Goal: Task Accomplishment & Management: Complete application form

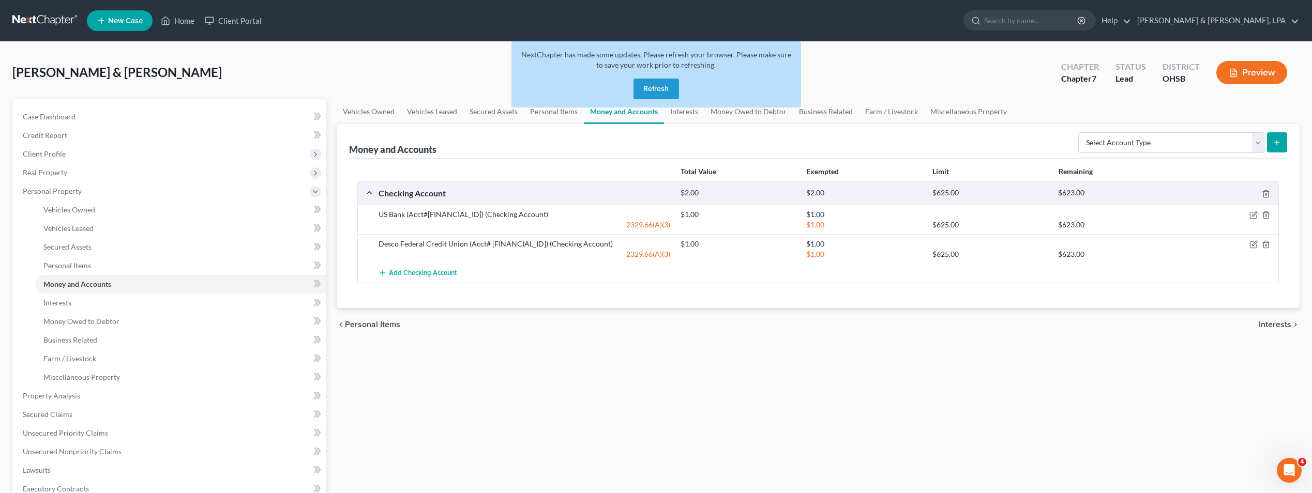
click at [671, 86] on button "Refresh" at bounding box center [656, 89] width 46 height 21
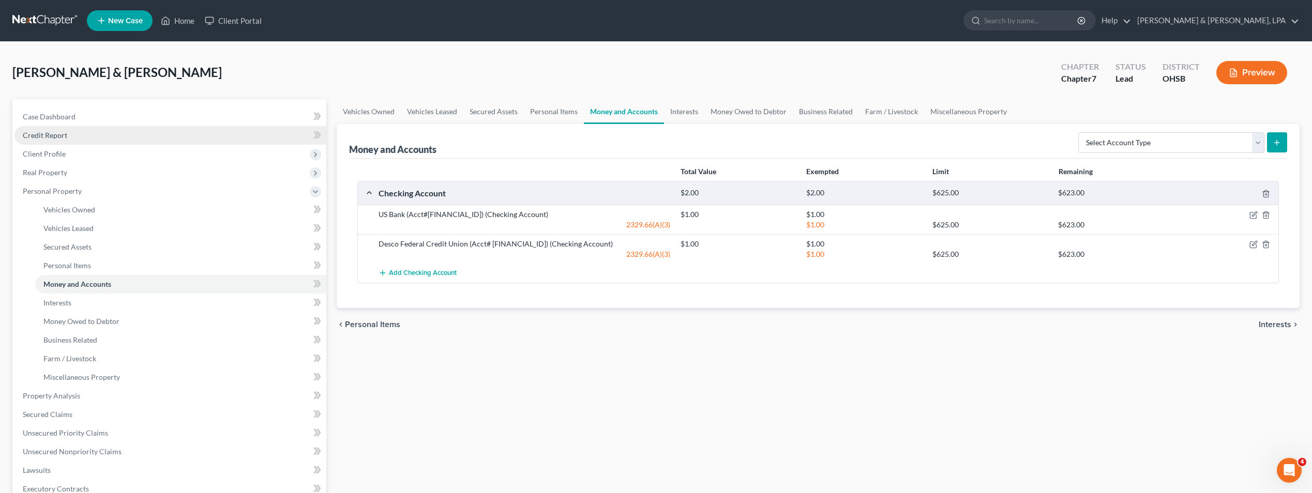
click at [79, 137] on link "Credit Report" at bounding box center [170, 135] width 312 height 19
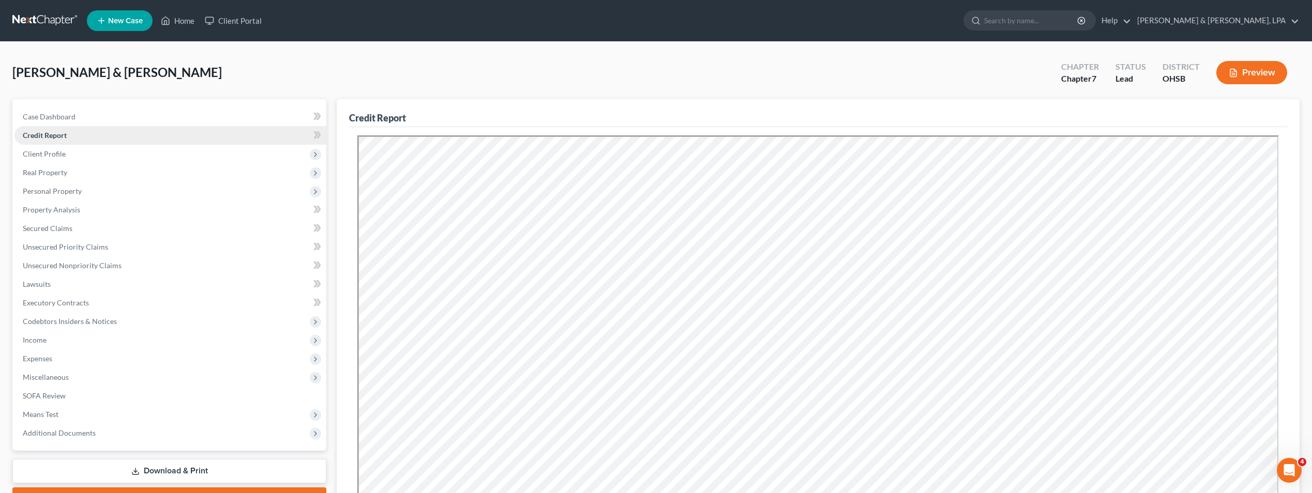
scroll to position [186, 0]
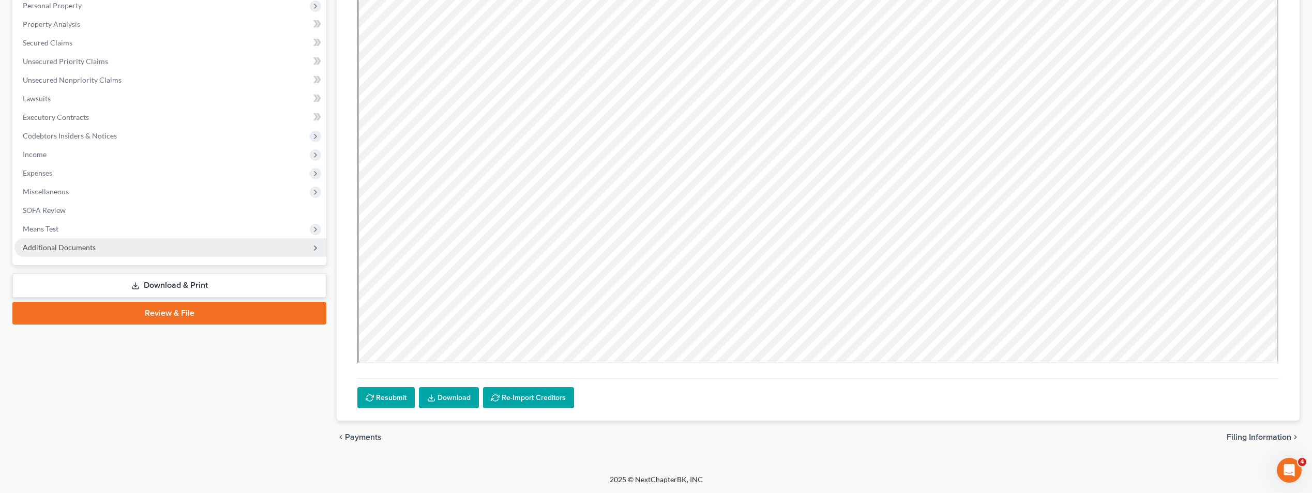
click at [85, 248] on span "Additional Documents" at bounding box center [59, 247] width 73 height 9
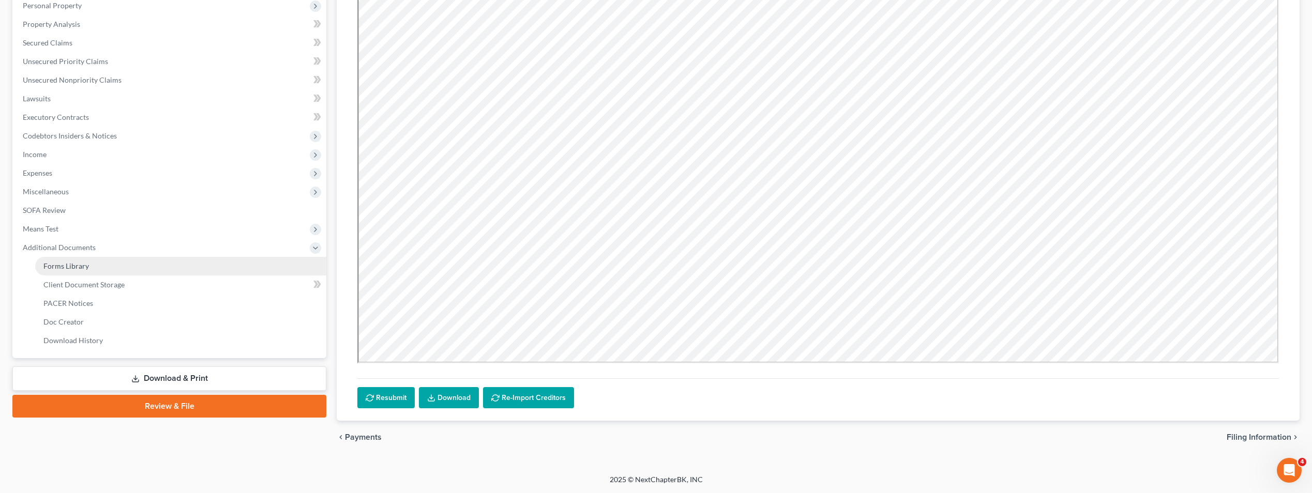
click at [93, 271] on link "Forms Library" at bounding box center [180, 266] width 291 height 19
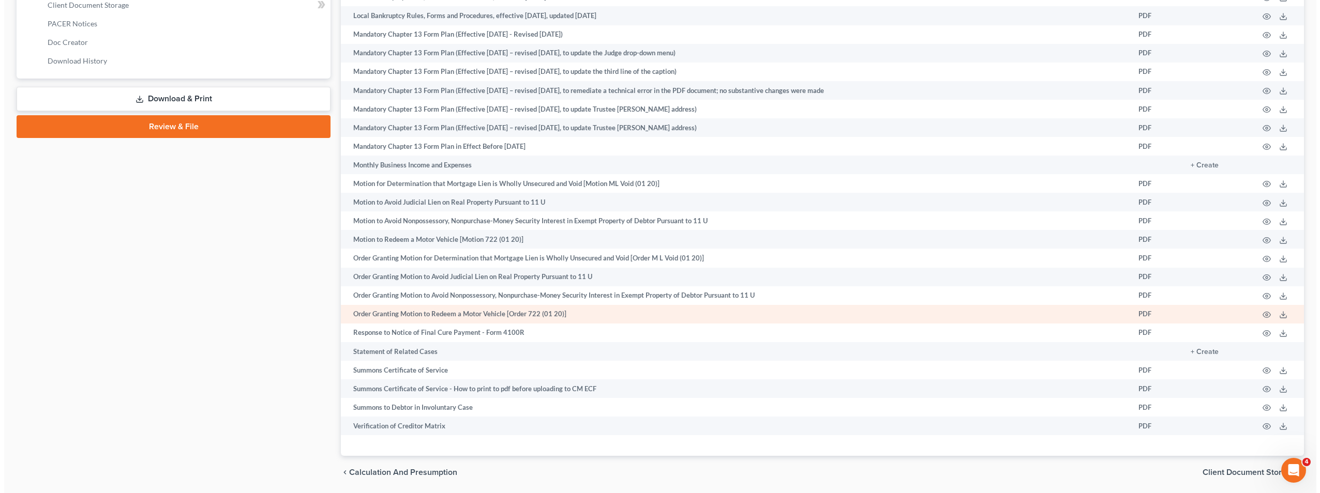
scroll to position [501, 0]
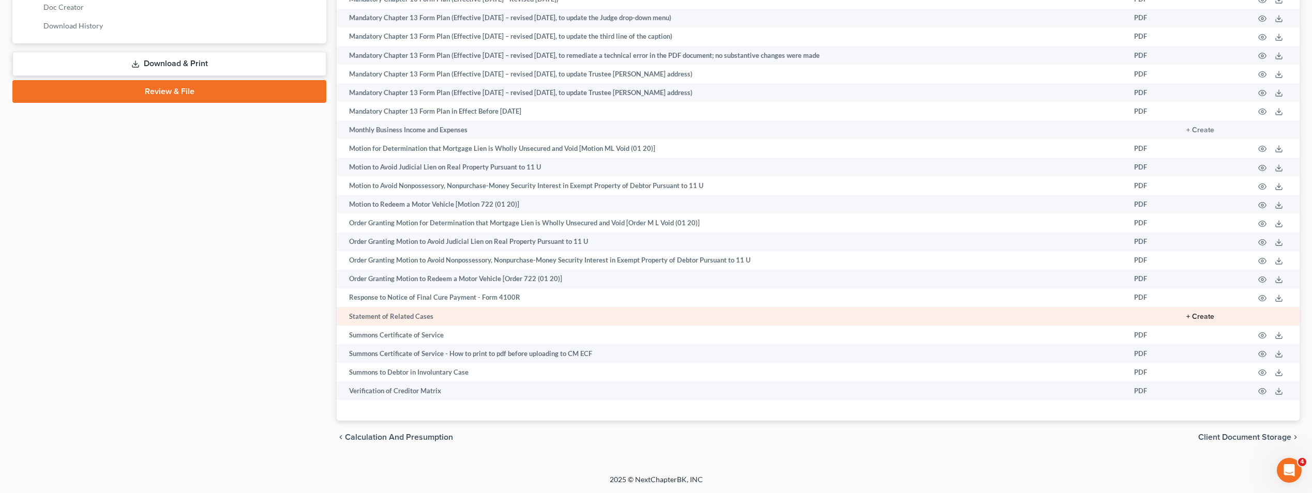
click at [1200, 314] on button "+ Create" at bounding box center [1200, 316] width 28 height 7
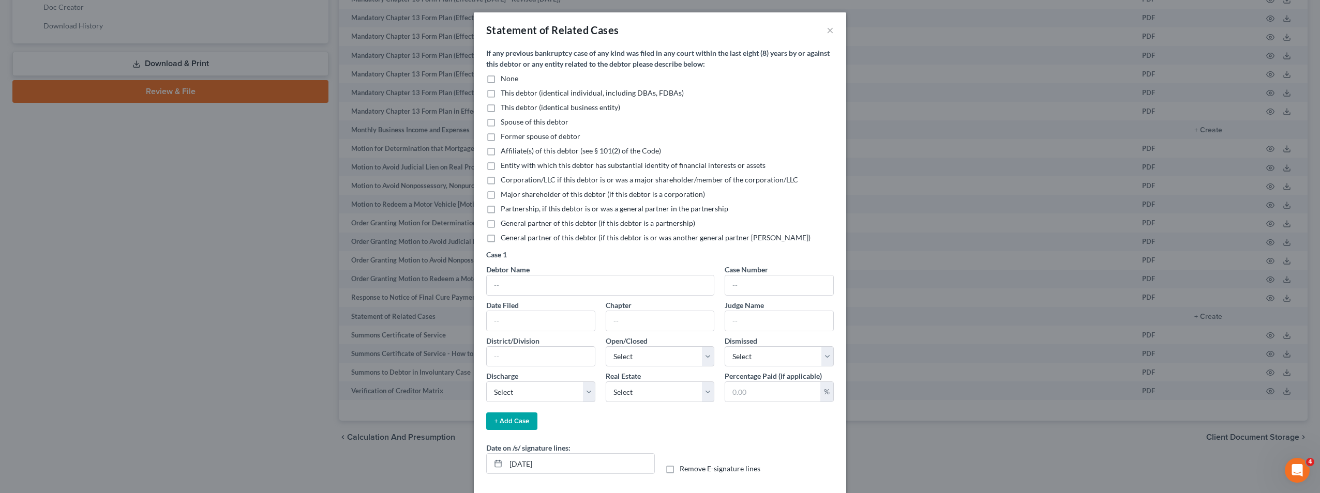
click at [501, 81] on label "None" at bounding box center [510, 78] width 18 height 10
click at [505, 80] on input "None" at bounding box center [508, 76] width 7 height 7
checkbox input "true"
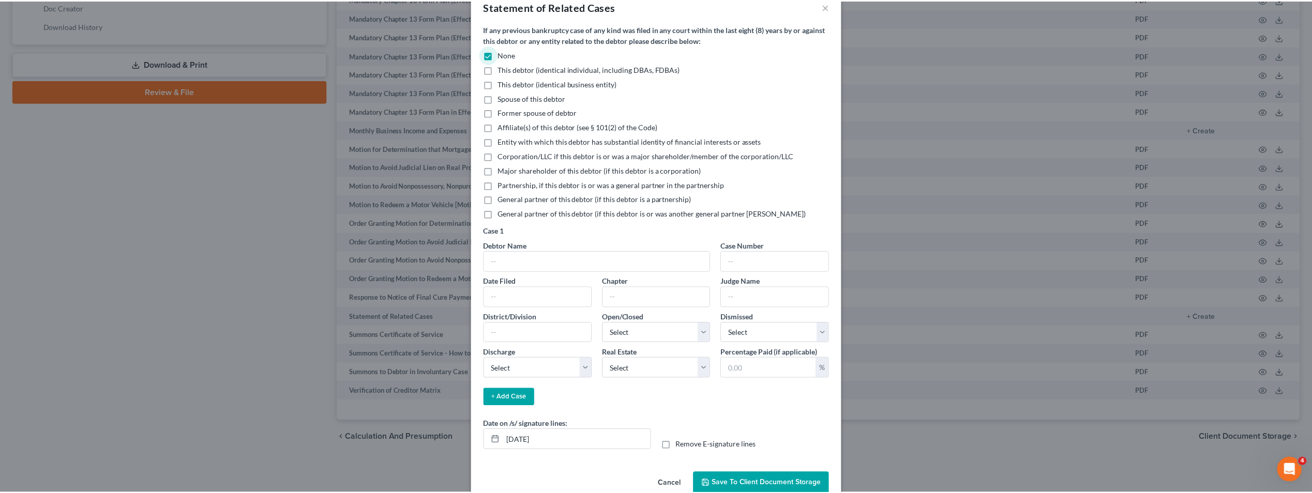
scroll to position [46, 0]
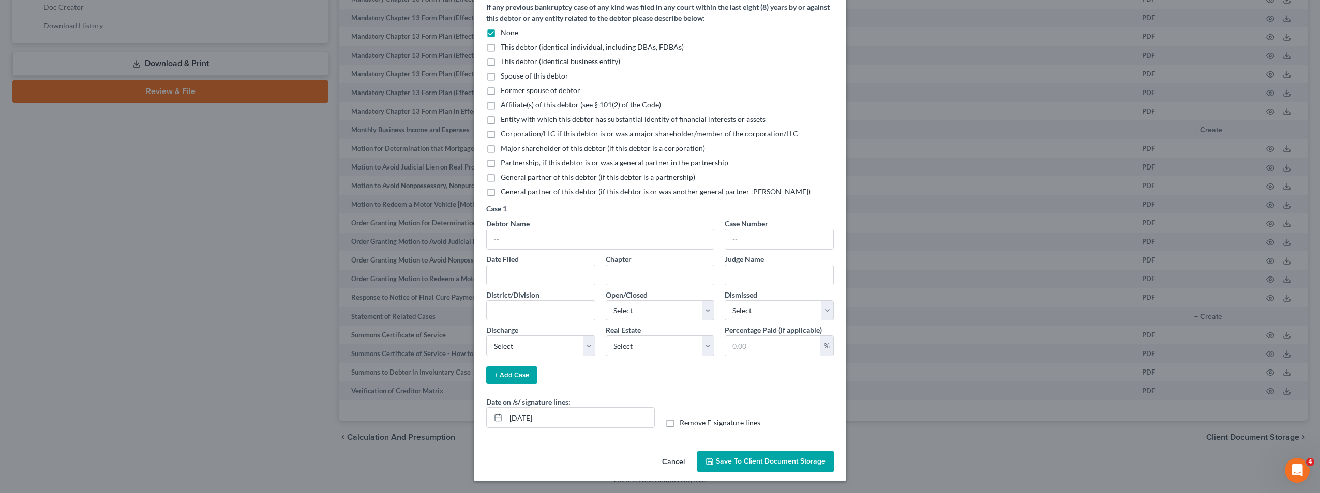
click at [775, 459] on span "Save to Client Document Storage" at bounding box center [771, 461] width 110 height 9
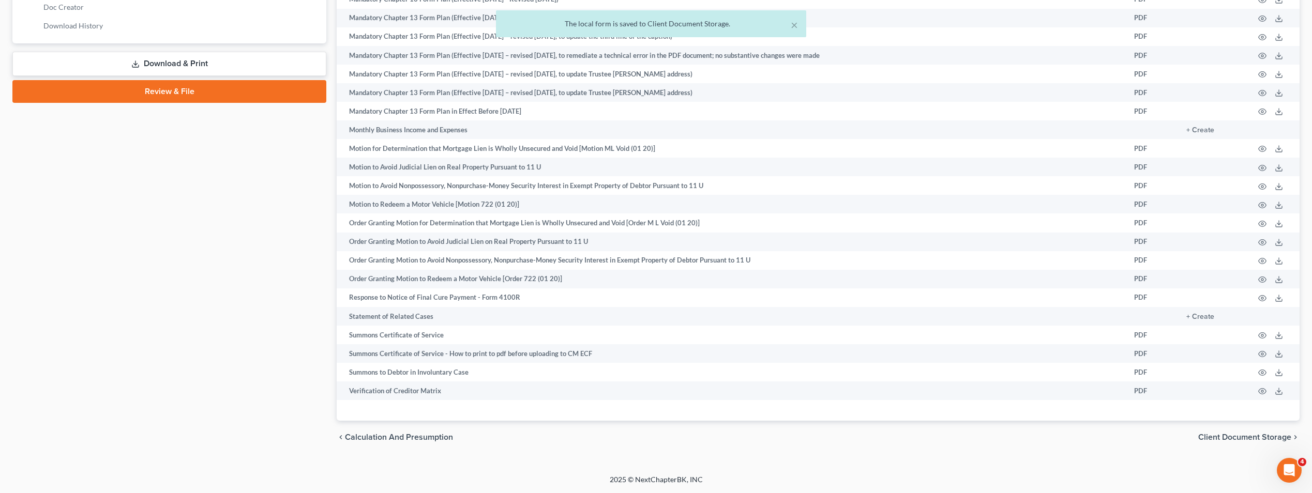
click at [1222, 433] on span "Client Document Storage" at bounding box center [1244, 437] width 93 height 8
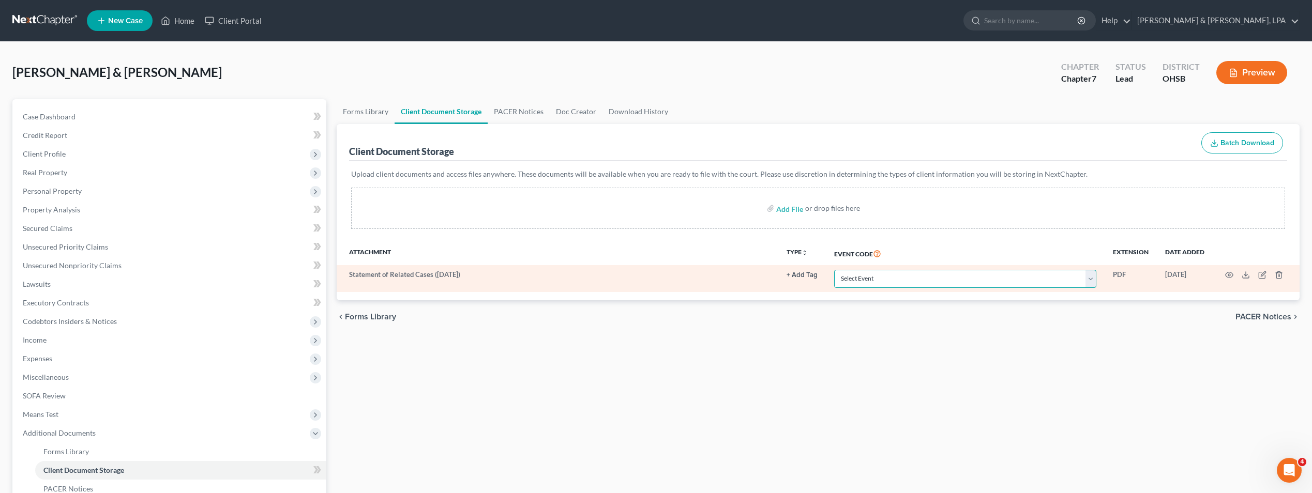
click at [1089, 279] on select "Select Event 20 Largest Unsecured Creditors Amended Document Amended List of Cr…" at bounding box center [965, 279] width 262 height 18
select select "52"
click at [834, 270] on select "Select Event 20 Largest Unsecured Creditors Amended Document Amended List of Cr…" at bounding box center [965, 279] width 262 height 18
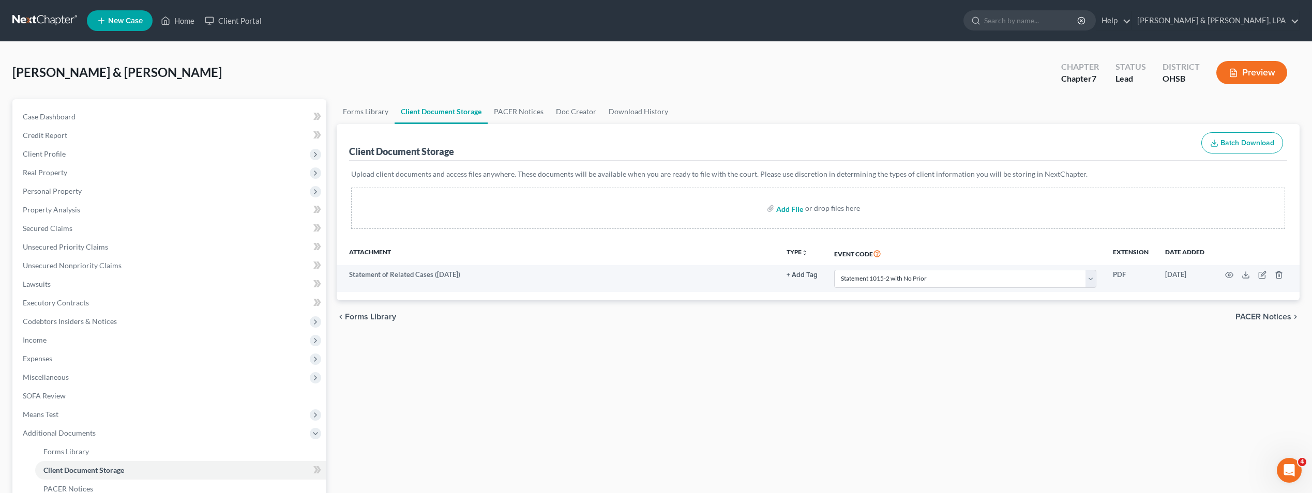
click at [785, 209] on input "file" at bounding box center [788, 208] width 25 height 19
type input "C:\fakepath\2025-06-10 Danielle Fletcher Certificate of Counseling.pdf"
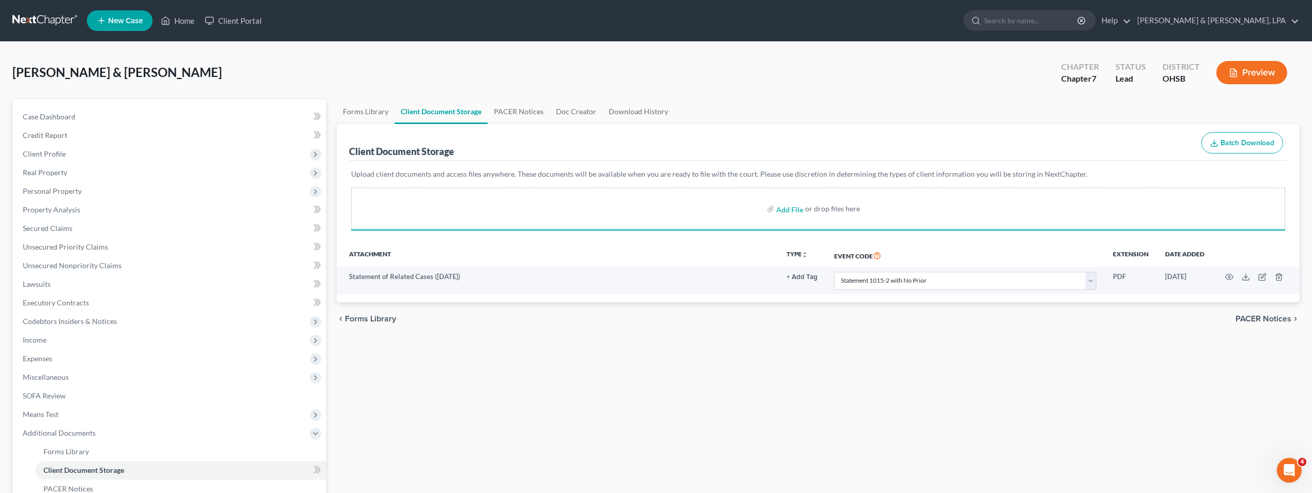
select select "52"
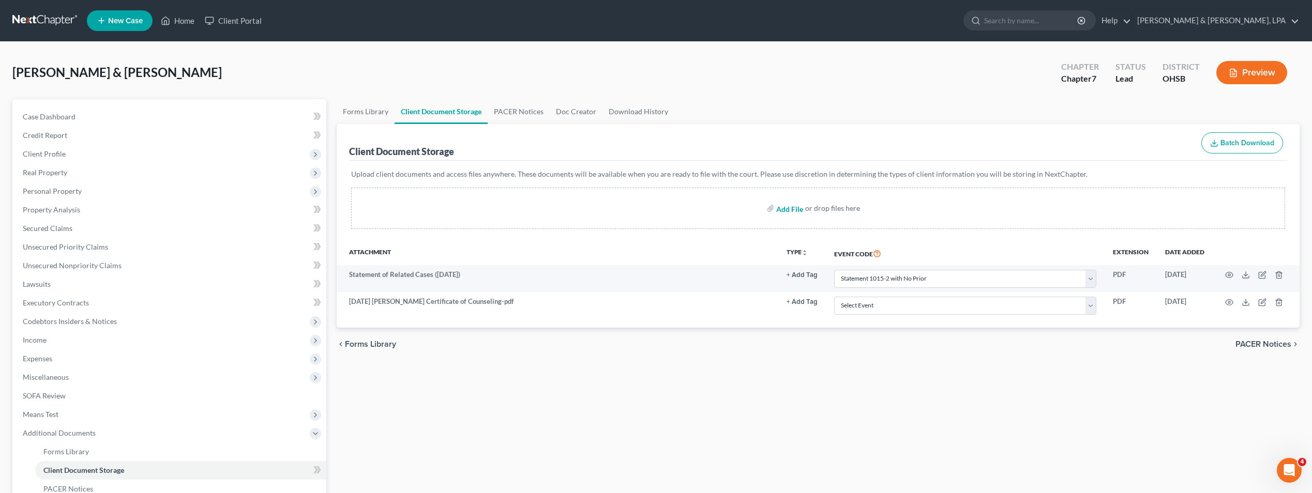
click at [791, 210] on input "file" at bounding box center [788, 208] width 25 height 19
type input "C:\fakepath\2025-06-10 Robert Fletcher Certificate of Counseling.pdf"
select select "52"
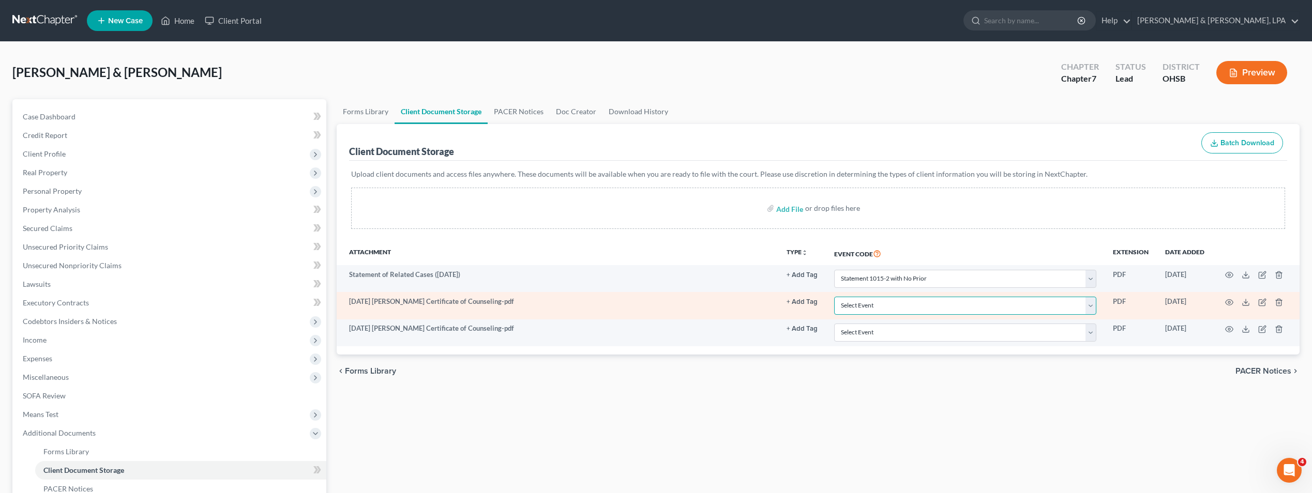
click at [1091, 304] on select "Select Event 20 Largest Unsecured Creditors Amended Document Amended List of Cr…" at bounding box center [965, 306] width 262 height 18
select select "7"
click at [834, 297] on select "Select Event 20 Largest Unsecured Creditors Amended Document Amended List of Cr…" at bounding box center [965, 306] width 262 height 18
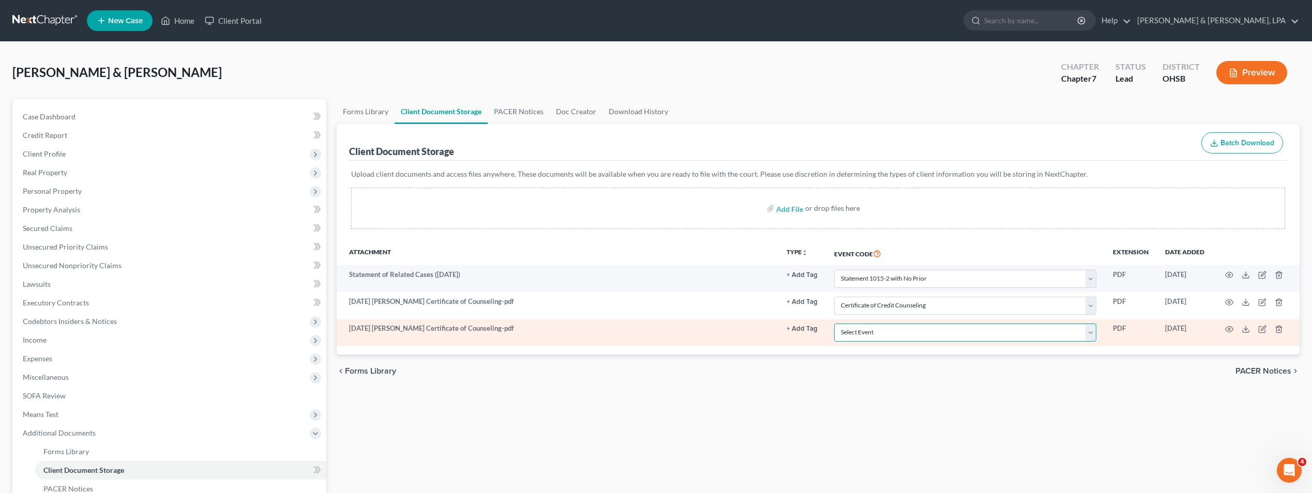
click at [1089, 334] on select "Select Event 20 Largest Unsecured Creditors Amended Document Amended List of Cr…" at bounding box center [965, 333] width 262 height 18
select select "7"
click at [834, 324] on select "Select Event 20 Largest Unsecured Creditors Amended Document Amended List of Cr…" at bounding box center [965, 333] width 262 height 18
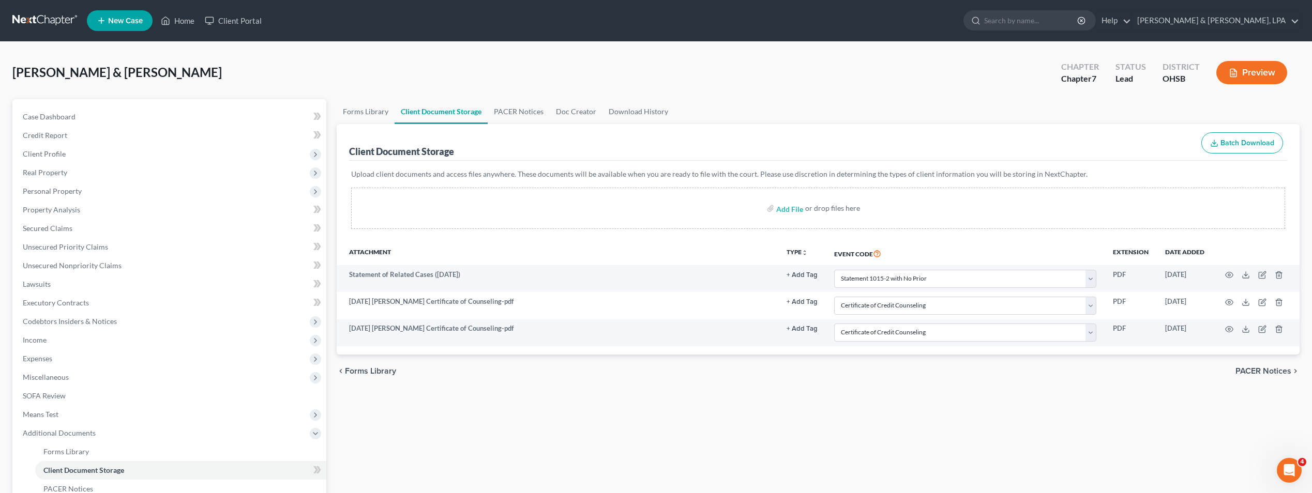
click at [1272, 370] on span "PACER Notices" at bounding box center [1263, 371] width 56 height 8
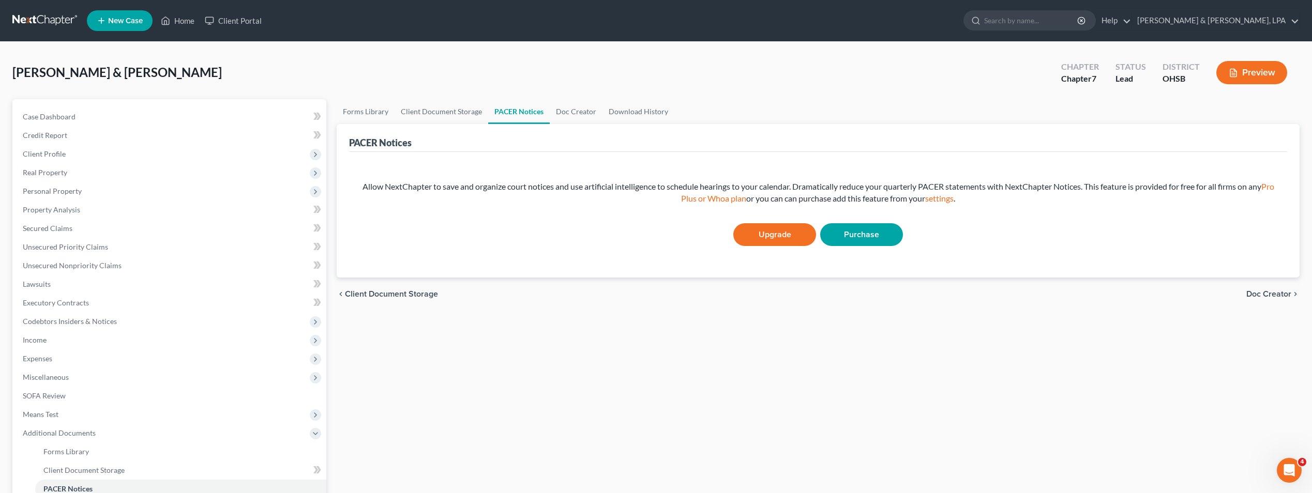
click at [1256, 291] on span "Doc Creator" at bounding box center [1268, 294] width 45 height 8
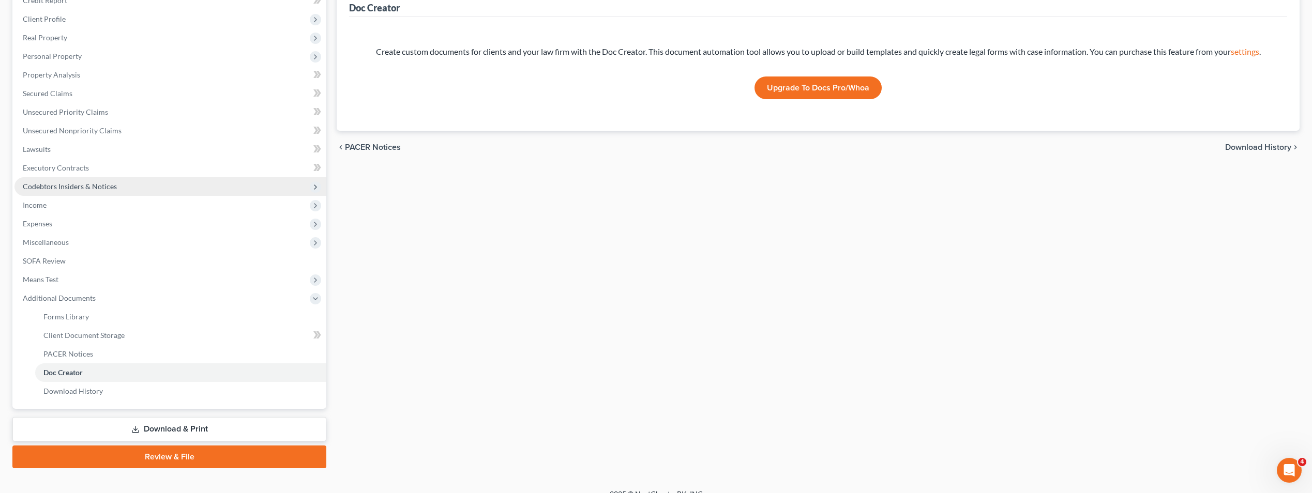
scroll to position [149, 0]
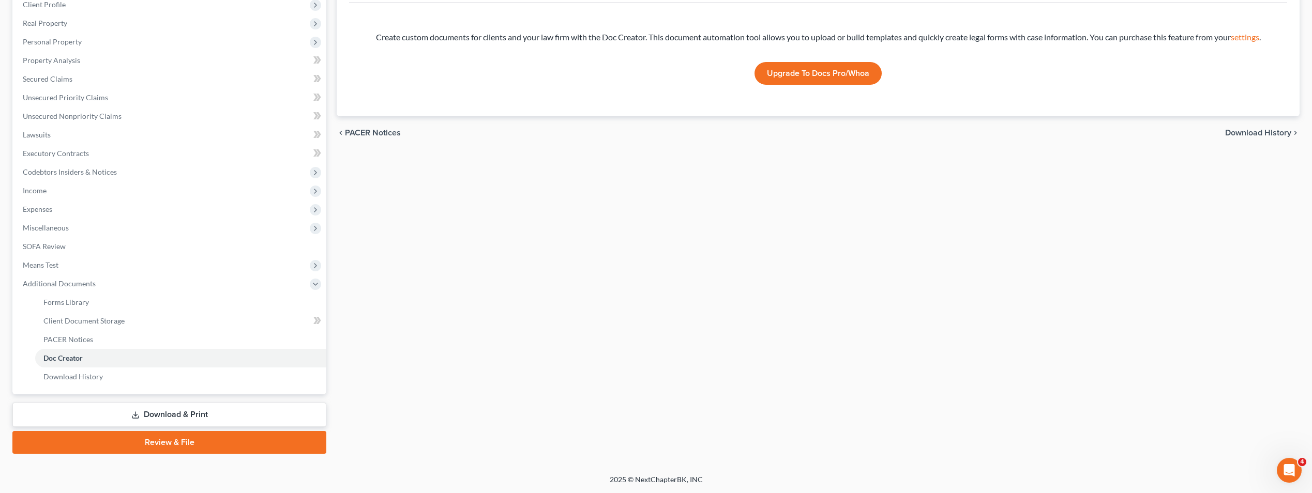
click at [165, 411] on link "Download & Print" at bounding box center [169, 415] width 314 height 24
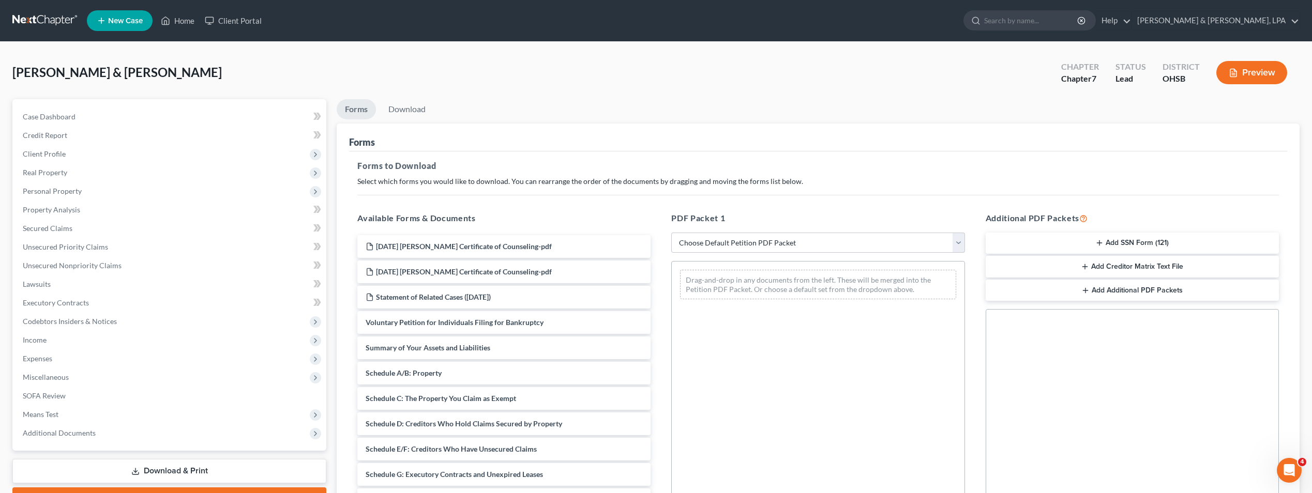
click at [1117, 238] on button "Add SSN Form (121)" at bounding box center [1132, 244] width 293 height 22
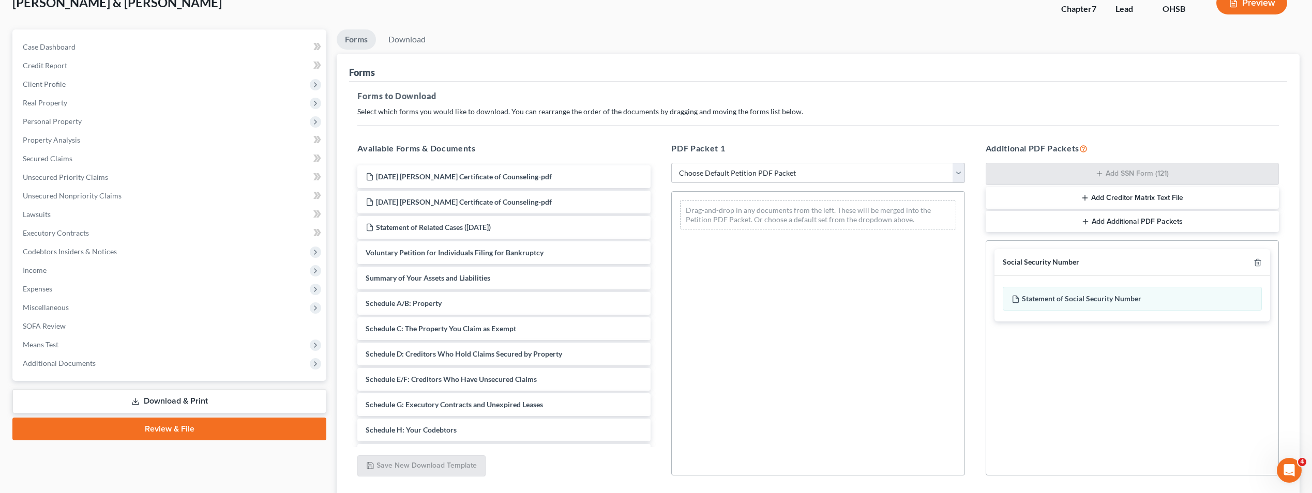
scroll to position [145, 0]
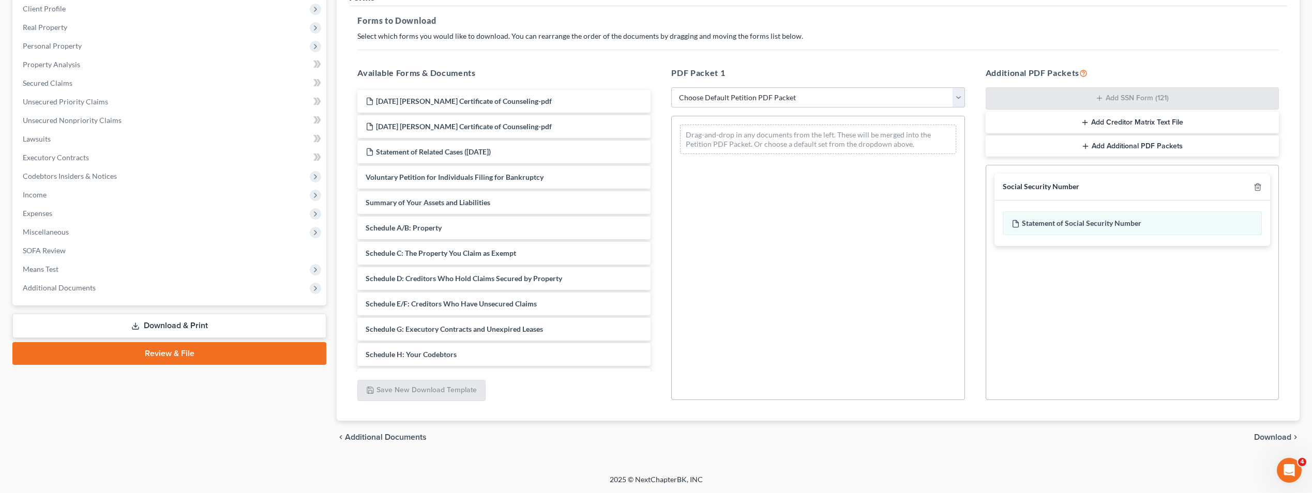
click at [1277, 434] on span "Download" at bounding box center [1272, 437] width 37 height 8
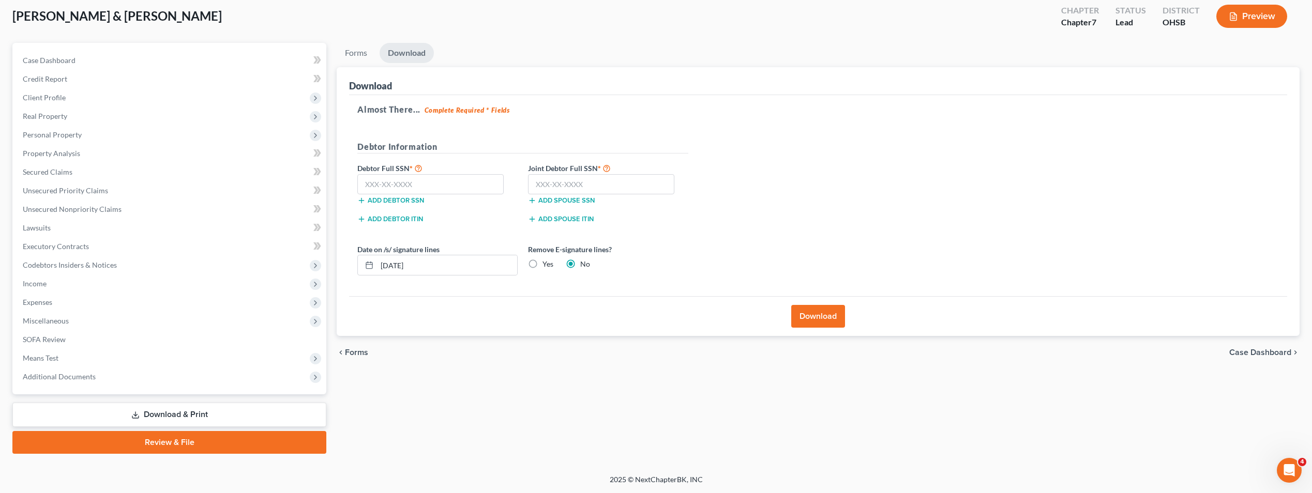
scroll to position [56, 0]
click at [435, 183] on input "text" at bounding box center [430, 184] width 146 height 21
type input "592-50-3423"
click at [619, 186] on input "text" at bounding box center [601, 184] width 146 height 21
type input "276-82-9446"
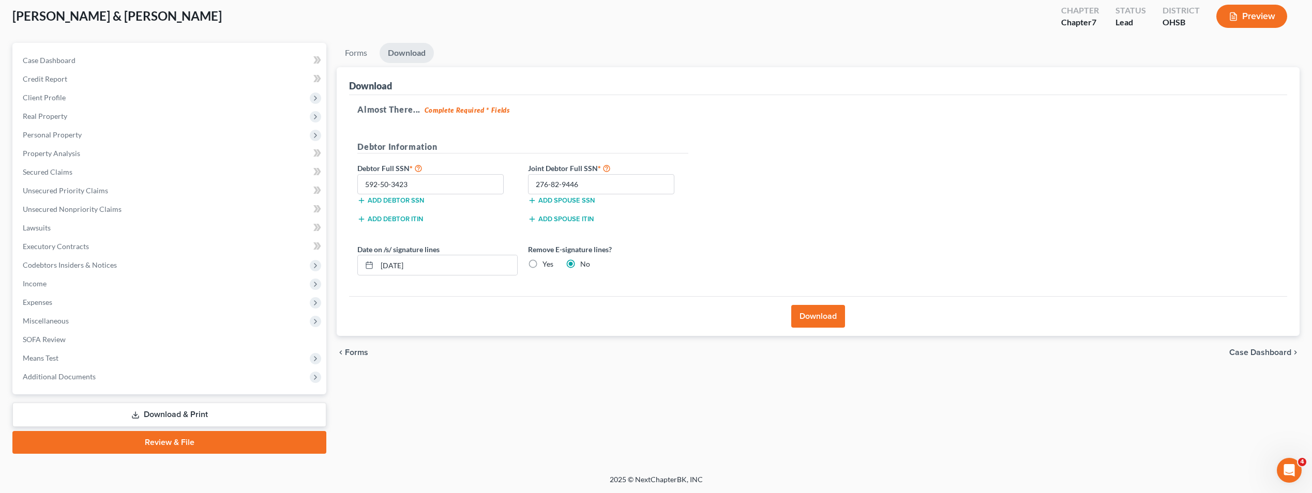
click at [821, 314] on button "Download" at bounding box center [818, 316] width 54 height 23
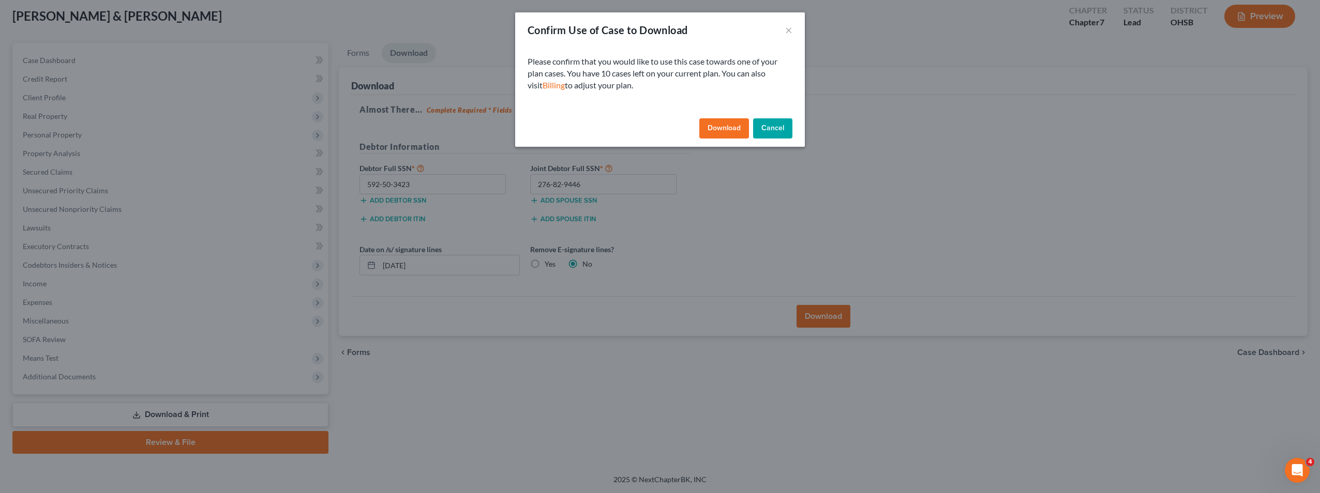
click at [737, 132] on button "Download" at bounding box center [724, 128] width 50 height 21
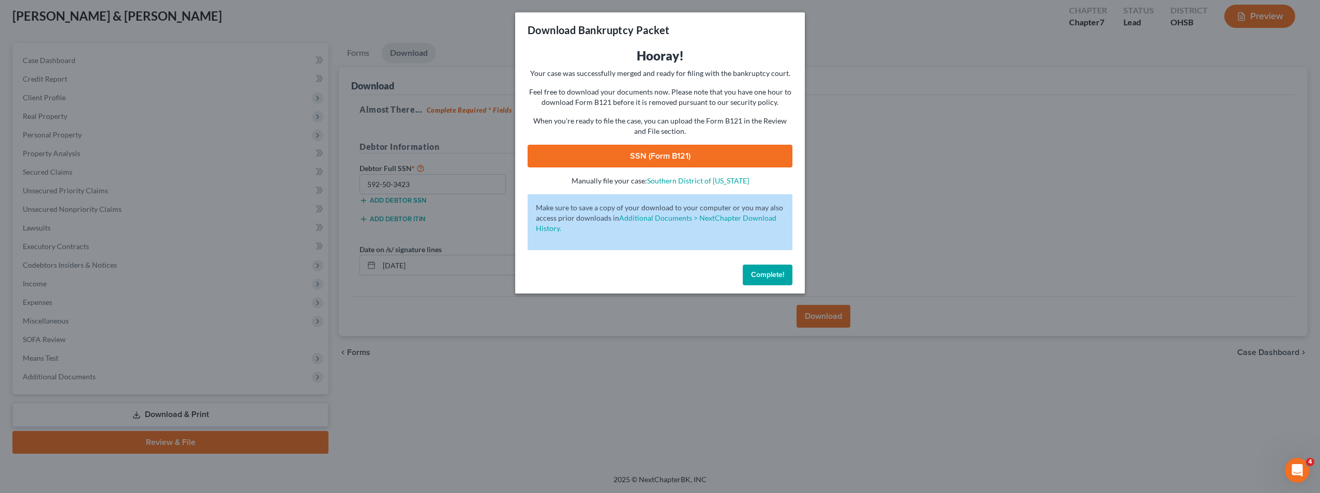
click at [693, 155] on link "SSN (Form B121)" at bounding box center [659, 156] width 265 height 23
drag, startPoint x: 779, startPoint y: 276, endPoint x: 750, endPoint y: 275, distance: 28.5
click at [779, 276] on span "Complete!" at bounding box center [767, 274] width 33 height 9
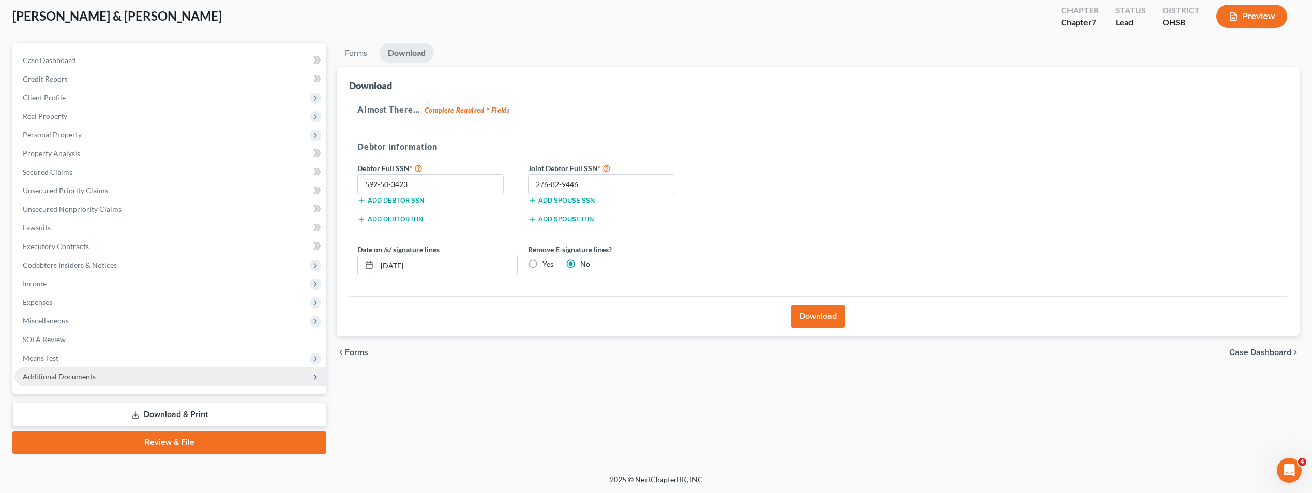
click at [70, 371] on span "Additional Documents" at bounding box center [170, 377] width 312 height 19
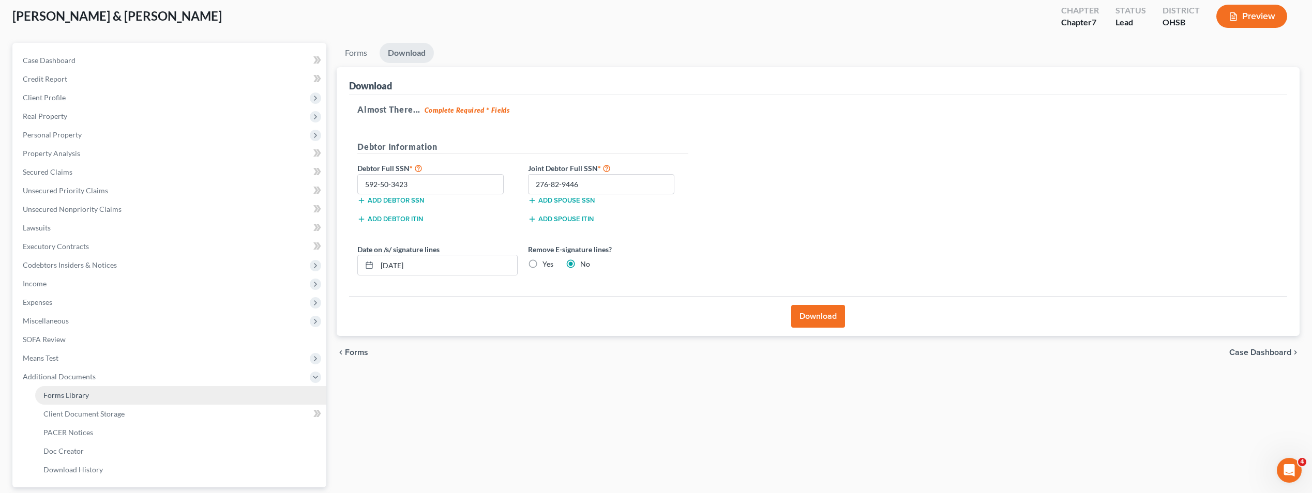
click at [90, 400] on link "Forms Library" at bounding box center [180, 395] width 291 height 19
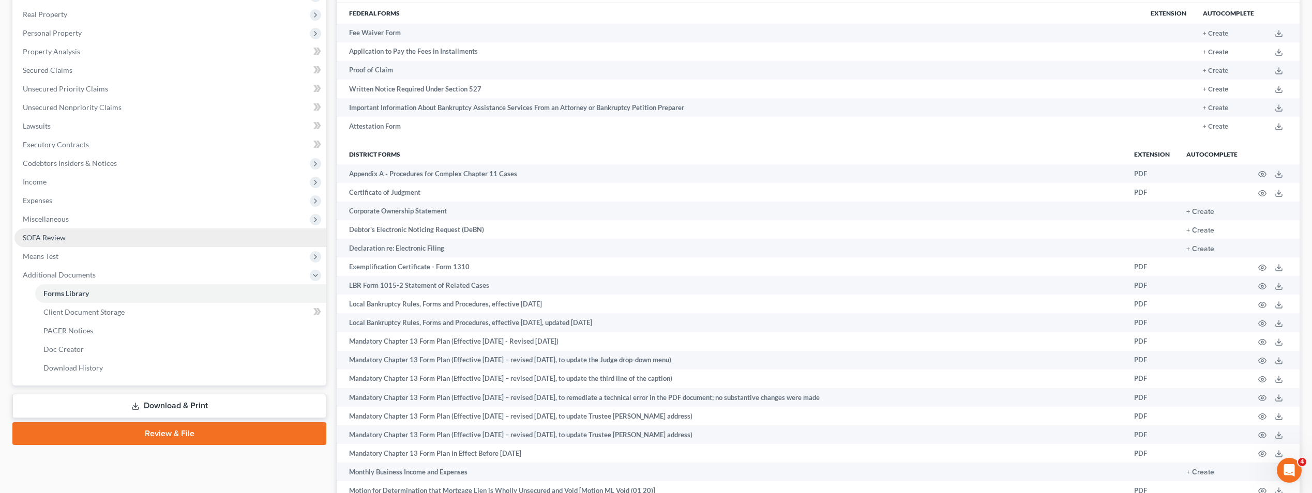
scroll to position [207, 0]
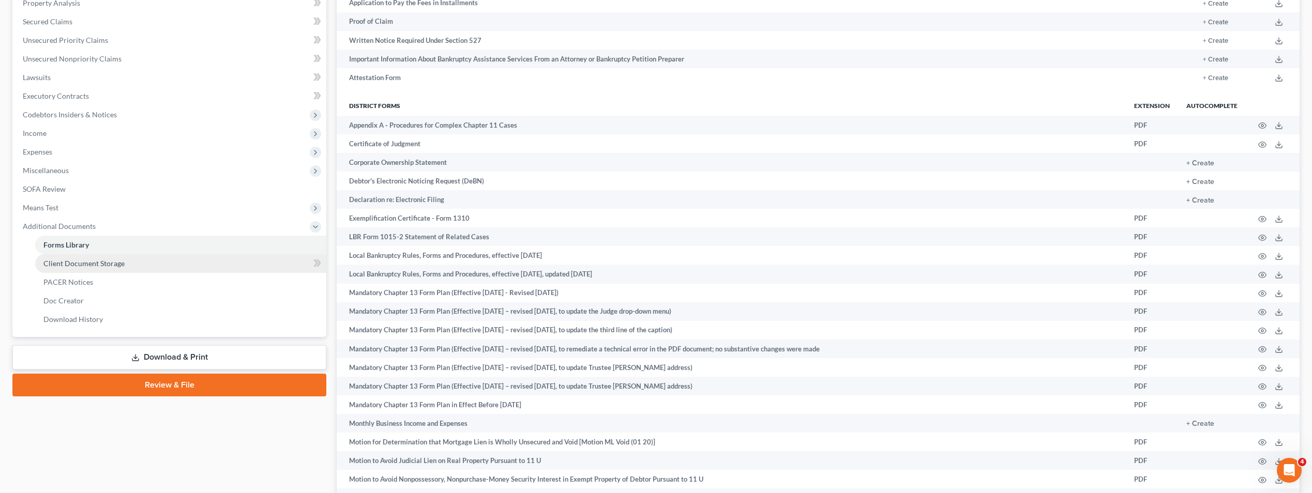
click at [119, 267] on span "Client Document Storage" at bounding box center [83, 263] width 81 height 9
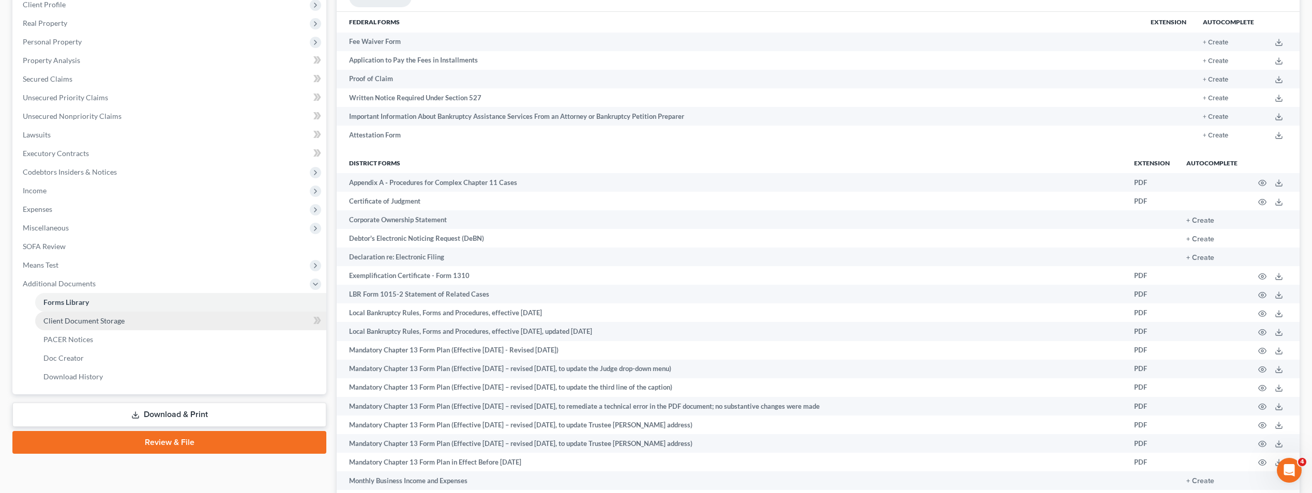
select select "52"
select select "7"
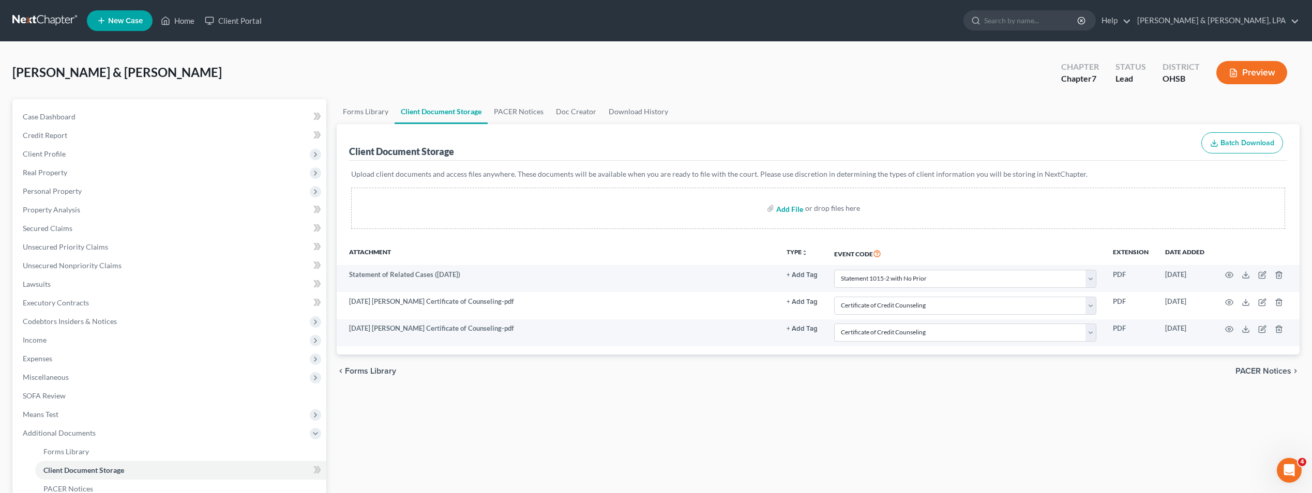
click at [796, 208] on input "file" at bounding box center [788, 208] width 25 height 19
type input "C:\fakepath\2025-08-15 Official Form 121 - Statement about your Social Security…"
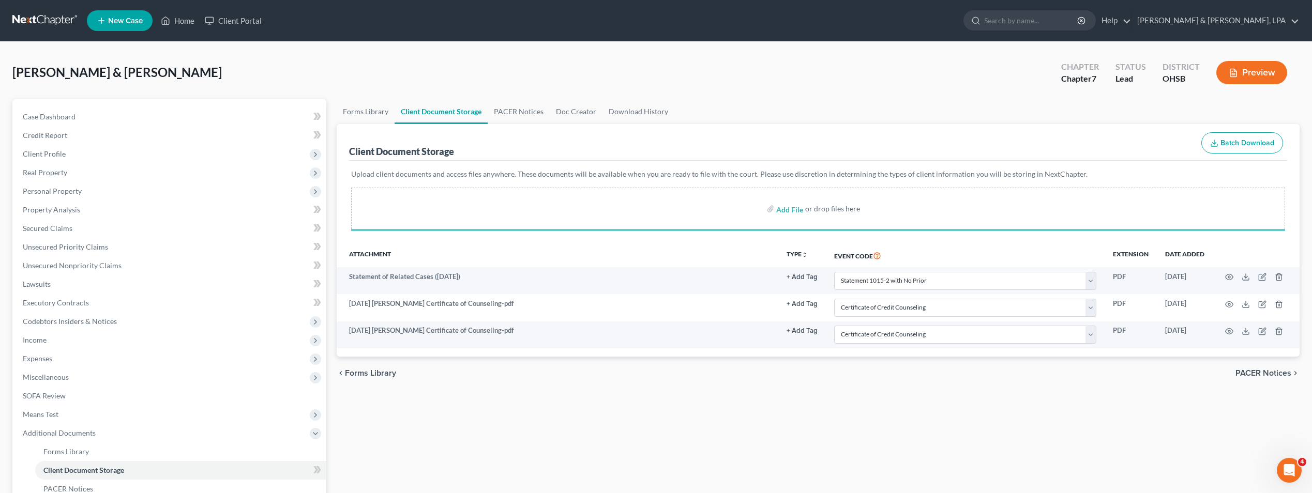
select select "52"
select select "7"
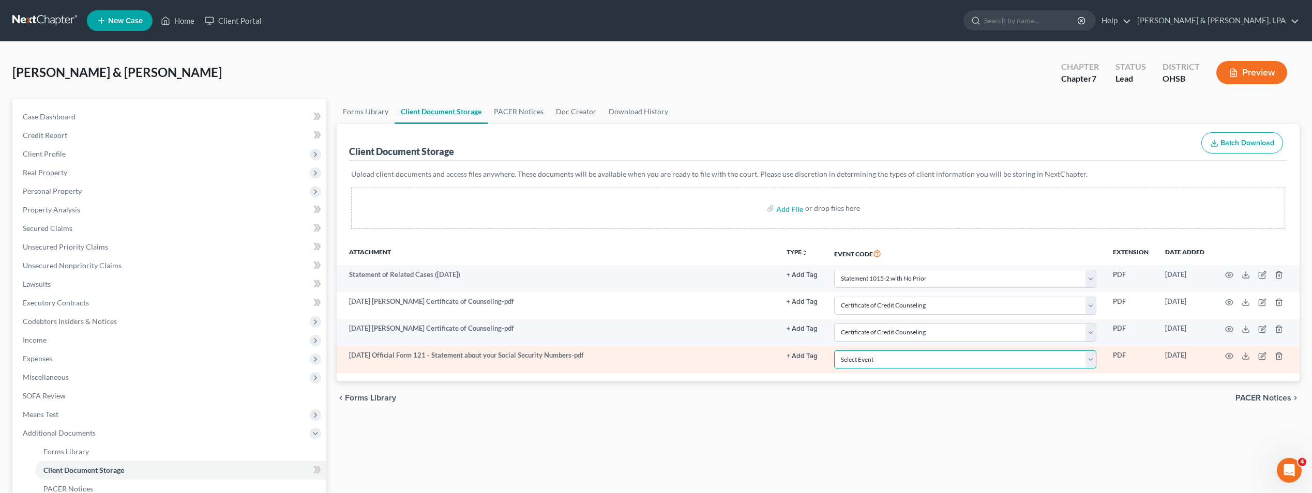
click at [1092, 363] on select "Select Event 20 Largest Unsecured Creditors Amended Document Amended List of Cr…" at bounding box center [965, 360] width 262 height 18
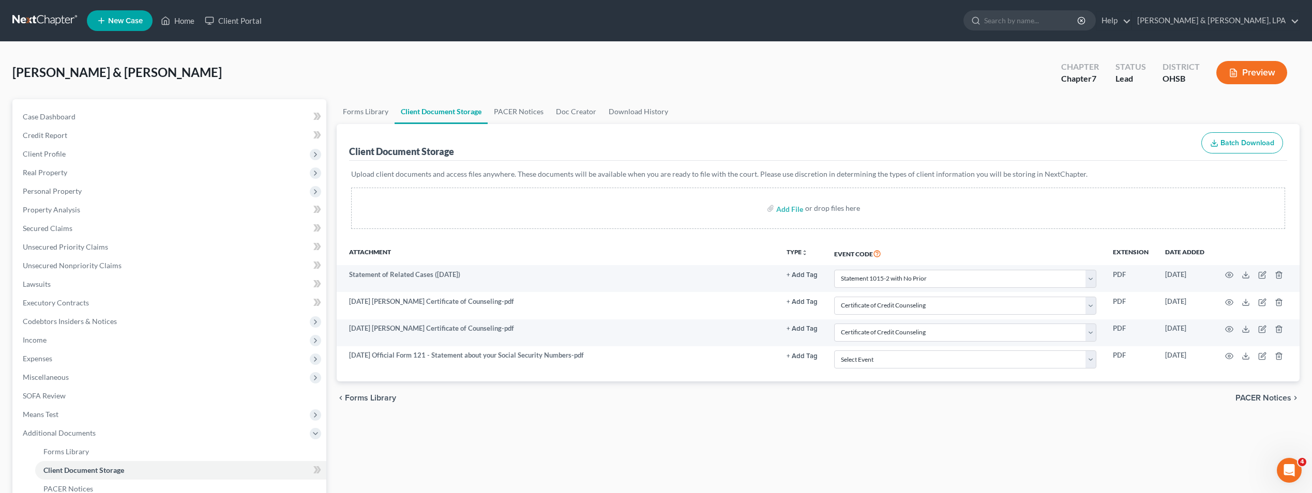
click at [814, 93] on div "Fletcher, Robert & Danielle Upgraded Chapter Chapter 7 Status Lead District OHS…" at bounding box center [655, 76] width 1287 height 45
click at [1285, 399] on span "PACER Notices" at bounding box center [1263, 398] width 56 height 8
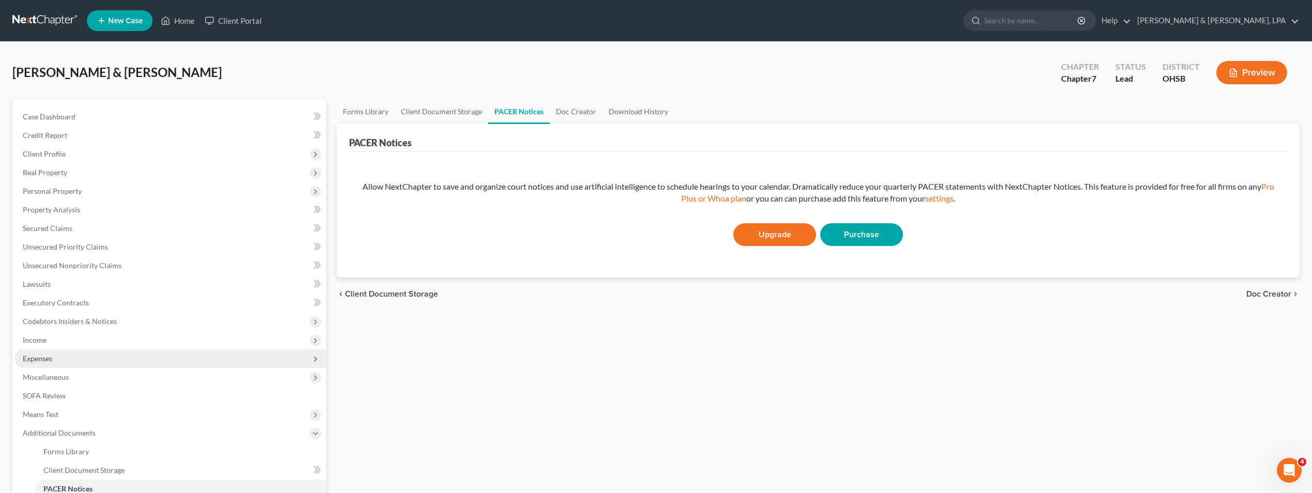
scroll to position [149, 0]
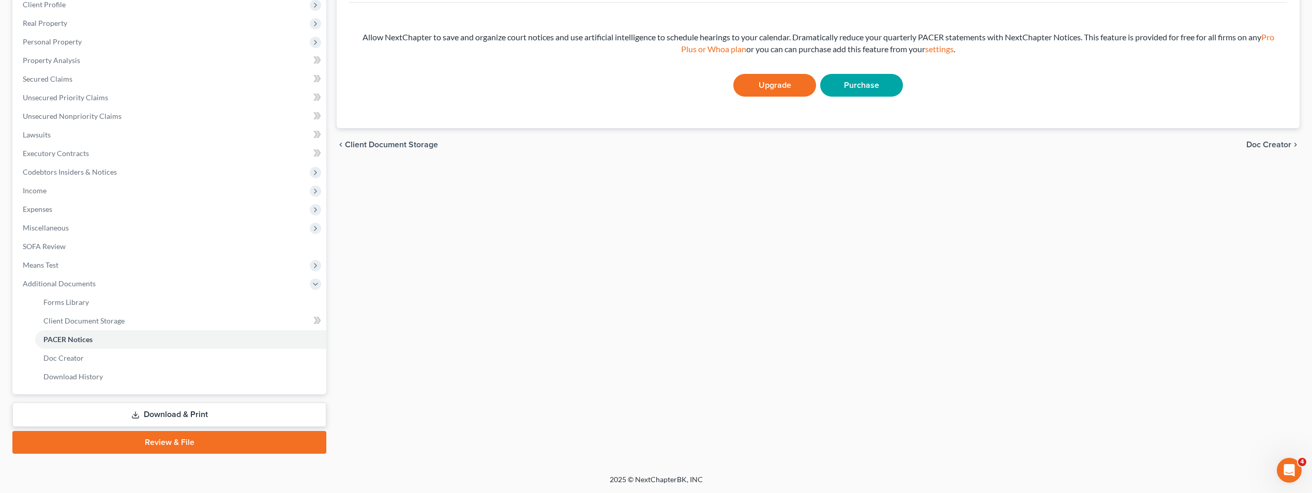
click at [193, 411] on link "Download & Print" at bounding box center [169, 415] width 314 height 24
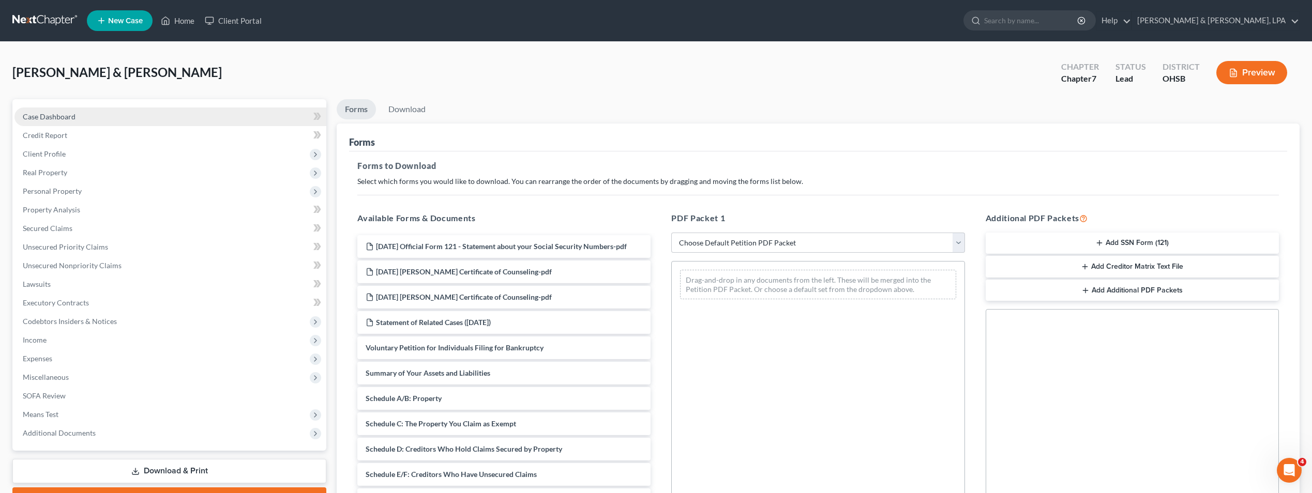
click at [74, 118] on span "Case Dashboard" at bounding box center [49, 116] width 53 height 9
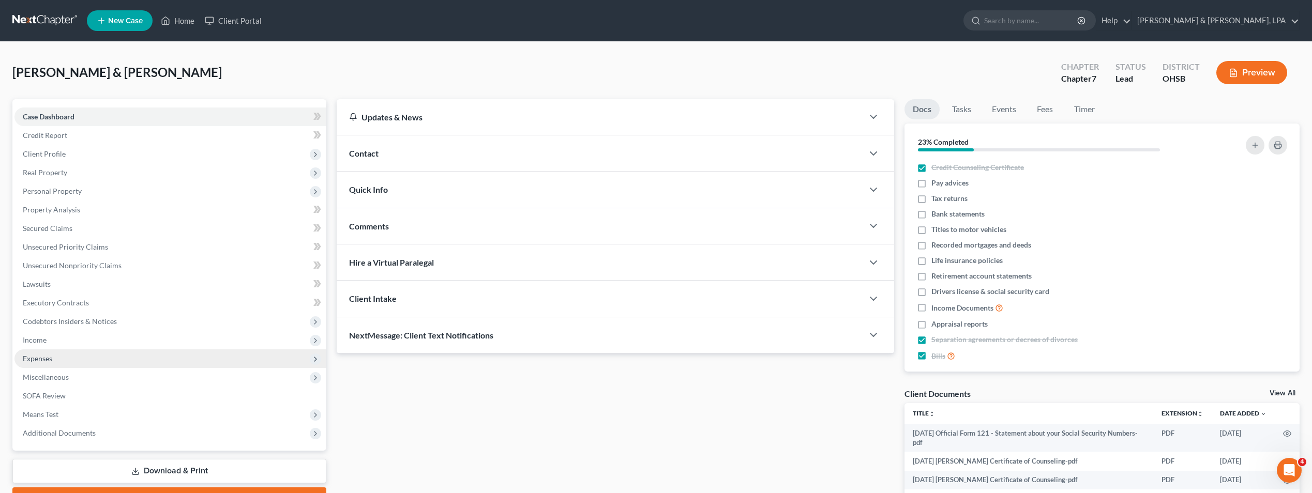
click at [60, 360] on span "Expenses" at bounding box center [170, 359] width 312 height 19
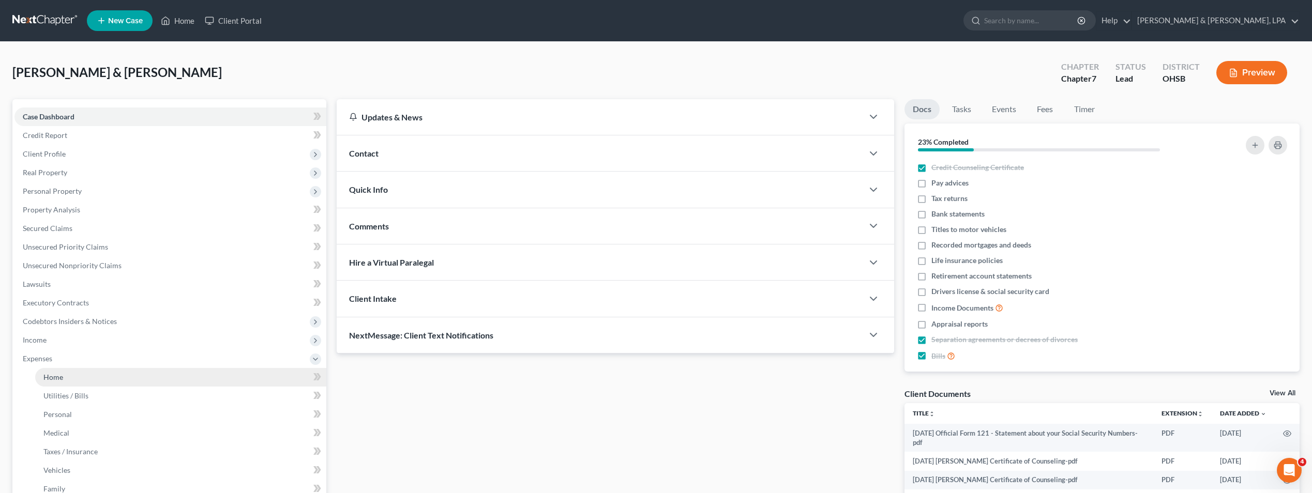
click at [133, 372] on link "Home" at bounding box center [180, 377] width 291 height 19
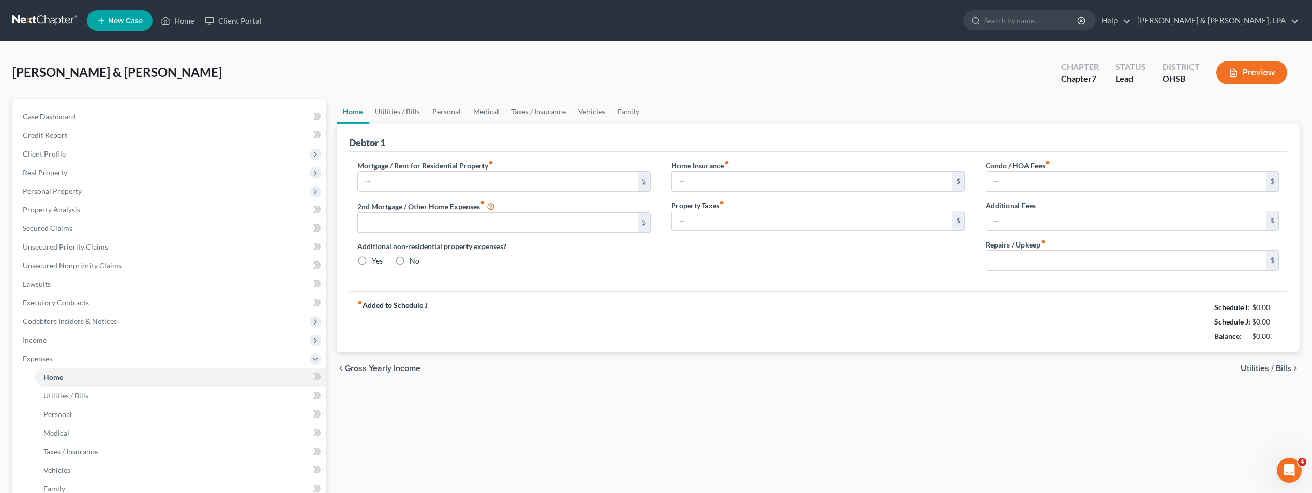
type input "0.00"
radio input "true"
type input "0.00"
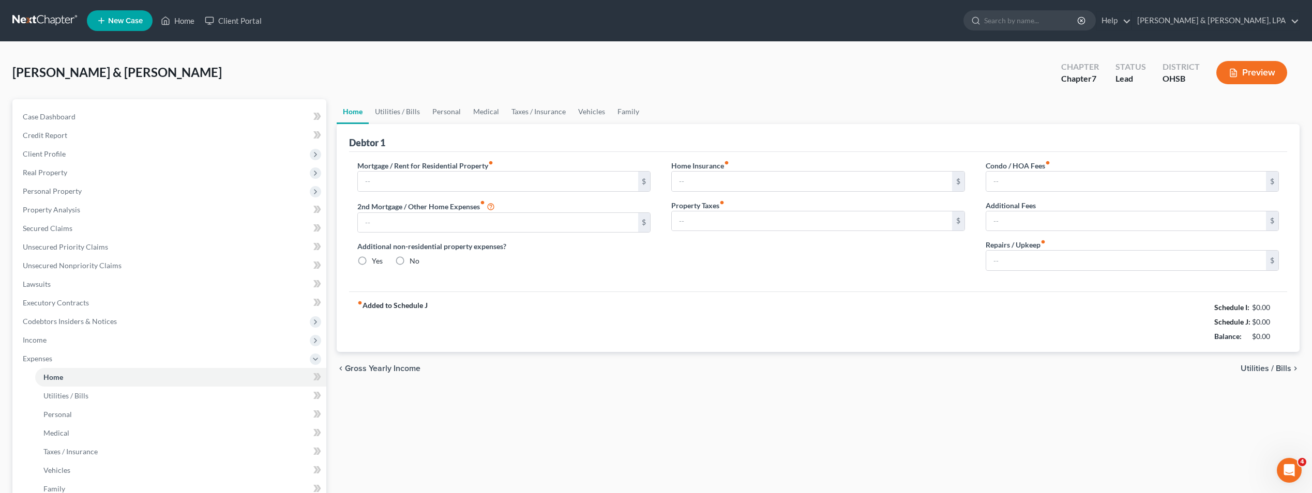
type input "0.00"
click at [79, 379] on link "Home" at bounding box center [180, 377] width 291 height 19
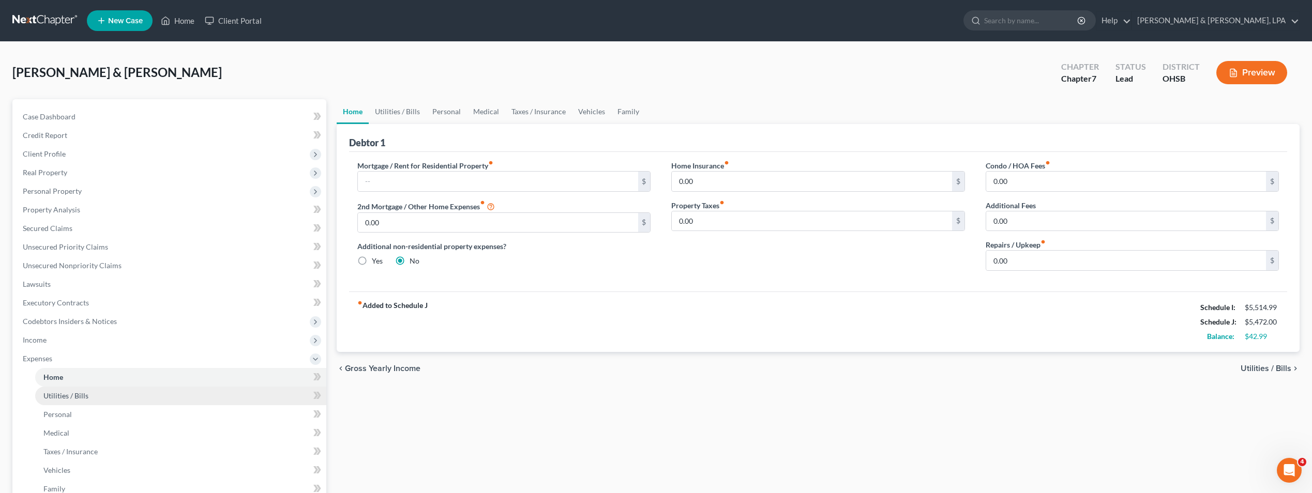
click at [69, 399] on span "Utilities / Bills" at bounding box center [65, 395] width 45 height 9
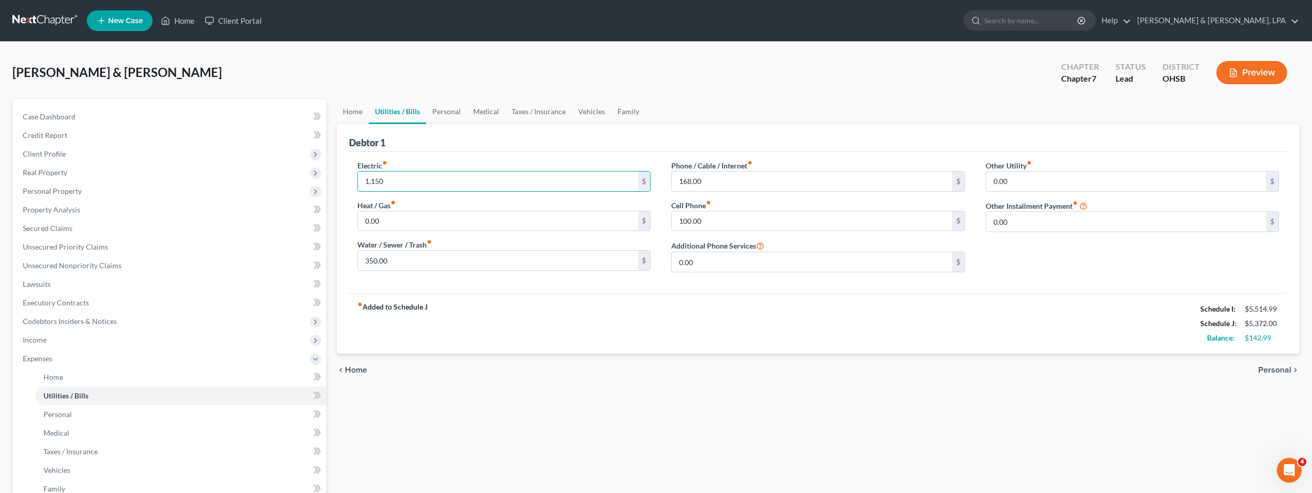
type input "1,150"
click at [513, 148] on div "Debtor 1" at bounding box center [818, 138] width 938 height 28
type input "300"
click at [514, 310] on div "fiber_manual_record Added to Schedule J Schedule I: $5,514.99 Schedule J: $5,32…" at bounding box center [818, 323] width 938 height 60
click at [1285, 370] on span "Personal" at bounding box center [1274, 370] width 33 height 8
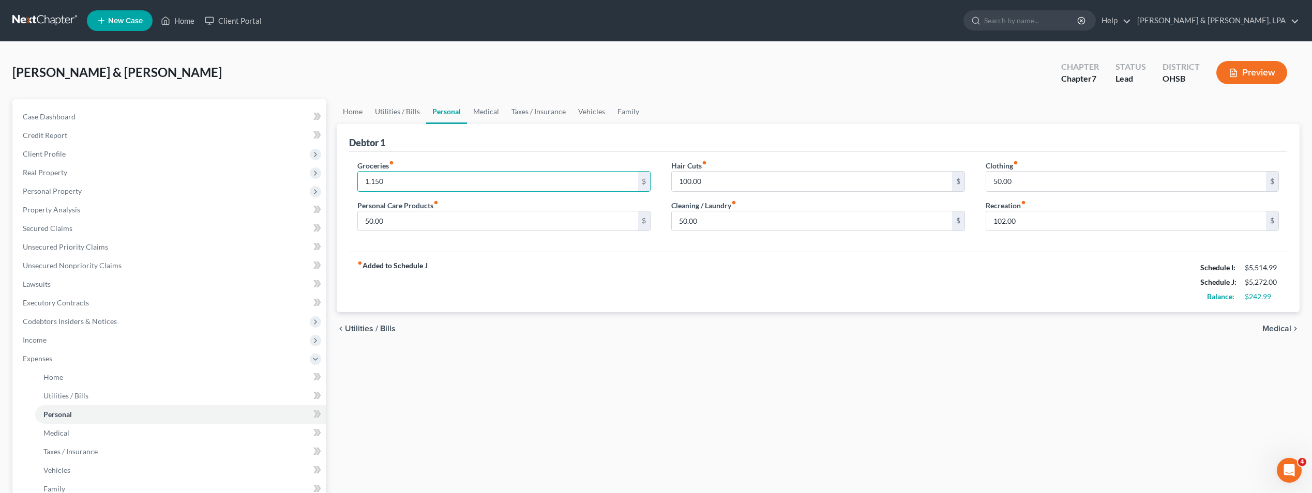
type input "1,150"
click at [556, 155] on div "Groceries fiber_manual_record 1,150 $ Personal Care Products fiber_manual_recor…" at bounding box center [818, 202] width 938 height 100
click at [368, 329] on span "Utilities / Bills" at bounding box center [370, 329] width 51 height 8
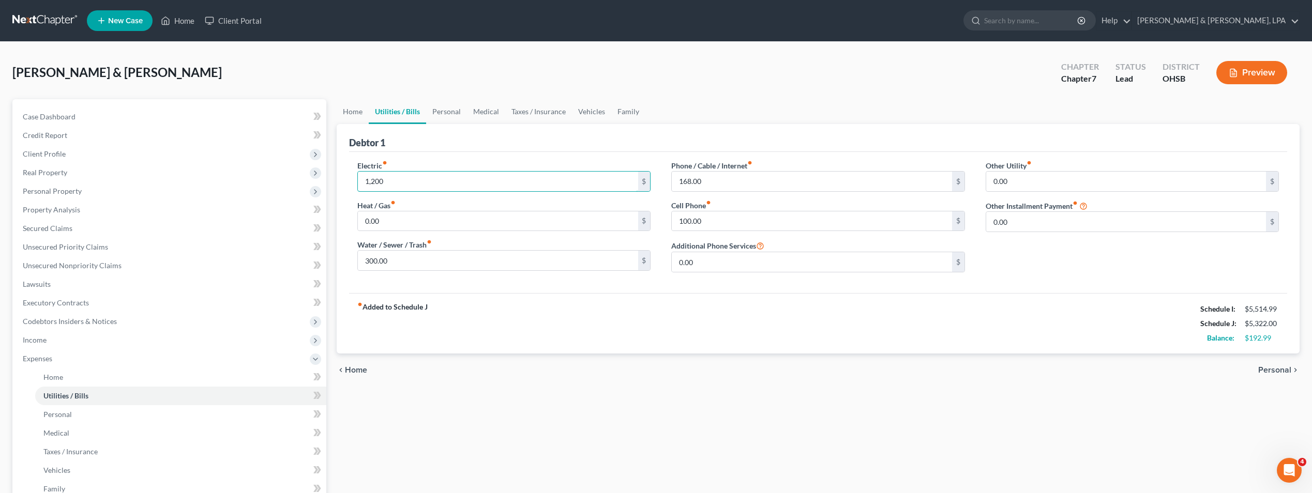
type input "1,200"
click at [490, 147] on div "Debtor 1" at bounding box center [818, 138] width 938 height 28
click at [1271, 371] on span "Personal" at bounding box center [1274, 370] width 33 height 8
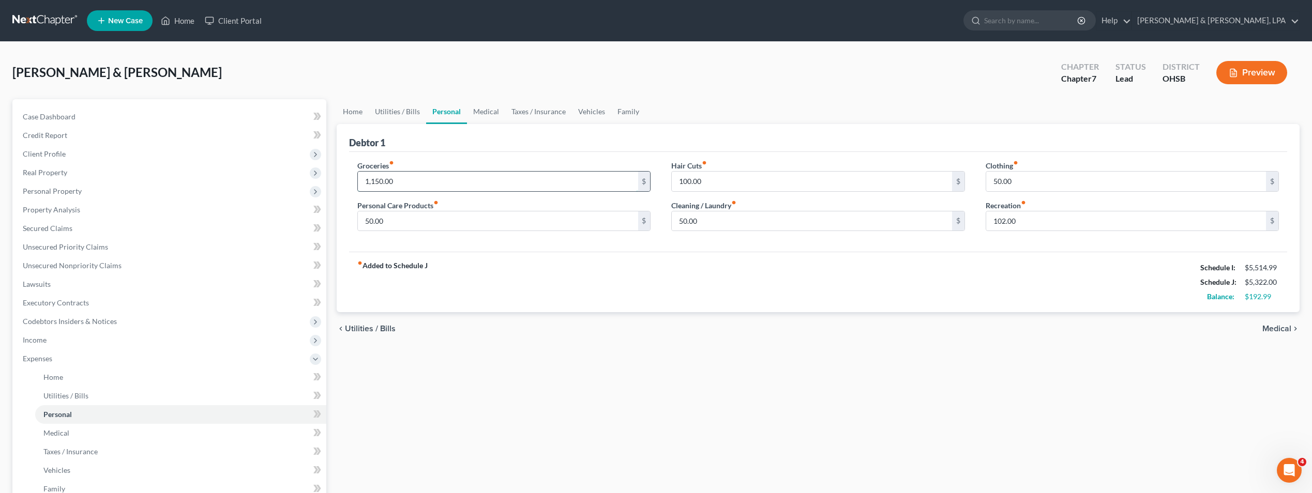
click at [405, 183] on input "1,150.00" at bounding box center [498, 182] width 280 height 20
click at [424, 160] on div "Groceries fiber_manual_record 1,175 $" at bounding box center [503, 176] width 293 height 32
type input "1,100"
click at [474, 147] on div "Debtor 1" at bounding box center [818, 138] width 938 height 28
click at [738, 181] on input "100.00" at bounding box center [812, 182] width 280 height 20
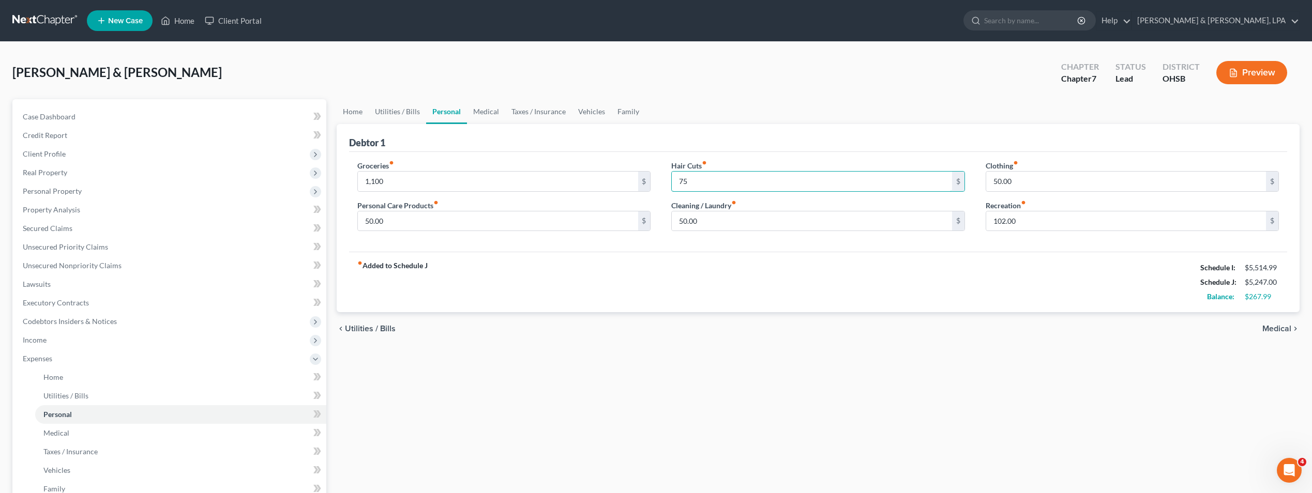
type input "7"
type input "50"
click at [815, 95] on div "Fletcher, Robert & Danielle Upgraded Chapter Chapter 7 Status Lead District OHS…" at bounding box center [655, 76] width 1287 height 45
click at [1278, 325] on span "Medical" at bounding box center [1276, 329] width 29 height 8
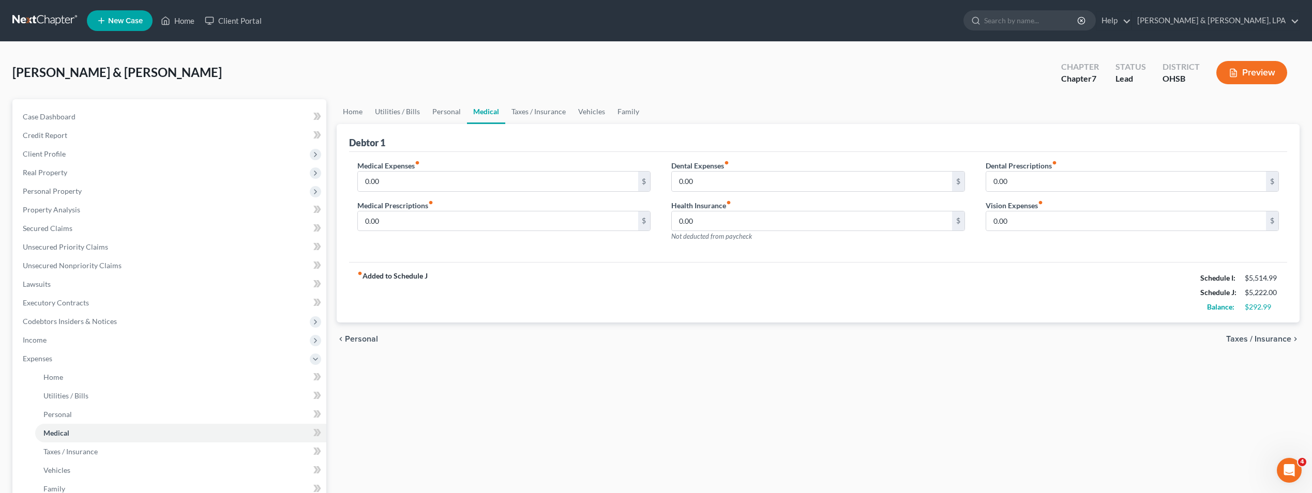
click at [1276, 338] on span "Taxes / Insurance" at bounding box center [1258, 339] width 65 height 8
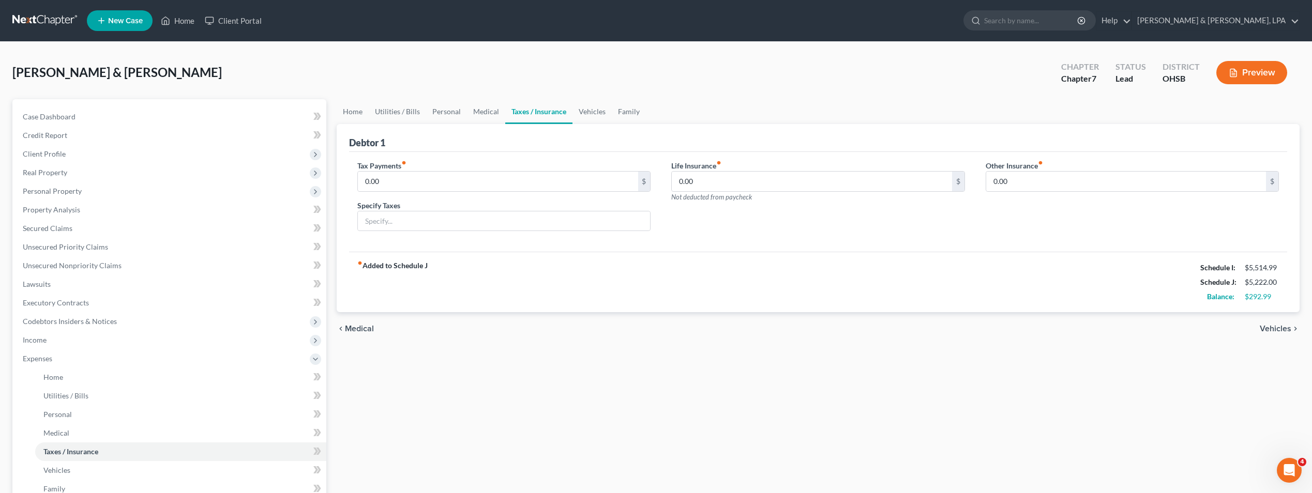
click at [1279, 326] on span "Vehicles" at bounding box center [1276, 329] width 32 height 8
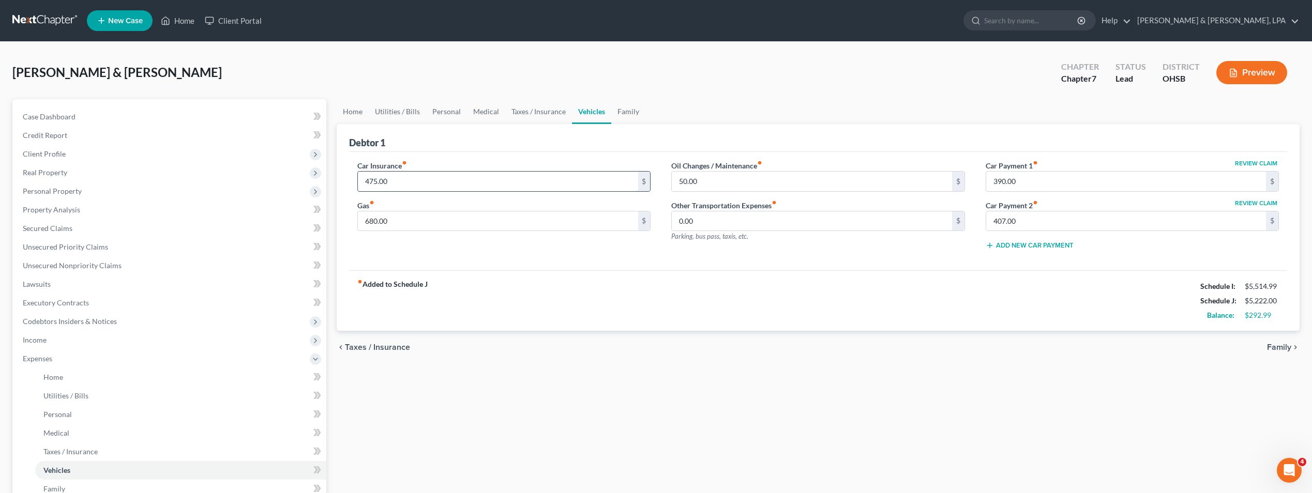
click at [391, 177] on input "475.00" at bounding box center [498, 182] width 280 height 20
type input "160"
click at [447, 159] on div "Car Insurance fiber_manual_record 160 $ Gas fiber_manual_record 680.00 $ Oil Ch…" at bounding box center [818, 211] width 938 height 119
click at [1287, 345] on span "Family" at bounding box center [1279, 347] width 24 height 8
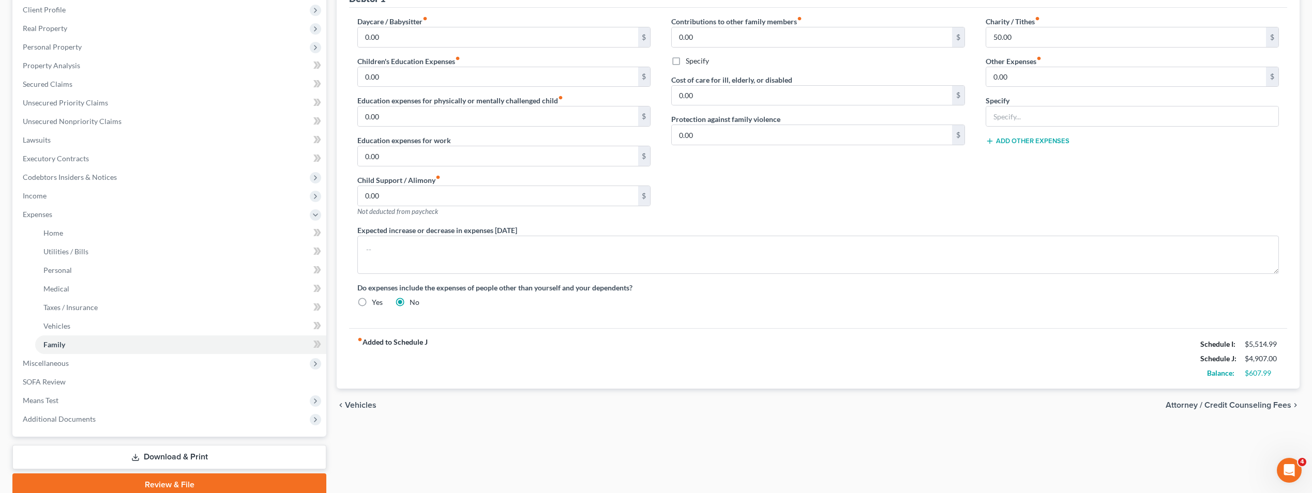
scroll to position [155, 0]
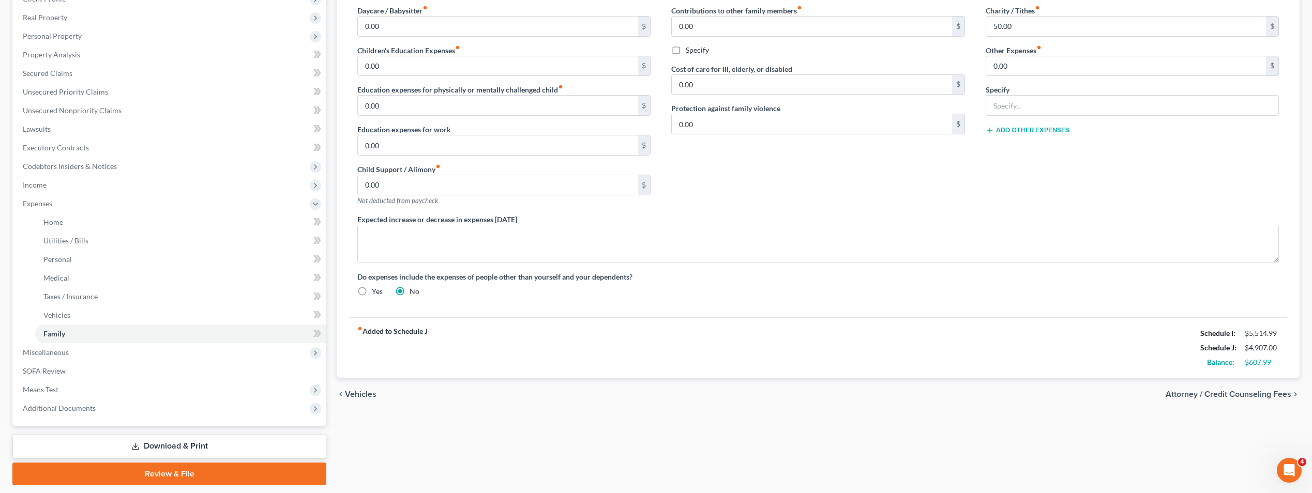
click at [354, 393] on span "Vehicles" at bounding box center [361, 394] width 32 height 8
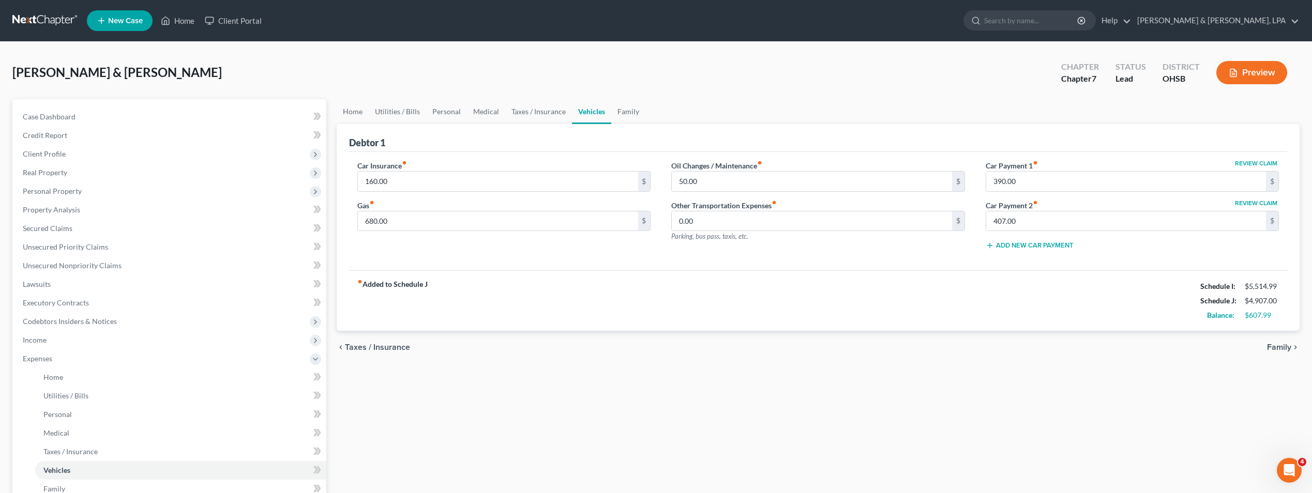
click at [372, 348] on span "Taxes / Insurance" at bounding box center [377, 347] width 65 height 8
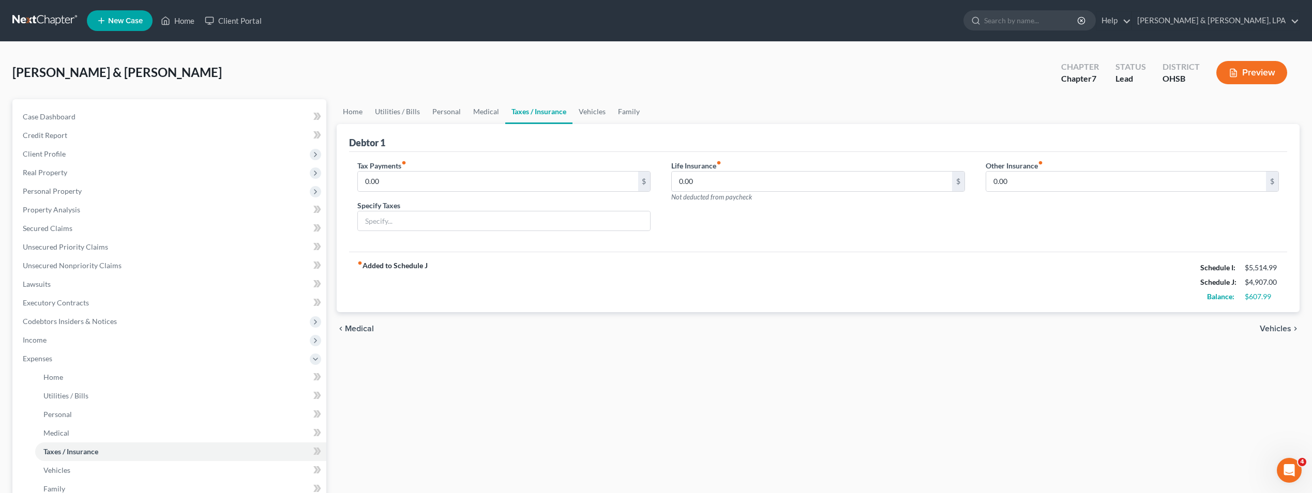
click at [359, 327] on span "Medical" at bounding box center [359, 329] width 29 height 8
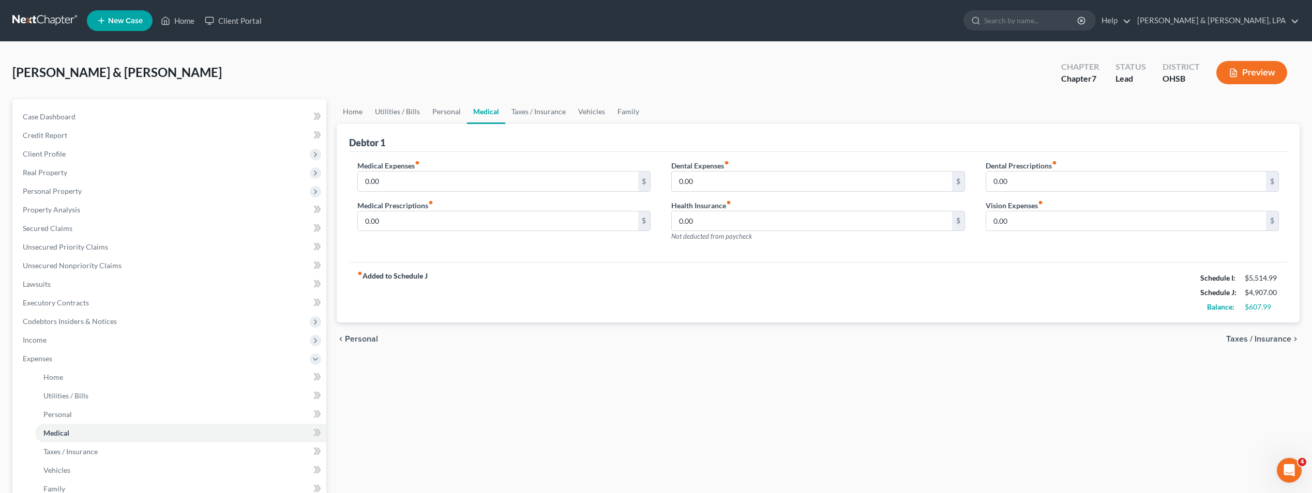
click at [359, 338] on span "Personal" at bounding box center [361, 339] width 33 height 8
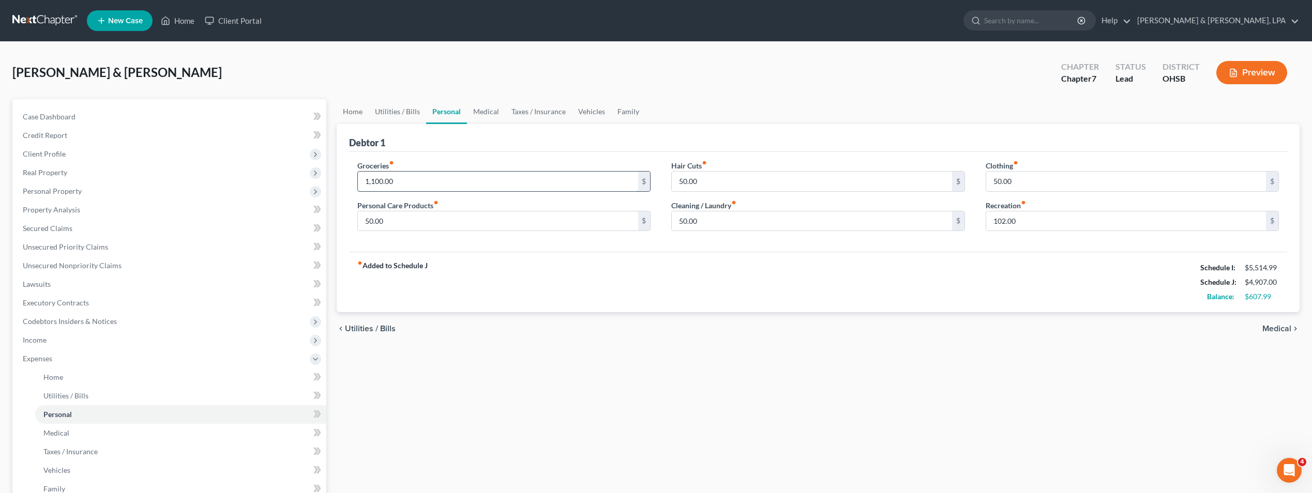
click at [405, 180] on input "1,100.00" at bounding box center [498, 182] width 280 height 20
type input "1,200"
click at [376, 325] on span "Utilities / Bills" at bounding box center [370, 329] width 51 height 8
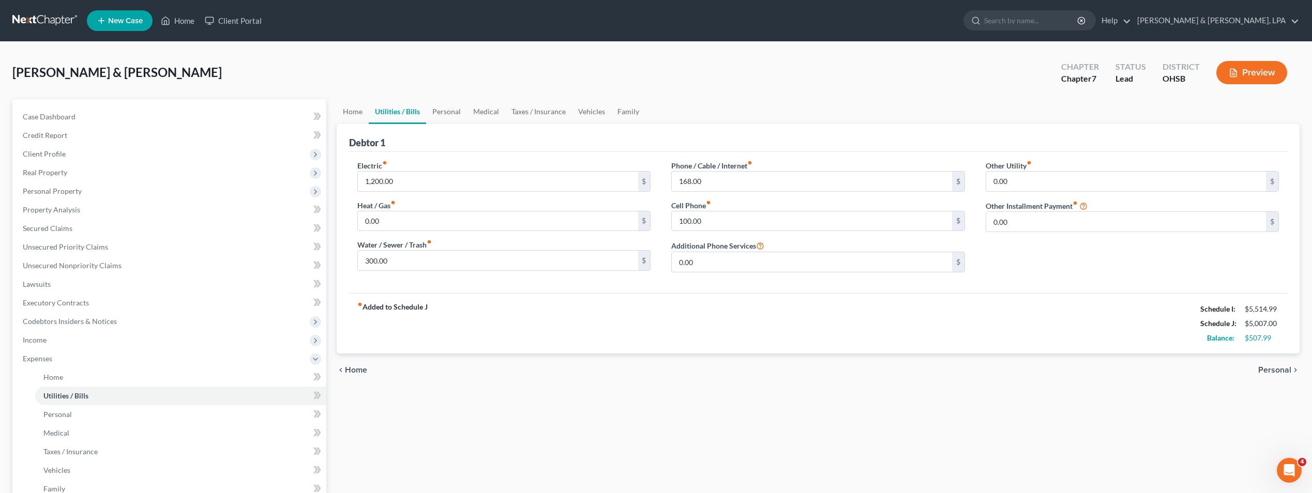
click at [1269, 368] on span "Personal" at bounding box center [1274, 370] width 33 height 8
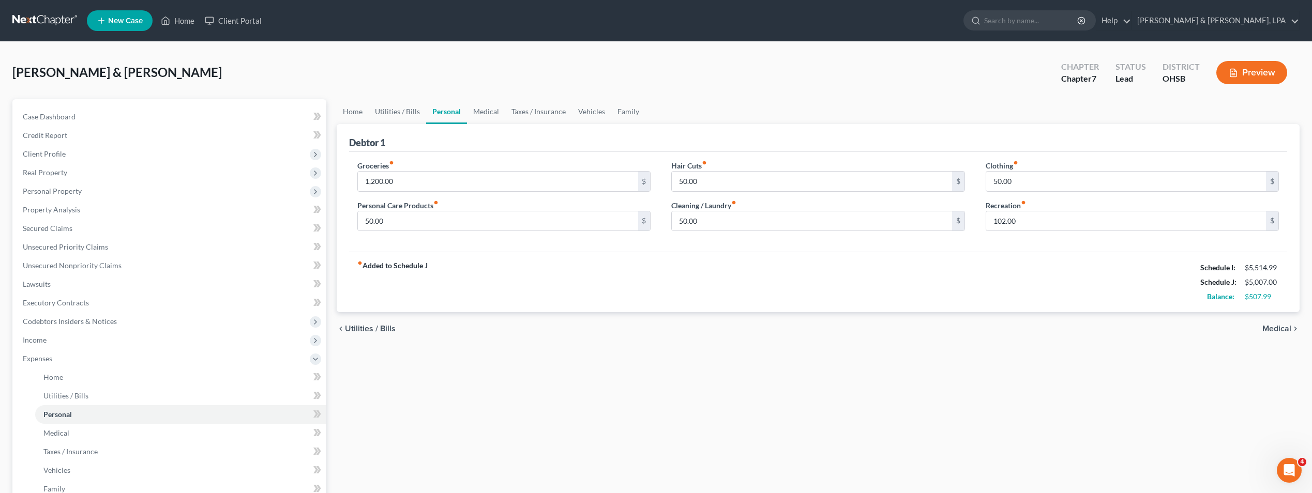
click at [1283, 325] on span "Medical" at bounding box center [1276, 329] width 29 height 8
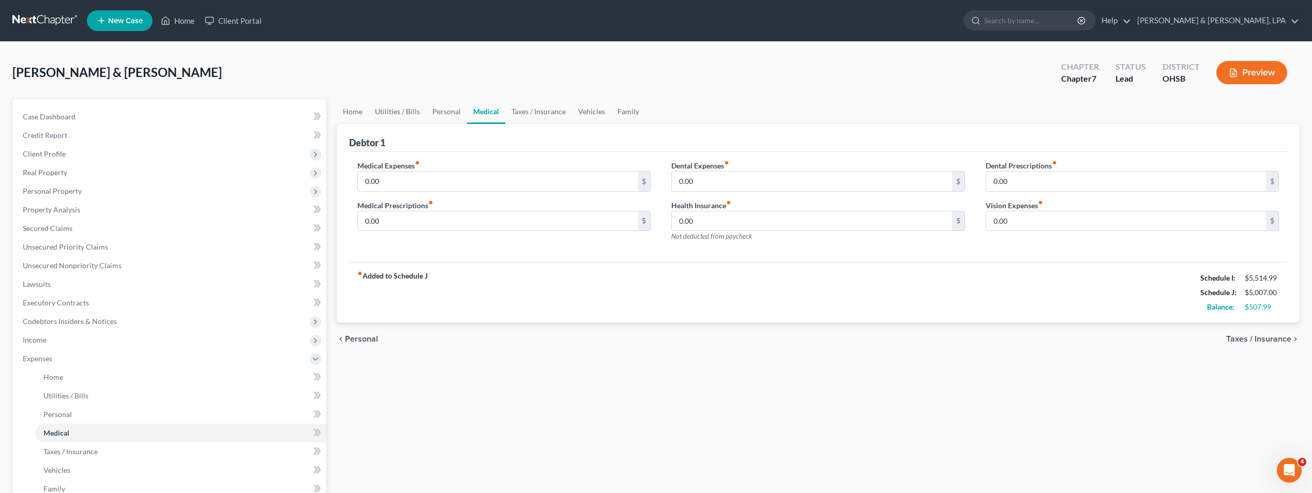
click at [1278, 338] on span "Taxes / Insurance" at bounding box center [1258, 339] width 65 height 8
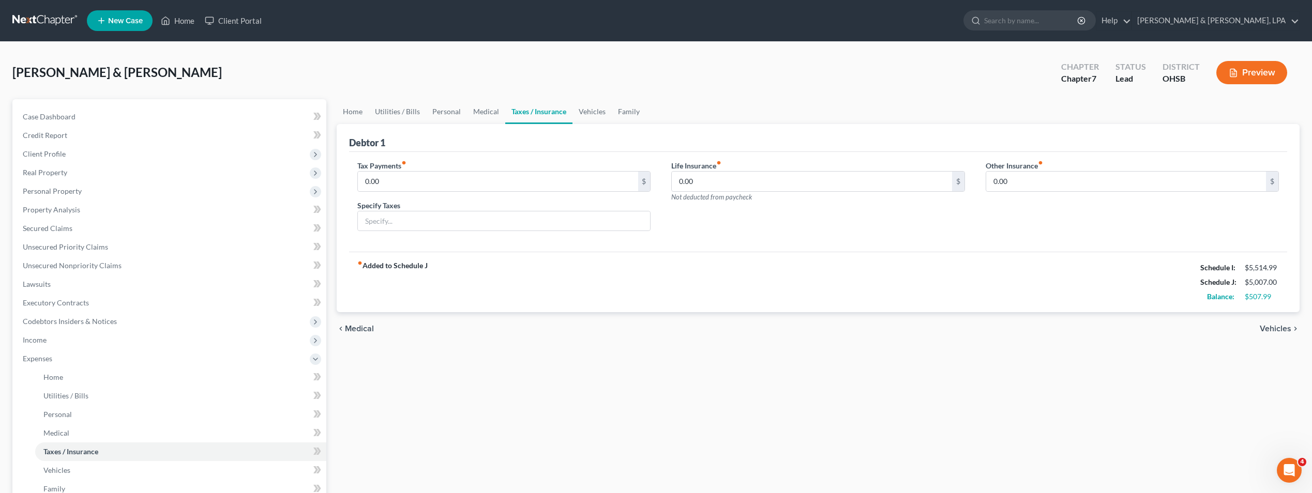
click at [1276, 327] on span "Vehicles" at bounding box center [1276, 329] width 32 height 8
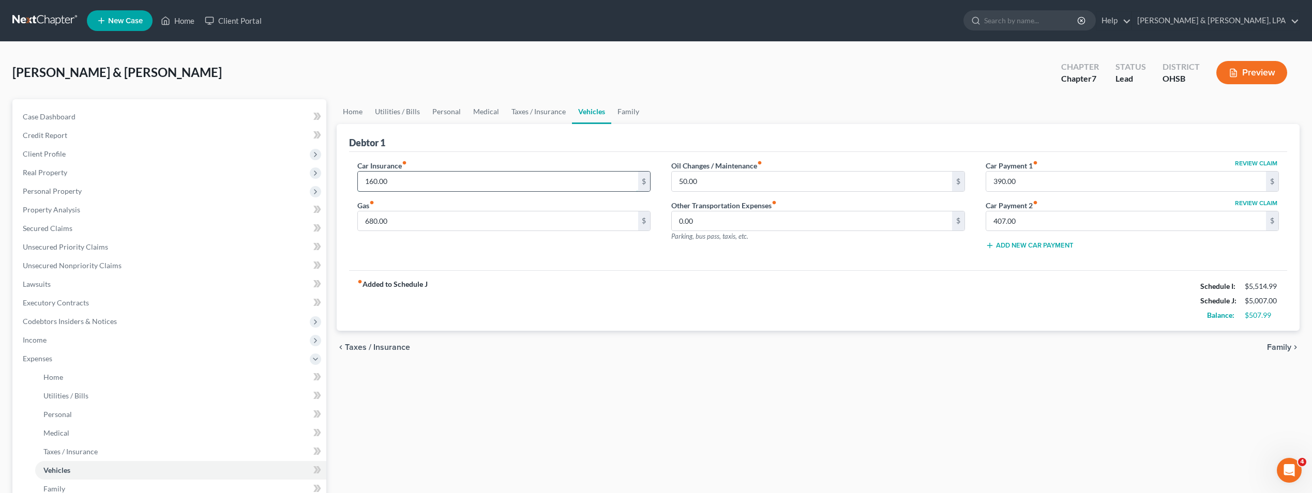
click at [431, 181] on input "160.00" at bounding box center [498, 182] width 280 height 20
click at [500, 268] on div "Car Insurance fiber_manual_record 250 $ Gas fiber_manual_record 680.00 $ Oil Ch…" at bounding box center [818, 211] width 938 height 119
click at [405, 177] on input "250" at bounding box center [498, 182] width 280 height 20
type input "3"
click at [494, 148] on div "Debtor 1" at bounding box center [818, 138] width 938 height 28
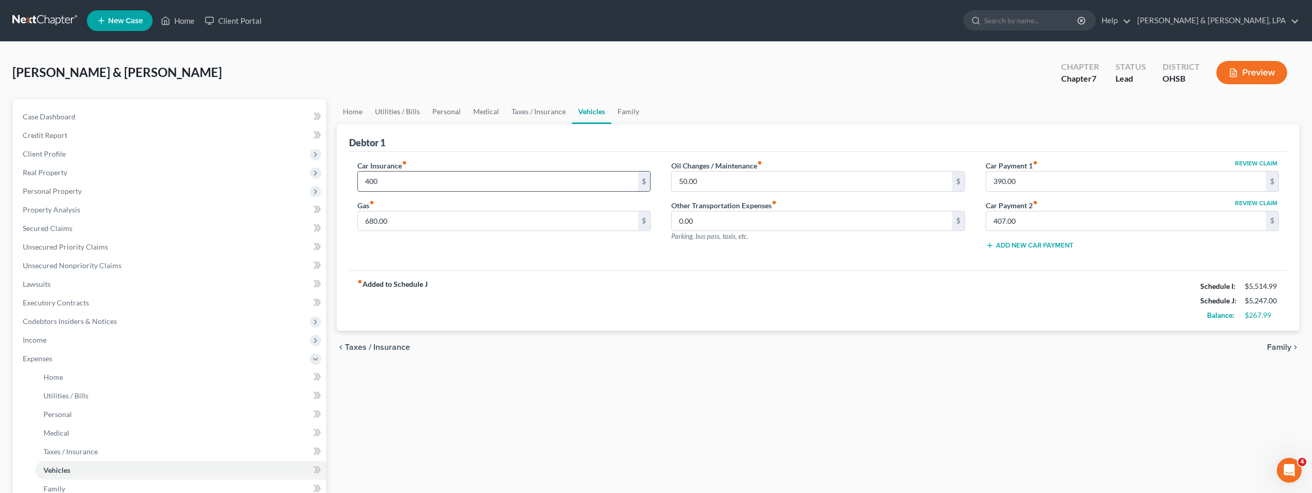
click at [401, 180] on input "400" at bounding box center [498, 182] width 280 height 20
type input "450"
click at [565, 279] on div "fiber_manual_record Added to Schedule J Schedule I: $5,514.99 Schedule J: $5,29…" at bounding box center [818, 300] width 938 height 60
click at [1284, 348] on span "Family" at bounding box center [1279, 347] width 24 height 8
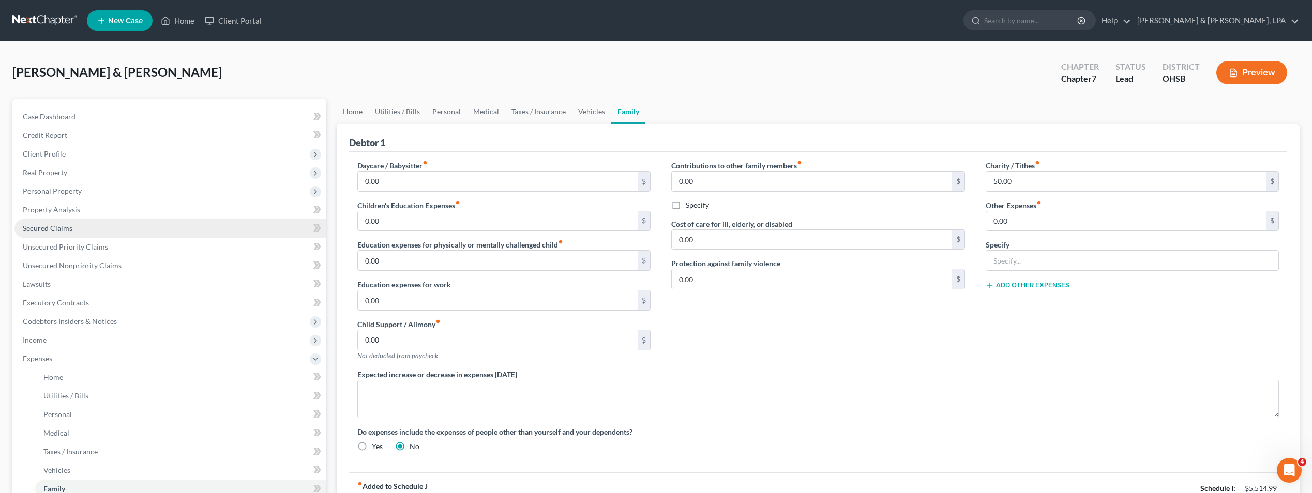
click at [68, 229] on span "Secured Claims" at bounding box center [48, 228] width 50 height 9
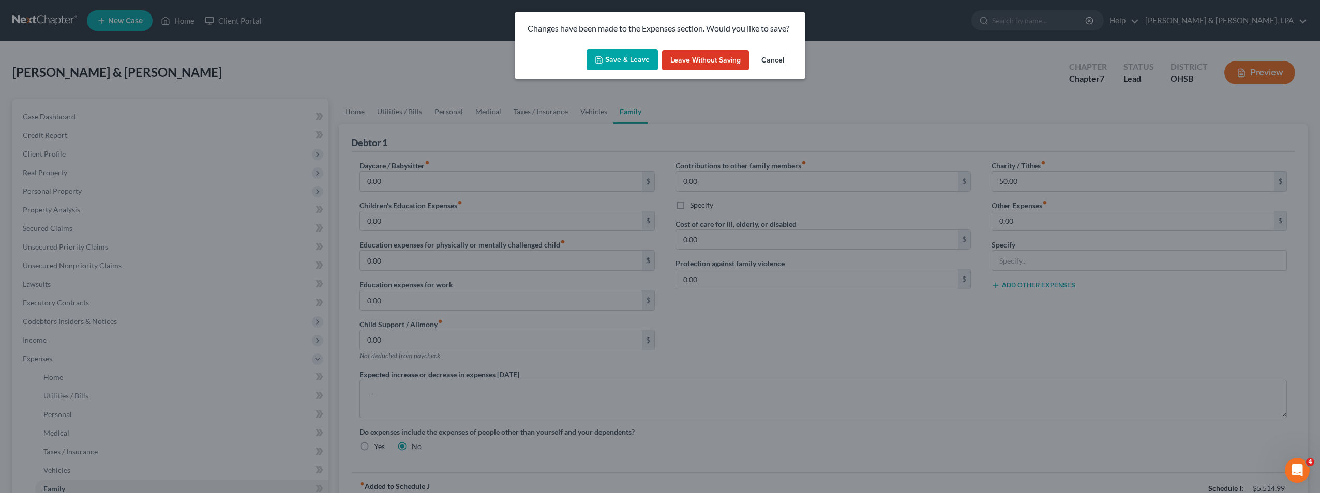
click at [600, 60] on icon "button" at bounding box center [599, 60] width 8 height 8
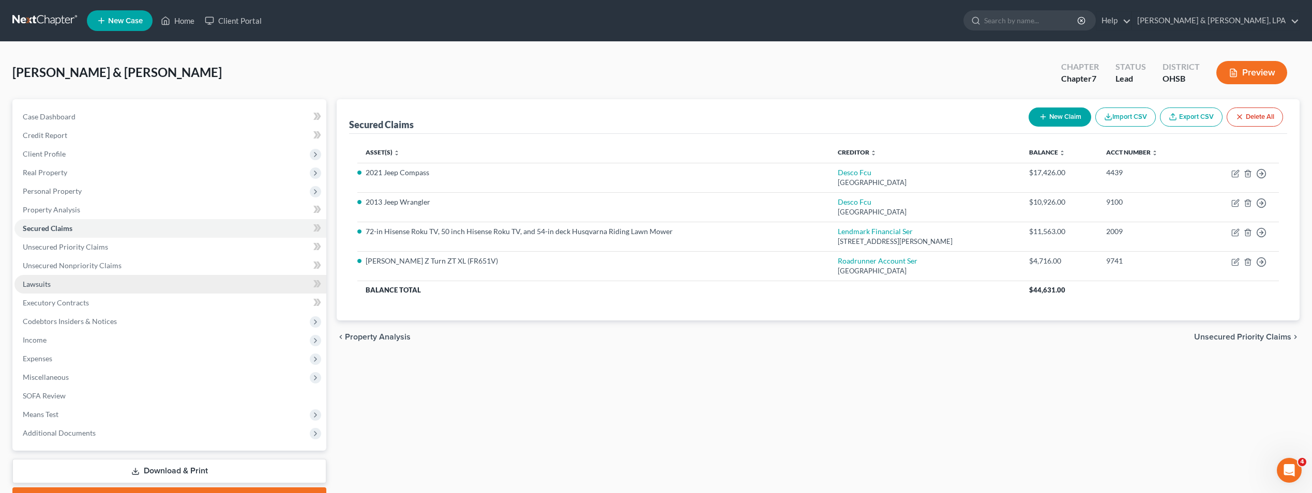
click at [50, 290] on link "Lawsuits" at bounding box center [170, 284] width 312 height 19
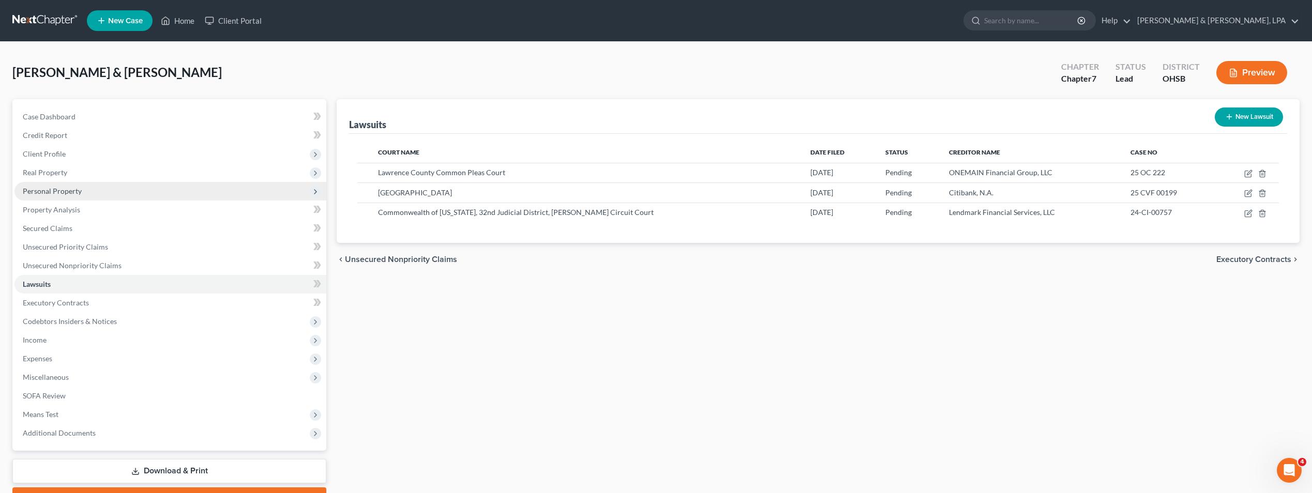
click at [73, 195] on span "Personal Property" at bounding box center [52, 191] width 59 height 9
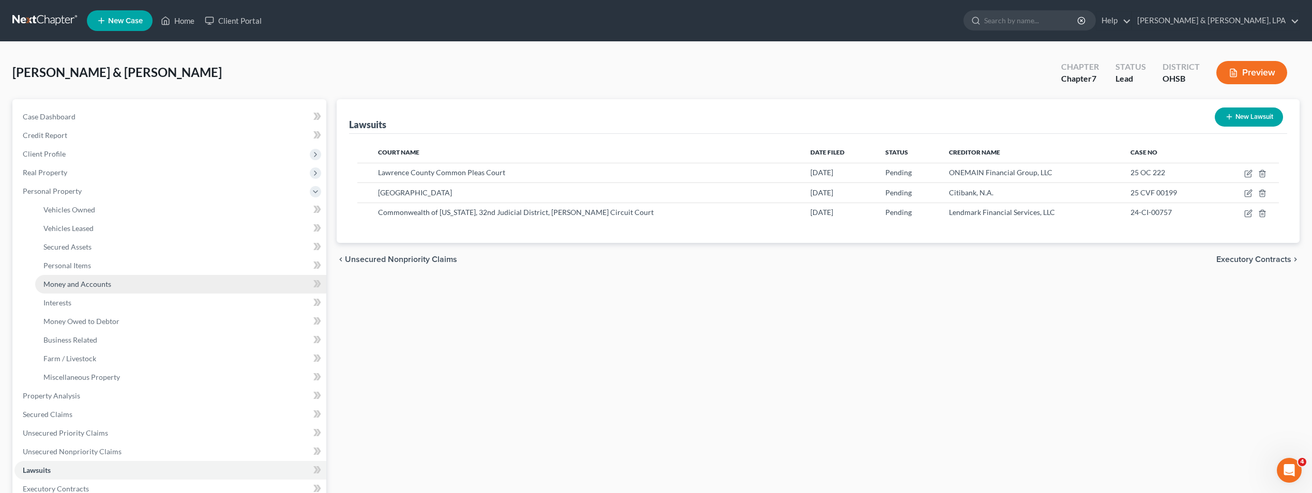
click at [72, 286] on span "Money and Accounts" at bounding box center [77, 284] width 68 height 9
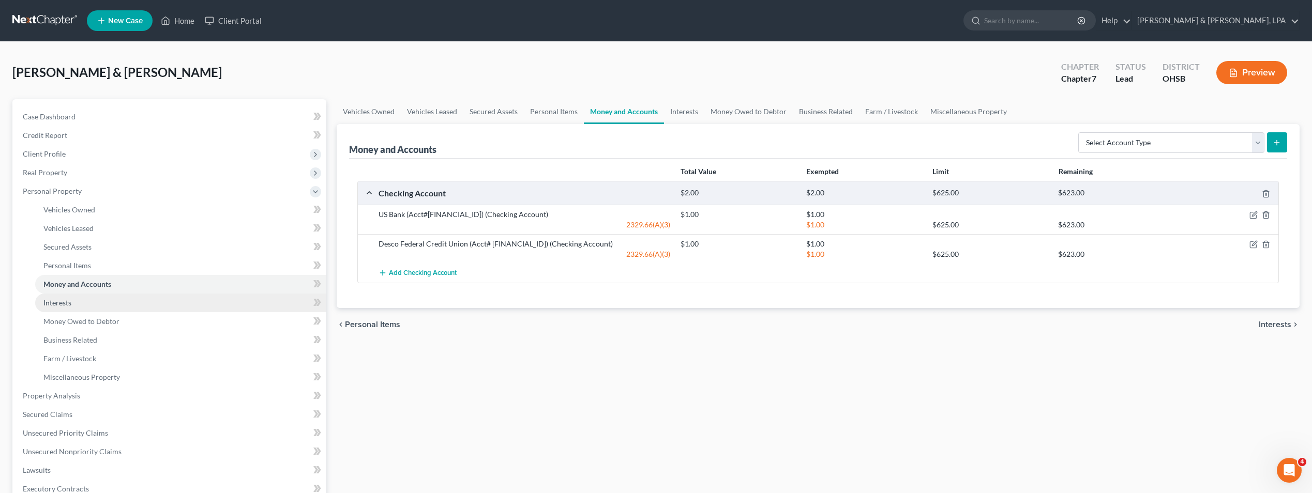
click at [72, 299] on link "Interests" at bounding box center [180, 303] width 291 height 19
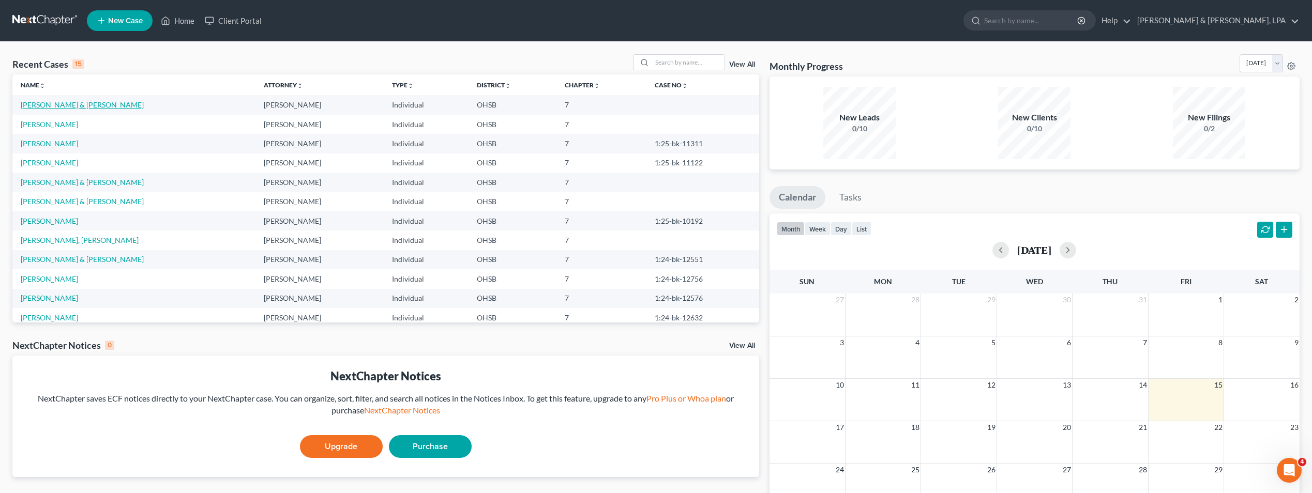
click at [85, 103] on link "[PERSON_NAME] & [PERSON_NAME]" at bounding box center [82, 104] width 123 height 9
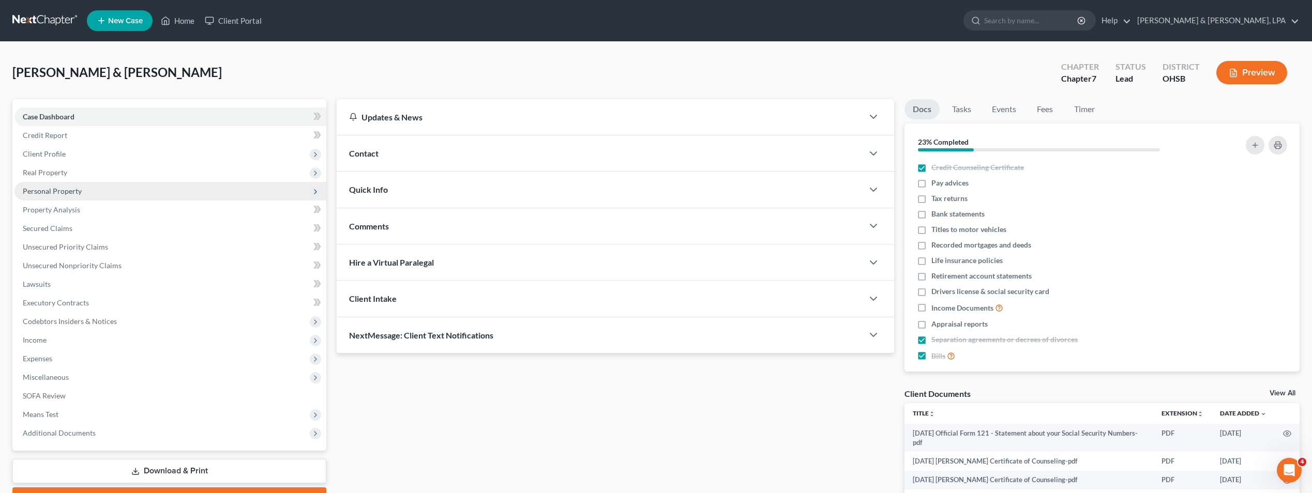
click at [71, 193] on span "Personal Property" at bounding box center [52, 191] width 59 height 9
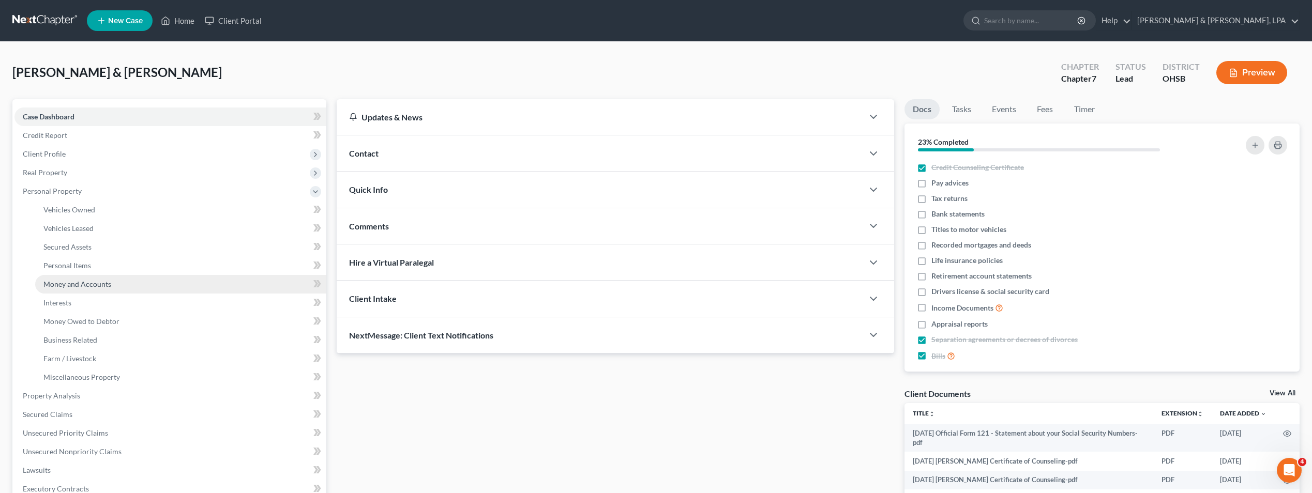
click at [73, 286] on span "Money and Accounts" at bounding box center [77, 284] width 68 height 9
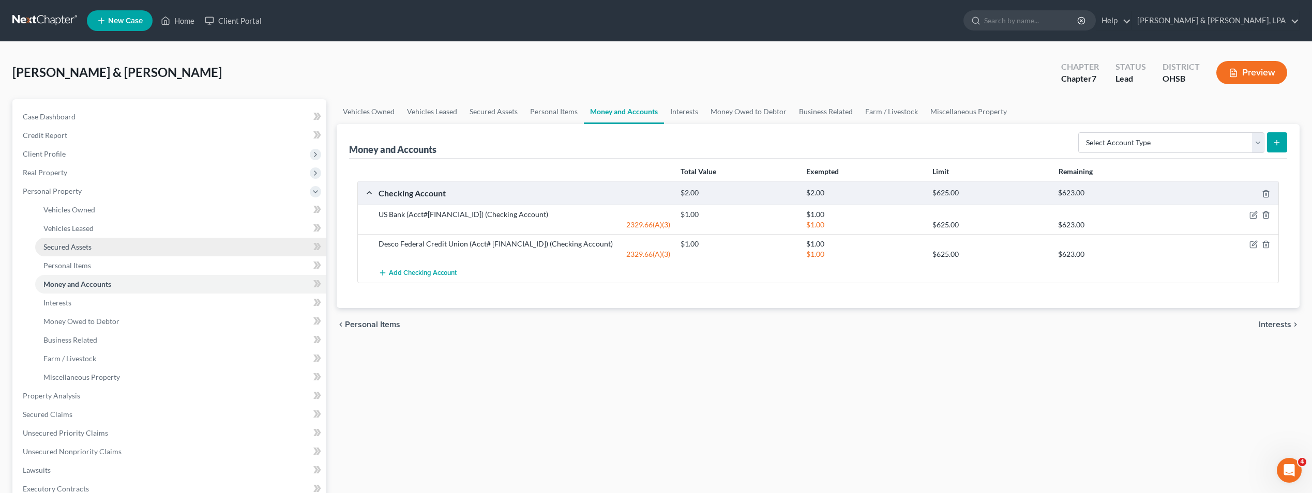
click at [106, 248] on link "Secured Assets" at bounding box center [180, 247] width 291 height 19
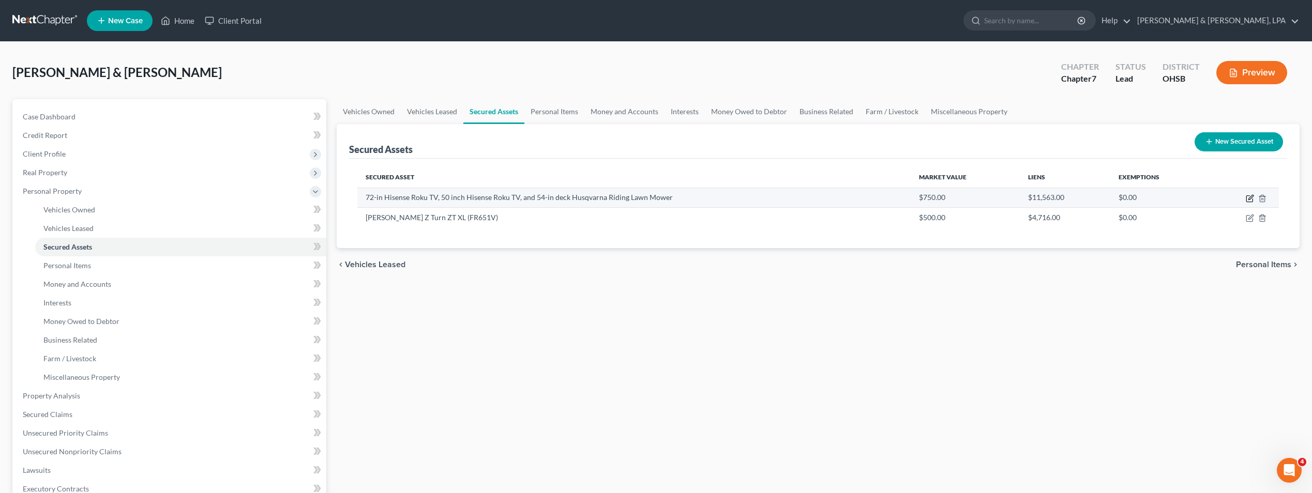
click at [1247, 199] on icon "button" at bounding box center [1249, 199] width 6 height 6
select select "electronics"
select select "2"
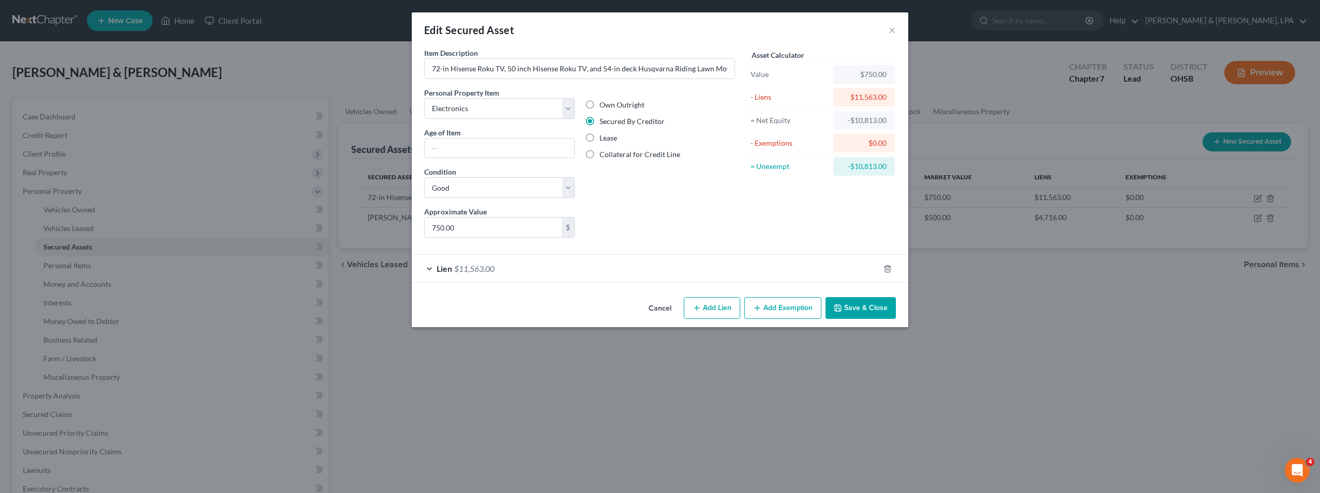
click at [708, 274] on div "Lien $11,563.00" at bounding box center [645, 268] width 467 height 27
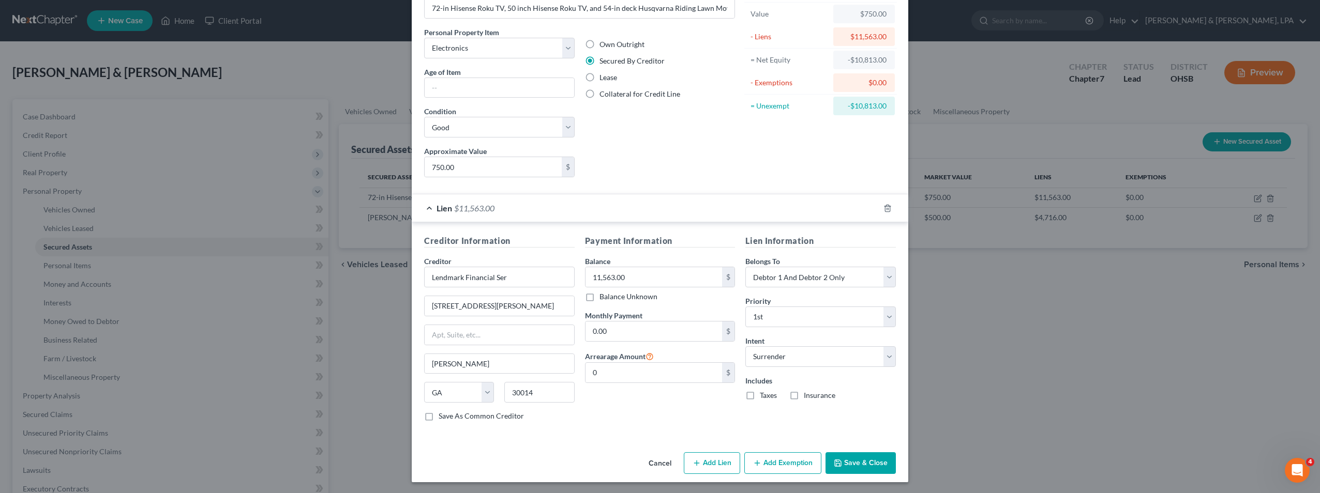
scroll to position [62, 0]
click at [873, 461] on button "Save & Close" at bounding box center [860, 462] width 70 height 22
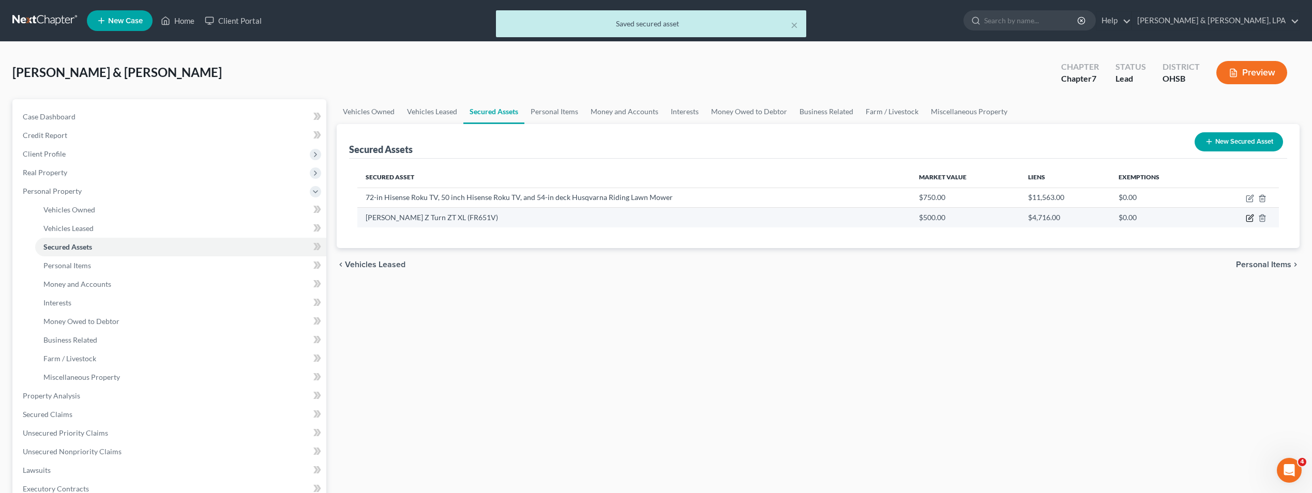
click at [1250, 217] on icon "button" at bounding box center [1250, 218] width 8 height 8
select select "other"
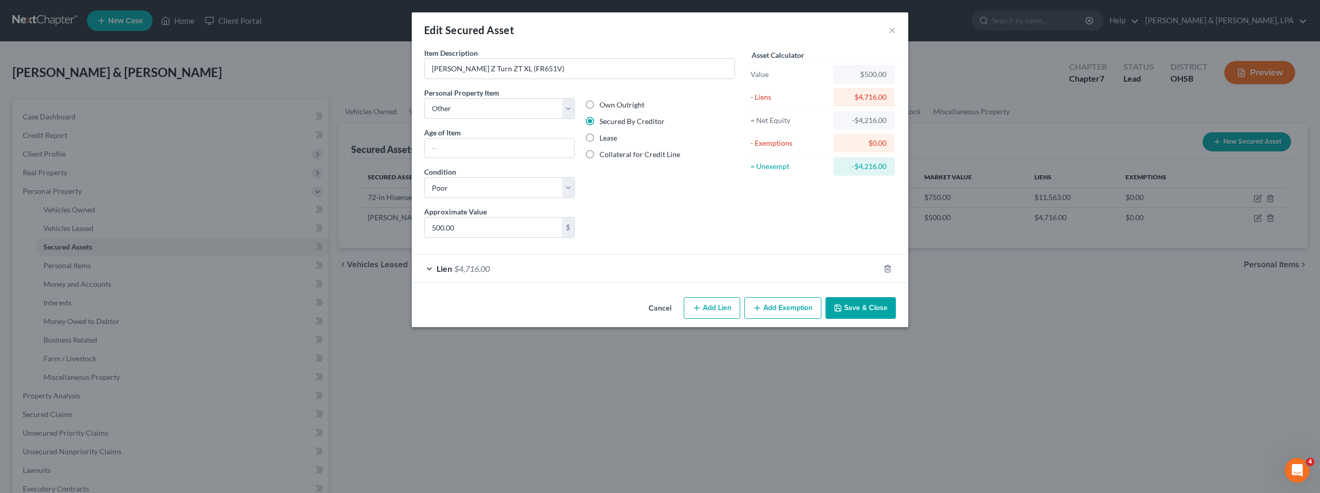
click at [805, 270] on div "Lien $4,716.00" at bounding box center [645, 268] width 467 height 27
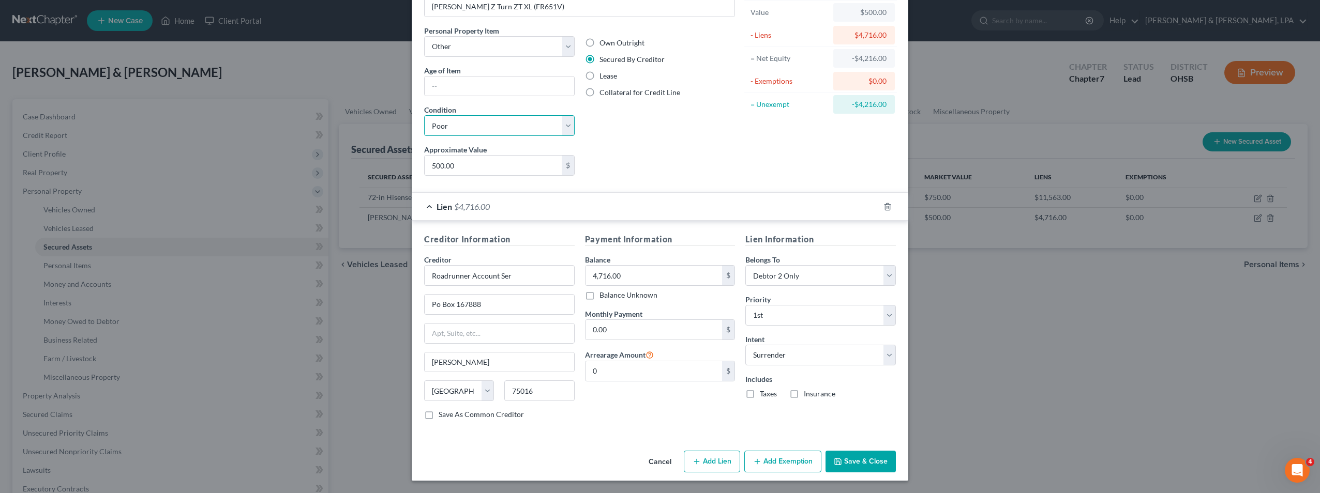
click at [569, 131] on select "Select Excellent Very Good Good Fair Poor" at bounding box center [499, 125] width 150 height 21
select select "3"
click at [424, 115] on select "Select Excellent Very Good Good Fair Poor" at bounding box center [499, 125] width 150 height 21
click at [637, 161] on div "Liens Select" at bounding box center [660, 160] width 161 height 32
click at [467, 165] on input "500.00" at bounding box center [493, 166] width 137 height 20
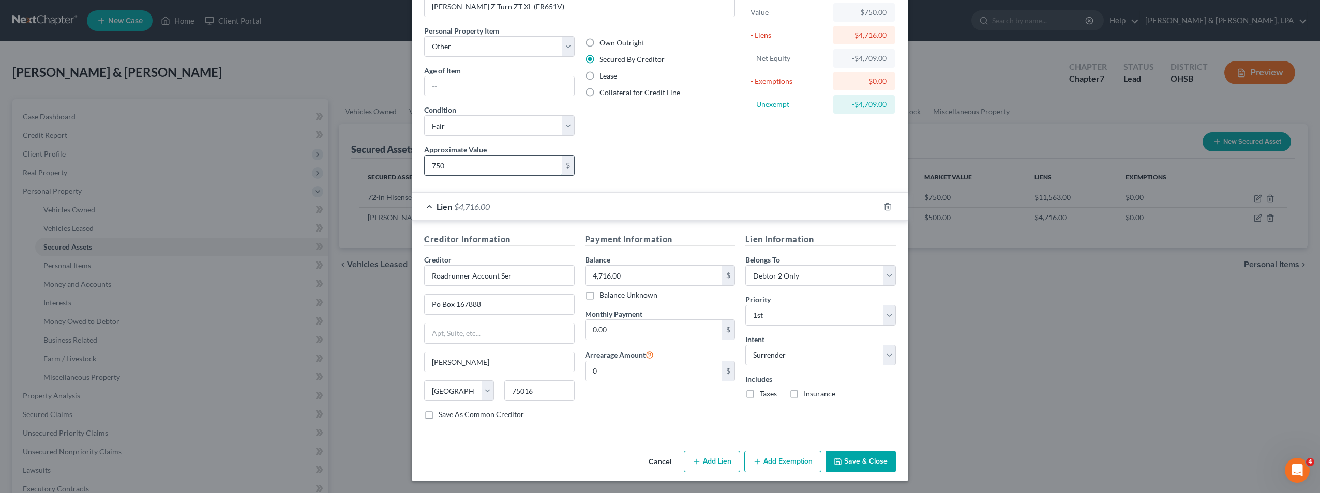
drag, startPoint x: 467, startPoint y: 165, endPoint x: 427, endPoint y: 165, distance: 40.8
click at [427, 165] on input "750" at bounding box center [493, 166] width 137 height 20
type input "1,000"
click at [862, 460] on button "Save & Close" at bounding box center [860, 462] width 70 height 22
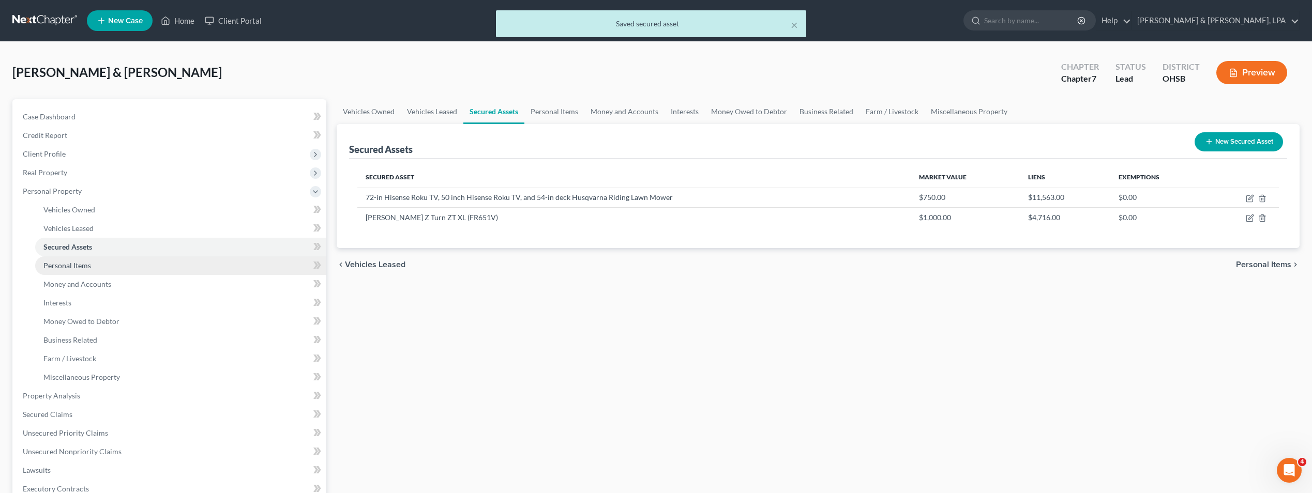
click at [87, 264] on span "Personal Items" at bounding box center [67, 265] width 48 height 9
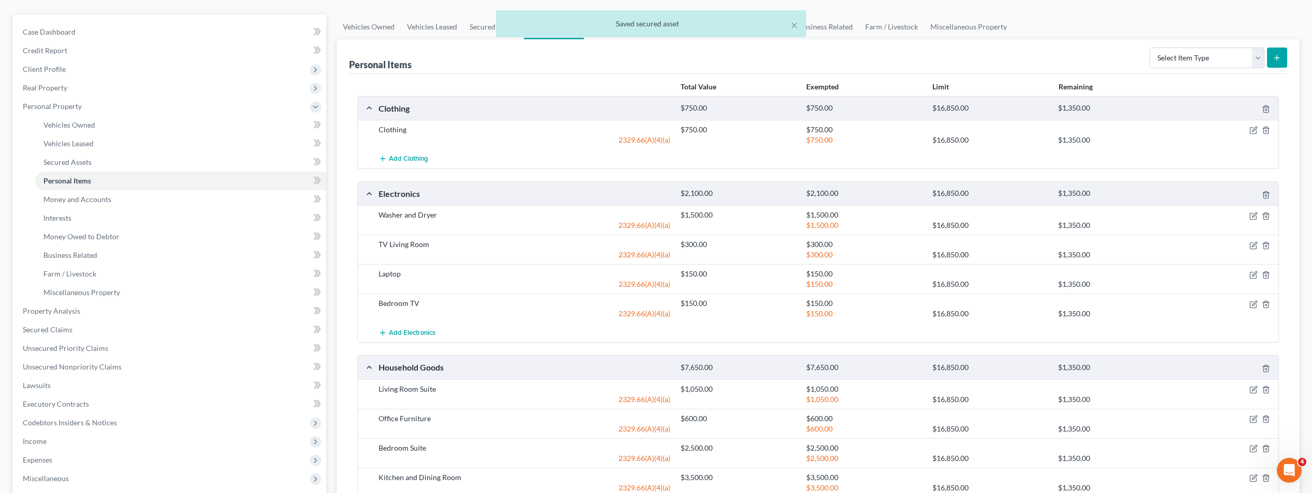
scroll to position [103, 0]
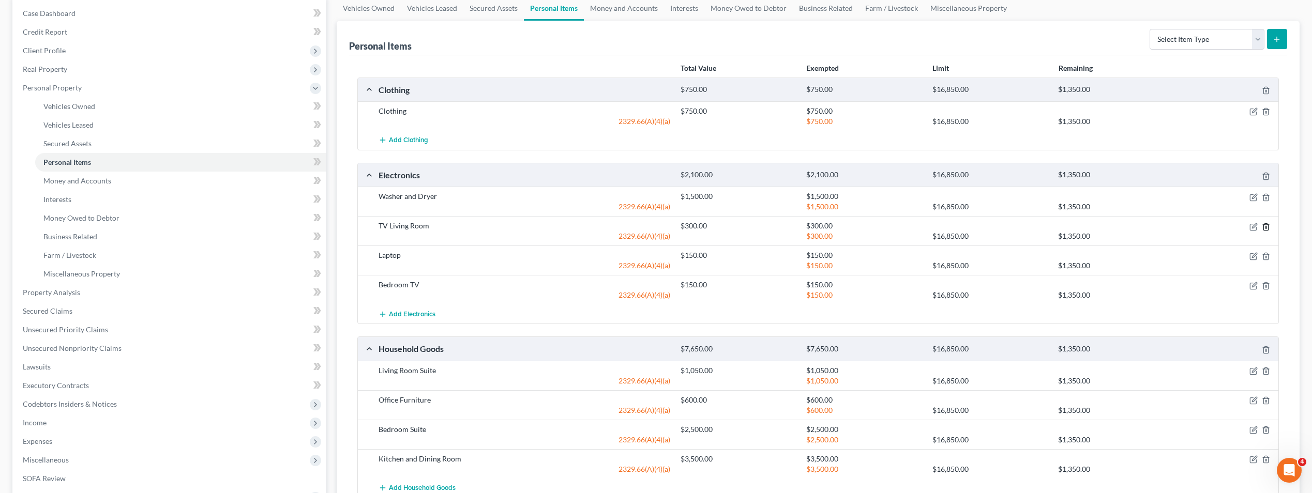
click at [1264, 225] on icon "button" at bounding box center [1266, 227] width 8 height 8
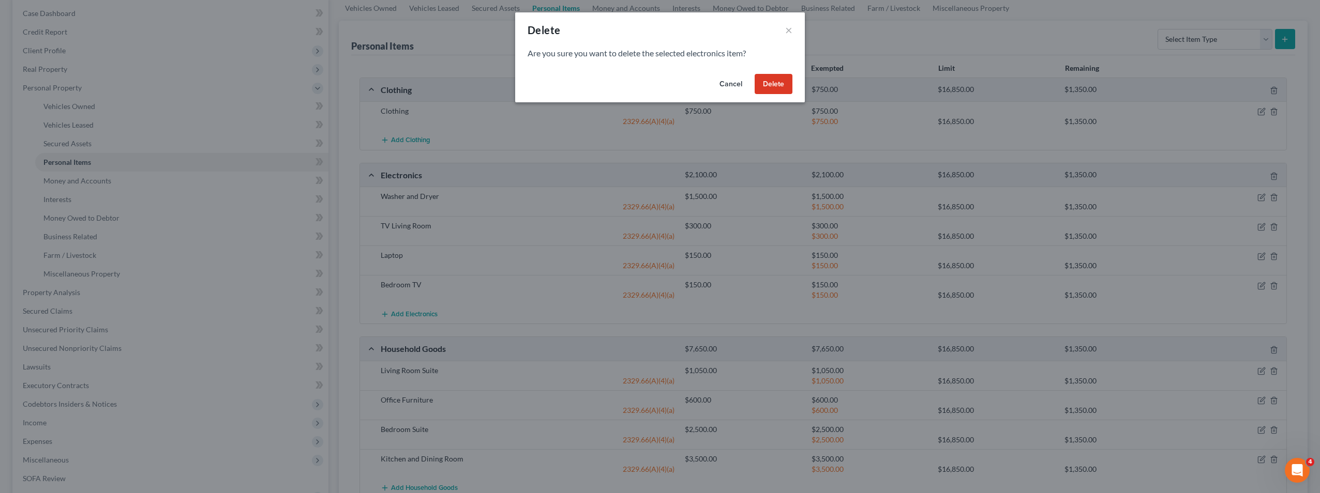
click at [775, 81] on button "Delete" at bounding box center [773, 84] width 38 height 21
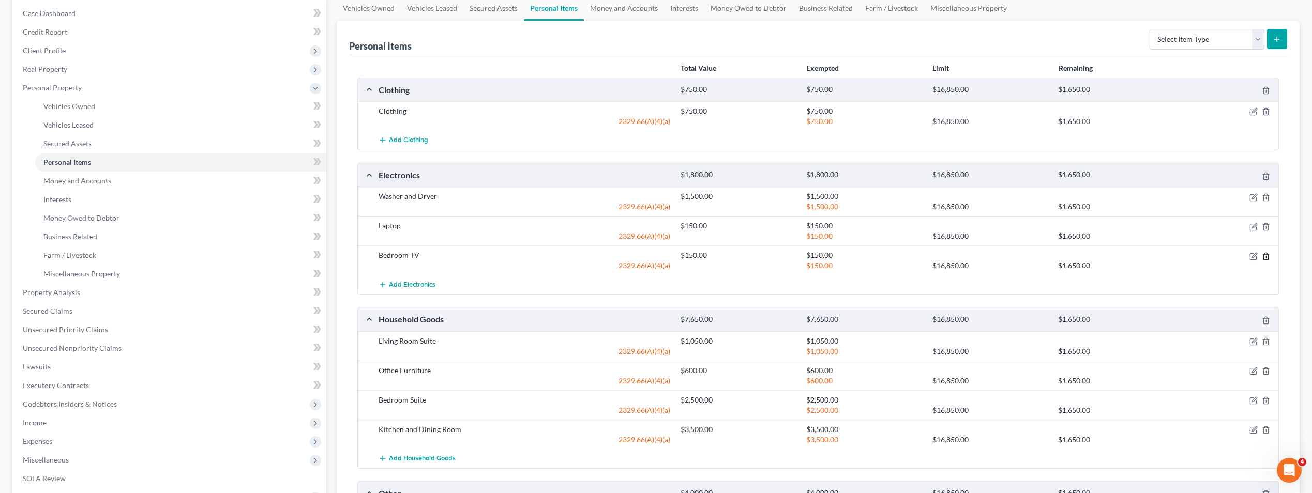
click at [1265, 254] on icon "button" at bounding box center [1266, 256] width 8 height 8
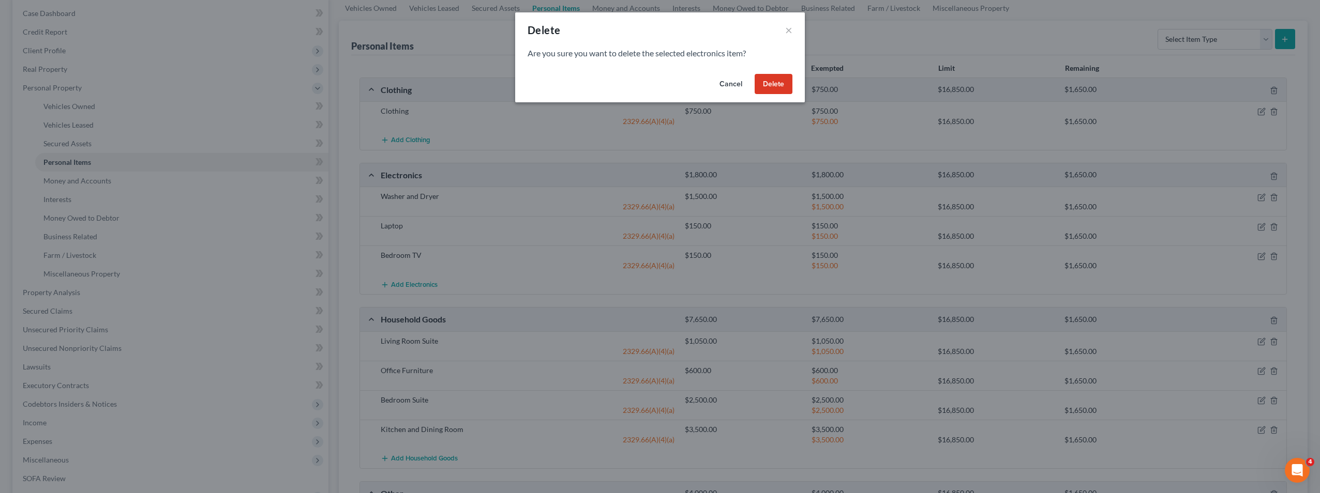
click at [769, 87] on button "Delete" at bounding box center [773, 84] width 38 height 21
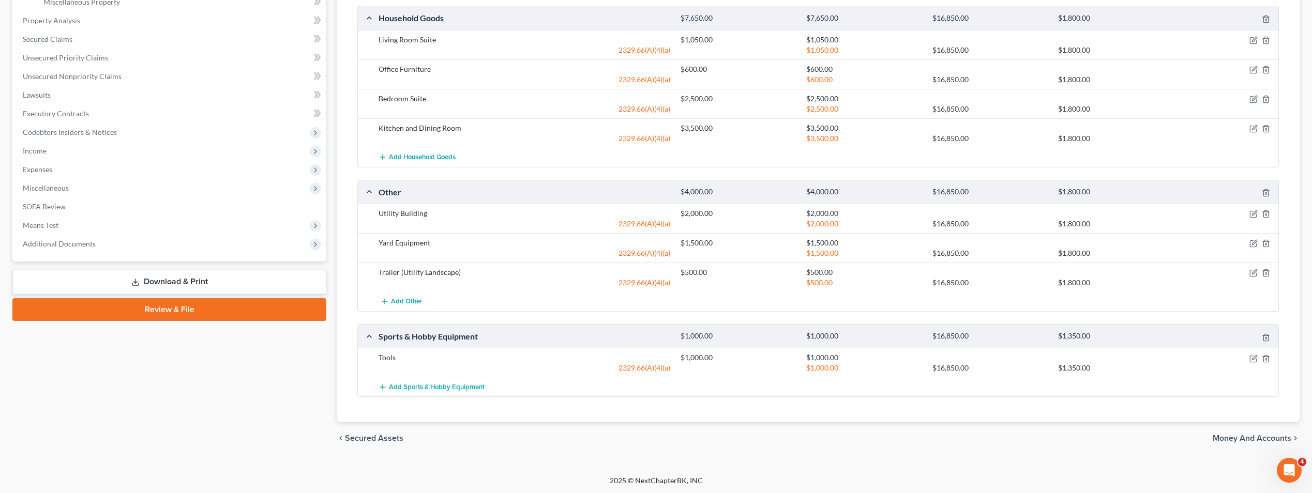
scroll to position [376, 0]
click at [1251, 242] on icon "button" at bounding box center [1253, 242] width 8 height 8
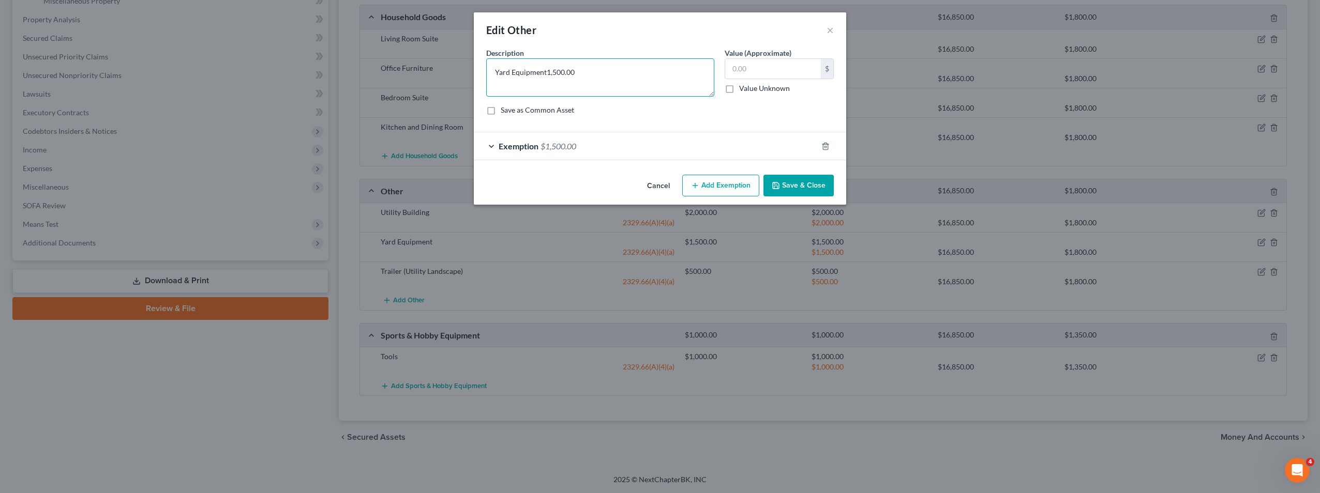
type textarea "Yard Equipment"
click at [755, 66] on input "text" at bounding box center [773, 69] width 96 height 20
type input "300"
click at [718, 149] on div "Exemption $1,500.00" at bounding box center [645, 145] width 343 height 27
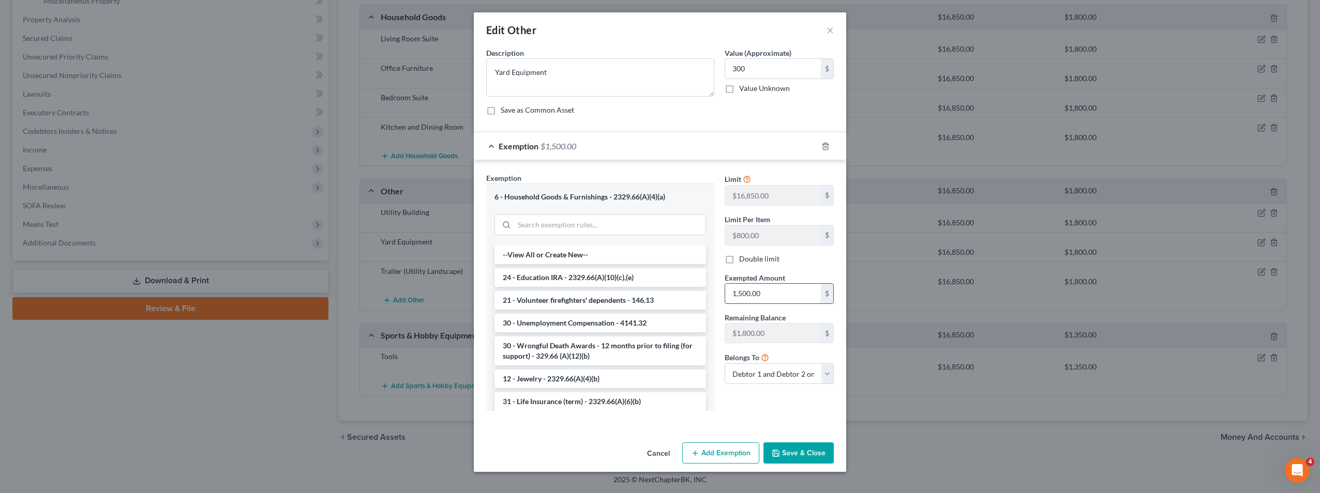
click at [773, 291] on input "1,500.00" at bounding box center [773, 294] width 96 height 20
type input "300"
click at [789, 453] on button "Save & Close" at bounding box center [798, 454] width 70 height 22
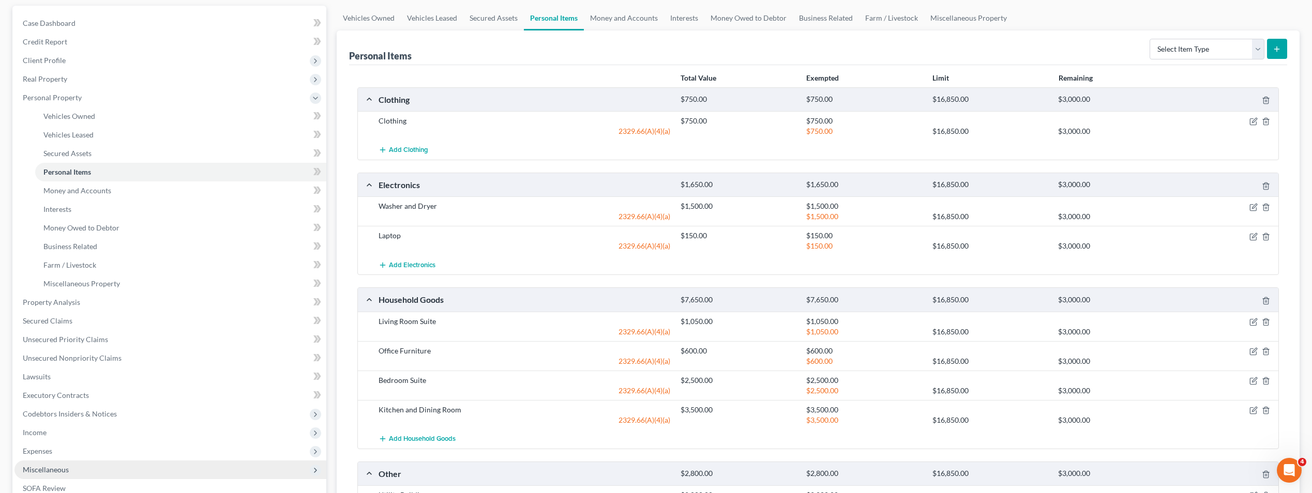
scroll to position [66, 0]
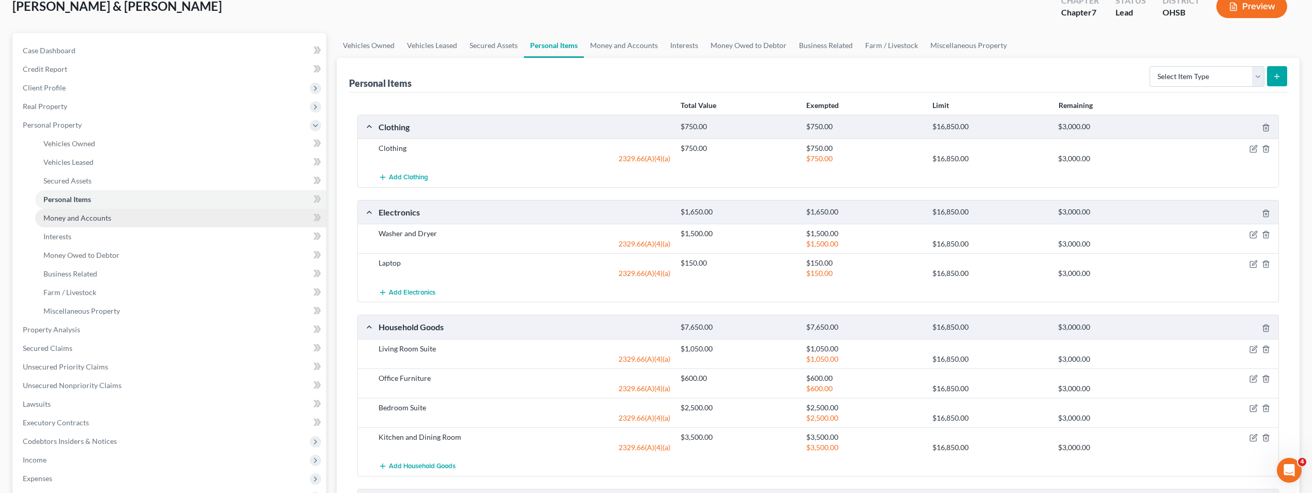
click at [86, 220] on span "Money and Accounts" at bounding box center [77, 218] width 68 height 9
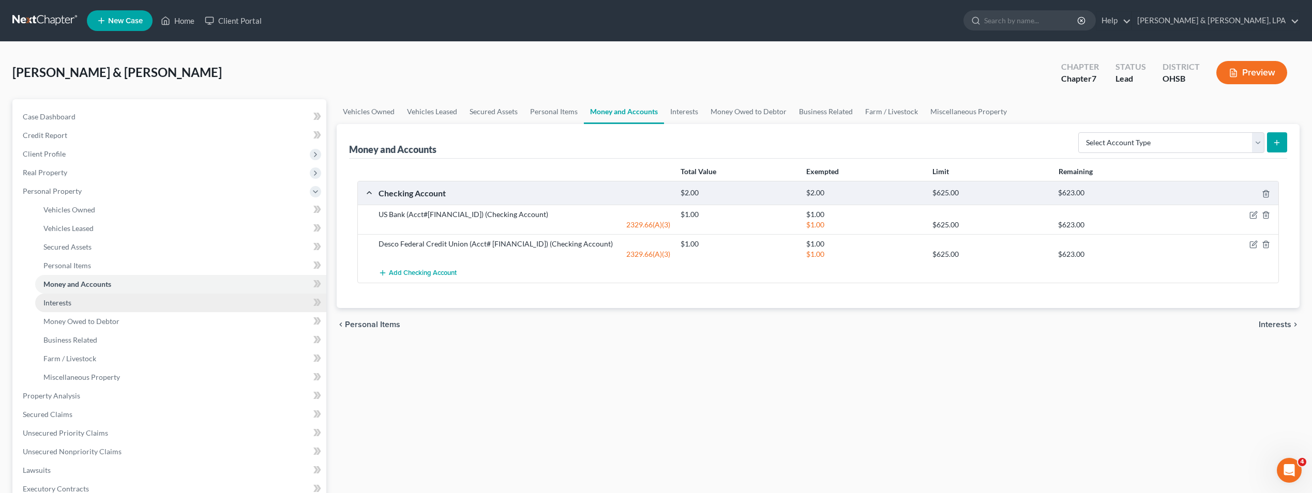
click at [83, 300] on link "Interests" at bounding box center [180, 303] width 291 height 19
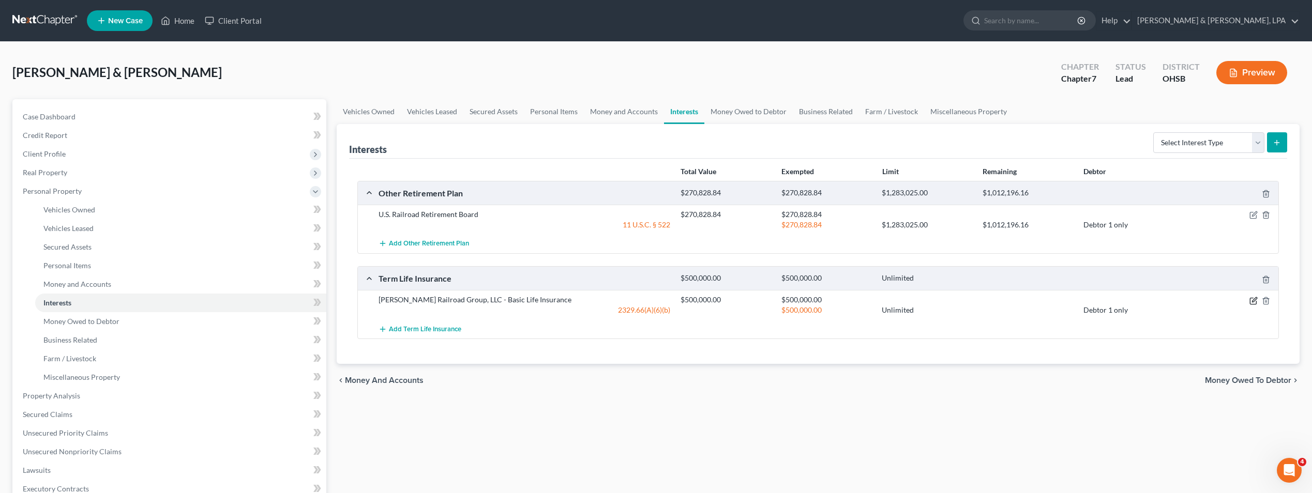
click at [1255, 299] on icon "button" at bounding box center [1253, 301] width 8 height 8
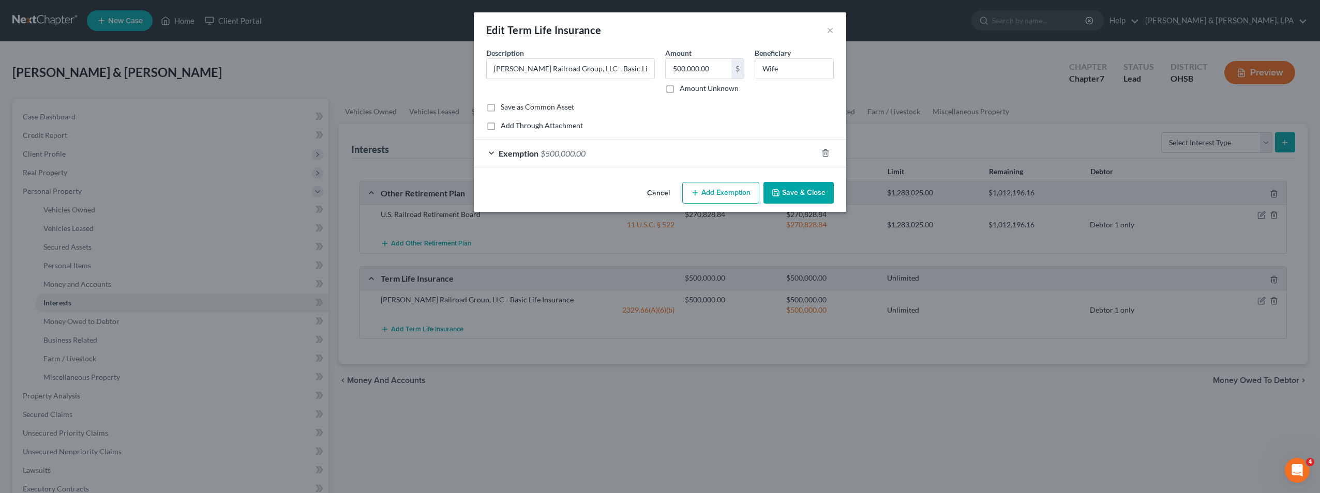
click at [651, 155] on div "Exemption $500,000.00" at bounding box center [645, 153] width 343 height 27
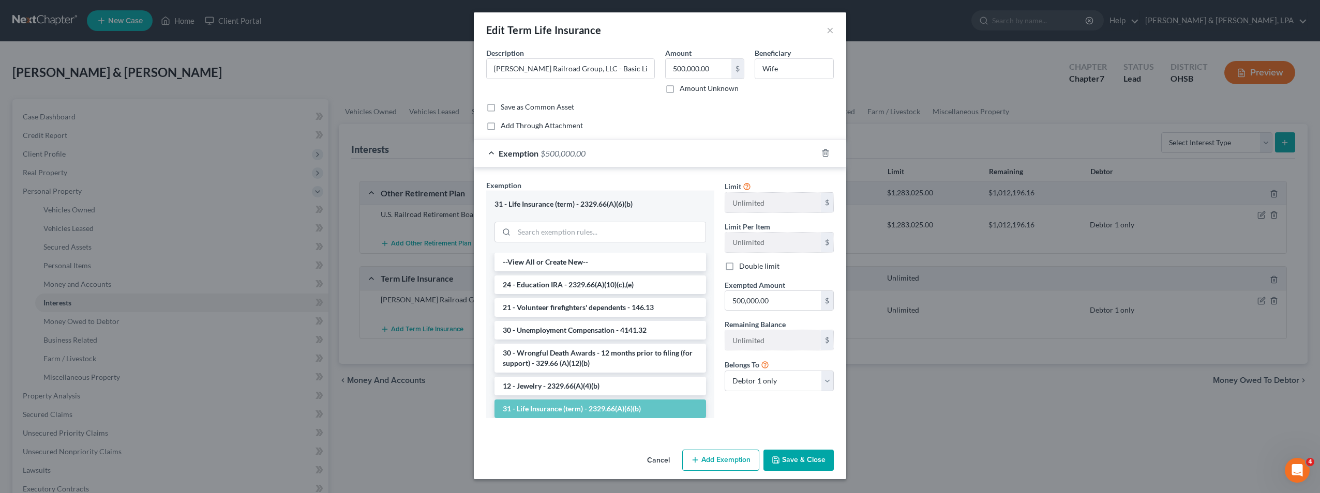
click at [674, 119] on div "Common Asset Select Description * R.J. Corman Railroad Group, LLC - Basic Life …" at bounding box center [659, 89] width 347 height 83
click at [798, 461] on button "Save & Close" at bounding box center [798, 461] width 70 height 22
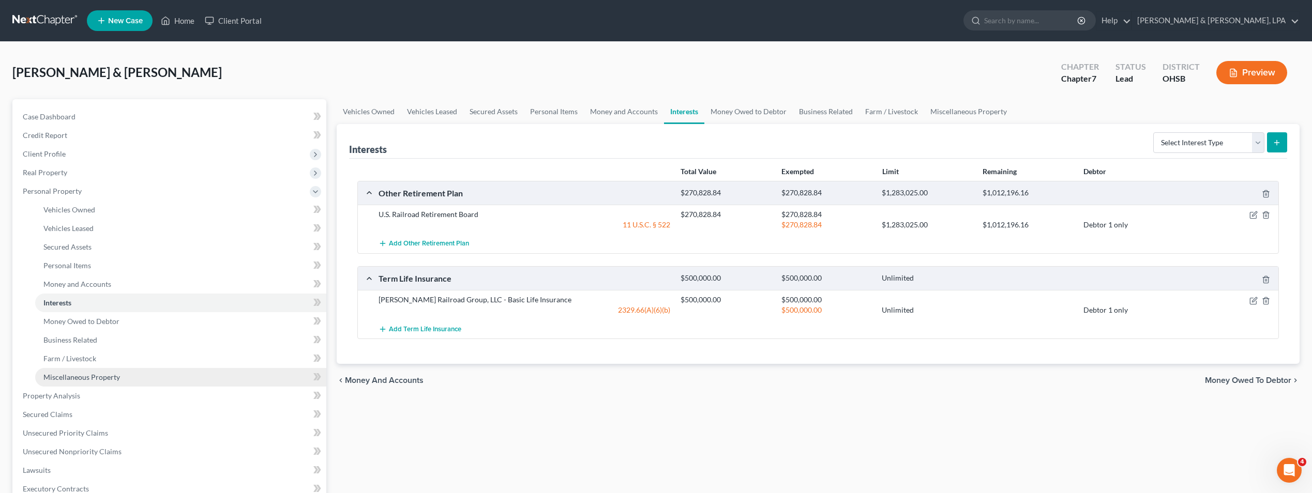
click at [93, 378] on span "Miscellaneous Property" at bounding box center [81, 377] width 77 height 9
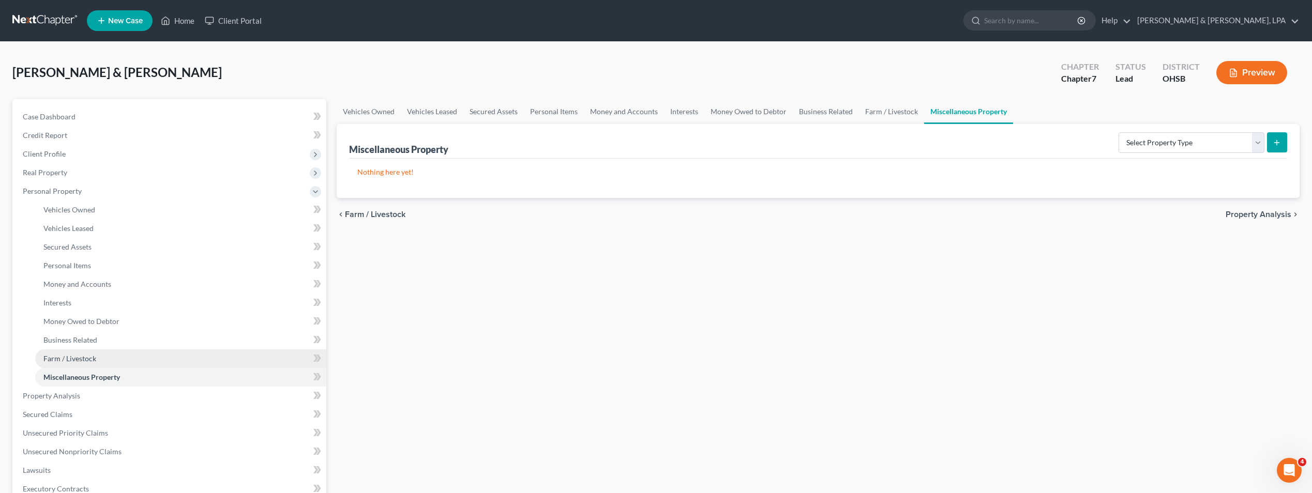
click at [81, 358] on span "Farm / Livestock" at bounding box center [69, 358] width 53 height 9
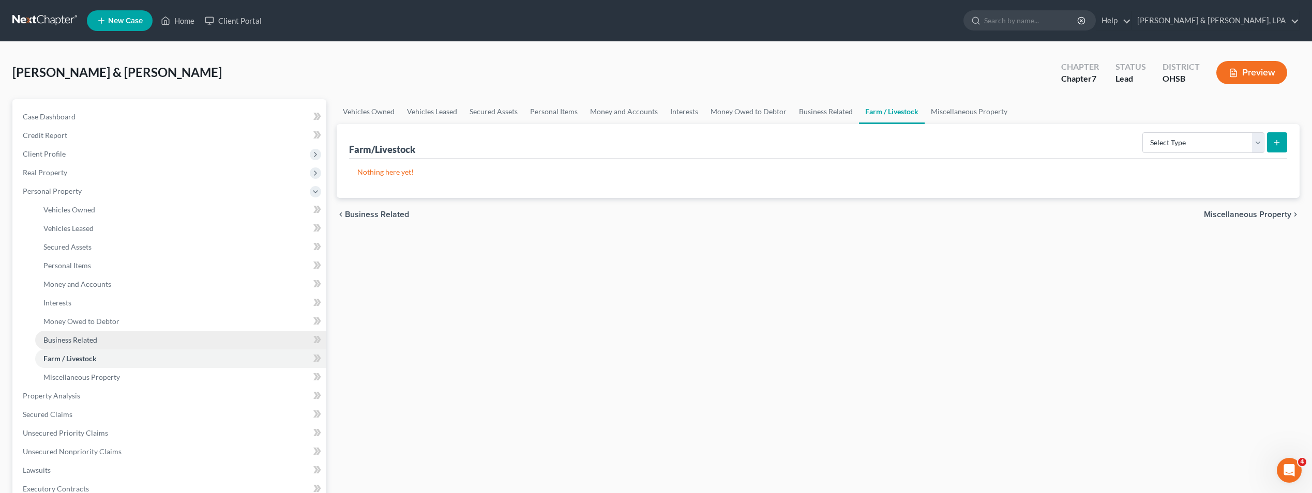
click at [82, 339] on span "Business Related" at bounding box center [70, 340] width 54 height 9
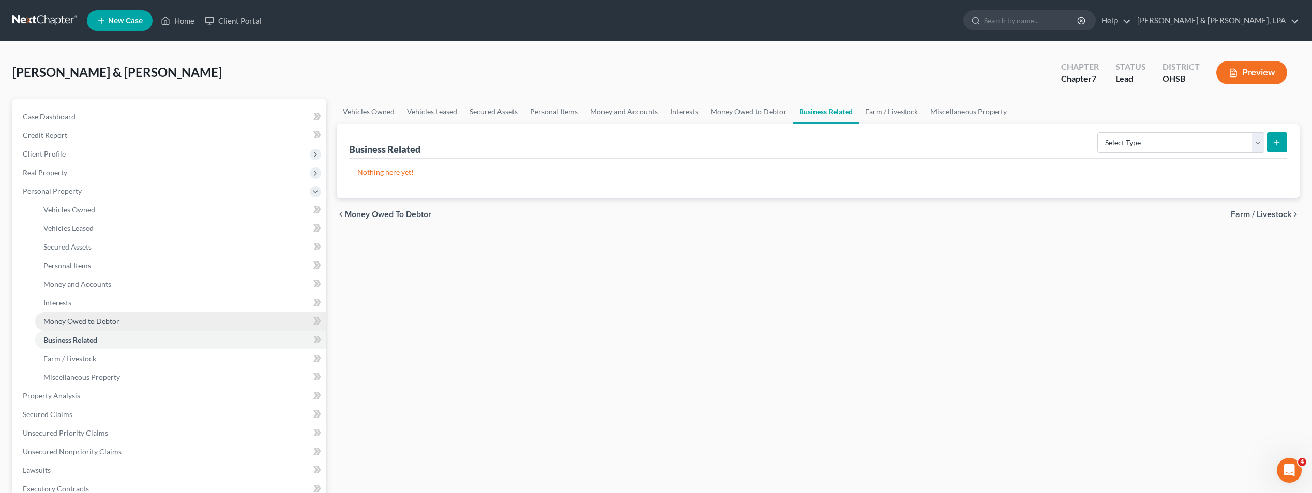
click at [83, 314] on link "Money Owed to Debtor" at bounding box center [180, 321] width 291 height 19
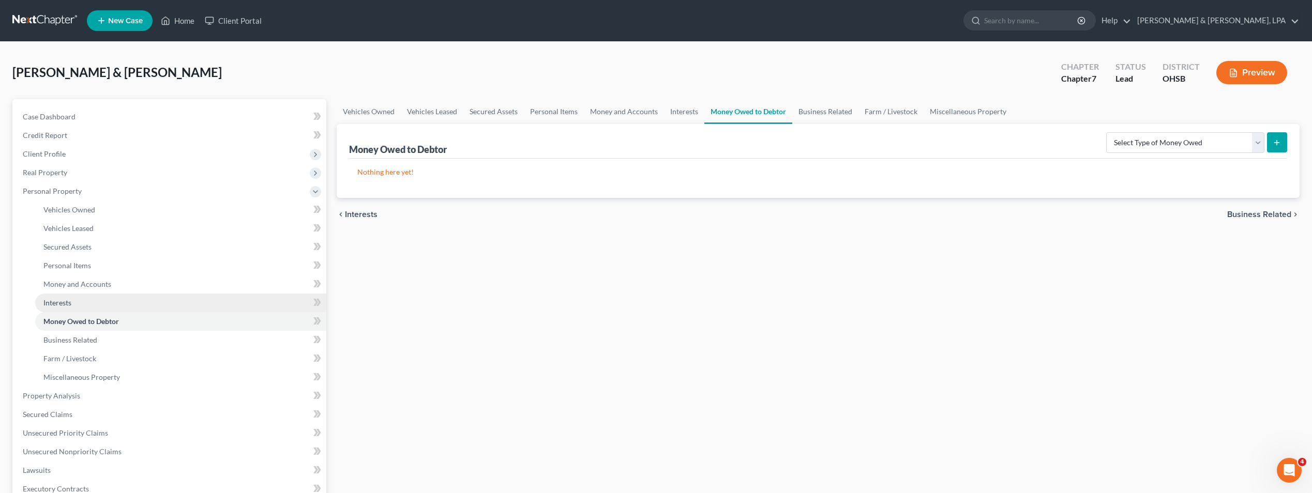
click at [75, 305] on link "Interests" at bounding box center [180, 303] width 291 height 19
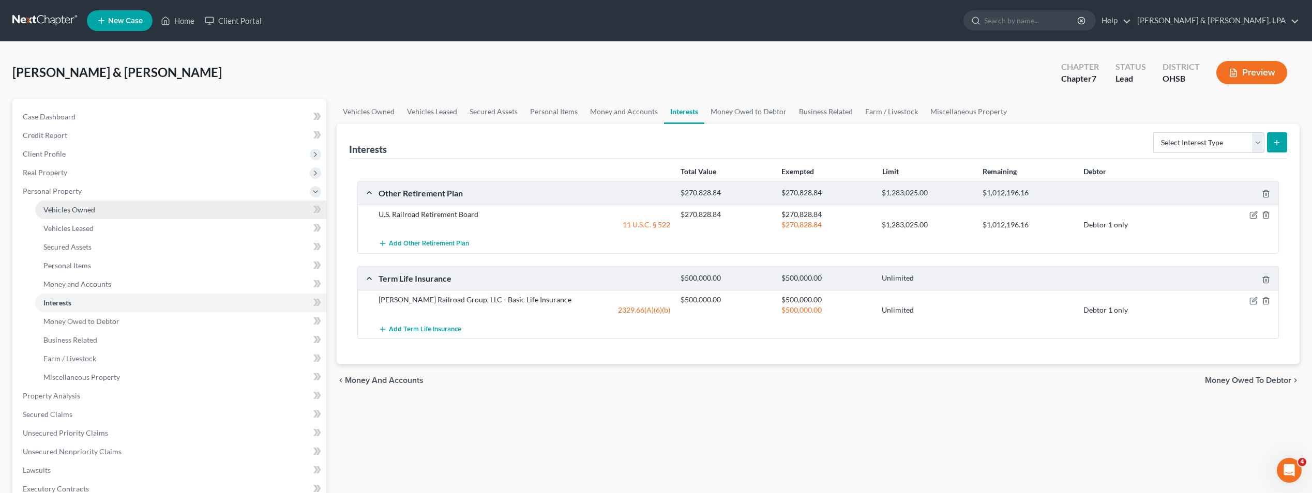
click at [88, 216] on link "Vehicles Owned" at bounding box center [180, 210] width 291 height 19
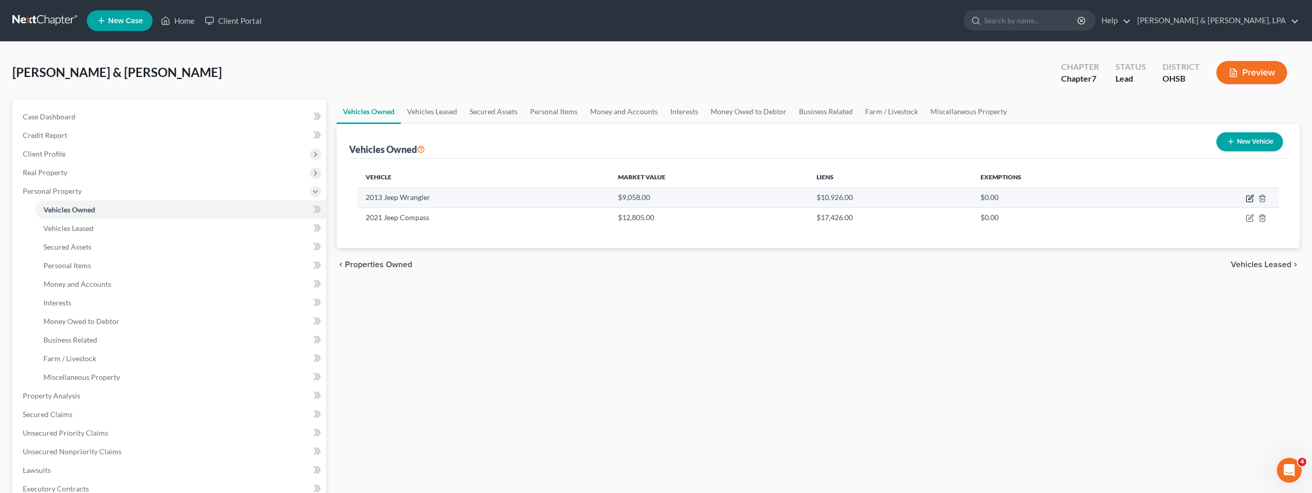
click at [1252, 200] on icon "button" at bounding box center [1250, 198] width 8 height 8
select select "0"
select select "13"
select select "3"
select select "2"
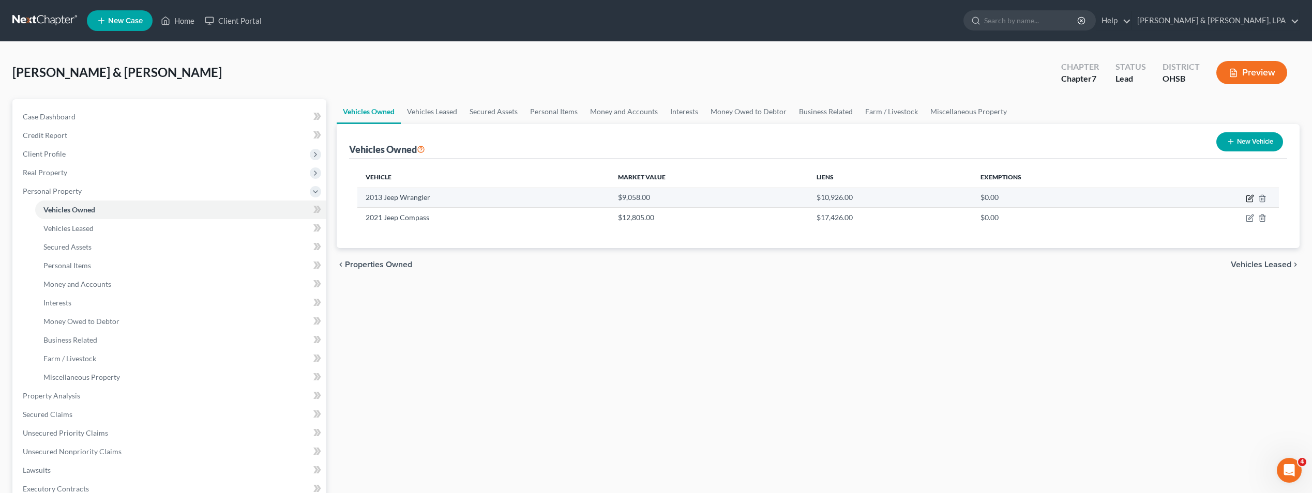
select select "36"
select select "2"
select select "0"
select select "2"
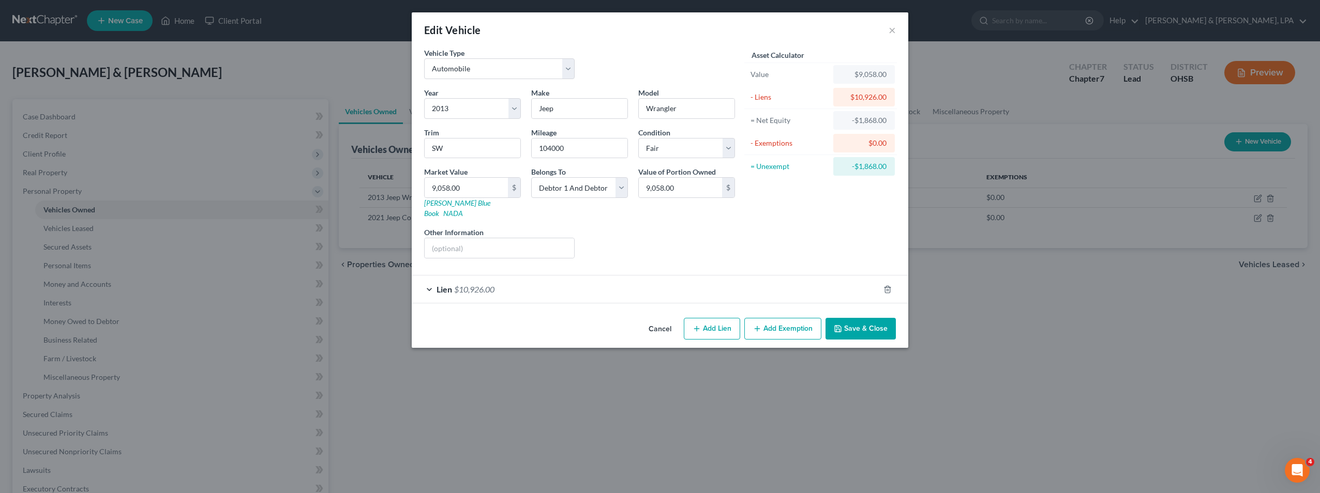
click at [777, 278] on div "Lien $10,926.00" at bounding box center [645, 289] width 467 height 27
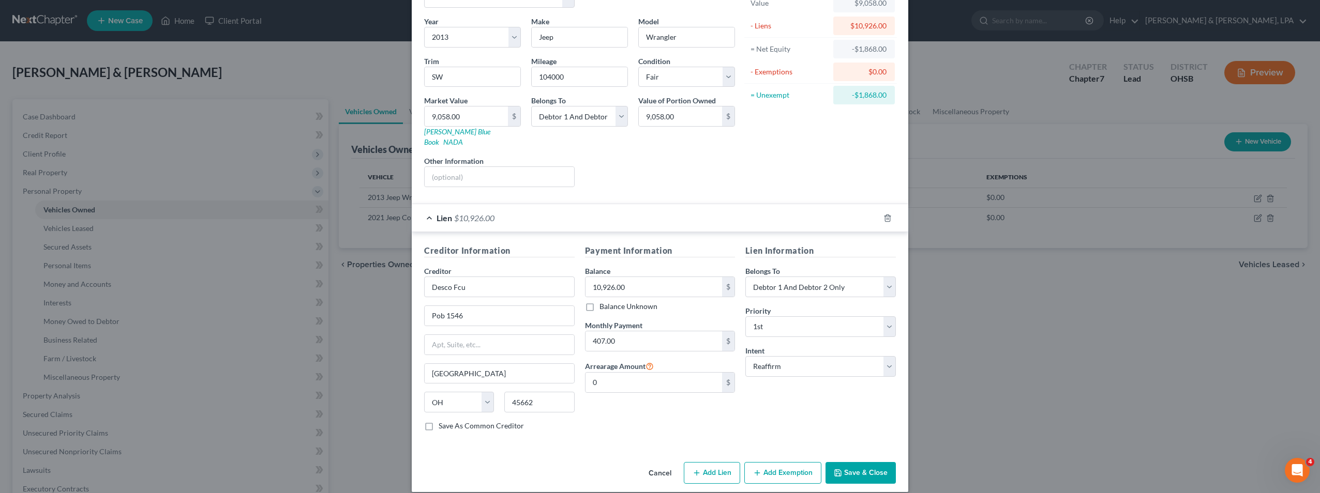
scroll to position [72, 0]
click at [865, 461] on button "Save & Close" at bounding box center [860, 472] width 70 height 22
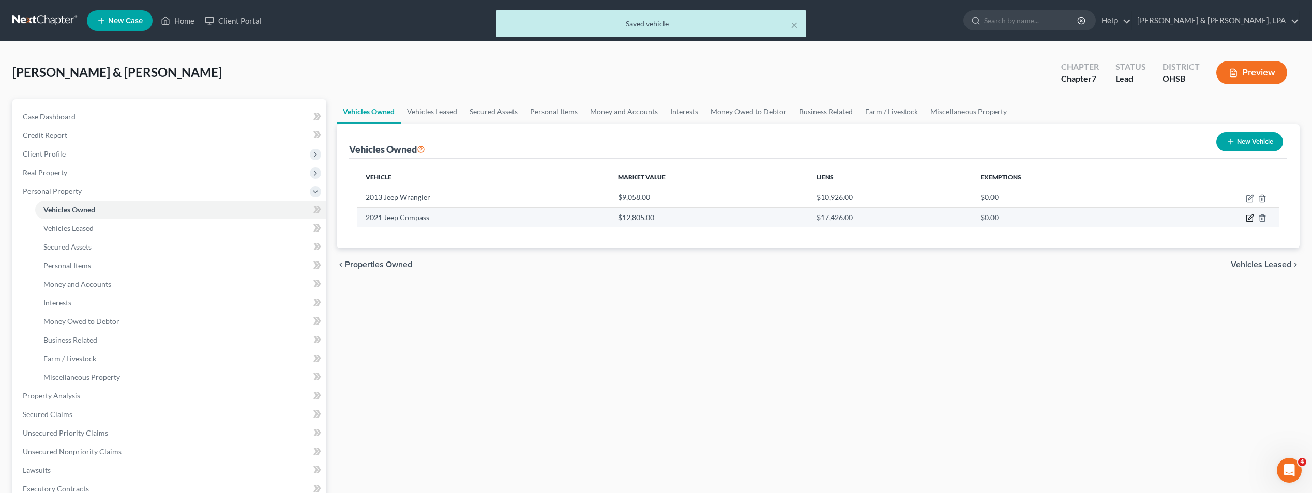
click at [1251, 217] on icon "button" at bounding box center [1250, 218] width 8 height 8
select select "0"
select select "5"
select select "3"
select select "2"
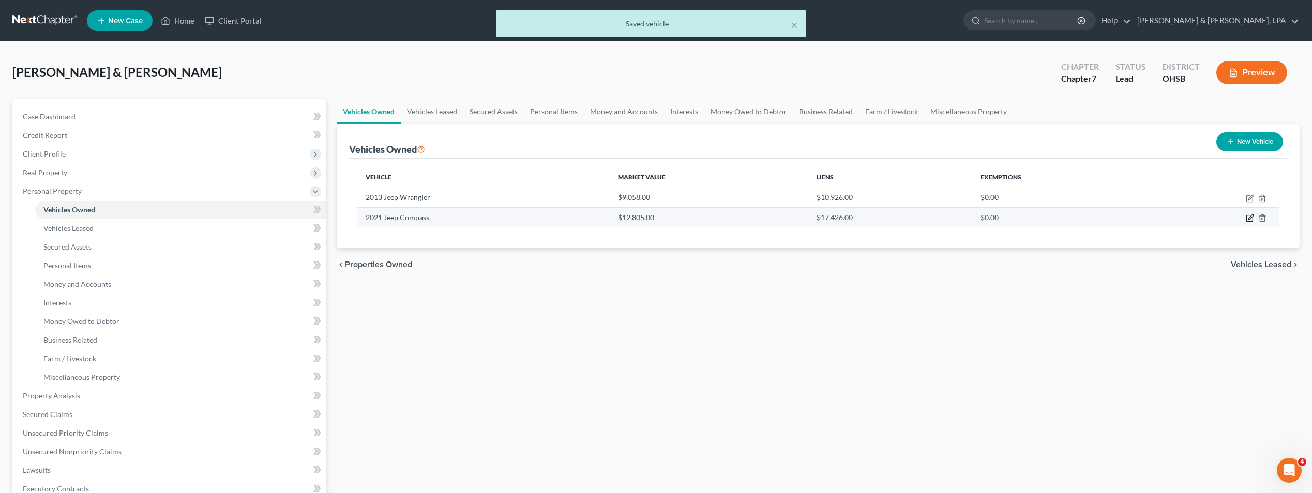
select select "36"
select select "2"
select select "0"
select select "2"
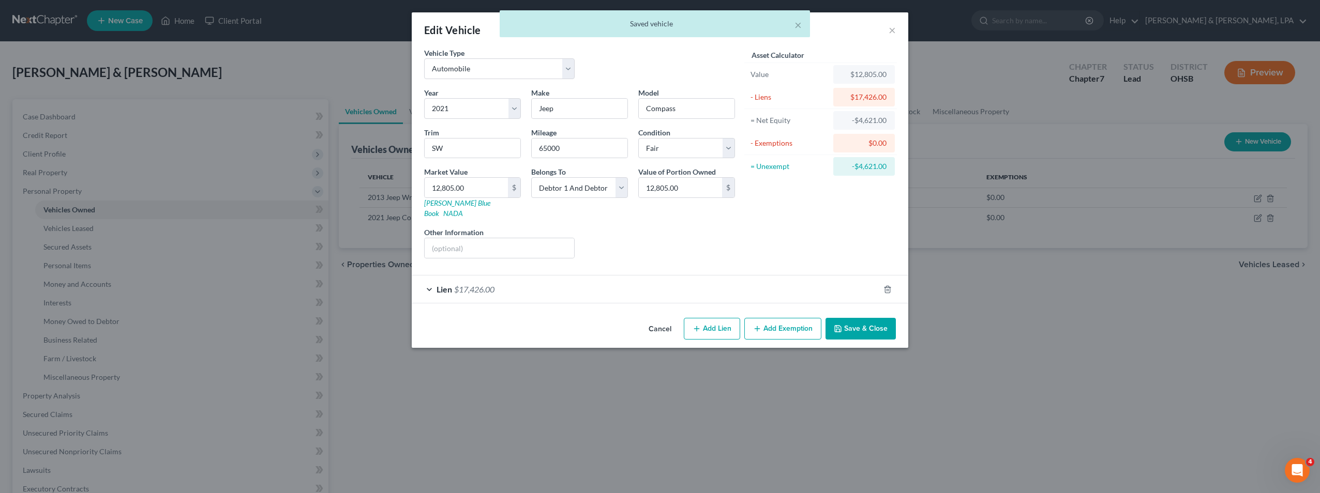
click at [686, 276] on div "Lien $17,426.00" at bounding box center [645, 289] width 467 height 27
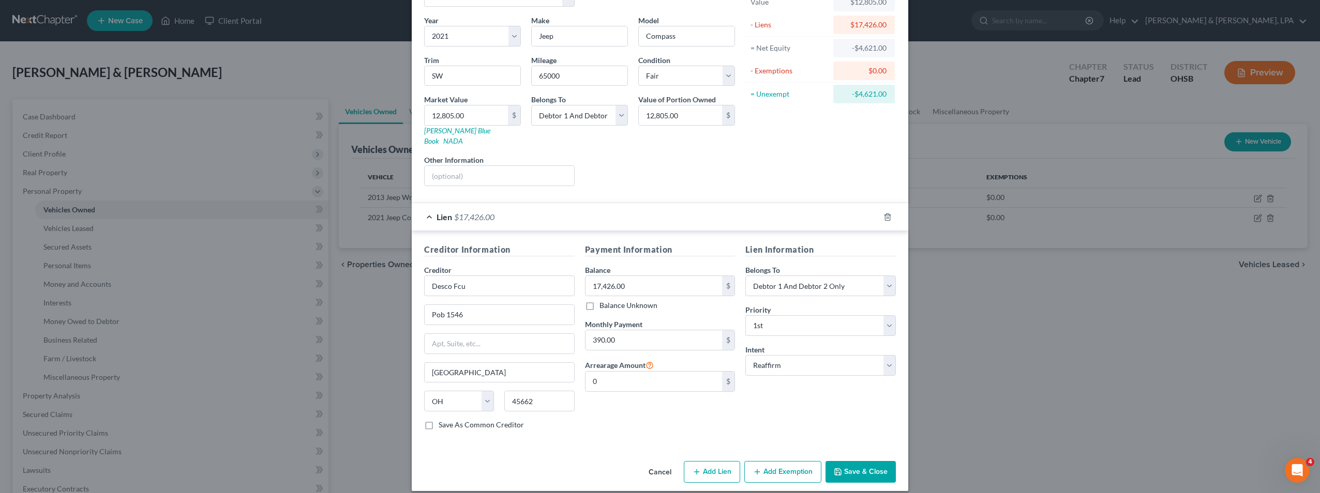
click at [854, 461] on button "Save & Close" at bounding box center [860, 472] width 70 height 22
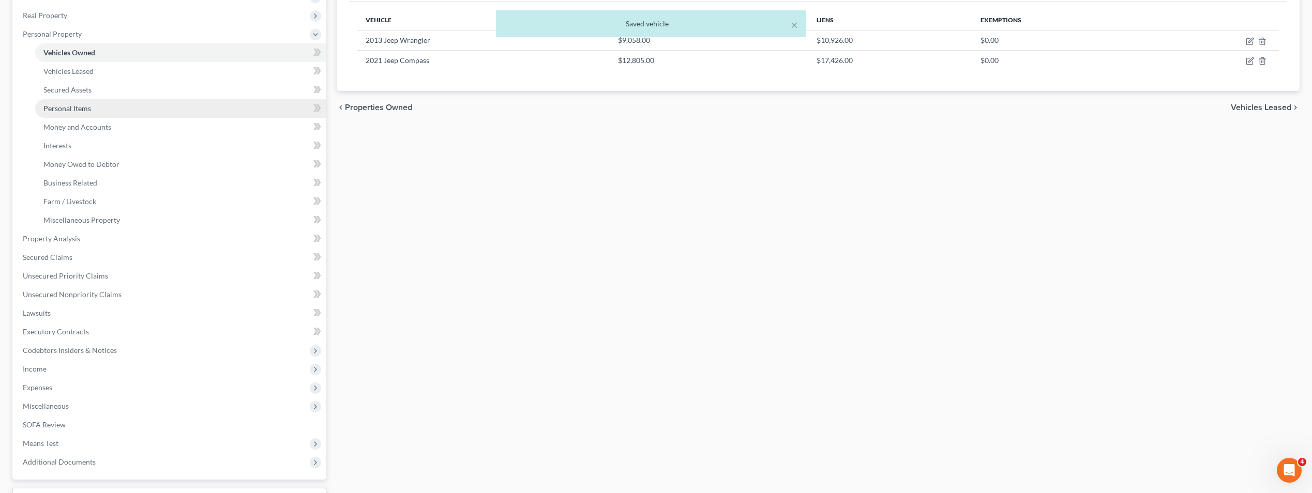
scroll to position [207, 0]
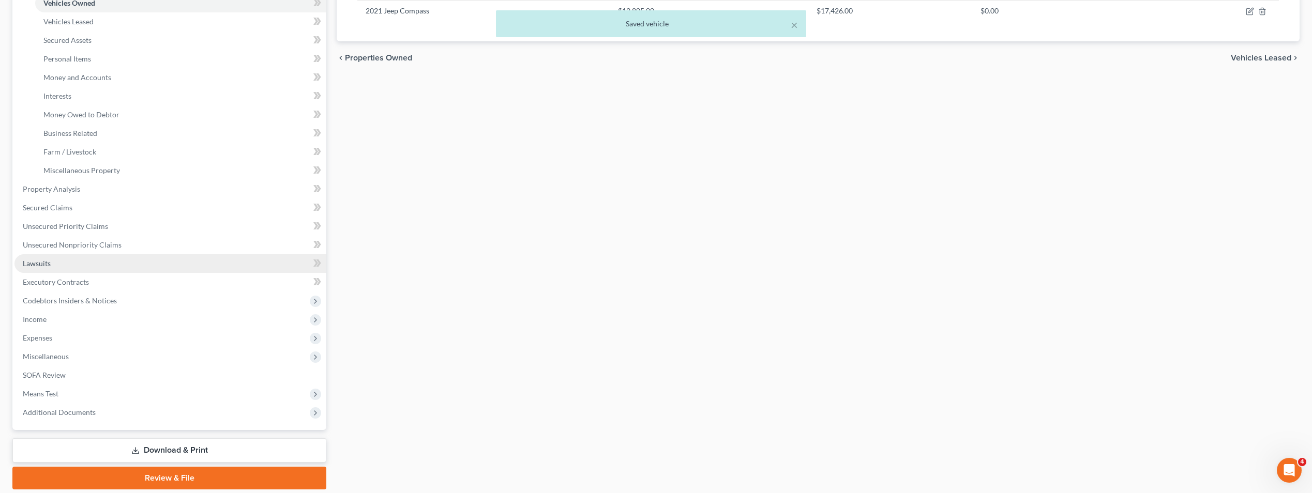
click at [191, 260] on link "Lawsuits" at bounding box center [170, 263] width 312 height 19
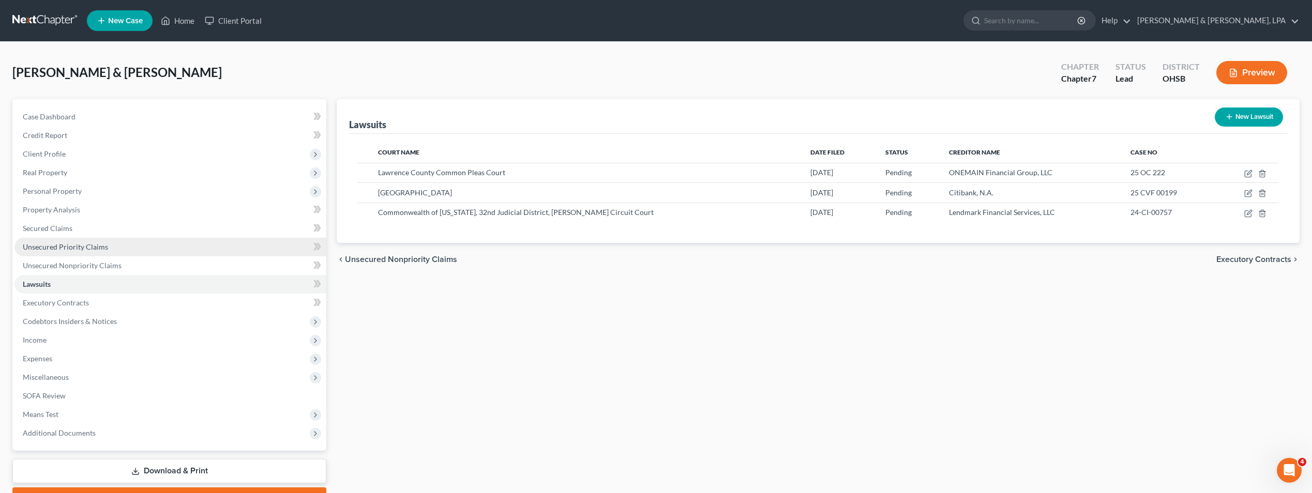
click at [143, 247] on link "Unsecured Priority Claims" at bounding box center [170, 247] width 312 height 19
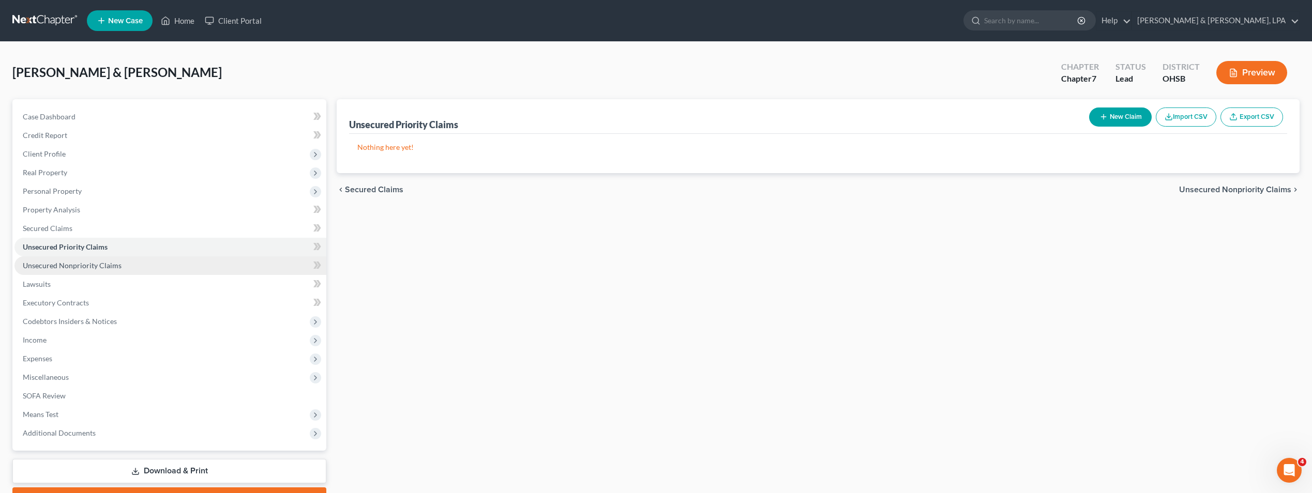
click at [134, 261] on link "Unsecured Nonpriority Claims" at bounding box center [170, 265] width 312 height 19
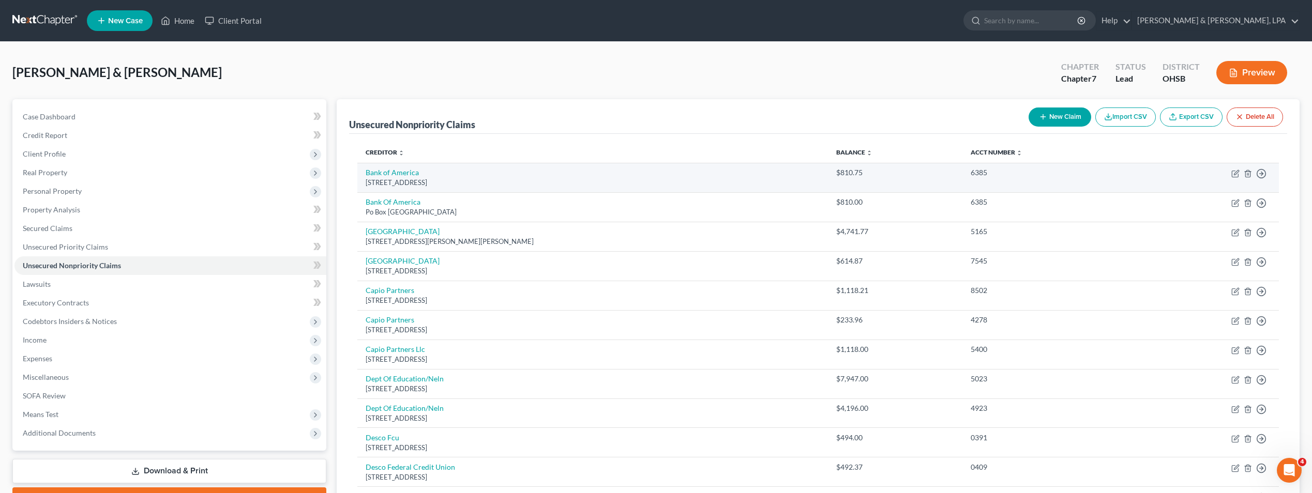
scroll to position [52, 0]
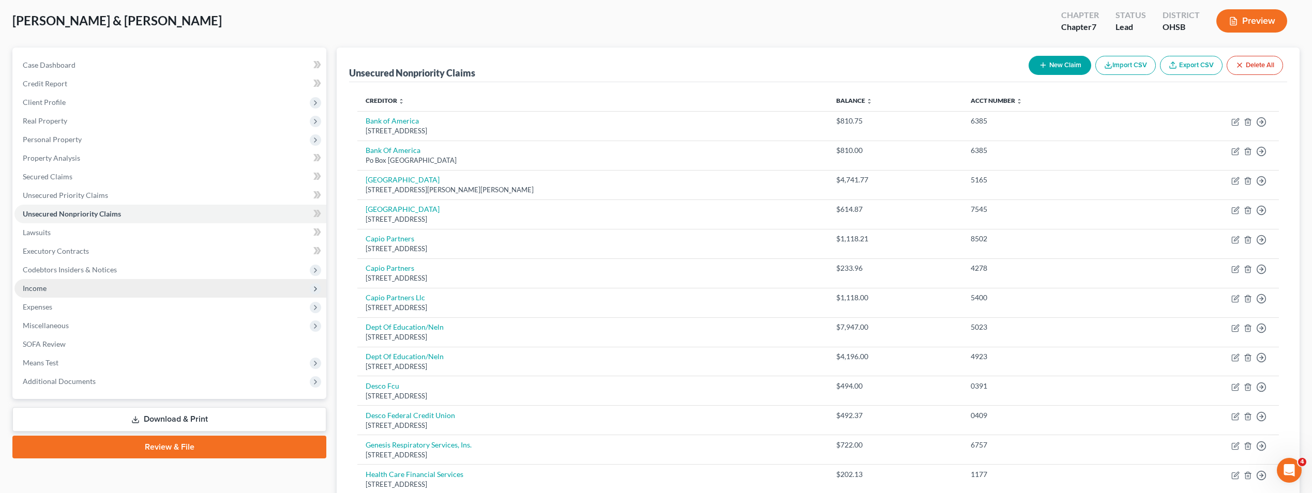
click at [132, 293] on span "Income" at bounding box center [170, 288] width 312 height 19
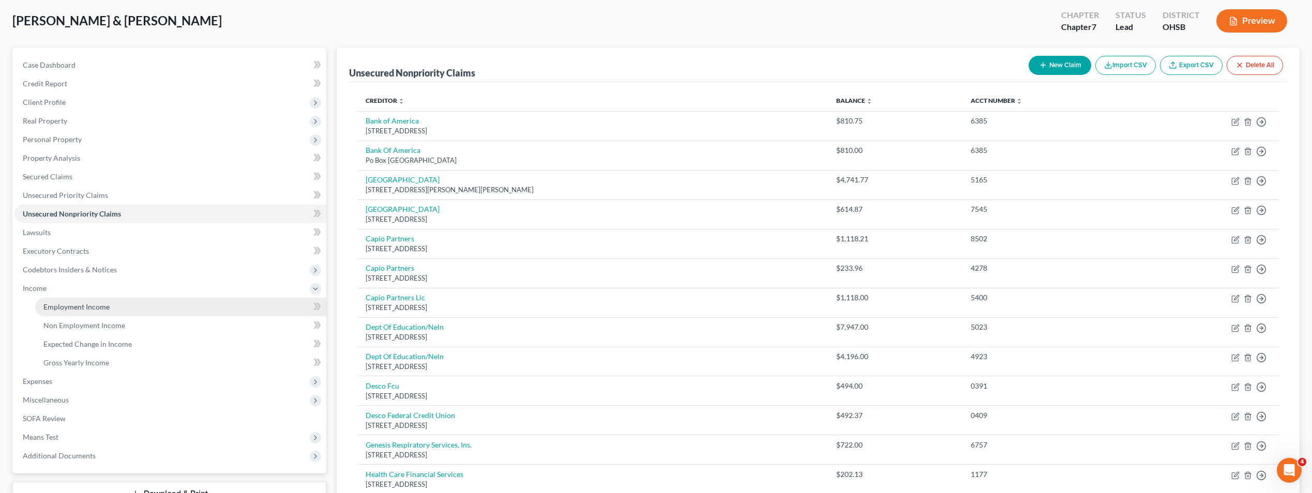
click at [126, 306] on link "Employment Income" at bounding box center [180, 307] width 291 height 19
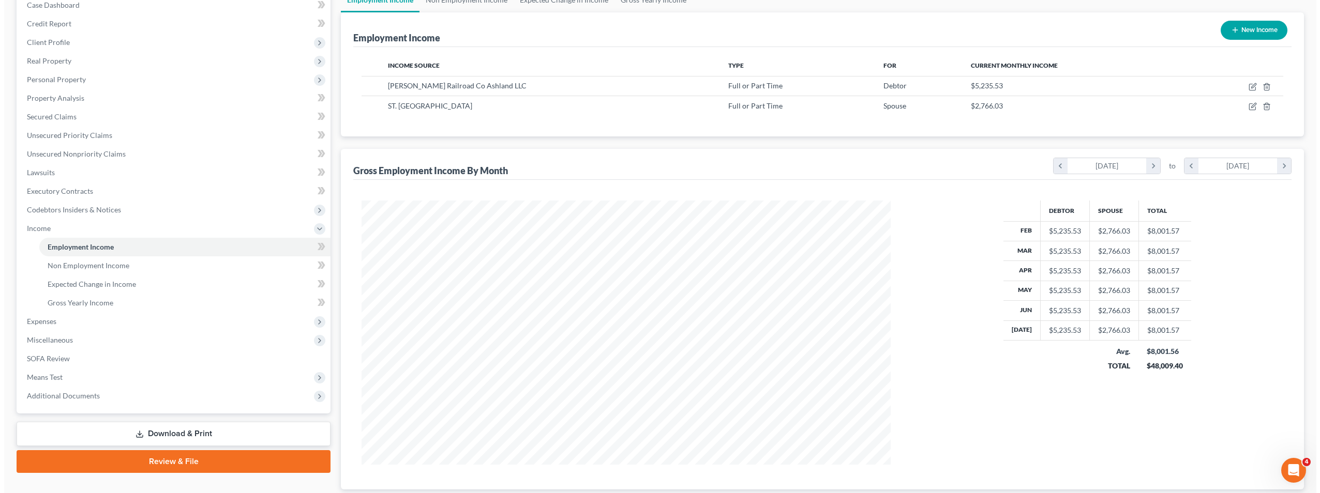
scroll to position [155, 0]
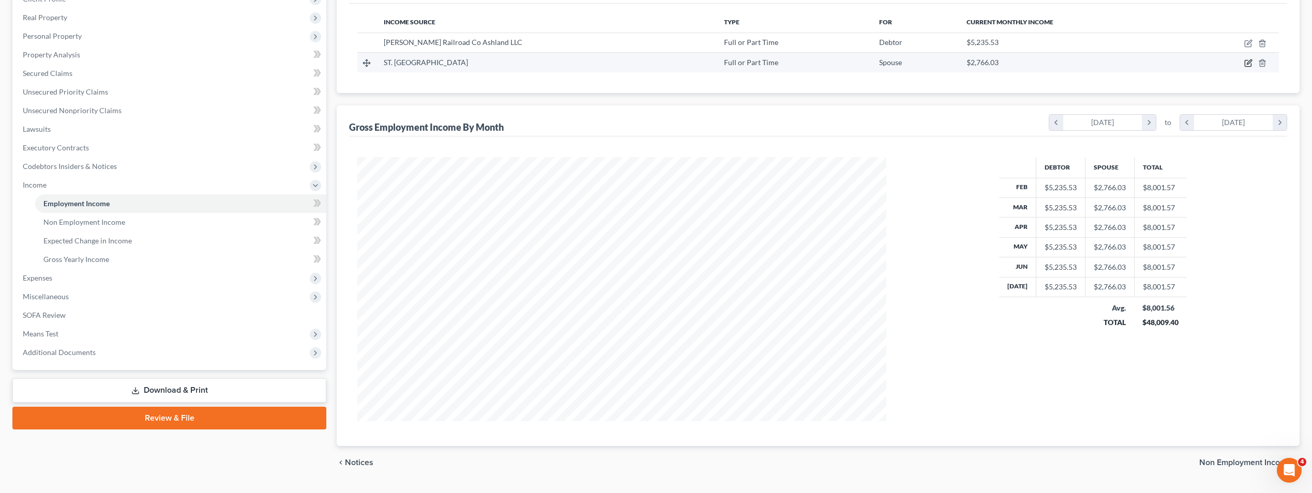
click at [1251, 62] on icon "button" at bounding box center [1249, 62] width 5 height 5
select select "0"
select select "51"
select select "2"
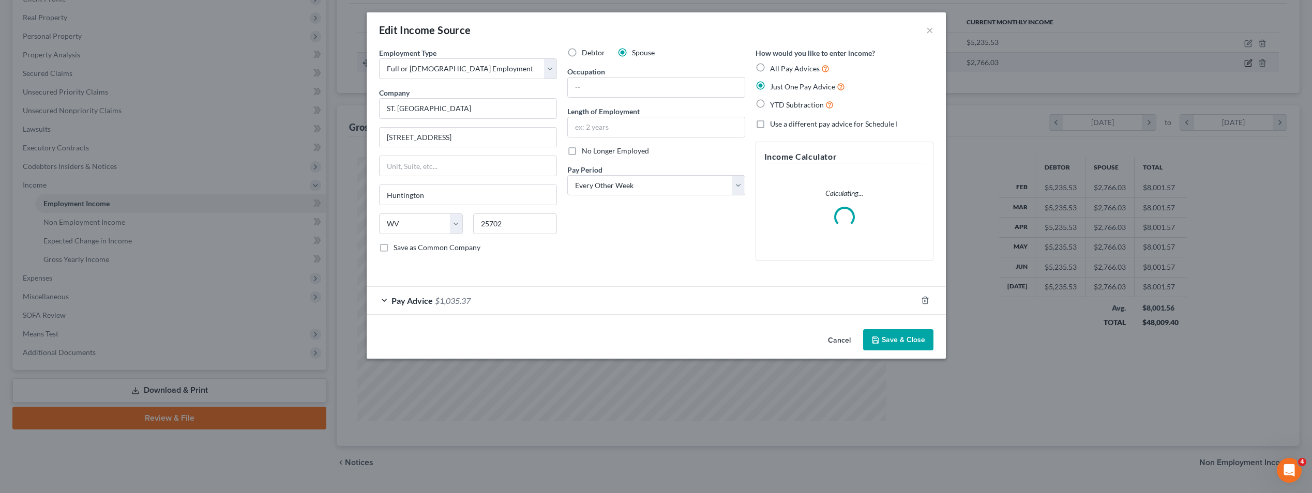
scroll to position [266, 553]
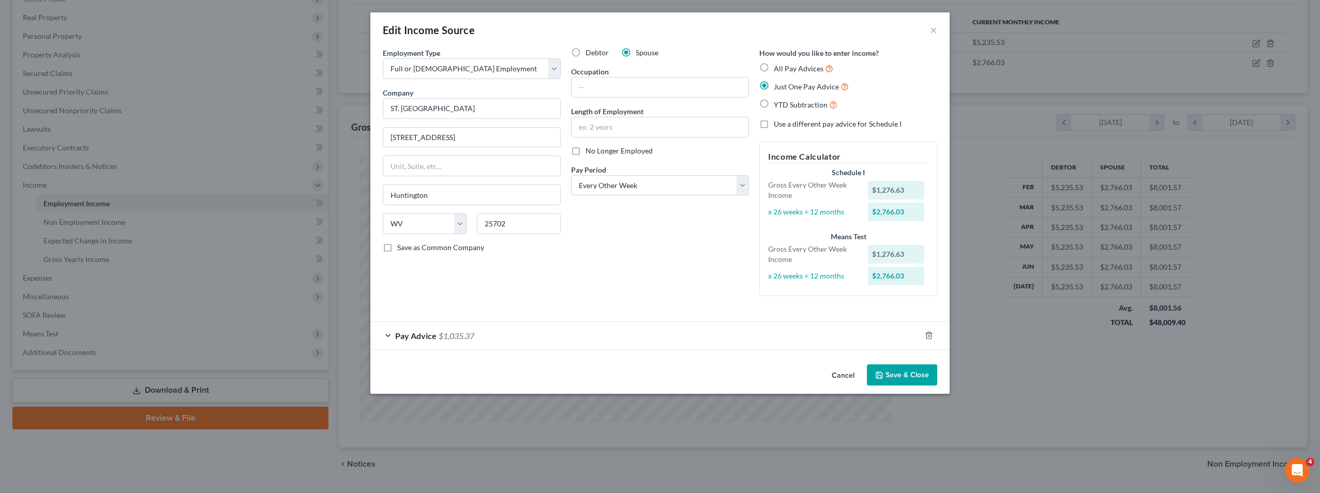
click at [937, 28] on div "Edit Income Source ×" at bounding box center [659, 29] width 579 height 35
click at [932, 32] on button "×" at bounding box center [933, 30] width 7 height 12
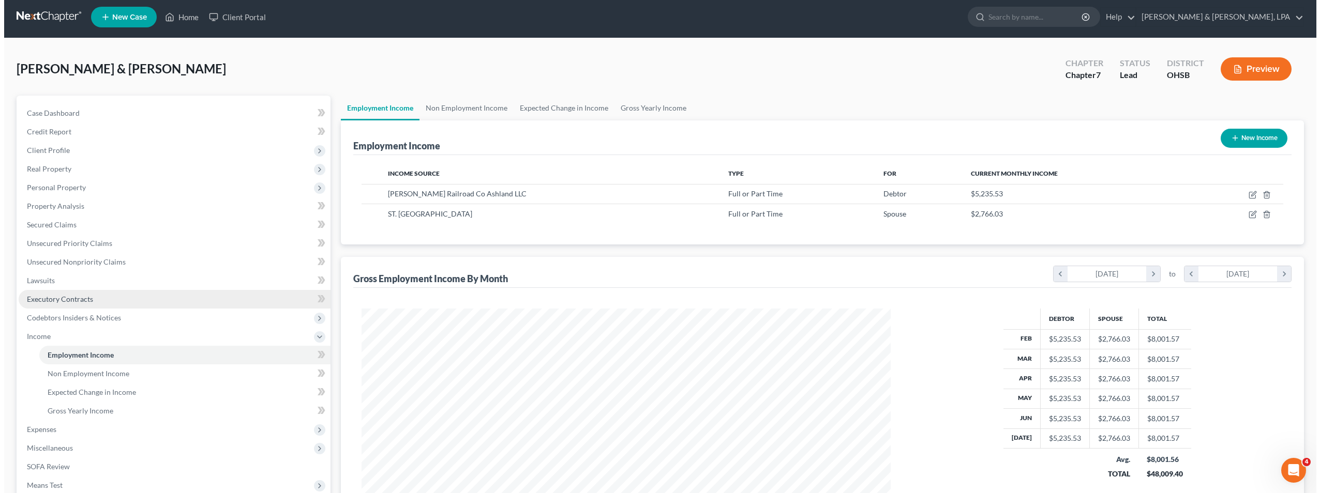
scroll to position [0, 0]
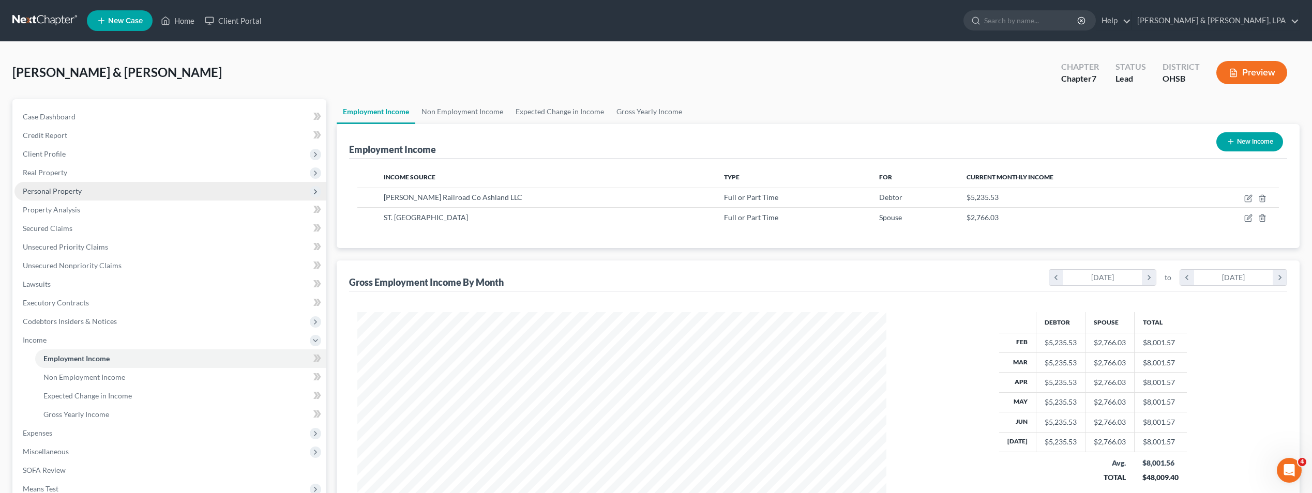
click at [59, 191] on span "Personal Property" at bounding box center [52, 191] width 59 height 9
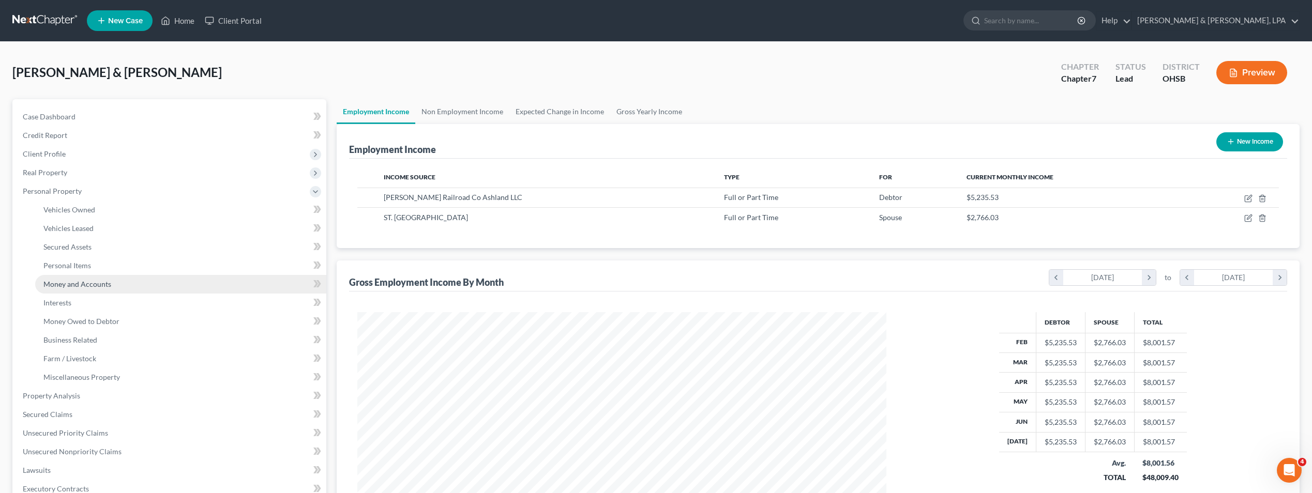
click at [81, 280] on span "Money and Accounts" at bounding box center [77, 284] width 68 height 9
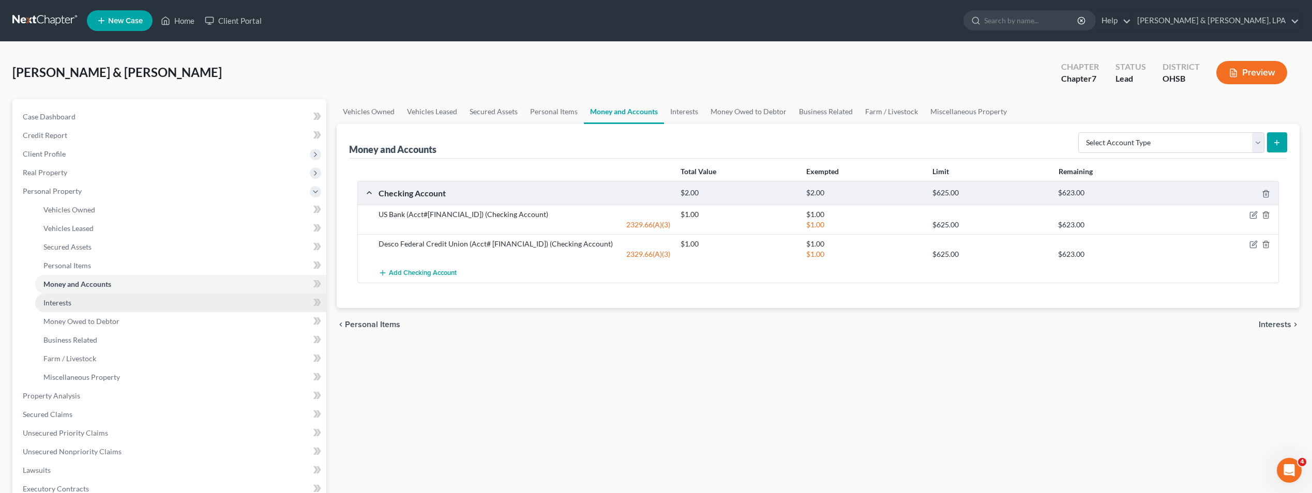
click at [78, 299] on link "Interests" at bounding box center [180, 303] width 291 height 19
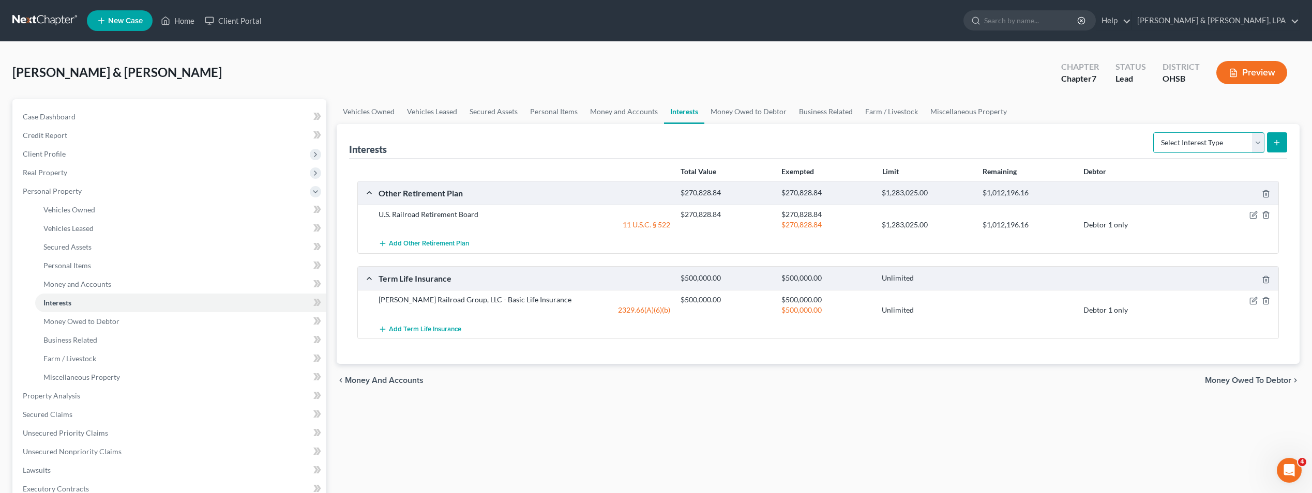
click at [1258, 141] on select "Select Interest Type 401K Annuity Bond Education IRA Government Bond Government…" at bounding box center [1208, 142] width 111 height 21
select select "401k"
click at [1154, 132] on select "Select Interest Type 401K Annuity Bond Education IRA Government Bond Government…" at bounding box center [1208, 142] width 111 height 21
click at [1280, 142] on icon "submit" at bounding box center [1276, 143] width 8 height 8
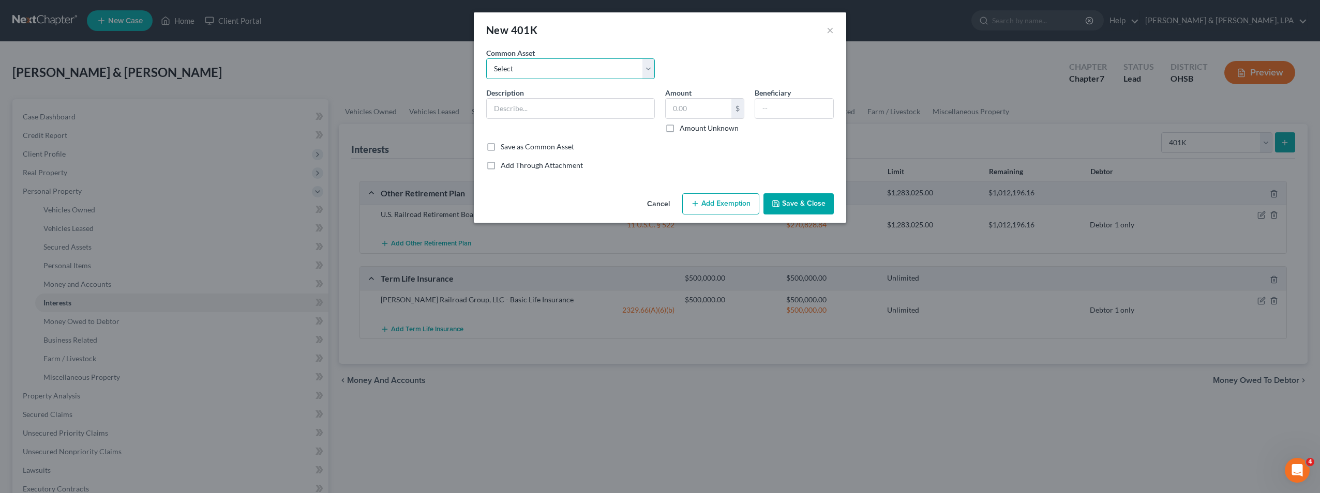
click at [646, 65] on select "Select WalMart" at bounding box center [570, 68] width 169 height 21
click at [670, 57] on div "Common Asset Select WalMart" at bounding box center [660, 68] width 358 height 40
click at [541, 114] on input "text" at bounding box center [571, 109] width 168 height 20
click at [718, 107] on input "text" at bounding box center [698, 109] width 66 height 20
type input "42,129.77"
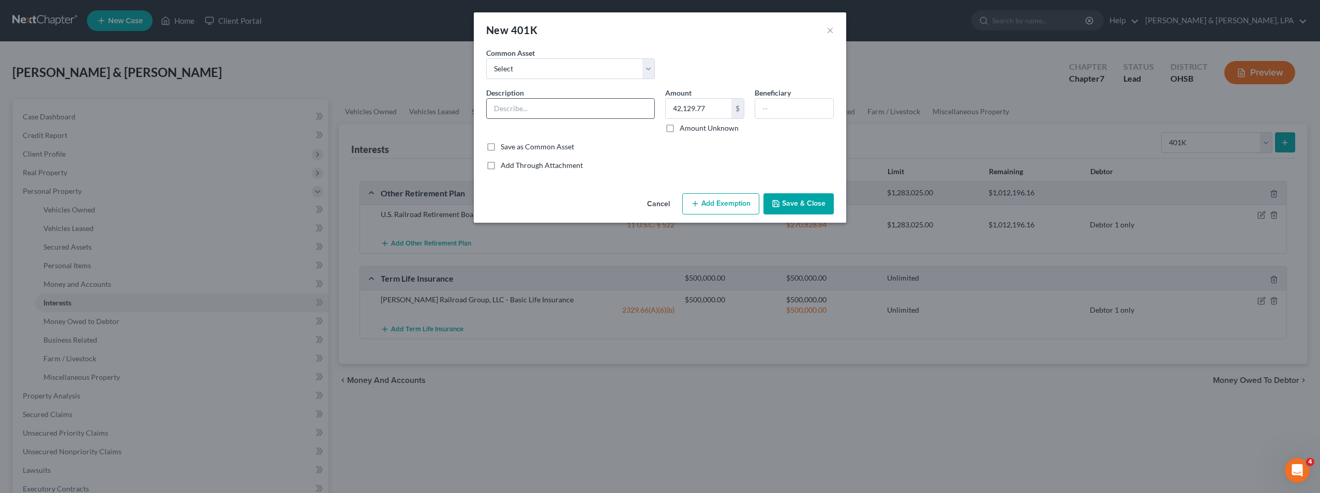
click at [558, 112] on input "text" at bounding box center [571, 109] width 168 height 20
click at [799, 116] on input "text" at bounding box center [794, 109] width 78 height 20
type input "Wife"
click at [721, 198] on button "Add Exemption" at bounding box center [720, 204] width 77 height 22
select select "2"
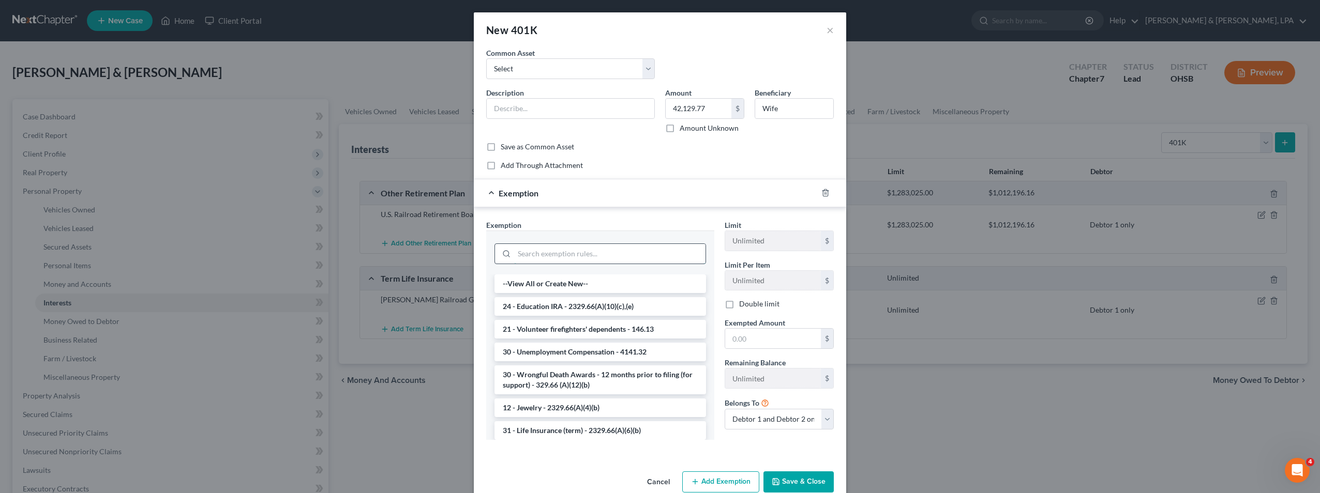
click at [615, 255] on input "search" at bounding box center [609, 254] width 191 height 20
type input "4"
click at [585, 111] on input "text" at bounding box center [571, 109] width 168 height 20
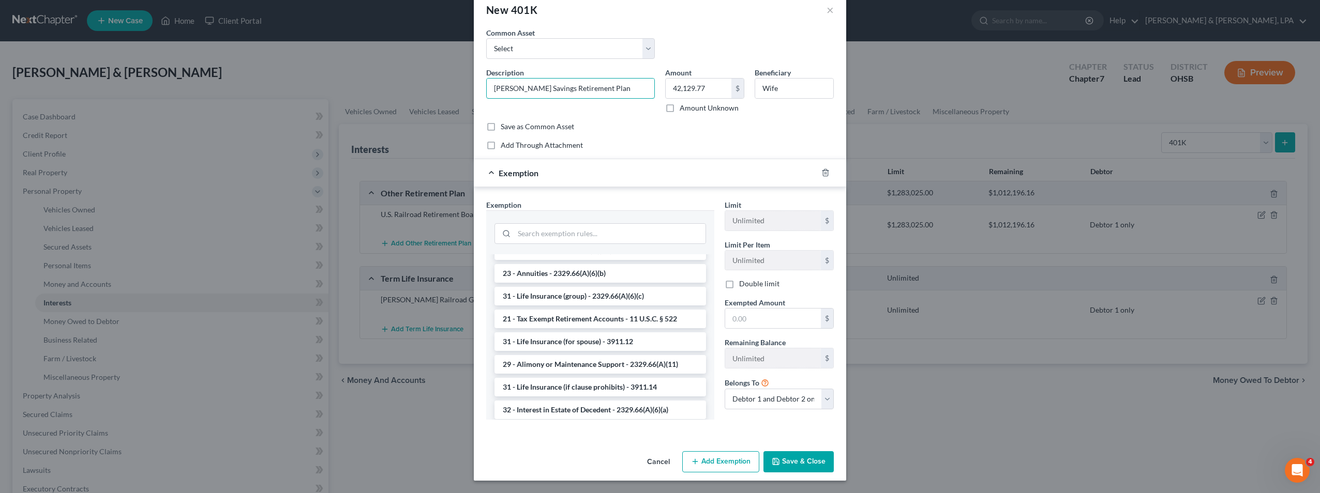
scroll to position [207, 0]
type input "R. J. Corman Savings Retirement Plan"
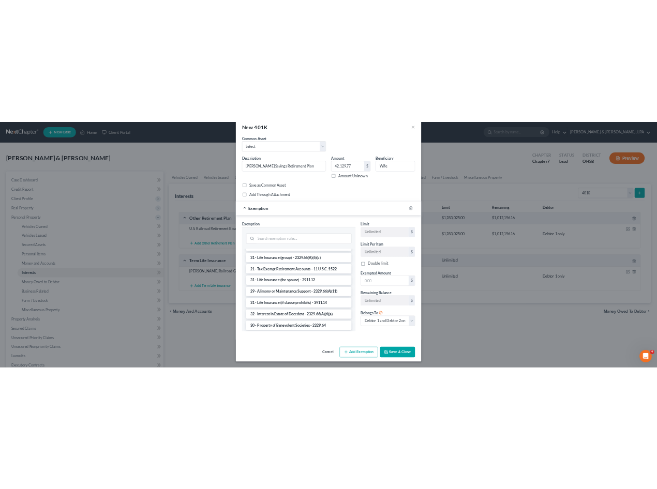
scroll to position [6, 0]
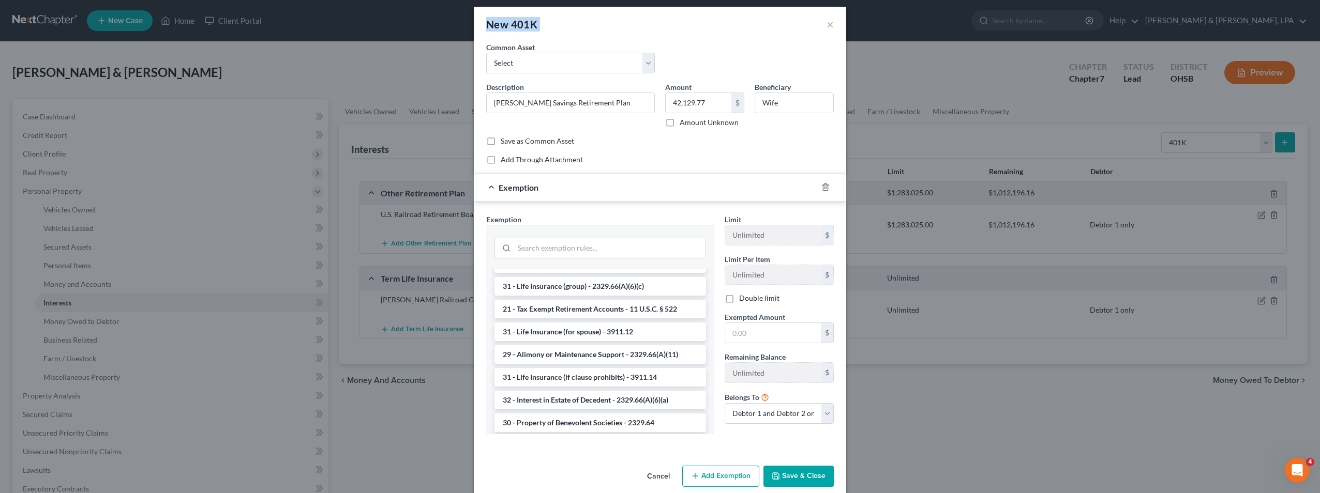
drag, startPoint x: 678, startPoint y: 7, endPoint x: 319, endPoint y: 41, distance: 361.0
click at [319, 41] on div "New 401K × An exemption set must first be selected from the Filing Information …" at bounding box center [660, 246] width 1320 height 493
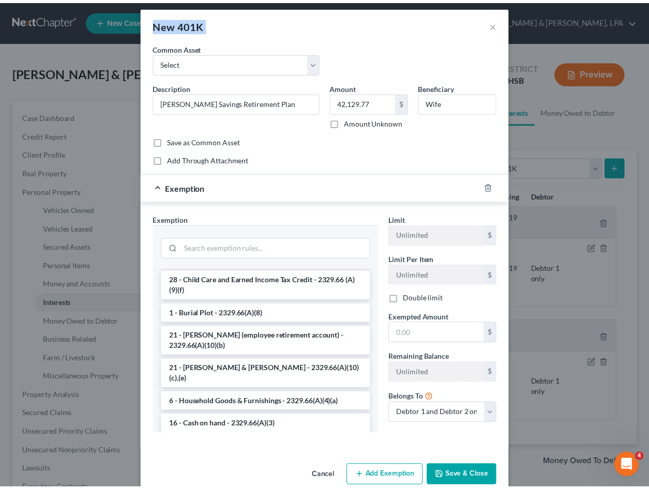
scroll to position [1264, 0]
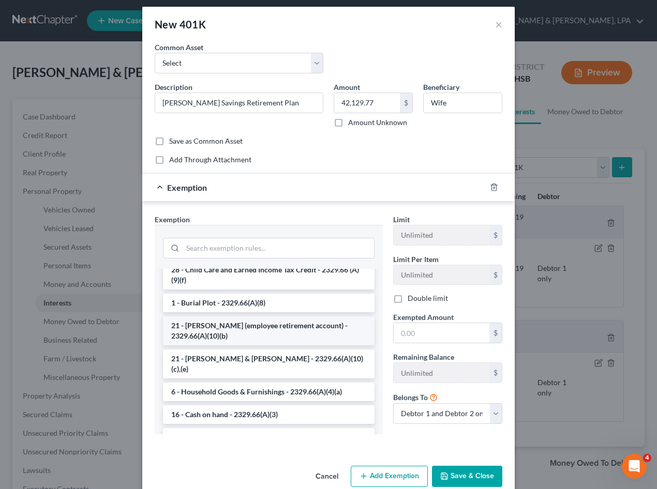
click at [233, 345] on li "21 - ERISA (employee retirement account) - 2329.66(A)(10)(b)" at bounding box center [268, 330] width 211 height 29
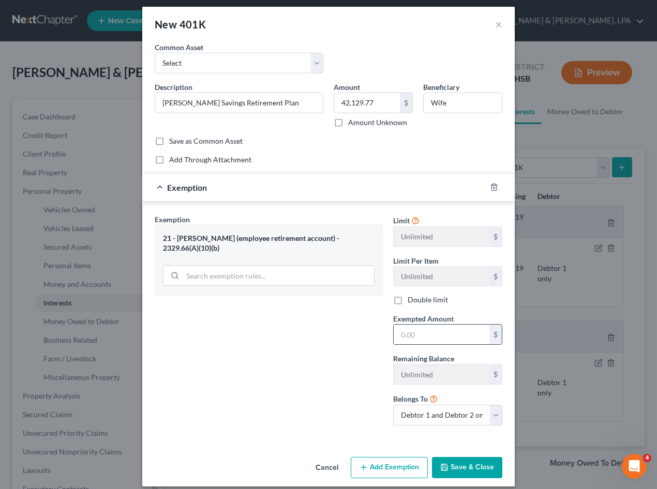
click at [425, 333] on input "text" at bounding box center [441, 335] width 96 height 20
type input "42,129.77"
click at [302, 338] on div "Exemption Set must be selected for CA. Exemption * 21 - ERISA (employee retirem…" at bounding box center [268, 324] width 238 height 220
click at [471, 470] on button "Save & Close" at bounding box center [467, 468] width 70 height 22
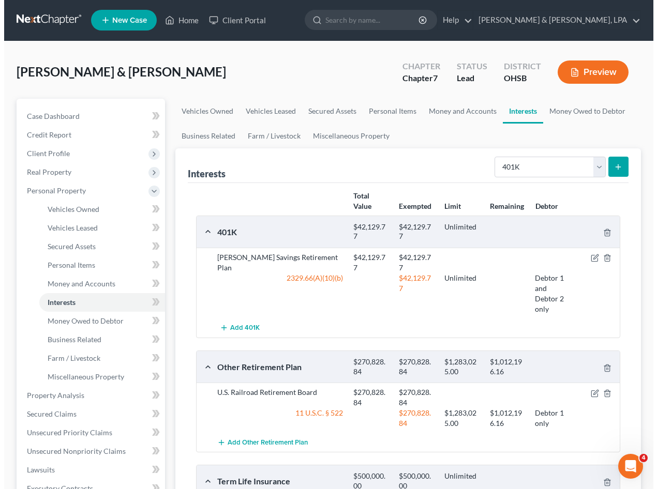
scroll to position [0, 0]
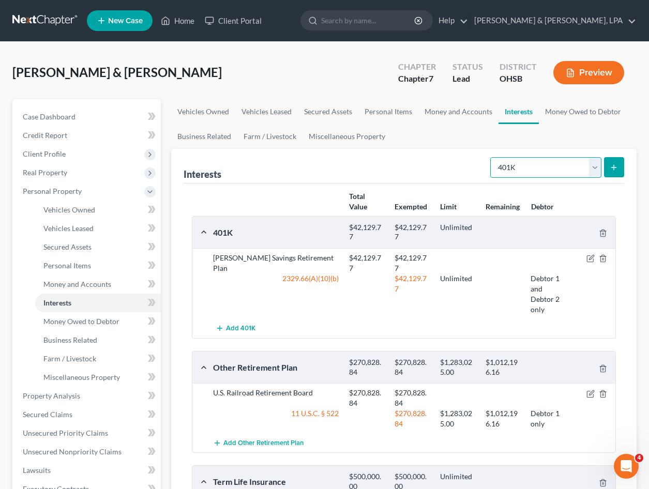
click at [596, 166] on select "Select Interest Type 401K Annuity Bond Education IRA Government Bond Government…" at bounding box center [545, 167] width 111 height 21
click at [577, 129] on ul "Vehicles Owned Vehicles Leased Secured Assets Personal Items Money and Accounts…" at bounding box center [403, 124] width 465 height 50
click at [585, 256] on div at bounding box center [594, 263] width 46 height 21
click at [587, 258] on icon "button" at bounding box center [590, 258] width 8 height 8
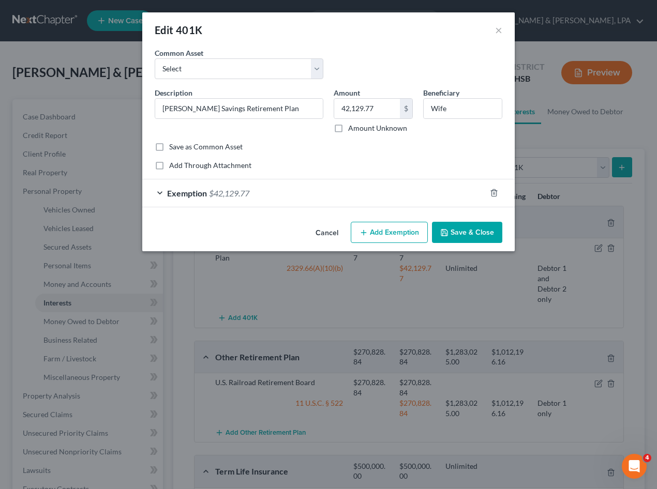
click at [285, 191] on div "Exemption $42,129.77" at bounding box center [313, 192] width 343 height 27
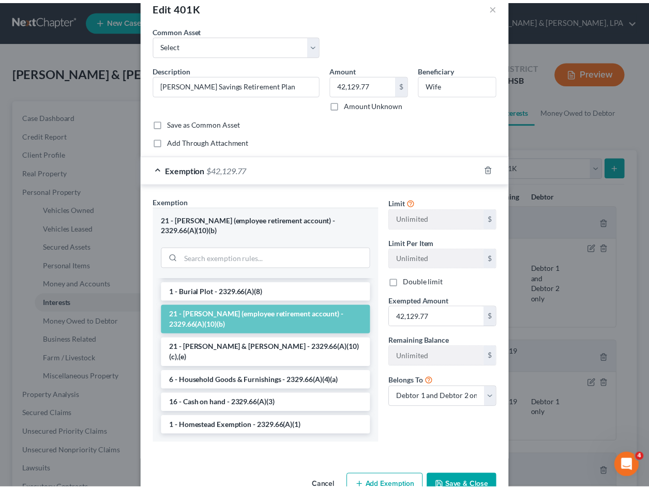
scroll to position [42, 0]
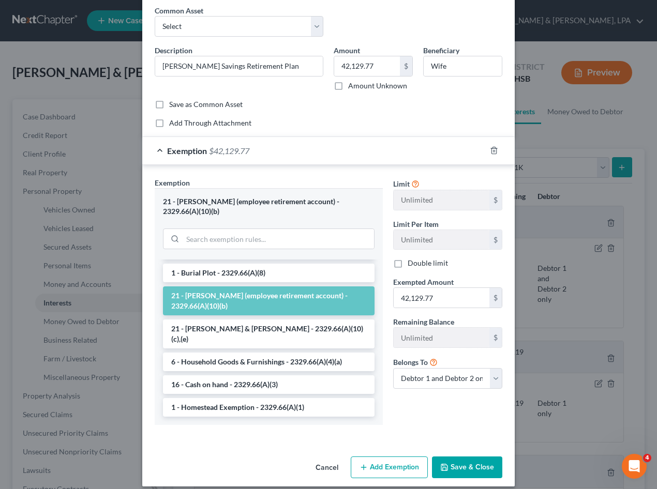
click at [451, 462] on button "Save & Close" at bounding box center [467, 468] width 70 height 22
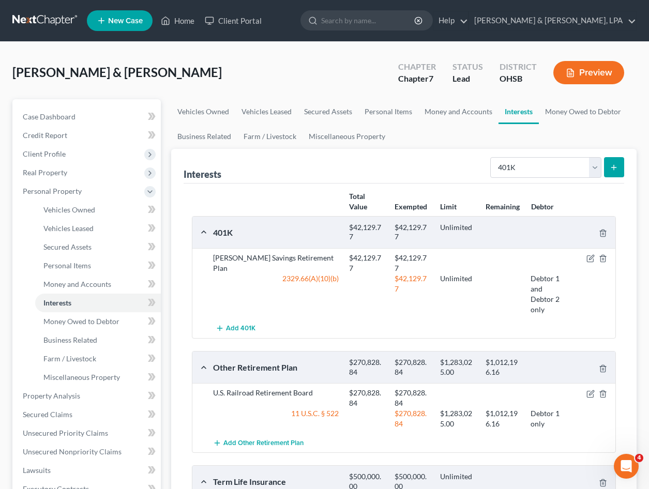
click at [223, 231] on div "401K" at bounding box center [276, 232] width 136 height 11
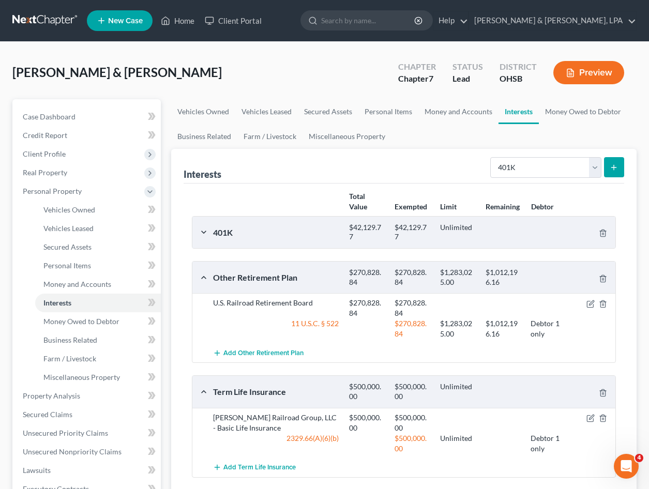
click at [223, 231] on div "401K" at bounding box center [276, 232] width 136 height 11
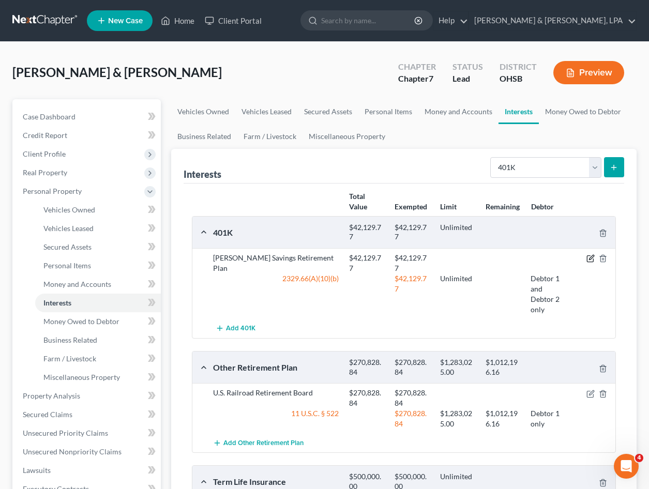
click at [589, 258] on icon "button" at bounding box center [590, 258] width 8 height 8
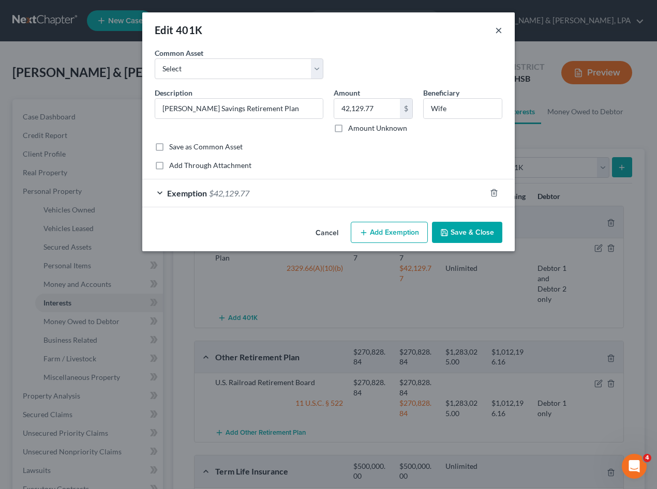
click at [497, 32] on button "×" at bounding box center [498, 30] width 7 height 12
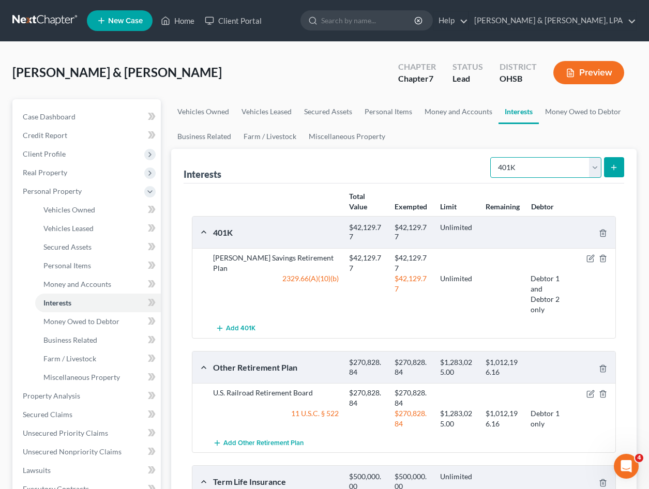
click at [597, 165] on select "Select Interest Type 401K Annuity Bond Education IRA Government Bond Government…" at bounding box center [545, 167] width 111 height 21
select select "other_retirement_plan"
click at [491, 157] on select "Select Interest Type 401K Annuity Bond Education IRA Government Bond Government…" at bounding box center [545, 167] width 111 height 21
click at [617, 172] on button "submit" at bounding box center [614, 167] width 20 height 20
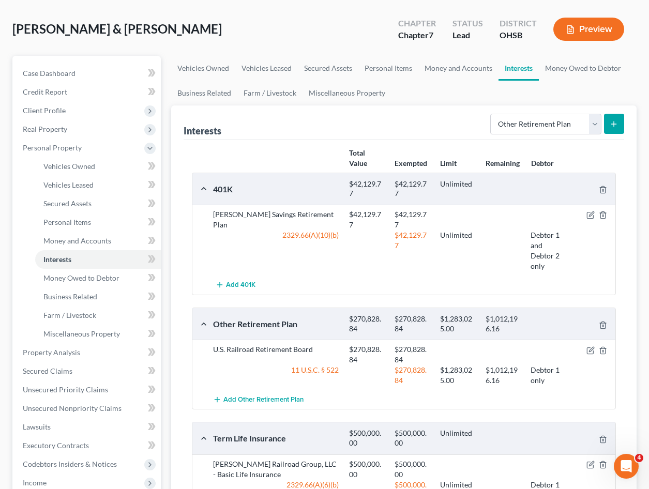
scroll to position [0, 0]
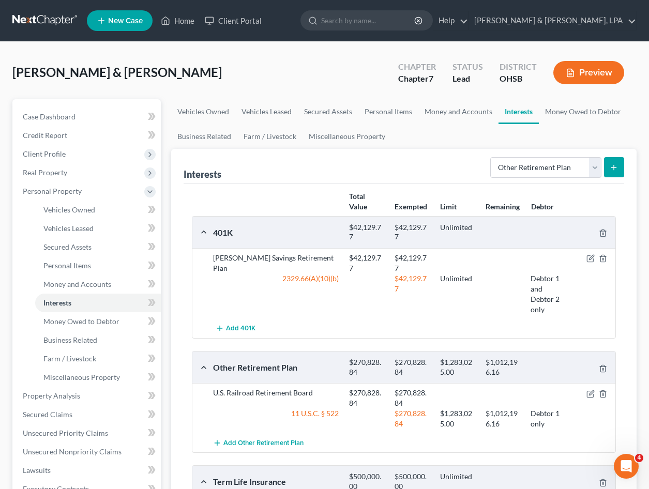
click at [612, 169] on icon "submit" at bounding box center [614, 167] width 8 height 8
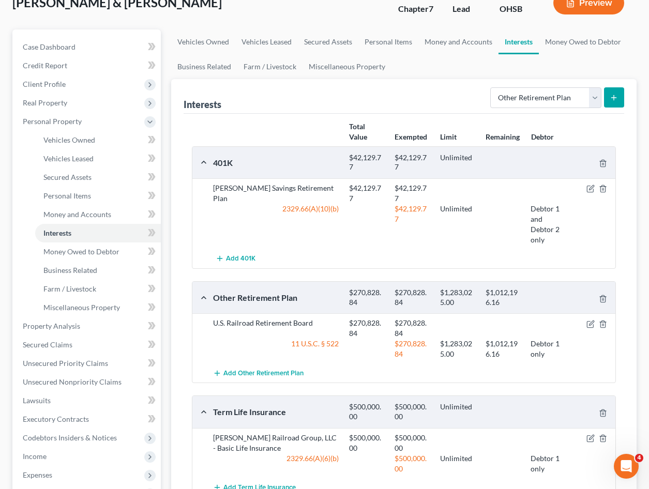
scroll to position [52, 0]
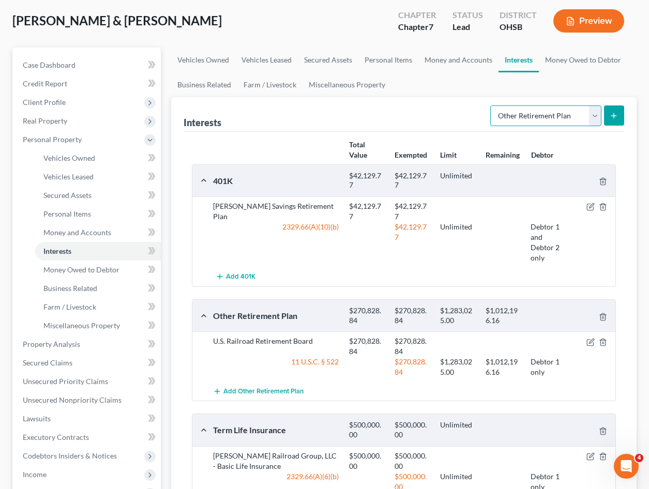
click at [599, 111] on select "Select Interest Type 401K Annuity Bond Education IRA Government Bond Government…" at bounding box center [545, 115] width 111 height 21
click at [491, 105] on select "Select Interest Type 401K Annuity Bond Education IRA Government Bond Government…" at bounding box center [545, 115] width 111 height 21
click at [613, 110] on button "submit" at bounding box center [614, 115] width 20 height 20
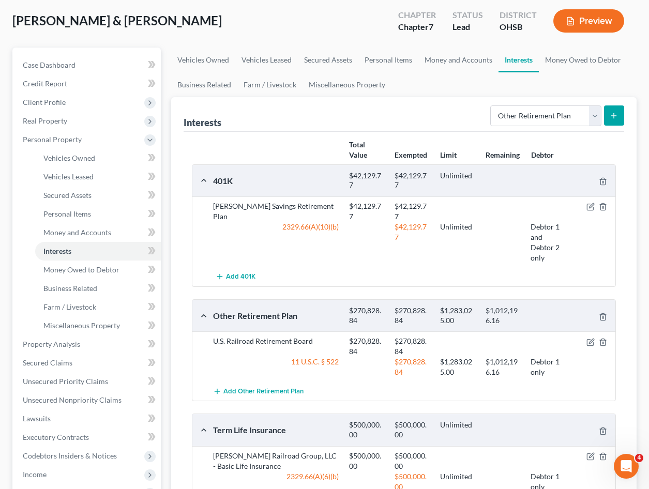
click at [613, 110] on button "submit" at bounding box center [614, 115] width 20 height 20
drag, startPoint x: 613, startPoint y: 110, endPoint x: 602, endPoint y: 112, distance: 10.5
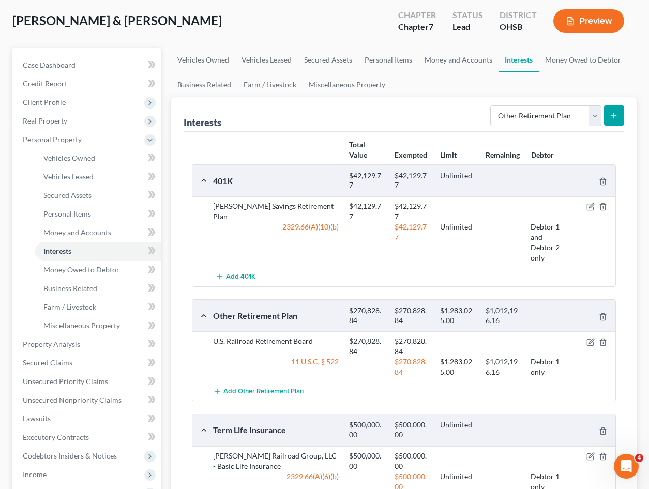
click at [612, 111] on button "submit" at bounding box center [614, 115] width 20 height 20
click at [448, 58] on link "Money and Accounts" at bounding box center [458, 60] width 80 height 25
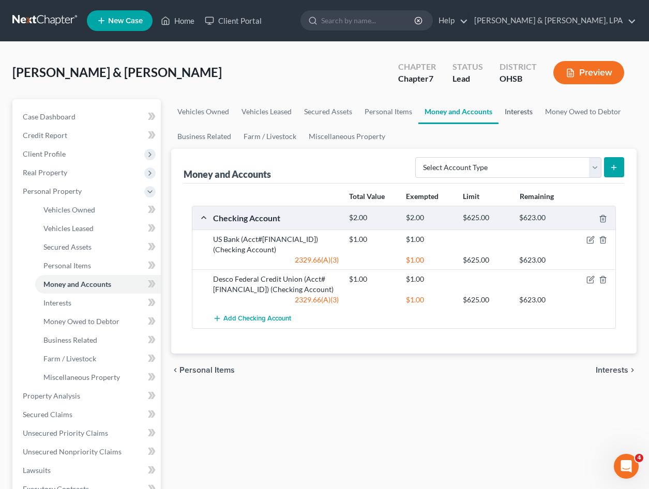
click at [519, 112] on link "Interests" at bounding box center [518, 111] width 40 height 25
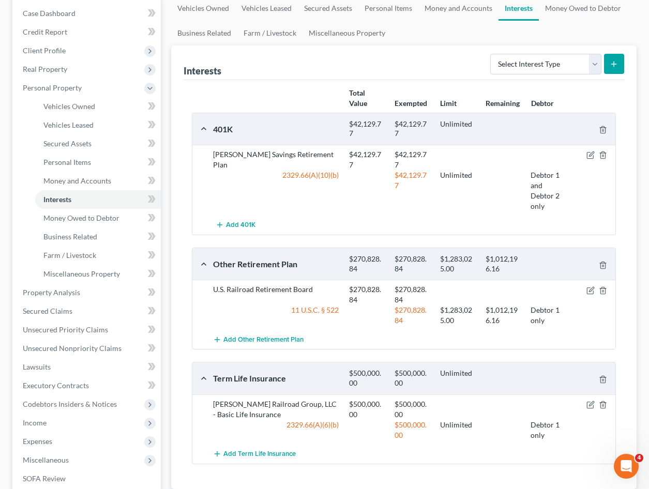
scroll to position [52, 0]
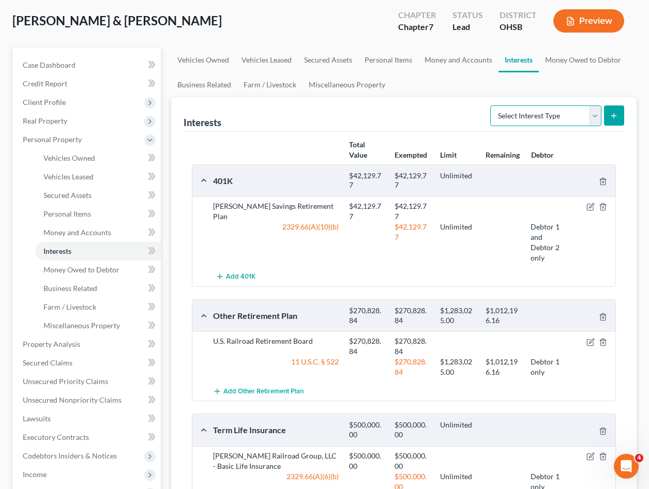
click at [598, 113] on select "Select Interest Type 401K Annuity Bond Education IRA Government Bond Government…" at bounding box center [545, 115] width 111 height 21
click at [328, 113] on div "Interests Select Interest Type 401K Annuity Bond Education IRA Government Bond …" at bounding box center [404, 114] width 441 height 35
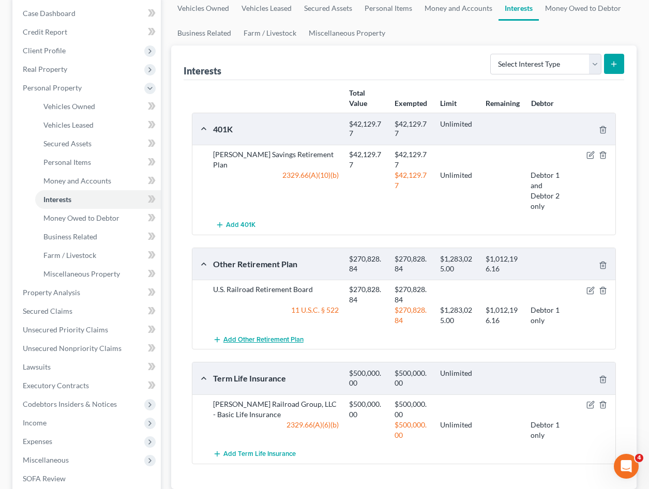
click at [261, 338] on span "Add Other Retirement Plan" at bounding box center [263, 340] width 80 height 8
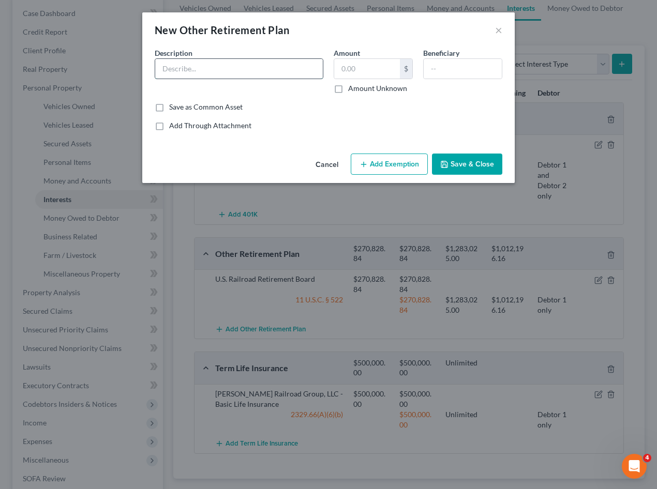
click at [226, 73] on input "text" at bounding box center [239, 69] width 168 height 20
type input "E"
drag, startPoint x: 313, startPoint y: 19, endPoint x: 348, endPoint y: 181, distance: 166.7
click at [350, 202] on div "New Other Retirement Plan × An exemption set must first be selected from the Fi…" at bounding box center [328, 244] width 657 height 489
click at [329, 27] on div "New Other Retirement Plan ×" at bounding box center [328, 29] width 372 height 35
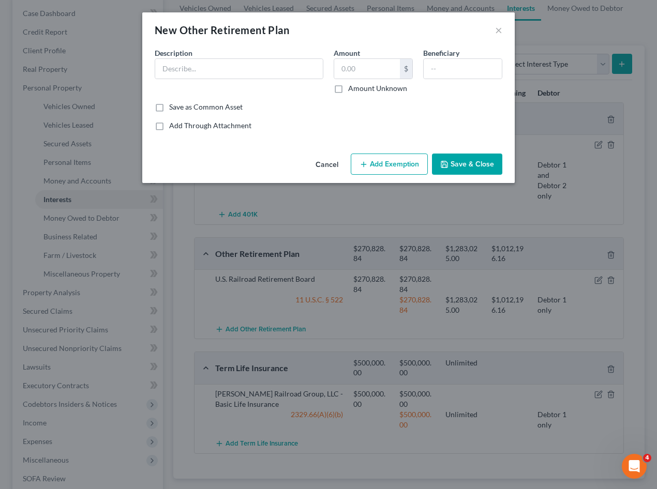
drag, startPoint x: 337, startPoint y: 21, endPoint x: 525, endPoint y: 31, distance: 189.0
click at [525, 31] on div "New Other Retirement Plan × An exemption set must first be selected from the Fi…" at bounding box center [328, 244] width 657 height 489
click at [498, 31] on button "×" at bounding box center [498, 30] width 7 height 12
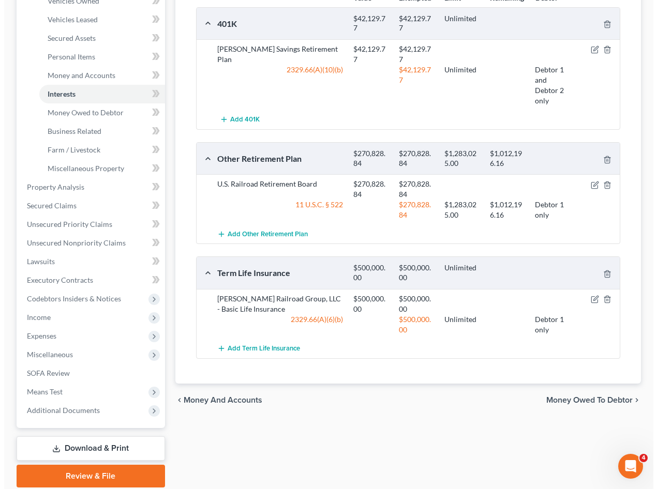
scroll to position [247, 0]
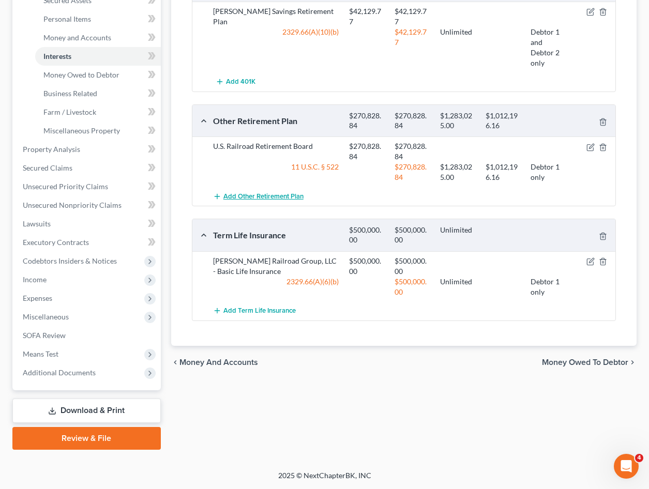
click at [291, 202] on button "Add Other Retirement Plan" at bounding box center [258, 196] width 90 height 19
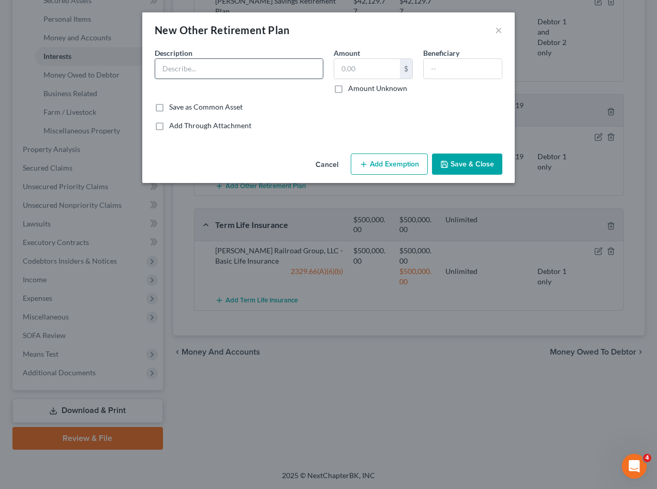
click at [255, 69] on input "text" at bounding box center [239, 69] width 168 height 20
drag, startPoint x: 203, startPoint y: 68, endPoint x: 325, endPoint y: 72, distance: 122.1
click at [325, 72] on div "Description * R.J. Corman Railroad Group, LLC - Basic Life Insurance" at bounding box center [238, 71] width 179 height 46
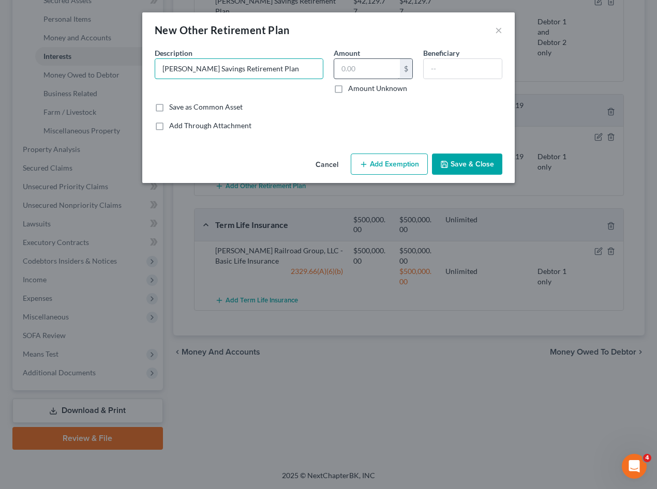
type input "R.J. Corman Savings Retirement Plan"
click at [365, 67] on input "text" at bounding box center [367, 69] width 66 height 20
type input "42,129.77"
type input "Wife"
click at [379, 162] on button "Add Exemption" at bounding box center [389, 165] width 77 height 22
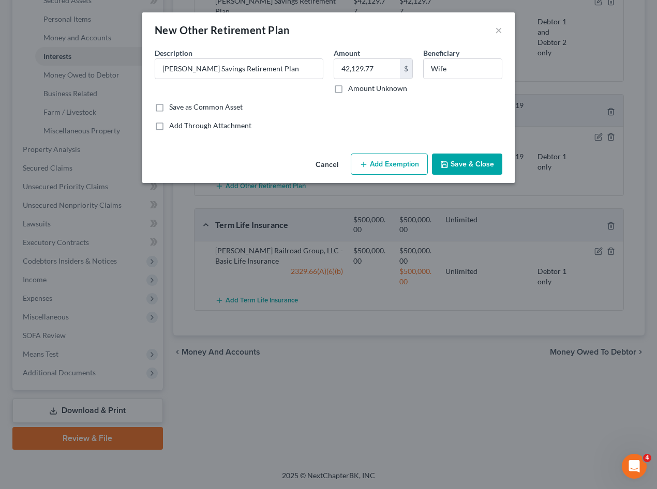
select select "2"
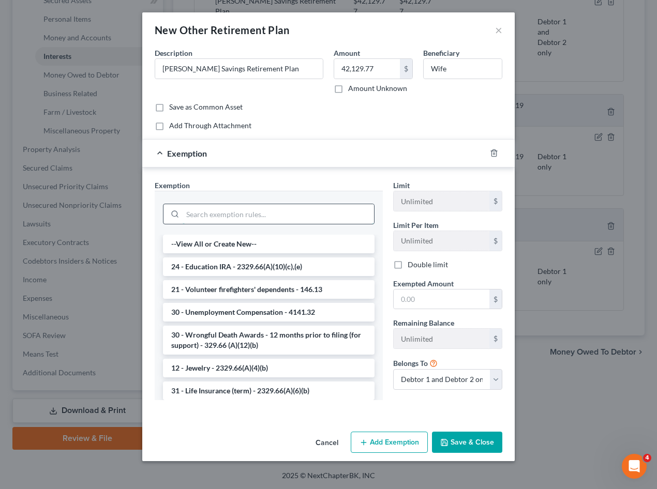
click at [241, 217] on input "search" at bounding box center [278, 214] width 191 height 20
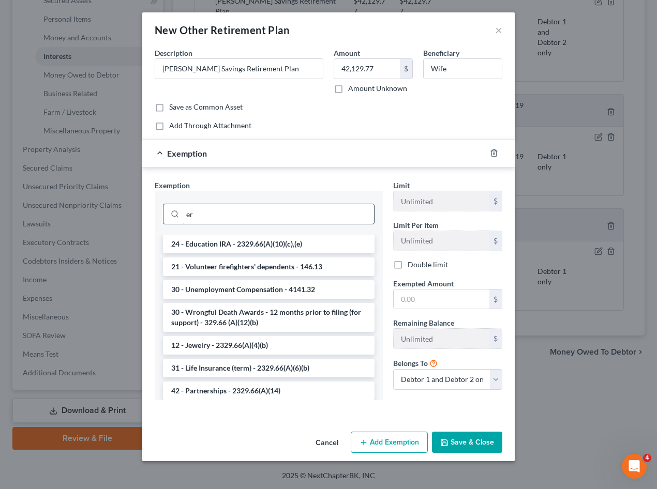
type input "e"
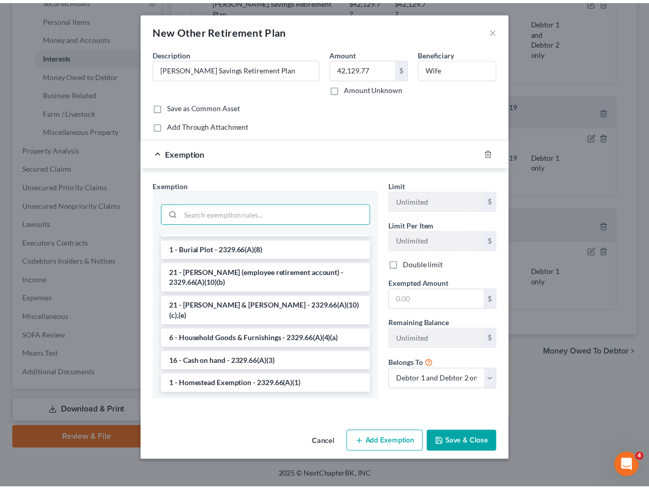
scroll to position [1284, 0]
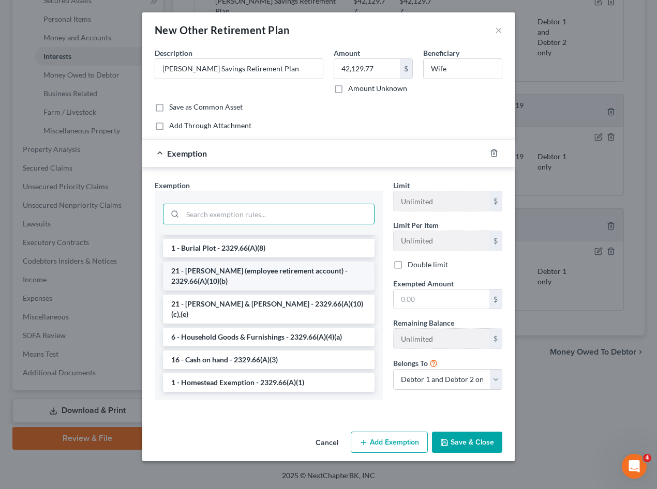
click at [254, 282] on li "21 - ERISA (employee retirement account) - 2329.66(A)(10)(b)" at bounding box center [268, 276] width 211 height 29
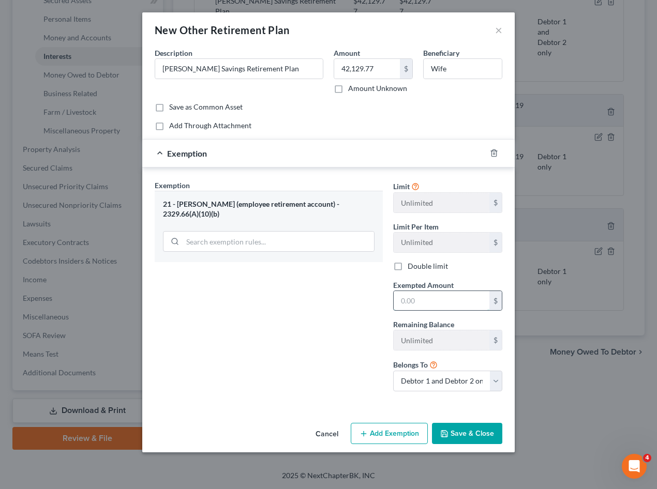
click at [435, 302] on input "text" at bounding box center [441, 301] width 96 height 20
type input "42,129.77"
click at [499, 381] on select "Debtor 1 only Debtor 2 only Debtor 1 and Debtor 2 only" at bounding box center [447, 381] width 109 height 21
select select "0"
click at [393, 371] on select "Debtor 1 only Debtor 2 only Debtor 1 and Debtor 2 only" at bounding box center [447, 381] width 109 height 21
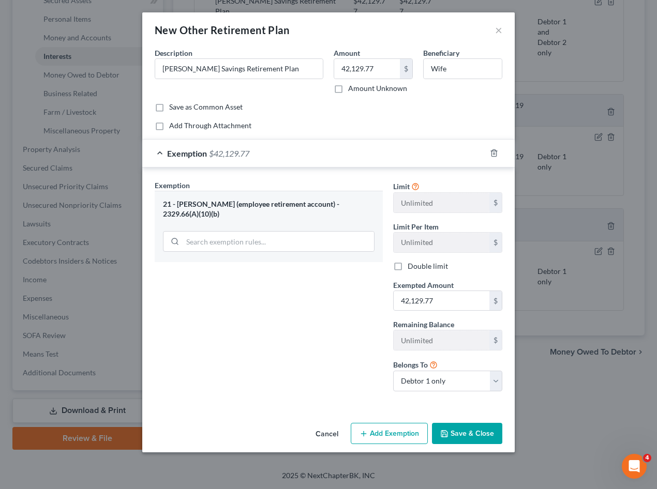
click at [476, 436] on button "Save & Close" at bounding box center [467, 434] width 70 height 22
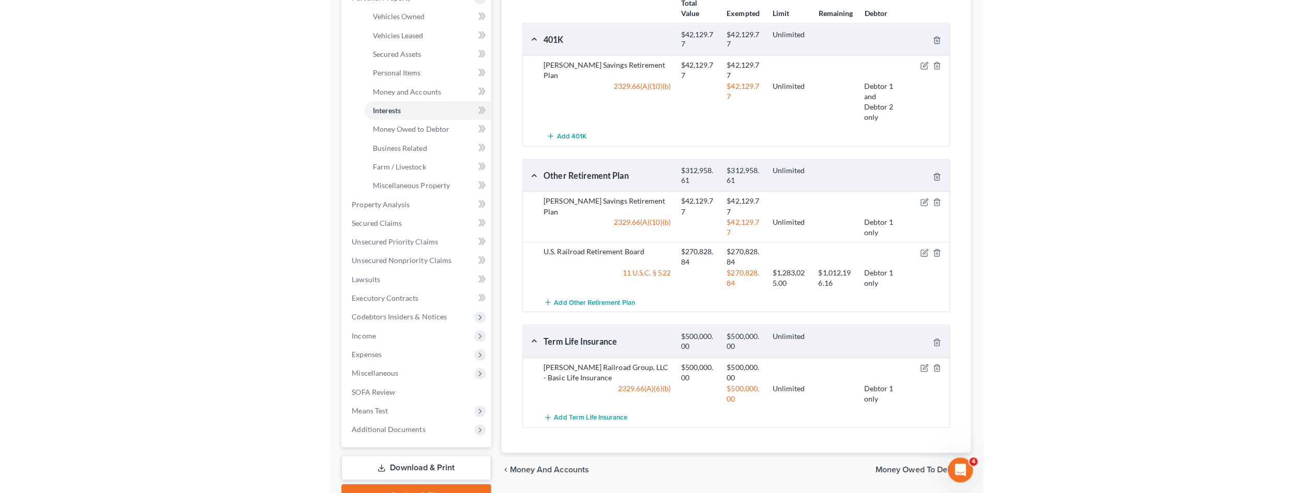
scroll to position [143, 0]
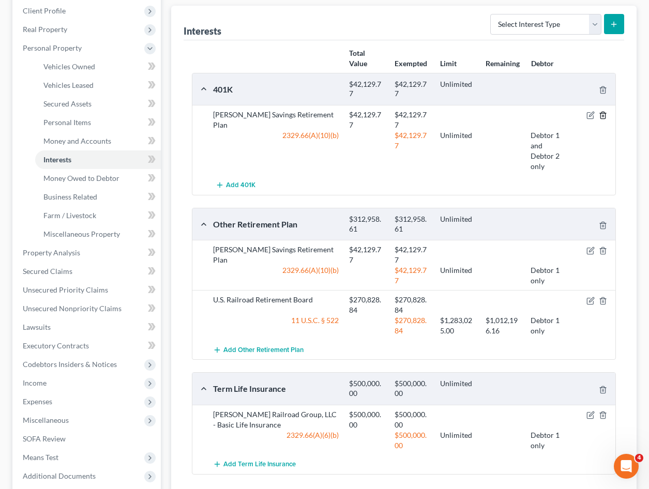
click at [603, 112] on icon "button" at bounding box center [602, 115] width 5 height 7
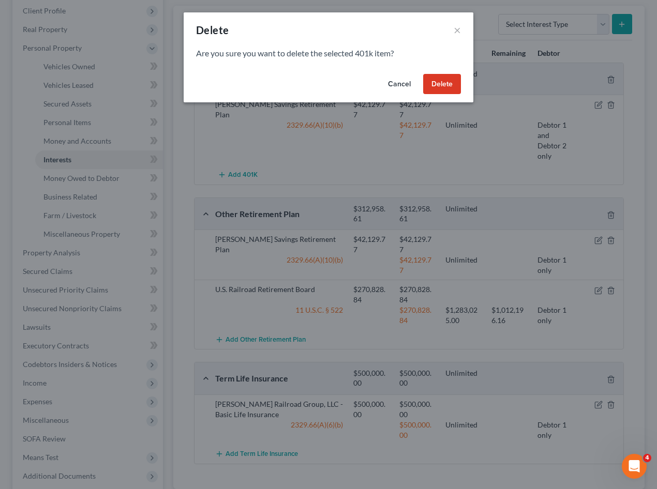
click at [435, 84] on button "Delete" at bounding box center [442, 84] width 38 height 21
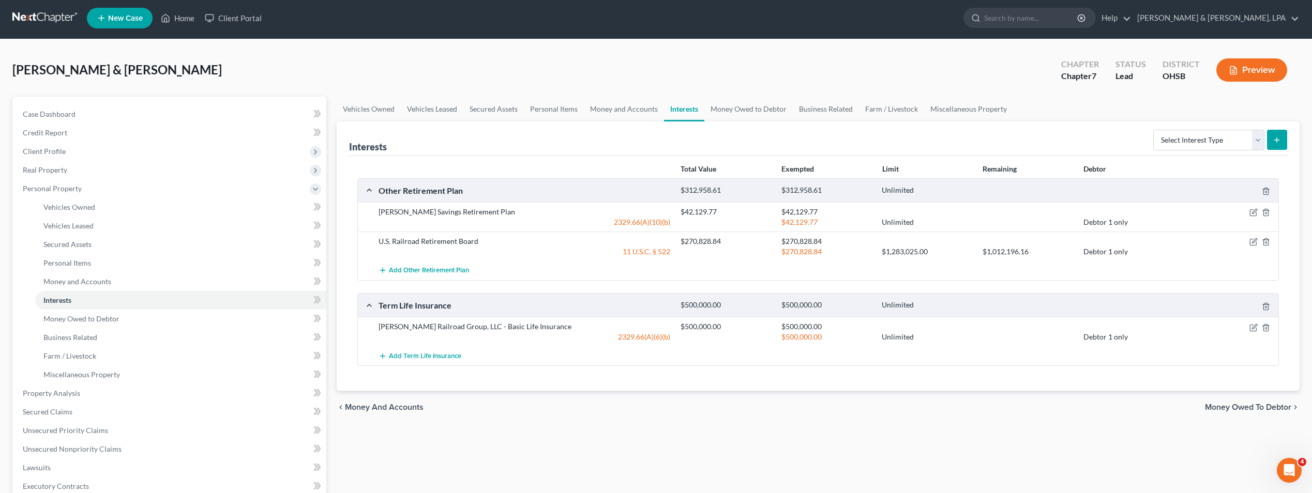
scroll to position [0, 0]
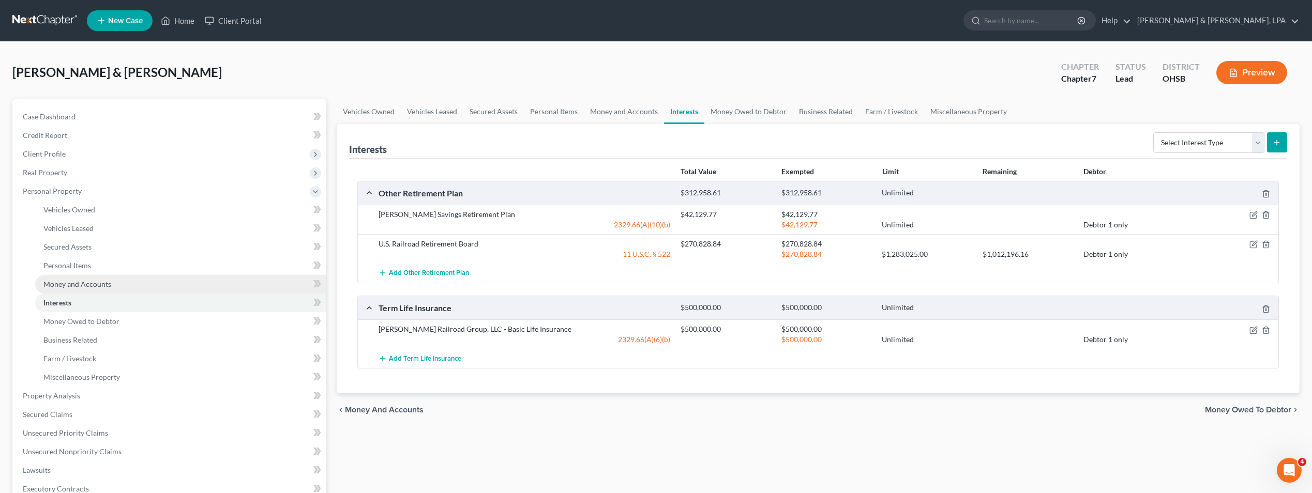
click at [94, 282] on span "Money and Accounts" at bounding box center [77, 284] width 68 height 9
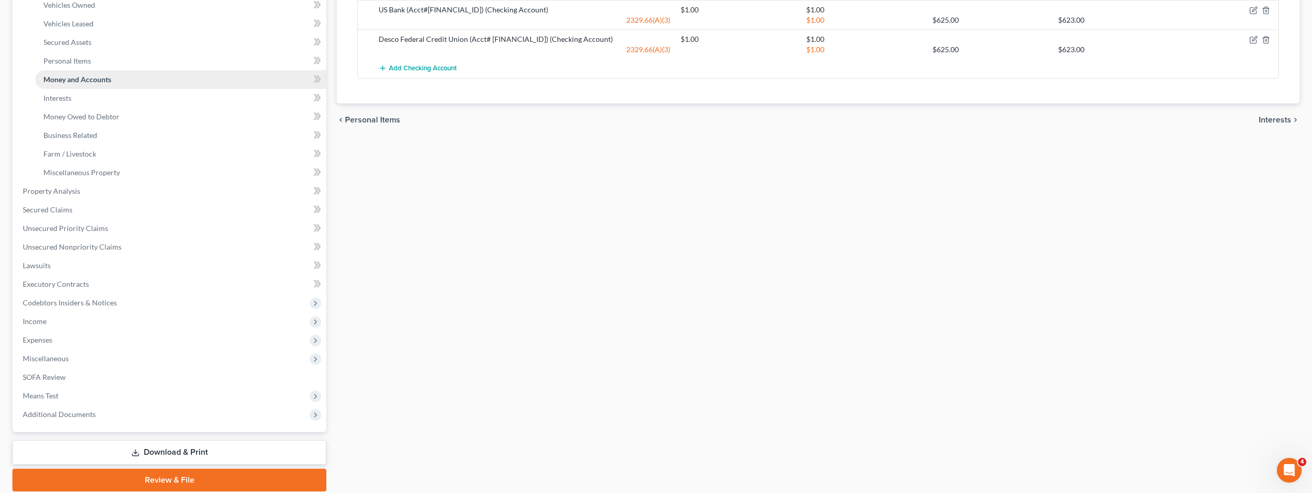
scroll to position [207, 0]
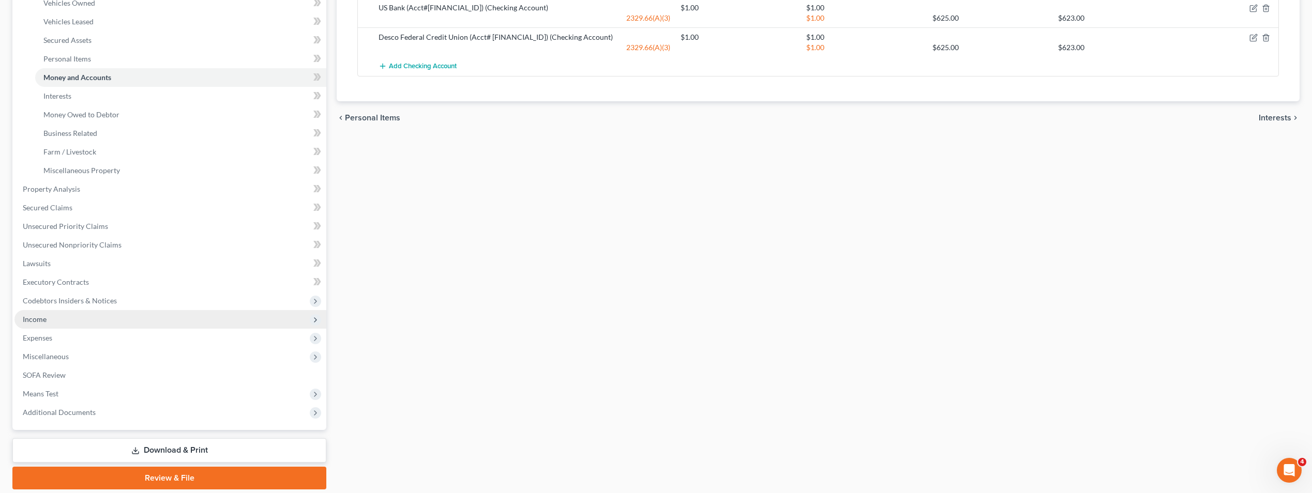
click at [53, 320] on span "Income" at bounding box center [170, 319] width 312 height 19
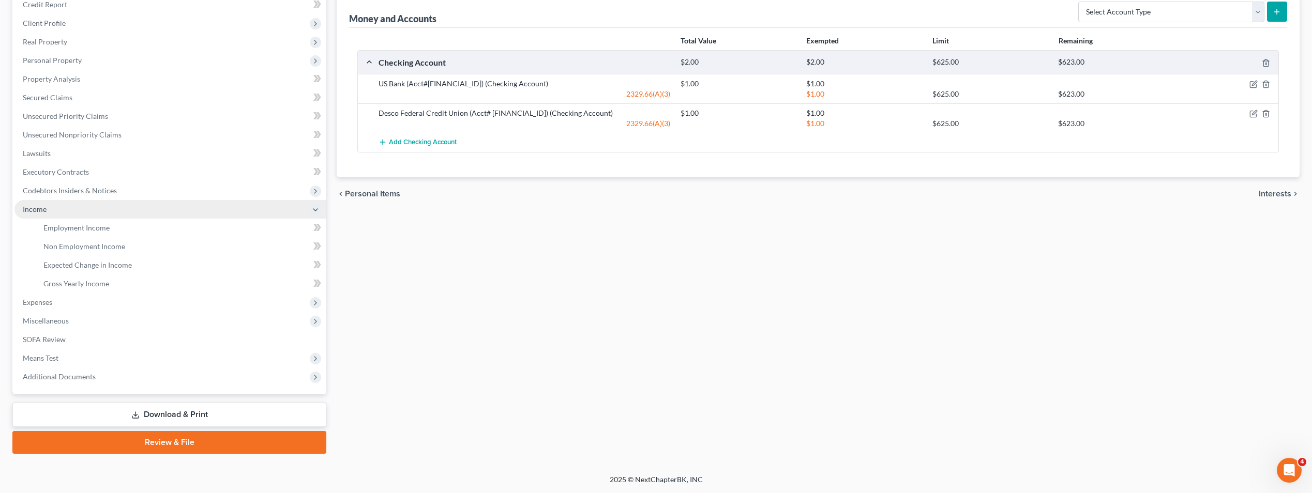
scroll to position [131, 0]
click at [83, 231] on span "Employment Income" at bounding box center [76, 227] width 66 height 9
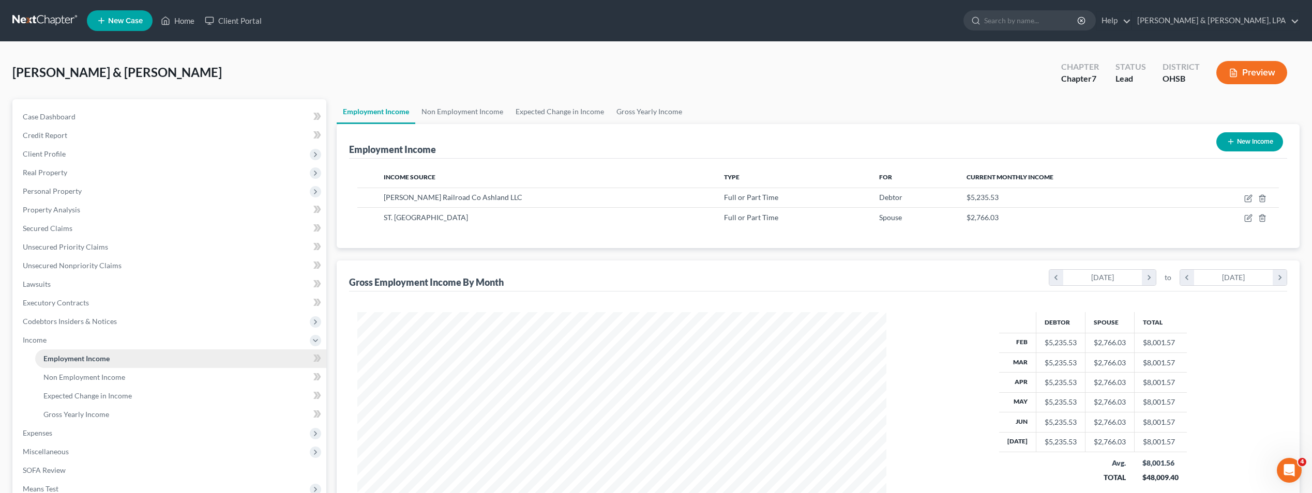
scroll to position [264, 549]
click at [97, 374] on span "Non Employment Income" at bounding box center [84, 377] width 82 height 9
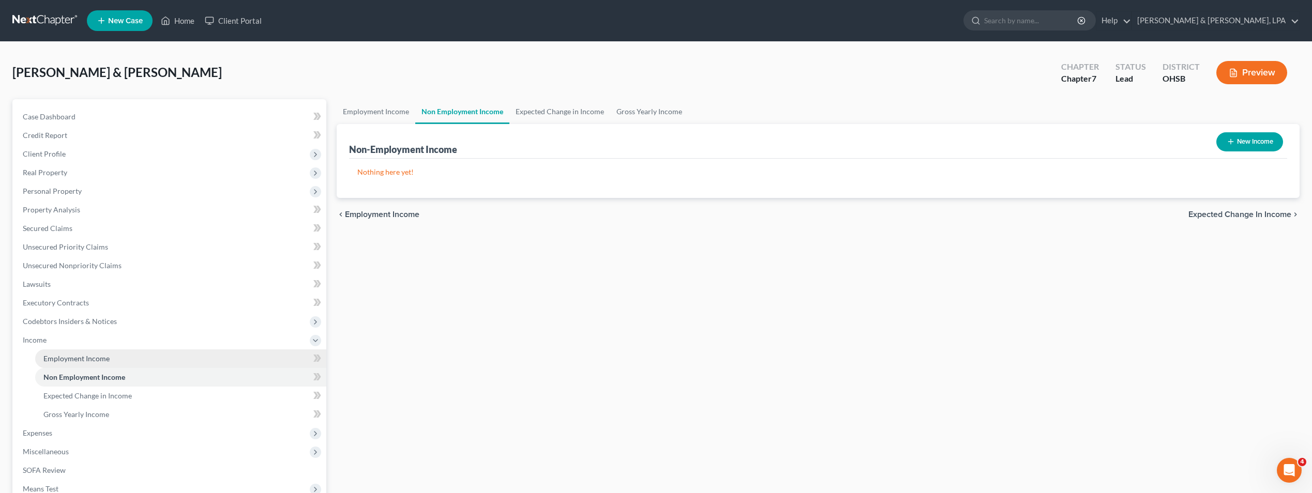
click at [96, 354] on span "Employment Income" at bounding box center [76, 358] width 66 height 9
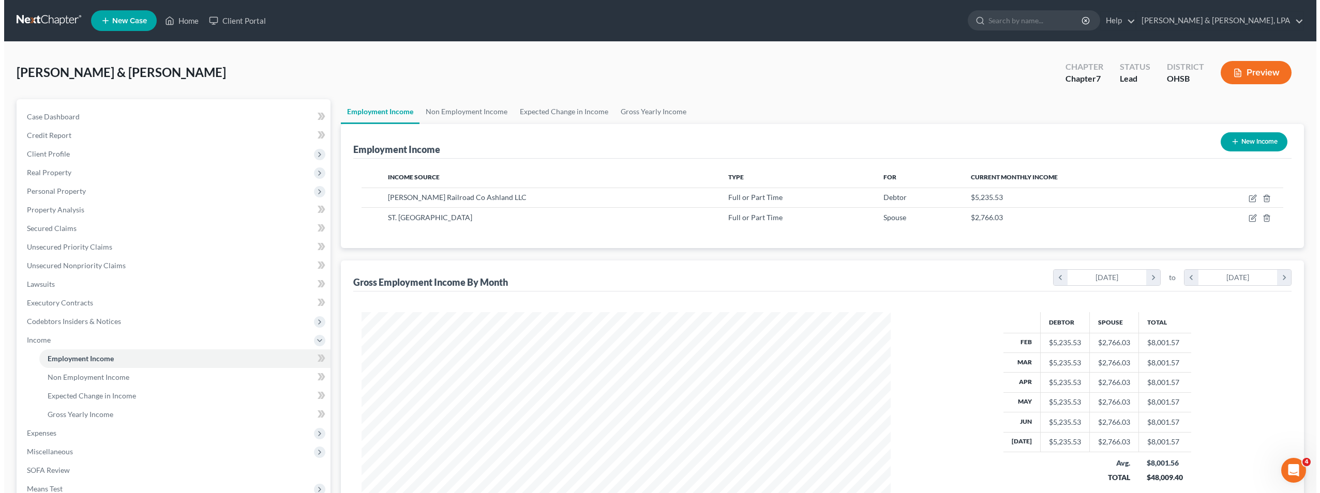
scroll to position [264, 549]
click at [1249, 219] on icon "button" at bounding box center [1249, 217] width 5 height 5
select select "0"
select select "51"
select select "2"
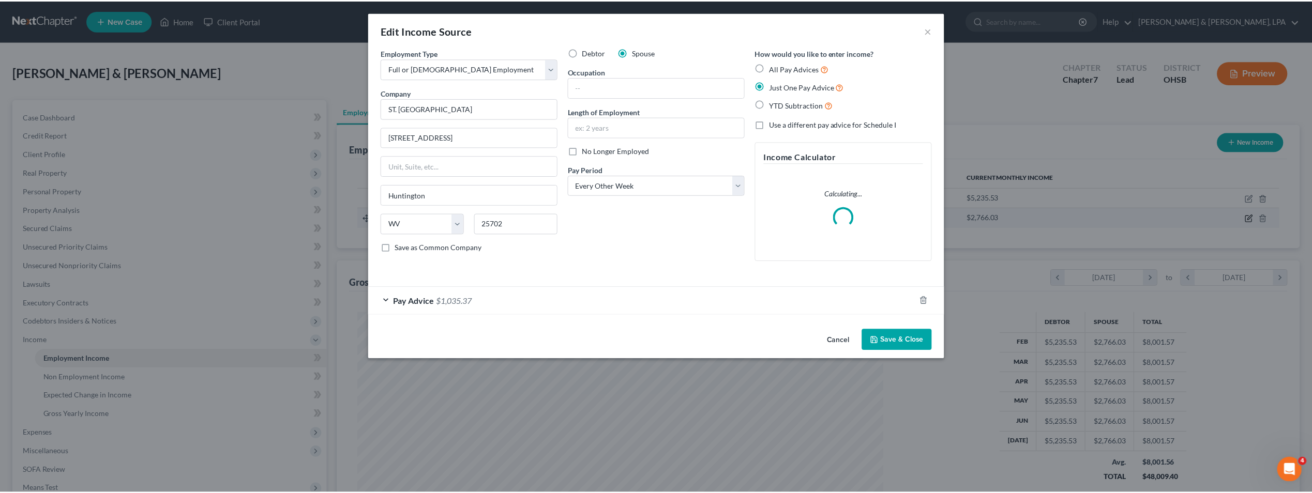
scroll to position [266, 553]
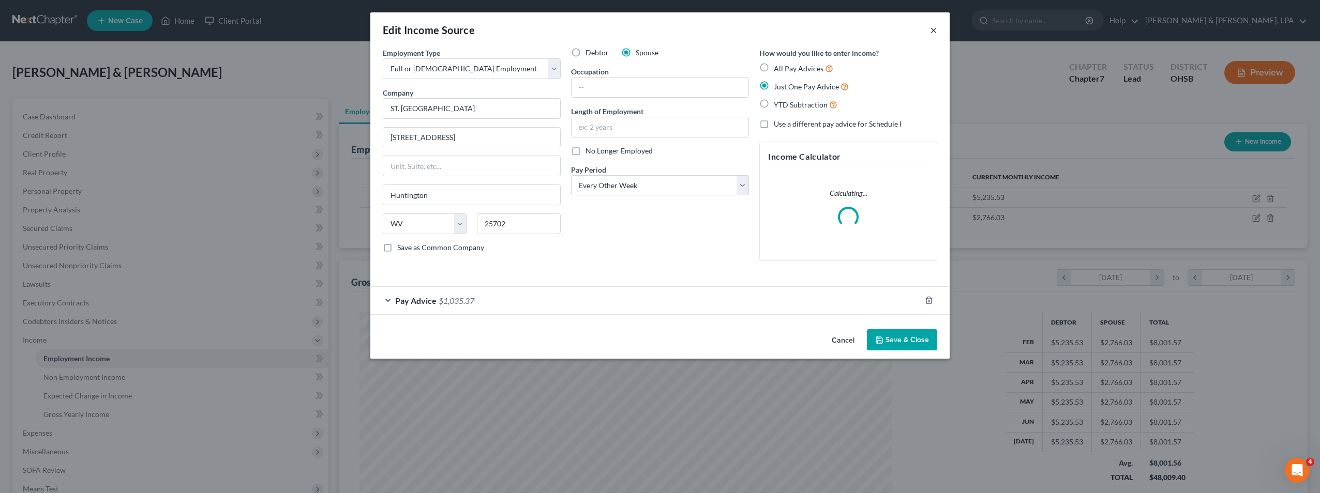
click at [930, 31] on button "×" at bounding box center [933, 30] width 7 height 12
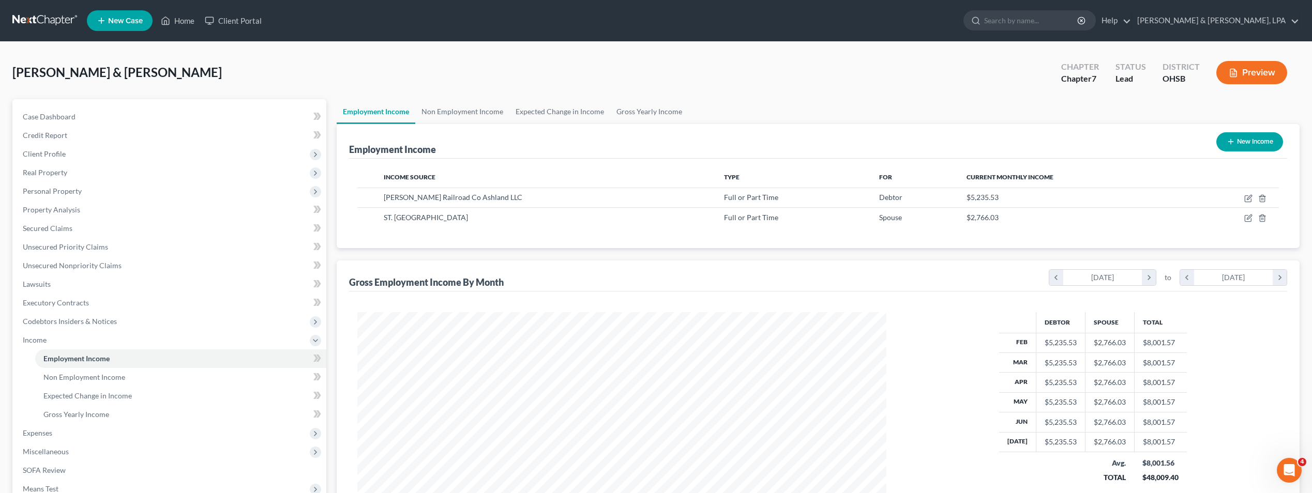
scroll to position [516795, 516509]
click at [1265, 217] on icon "button" at bounding box center [1262, 218] width 8 height 8
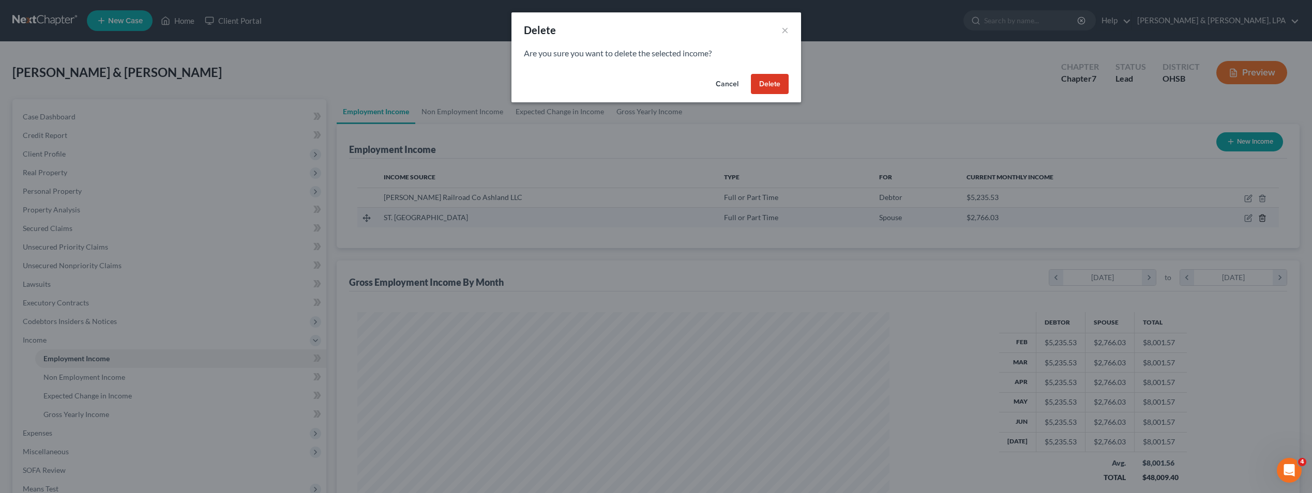
scroll to position [266, 553]
click at [784, 84] on button "Delete" at bounding box center [773, 84] width 38 height 21
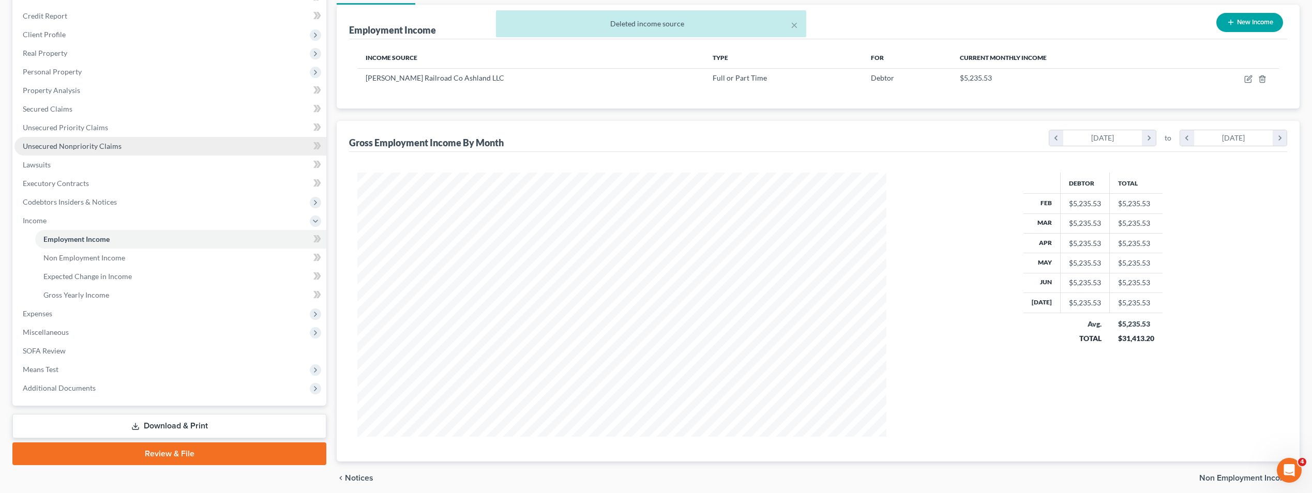
scroll to position [155, 0]
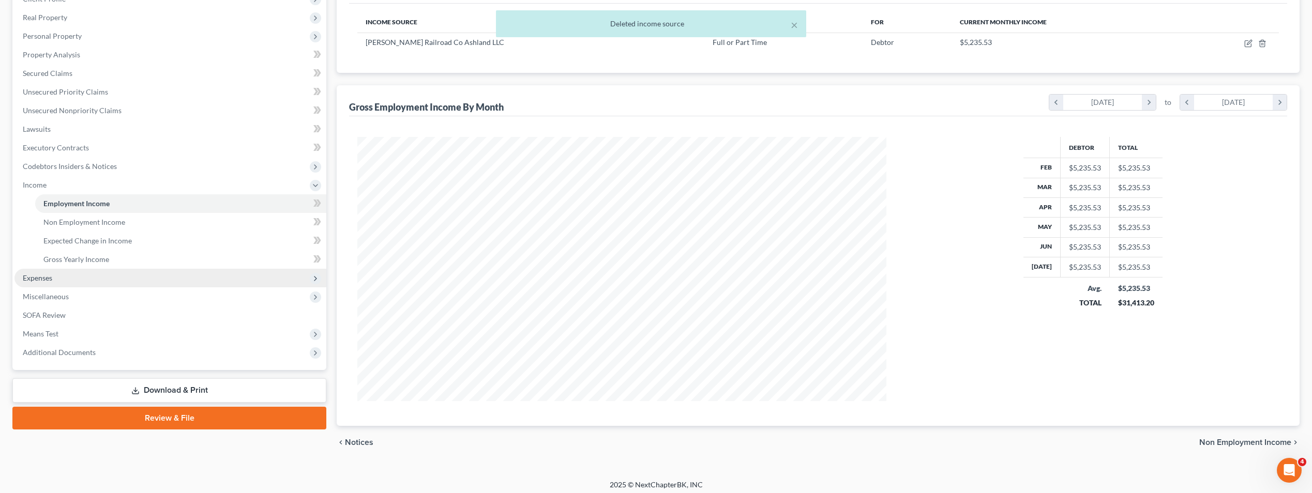
click at [60, 275] on span "Expenses" at bounding box center [170, 278] width 312 height 19
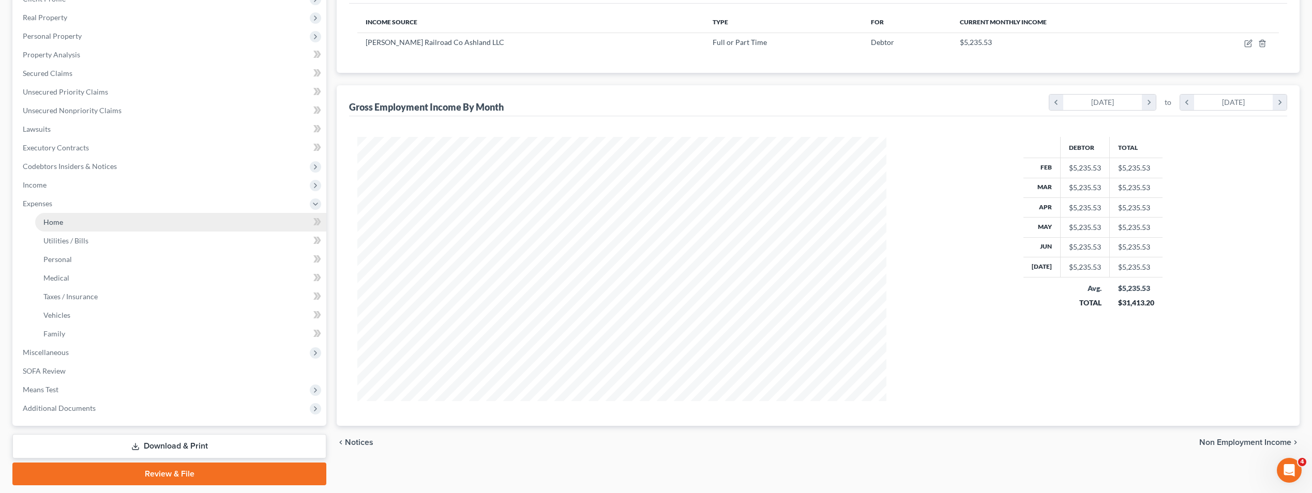
click at [86, 225] on link "Home" at bounding box center [180, 222] width 291 height 19
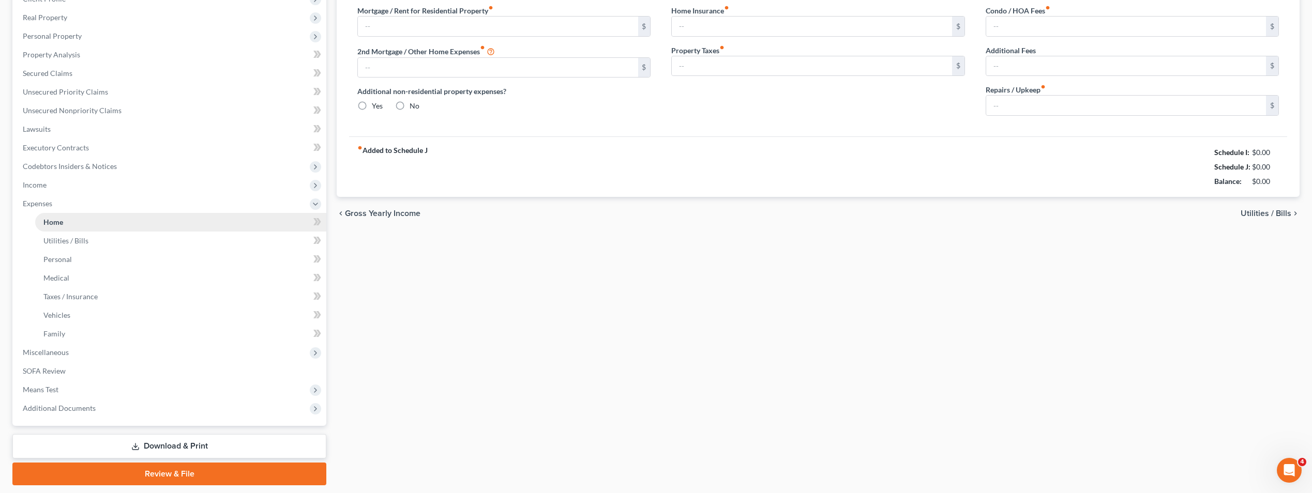
type input "0.00"
radio input "true"
type input "0.00"
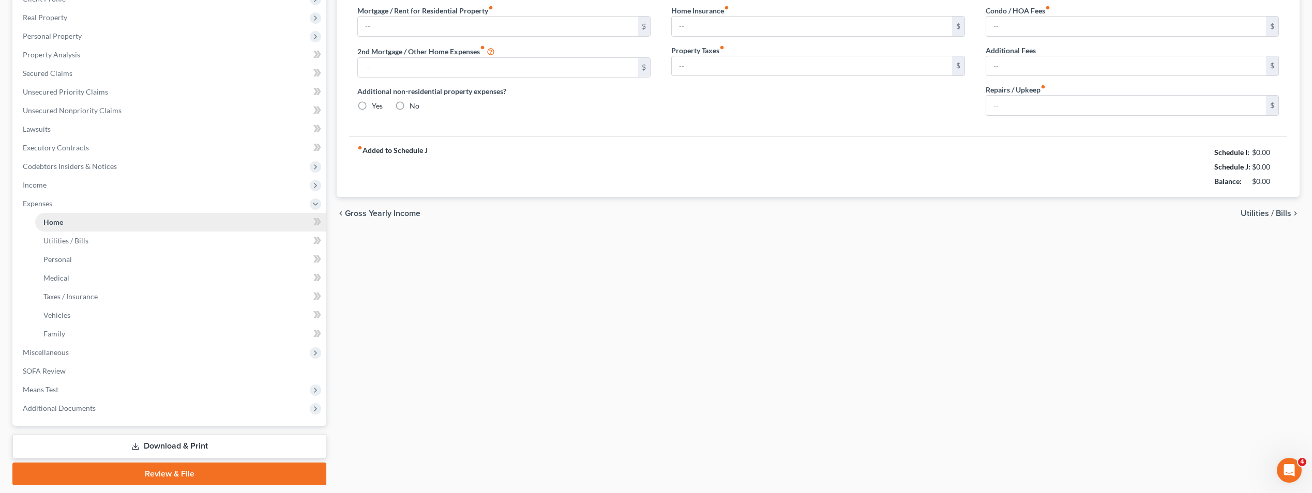
type input "0.00"
click at [123, 243] on link "Utilities / Bills" at bounding box center [180, 241] width 291 height 19
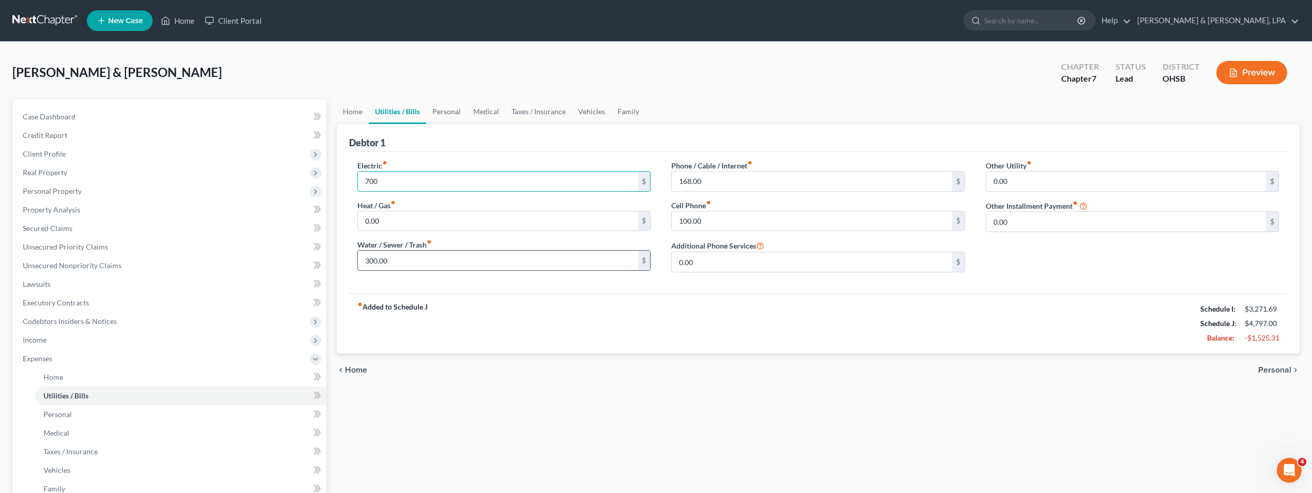
type input "700"
click at [430, 267] on input "300.00" at bounding box center [498, 261] width 280 height 20
type input "150"
click at [543, 327] on div "fiber_manual_record Added to Schedule J Schedule I: $3,271.69 Schedule J: $4,64…" at bounding box center [818, 323] width 938 height 60
click at [1296, 368] on icon "chevron_right" at bounding box center [1295, 370] width 8 height 8
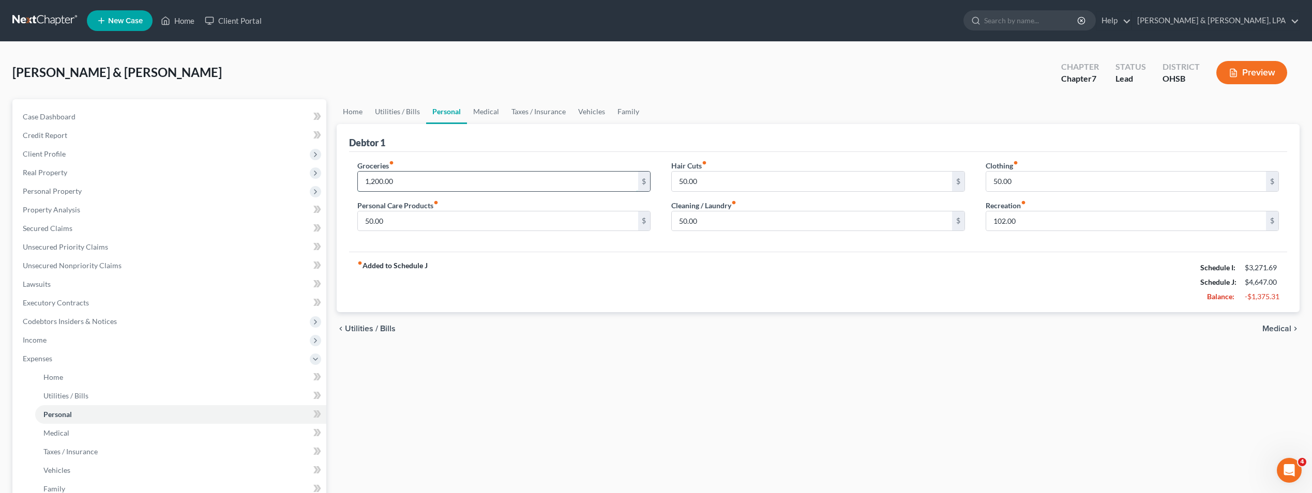
click at [453, 178] on input "1,200.00" at bounding box center [498, 182] width 280 height 20
type input "600"
click at [467, 156] on div "Groceries fiber_manual_record 600 $ Personal Care Products fiber_manual_record …" at bounding box center [818, 202] width 938 height 100
click at [1005, 180] on input "50.00" at bounding box center [1126, 182] width 280 height 20
type input "0.00"
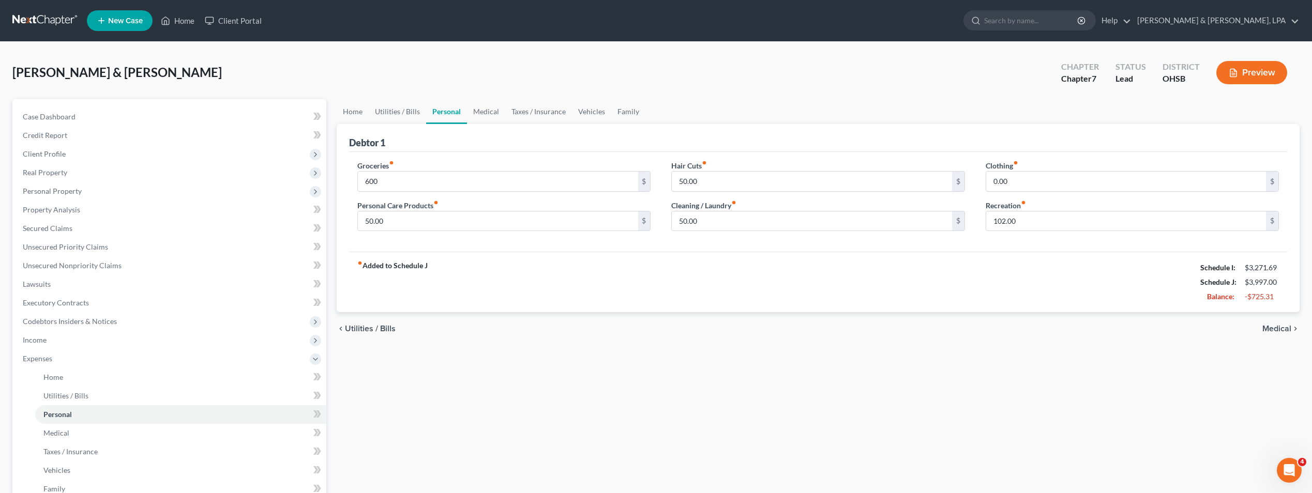
click at [905, 275] on div "fiber_manual_record Added to Schedule J Schedule I: $3,271.69 Schedule J: $3,99…" at bounding box center [818, 282] width 938 height 60
click at [1019, 221] on input "102.00" at bounding box center [1126, 221] width 280 height 20
type input "25"
click at [979, 254] on div "fiber_manual_record Added to Schedule J Schedule I: $3,271.69 Schedule J: $3,92…" at bounding box center [818, 282] width 938 height 60
click at [710, 226] on input "50.00" at bounding box center [812, 221] width 280 height 20
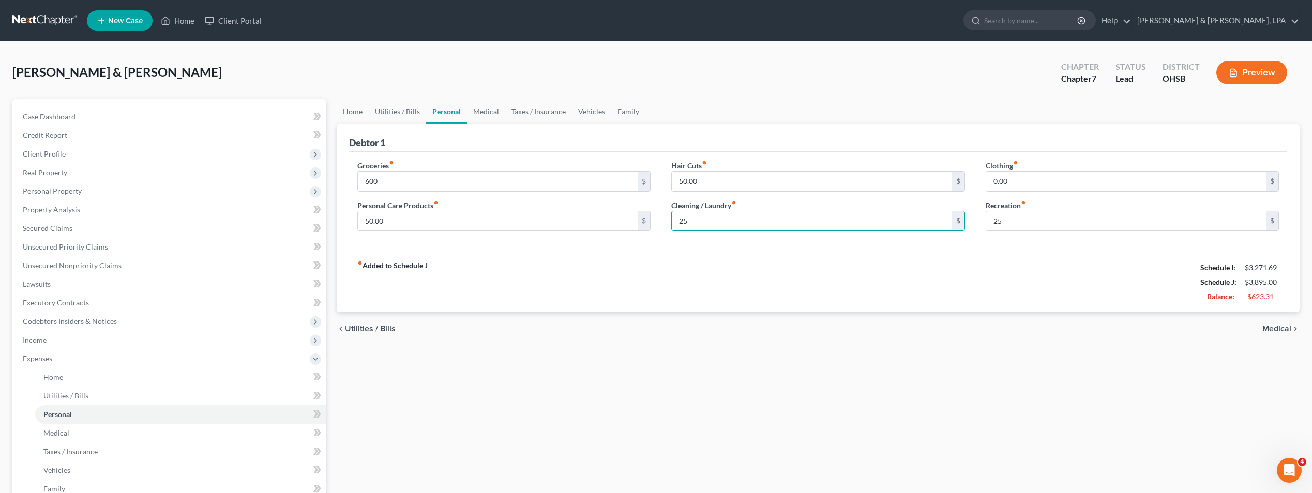
type input "25"
click at [746, 276] on div "fiber_manual_record Added to Schedule J Schedule I: $3,271.69 Schedule J: $3,89…" at bounding box center [818, 282] width 938 height 60
click at [1285, 328] on span "Medical" at bounding box center [1276, 329] width 29 height 8
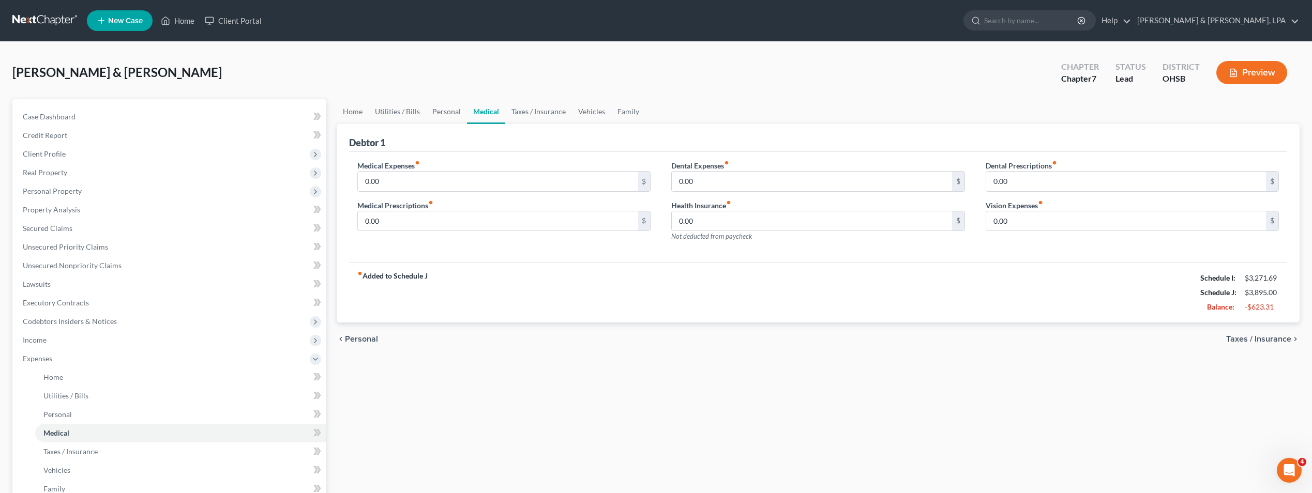
click at [1283, 336] on span "Taxes / Insurance" at bounding box center [1258, 339] width 65 height 8
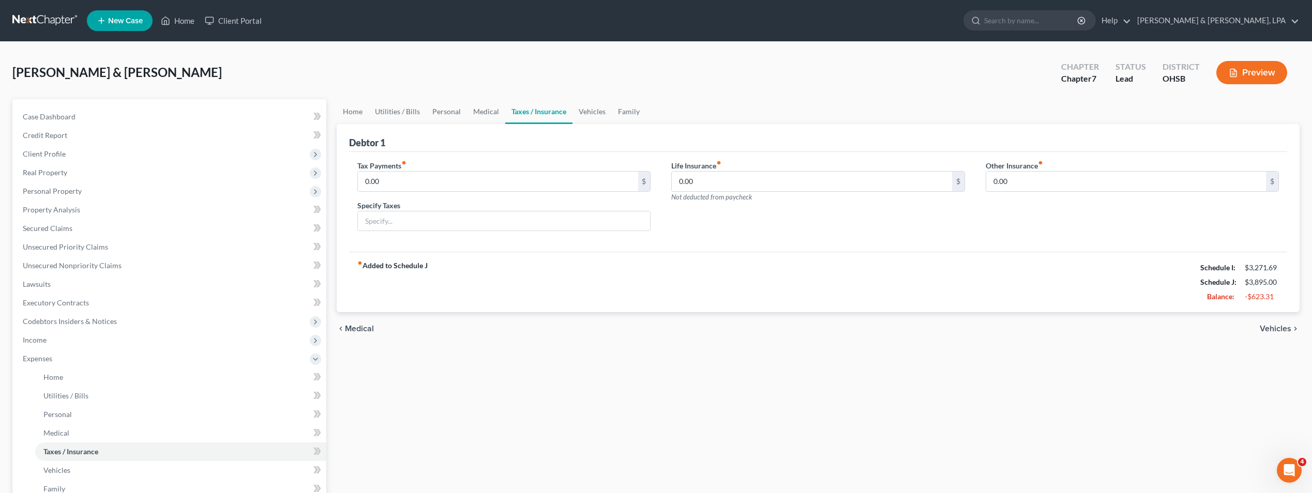
click at [1278, 329] on span "Vehicles" at bounding box center [1276, 329] width 32 height 8
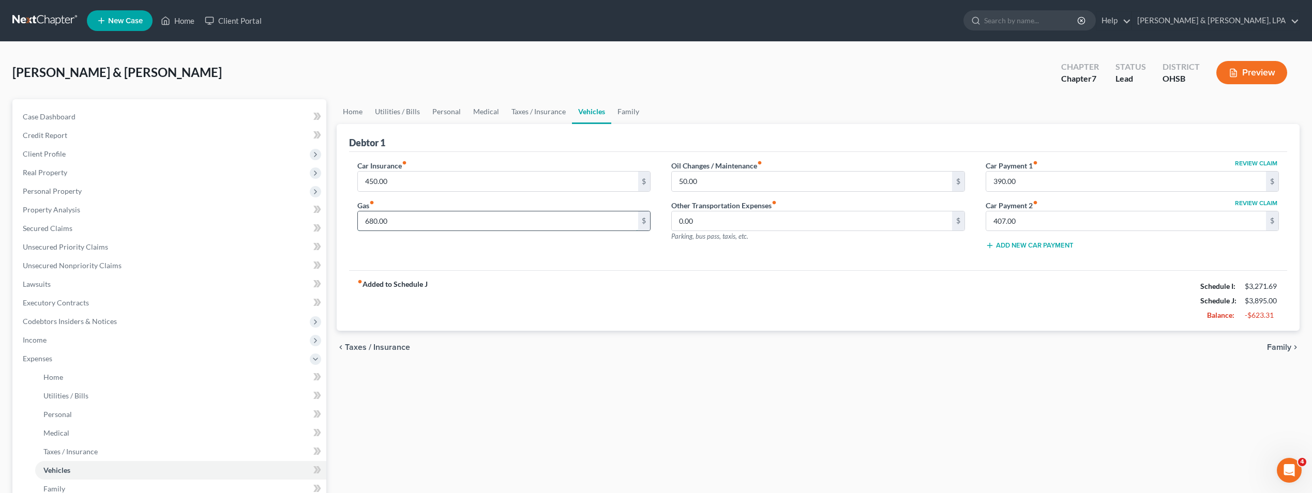
click at [407, 217] on input "680.00" at bounding box center [498, 221] width 280 height 20
type input "300"
click at [605, 275] on div "fiber_manual_record Added to Schedule J Schedule I: $3,271.69 Schedule J: $3,51…" at bounding box center [818, 300] width 938 height 60
click at [685, 183] on input "50.00" at bounding box center [812, 182] width 280 height 20
type input "30"
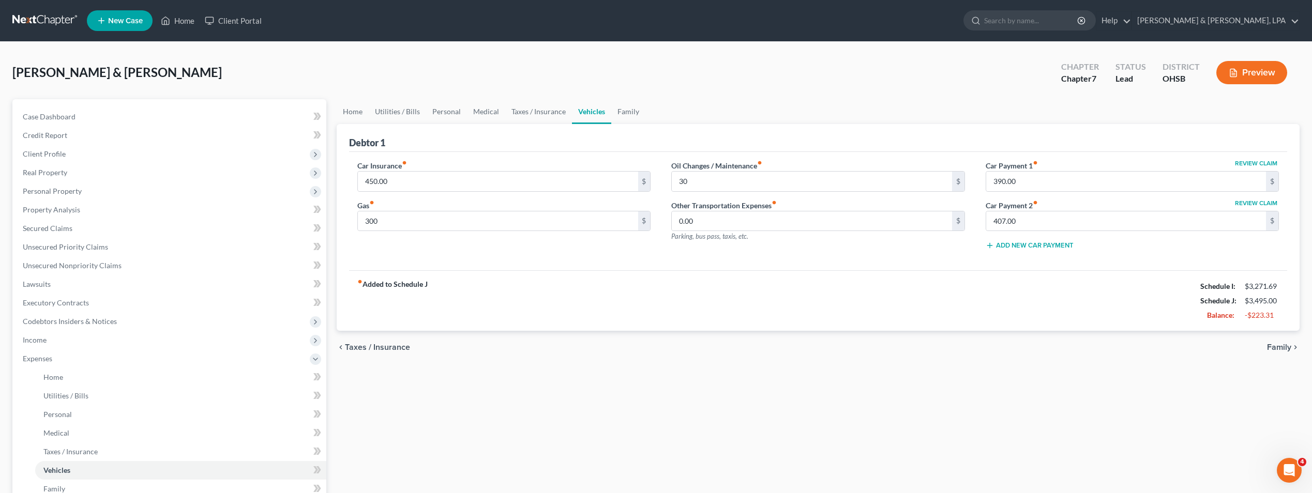
click at [647, 269] on div "Car Insurance fiber_manual_record 450.00 $ Gas fiber_manual_record 300 $ Oil Ch…" at bounding box center [818, 211] width 938 height 119
click at [358, 114] on link "Home" at bounding box center [353, 111] width 32 height 25
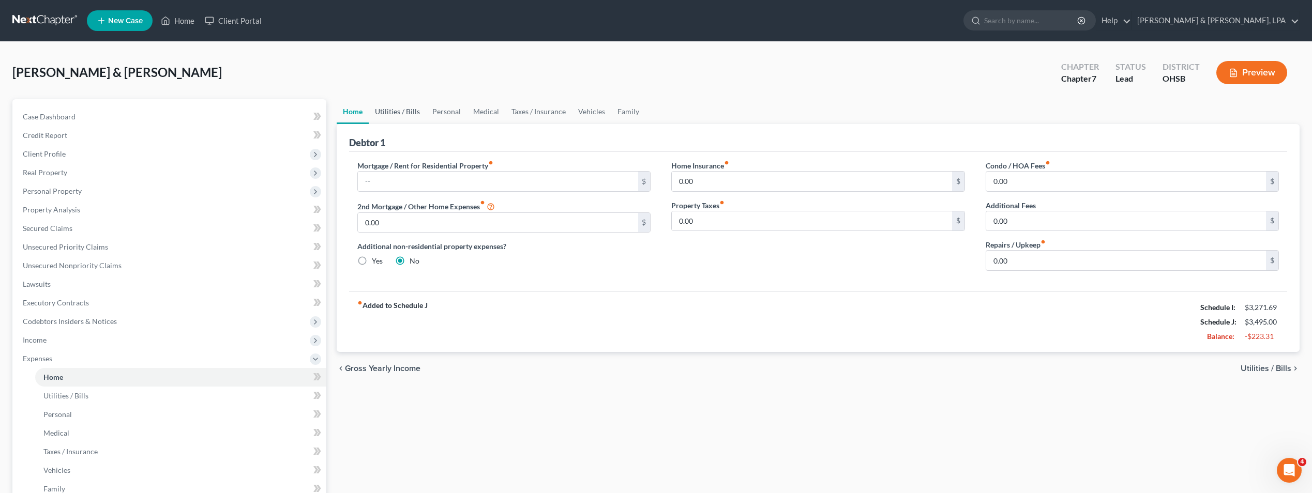
click at [390, 110] on link "Utilities / Bills" at bounding box center [397, 111] width 57 height 25
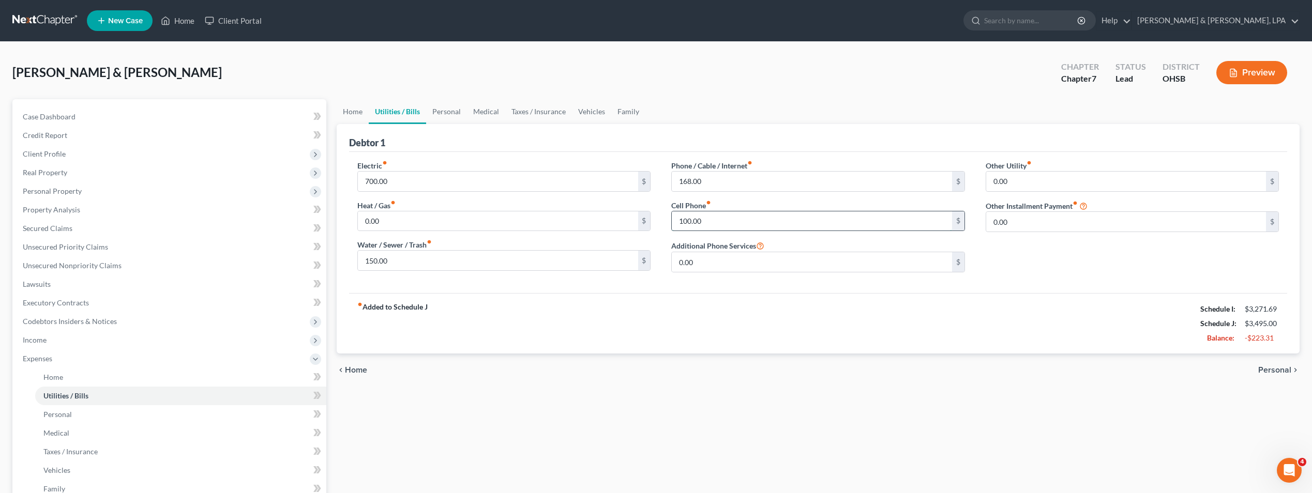
click at [710, 226] on input "100.00" at bounding box center [812, 221] width 280 height 20
type input "0.00"
click at [692, 305] on div "fiber_manual_record Added to Schedule J Schedule I: $3,271.69 Schedule J: $3,39…" at bounding box center [818, 323] width 938 height 60
click at [442, 113] on link "Personal" at bounding box center [446, 111] width 41 height 25
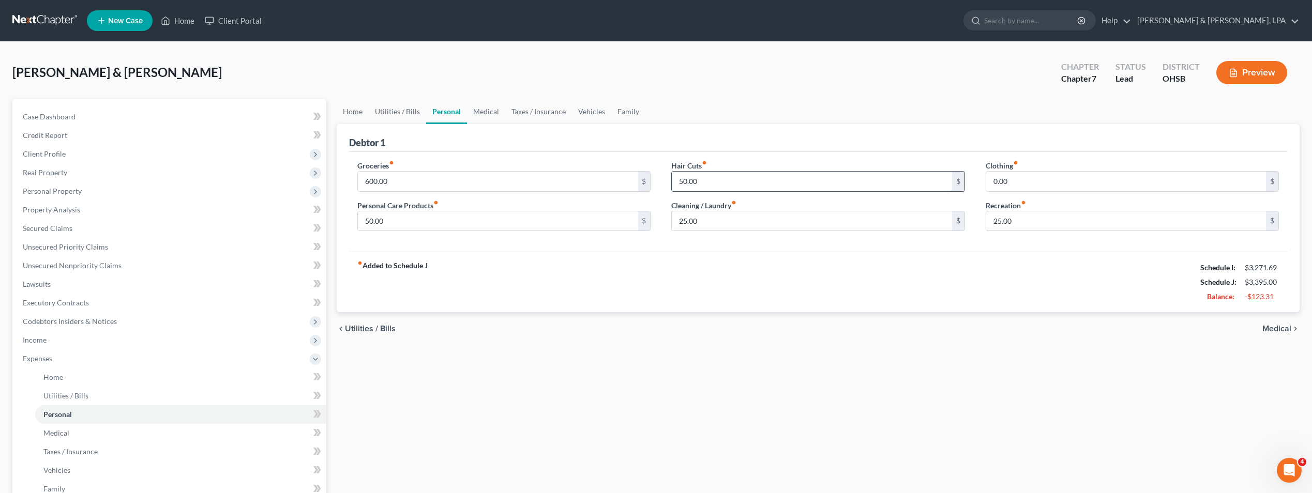
click at [697, 178] on input "50.00" at bounding box center [812, 182] width 280 height 20
click at [779, 120] on ul "Home Utilities / Bills Personal Medical Taxes / Insurance Vehicles Family" at bounding box center [818, 111] width 963 height 25
click at [701, 178] on input "25" at bounding box center [812, 182] width 280 height 20
type input "0"
click at [706, 125] on div "Debtor 1" at bounding box center [818, 138] width 938 height 28
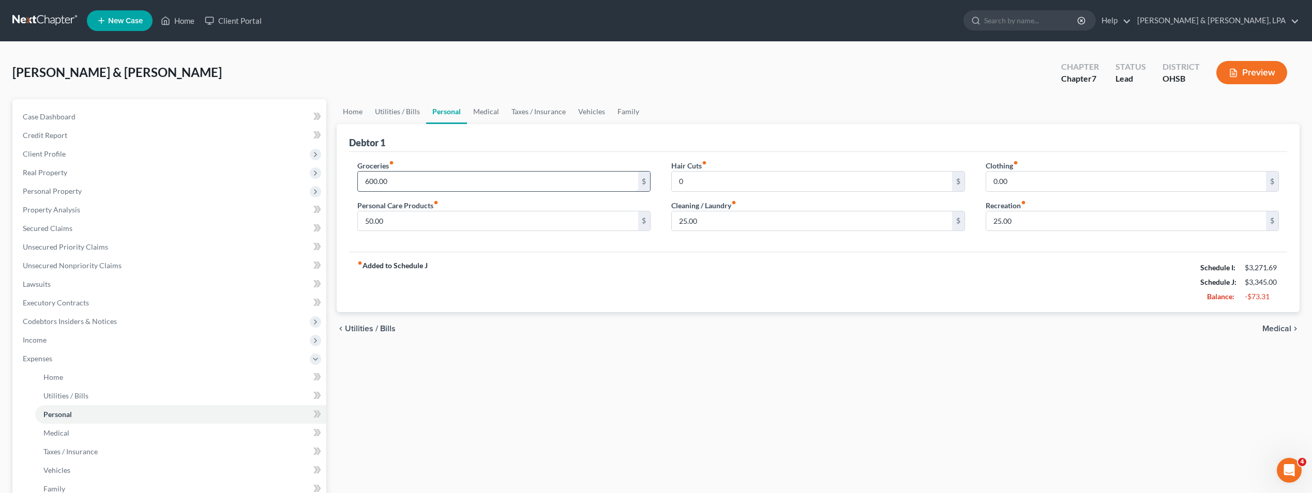
click at [403, 184] on input "600.00" at bounding box center [498, 182] width 280 height 20
type input "550"
click at [517, 155] on div "Groceries fiber_manual_record 550 $ Personal Care Products fiber_manual_record …" at bounding box center [818, 202] width 938 height 100
click at [411, 112] on link "Utilities / Bills" at bounding box center [397, 111] width 57 height 25
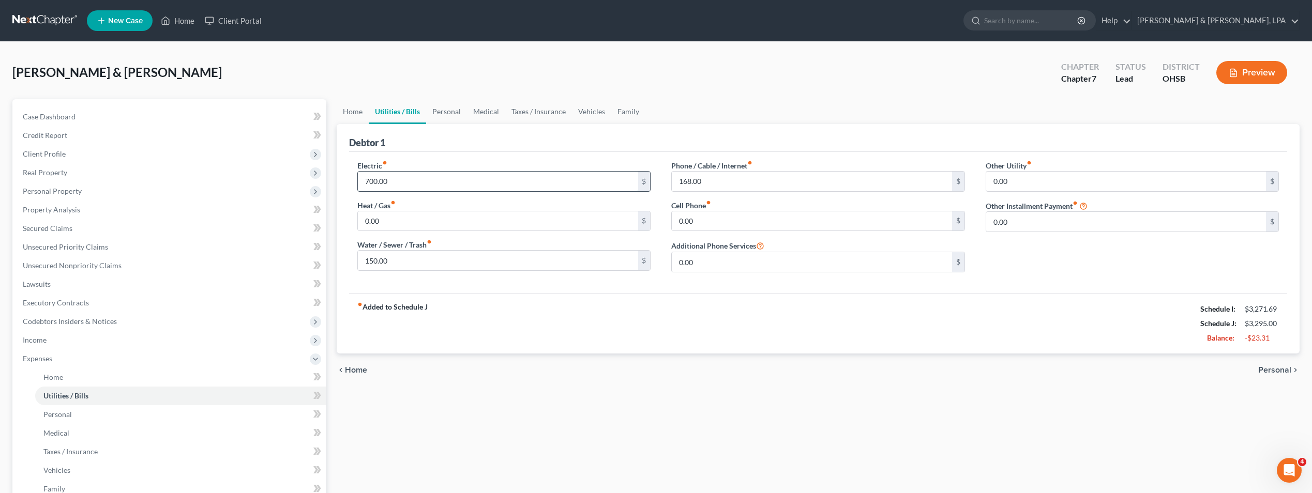
click at [391, 183] on input "700.00" at bounding box center [498, 182] width 280 height 20
type input "650"
click at [442, 131] on div "Debtor 1" at bounding box center [818, 138] width 938 height 28
click at [385, 265] on input "150.00" at bounding box center [498, 261] width 280 height 20
type input "125"
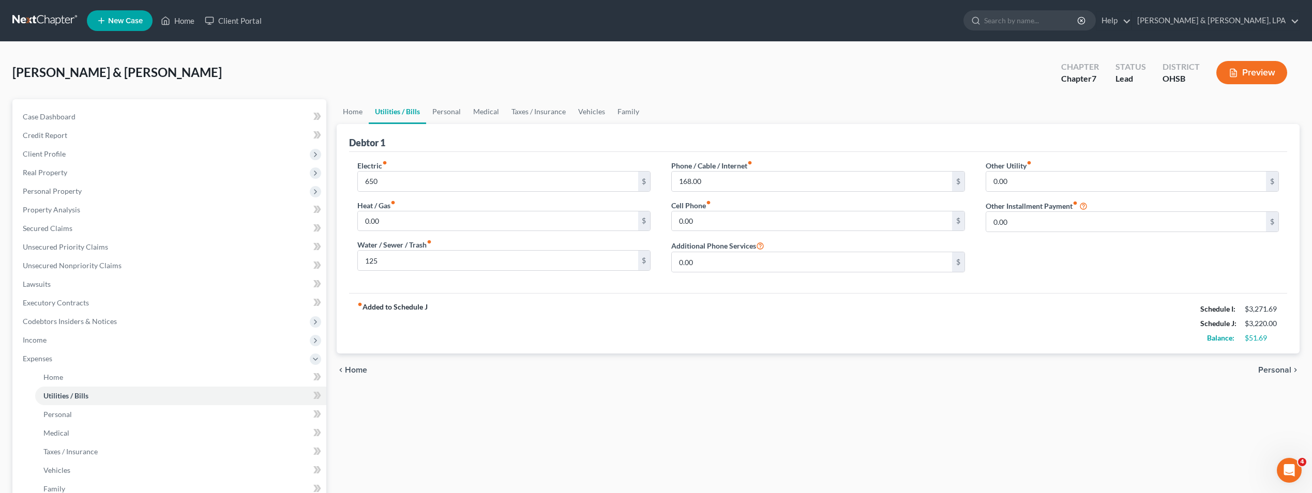
click at [468, 306] on div "fiber_manual_record Added to Schedule J Schedule I: $3,271.69 Schedule J: $3,22…" at bounding box center [818, 323] width 938 height 60
click at [448, 186] on input "650" at bounding box center [498, 182] width 280 height 20
type input "600"
click at [502, 299] on div "fiber_manual_record Added to Schedule J Schedule I: $3,271.69 Schedule J: $3,17…" at bounding box center [818, 323] width 938 height 60
click at [461, 107] on link "Personal" at bounding box center [446, 111] width 41 height 25
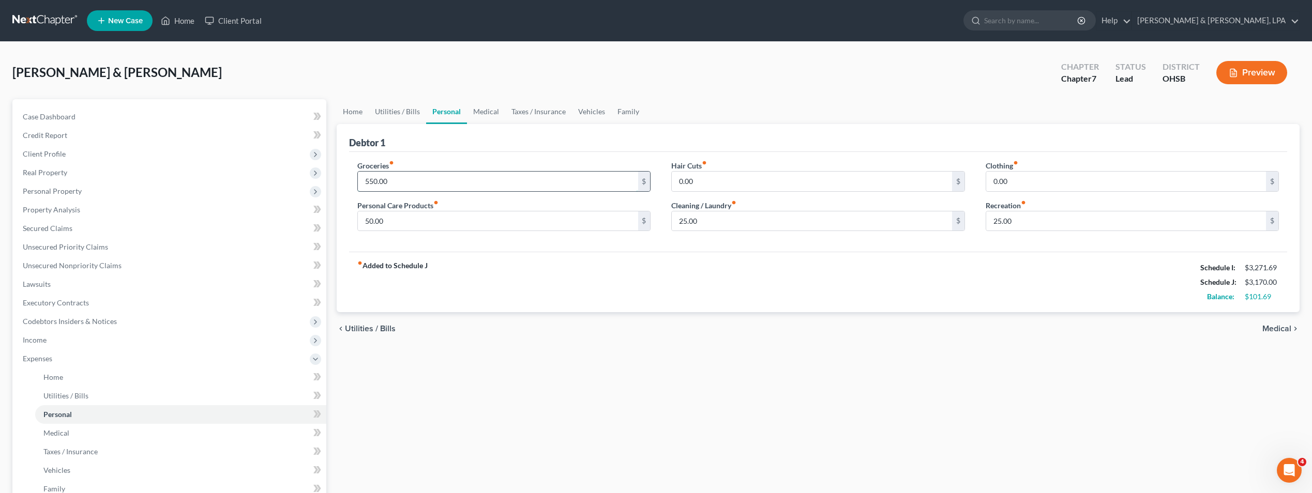
click at [402, 180] on input "550.00" at bounding box center [498, 182] width 280 height 20
click at [469, 159] on div "Groceries fiber_manual_record 500 $ Personal Care Products fiber_manual_record …" at bounding box center [818, 202] width 938 height 100
click at [480, 156] on div "Groceries fiber_manual_record 500 $ Personal Care Products fiber_manual_record …" at bounding box center [818, 202] width 938 height 100
click at [420, 186] on input "500" at bounding box center [498, 182] width 280 height 20
type input "450"
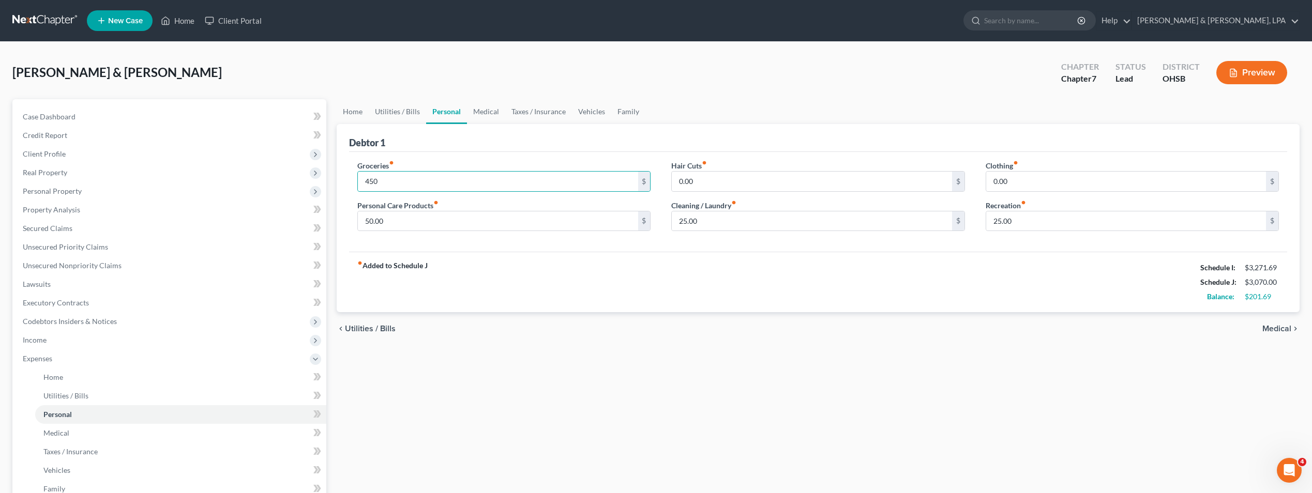
click at [432, 154] on div "Groceries fiber_manual_record 450 $ Personal Care Products fiber_manual_record …" at bounding box center [818, 202] width 938 height 100
click at [381, 113] on link "Utilities / Bills" at bounding box center [397, 111] width 57 height 25
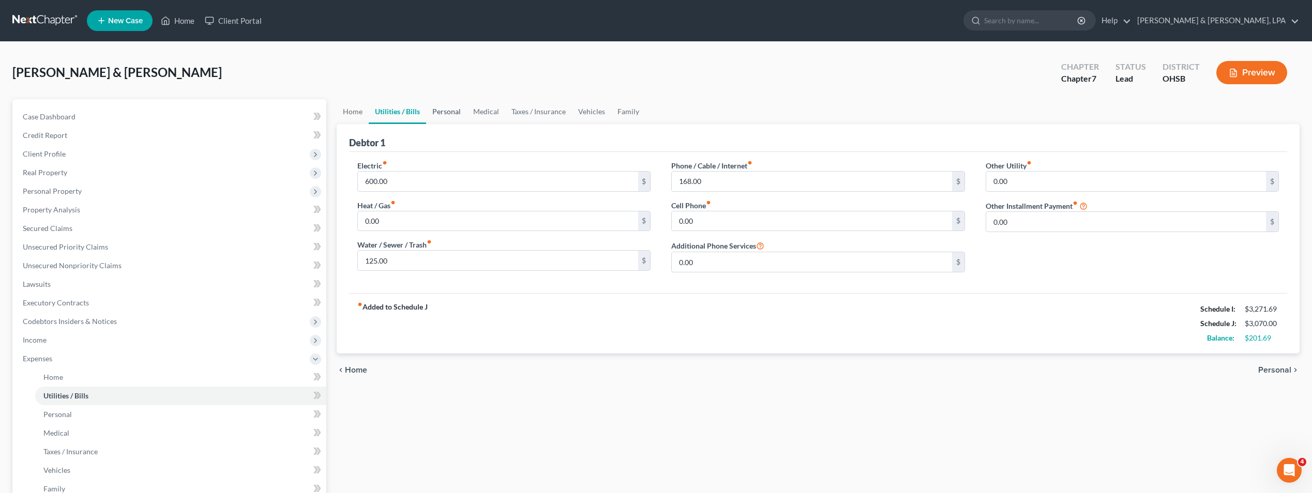
click at [453, 113] on link "Personal" at bounding box center [446, 111] width 41 height 25
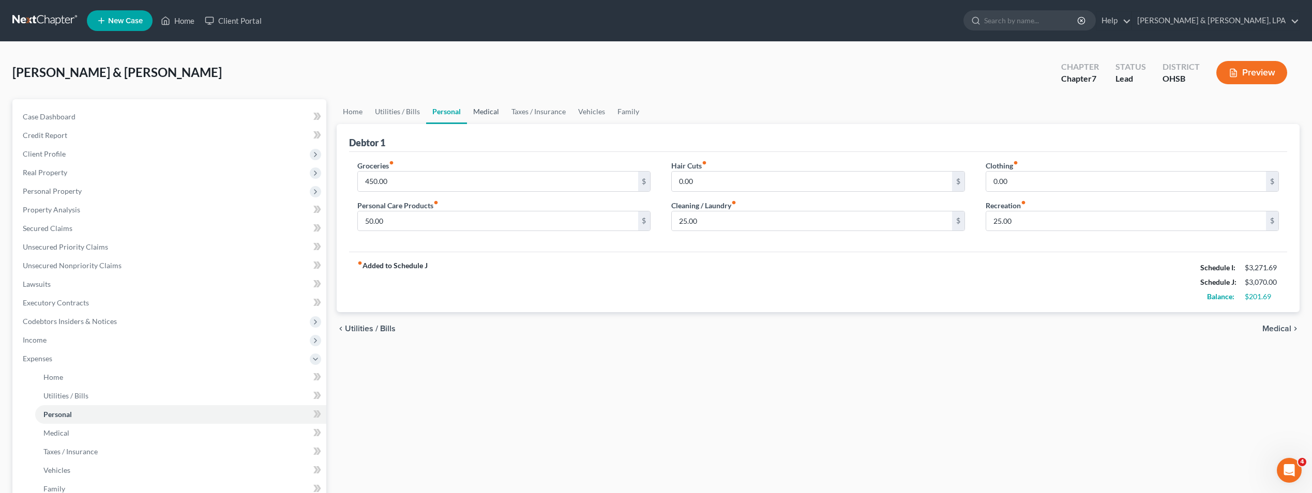
click at [478, 113] on link "Medical" at bounding box center [486, 111] width 38 height 25
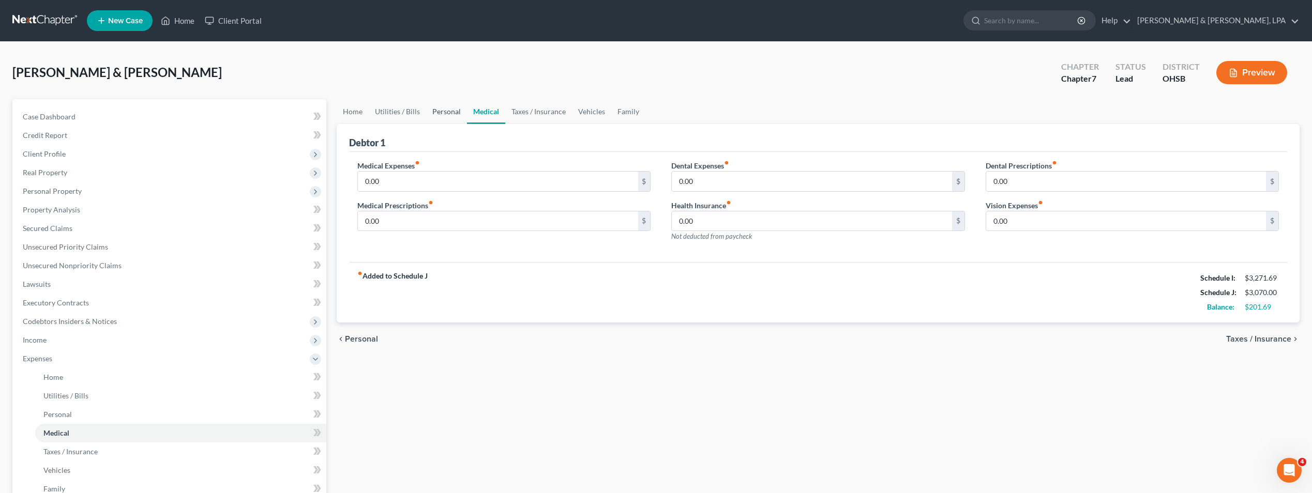
click at [458, 109] on link "Personal" at bounding box center [446, 111] width 41 height 25
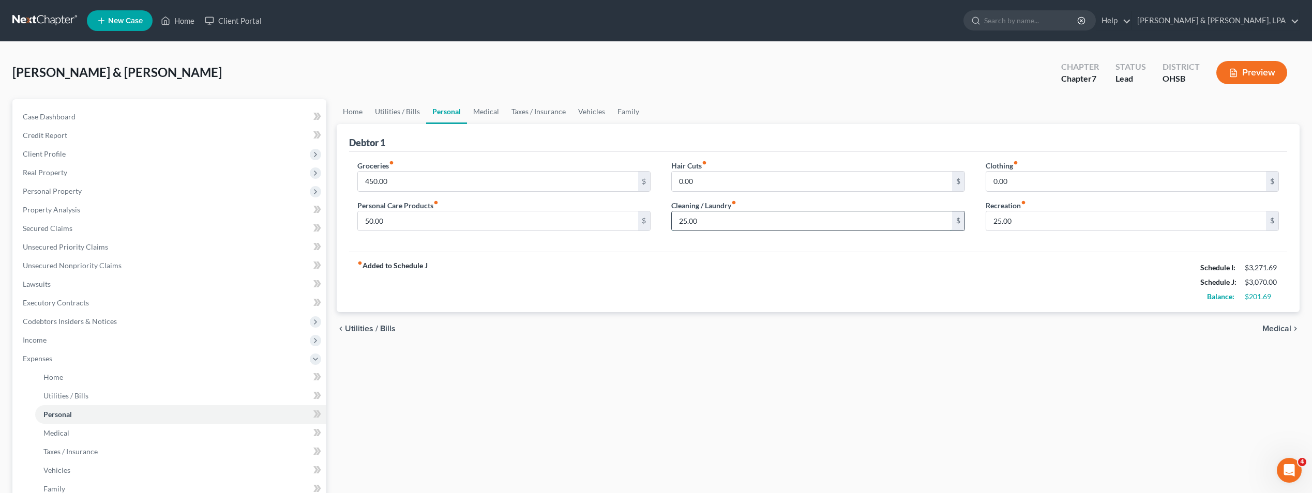
click at [689, 223] on input "25.00" at bounding box center [812, 221] width 280 height 20
type input "0.00"
click at [586, 282] on div "fiber_manual_record Added to Schedule J Schedule I: $3,271.69 Schedule J: $3,04…" at bounding box center [818, 282] width 938 height 60
click at [389, 183] on input "450.00" at bounding box center [498, 182] width 280 height 20
type input "475"
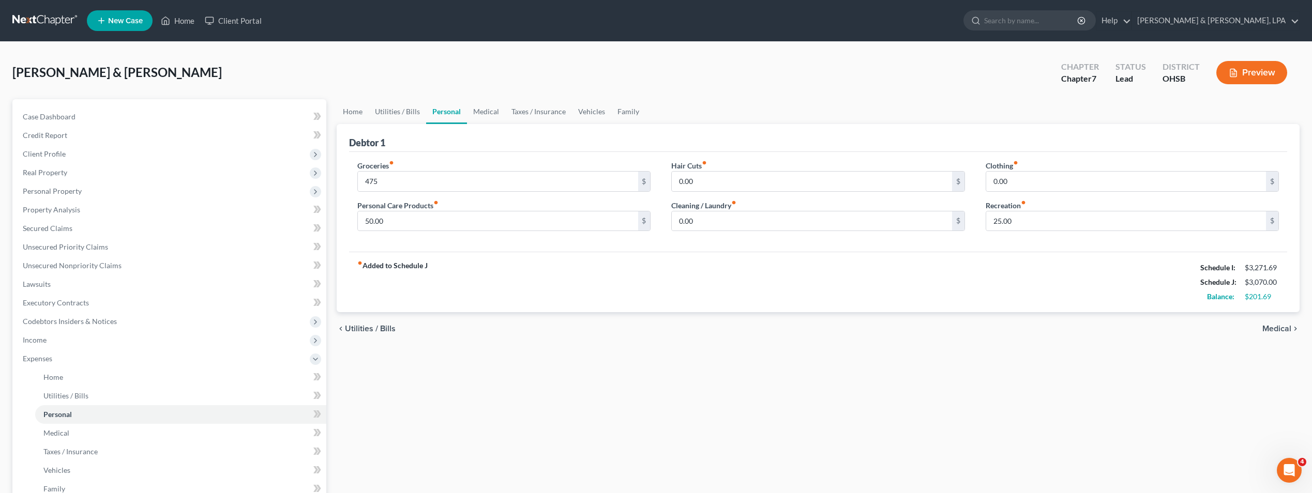
click at [551, 253] on div "fiber_manual_record Added to Schedule J Schedule I: $3,271.69 Schedule J: $3,07…" at bounding box center [818, 282] width 938 height 60
click at [520, 112] on link "Taxes / Insurance" at bounding box center [538, 111] width 67 height 25
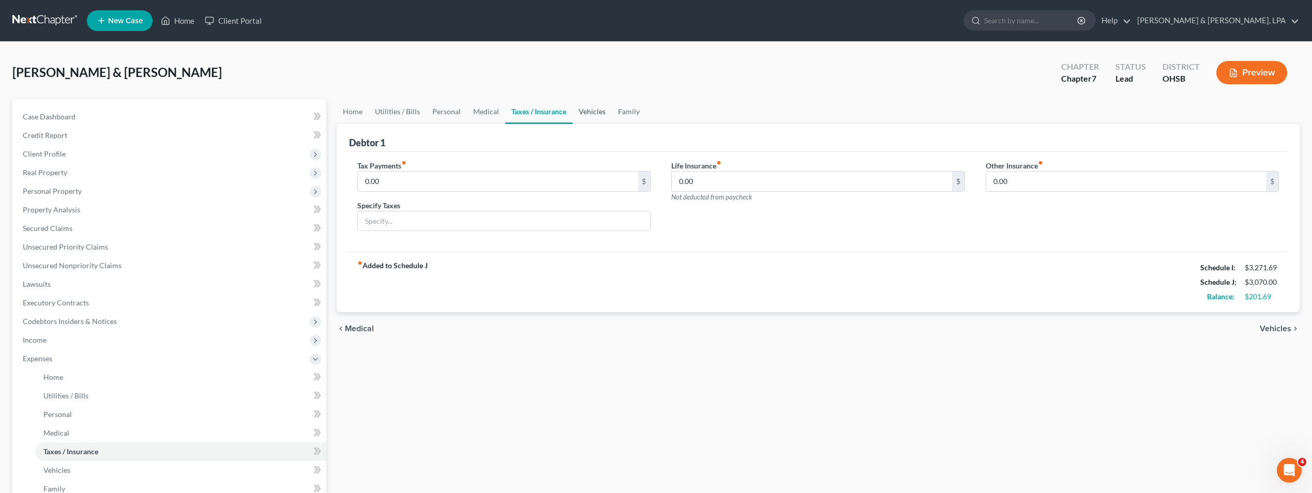
click at [599, 109] on link "Vehicles" at bounding box center [591, 111] width 39 height 25
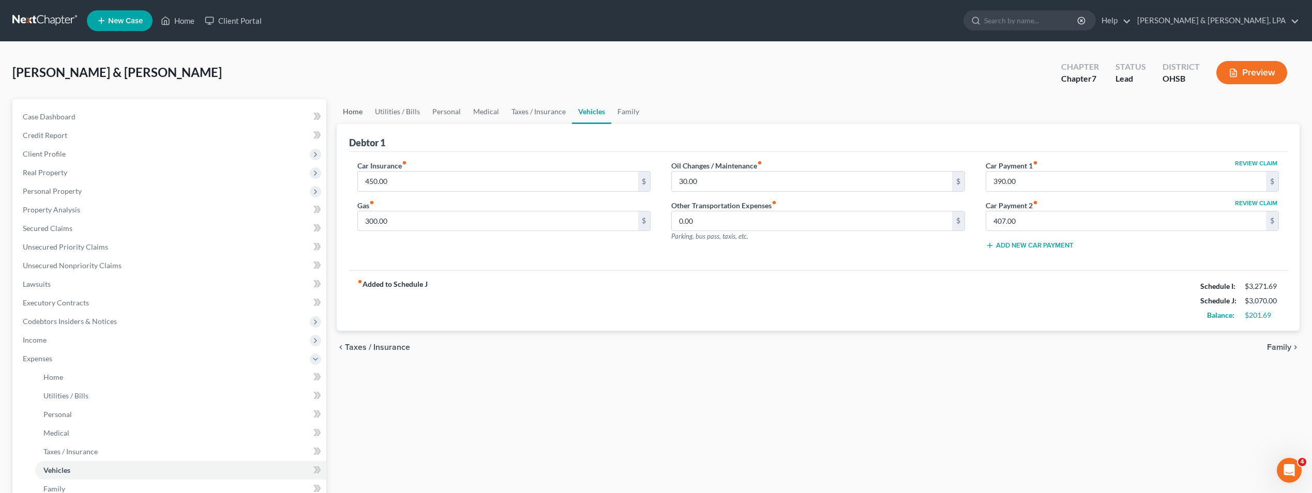
click at [354, 112] on link "Home" at bounding box center [353, 111] width 32 height 25
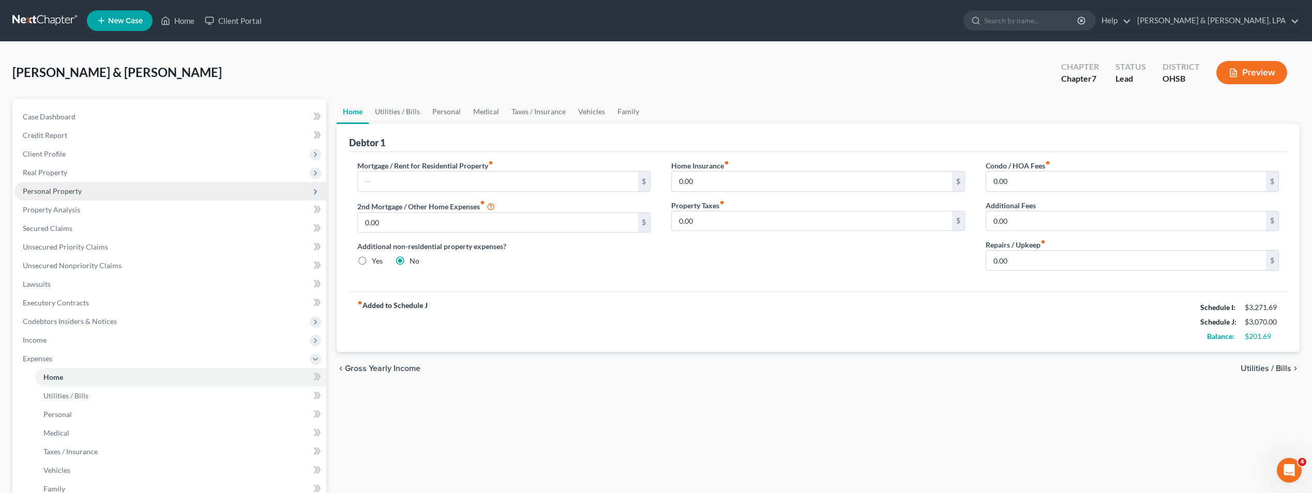
click at [69, 192] on span "Personal Property" at bounding box center [52, 191] width 59 height 9
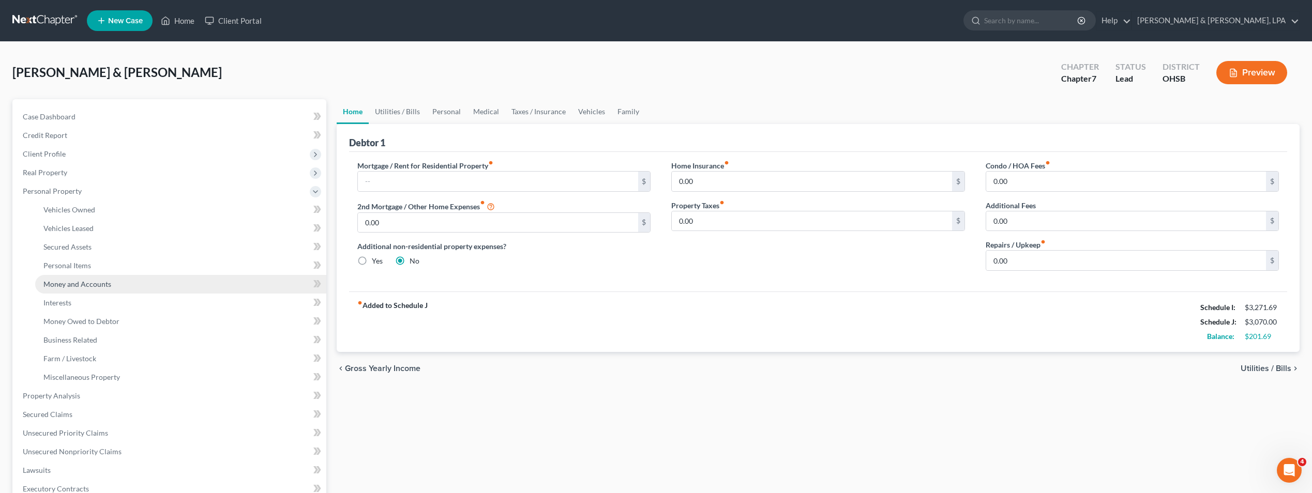
click at [84, 282] on span "Money and Accounts" at bounding box center [77, 284] width 68 height 9
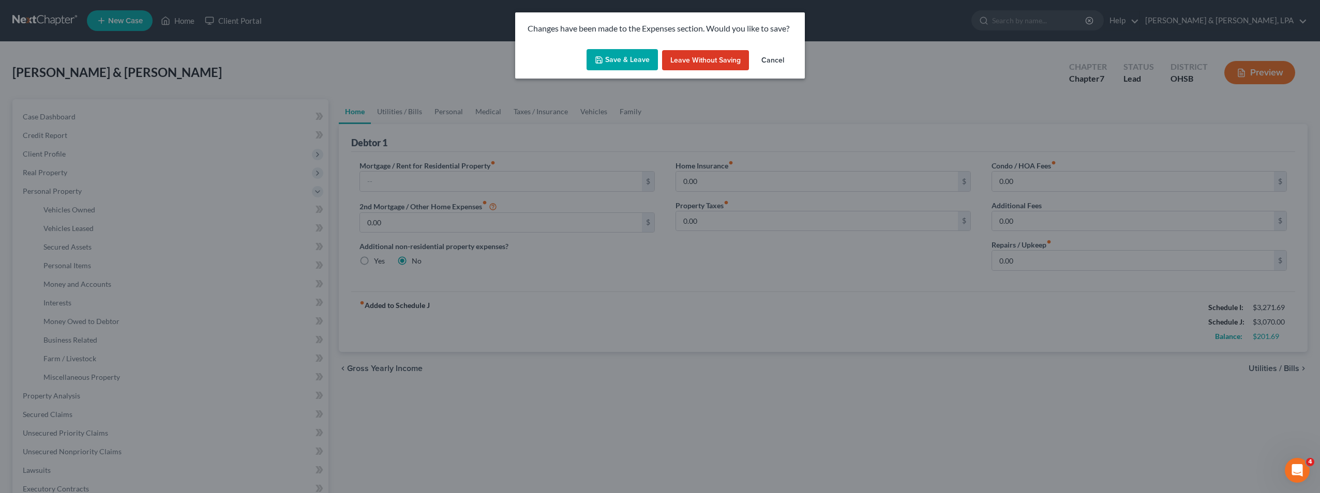
click at [631, 58] on button "Save & Leave" at bounding box center [621, 60] width 71 height 22
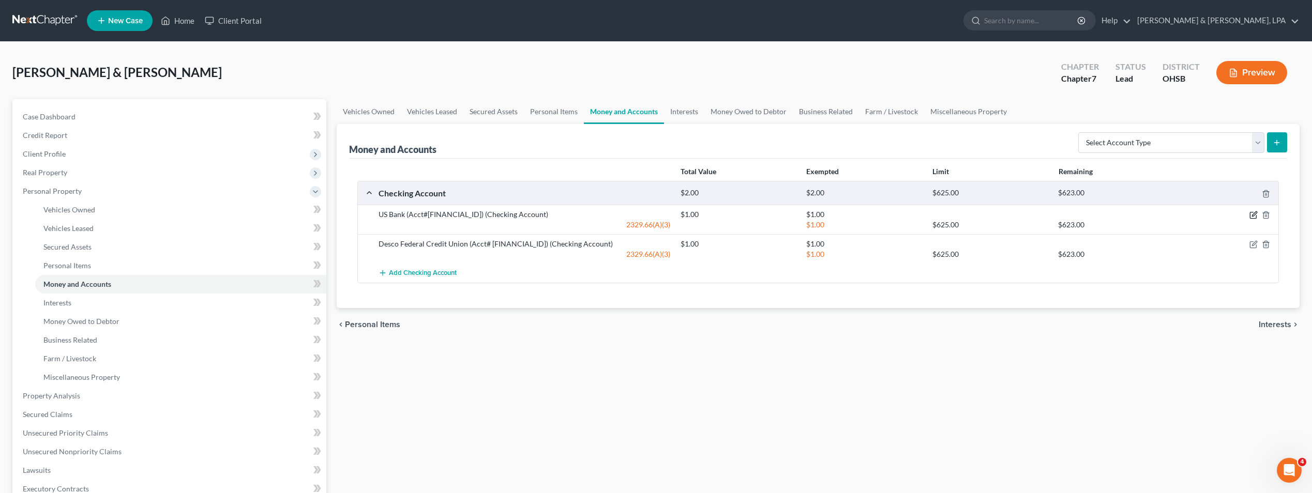
click at [1252, 214] on icon "button" at bounding box center [1253, 215] width 8 height 8
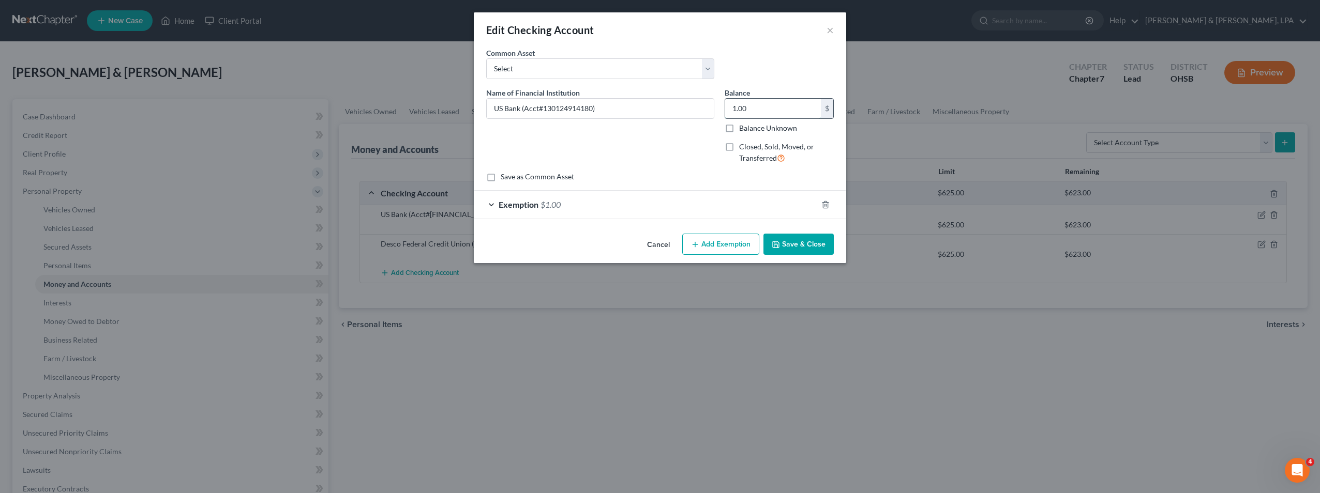
click at [755, 107] on input "1.00" at bounding box center [773, 109] width 96 height 20
type input "15.92"
click at [794, 241] on button "Save & Close" at bounding box center [798, 245] width 70 height 22
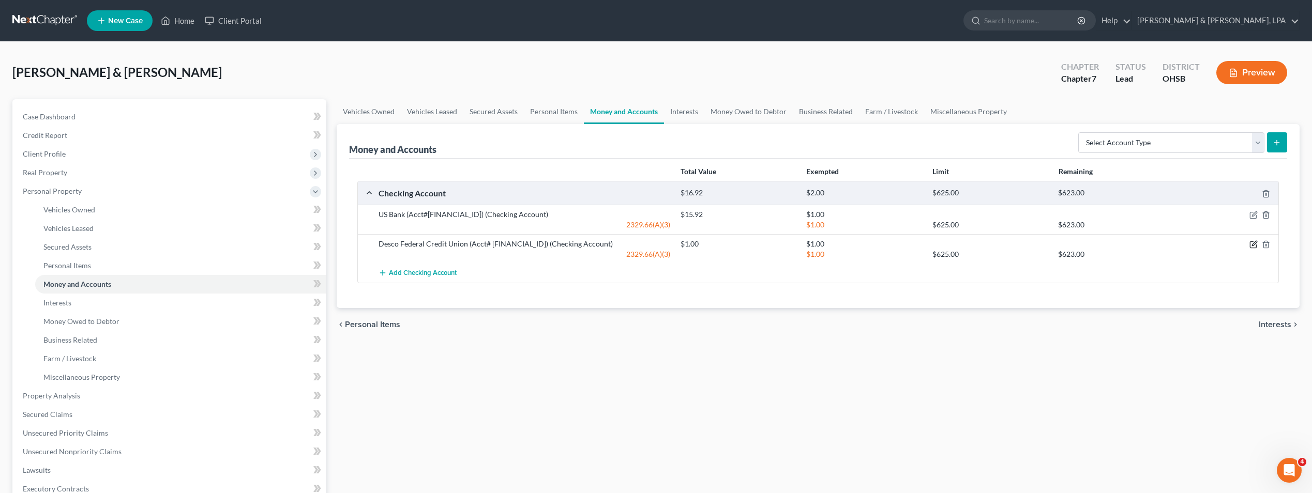
click at [1256, 243] on icon "button" at bounding box center [1254, 243] width 5 height 5
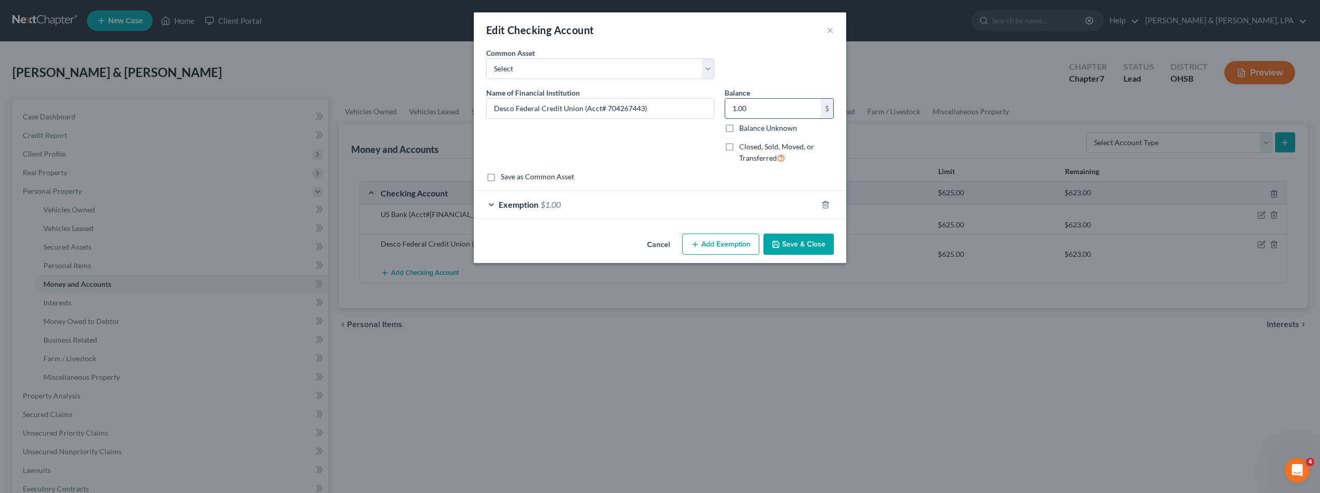
click at [754, 110] on input "1.00" at bounding box center [773, 109] width 96 height 20
type input "410"
click at [794, 246] on button "Save & Close" at bounding box center [798, 245] width 70 height 22
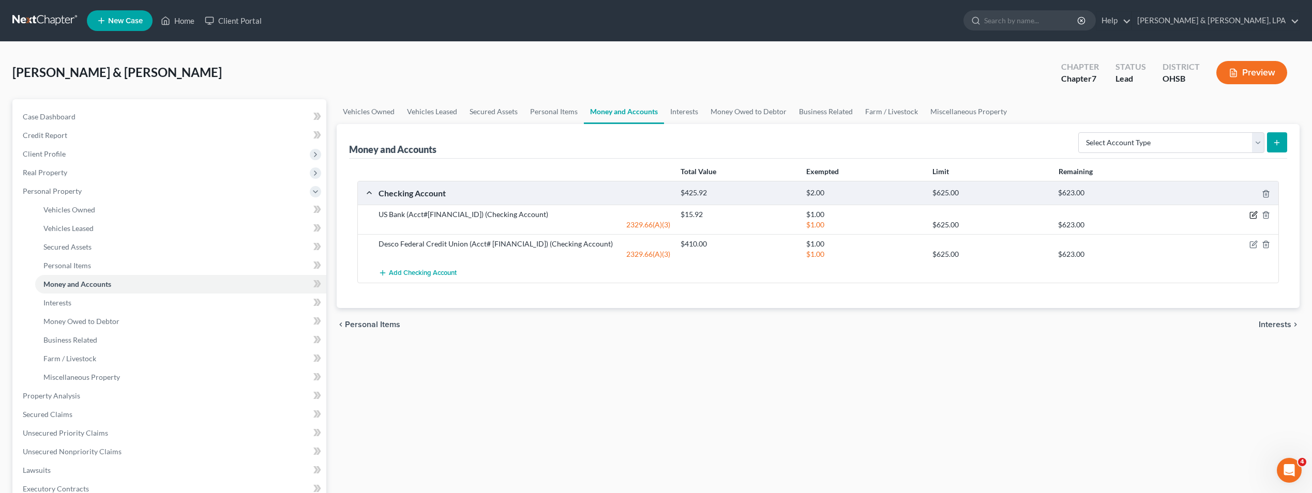
click at [1252, 215] on icon "button" at bounding box center [1253, 215] width 8 height 8
select select "2"
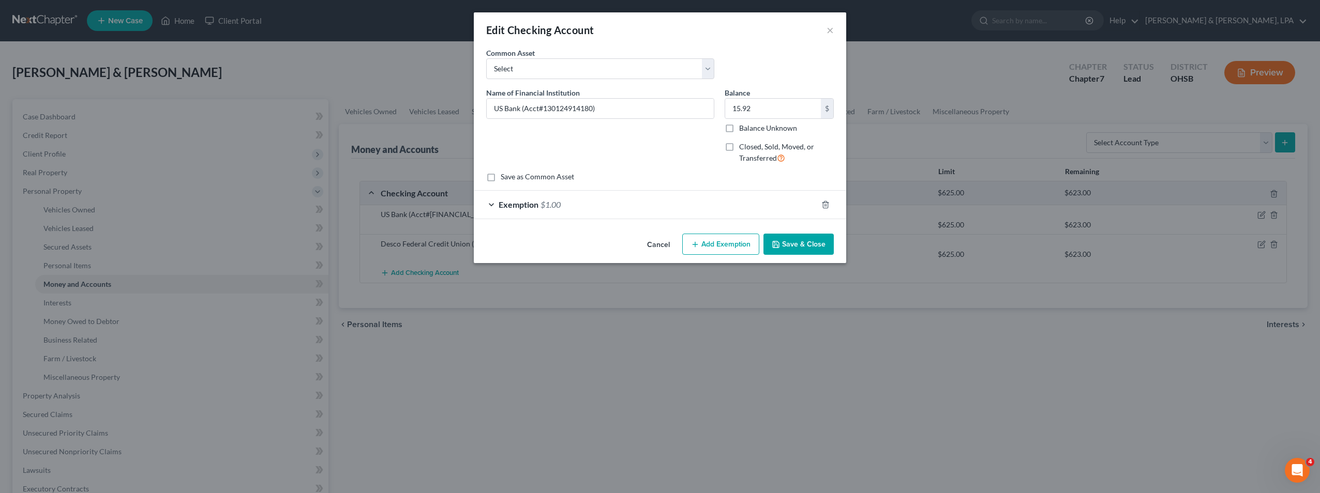
click at [663, 207] on div "Exemption $1.00" at bounding box center [645, 204] width 343 height 27
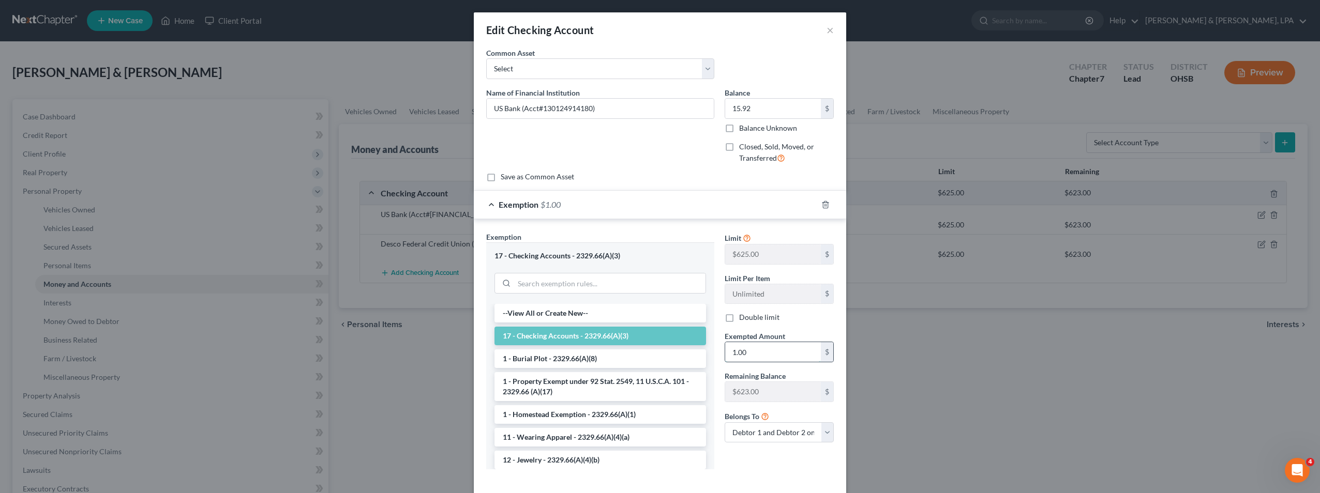
click at [759, 347] on input "1.00" at bounding box center [773, 352] width 96 height 20
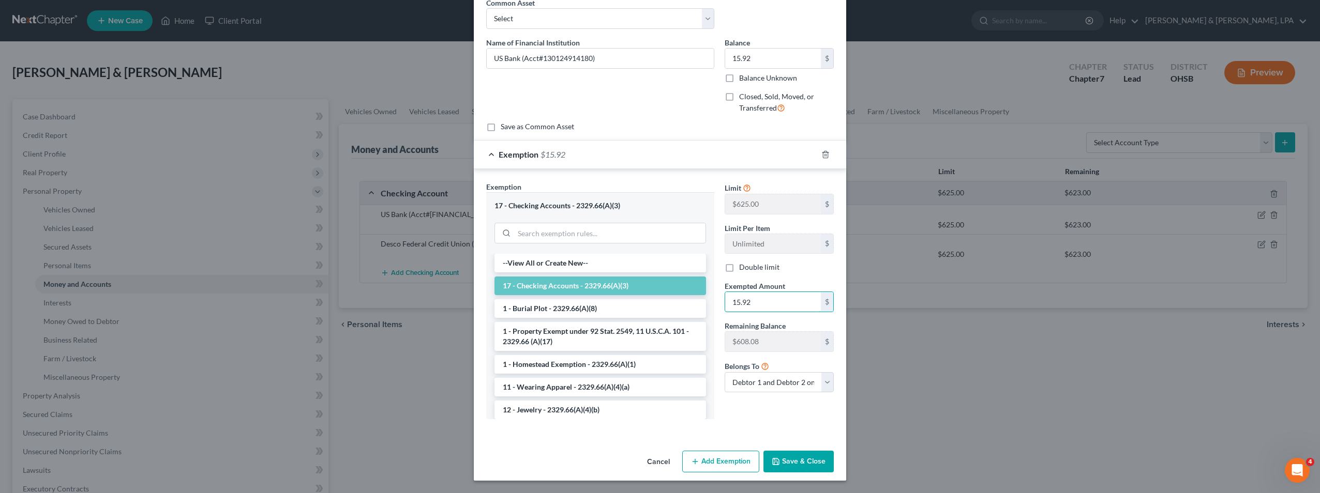
type input "15.92"
click at [798, 461] on button "Save & Close" at bounding box center [798, 462] width 70 height 22
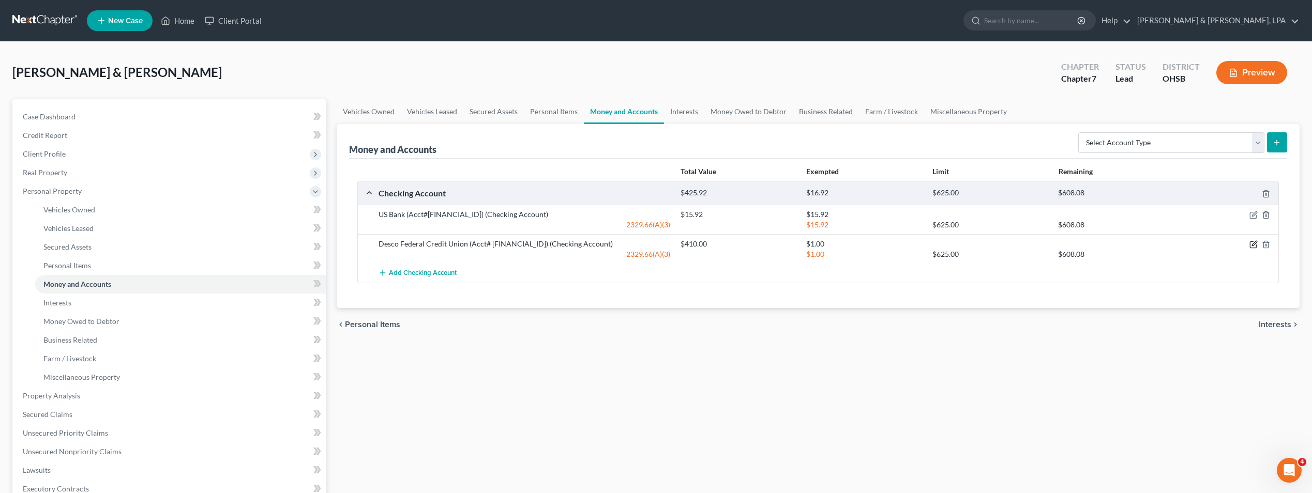
click at [1254, 243] on icon "button" at bounding box center [1254, 243] width 5 height 5
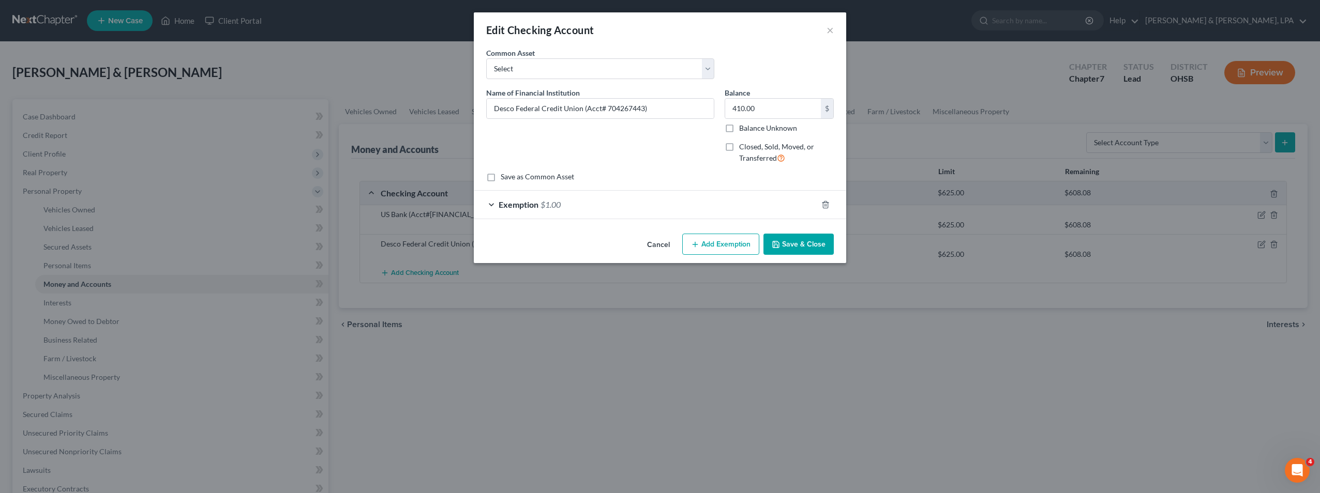
click at [558, 204] on span "$1.00" at bounding box center [550, 205] width 20 height 10
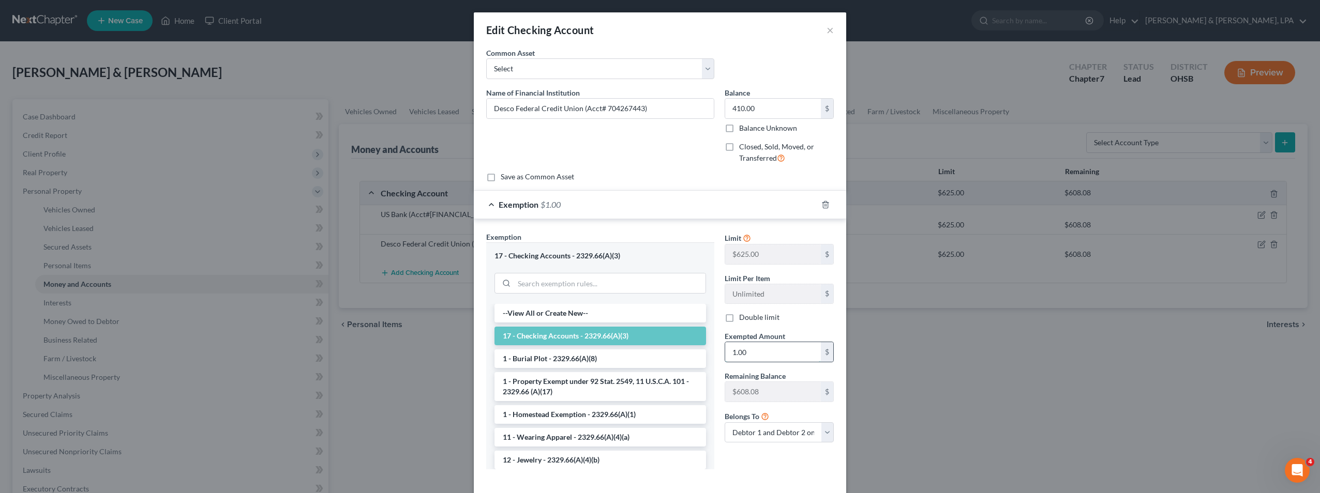
click at [768, 354] on input "1.00" at bounding box center [773, 352] width 96 height 20
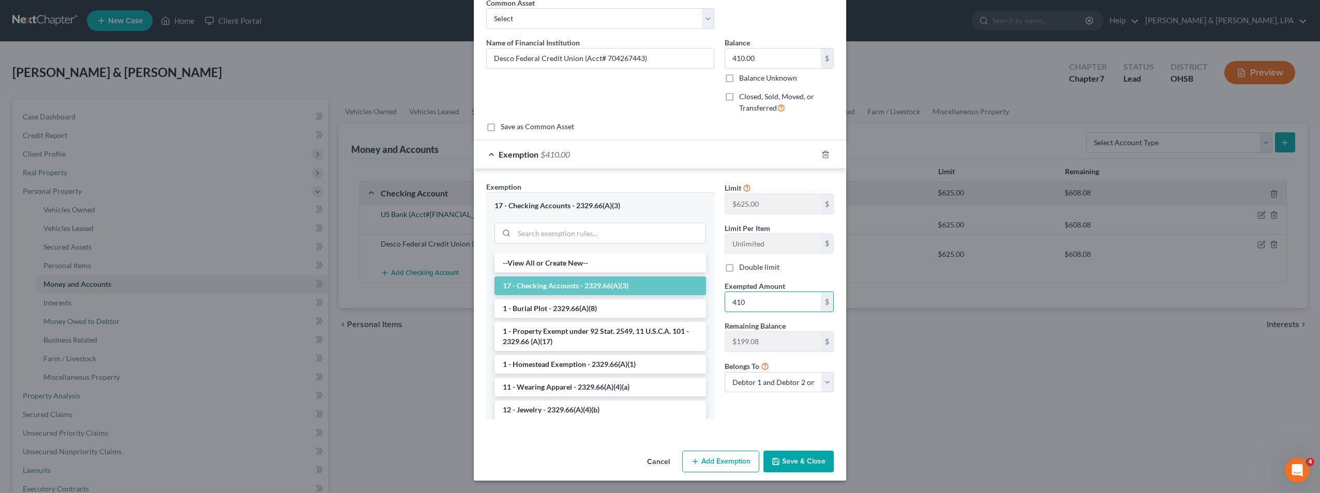
type input "410"
click at [808, 462] on button "Save & Close" at bounding box center [798, 462] width 70 height 22
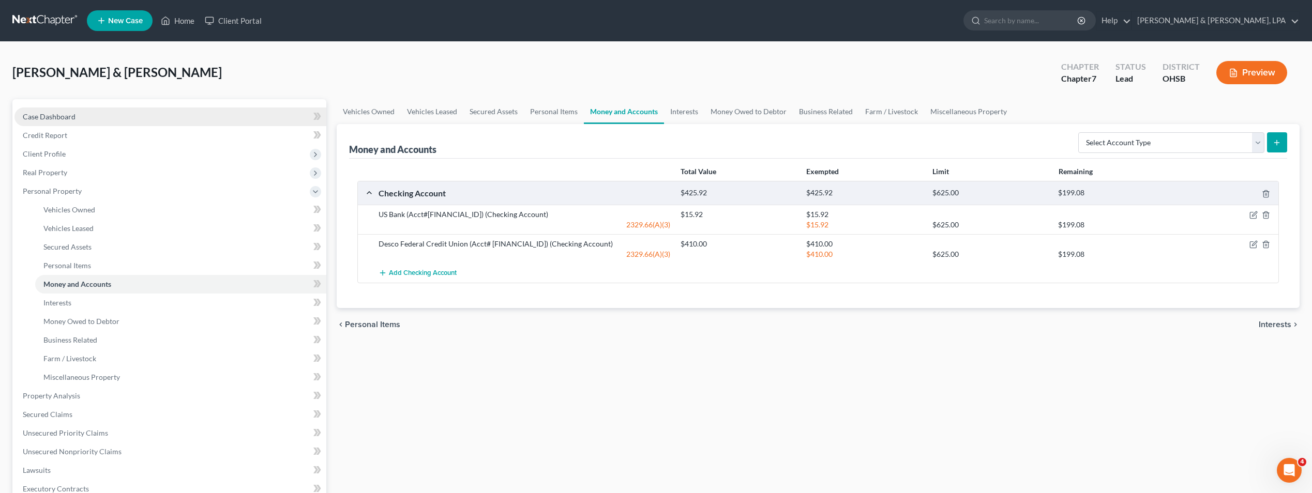
click at [59, 120] on span "Case Dashboard" at bounding box center [49, 116] width 53 height 9
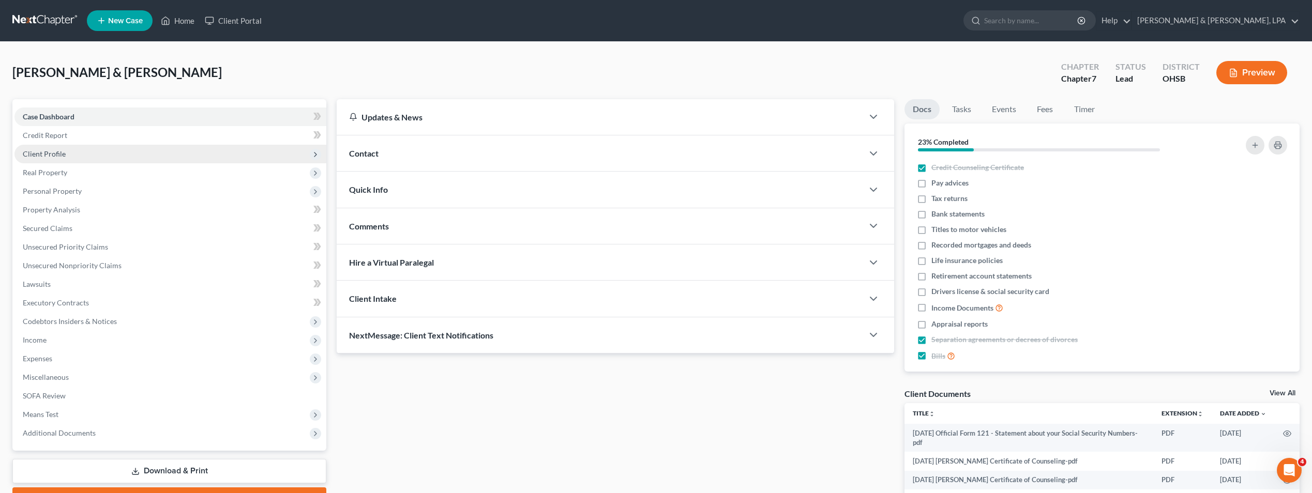
click at [60, 151] on span "Client Profile" at bounding box center [44, 153] width 43 height 9
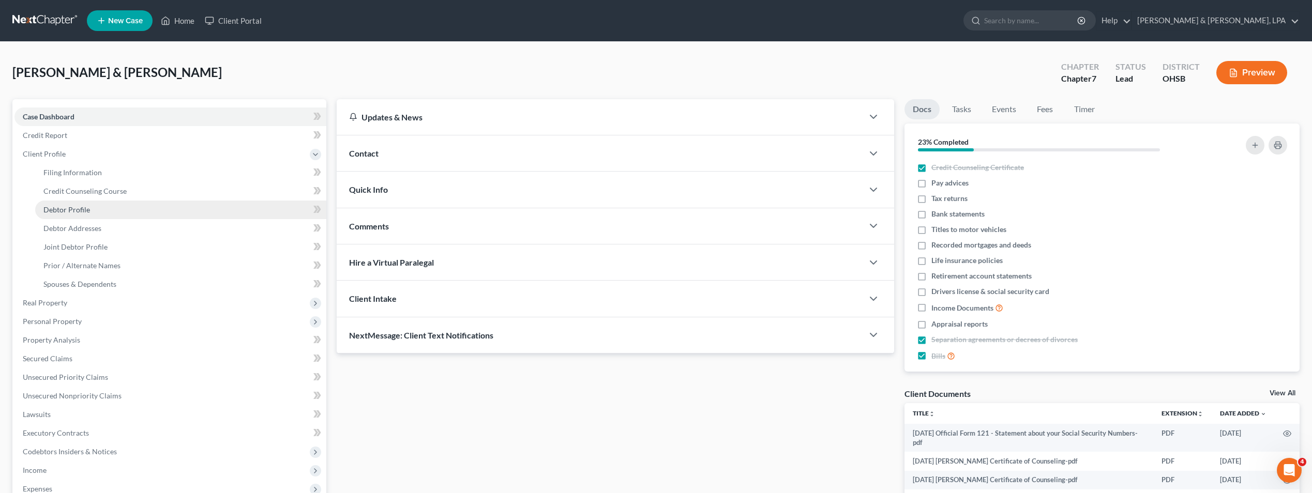
click at [80, 209] on span "Debtor Profile" at bounding box center [66, 209] width 47 height 9
select select "1"
select select "2"
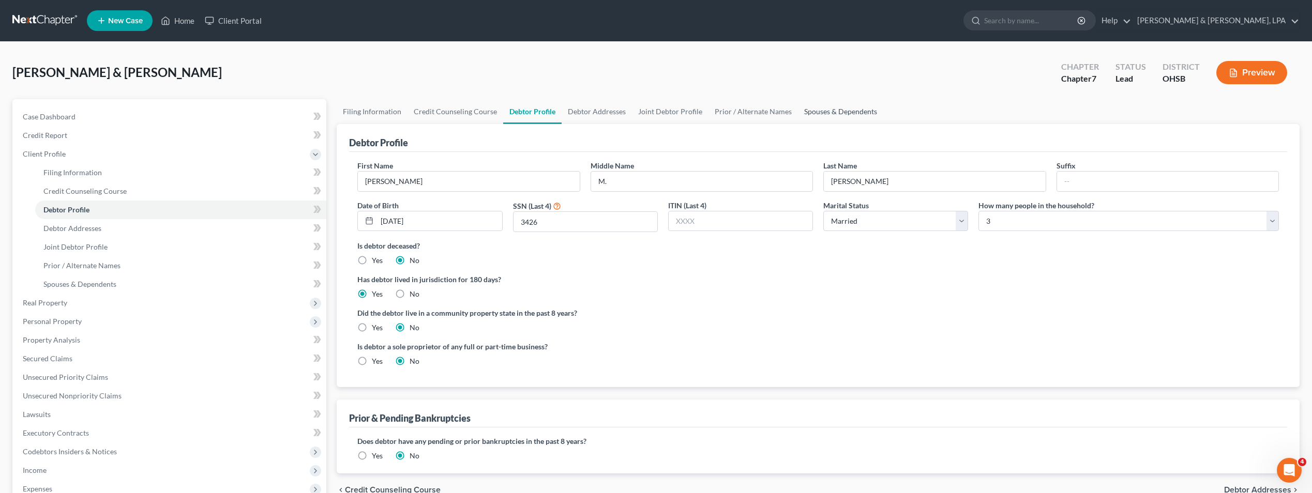
click at [821, 112] on link "Spouses & Dependents" at bounding box center [840, 111] width 85 height 25
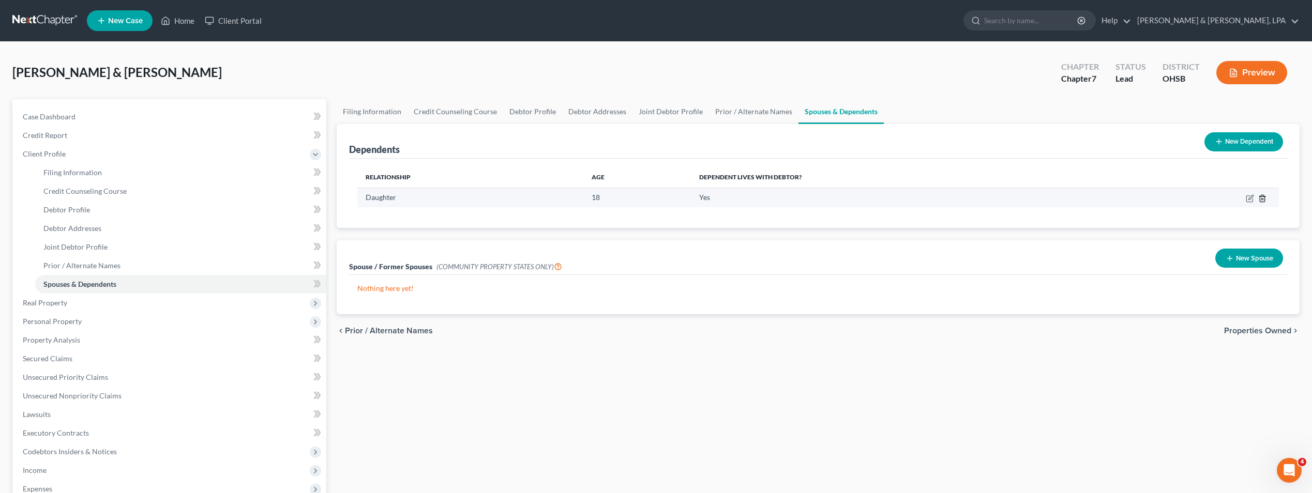
click at [1262, 199] on icon "button" at bounding box center [1262, 198] width 8 height 8
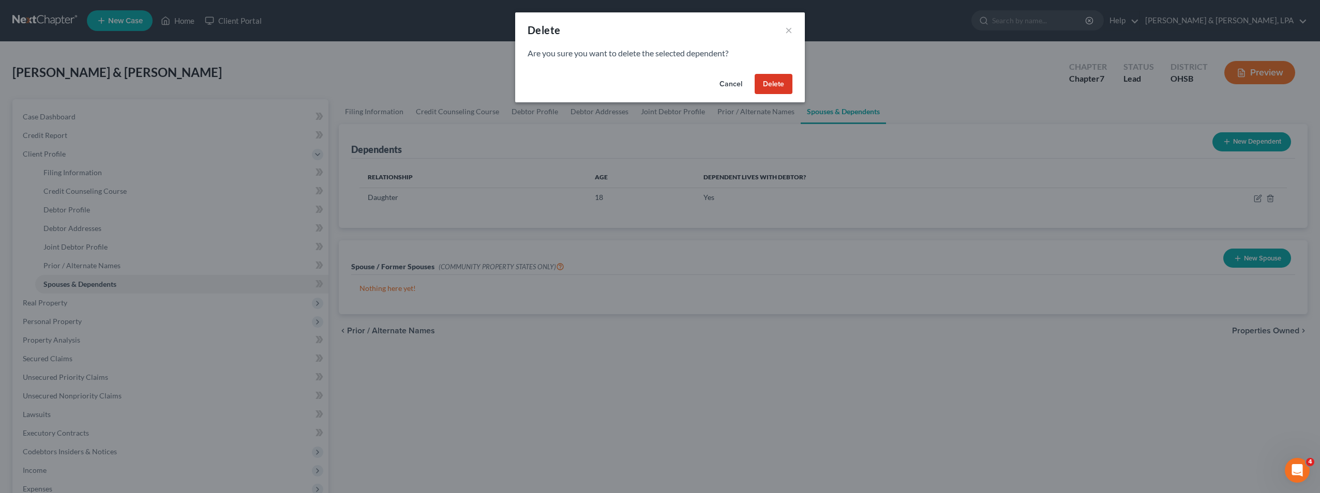
click at [763, 79] on button "Delete" at bounding box center [773, 84] width 38 height 21
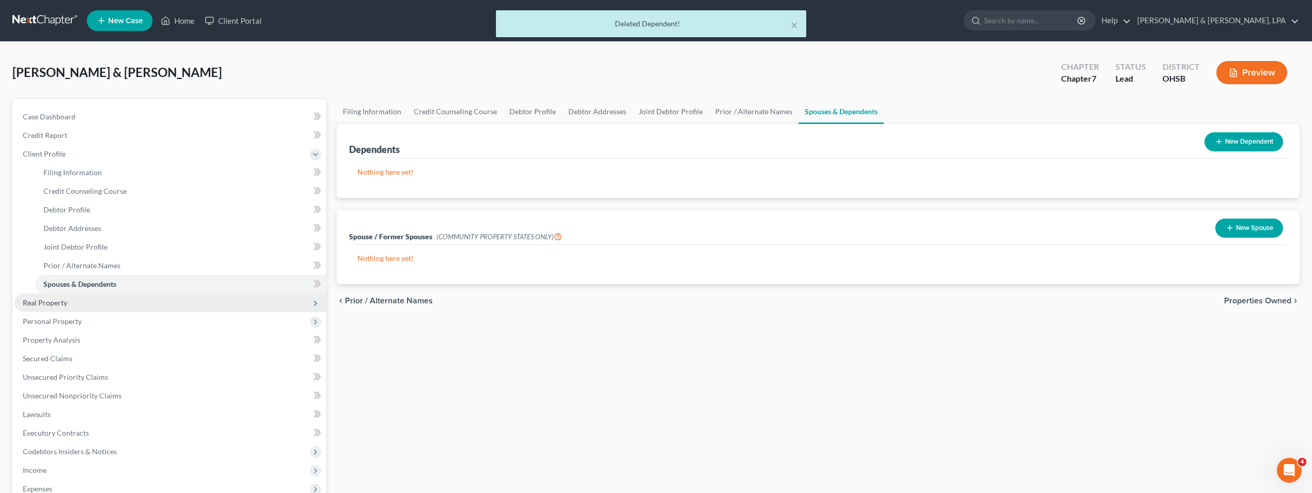
click at [68, 306] on span "Real Property" at bounding box center [170, 303] width 312 height 19
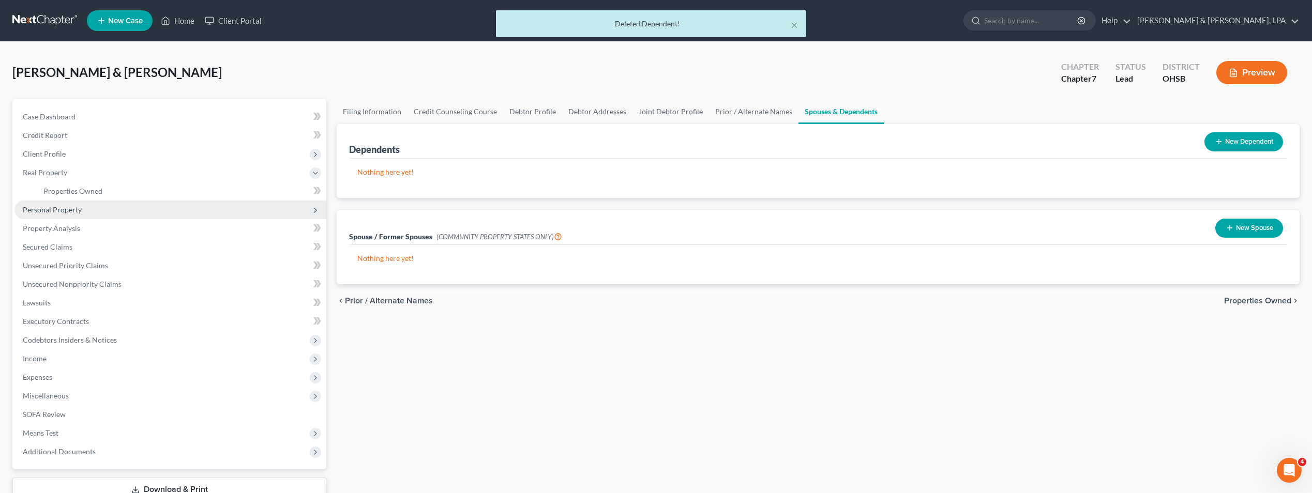
click at [57, 211] on span "Personal Property" at bounding box center [52, 209] width 59 height 9
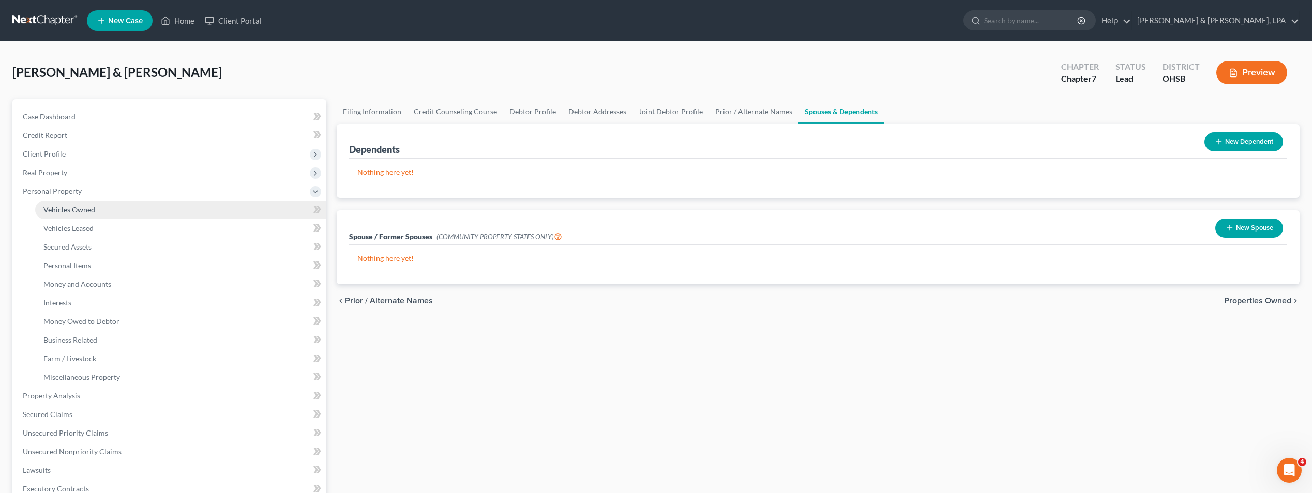
click at [82, 206] on span "Vehicles Owned" at bounding box center [69, 209] width 52 height 9
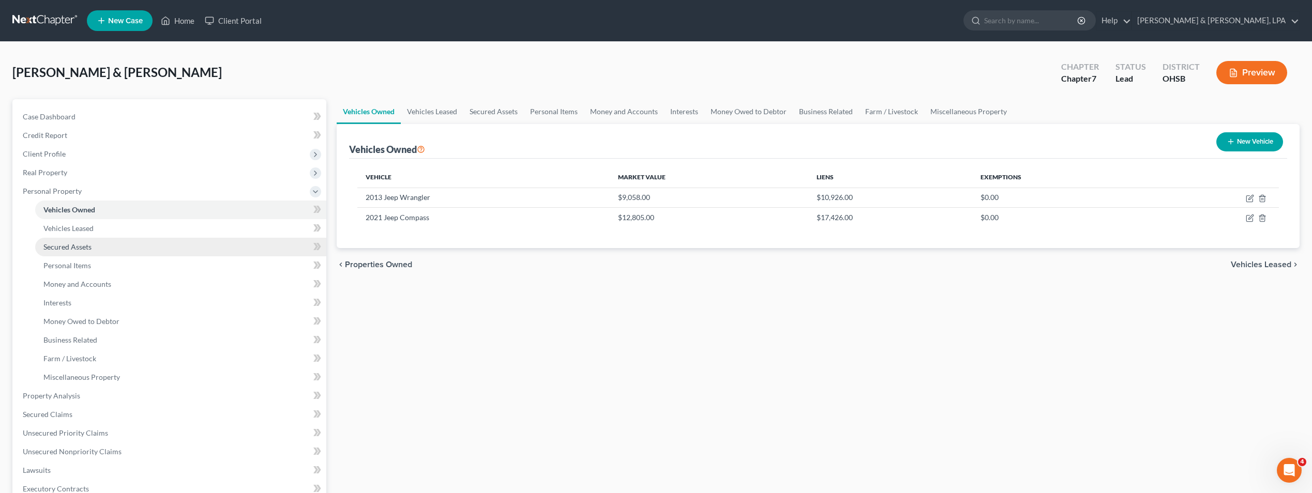
click at [84, 252] on link "Secured Assets" at bounding box center [180, 247] width 291 height 19
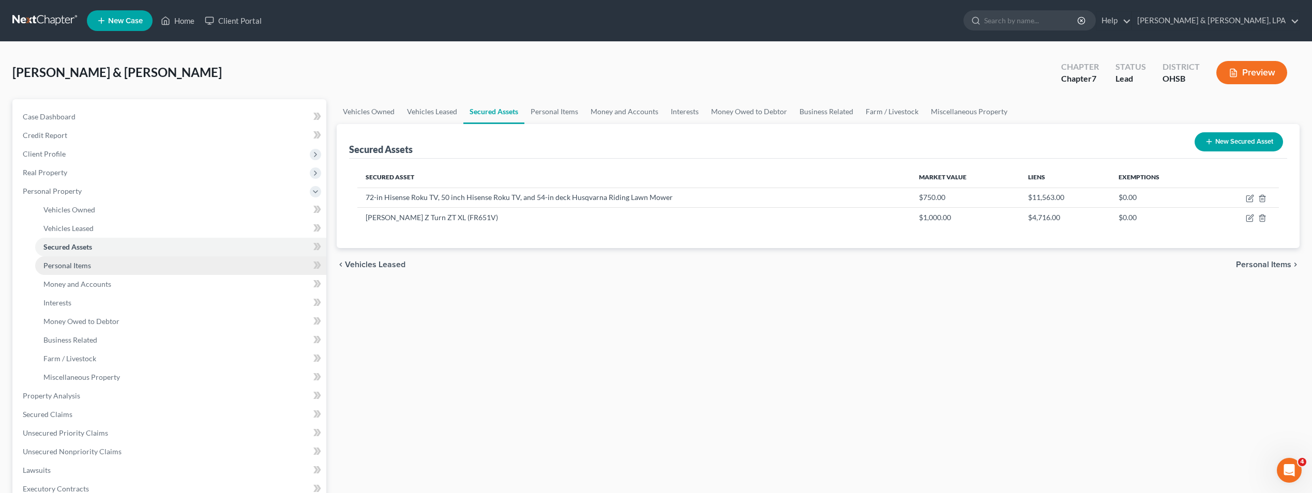
click at [93, 267] on link "Personal Items" at bounding box center [180, 265] width 291 height 19
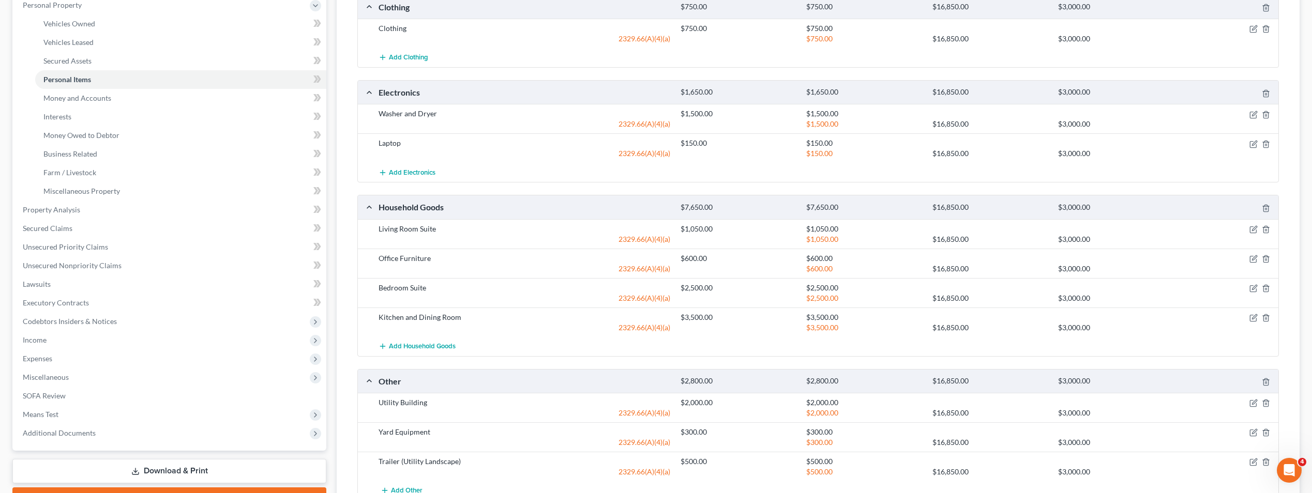
scroll to position [170, 0]
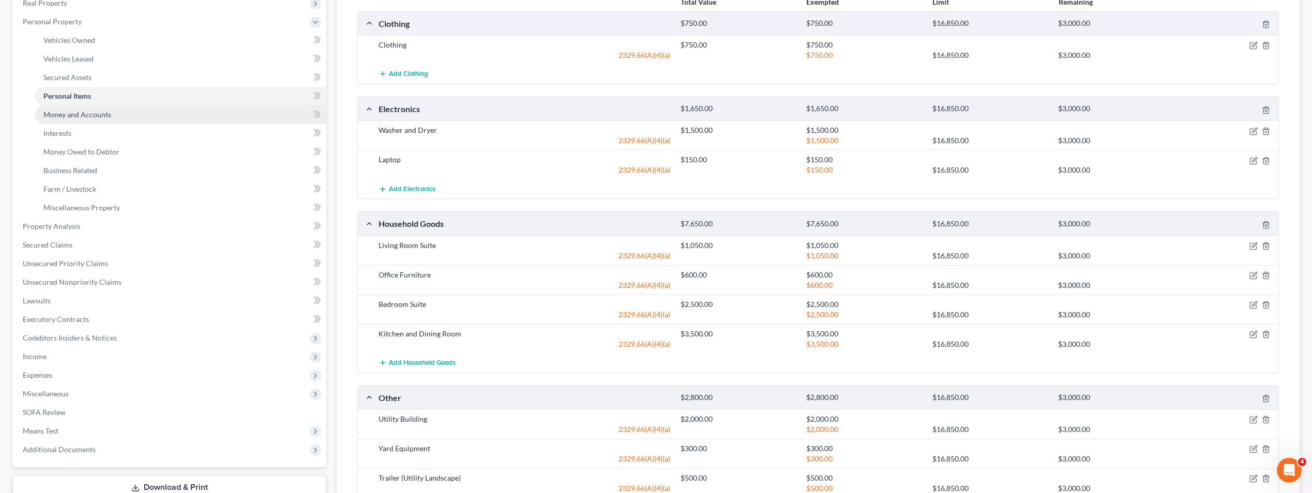
click at [53, 115] on span "Money and Accounts" at bounding box center [77, 114] width 68 height 9
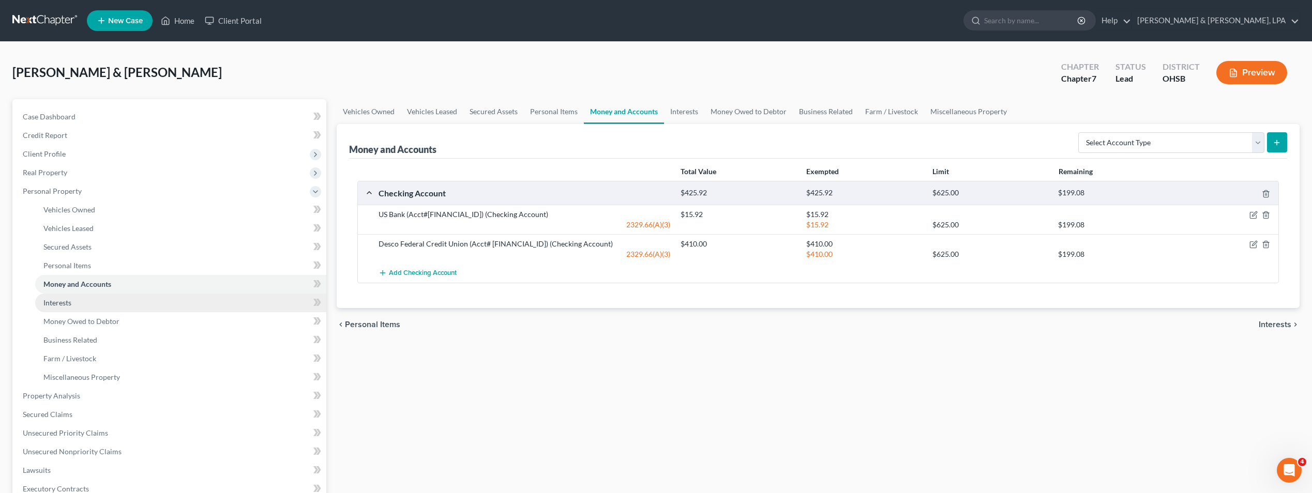
click at [59, 301] on span "Interests" at bounding box center [57, 302] width 28 height 9
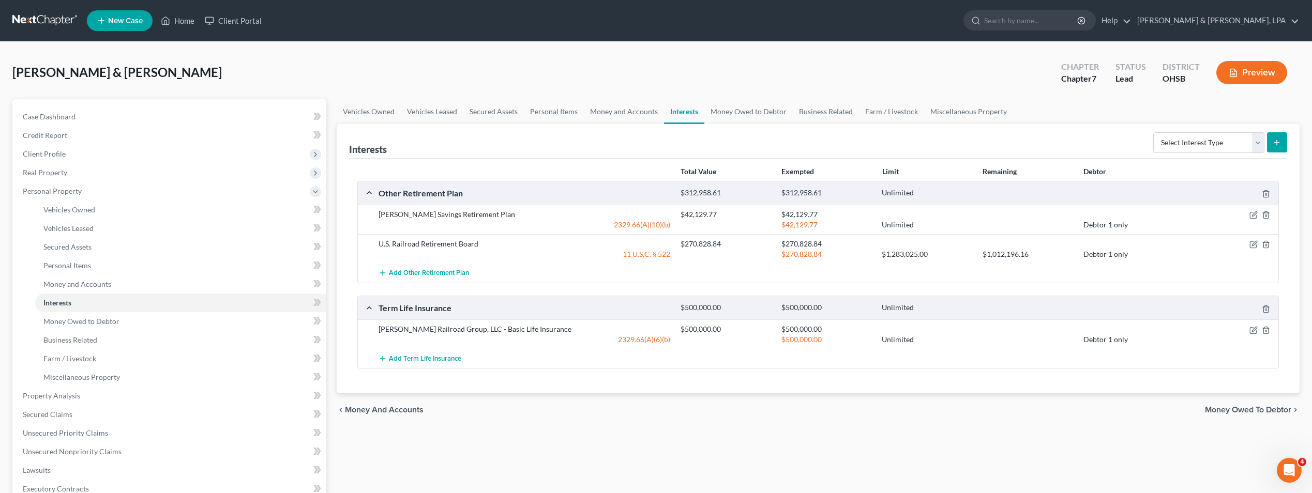
scroll to position [52, 0]
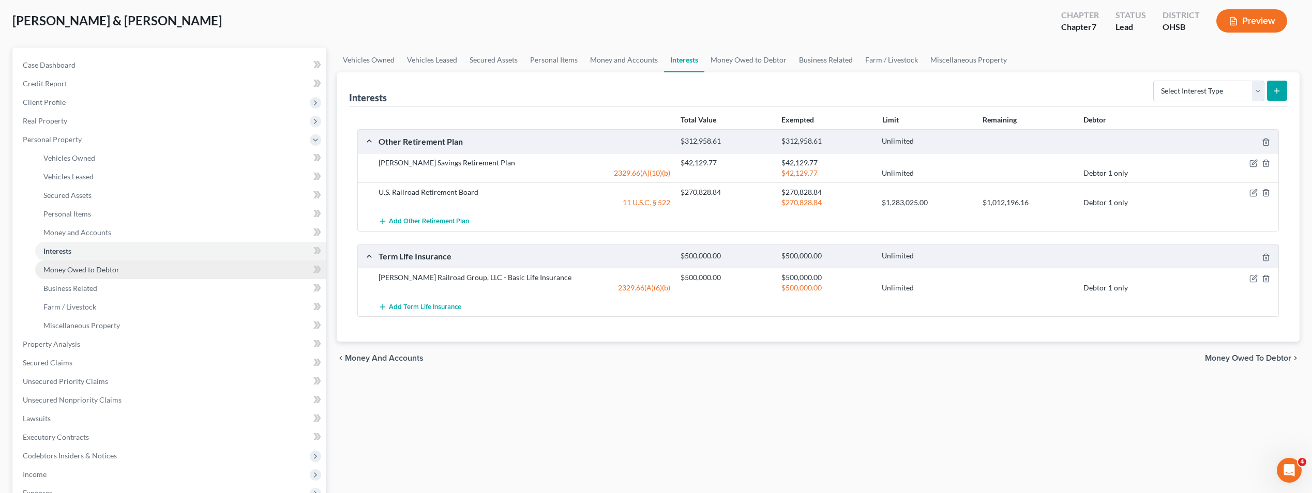
click at [126, 264] on link "Money Owed to Debtor" at bounding box center [180, 270] width 291 height 19
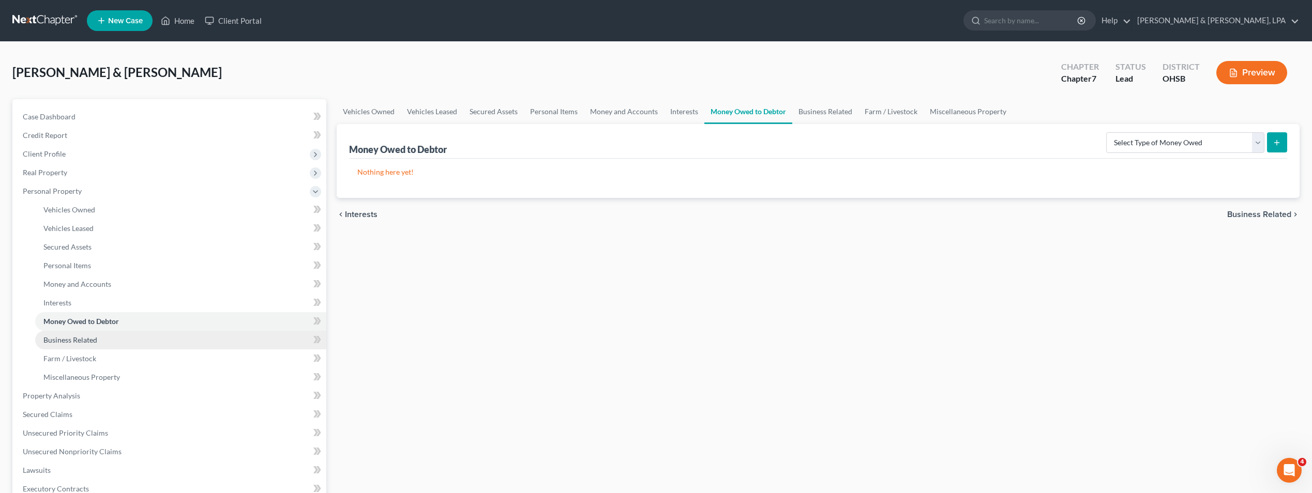
click at [87, 342] on span "Business Related" at bounding box center [70, 340] width 54 height 9
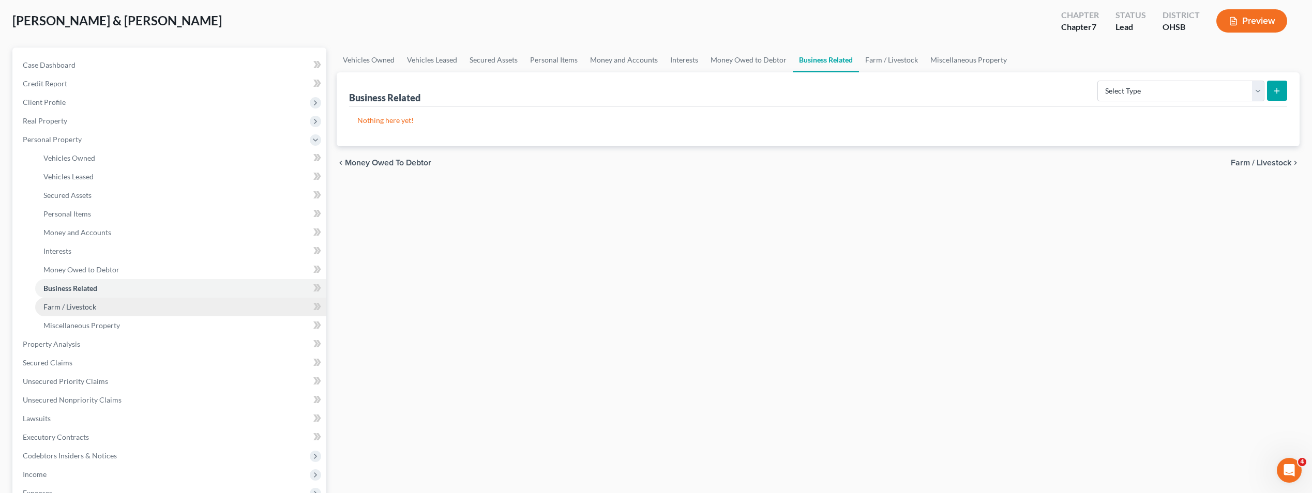
click at [84, 304] on span "Farm / Livestock" at bounding box center [69, 306] width 53 height 9
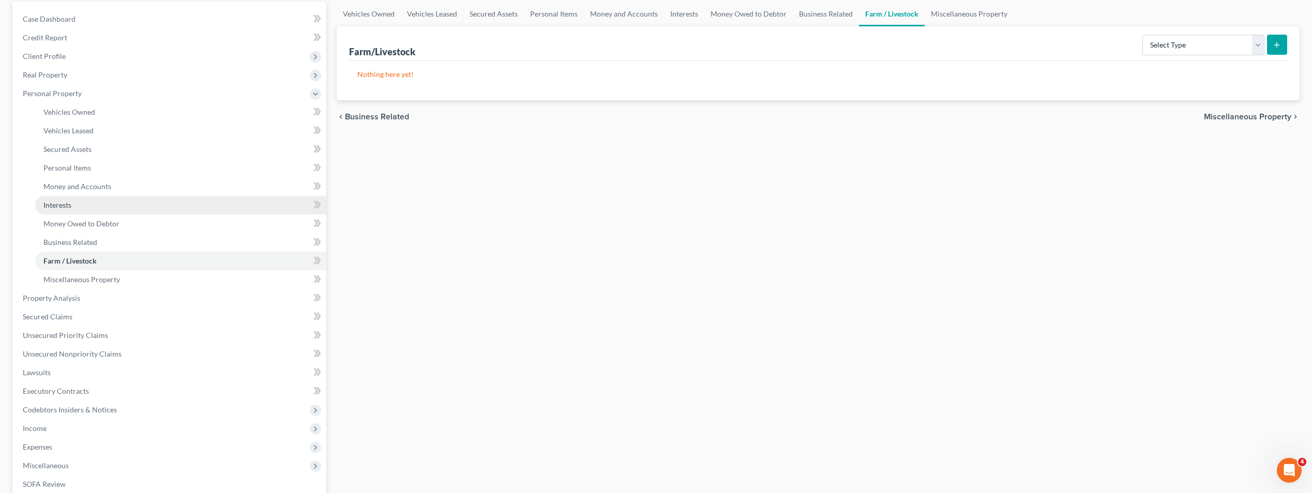
scroll to position [103, 0]
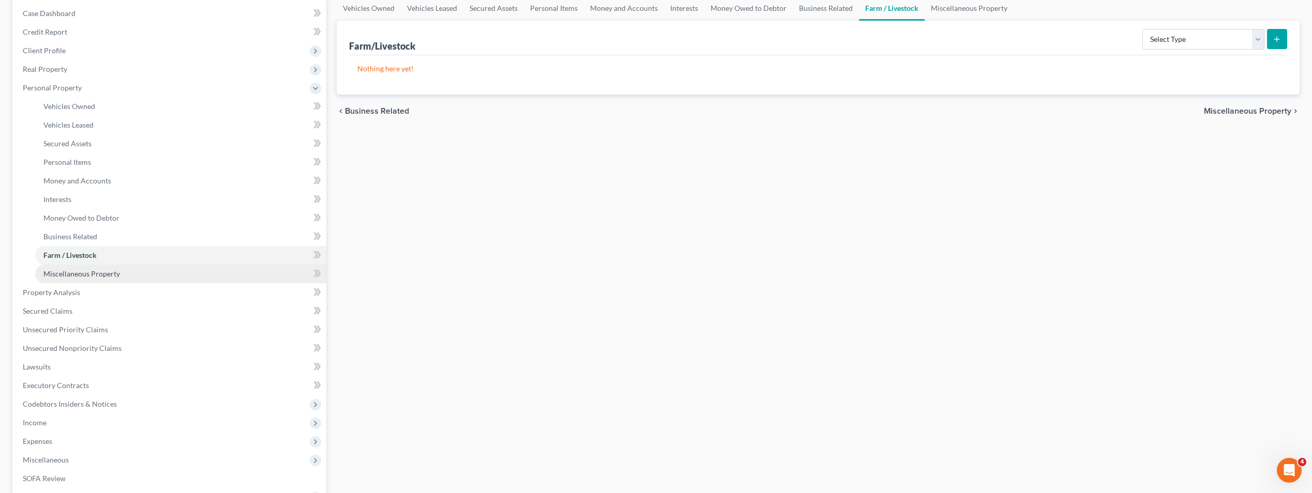
click at [99, 276] on span "Miscellaneous Property" at bounding box center [81, 273] width 77 height 9
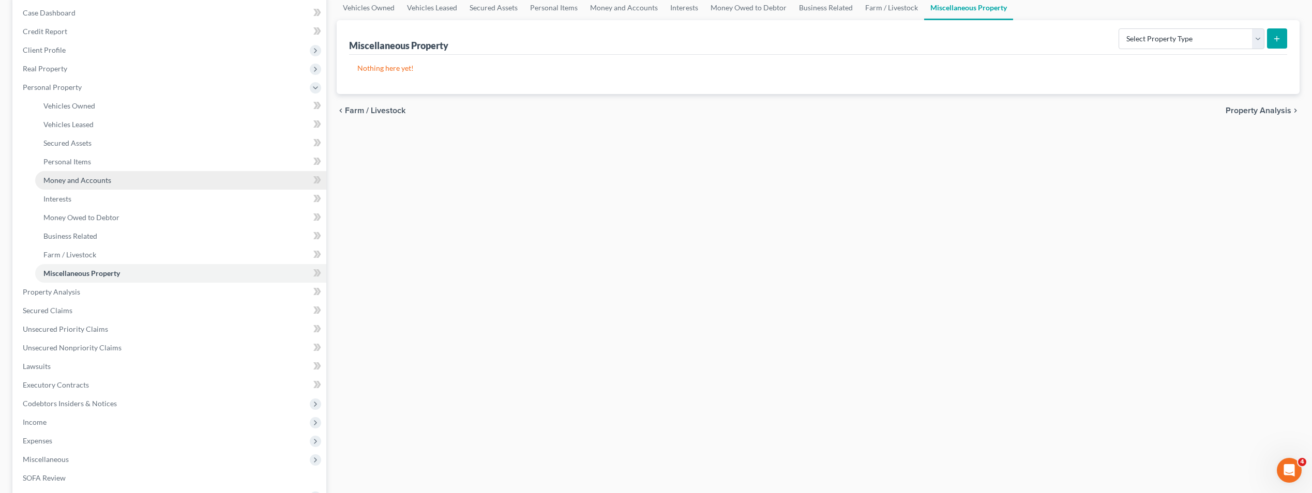
scroll to position [155, 0]
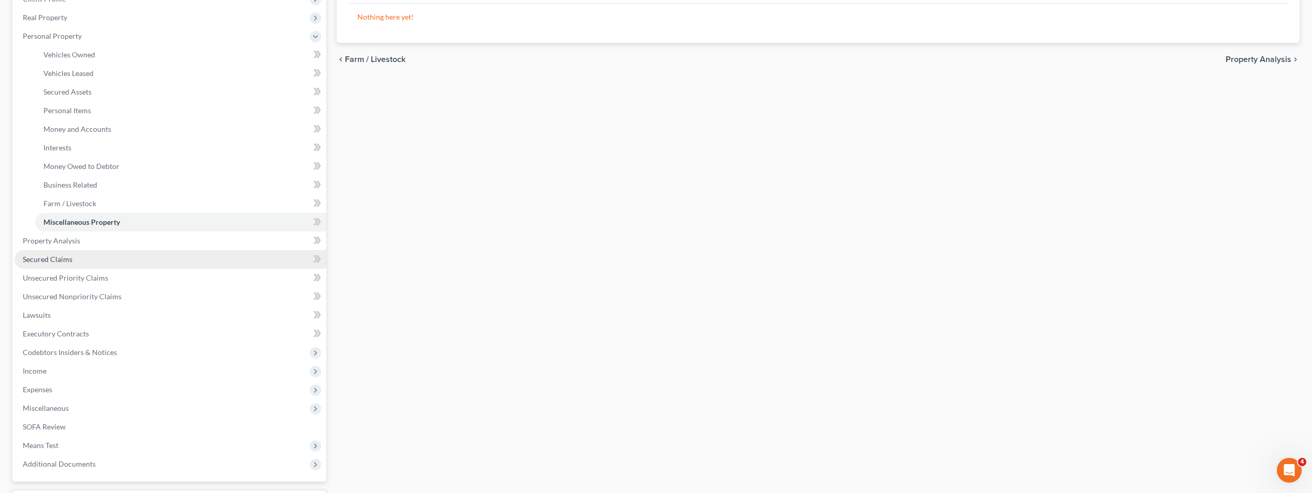
click at [63, 262] on span "Secured Claims" at bounding box center [48, 259] width 50 height 9
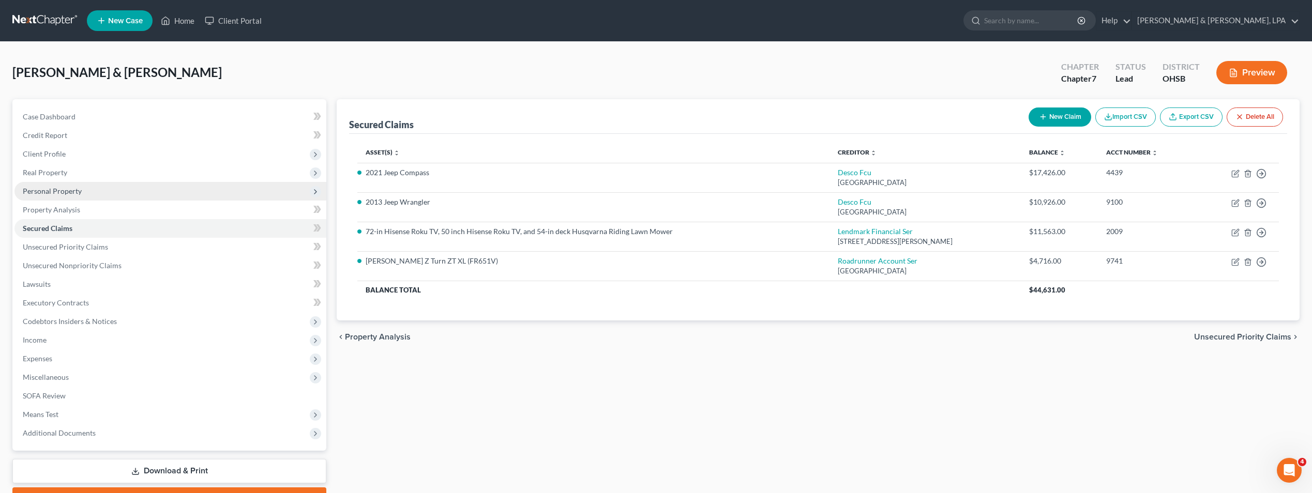
click at [83, 197] on span "Personal Property" at bounding box center [170, 191] width 312 height 19
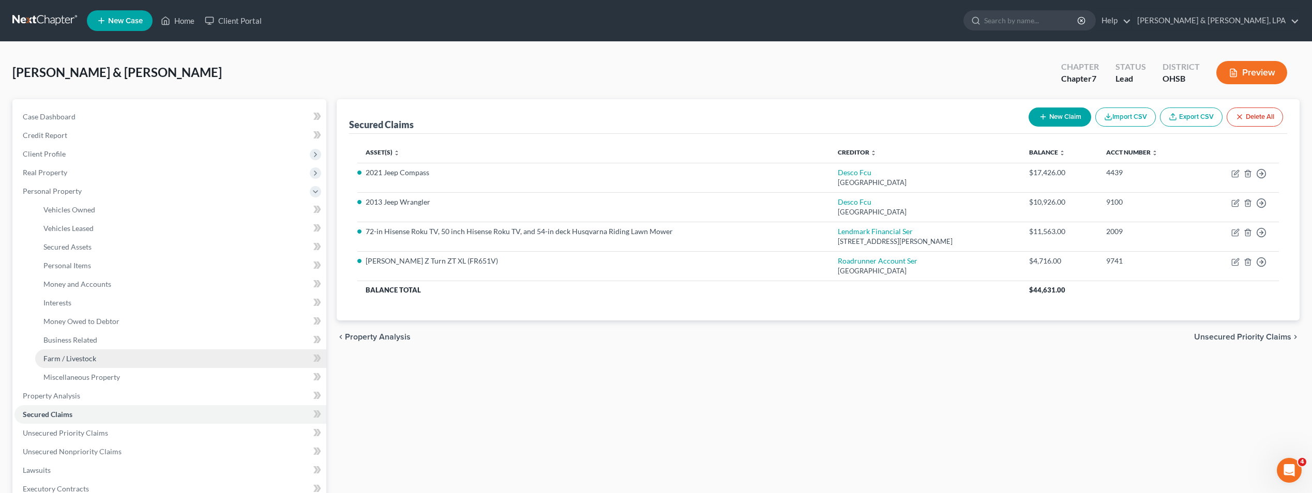
click at [77, 353] on link "Farm / Livestock" at bounding box center [180, 359] width 291 height 19
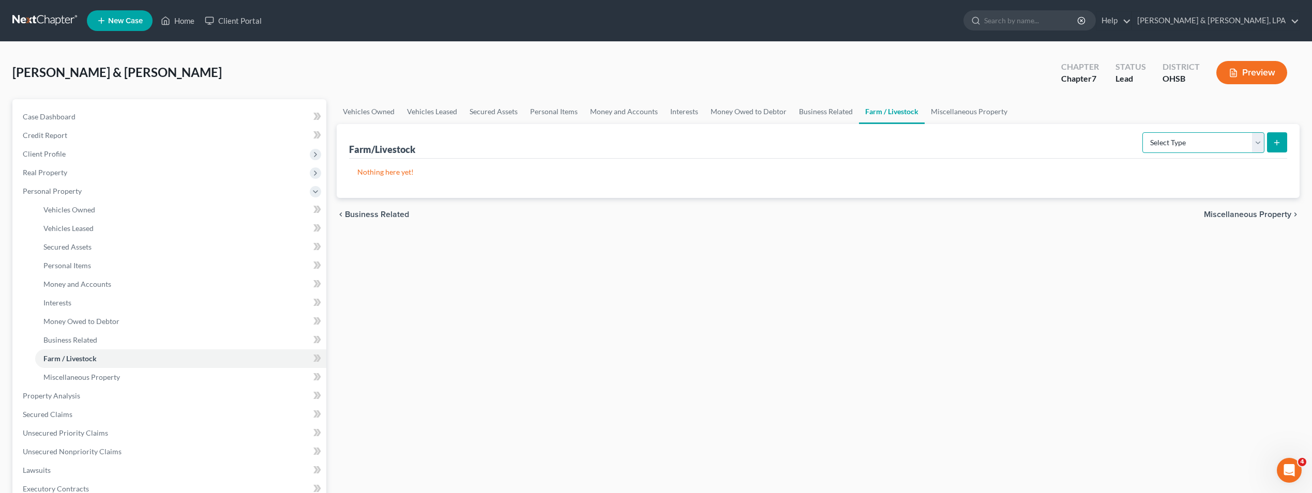
click at [1257, 141] on select "Select Type Animals & Livestock Crops: Growing or Harvested Farming Equipment F…" at bounding box center [1203, 142] width 122 height 21
select select "animals"
click at [1144, 132] on select "Select Type Animals & Livestock Crops: Growing or Harvested Farming Equipment F…" at bounding box center [1203, 142] width 122 height 21
click at [1275, 140] on icon "submit" at bounding box center [1276, 143] width 8 height 8
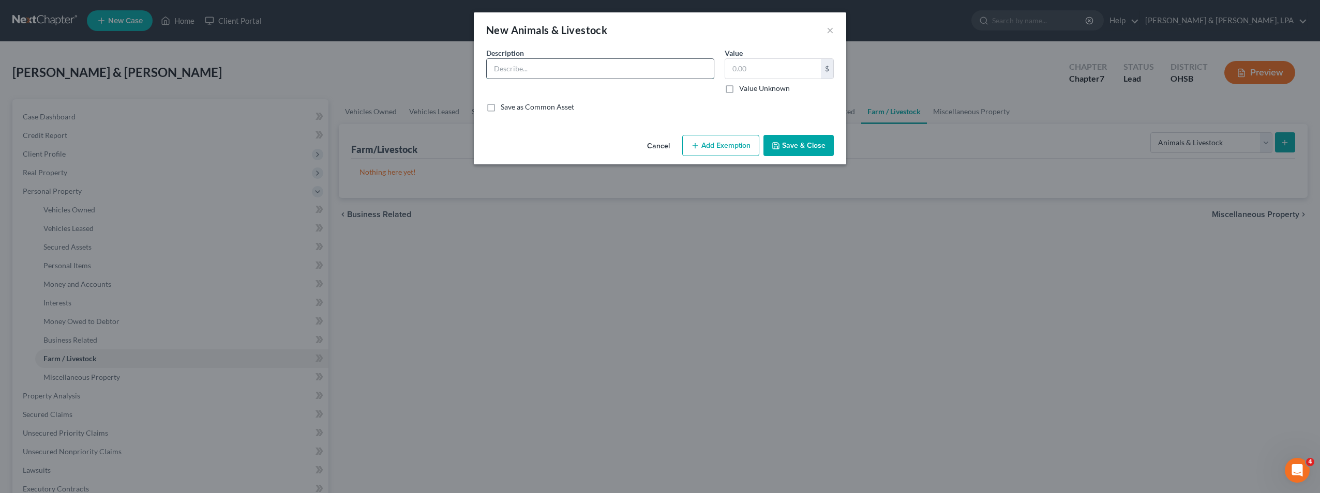
click at [552, 72] on input "text" at bounding box center [600, 69] width 227 height 20
type input "2 Pigs"
click at [756, 69] on input "text" at bounding box center [773, 69] width 96 height 20
type input "100"
click at [721, 143] on button "Add Exemption" at bounding box center [720, 146] width 77 height 22
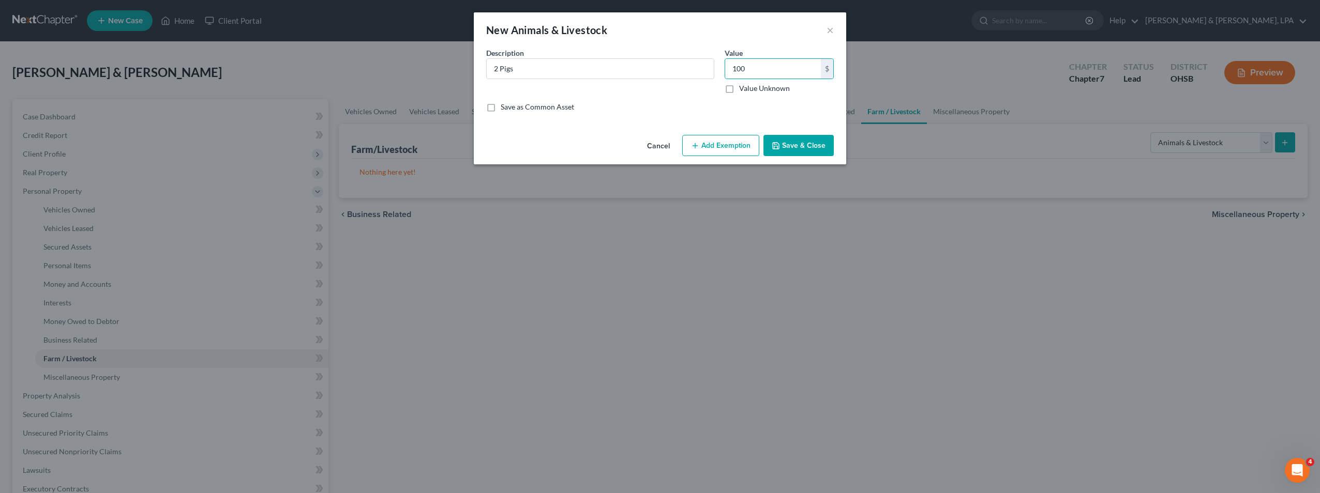
select select "2"
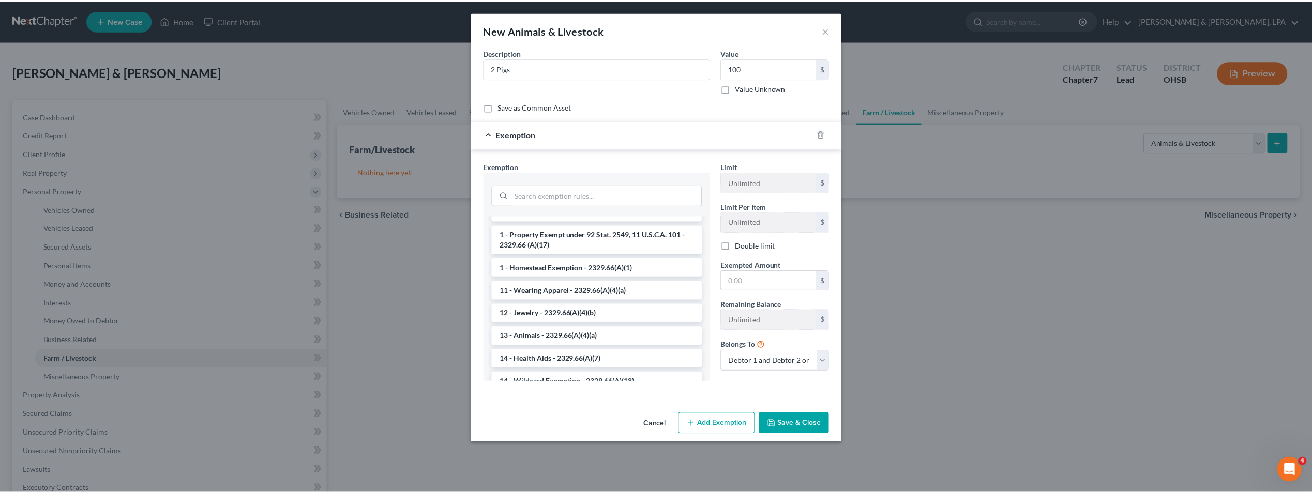
scroll to position [120, 0]
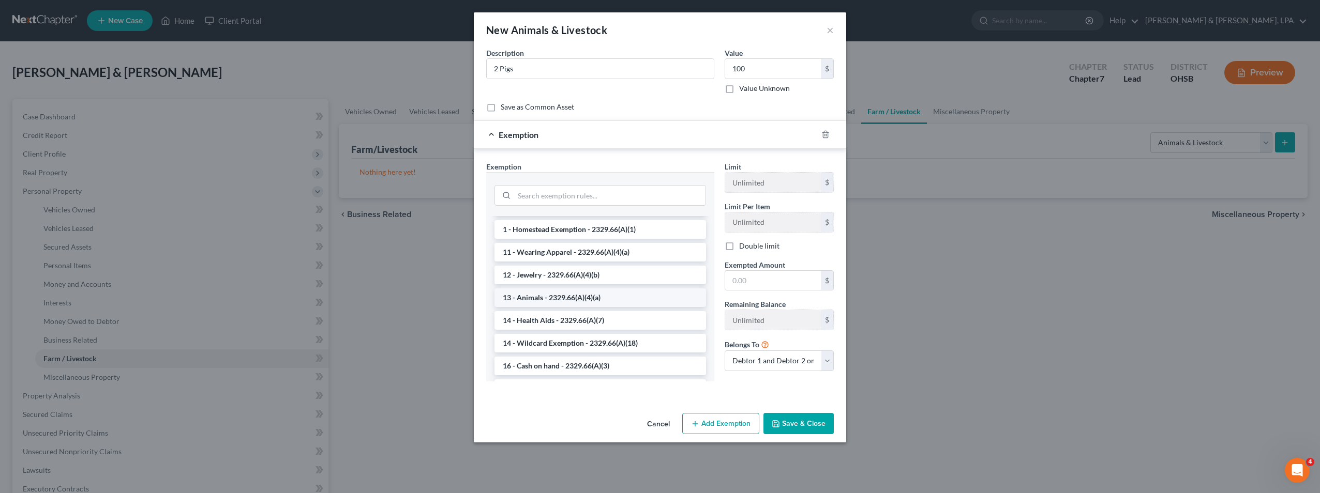
click at [656, 293] on li "13 - Animals - 2329.66(A)(4)(a)" at bounding box center [599, 298] width 211 height 19
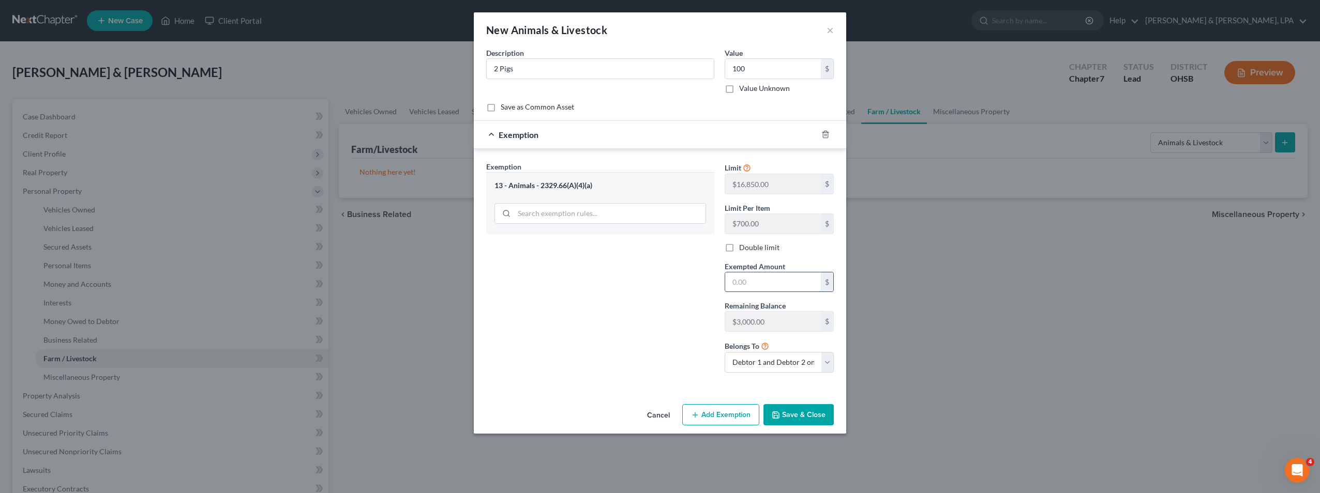
click at [741, 285] on input "text" at bounding box center [773, 282] width 96 height 20
type input "100"
drag, startPoint x: 624, startPoint y: 359, endPoint x: 648, endPoint y: 362, distance: 24.5
click at [626, 359] on div "Exemption Set must be selected for CA. Exemption * 13 - Animals - 2329.66(A)(4)…" at bounding box center [600, 271] width 238 height 220
click at [792, 413] on button "Save & Close" at bounding box center [798, 415] width 70 height 22
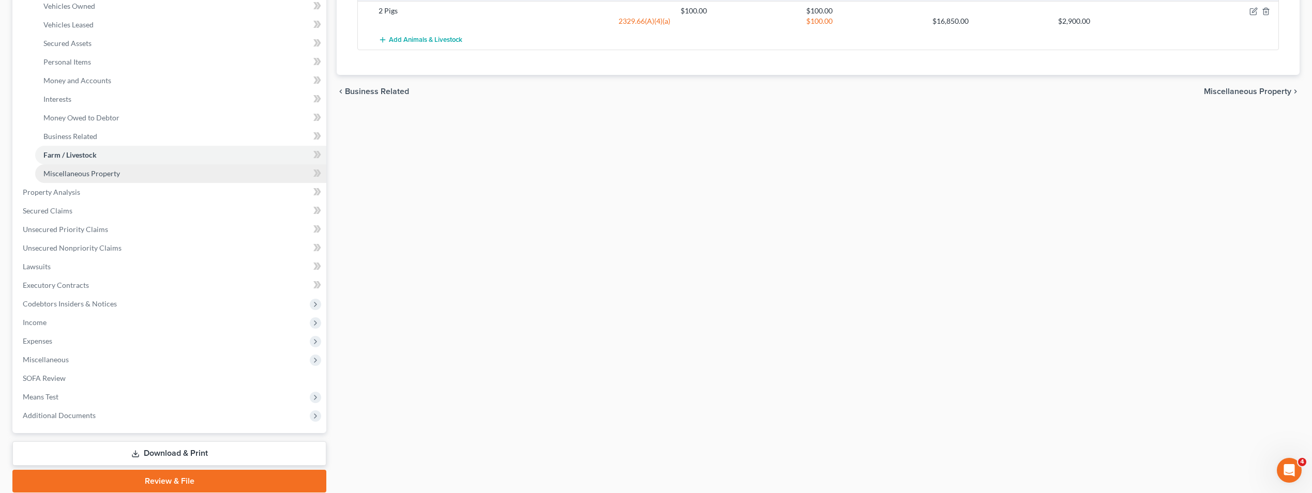
scroll to position [207, 0]
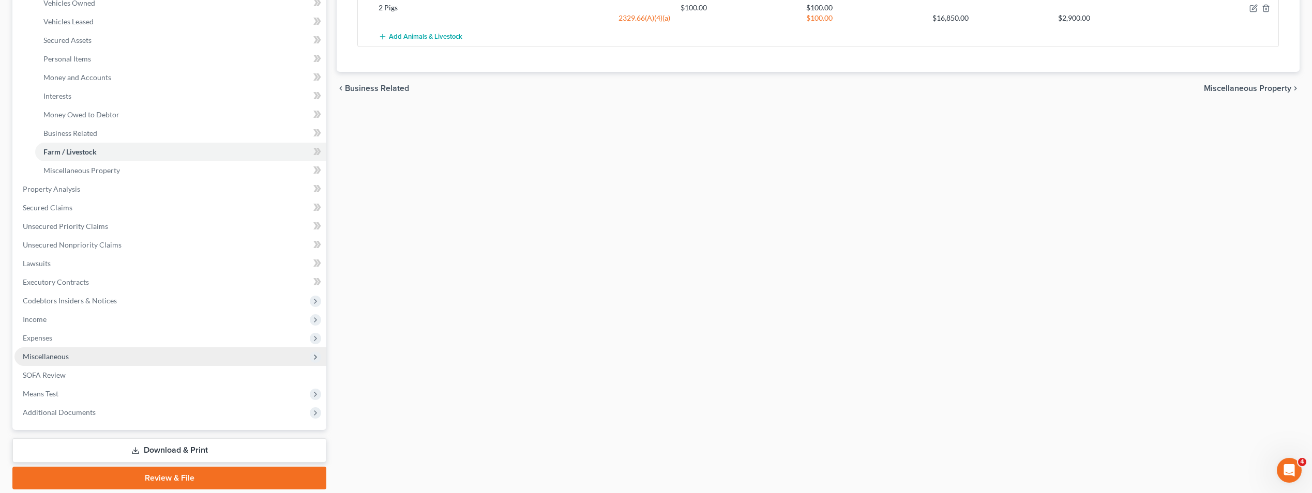
click at [116, 352] on span "Miscellaneous" at bounding box center [170, 356] width 312 height 19
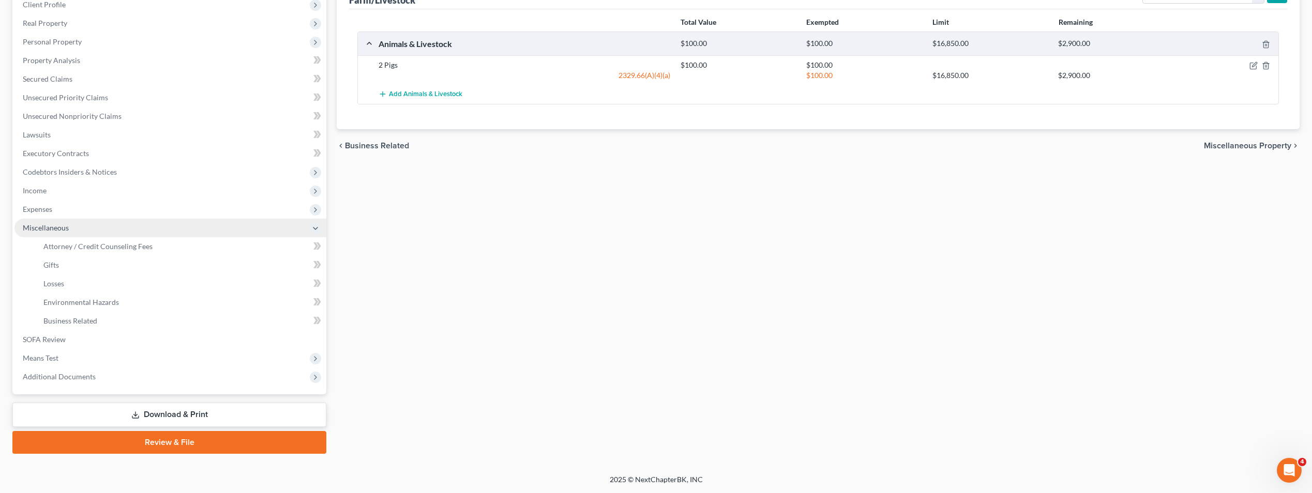
scroll to position [149, 0]
click at [87, 246] on span "Attorney / Credit Counseling Fees" at bounding box center [97, 246] width 109 height 9
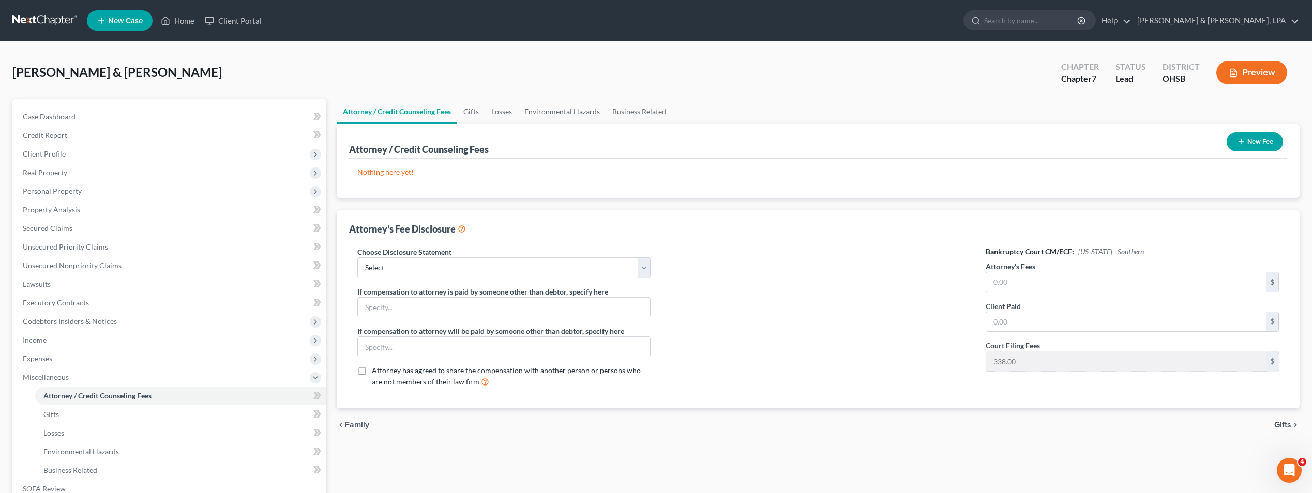
click at [398, 171] on p "Nothing here yet!" at bounding box center [817, 172] width 921 height 10
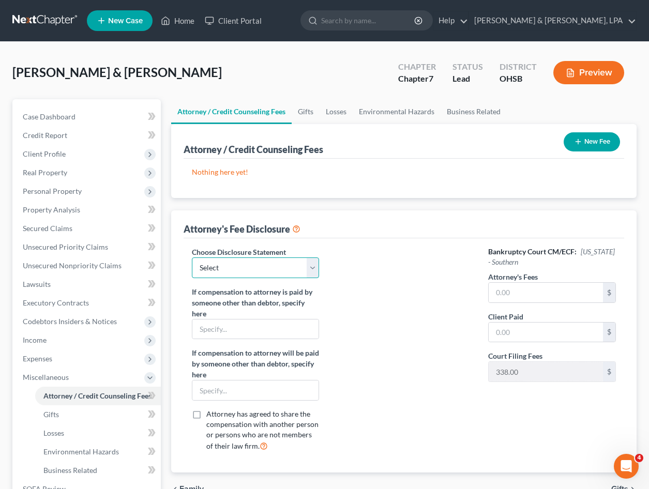
click at [313, 265] on select "Select Fee Disclosure" at bounding box center [256, 267] width 128 height 21
select select "0"
click at [192, 257] on select "Select Fee Disclosure" at bounding box center [256, 267] width 128 height 21
click at [523, 292] on input "text" at bounding box center [546, 293] width 114 height 20
type input "1,600"
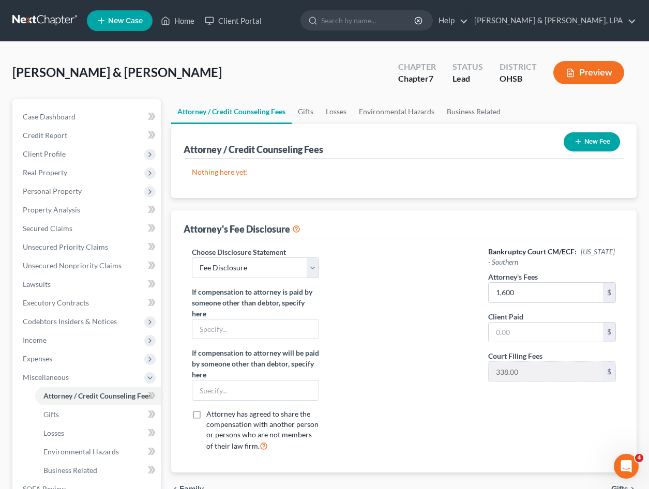
click at [414, 297] on div at bounding box center [403, 354] width 148 height 214
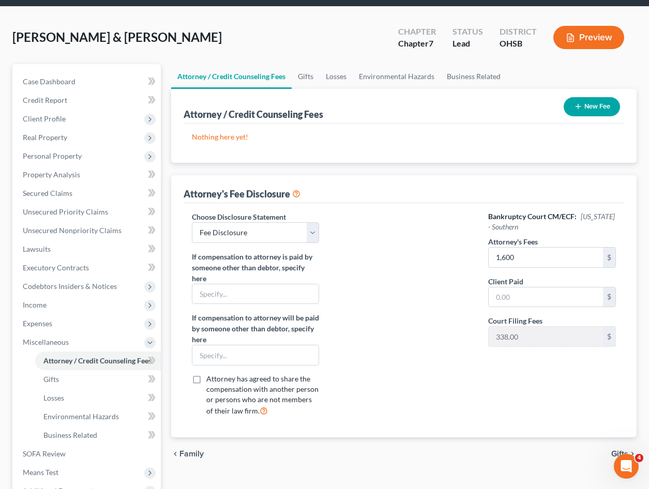
scroll to position [52, 0]
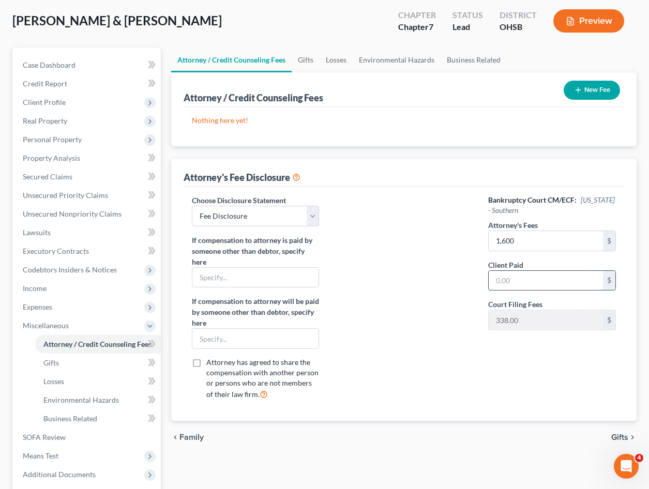
click at [506, 283] on input "text" at bounding box center [546, 281] width 114 height 20
type input "1,600"
click at [396, 271] on div at bounding box center [403, 302] width 148 height 214
click at [234, 118] on p "Nothing here yet!" at bounding box center [404, 120] width 424 height 10
click at [590, 84] on button "New Fee" at bounding box center [592, 90] width 56 height 19
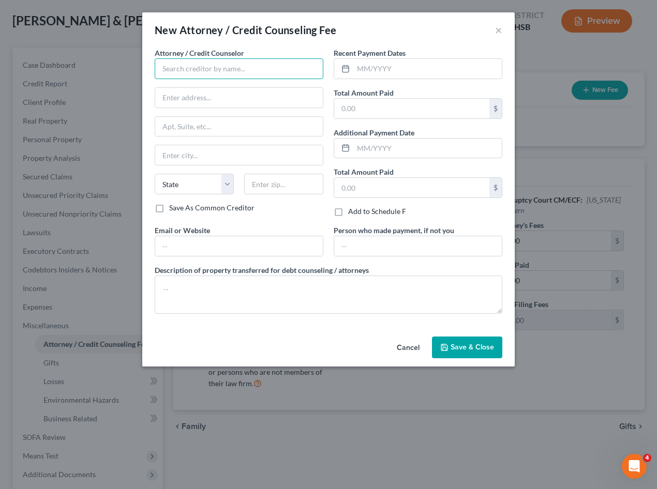
click at [237, 70] on input "text" at bounding box center [239, 68] width 169 height 21
type input "[PERSON_NAME] & [PERSON_NAME], LPA"
type input "311 Park Ave"
type input "Ironton"
select select "36"
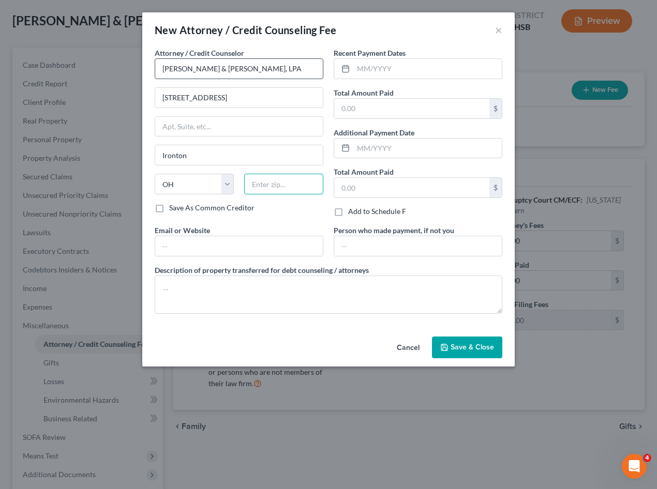
type input "45638"
type input "[PERSON_NAME][EMAIL_ADDRESS][DOMAIN_NAME]"
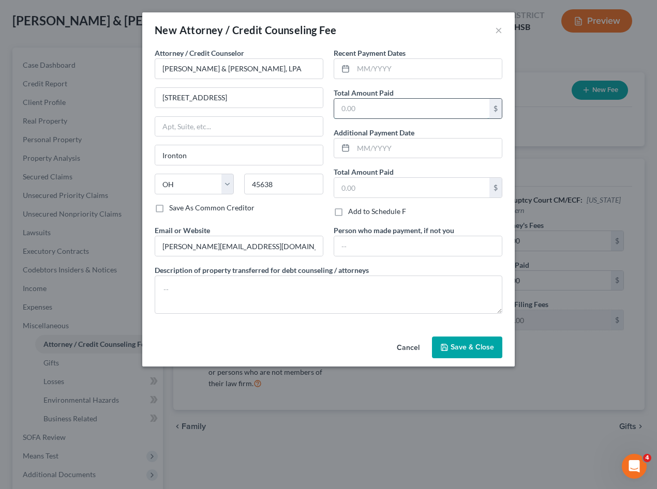
click at [353, 102] on input "text" at bounding box center [411, 109] width 155 height 20
type input "1,600"
click at [375, 184] on input "text" at bounding box center [411, 188] width 155 height 20
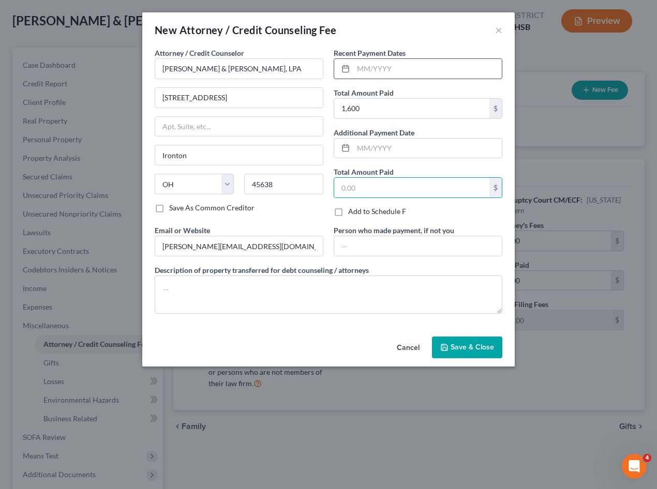
click at [373, 62] on input "text" at bounding box center [427, 69] width 148 height 20
type input "04/29/2025"
click at [458, 345] on span "Save & Close" at bounding box center [471, 347] width 43 height 9
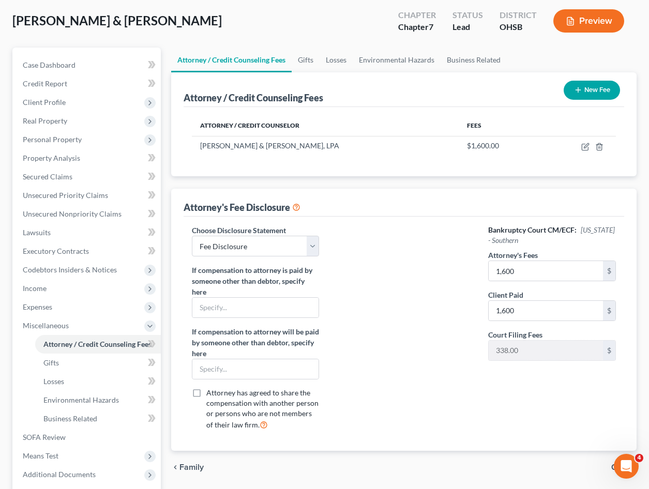
click at [578, 86] on icon "button" at bounding box center [578, 90] width 8 height 8
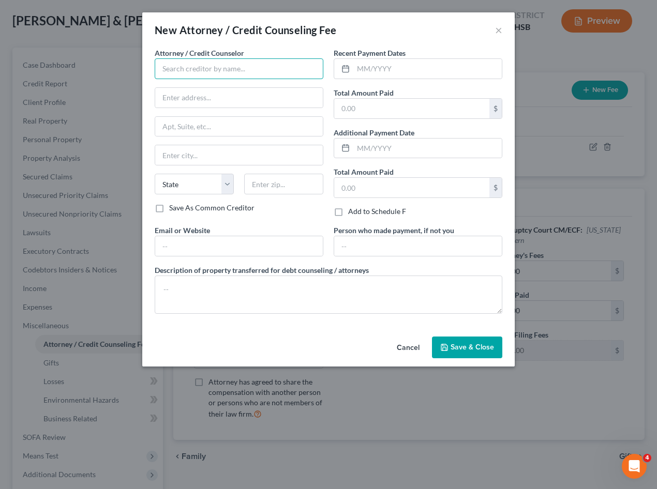
click at [223, 67] on input "text" at bounding box center [239, 68] width 169 height 21
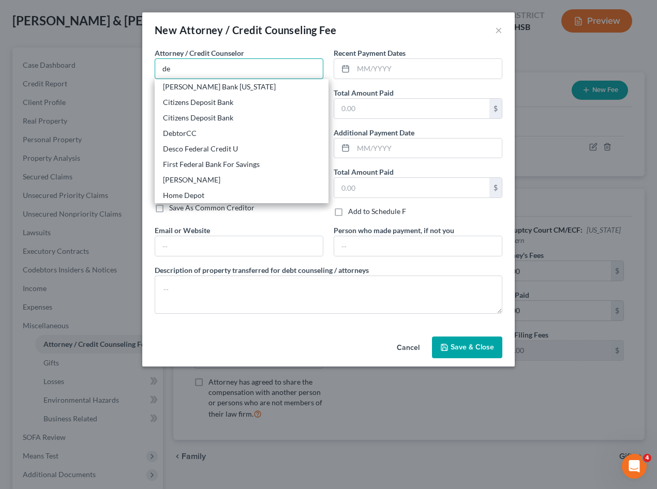
type input "Debitorccc.org"
type input "311 Park Ave"
type input "Jersey City"
select select "33"
type input "07306"
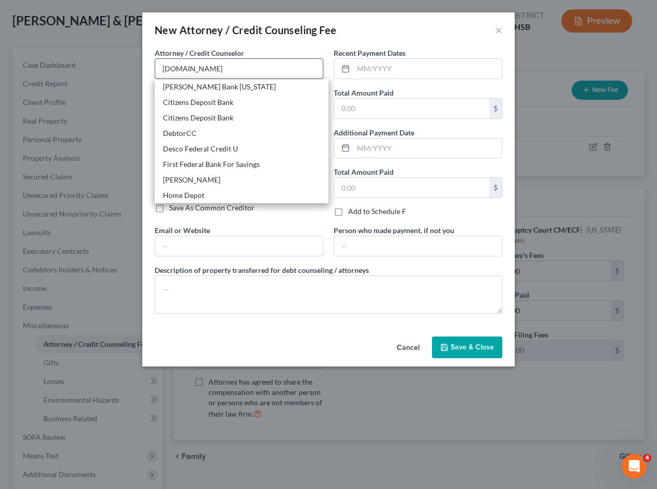
type input "Travesty2001@yahoo.com"
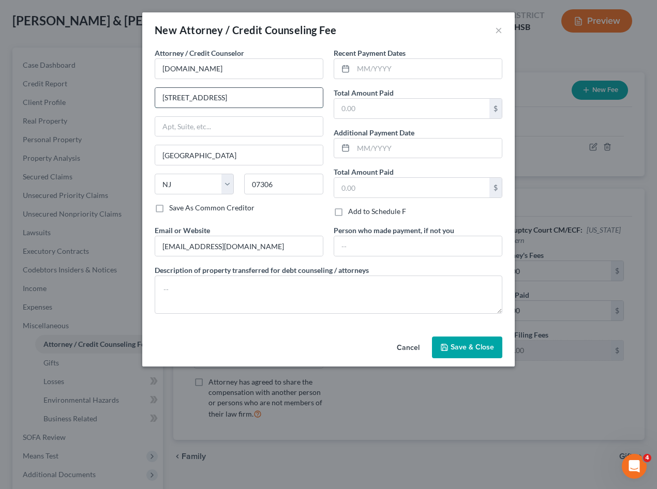
click at [224, 98] on input "311 Park Ave" at bounding box center [239, 98] width 168 height 20
drag, startPoint x: 224, startPoint y: 98, endPoint x: 143, endPoint y: 98, distance: 81.2
click at [143, 98] on div "Attorney / Credit Counselor * Debitorccc.org 311 Park Ave Jersey City State AL …" at bounding box center [328, 190] width 372 height 285
click at [259, 98] on input "text" at bounding box center [239, 98] width 168 height 20
type input "378 Summit Ave"
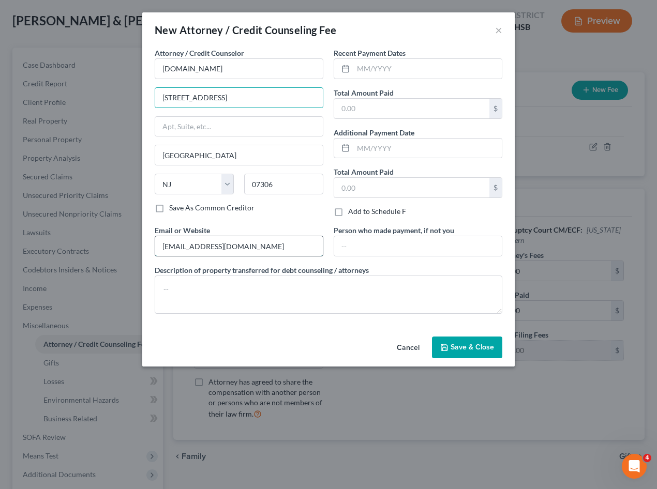
drag, startPoint x: 242, startPoint y: 241, endPoint x: 262, endPoint y: 243, distance: 19.7
click at [242, 241] on input "Travesty2001@yahoo.com" at bounding box center [239, 246] width 168 height 20
drag, startPoint x: 263, startPoint y: 244, endPoint x: 114, endPoint y: 254, distance: 149.8
click at [114, 254] on div "New Attorney / Credit Counseling Fee × Attorney / Credit Counselor * Debitorccc…" at bounding box center [328, 244] width 657 height 489
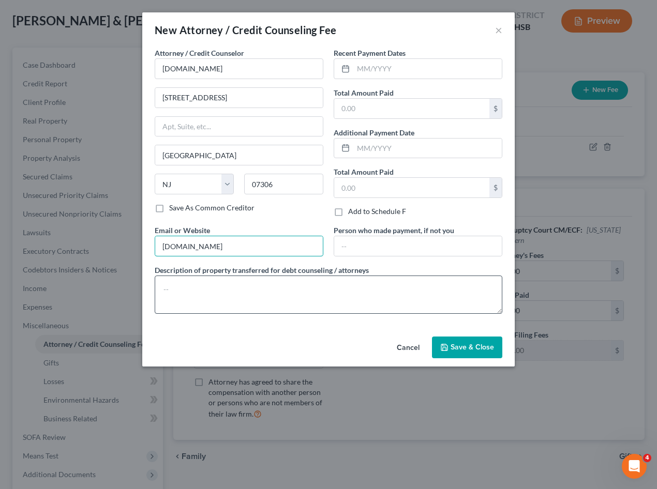
type input "debtorcc.org"
click at [295, 300] on textarea at bounding box center [328, 295] width 347 height 38
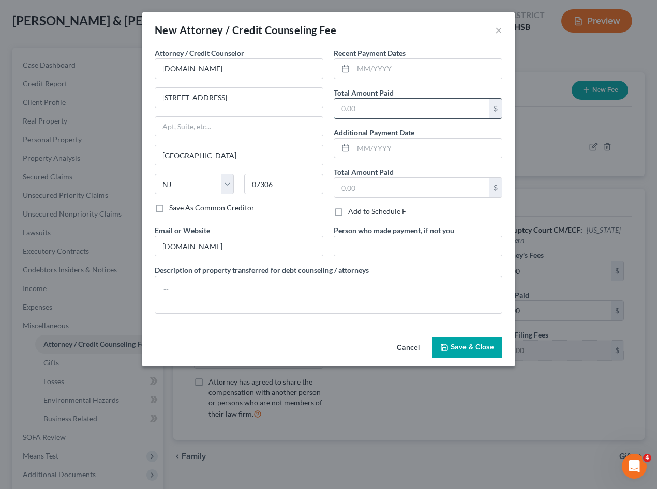
click at [384, 108] on input "text" at bounding box center [411, 109] width 155 height 20
type input "40"
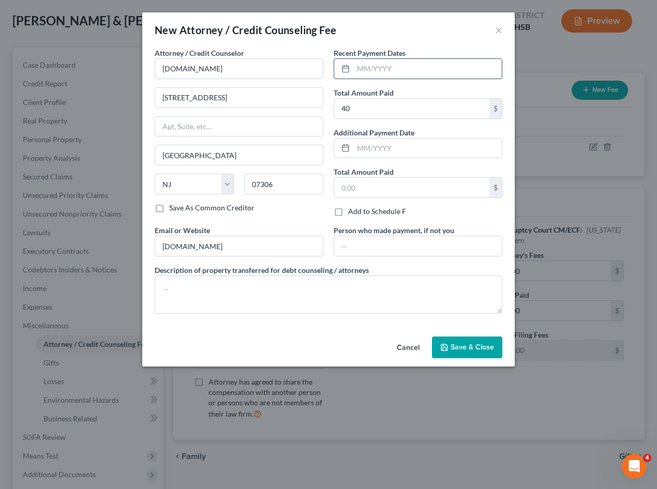
click at [385, 69] on input "text" at bounding box center [427, 69] width 148 height 20
type input "06/10/2025"
click at [464, 350] on span "Save & Close" at bounding box center [471, 347] width 43 height 9
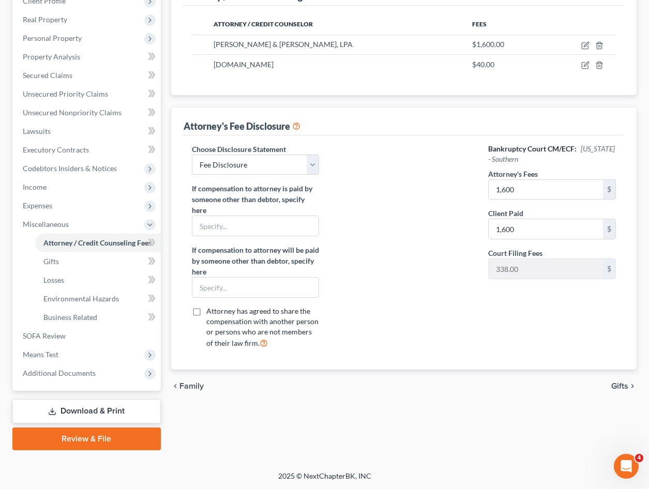
scroll to position [154, 0]
click at [622, 390] on span "Gifts" at bounding box center [619, 386] width 17 height 8
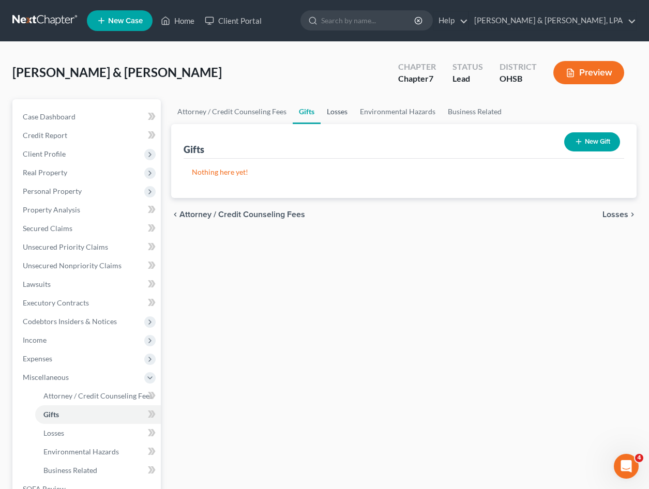
click at [334, 112] on link "Losses" at bounding box center [337, 111] width 33 height 25
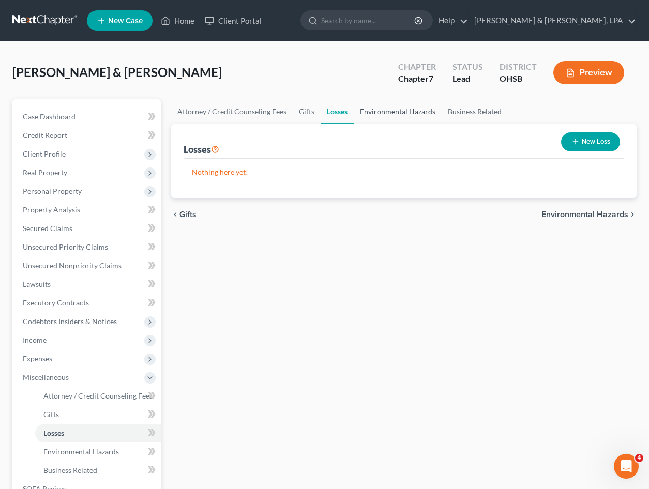
click at [375, 112] on link "Environmental Hazards" at bounding box center [398, 111] width 88 height 25
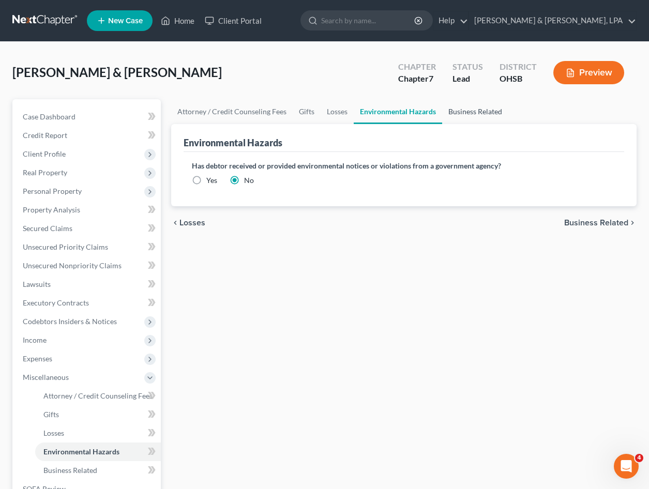
click at [476, 109] on link "Business Related" at bounding box center [475, 111] width 66 height 25
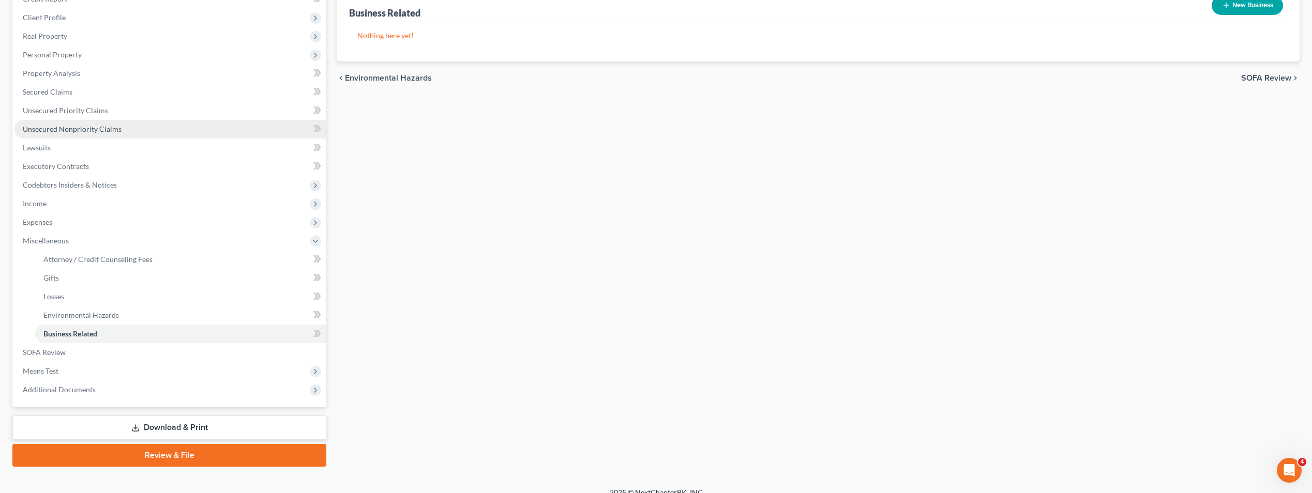
scroll to position [149, 0]
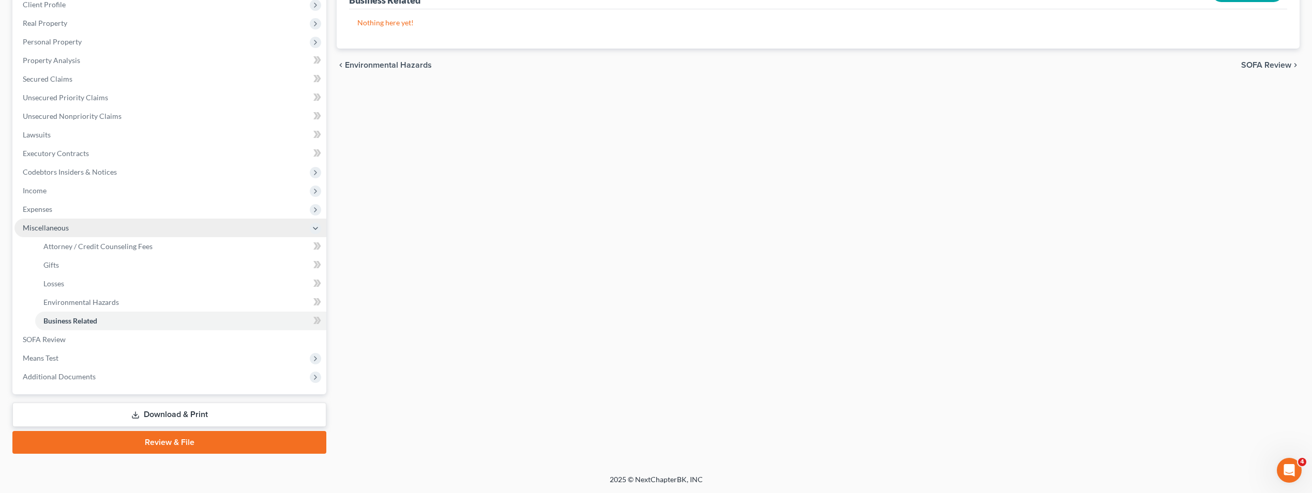
click at [84, 226] on span "Miscellaneous" at bounding box center [170, 228] width 312 height 19
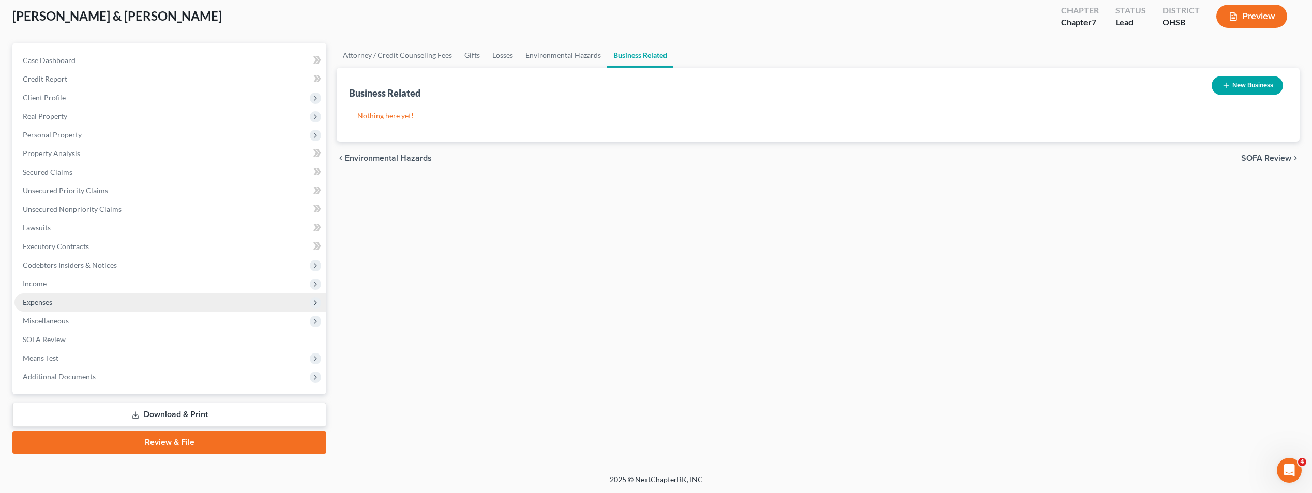
click at [72, 303] on span "Expenses" at bounding box center [170, 302] width 312 height 19
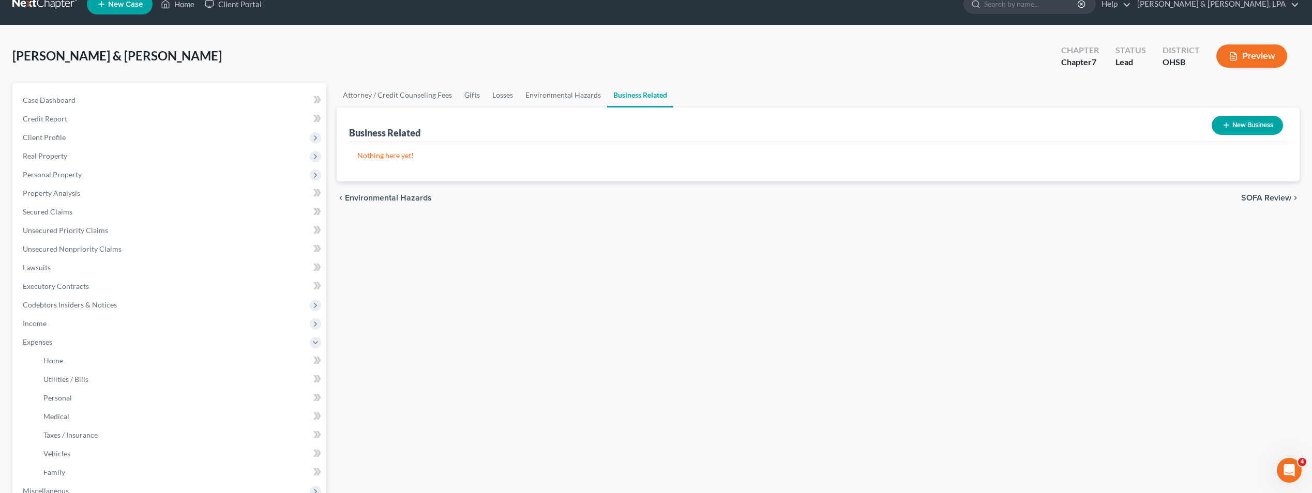
scroll to position [0, 0]
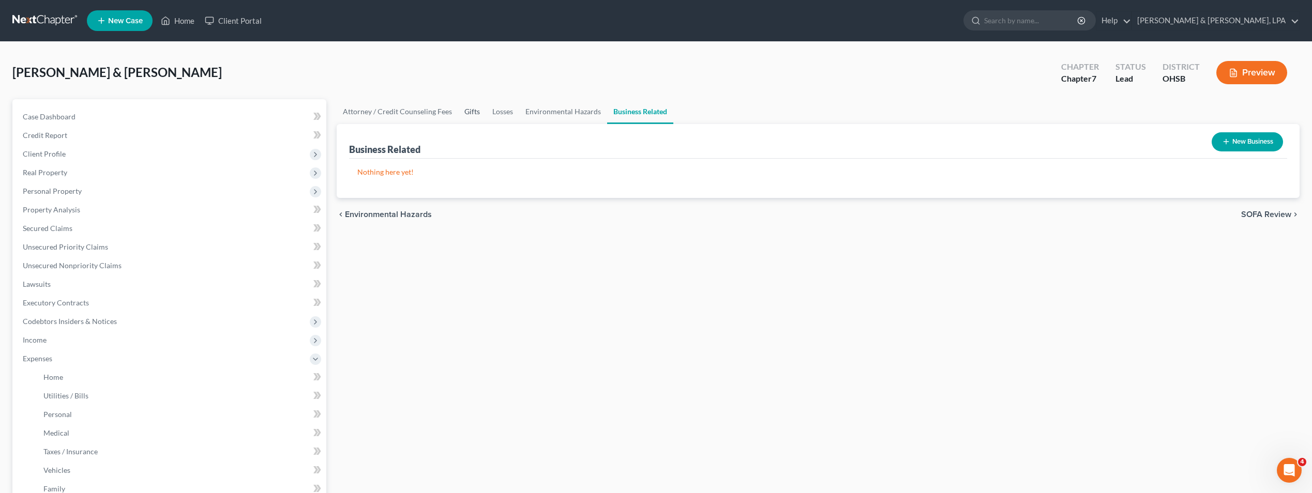
click at [471, 111] on link "Gifts" at bounding box center [472, 111] width 28 height 25
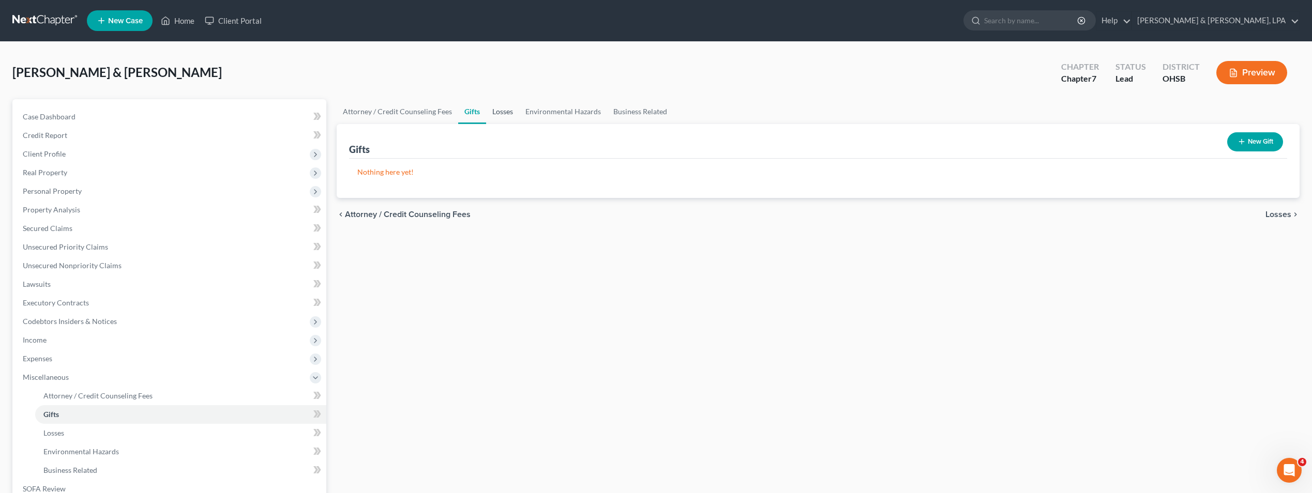
click at [501, 110] on link "Losses" at bounding box center [502, 111] width 33 height 25
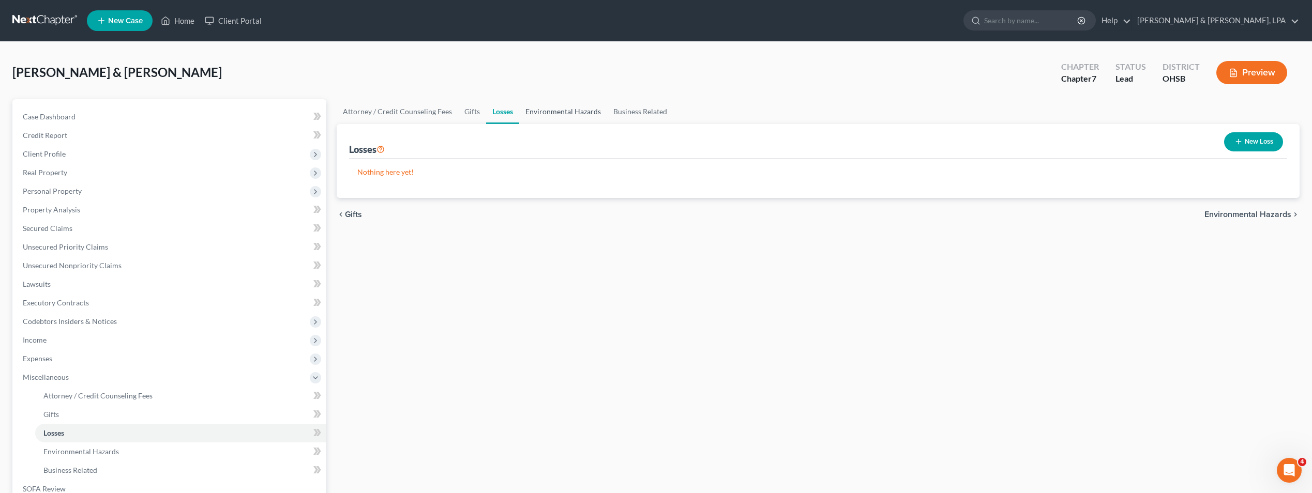
click at [552, 115] on link "Environmental Hazards" at bounding box center [563, 111] width 88 height 25
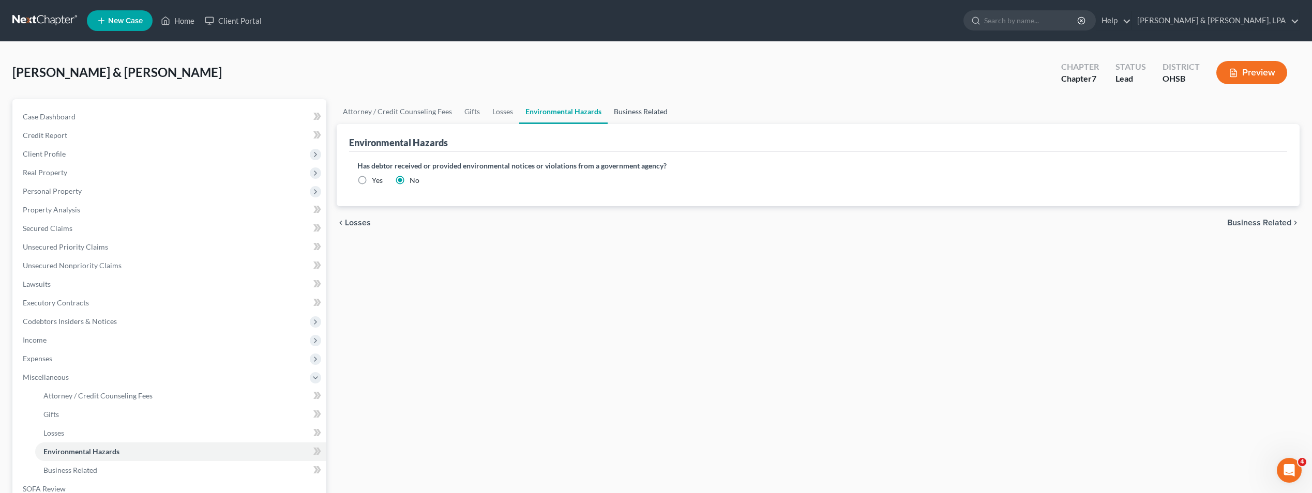
click at [631, 110] on link "Business Related" at bounding box center [641, 111] width 66 height 25
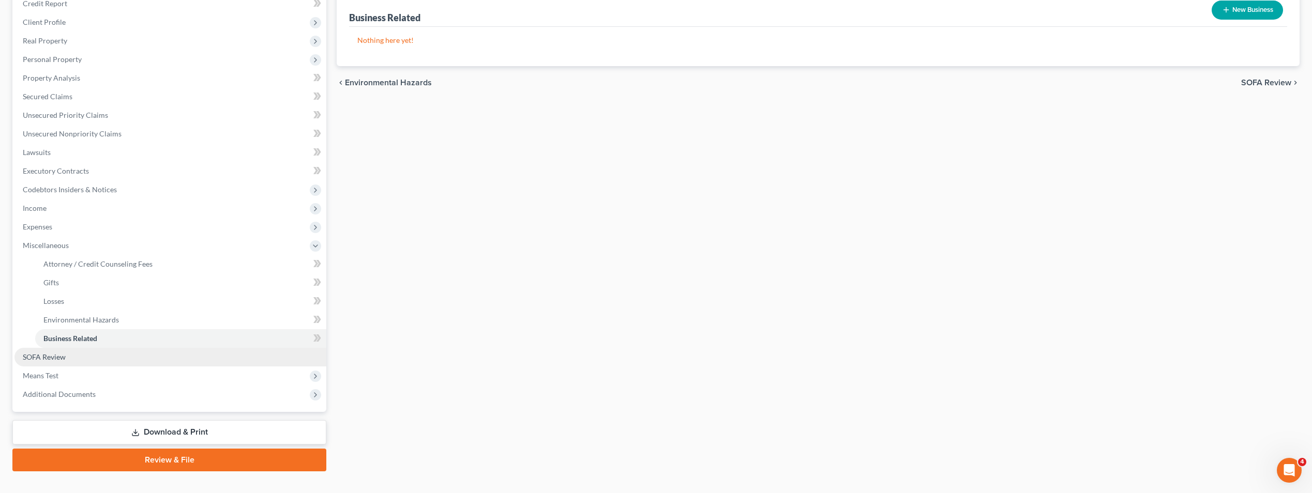
scroll to position [149, 0]
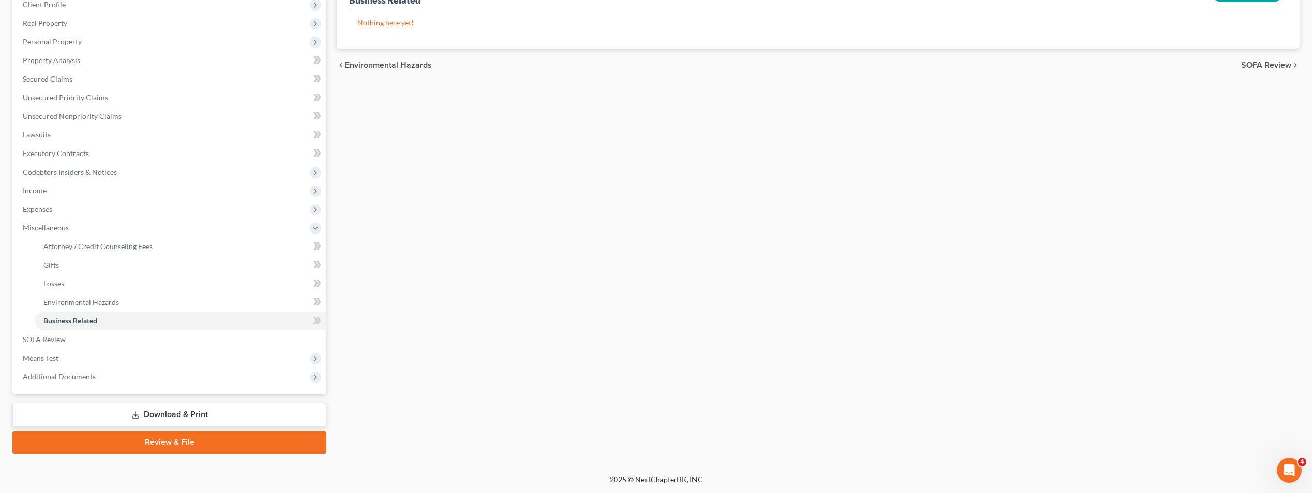
click at [190, 408] on link "Download & Print" at bounding box center [169, 415] width 314 height 24
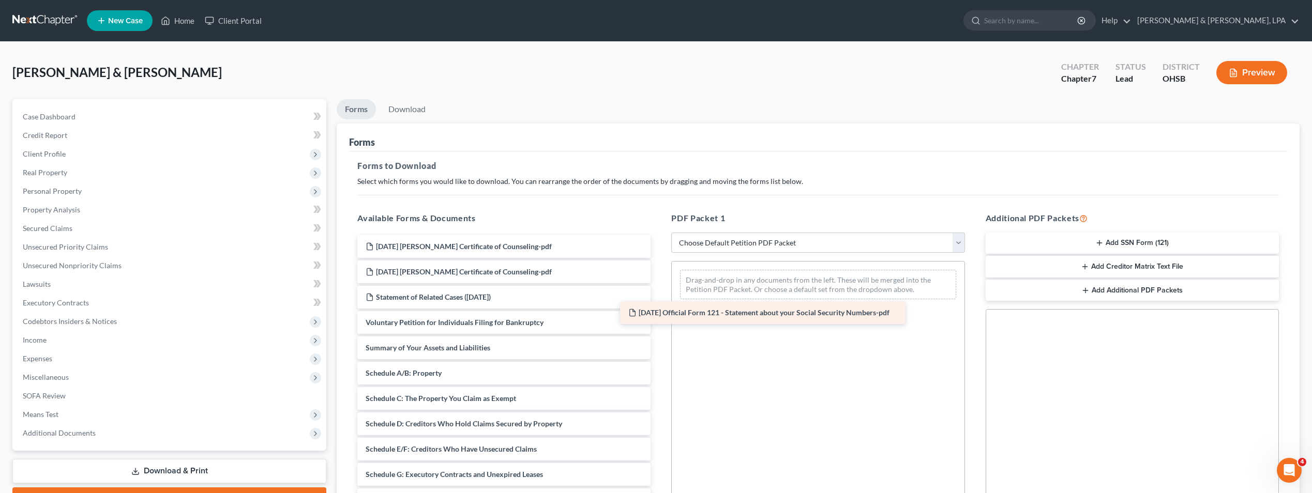
drag, startPoint x: 559, startPoint y: 259, endPoint x: 822, endPoint y: 325, distance: 270.9
click at [659, 325] on div "2025-08-15 Official Form 121 - Statement about your Social Security Numbers-pdf…" at bounding box center [504, 499] width 310 height 529
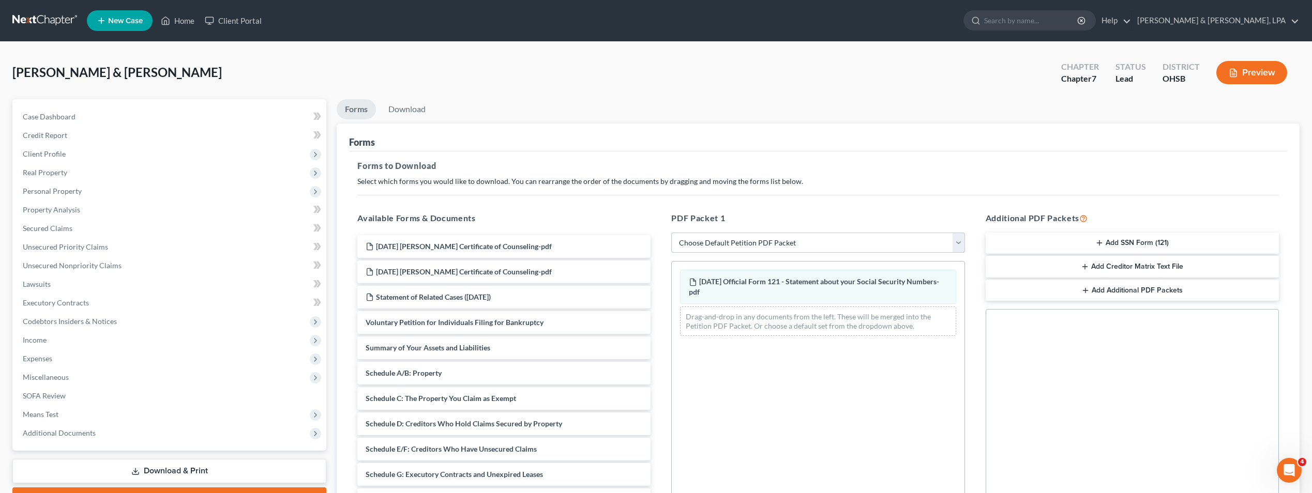
click at [958, 241] on select "Choose Default Petition PDF Packet Complete Bankruptcy Petition (all forms and …" at bounding box center [817, 243] width 293 height 21
select select "0"
click at [671, 233] on select "Choose Default Petition PDF Packet Complete Bankruptcy Petition (all forms and …" at bounding box center [817, 243] width 293 height 21
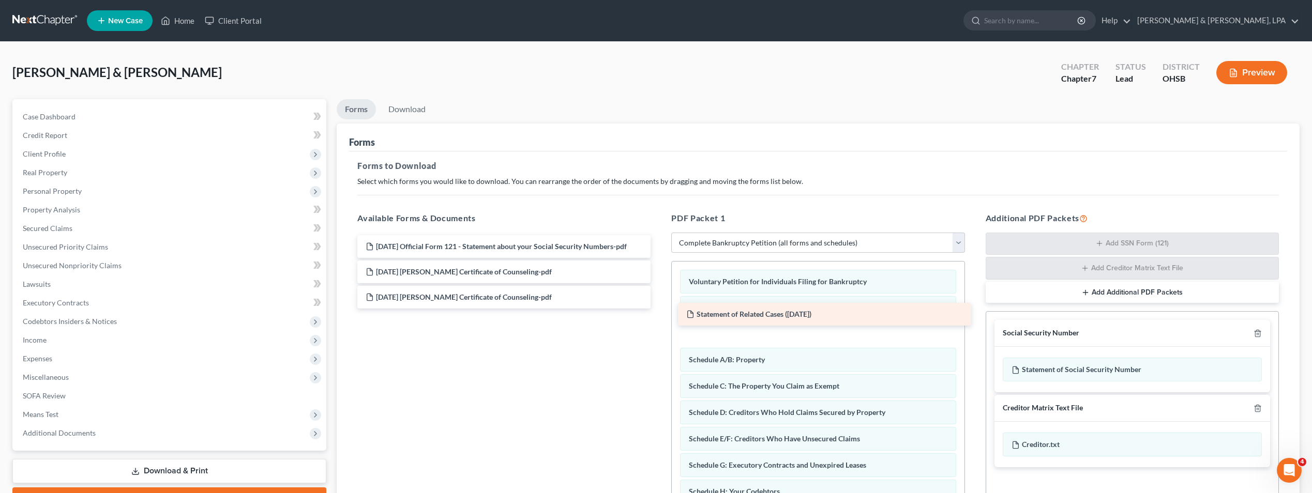
drag, startPoint x: 542, startPoint y: 324, endPoint x: 863, endPoint y: 316, distance: 320.7
click at [659, 309] on div "Statement of Related Cases (08/15/2025) 2025-08-15 Official Form 121 - Statemen…" at bounding box center [504, 271] width 310 height 73
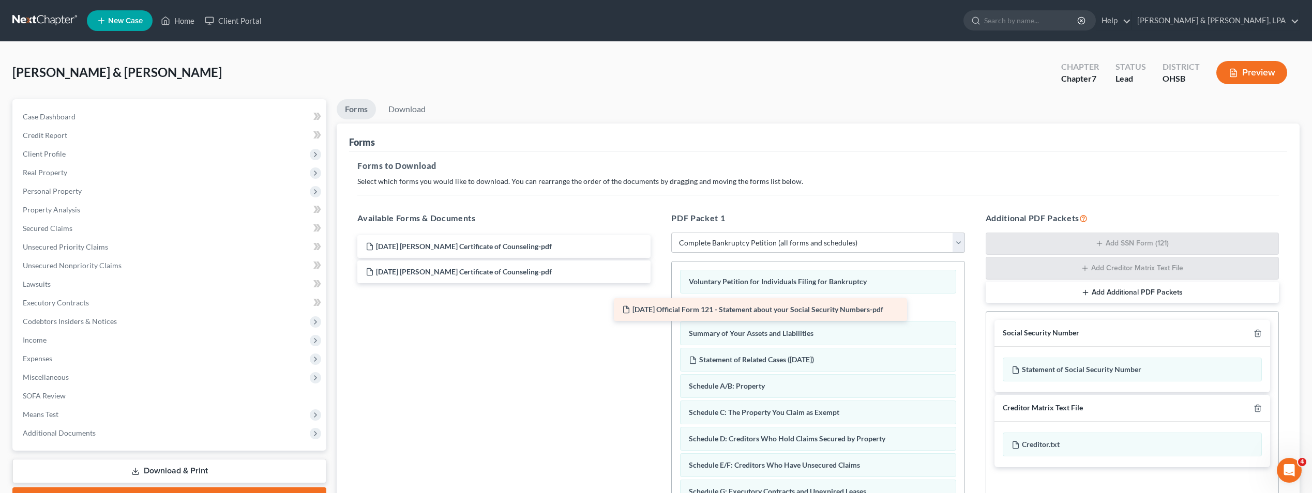
drag, startPoint x: 593, startPoint y: 250, endPoint x: 849, endPoint y: 313, distance: 264.1
click at [659, 283] on div "2025-08-15 Official Form 121 - Statement about your Social Security Numbers-pdf…" at bounding box center [504, 259] width 310 height 48
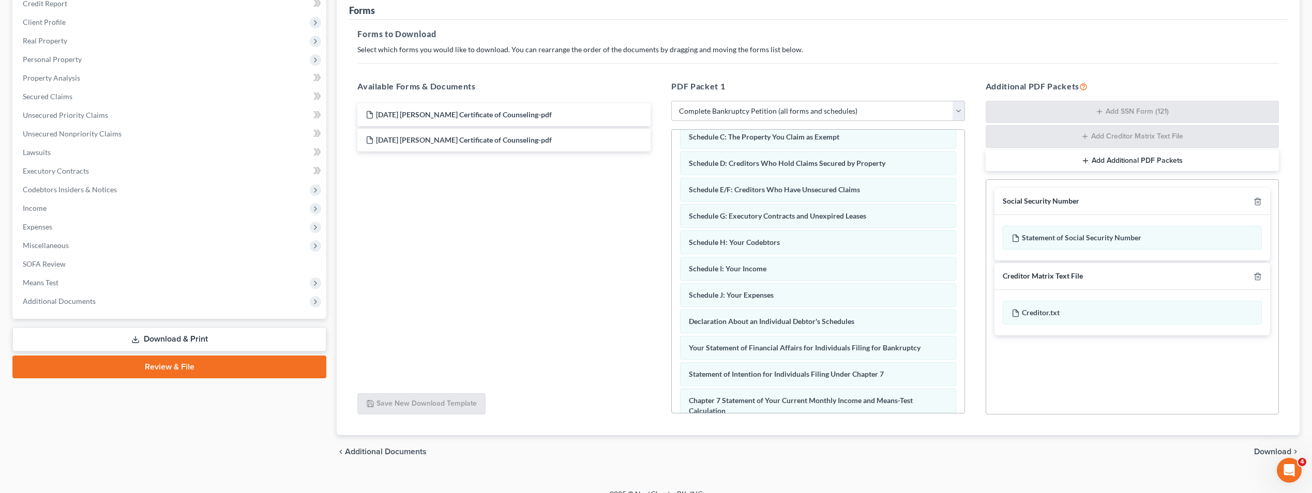
scroll to position [146, 0]
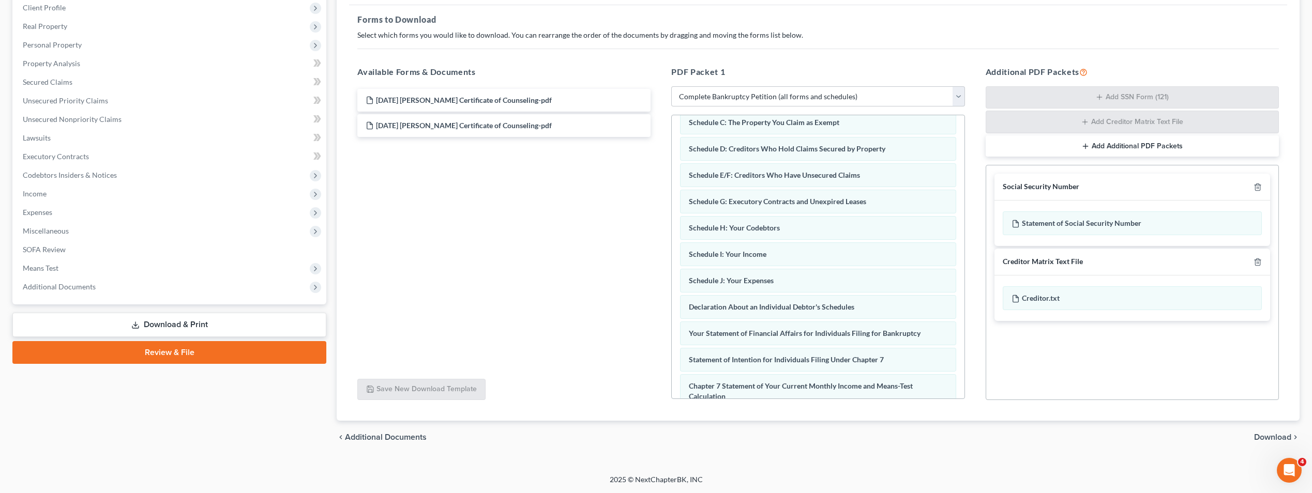
click at [1269, 437] on span "Download" at bounding box center [1272, 437] width 37 height 8
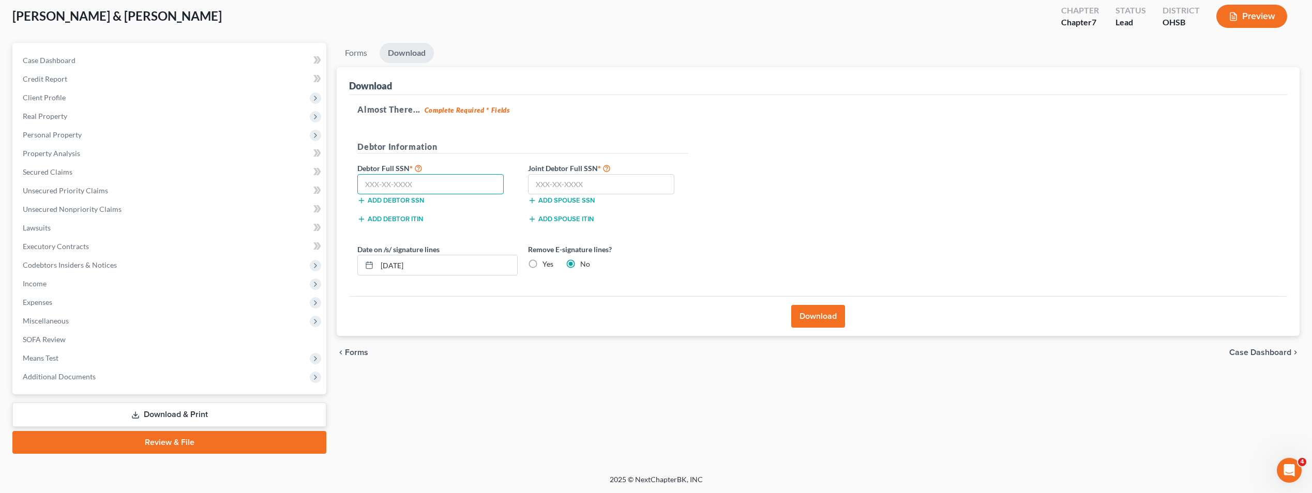
click at [478, 188] on input "text" at bounding box center [430, 184] width 146 height 21
type input "2"
type input "592-50-3423"
click at [621, 184] on input "text" at bounding box center [601, 184] width 146 height 21
type input "276-82-9446"
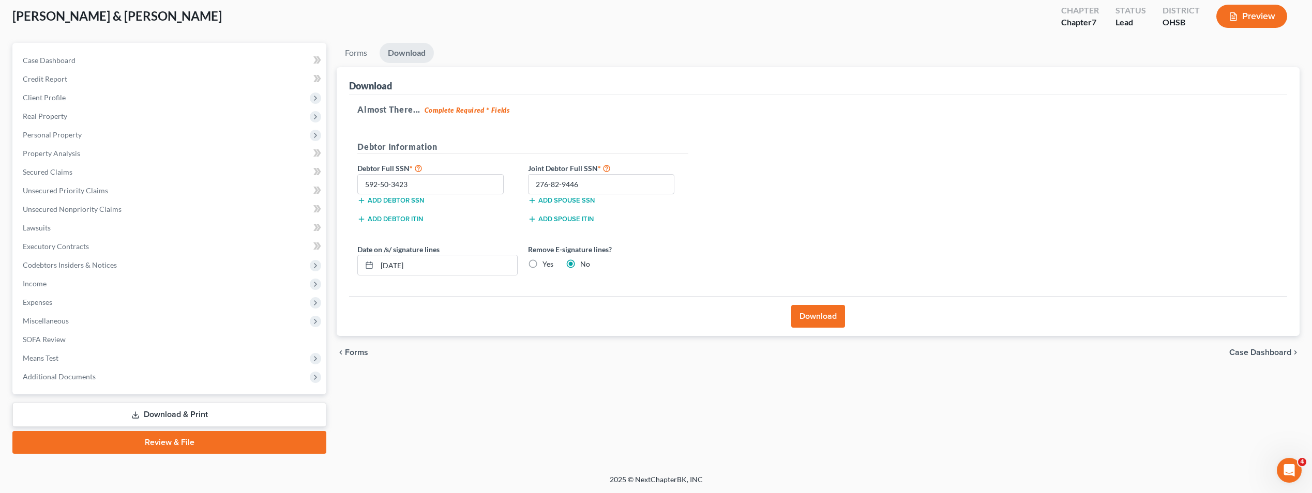
click at [815, 319] on button "Download" at bounding box center [818, 316] width 54 height 23
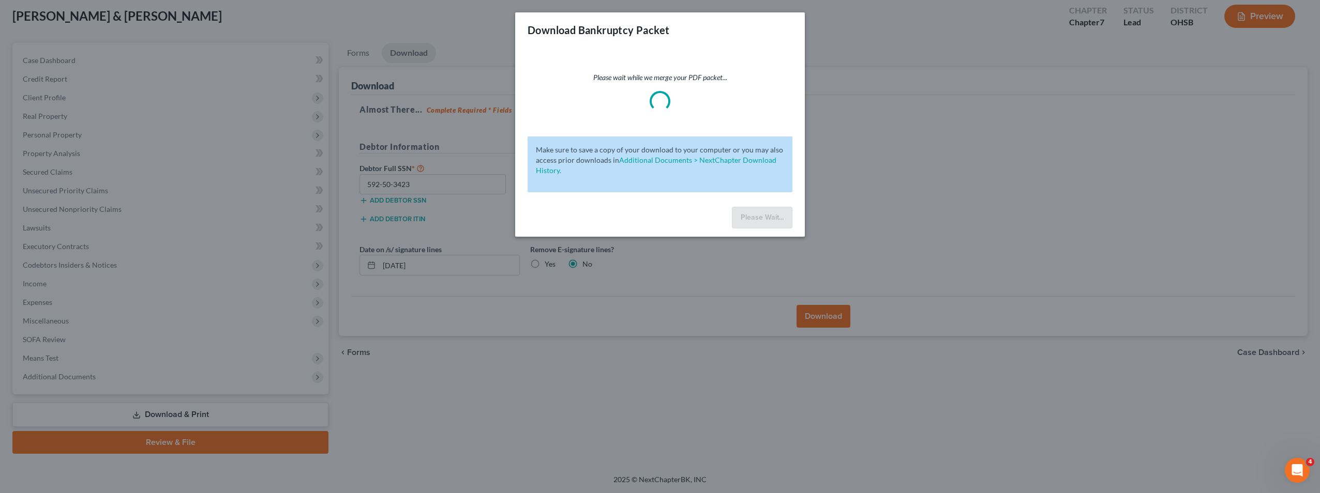
click at [468, 55] on div "Download Bankruptcy Packet Please wait while we merge your PDF packet... Make s…" at bounding box center [660, 246] width 1320 height 493
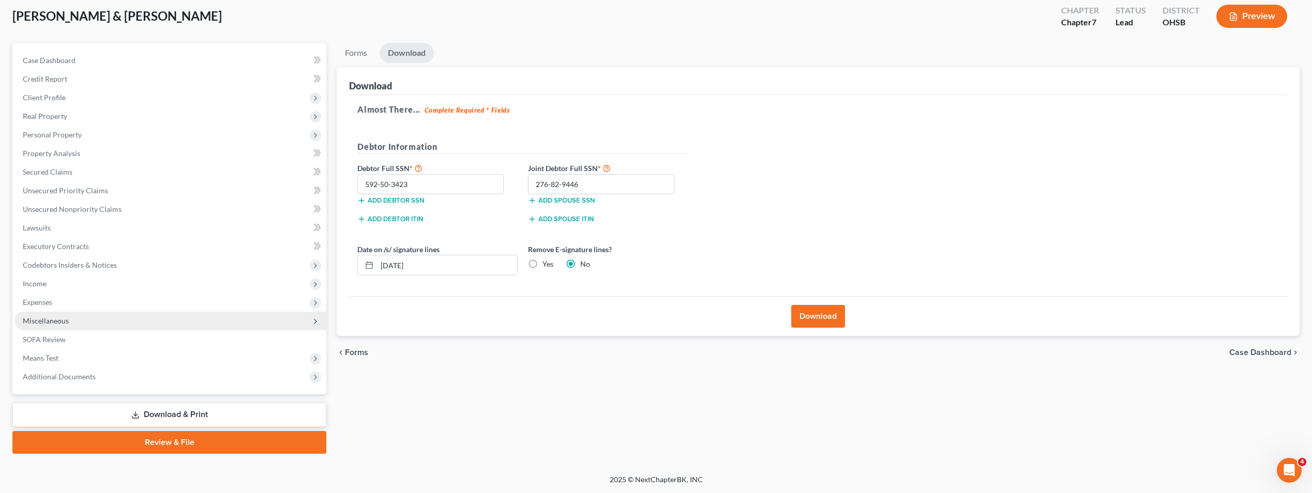
click at [64, 321] on span "Miscellaneous" at bounding box center [46, 320] width 46 height 9
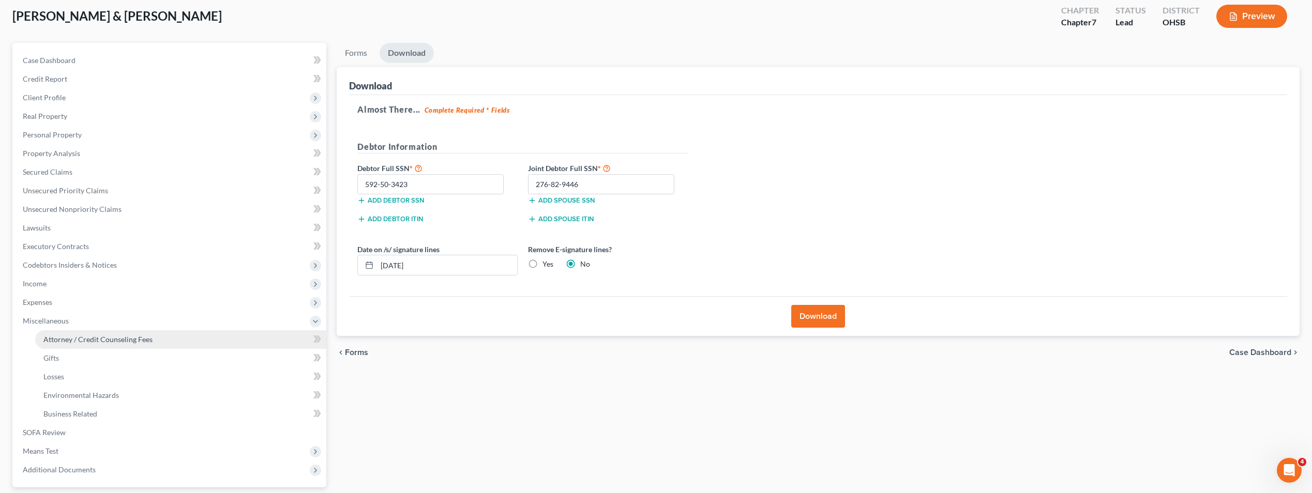
click at [80, 336] on span "Attorney / Credit Counseling Fees" at bounding box center [97, 339] width 109 height 9
select select "0"
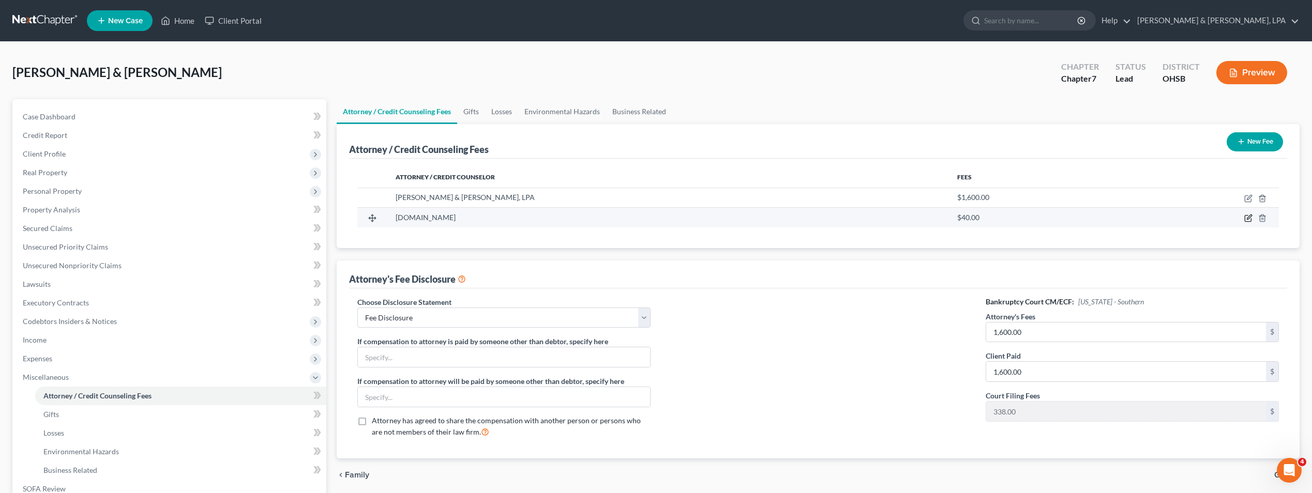
click at [1249, 217] on icon "button" at bounding box center [1248, 218] width 8 height 8
select select "33"
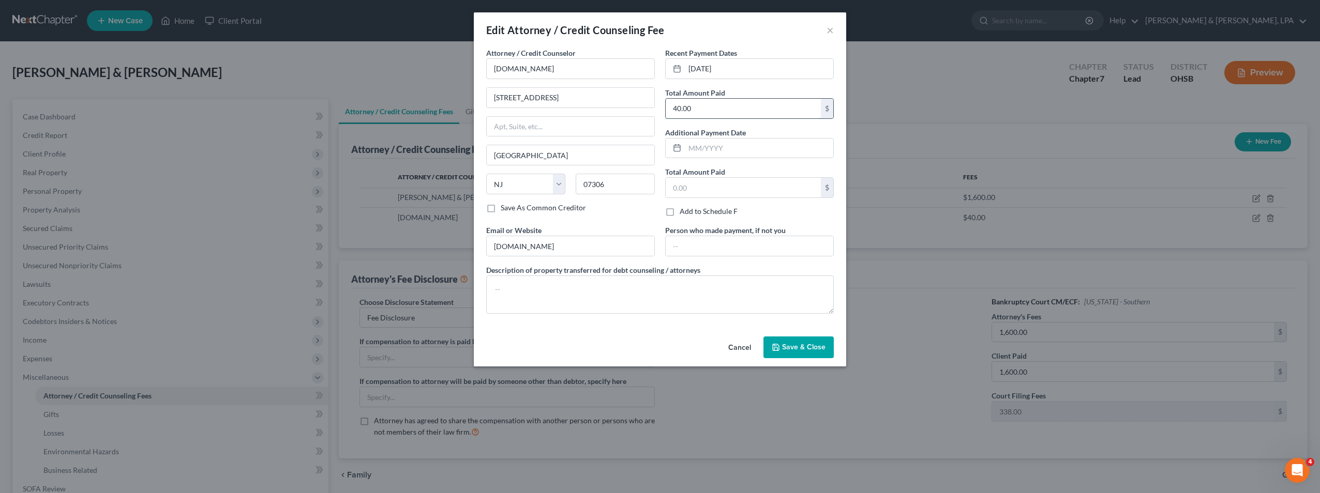
click at [704, 108] on input "40.00" at bounding box center [742, 109] width 155 height 20
type input "79.80"
click at [803, 350] on span "Save & Close" at bounding box center [803, 347] width 43 height 9
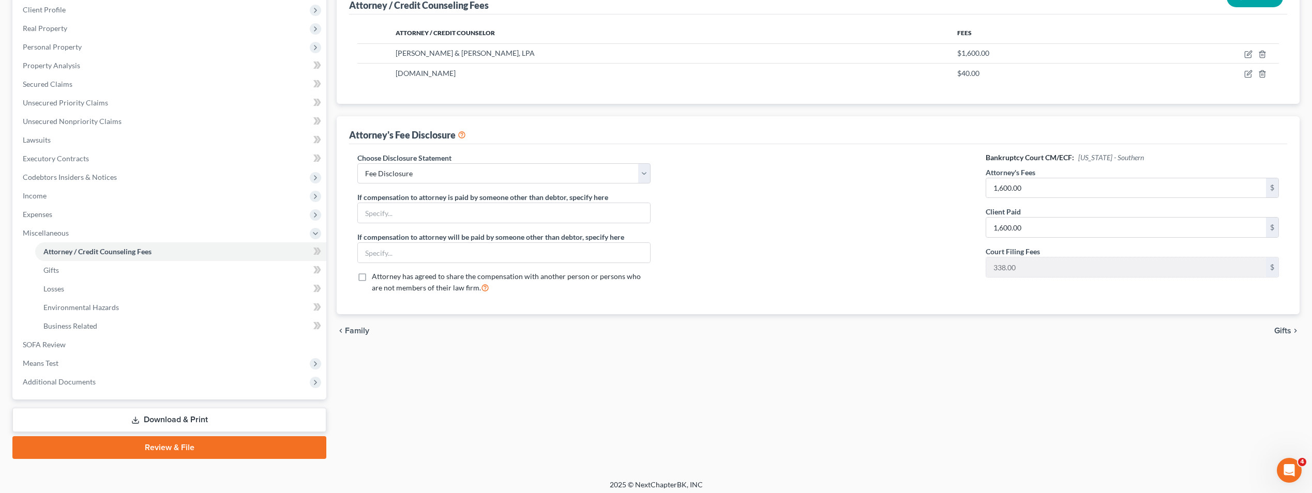
scroll to position [149, 0]
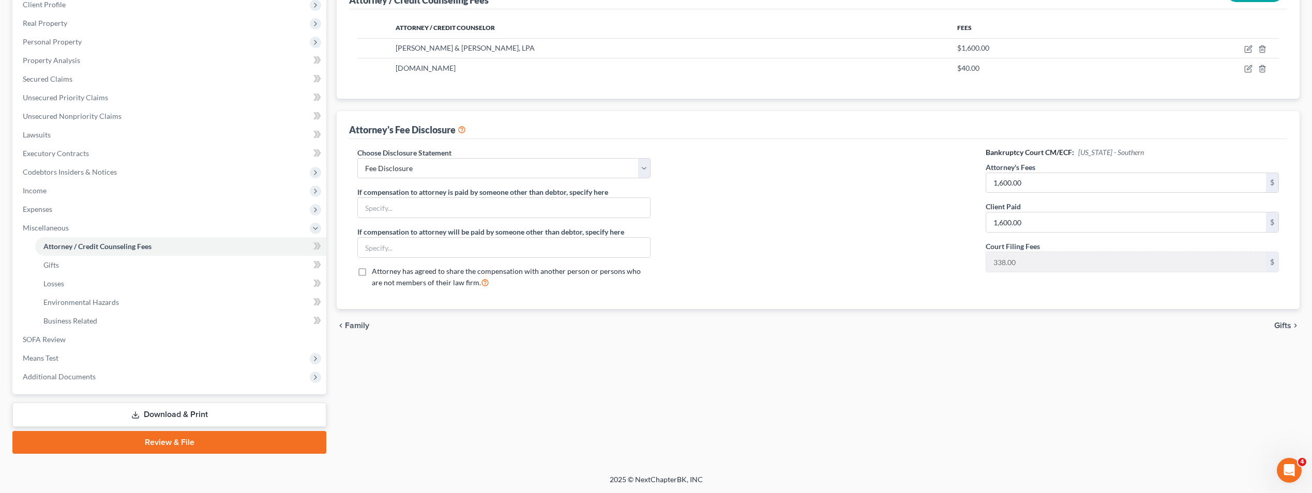
click at [183, 407] on link "Download & Print" at bounding box center [169, 415] width 314 height 24
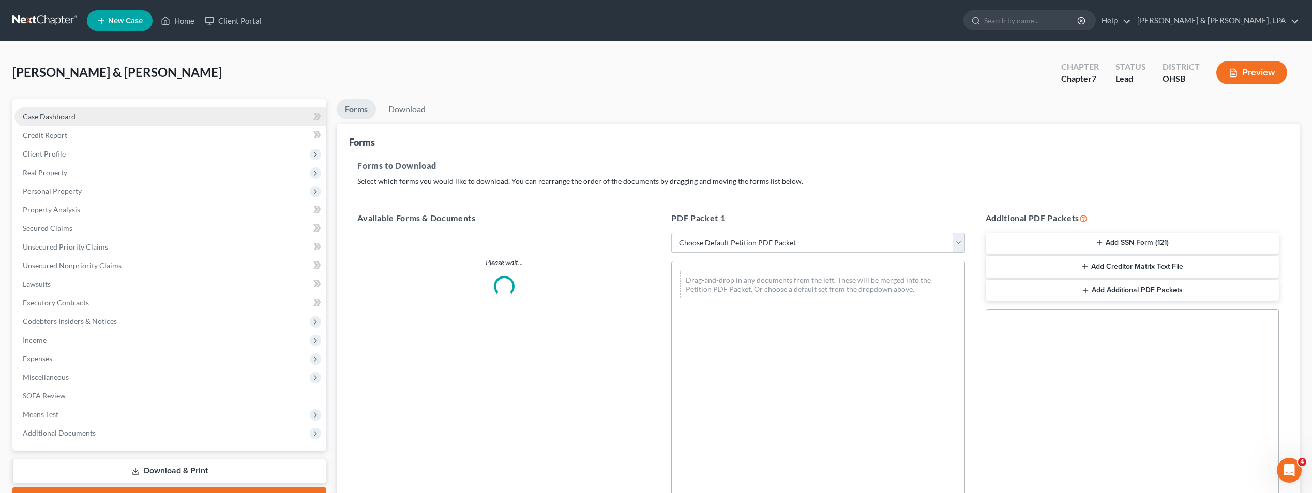
click at [43, 112] on span "Case Dashboard" at bounding box center [49, 116] width 53 height 9
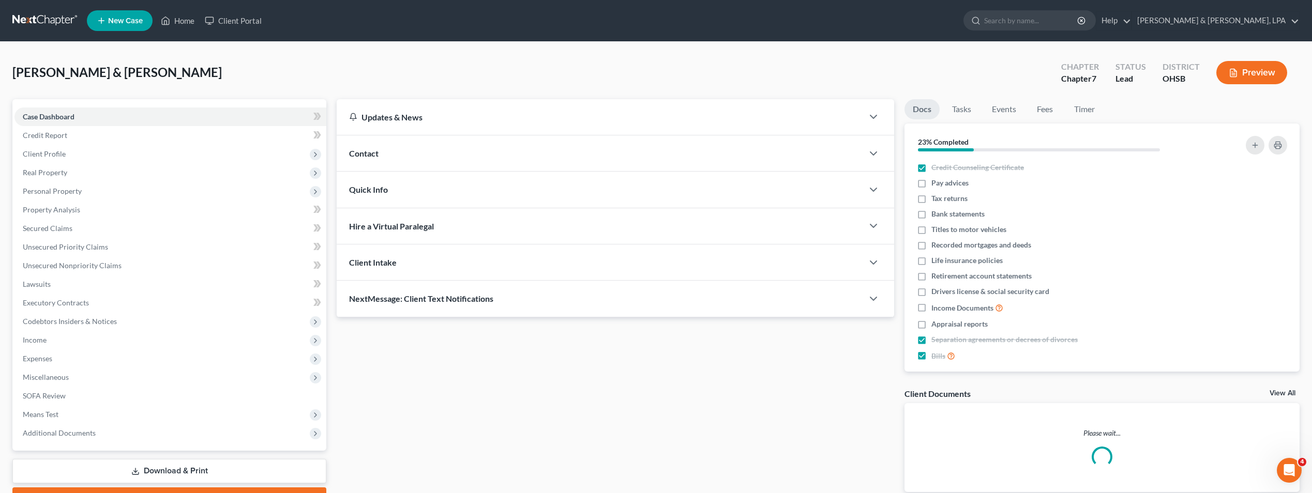
click at [42, 23] on link at bounding box center [45, 20] width 66 height 19
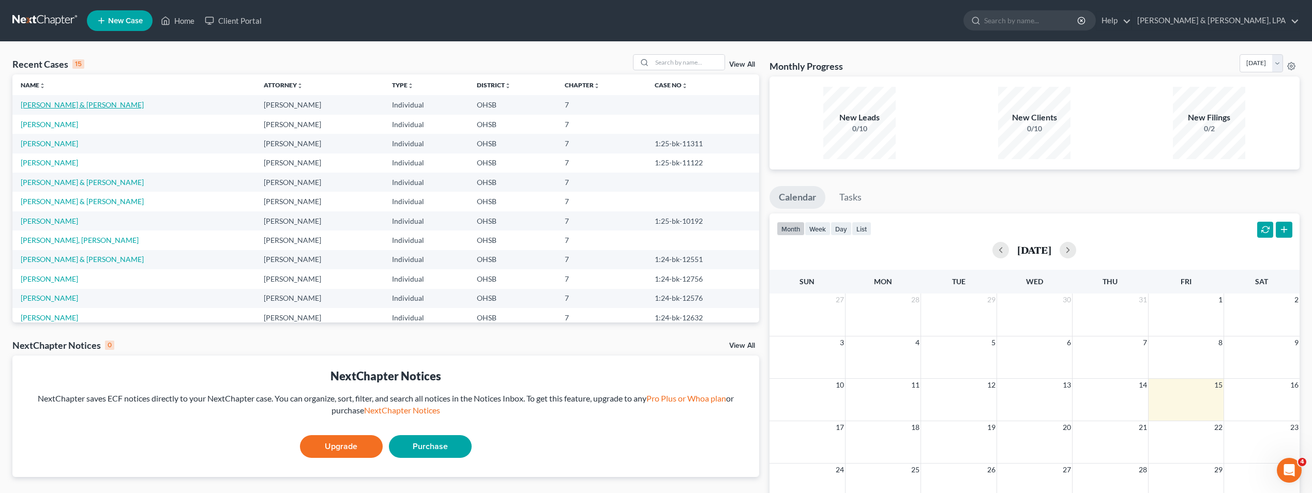
click at [55, 105] on link "[PERSON_NAME] & [PERSON_NAME]" at bounding box center [82, 104] width 123 height 9
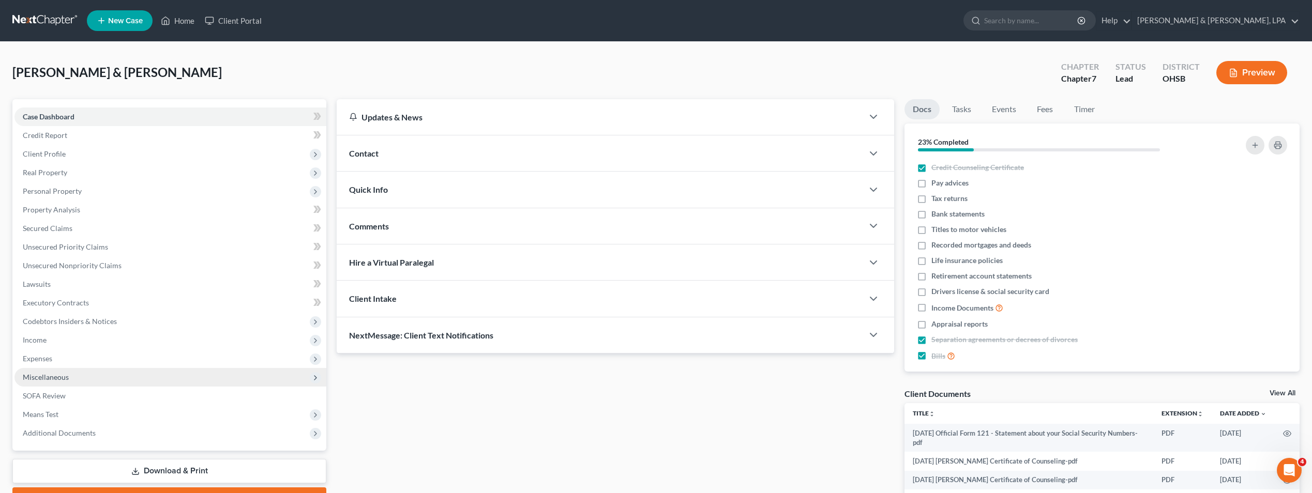
click at [74, 375] on span "Miscellaneous" at bounding box center [170, 377] width 312 height 19
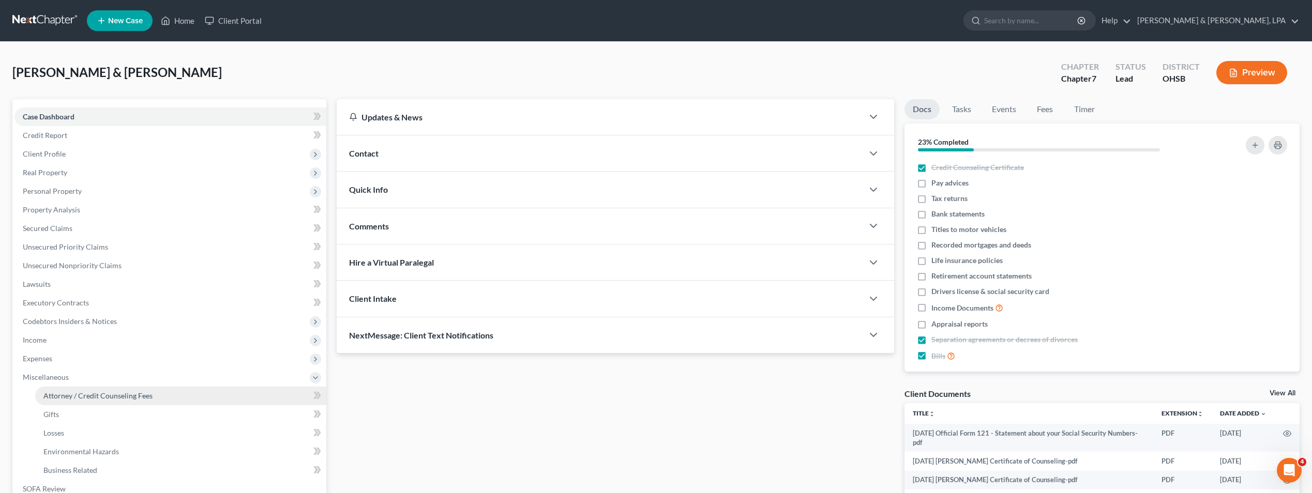
click at [105, 396] on span "Attorney / Credit Counseling Fees" at bounding box center [97, 395] width 109 height 9
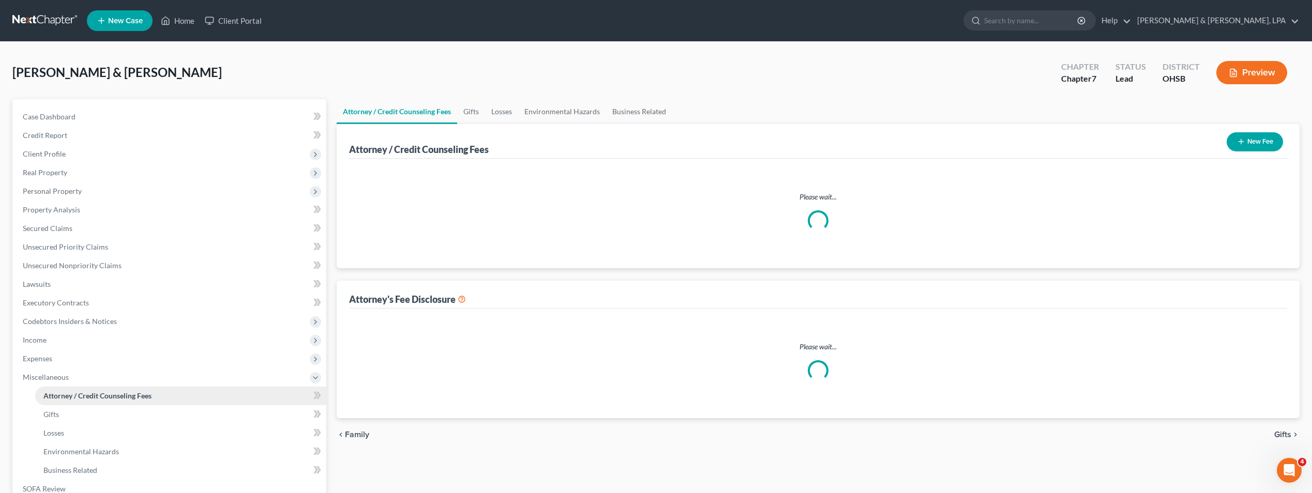
select select "0"
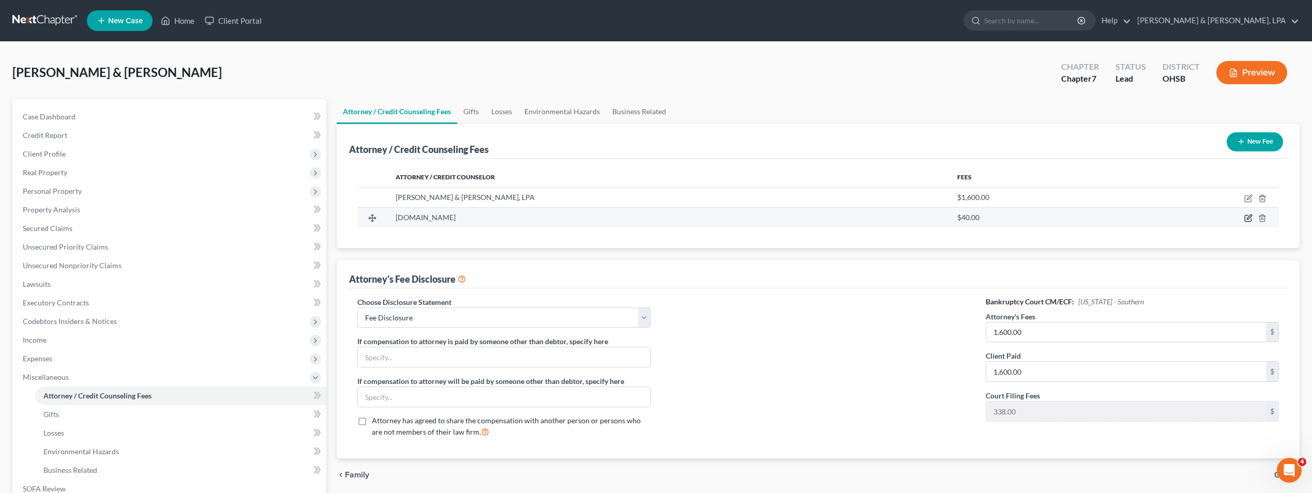
click at [1249, 215] on icon "button" at bounding box center [1248, 218] width 8 height 8
select select "33"
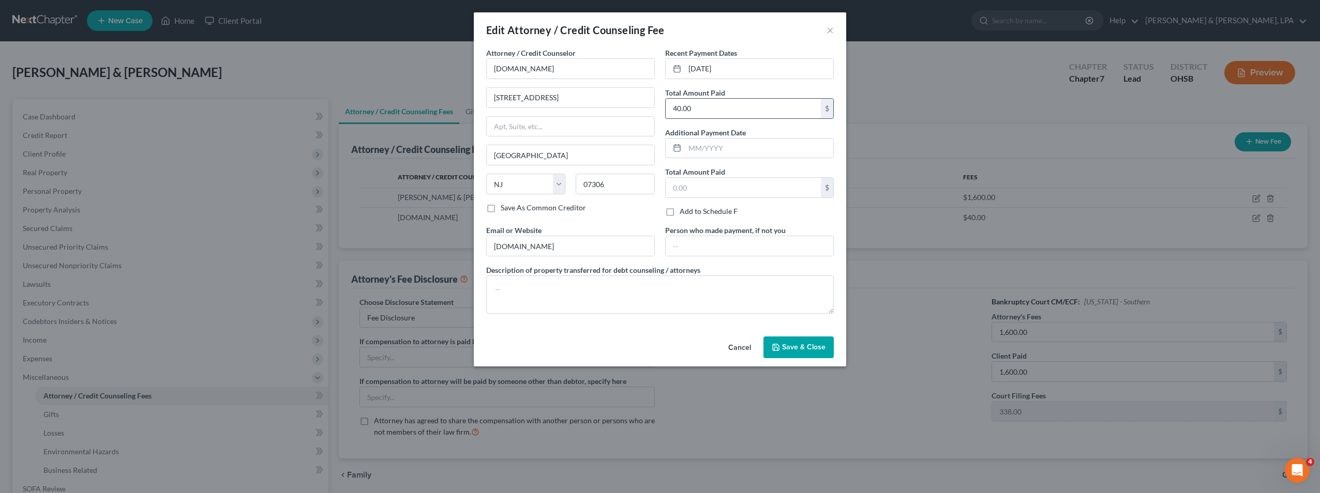
click at [701, 106] on input "40.00" at bounding box center [742, 109] width 155 height 20
type input "79.80"
click at [796, 348] on span "Save & Close" at bounding box center [803, 347] width 43 height 9
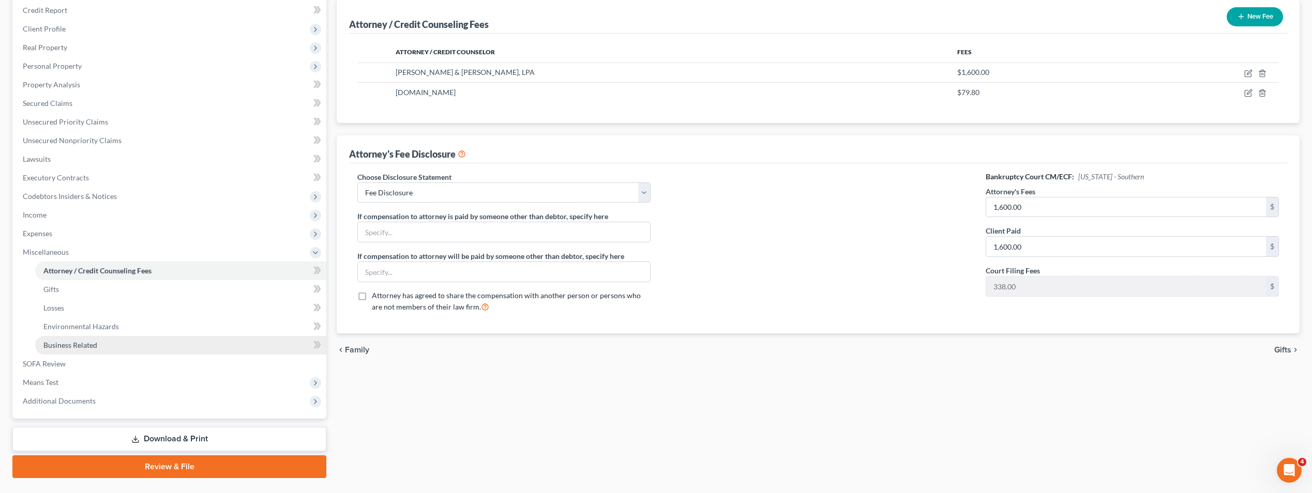
scroll to position [149, 0]
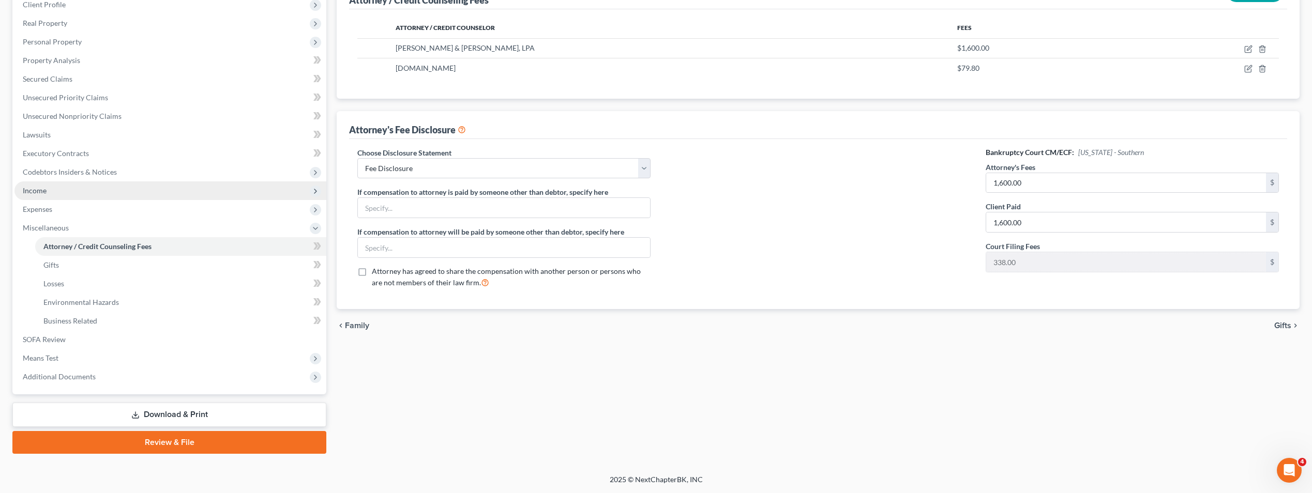
click at [105, 191] on span "Income" at bounding box center [170, 190] width 312 height 19
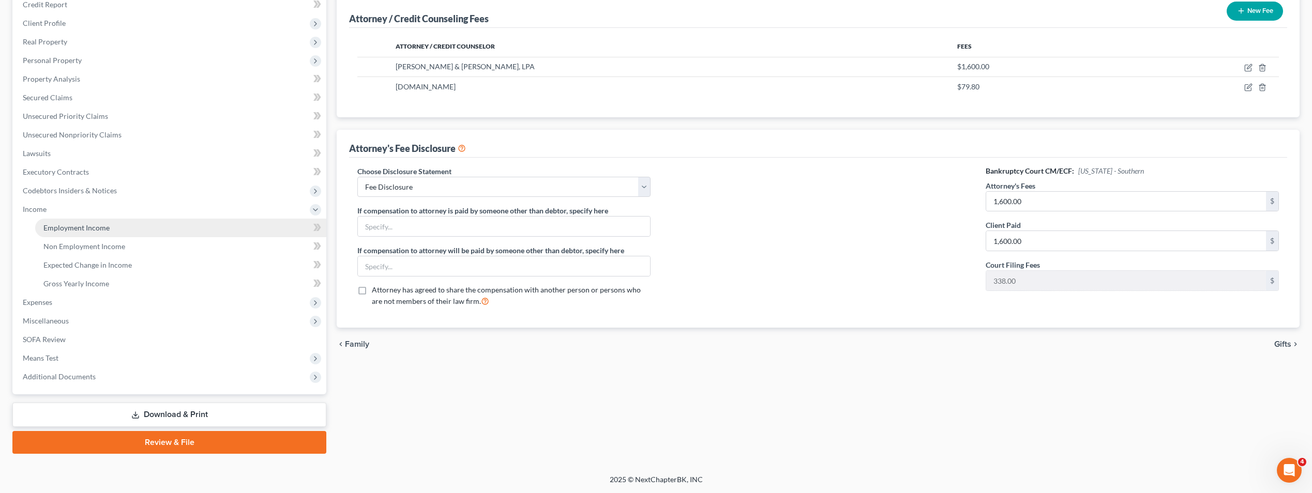
click at [107, 229] on span "Employment Income" at bounding box center [76, 227] width 66 height 9
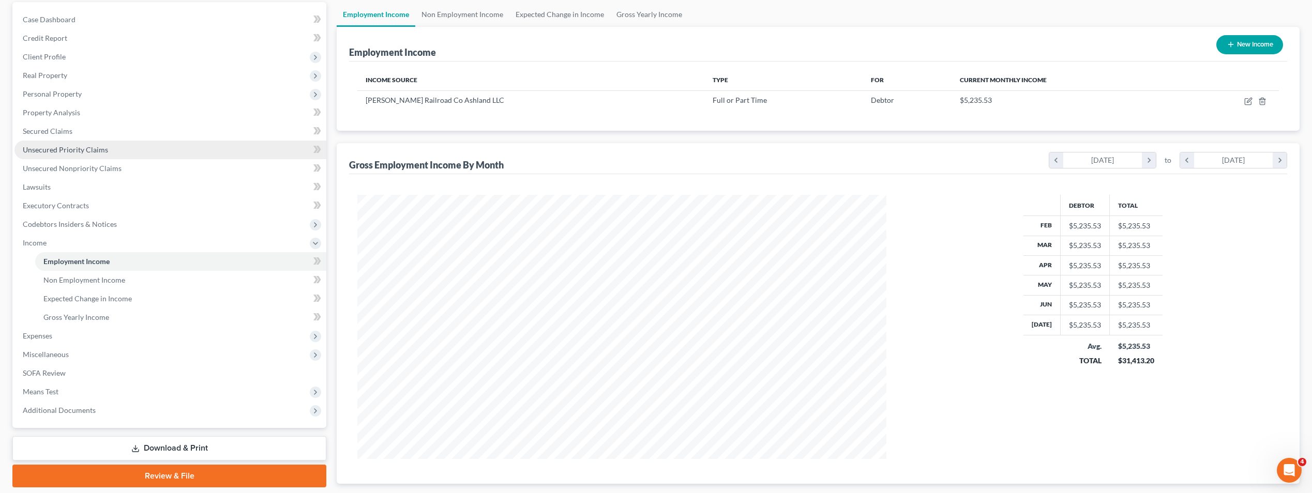
scroll to position [103, 0]
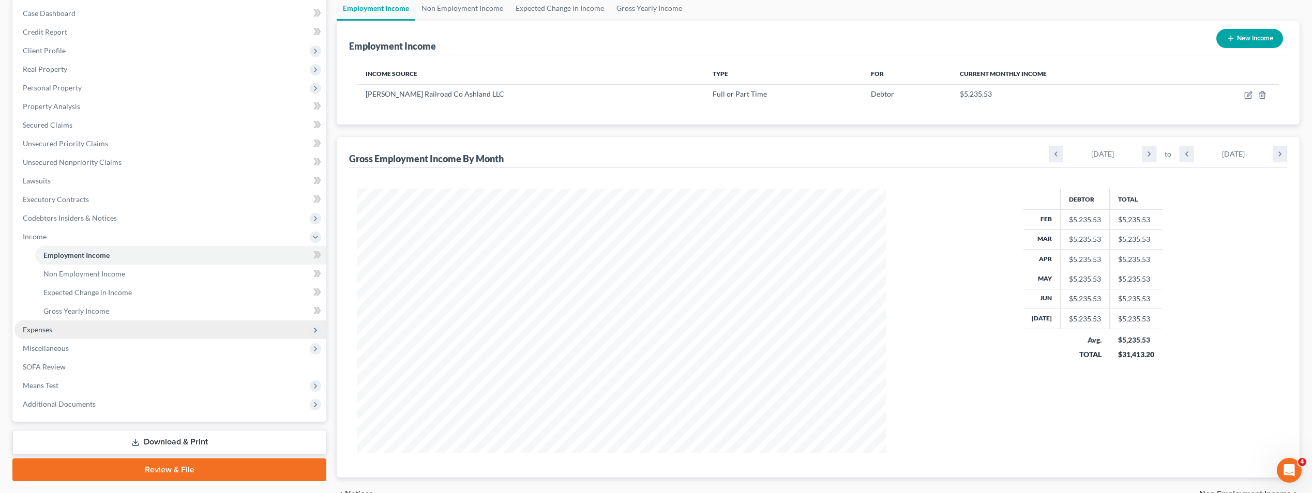
click at [65, 330] on span "Expenses" at bounding box center [170, 330] width 312 height 19
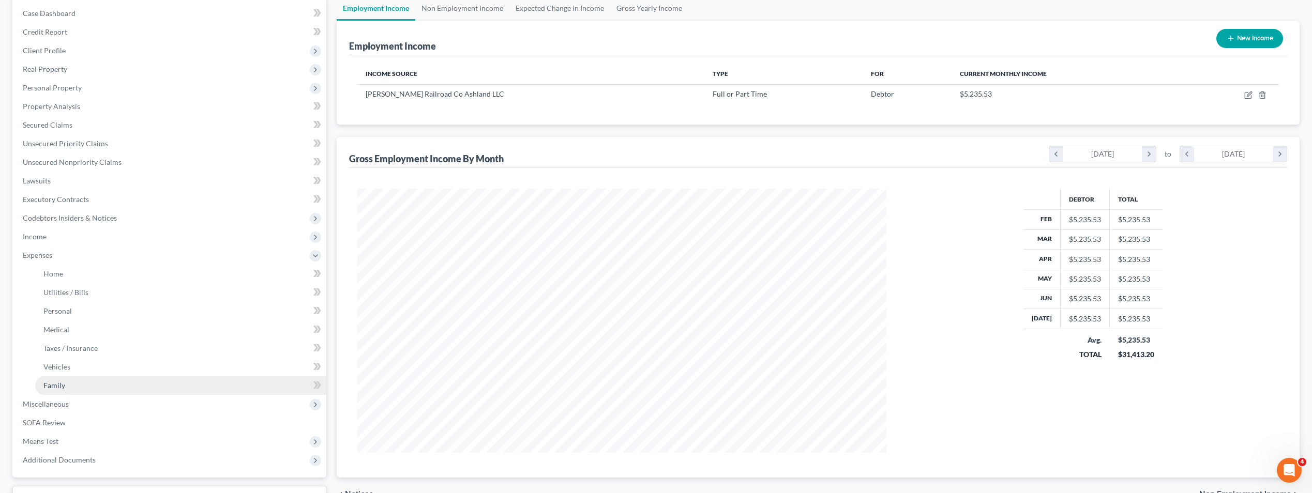
click at [137, 387] on link "Family" at bounding box center [180, 385] width 291 height 19
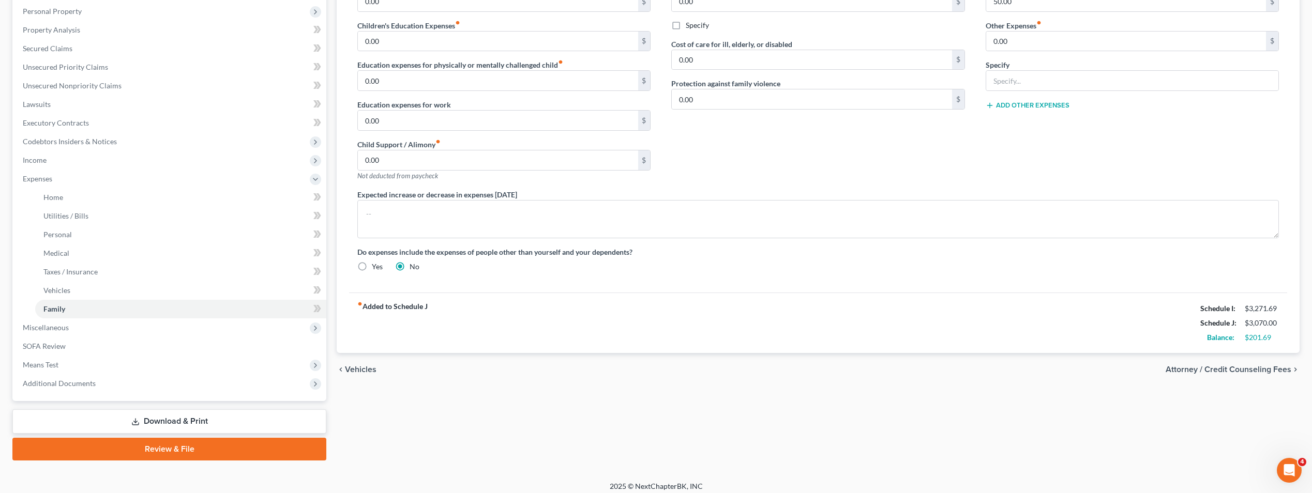
scroll to position [187, 0]
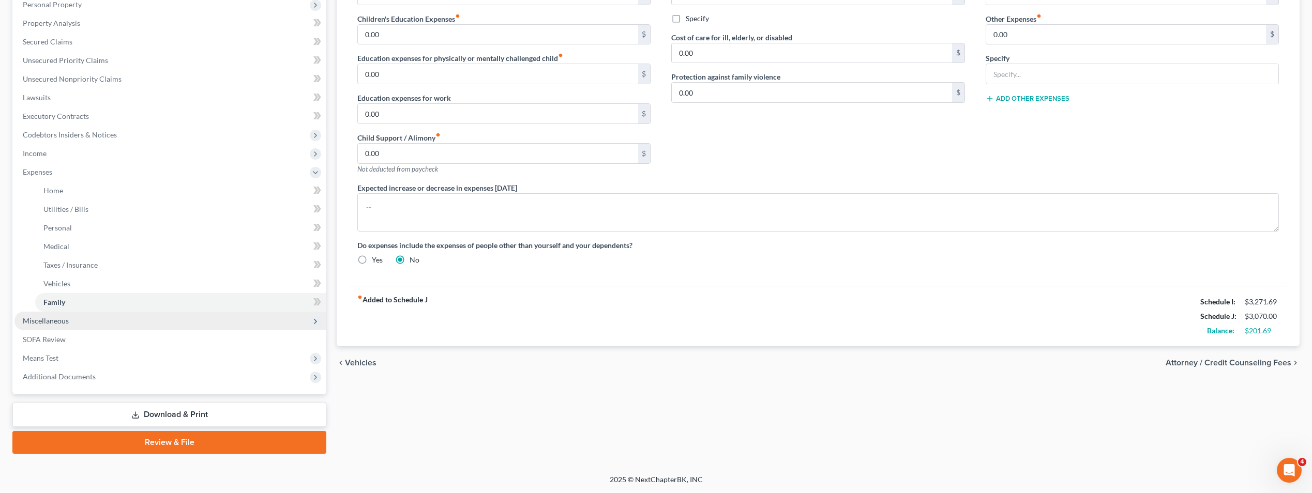
click at [52, 323] on span "Miscellaneous" at bounding box center [46, 320] width 46 height 9
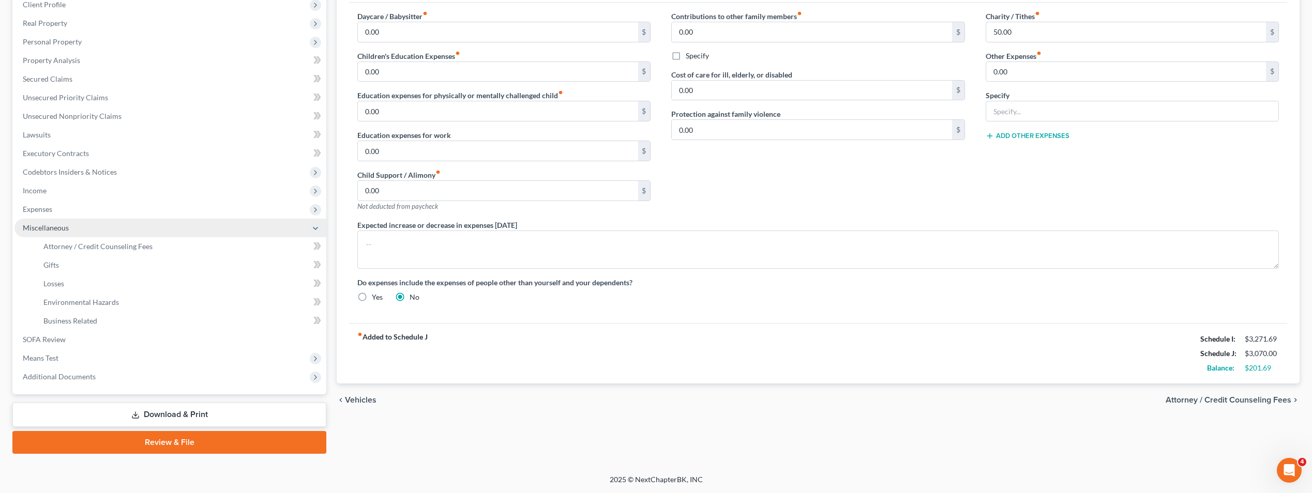
scroll to position [149, 0]
click at [85, 252] on link "Attorney / Credit Counseling Fees" at bounding box center [180, 246] width 291 height 19
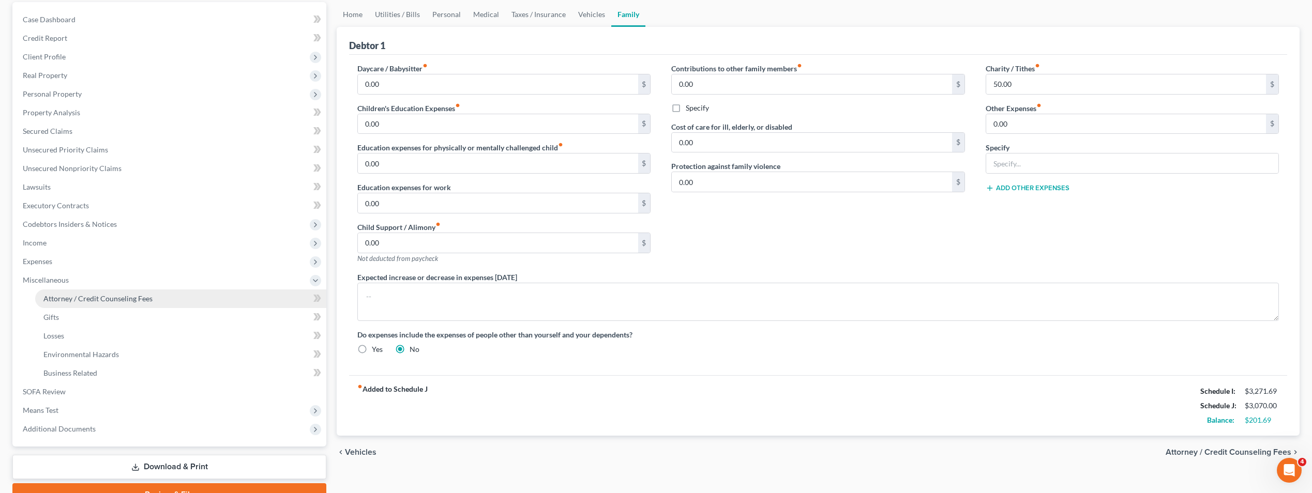
select select "0"
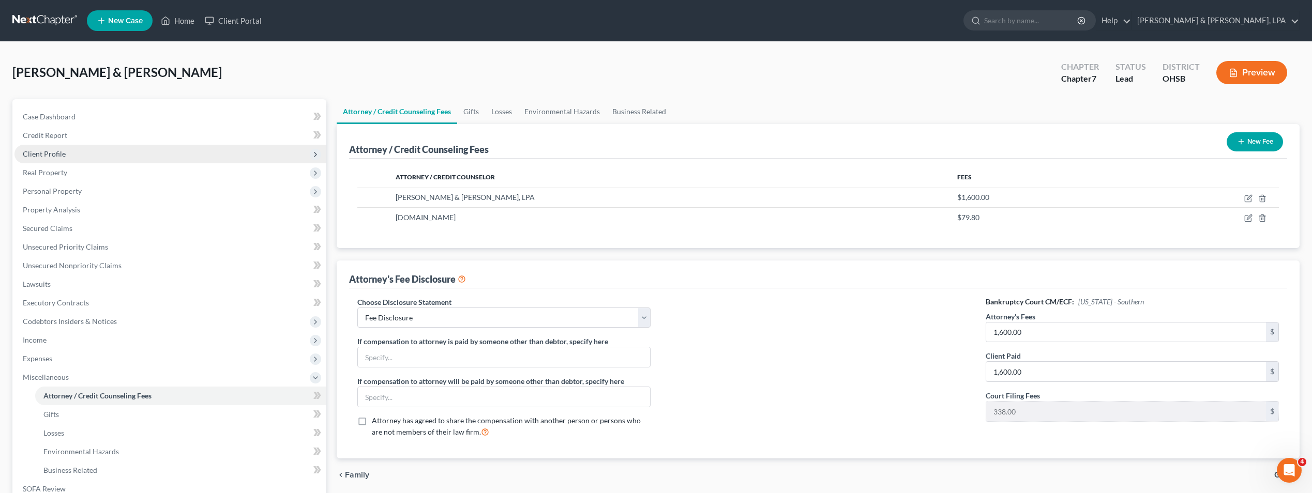
click at [58, 153] on span "Client Profile" at bounding box center [44, 153] width 43 height 9
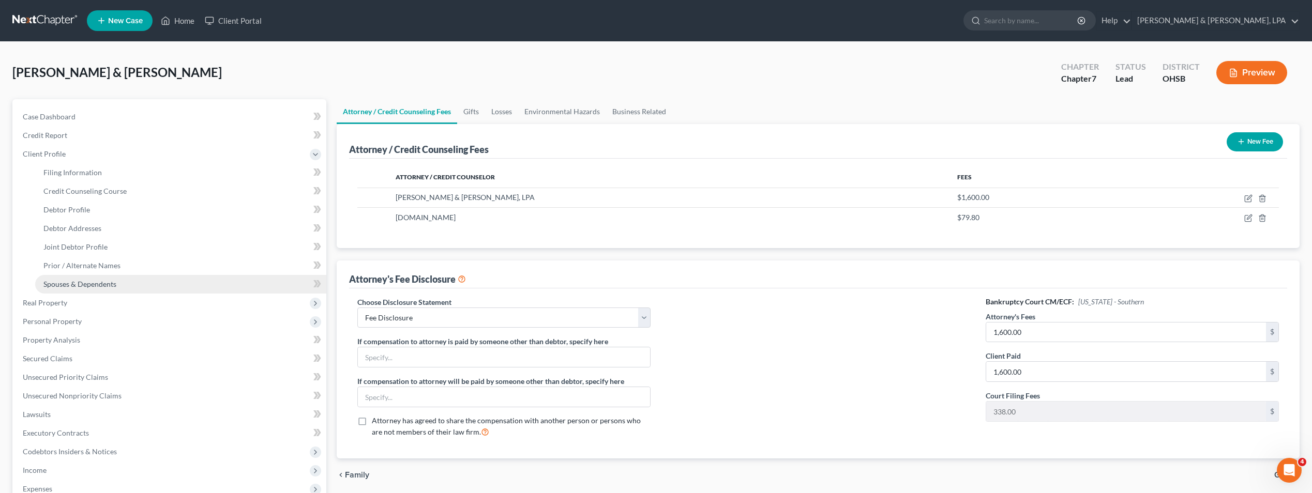
click at [77, 283] on span "Spouses & Dependents" at bounding box center [79, 284] width 73 height 9
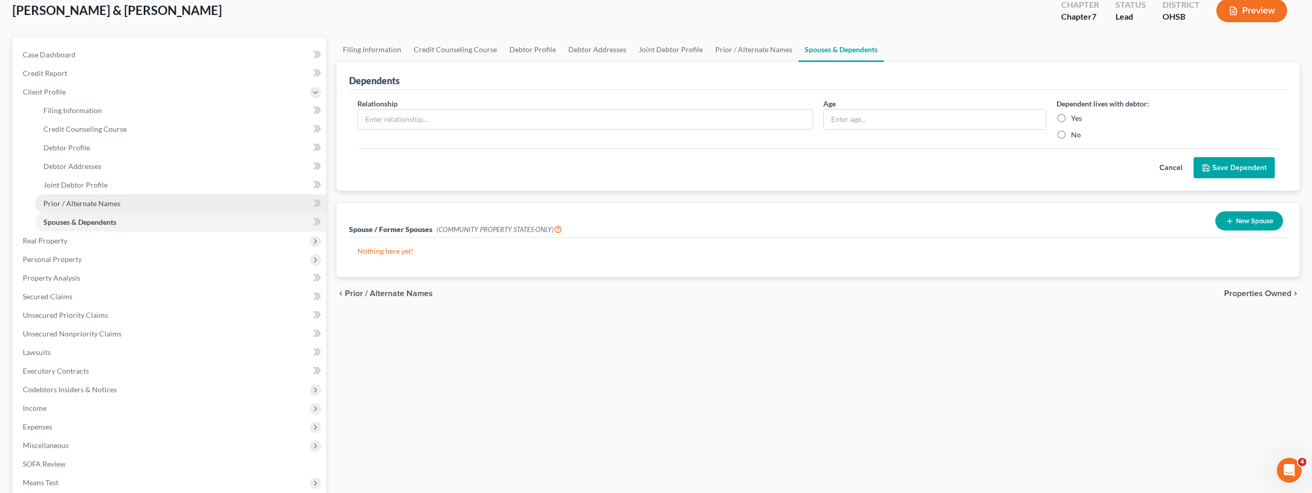
scroll to position [187, 0]
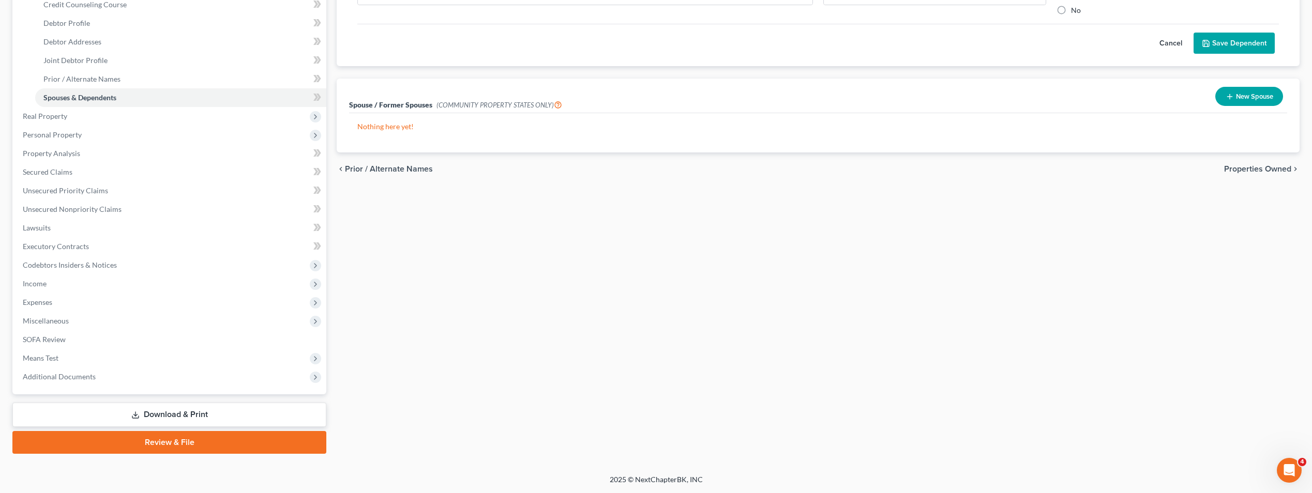
click at [139, 417] on icon at bounding box center [135, 417] width 6 height 2
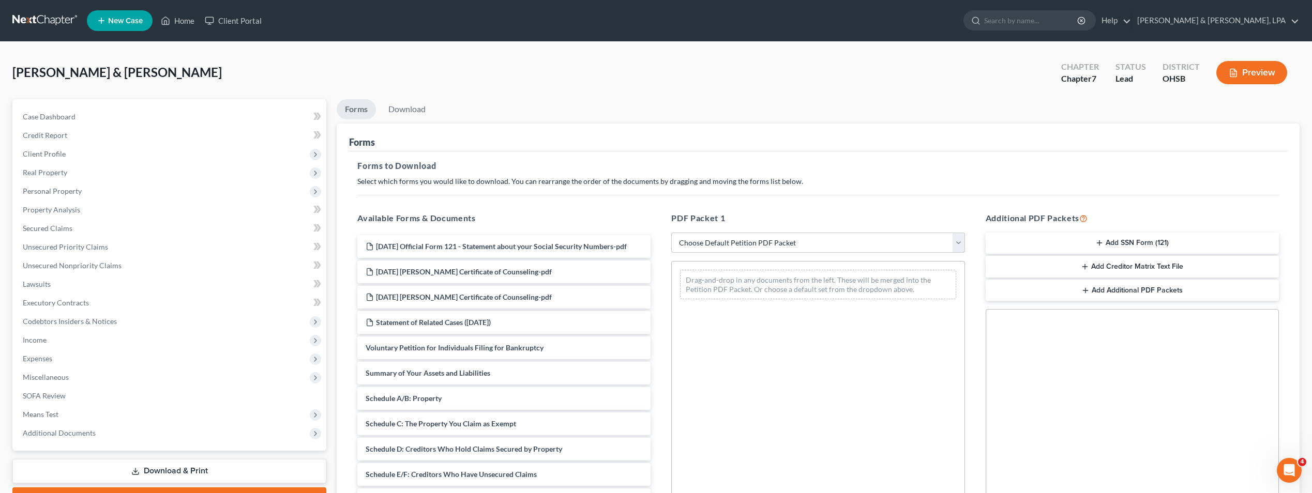
click at [960, 241] on select "Choose Default Petition PDF Packet Complete Bankruptcy Petition (all forms and …" at bounding box center [817, 243] width 293 height 21
select select "0"
click at [671, 233] on select "Choose Default Petition PDF Packet Complete Bankruptcy Petition (all forms and …" at bounding box center [817, 243] width 293 height 21
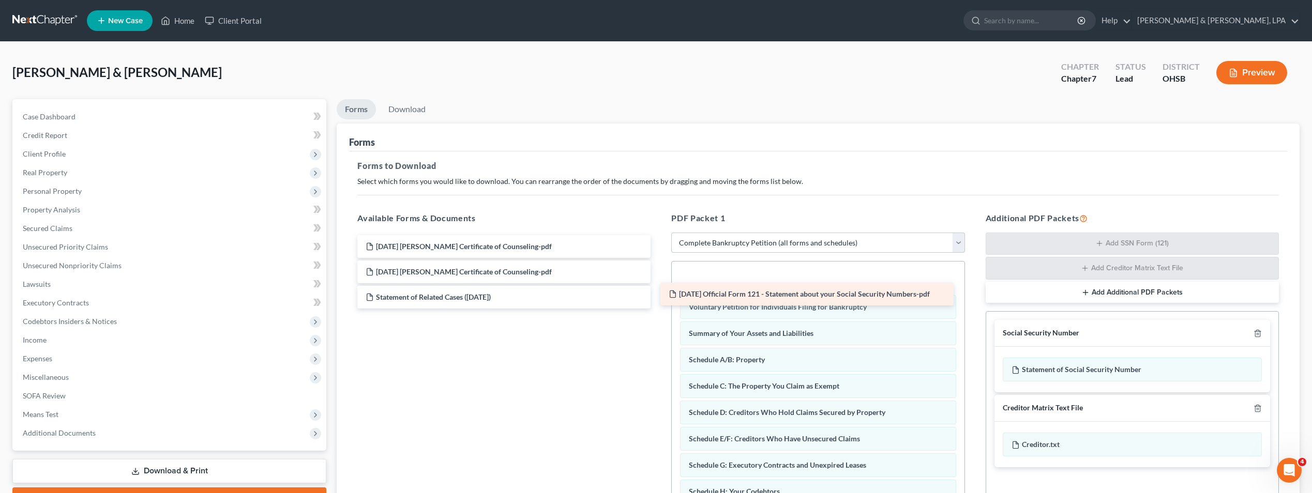
drag, startPoint x: 510, startPoint y: 243, endPoint x: 813, endPoint y: 290, distance: 306.7
click at [659, 290] on div "2025-08-15 Official Form 121 - Statement about your Social Security Numbers-pdf…" at bounding box center [504, 271] width 310 height 73
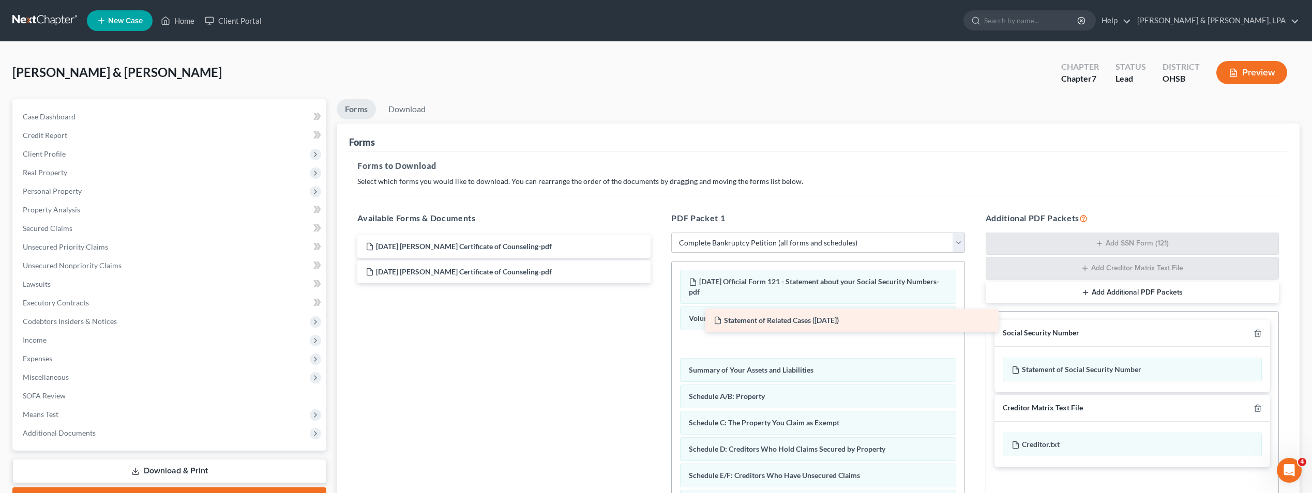
drag, startPoint x: 512, startPoint y: 299, endPoint x: 860, endPoint y: 323, distance: 348.8
click at [659, 283] on div "Statement of Related Cases (08/15/2025) 2025-06-10 Robert Fletcher Certificate …" at bounding box center [504, 259] width 310 height 48
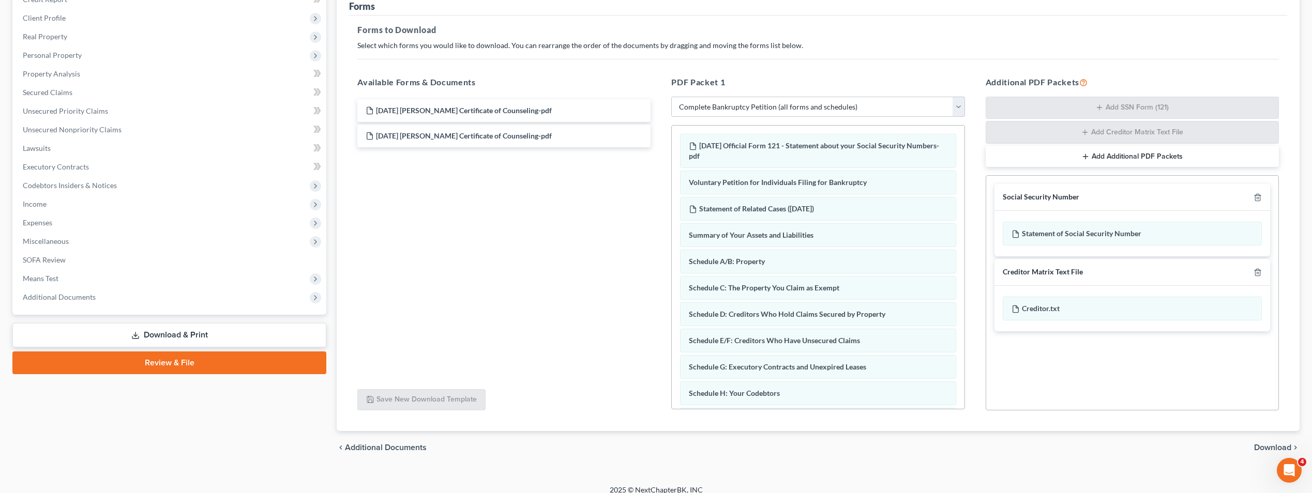
scroll to position [146, 0]
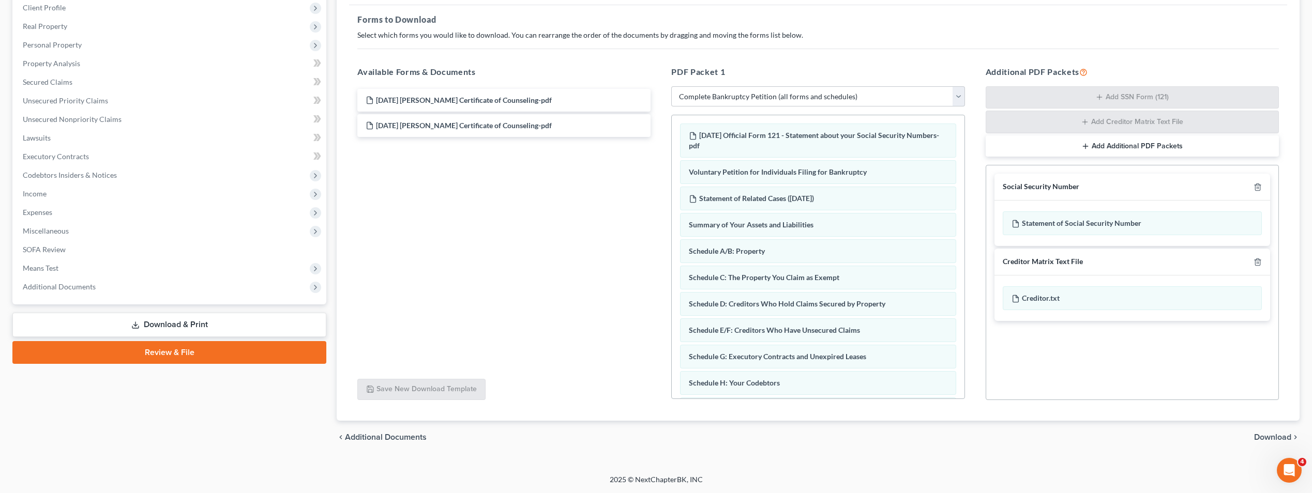
click at [1265, 437] on span "Download" at bounding box center [1272, 437] width 37 height 8
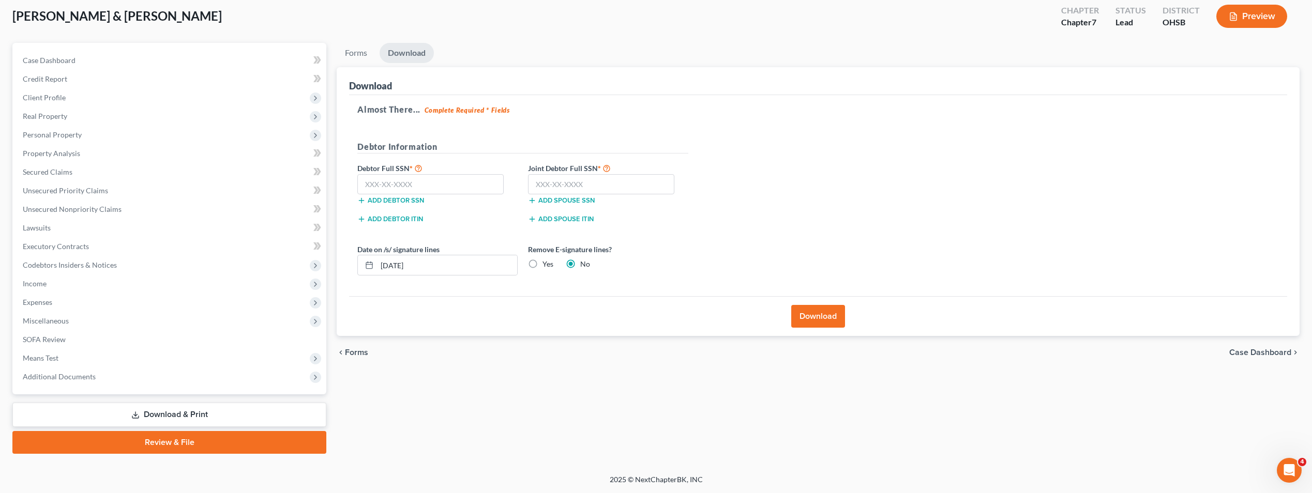
scroll to position [56, 0]
click at [442, 182] on input "text" at bounding box center [430, 184] width 146 height 21
type input "592-50-3423"
click at [628, 185] on input "text" at bounding box center [601, 184] width 146 height 21
type input "276-82-9446"
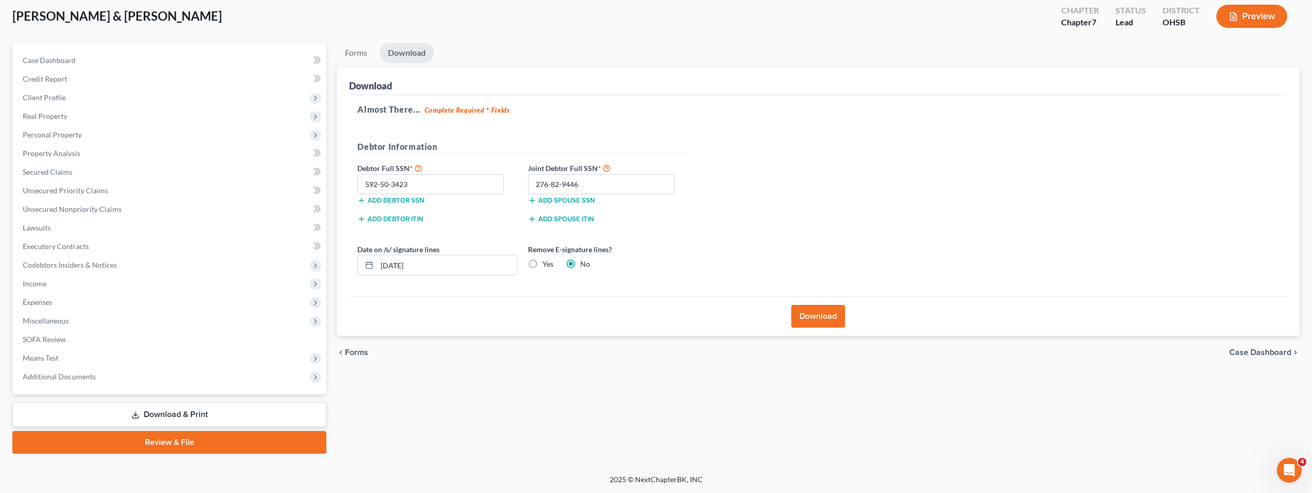
click at [813, 311] on button "Download" at bounding box center [818, 316] width 54 height 23
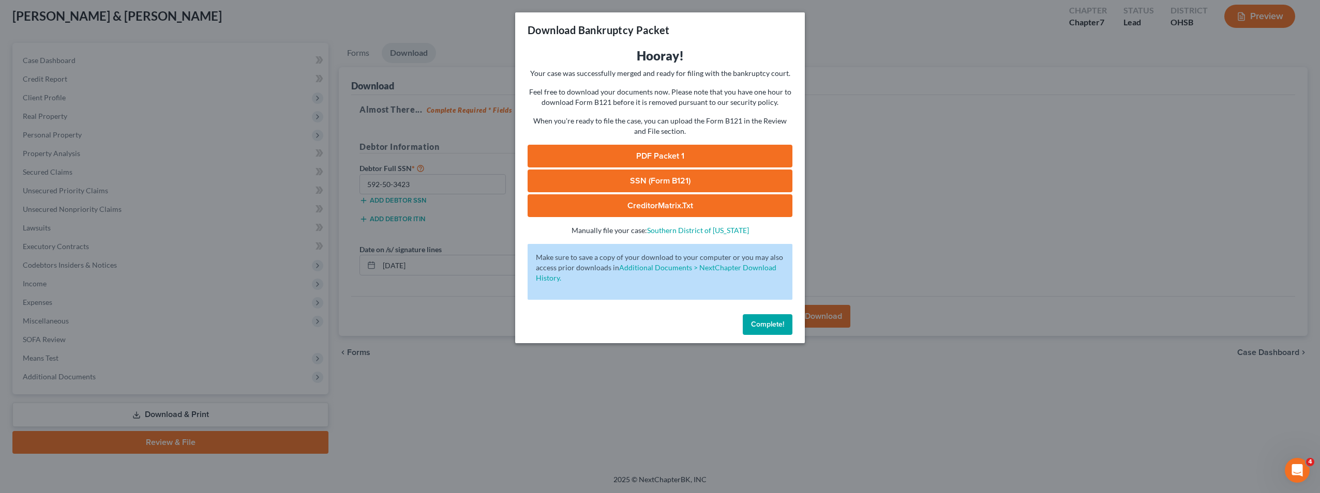
click at [677, 154] on link "PDF Packet 1" at bounding box center [659, 156] width 265 height 23
click at [594, 184] on link "SSN (Form B121)" at bounding box center [659, 181] width 265 height 23
click at [662, 204] on link "CreditorMatrix.txt" at bounding box center [659, 205] width 265 height 23
click at [767, 329] on button "Complete!" at bounding box center [767, 324] width 50 height 21
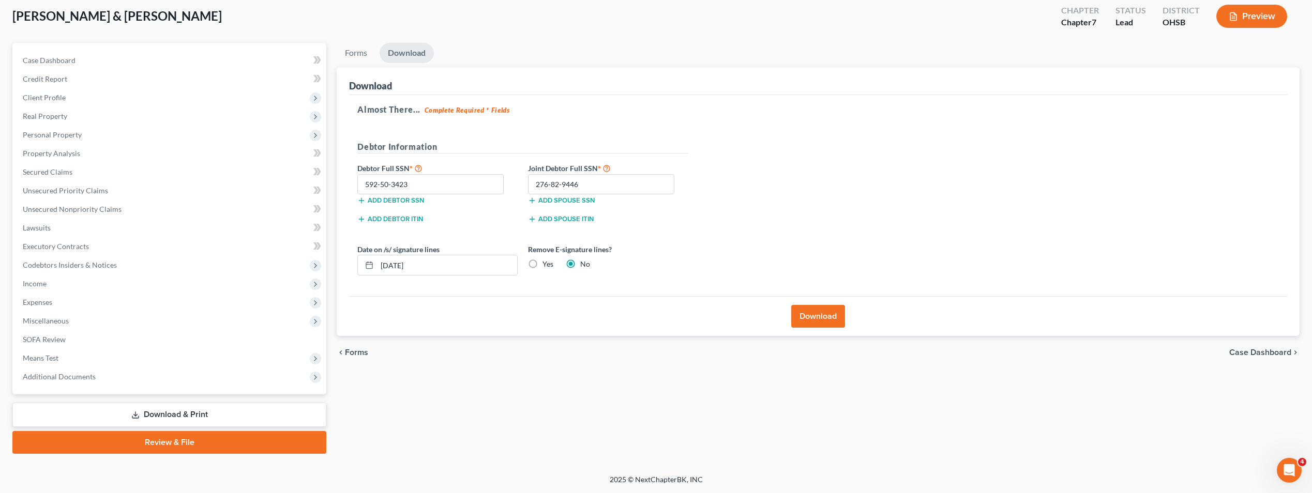
click at [206, 438] on link "Review & File" at bounding box center [169, 442] width 314 height 23
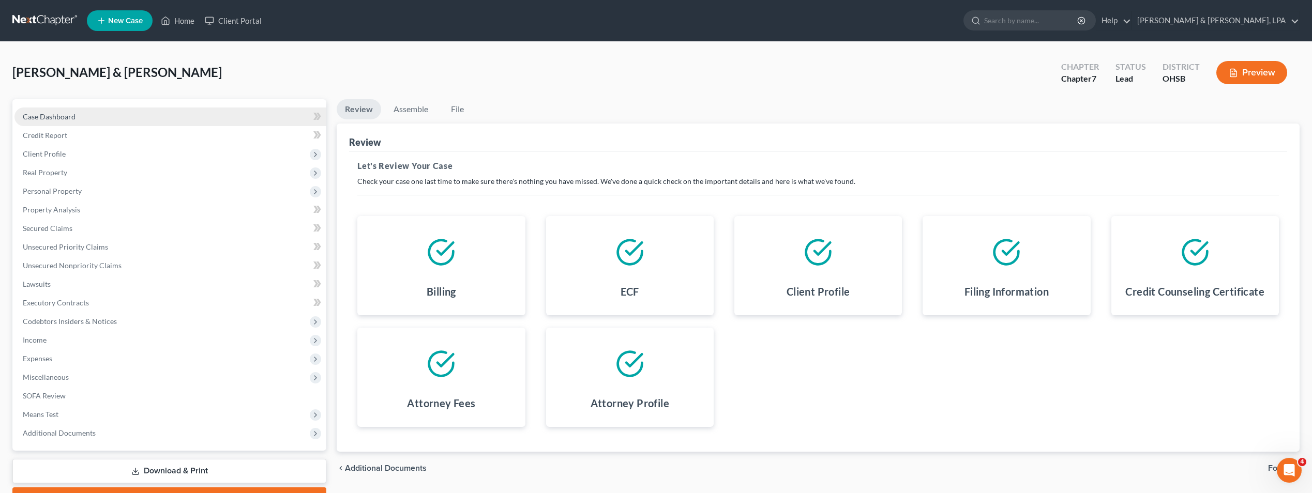
click at [77, 115] on link "Case Dashboard" at bounding box center [170, 117] width 312 height 19
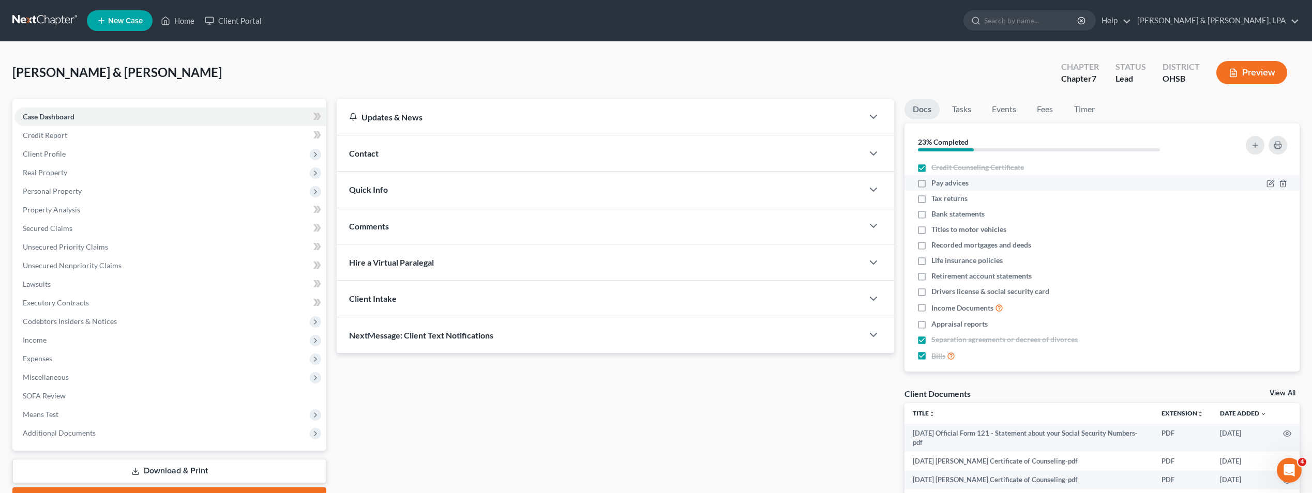
click at [931, 187] on label "Pay advices" at bounding box center [949, 183] width 37 height 10
click at [935, 185] on input "Pay advices" at bounding box center [938, 181] width 7 height 7
checkbox input "true"
click at [931, 200] on label "Tax returns" at bounding box center [949, 198] width 36 height 10
click at [935, 200] on input "Tax returns" at bounding box center [938, 196] width 7 height 7
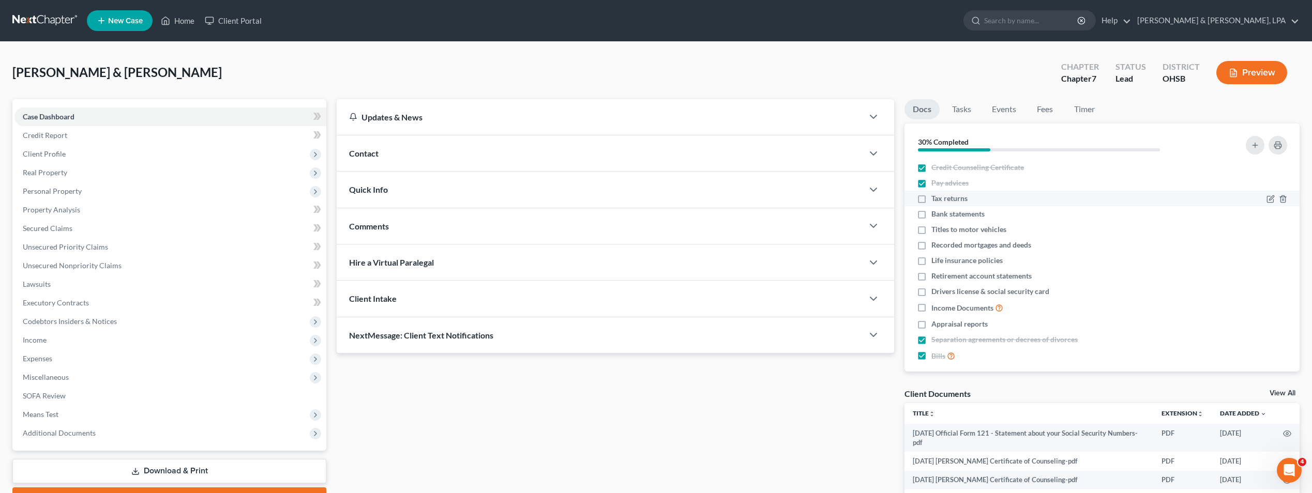
checkbox input "true"
click at [933, 215] on span "Bank statements" at bounding box center [957, 214] width 53 height 10
click at [935, 215] on input "Bank statements" at bounding box center [938, 212] width 7 height 7
checkbox input "true"
click at [945, 230] on span "Titles to motor vehicles" at bounding box center [968, 229] width 75 height 10
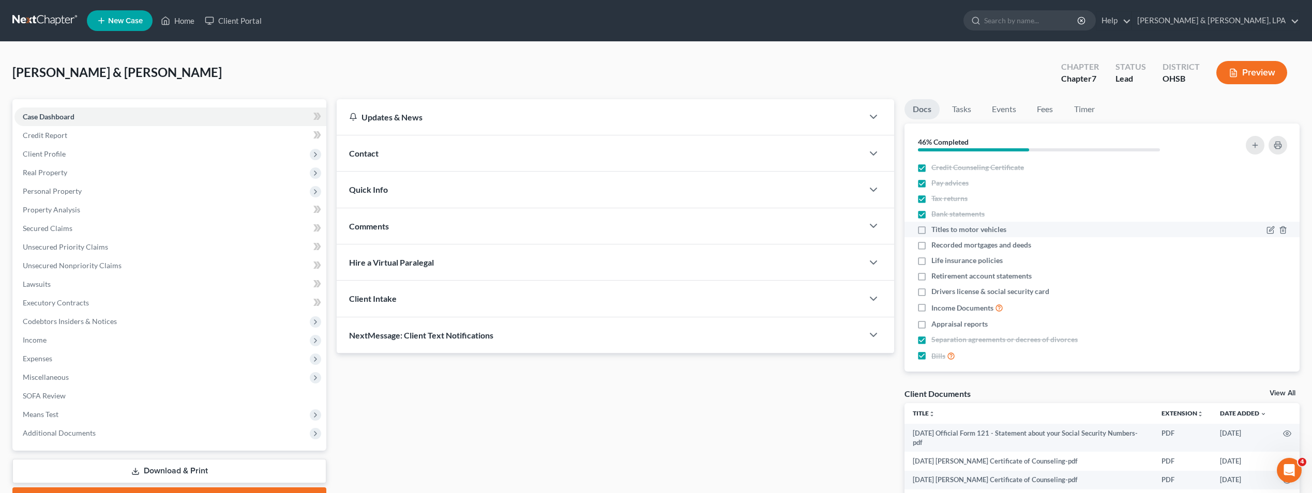
click at [942, 230] on input "Titles to motor vehicles" at bounding box center [938, 227] width 7 height 7
checkbox input "true"
click at [948, 244] on span "Recorded mortgages and deeds" at bounding box center [981, 245] width 100 height 10
click at [942, 244] on input "Recorded mortgages and deeds" at bounding box center [938, 243] width 7 height 7
checkbox input "true"
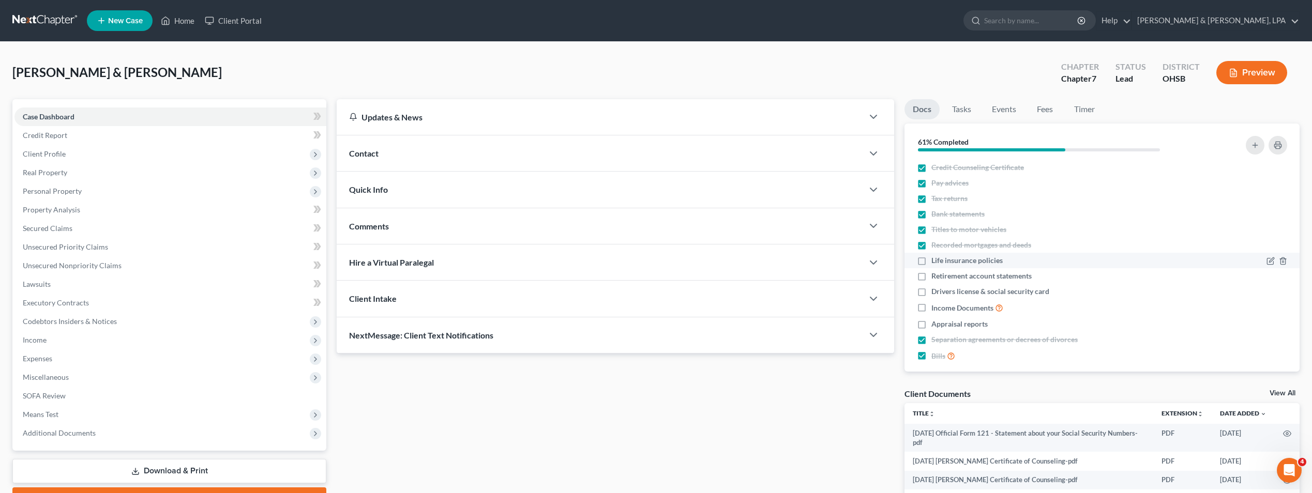
click at [948, 264] on span "Life insurance policies" at bounding box center [966, 260] width 71 height 10
click at [942, 262] on input "Life insurance policies" at bounding box center [938, 258] width 7 height 7
checkbox input "true"
click at [952, 279] on span "Retirement account statements" at bounding box center [981, 276] width 100 height 10
click at [942, 278] on input "Retirement account statements" at bounding box center [938, 274] width 7 height 7
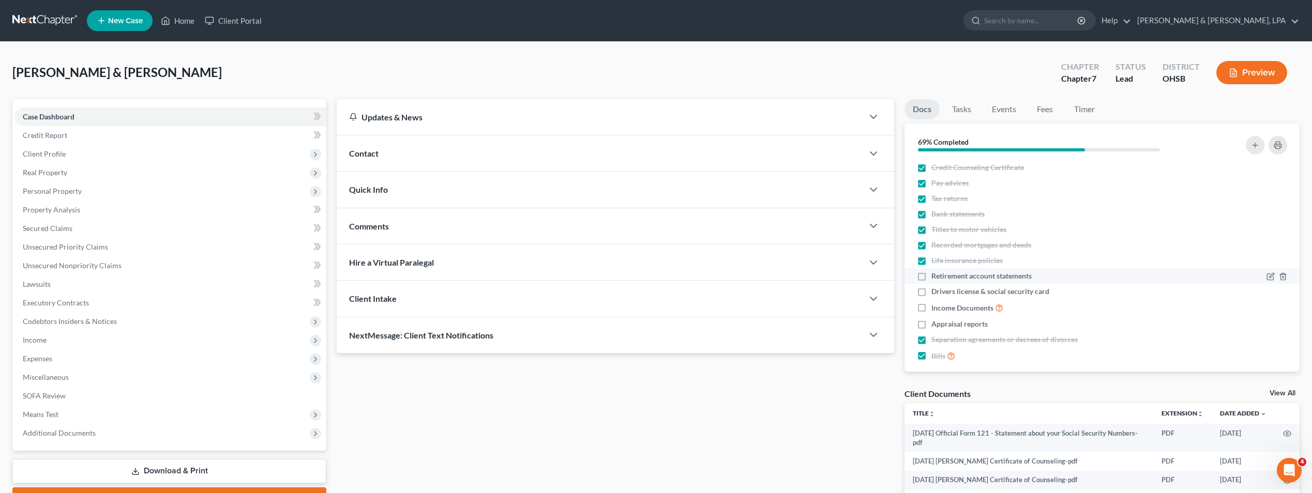
checkbox input "true"
click at [954, 290] on span "Drivers license & social security card" at bounding box center [990, 291] width 118 height 10
click at [942, 290] on input "Drivers license & social security card" at bounding box center [938, 289] width 7 height 7
checkbox input "true"
click at [953, 304] on span "Income Documents" at bounding box center [962, 308] width 62 height 10
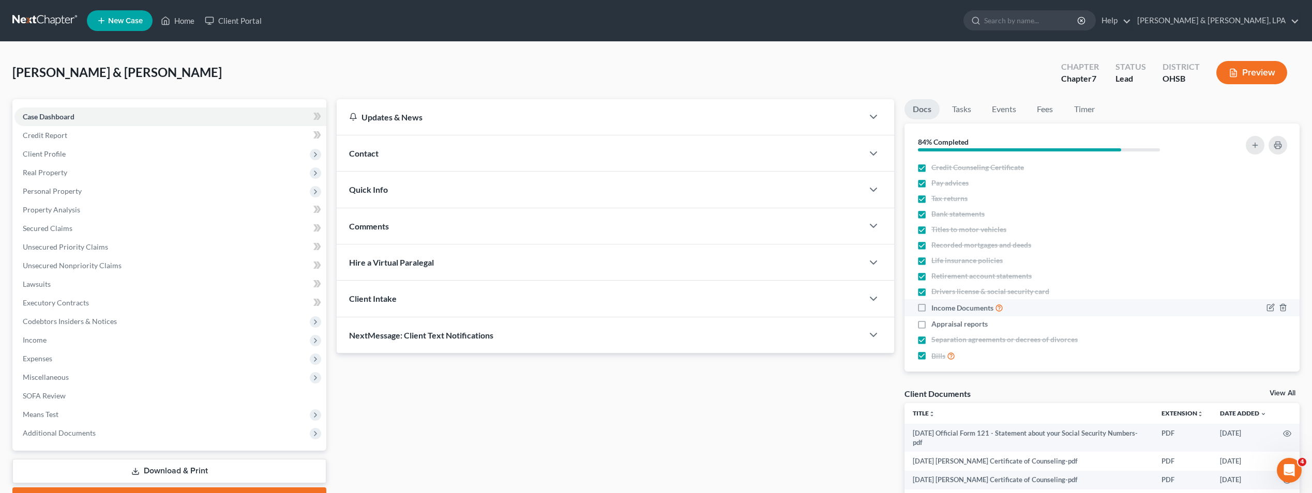
click at [942, 304] on input "Income Documents" at bounding box center [938, 305] width 7 height 7
checkbox input "true"
click at [954, 321] on span "Appraisal reports" at bounding box center [959, 324] width 56 height 10
click at [942, 321] on input "Appraisal reports" at bounding box center [938, 322] width 7 height 7
checkbox input "true"
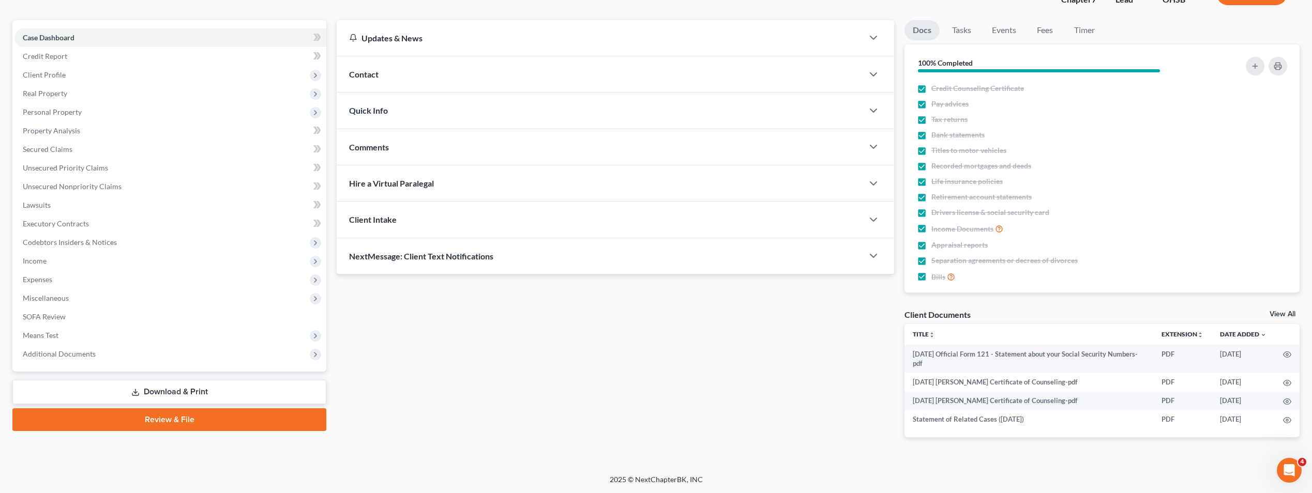
click at [153, 423] on link "Review & File" at bounding box center [169, 419] width 314 height 23
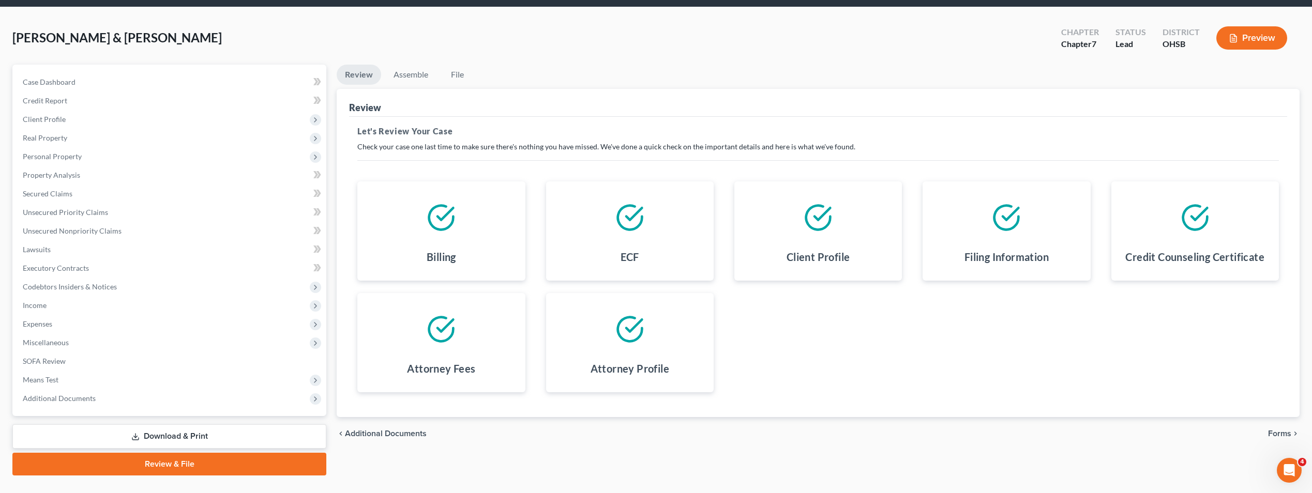
scroll to position [56, 0]
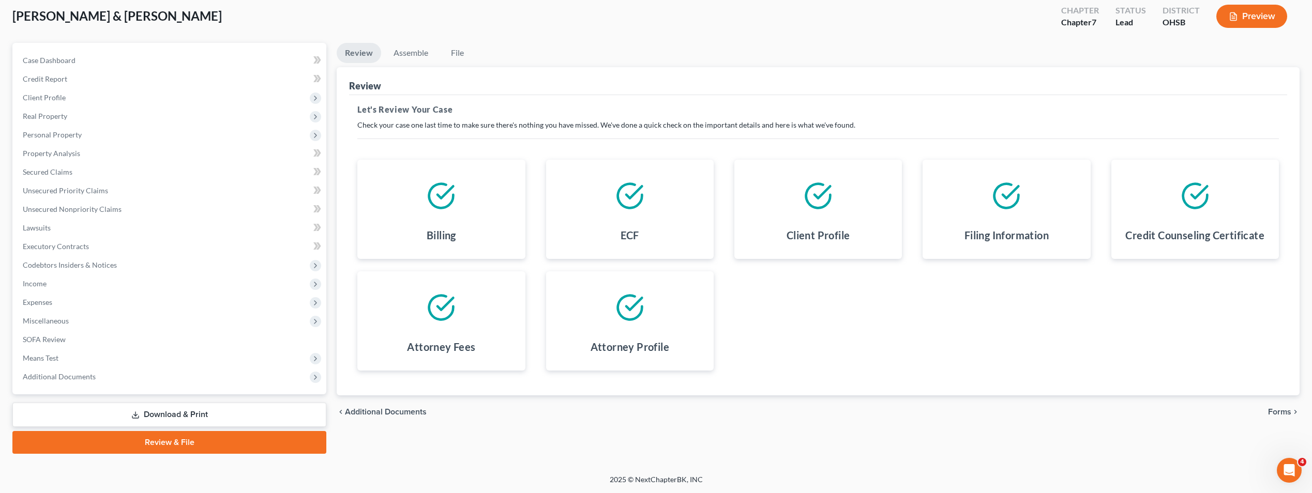
click at [1283, 408] on span "Forms" at bounding box center [1279, 412] width 23 height 8
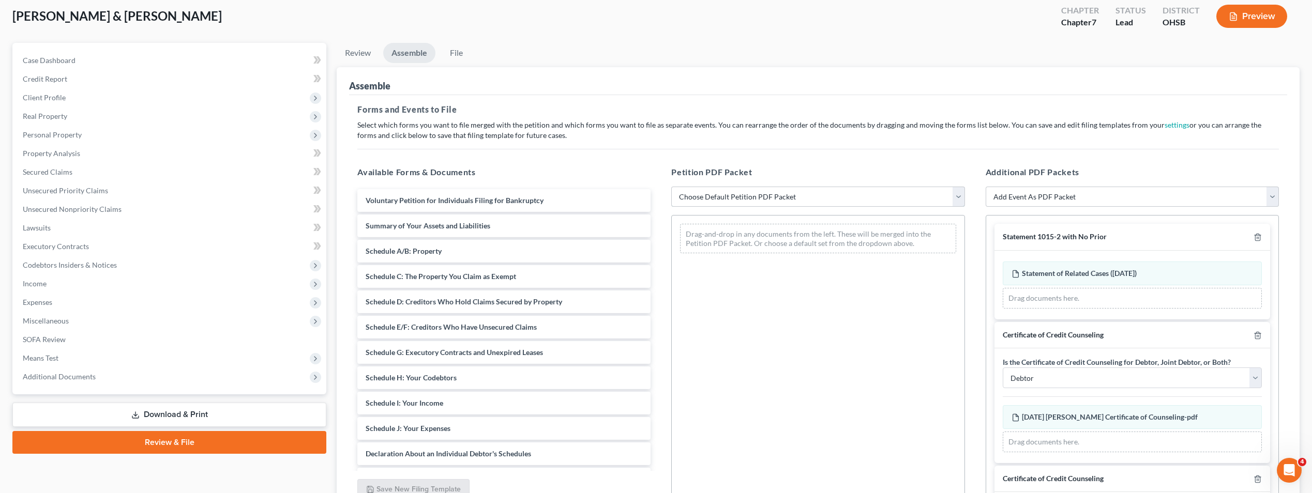
click at [960, 195] on select "Choose Default Petition PDF Packet Emergency Filing (Voluntary Petition and Cre…" at bounding box center [817, 197] width 293 height 21
select select "1"
click at [671, 187] on select "Choose Default Petition PDF Packet Emergency Filing (Voluntary Petition and Cre…" at bounding box center [817, 197] width 293 height 21
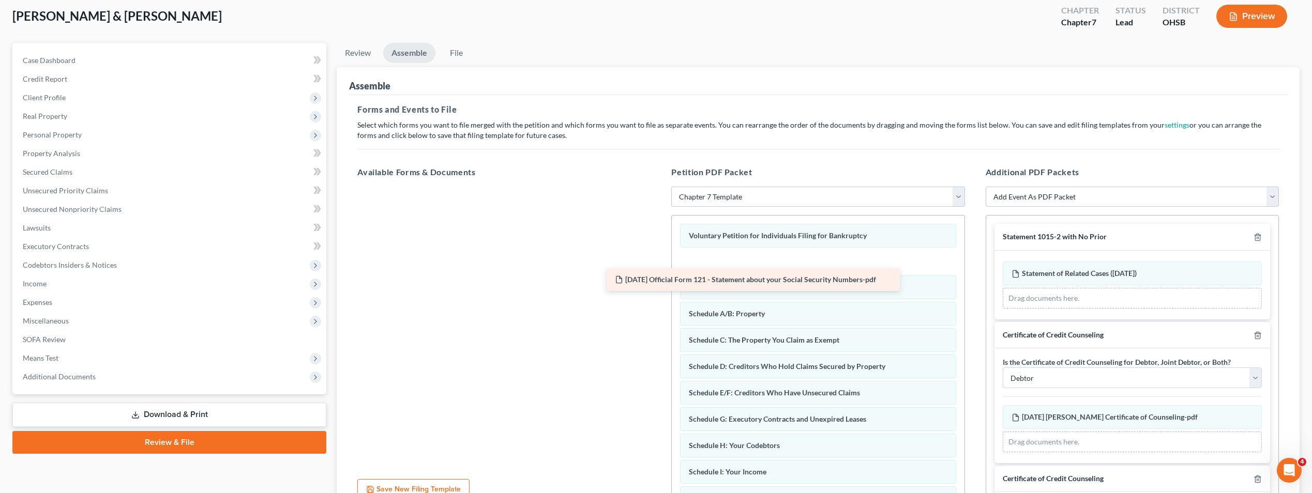
drag, startPoint x: 569, startPoint y: 200, endPoint x: 819, endPoint y: 279, distance: 261.5
click at [659, 187] on div "2025-08-15 Official Form 121 - Statement about your Social Security Numbers-pdf…" at bounding box center [504, 187] width 310 height 0
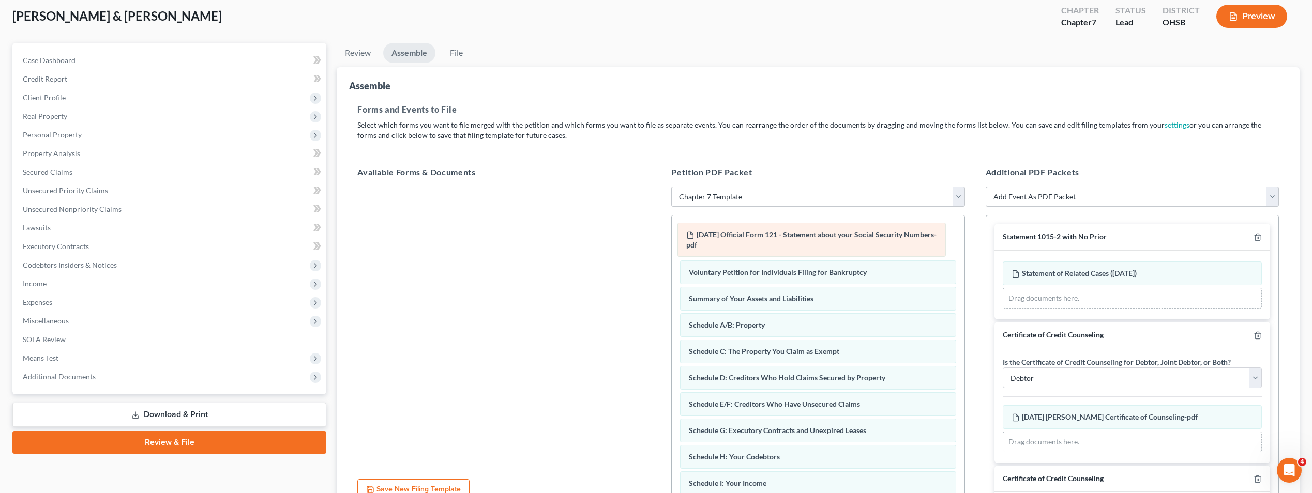
drag, startPoint x: 815, startPoint y: 263, endPoint x: 812, endPoint y: 235, distance: 27.5
click at [812, 235] on div "2025-08-15 Official Form 121 - Statement about your Social Security Numbers-pdf…" at bounding box center [818, 486] width 292 height 541
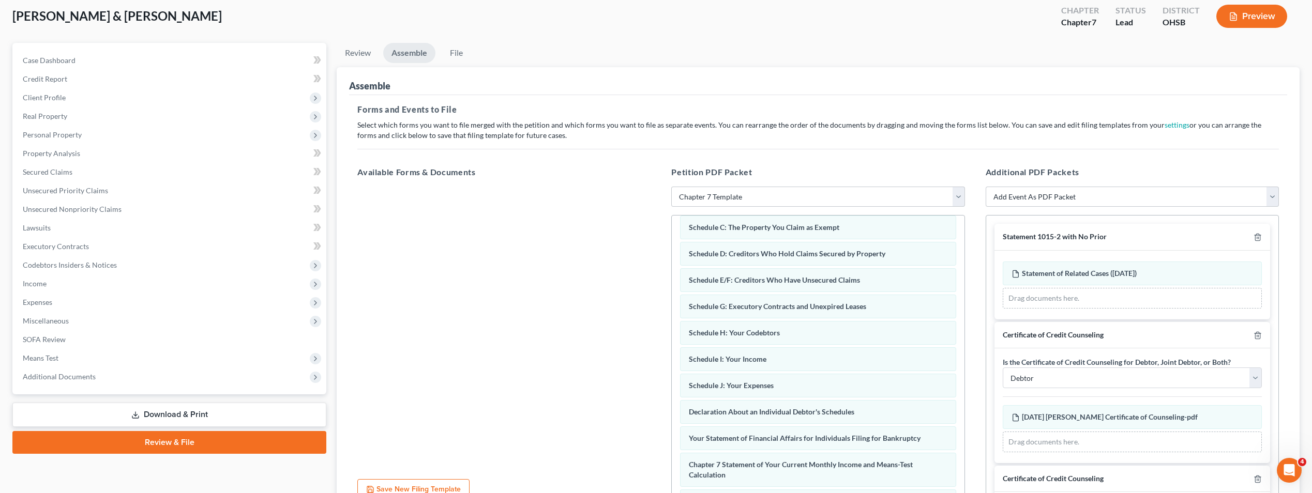
scroll to position [0, 0]
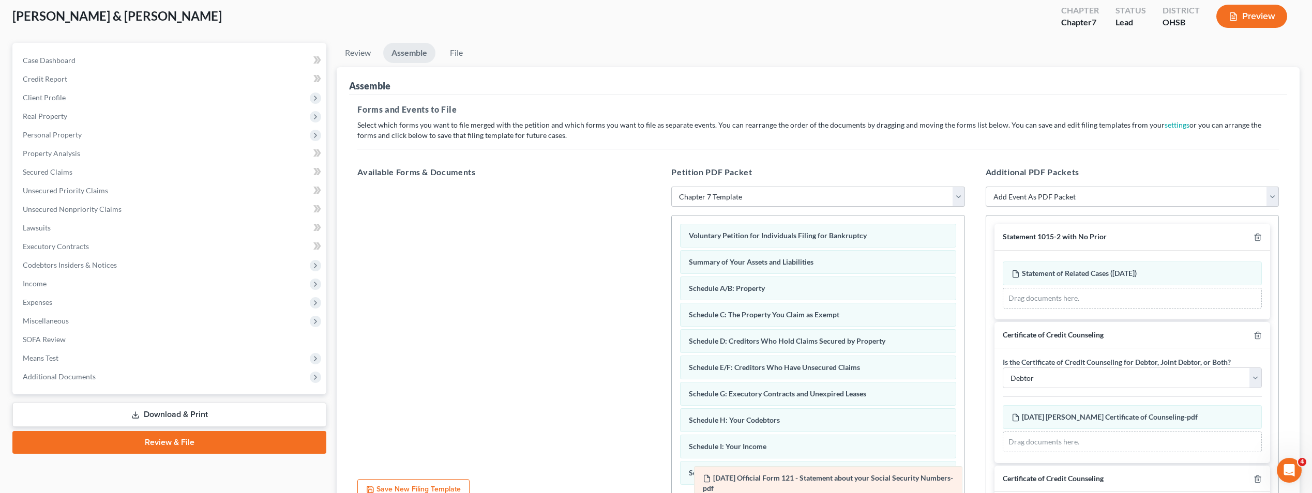
drag, startPoint x: 904, startPoint y: 232, endPoint x: 918, endPoint y: 475, distance: 242.9
click at [918, 475] on div "2025-08-15 Official Form 121 - Statement about your Social Security Numbers-pdf…" at bounding box center [818, 486] width 292 height 541
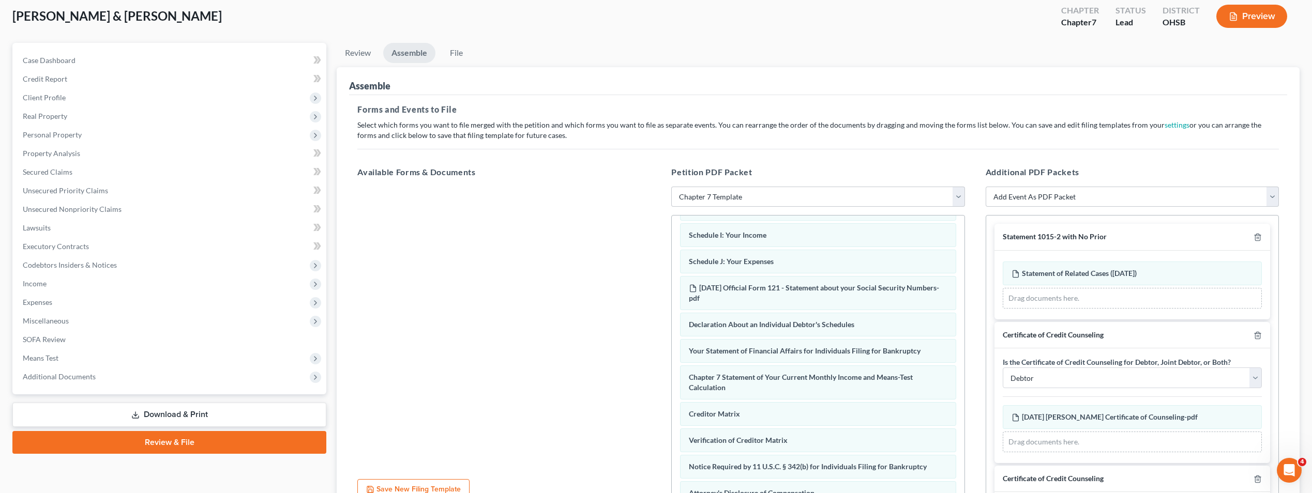
scroll to position [213, 0]
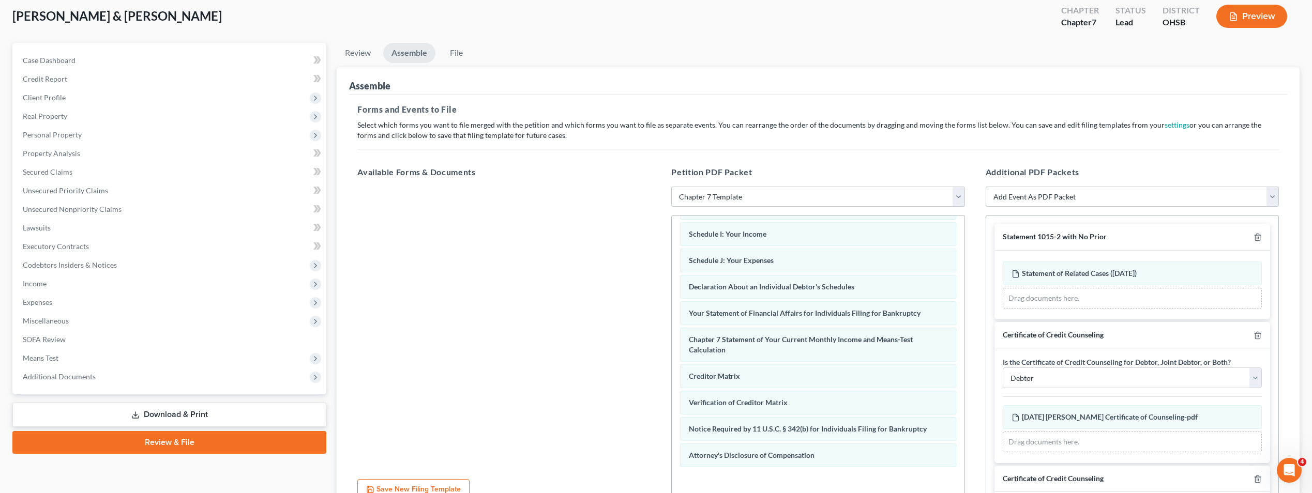
drag, startPoint x: 871, startPoint y: 292, endPoint x: 889, endPoint y: 516, distance: 225.1
click at [889, 493] on html "Home New Case Client Portal McCown & Fisher, LPA derick@mccownfisher.com My Acc…" at bounding box center [656, 268] width 1312 height 649
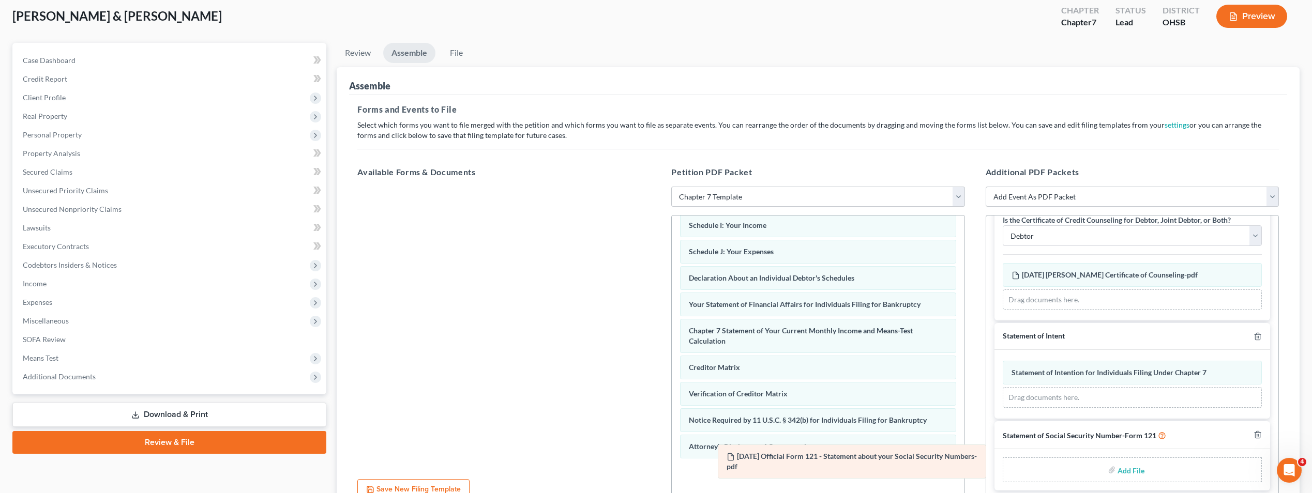
scroll to position [258, 0]
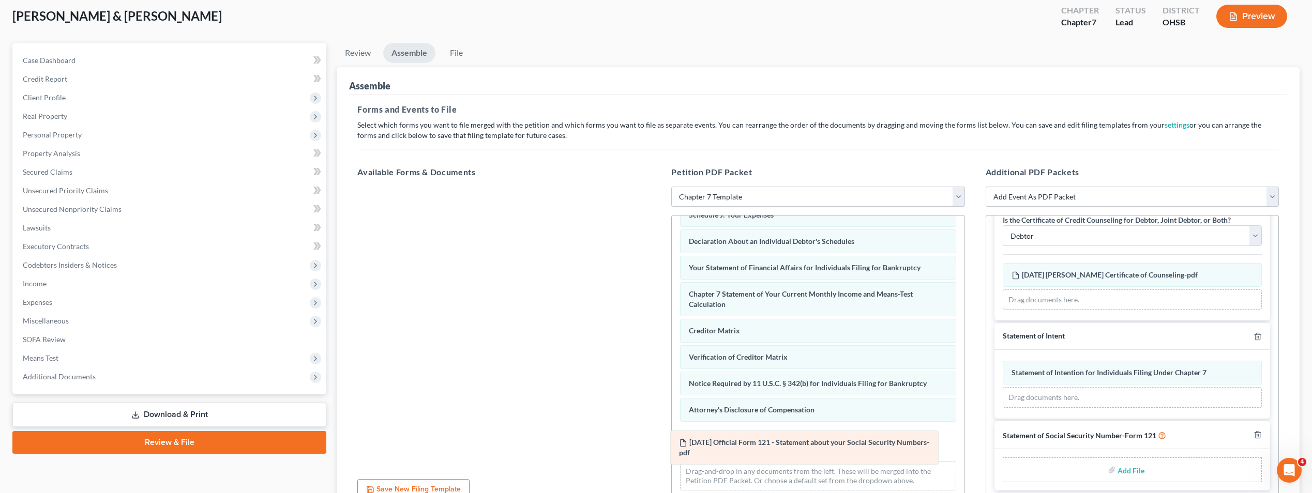
drag, startPoint x: 825, startPoint y: 443, endPoint x: 815, endPoint y: 449, distance: 11.6
click at [815, 449] on div "2025-08-15 Official Form 121 - Statement about your Social Security Numbers-pdf…" at bounding box center [818, 228] width 292 height 541
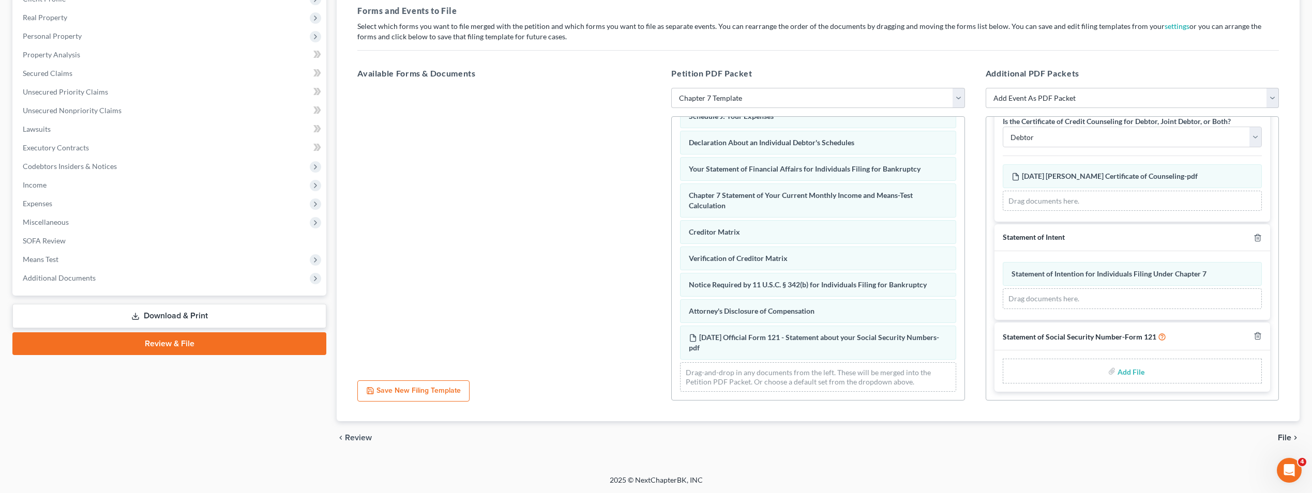
scroll to position [156, 0]
click at [1122, 372] on input "file" at bounding box center [1129, 370] width 25 height 19
type input "C:\fakepath\2025-08-15 Official Form 121 - Statement about your Social Security…"
click at [1296, 461] on div "Open Intercom Messenger" at bounding box center [1289, 470] width 34 height 34
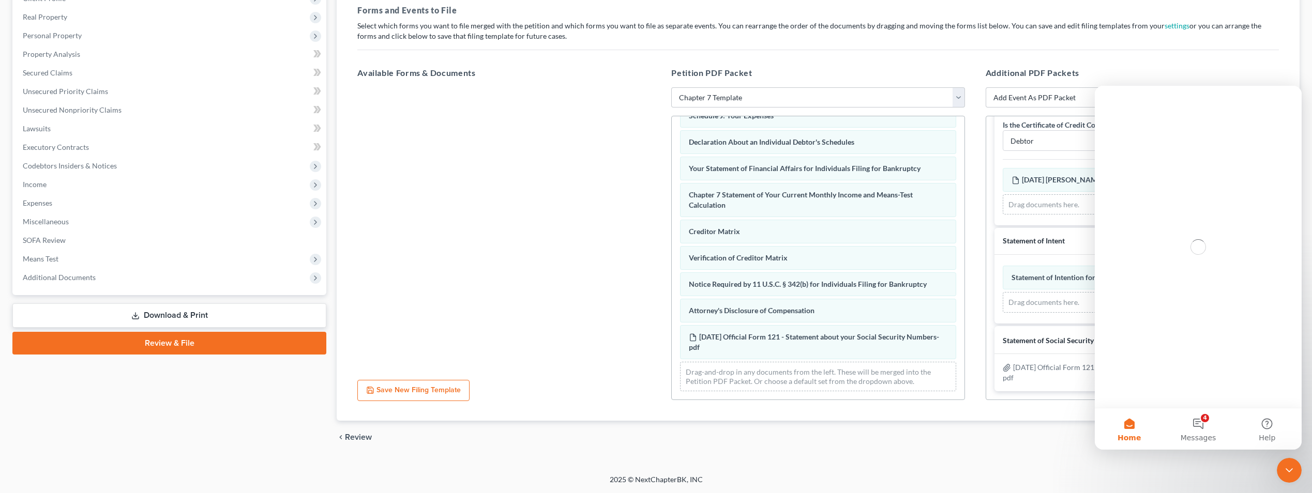
scroll to position [0, 0]
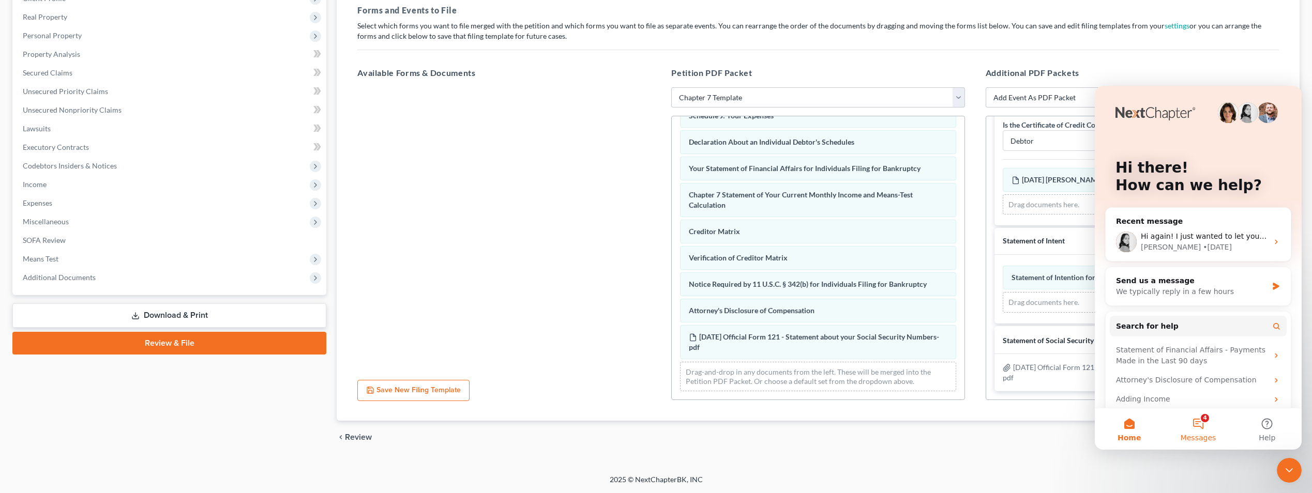
click at [1200, 428] on button "4 Messages" at bounding box center [1197, 428] width 69 height 41
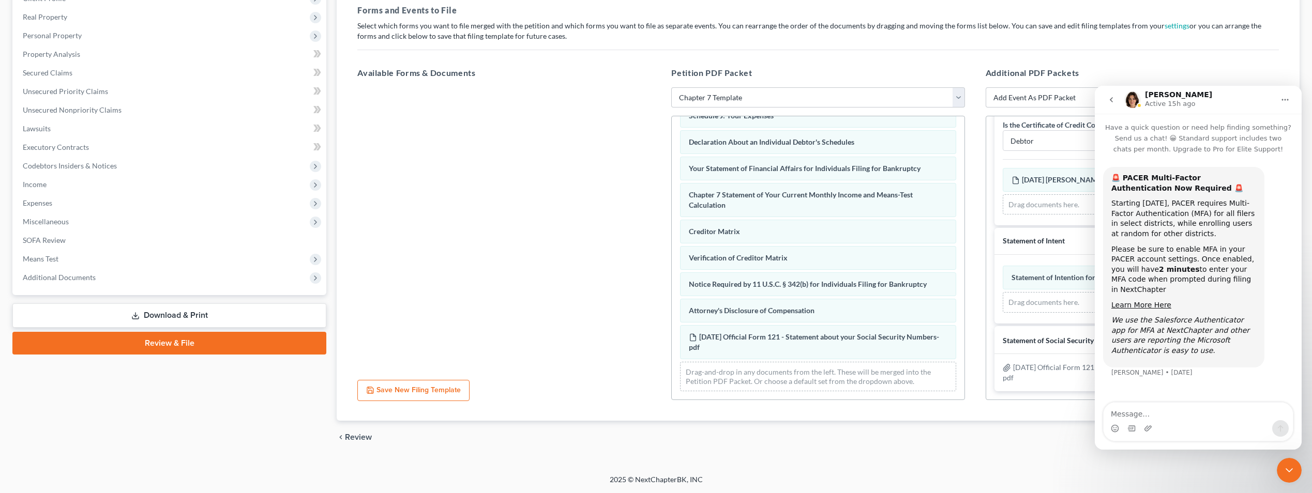
click at [802, 469] on div "Fletcher, Robert & Danielle Upgraded Chapter Chapter 7 Status Lead District OHS…" at bounding box center [656, 180] width 1312 height 588
click at [972, 477] on footer "2025 © NextChapterBK, INC" at bounding box center [656, 484] width 1312 height 19
click at [1286, 470] on icon "Close Intercom Messenger" at bounding box center [1288, 470] width 7 height 4
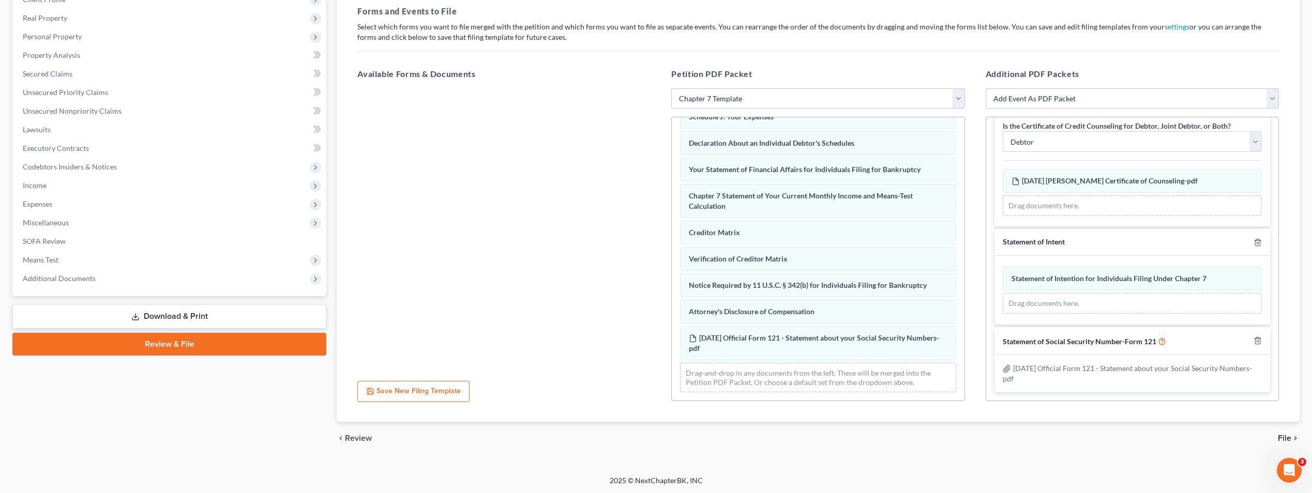
scroll to position [156, 0]
click at [1288, 436] on span "File" at bounding box center [1284, 437] width 13 height 8
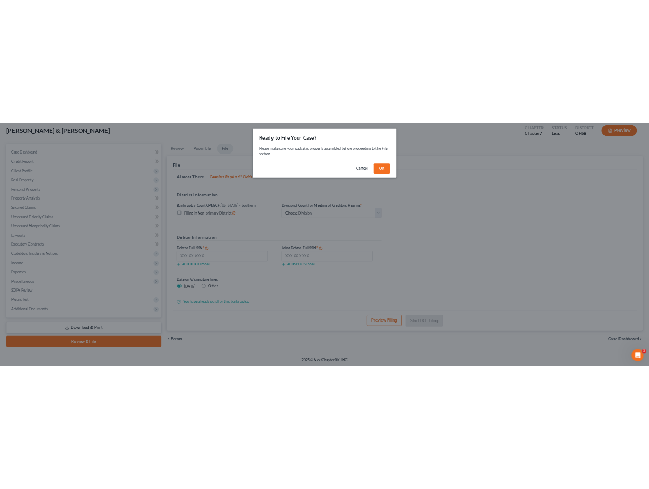
scroll to position [56, 0]
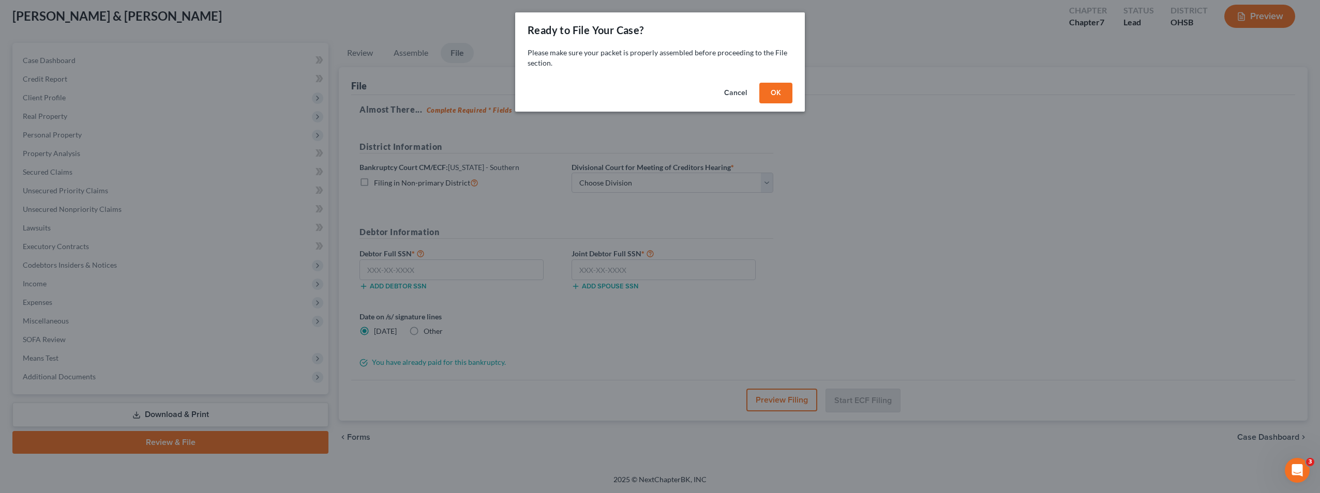
click at [785, 90] on button "OK" at bounding box center [775, 93] width 33 height 21
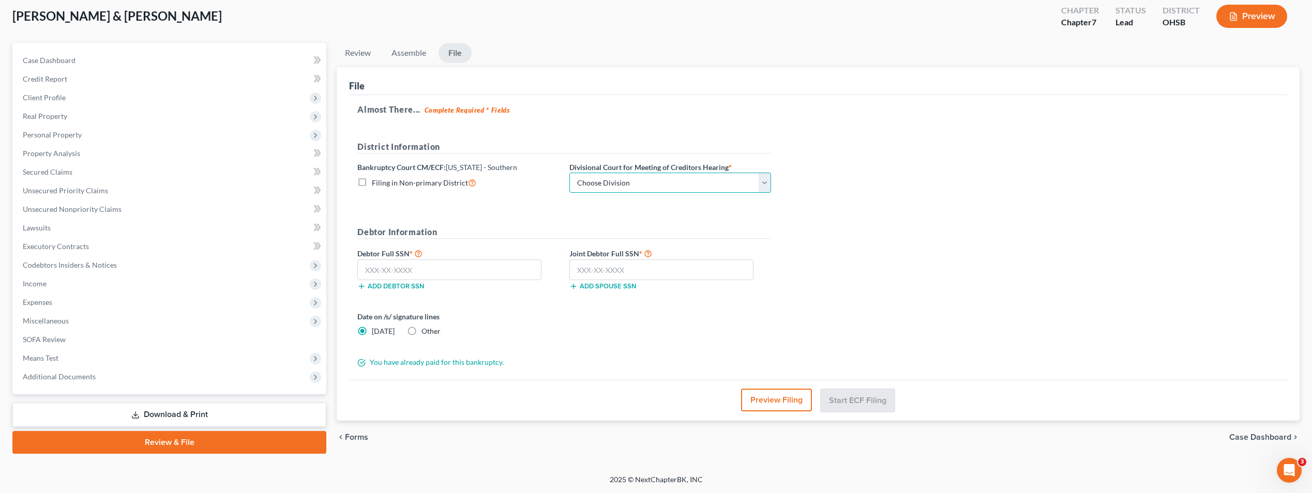
click at [763, 178] on select "Choose Division Cincinnati Columbus Dayton" at bounding box center [670, 183] width 202 height 21
select select "0"
click at [569, 173] on select "Choose Division Cincinnati Columbus Dayton" at bounding box center [670, 183] width 202 height 21
click at [489, 271] on input "text" at bounding box center [449, 270] width 184 height 21
type input "592-50-3423"
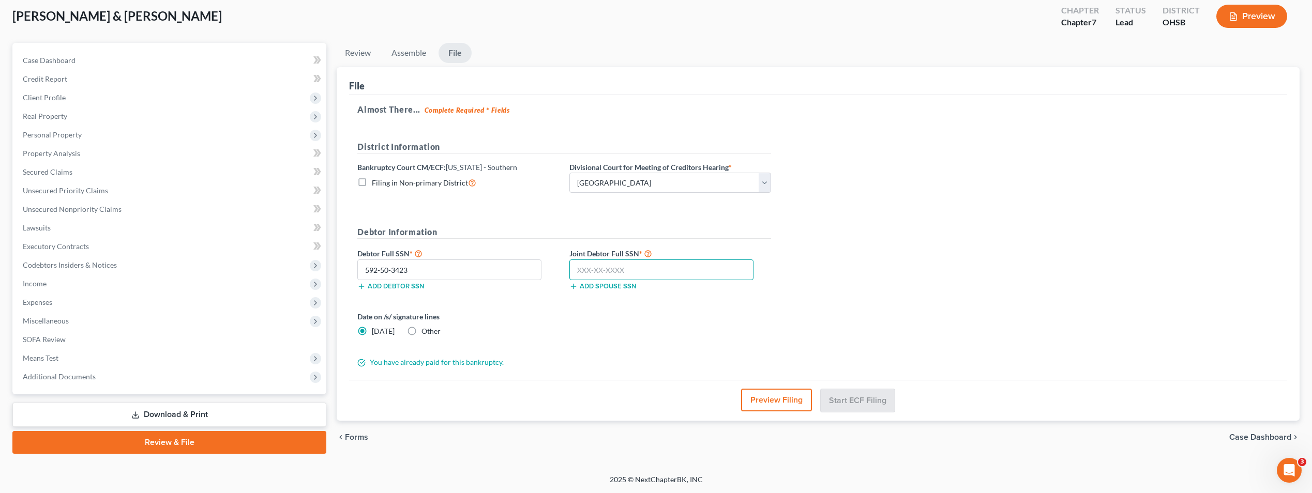
click at [684, 271] on input "text" at bounding box center [661, 270] width 184 height 21
type input "276-82-9446"
click at [859, 397] on button "Start ECF Filing" at bounding box center [858, 400] width 74 height 23
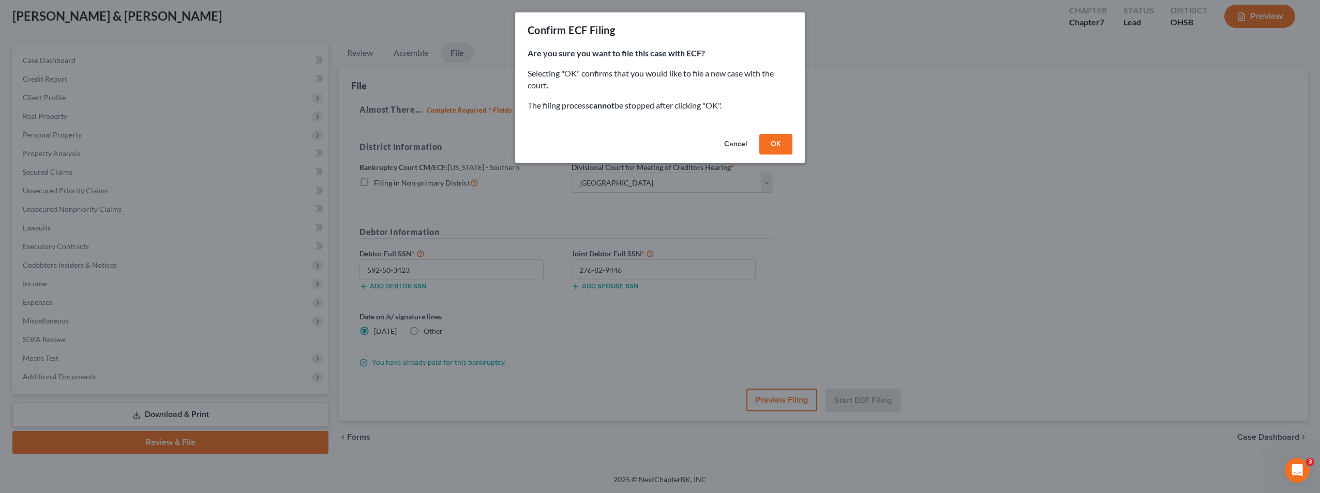
click at [776, 146] on button "OK" at bounding box center [775, 144] width 33 height 21
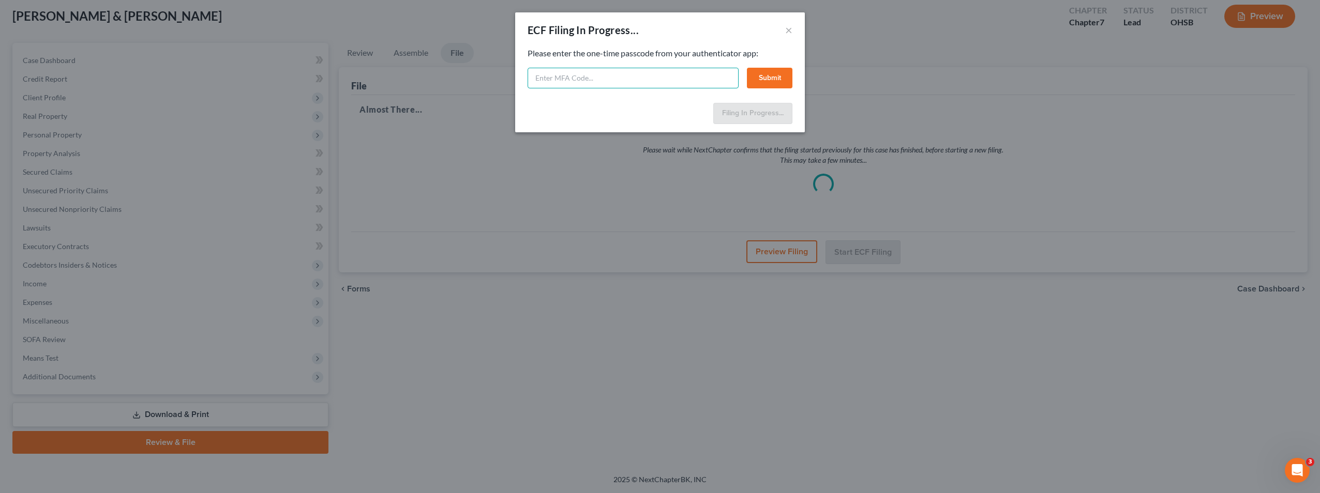
click at [595, 80] on input "text" at bounding box center [632, 78] width 211 height 21
type input "060105"
click at [777, 81] on button "Submit" at bounding box center [770, 78] width 46 height 21
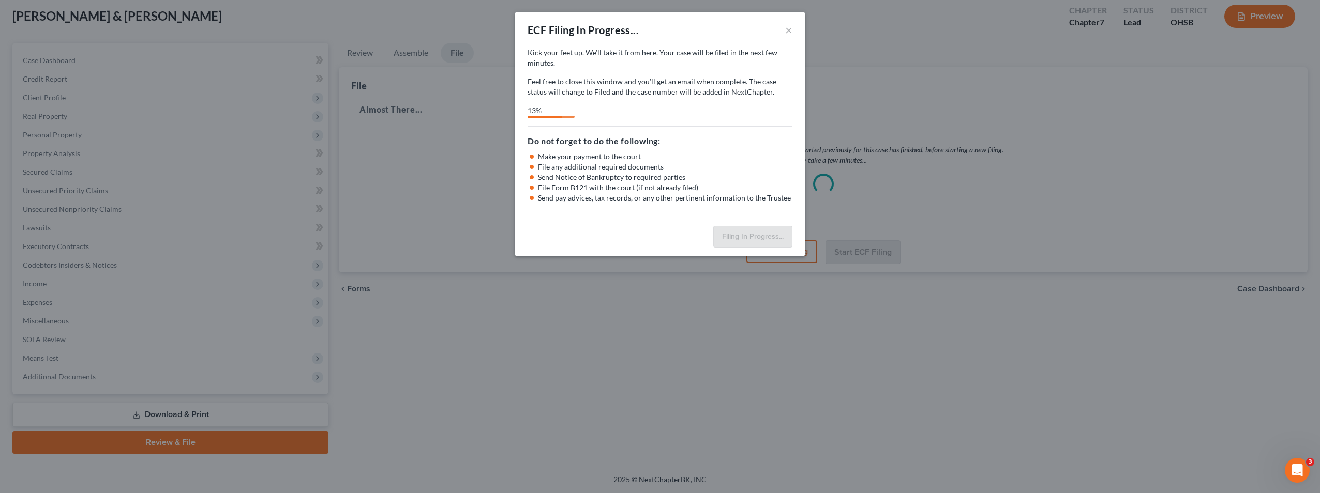
select select "0"
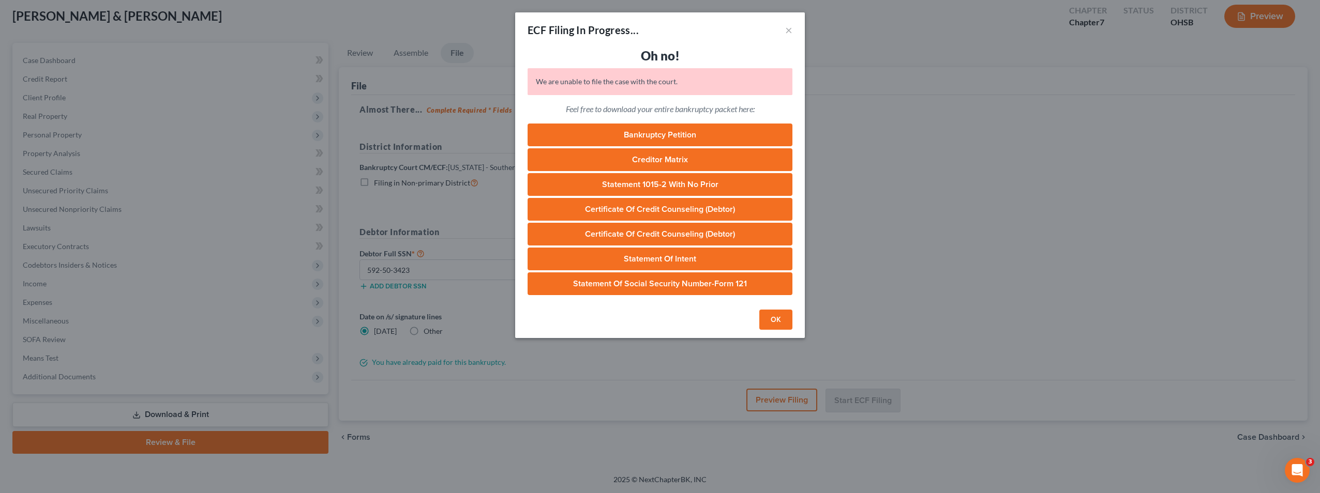
click at [776, 321] on button "OK" at bounding box center [775, 320] width 33 height 21
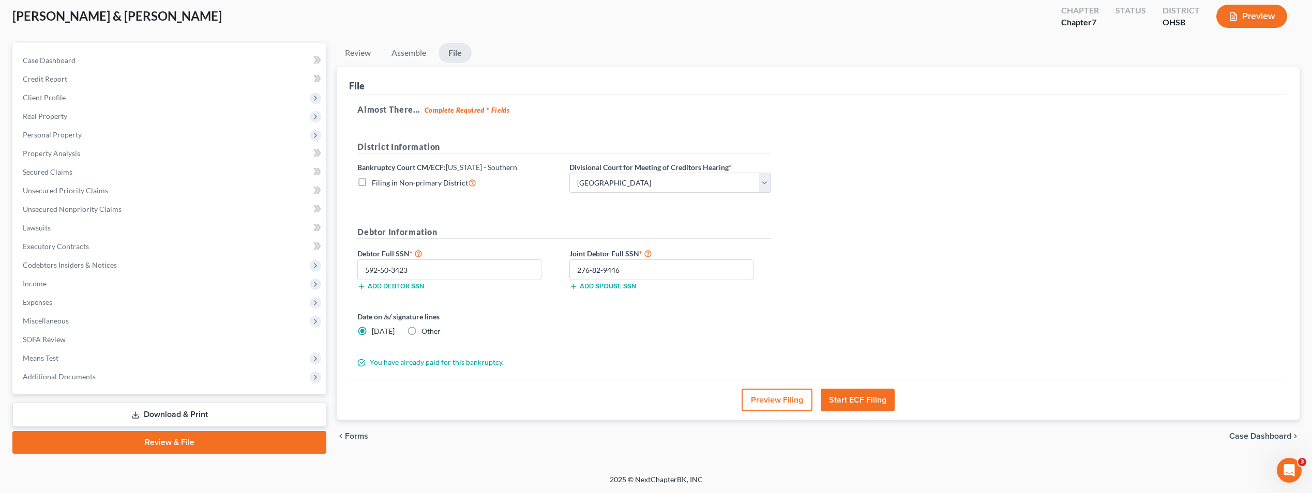
click at [1286, 469] on icon "Open Intercom Messenger" at bounding box center [1289, 470] width 17 height 17
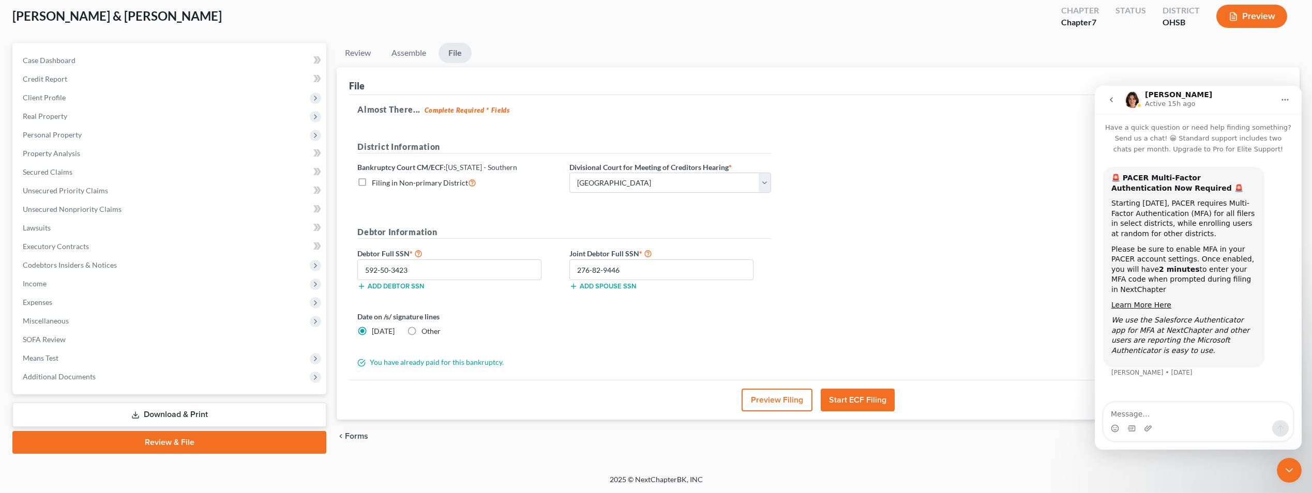
click at [1110, 95] on button "go back" at bounding box center [1111, 100] width 20 height 20
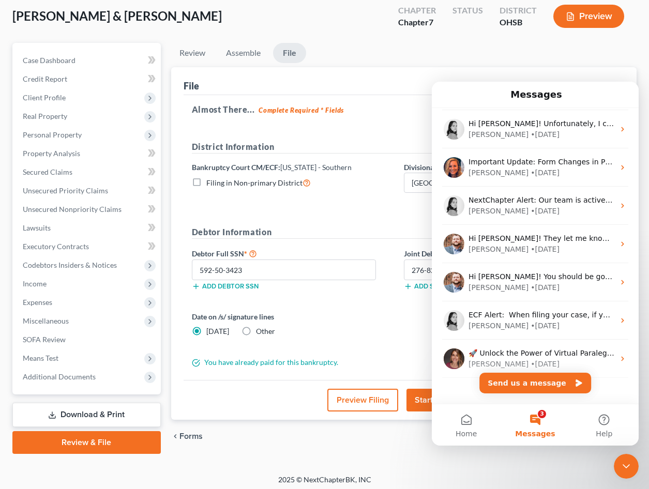
scroll to position [128, 0]
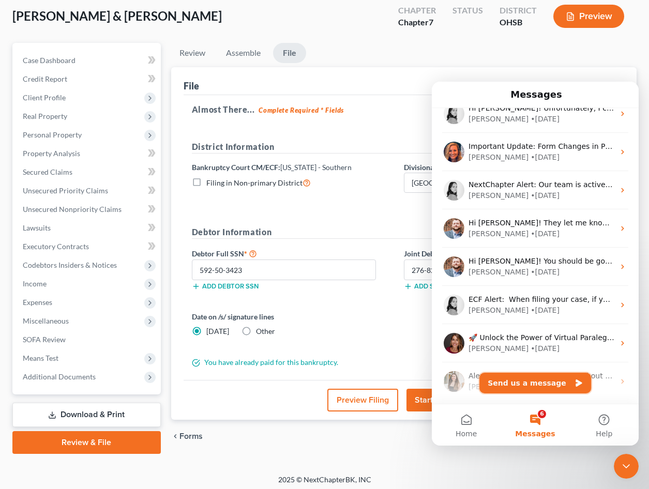
click at [537, 382] on button "Send us a message" at bounding box center [535, 383] width 112 height 21
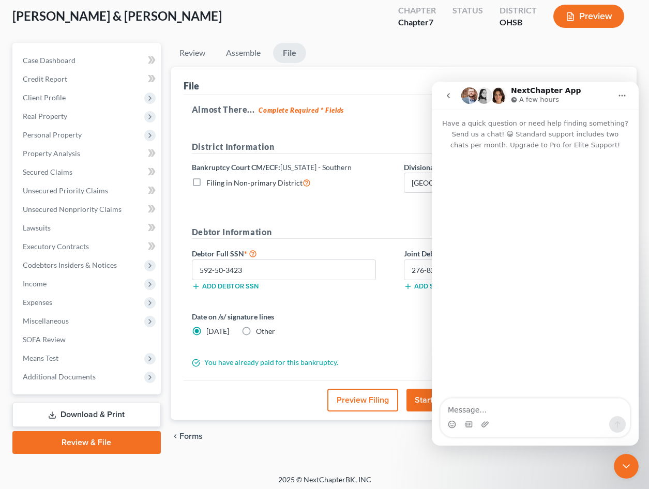
click at [448, 96] on icon "go back" at bounding box center [448, 95] width 3 height 5
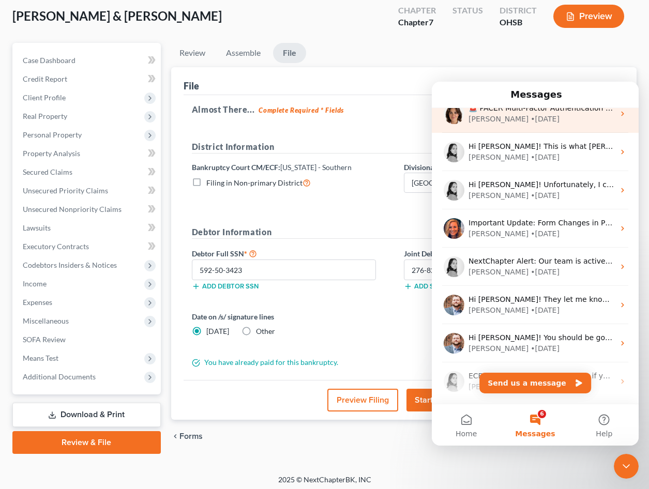
scroll to position [0, 0]
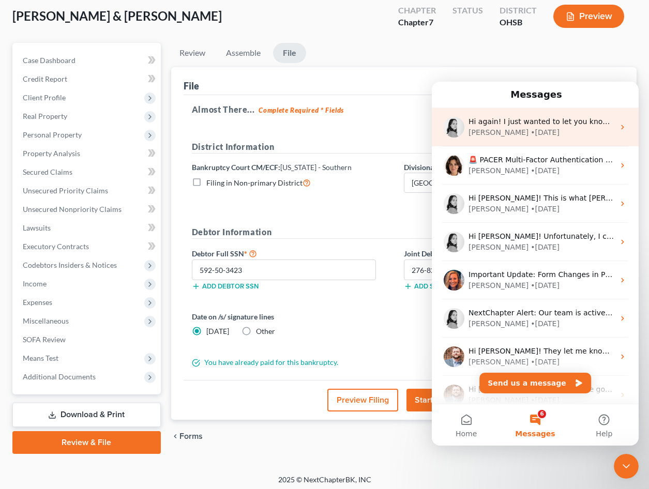
click at [546, 132] on div "Lindsey • 1d ago" at bounding box center [541, 132] width 146 height 11
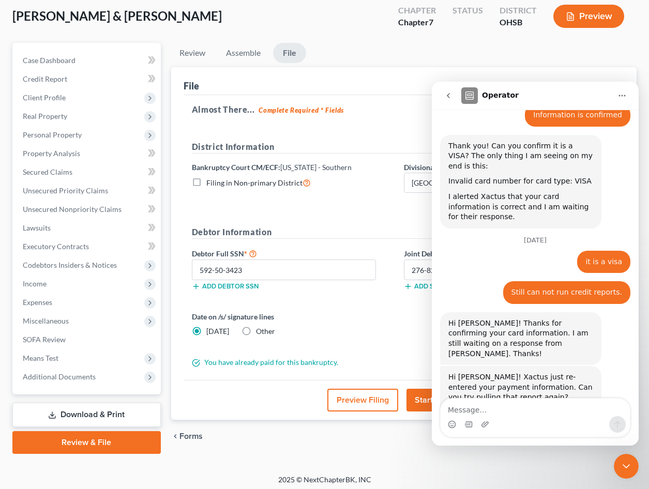
scroll to position [1572, 0]
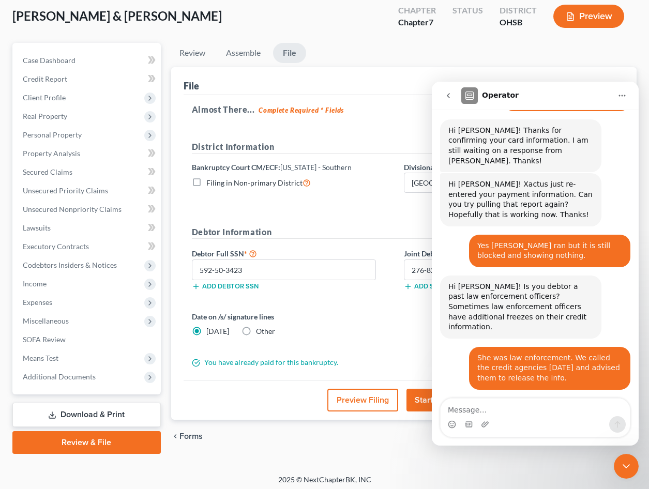
click at [489, 411] on textarea "Message…" at bounding box center [535, 408] width 189 height 18
type textarea "I am trying to file and it stated could not file"
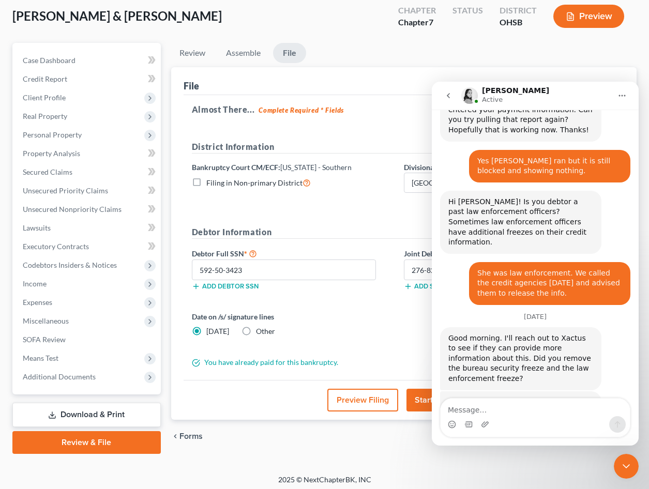
scroll to position [1658, 0]
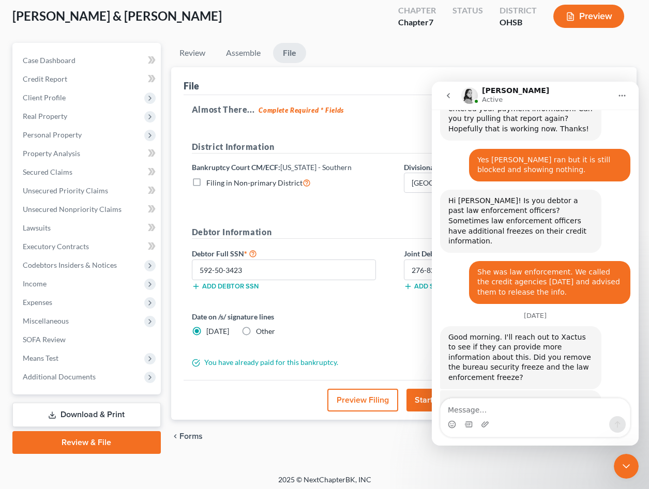
click at [544, 416] on div "Intercom messenger" at bounding box center [535, 424] width 189 height 17
click at [523, 412] on textarea "Message…" at bounding box center [535, 408] width 189 height 18
type textarea "ok"
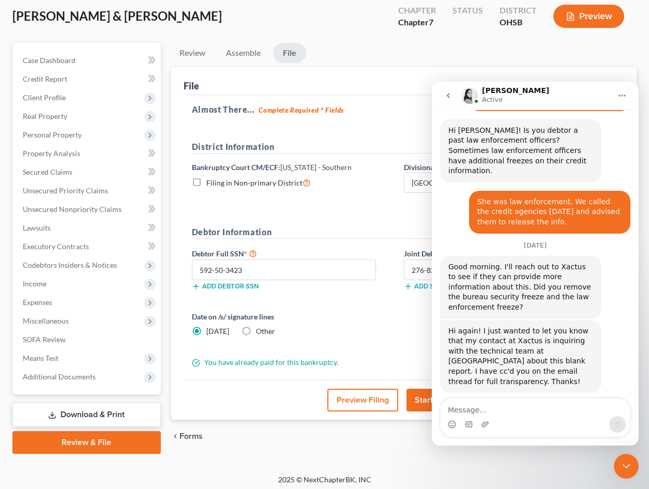
scroll to position [1739, 0]
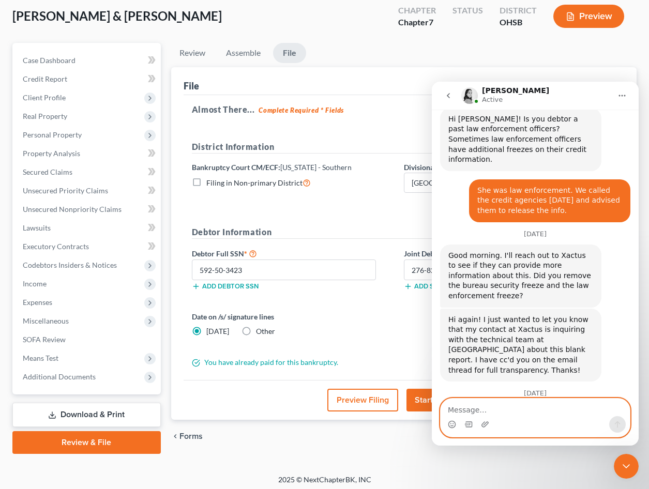
click at [506, 411] on textarea "Message…" at bounding box center [535, 408] width 189 height 18
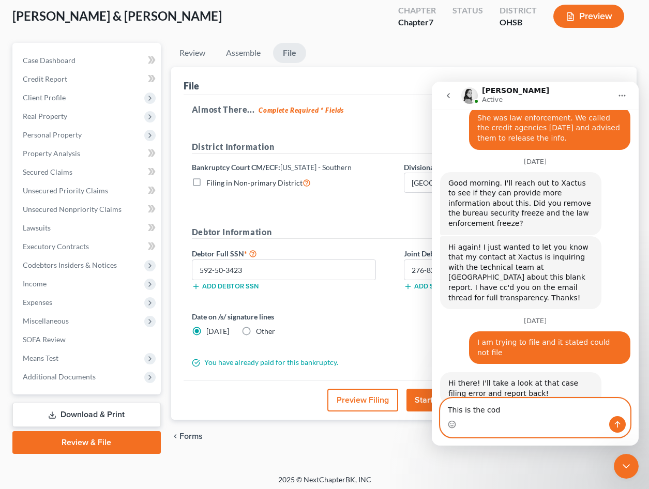
scroll to position [1824, 0]
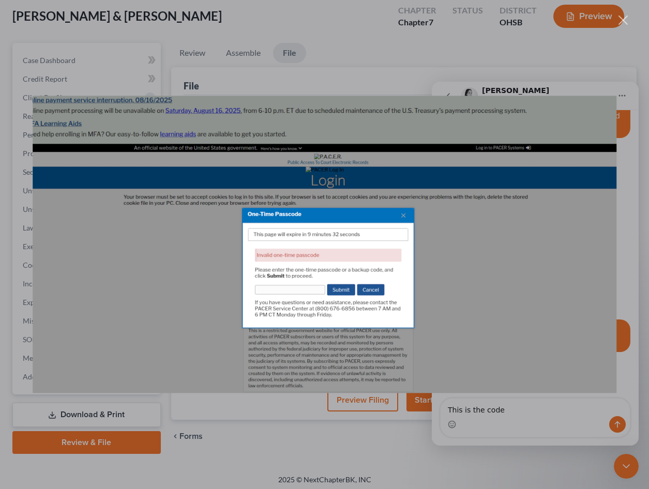
scroll to position [0, 0]
click at [641, 318] on div "Intercom messenger" at bounding box center [324, 244] width 649 height 489
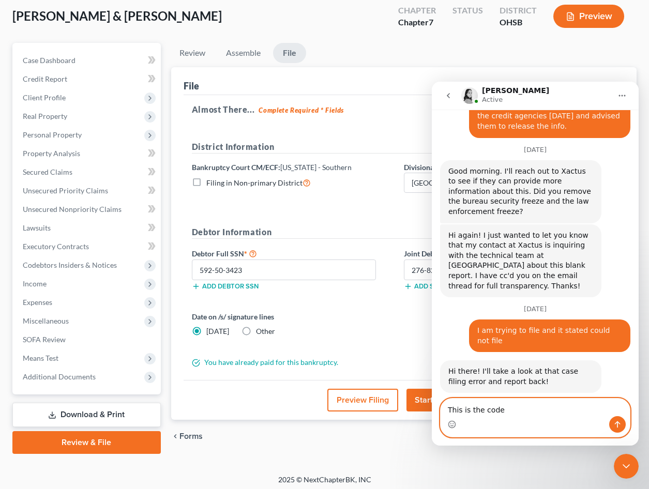
click at [526, 408] on textarea "This is the code" at bounding box center [535, 408] width 189 height 18
drag, startPoint x: 526, startPoint y: 408, endPoint x: 419, endPoint y: 407, distance: 107.0
click html "Lindsey Active Have a quick question or need help finding something? Send us a …"
type textarea "T"
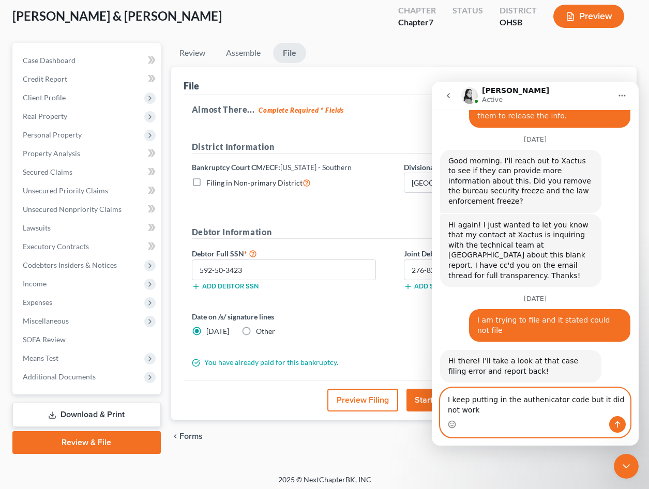
type textarea "I keep putting in the authenicator code but it did not work\"
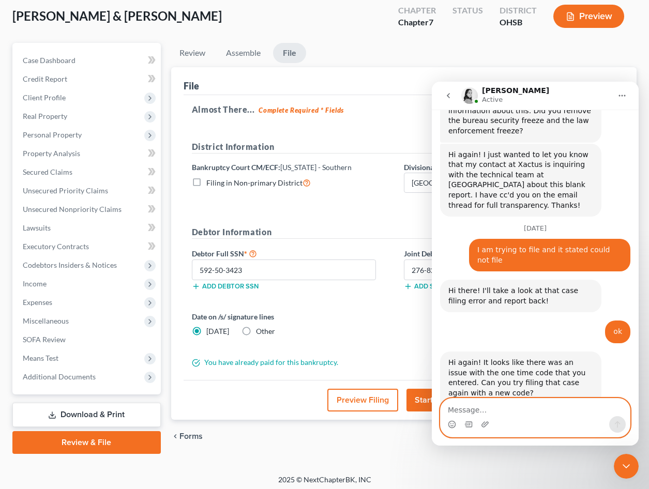
scroll to position [1926, 0]
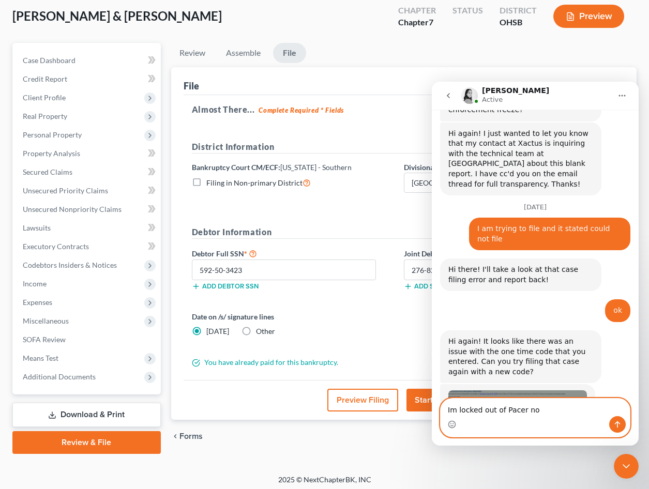
type textarea "Im locked out of Pacer now"
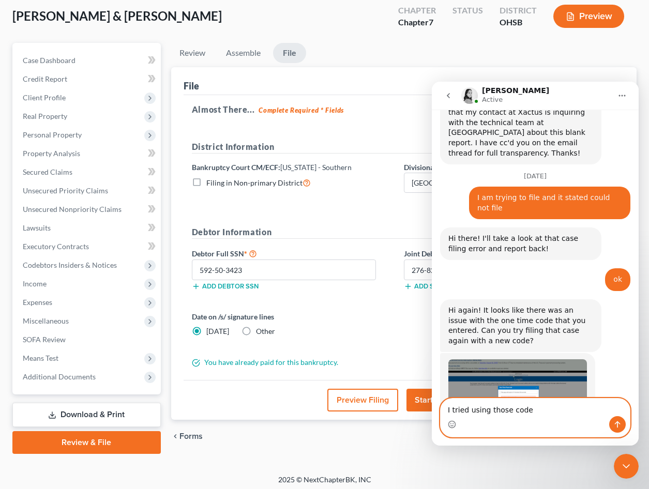
type textarea "I tried using those codes"
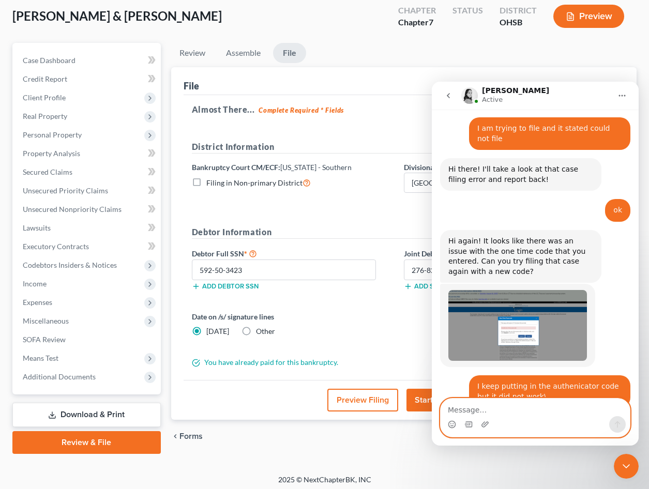
scroll to position [2031, 0]
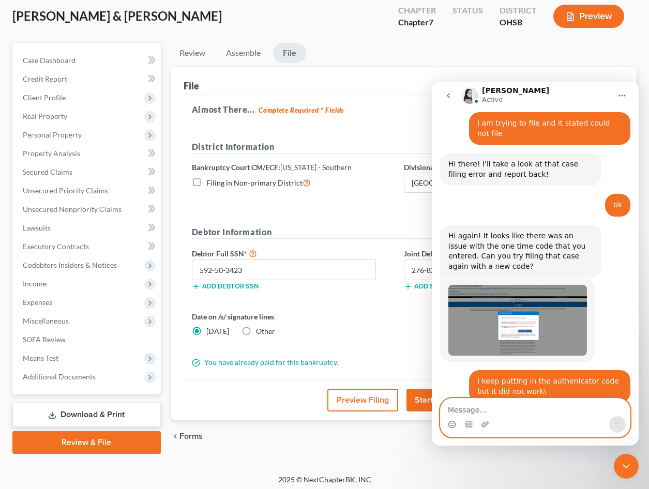
click at [538, 414] on textarea "Message…" at bounding box center [535, 408] width 189 height 18
type textarea "No it said too many attempts"
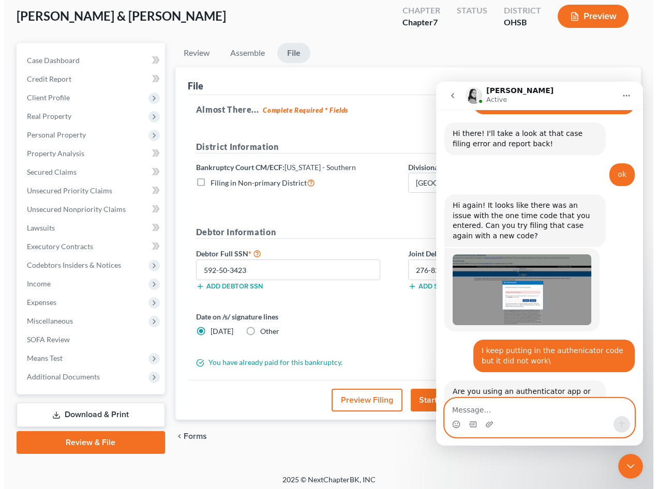
scroll to position [2062, 0]
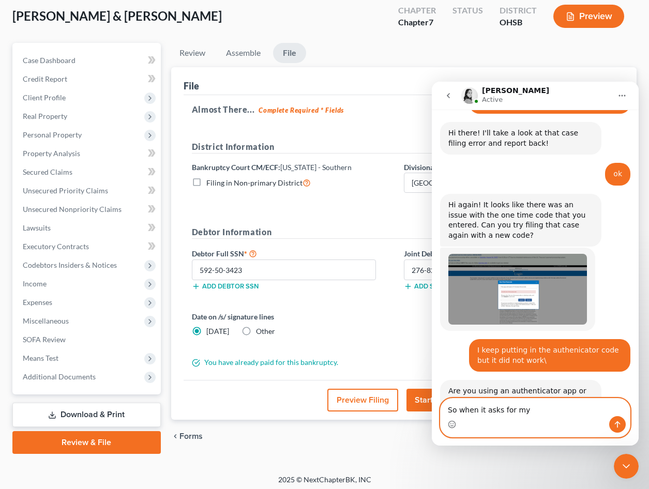
type textarea "So when it asks for my"
click at [353, 215] on form "District Information Bankruptcy Court CM/ECF: Ohio - Southern Filing in Non-pri…" at bounding box center [399, 255] width 414 height 228
drag, startPoint x: 527, startPoint y: 411, endPoint x: 853, endPoint y: 492, distance: 335.8
click html "Lindsey Active Have a quick question or need help finding something? Send us a …"
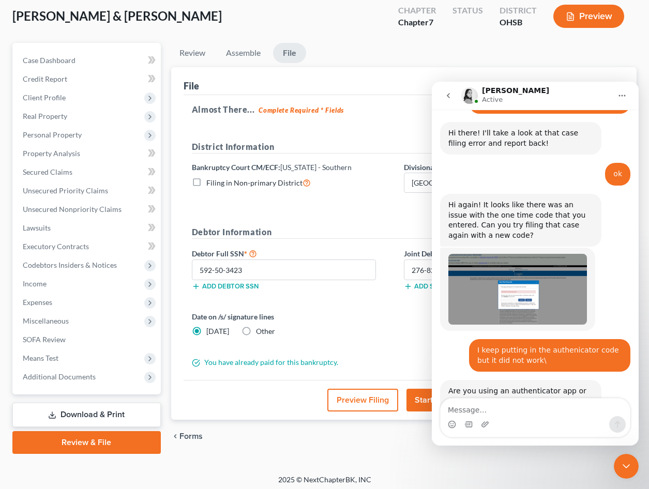
click at [393, 466] on div "Fletcher, Robert & Danielle Upgraded Chapter Chapter 7 Status District OHSB Pre…" at bounding box center [324, 230] width 649 height 489
click at [630, 468] on icon "Close Intercom Messenger" at bounding box center [626, 466] width 12 height 12
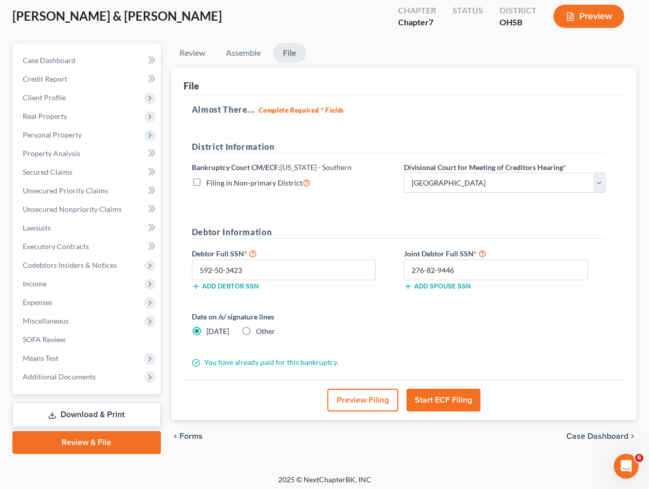
click at [433, 396] on button "Start ECF Filing" at bounding box center [443, 400] width 74 height 23
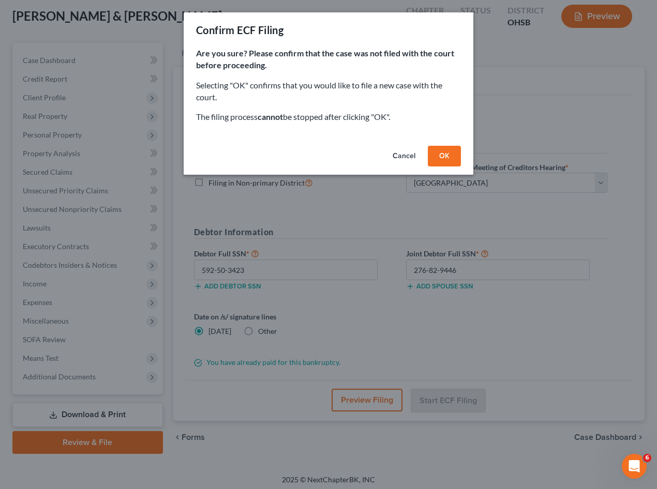
click at [454, 154] on button "OK" at bounding box center [444, 156] width 33 height 21
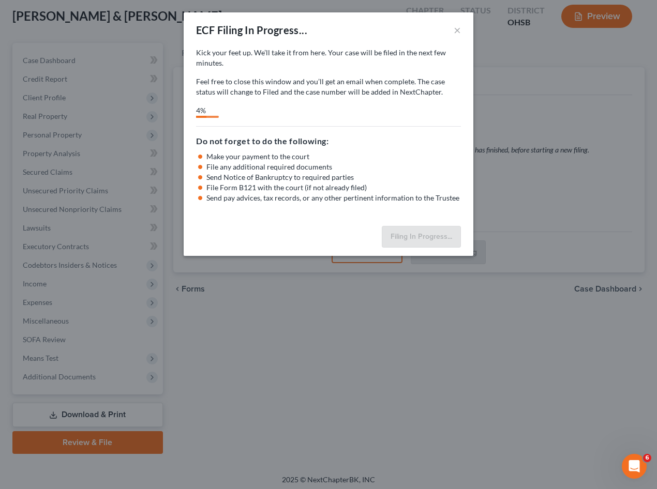
scroll to position [2102, 0]
select select "0"
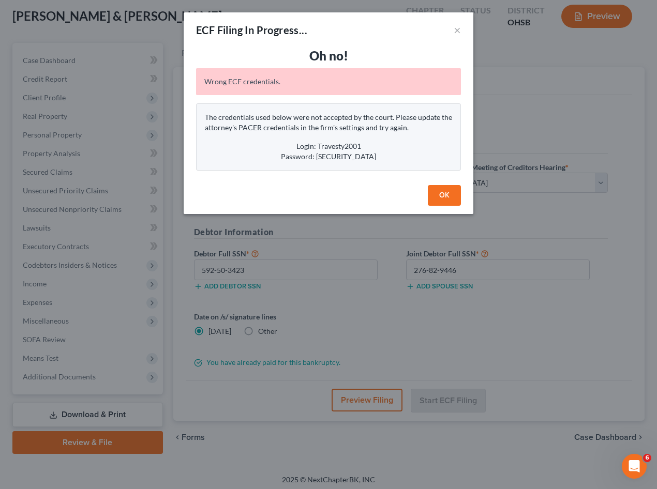
scroll to position [2062, 0]
drag, startPoint x: 388, startPoint y: 154, endPoint x: 295, endPoint y: 149, distance: 93.2
click at [295, 149] on div "The credentials used below were not accepted by the court. Please update the at…" at bounding box center [328, 136] width 265 height 67
drag, startPoint x: 295, startPoint y: 149, endPoint x: 308, endPoint y: 149, distance: 12.4
copy div "Login: Travesty2001 Password: $teelersPACER1"
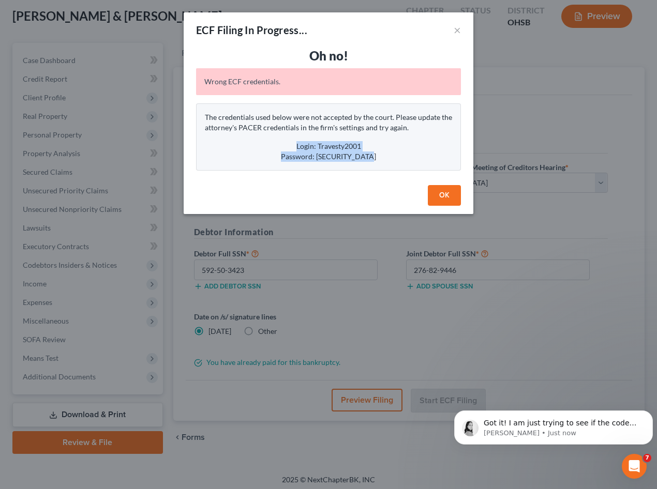
scroll to position [2133, 0]
click at [583, 430] on p "Lindsey • Just now" at bounding box center [561, 433] width 156 height 9
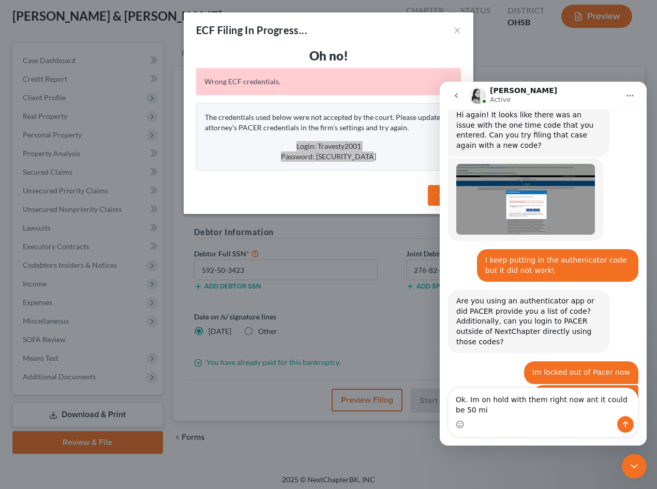
scroll to position [2161, 0]
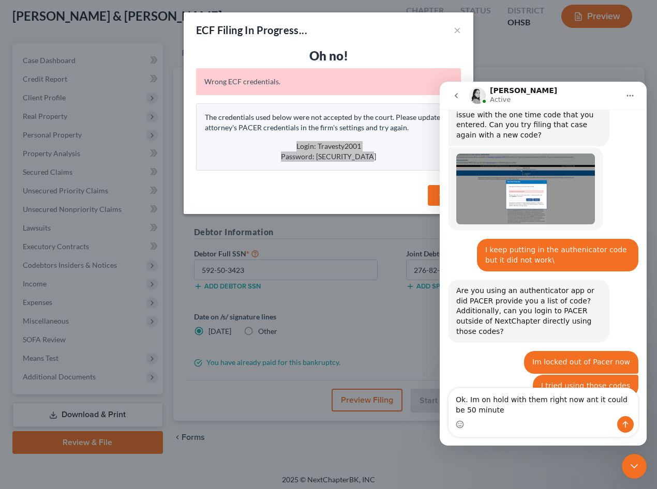
type textarea "Ok. Im on hold with them right now ant it could be 50 minutes"
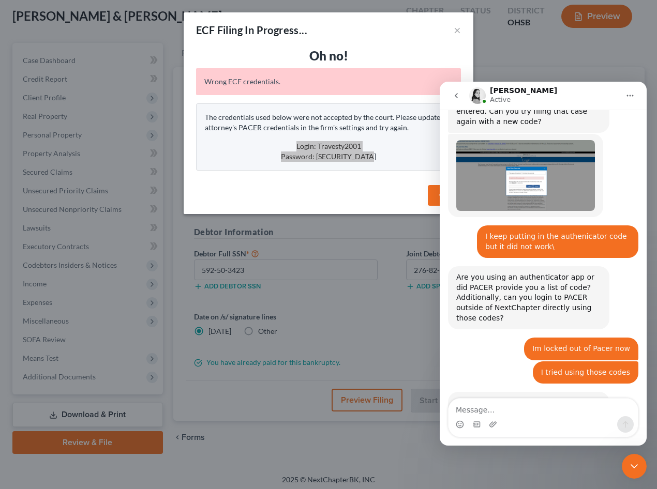
scroll to position [2214, 0]
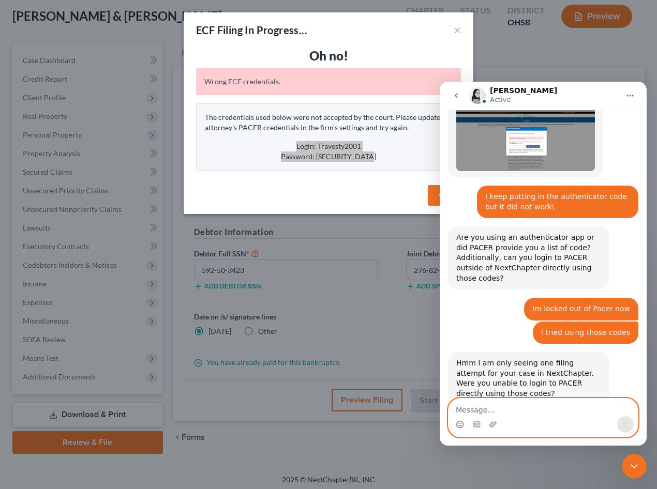
click at [524, 413] on textarea "Message…" at bounding box center [542, 408] width 189 height 18
type textarea "28 minutes now"
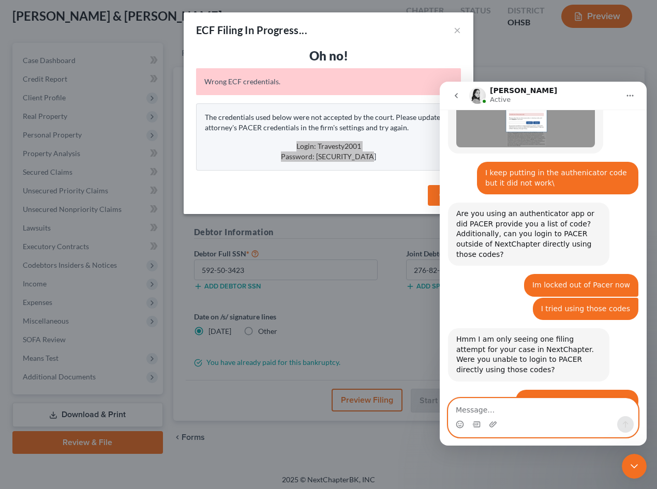
scroll to position [2249, 0]
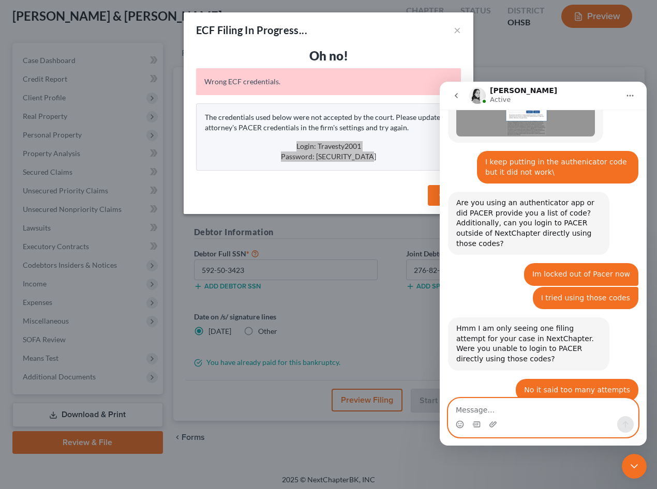
click at [509, 404] on textarea "Message…" at bounding box center [542, 408] width 189 height 18
type textarea "How do I find the code on authenicator"
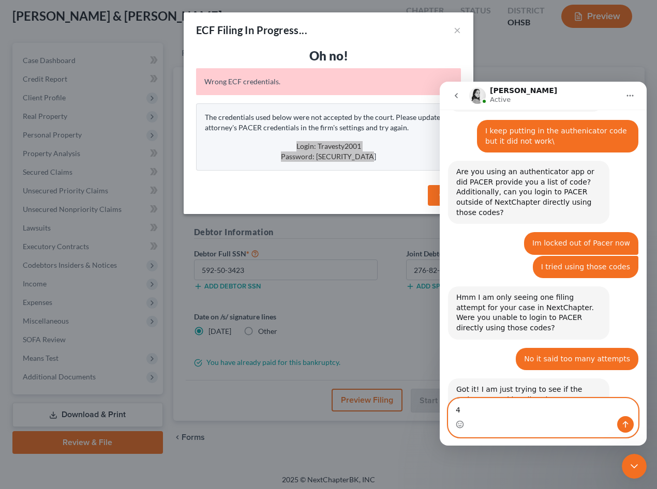
type textarea "4"
click at [487, 410] on textarea "4" at bounding box center [542, 408] width 189 height 18
type textarea "This is so frustrating"
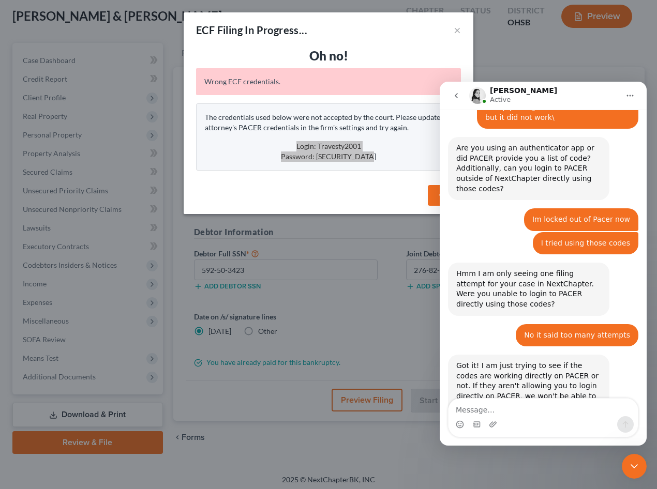
click at [454, 96] on icon "go back" at bounding box center [456, 96] width 8 height 8
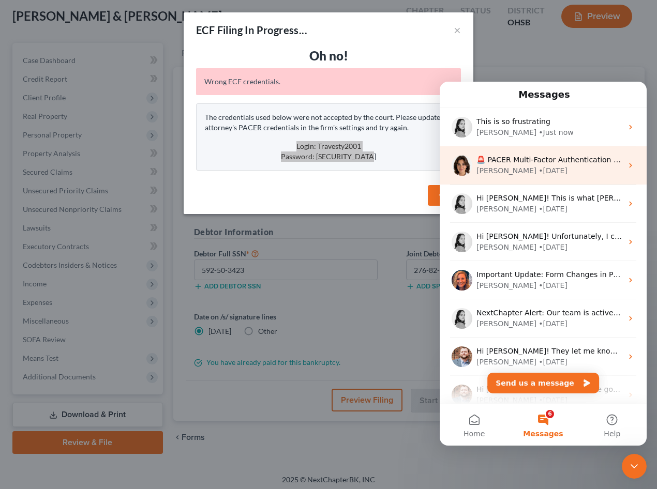
click at [545, 166] on div "Emma • 3d ago" at bounding box center [549, 170] width 146 height 11
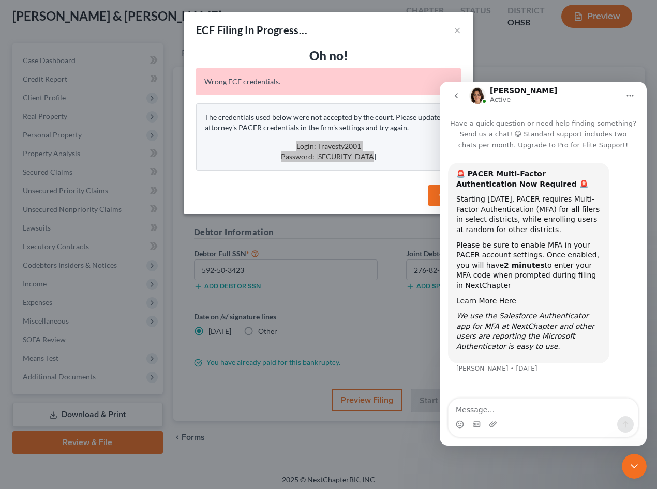
click at [456, 98] on icon "go back" at bounding box center [456, 96] width 8 height 8
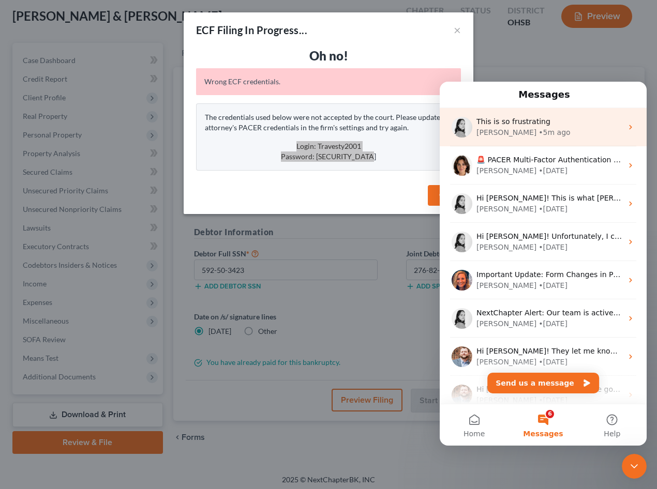
click at [538, 137] on div "• 5m ago" at bounding box center [554, 132] width 32 height 11
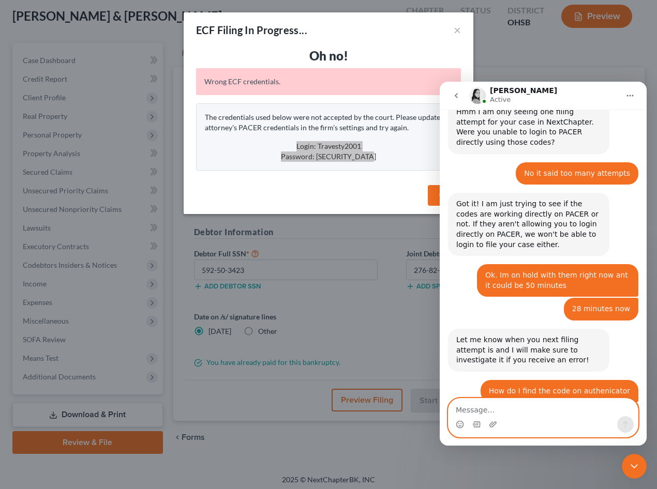
scroll to position [2498, 0]
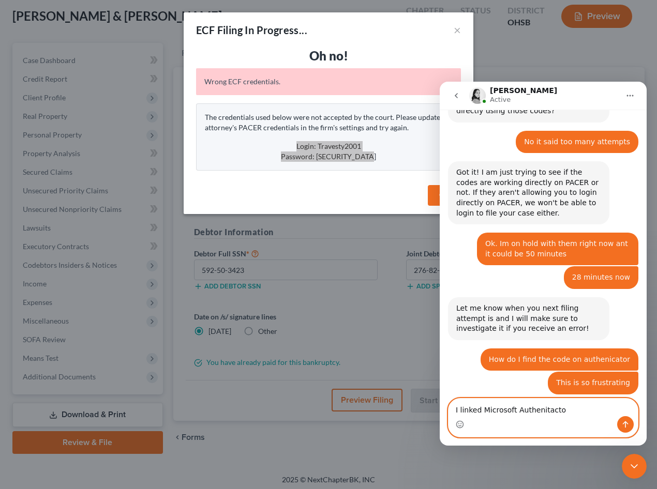
type textarea "I linked Microsoft Authenitactor"
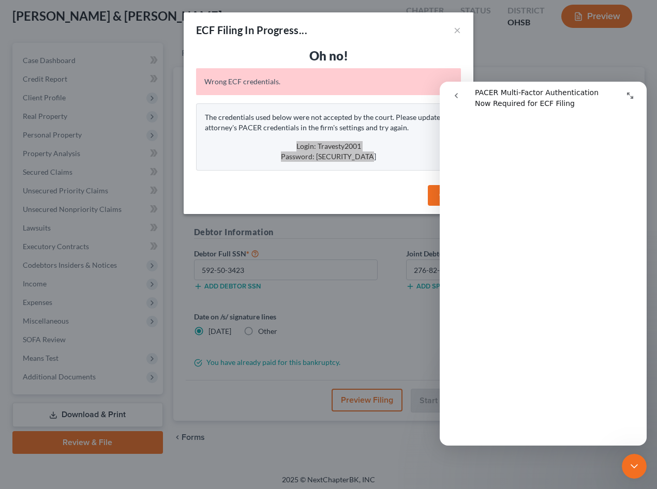
scroll to position [259, 0]
click at [451, 97] on button "go back" at bounding box center [456, 96] width 20 height 20
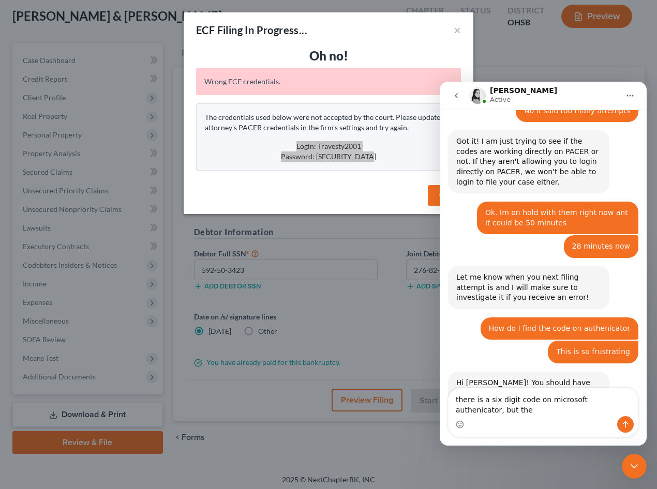
scroll to position [2540, 0]
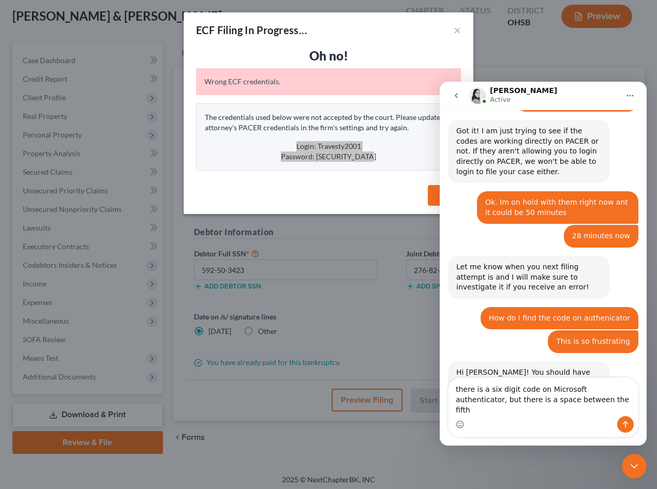
click at [573, 409] on textarea "there is a six digit code on Microsoft authenticator, but there is a space betw…" at bounding box center [542, 397] width 189 height 38
type textarea "there is a six digit code on Microsoft authenticator, but there is a space betw…"
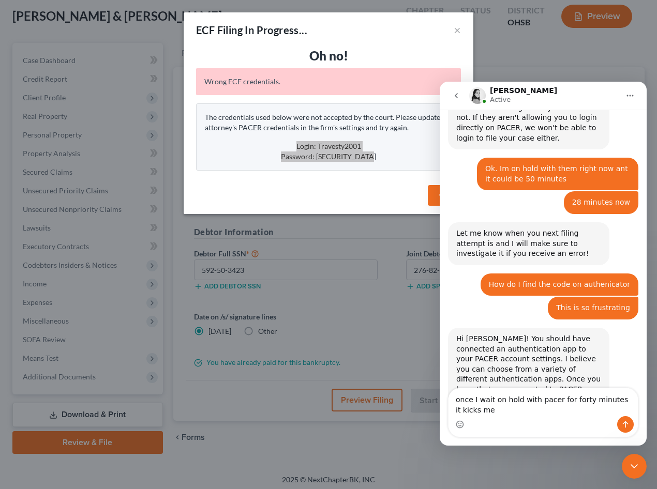
scroll to position [2584, 0]
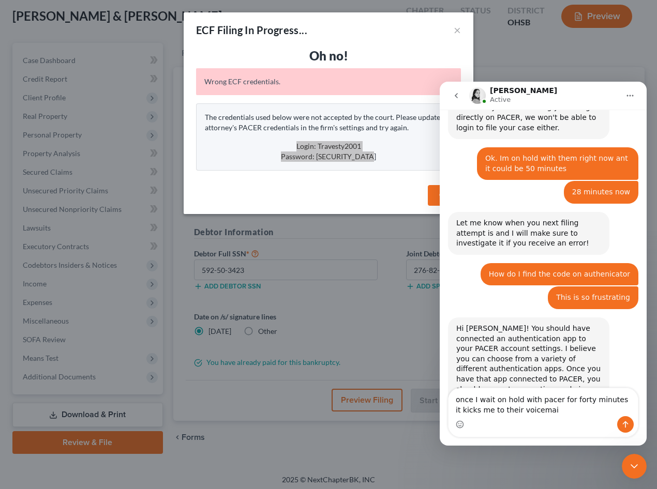
type textarea "once I wait on hold with pacer for forty minutes it kicks me to their voicemail"
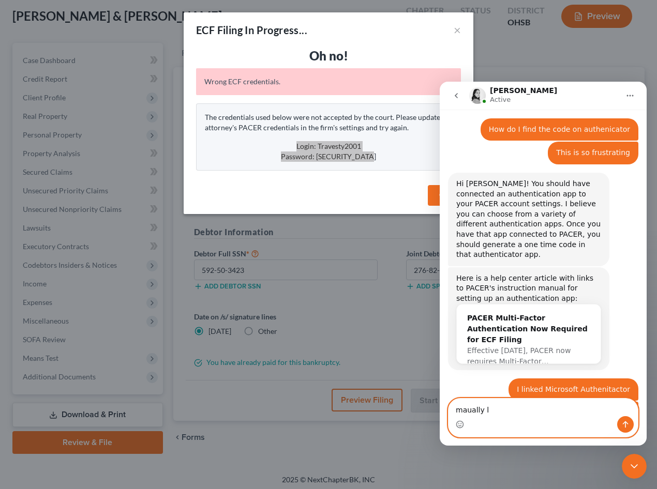
scroll to position [2689, 0]
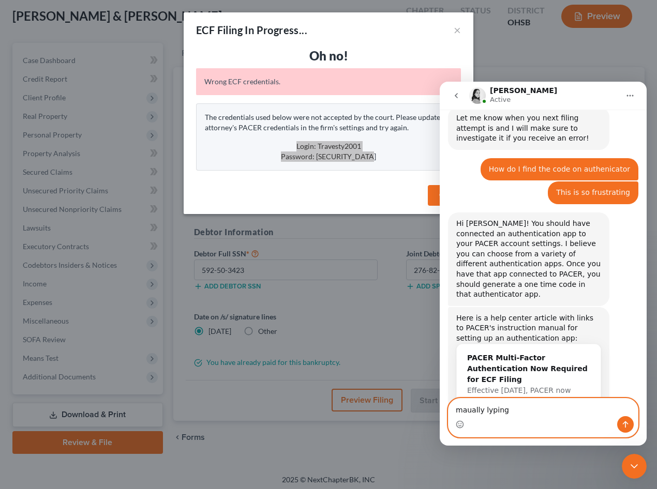
drag, startPoint x: 494, startPoint y: 415, endPoint x: 541, endPoint y: 410, distance: 47.3
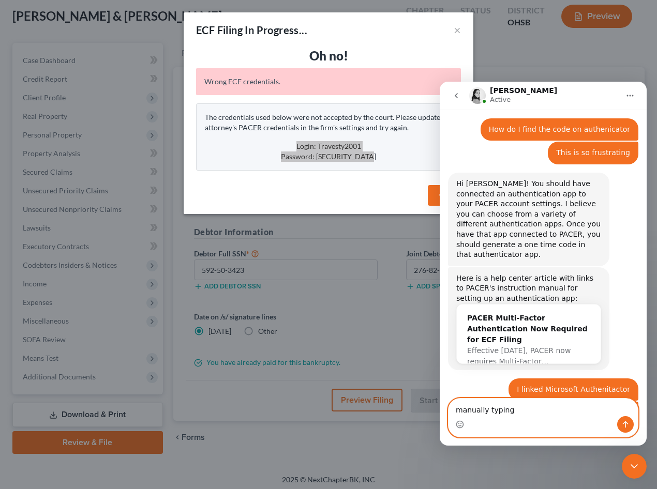
type textarea "manually typing"
click at [627, 426] on icon "Send a message…" at bounding box center [625, 424] width 8 height 8
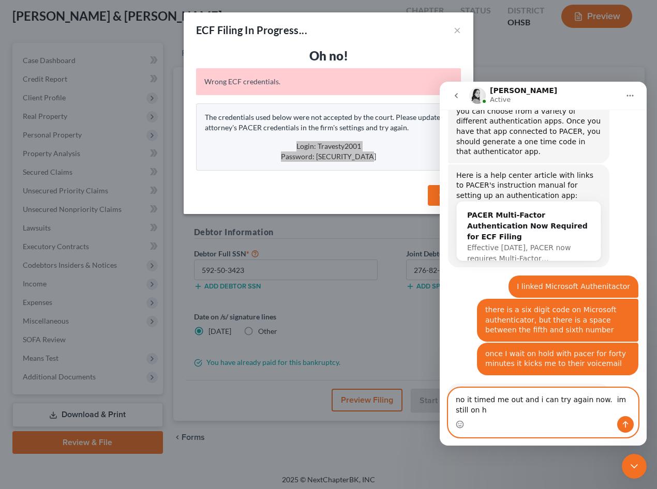
scroll to position [2842, 0]
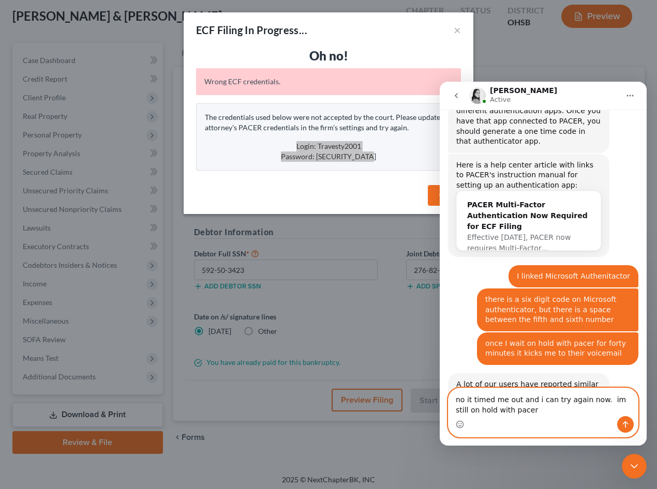
type textarea "no it timed me out and i can try again now. im still on hold with pacer"
click at [628, 430] on button "Send a message…" at bounding box center [625, 424] width 17 height 17
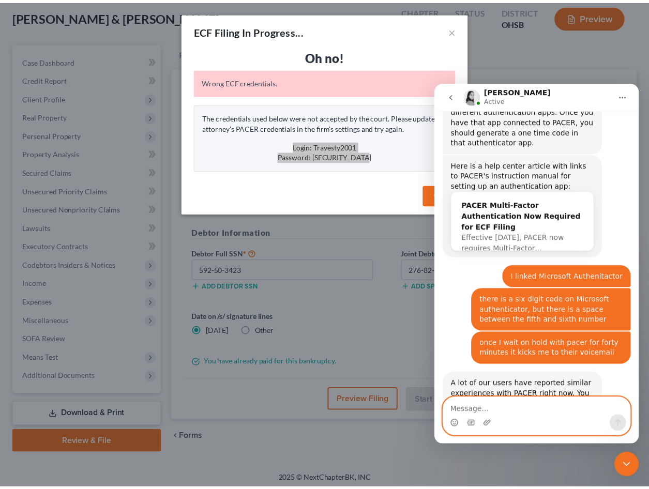
scroll to position [2872, 0]
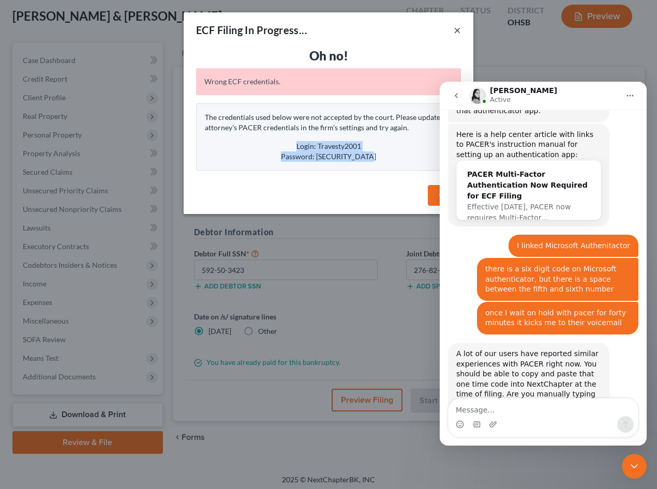
click at [454, 28] on button "×" at bounding box center [456, 30] width 7 height 12
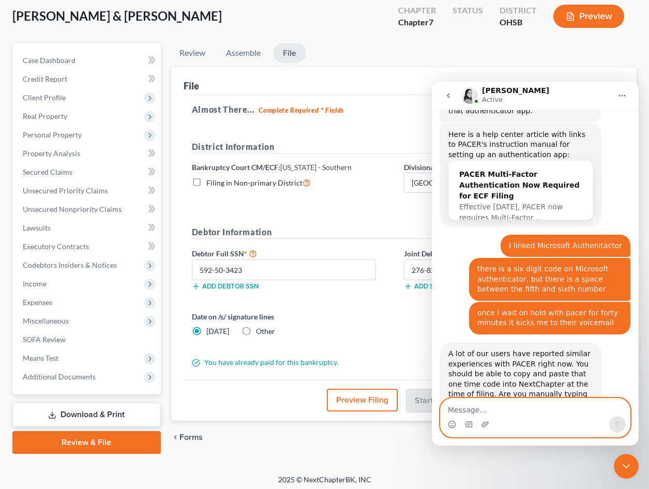
click at [486, 406] on textarea "Message…" at bounding box center [535, 408] width 189 height 18
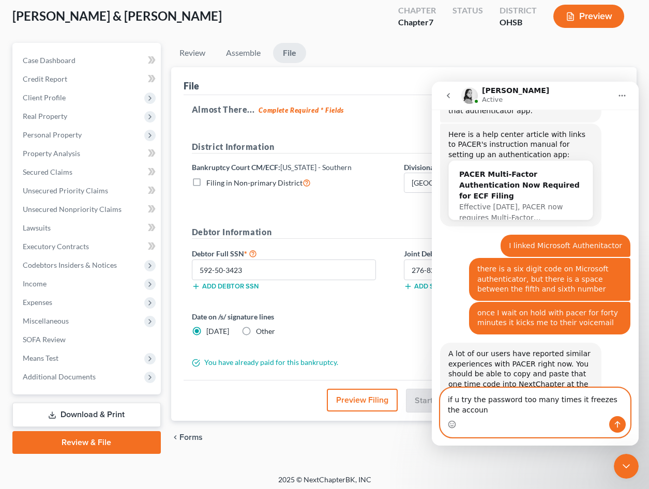
scroll to position [2883, 0]
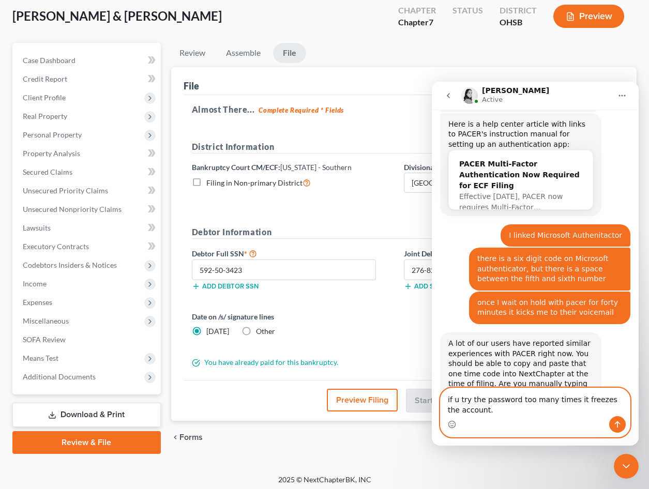
type textarea "if u try the password too many times it freezes the account."
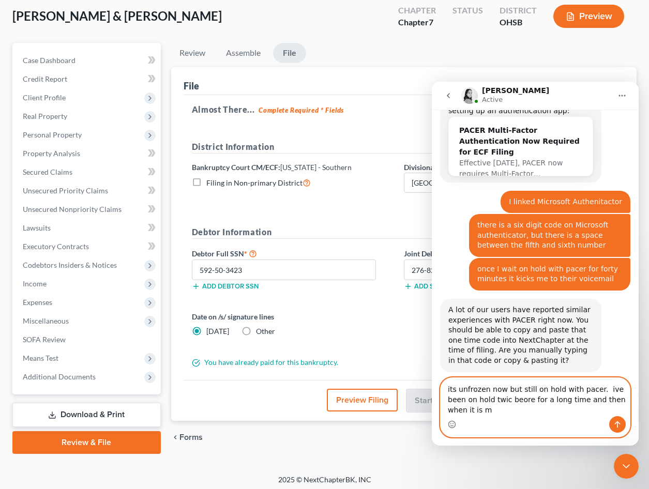
scroll to position [2927, 0]
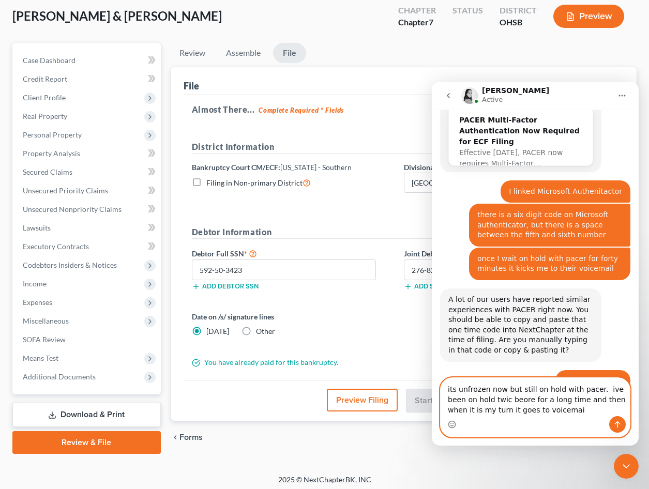
type textarea "its unfrozen now but still on hold with pacer. ive been on hold twic beore for …"
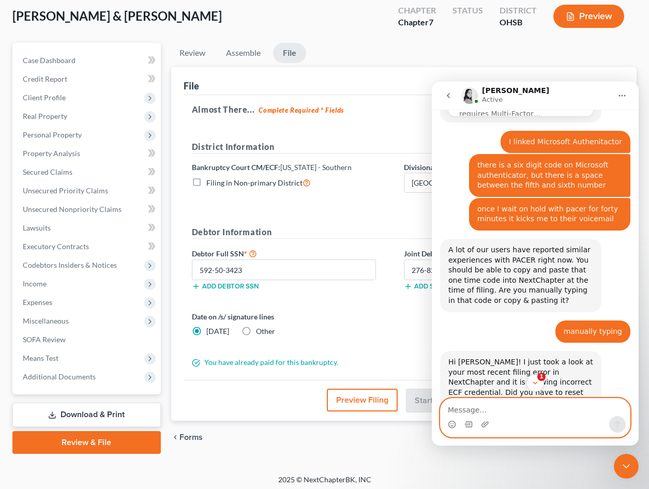
scroll to position [3123, 0]
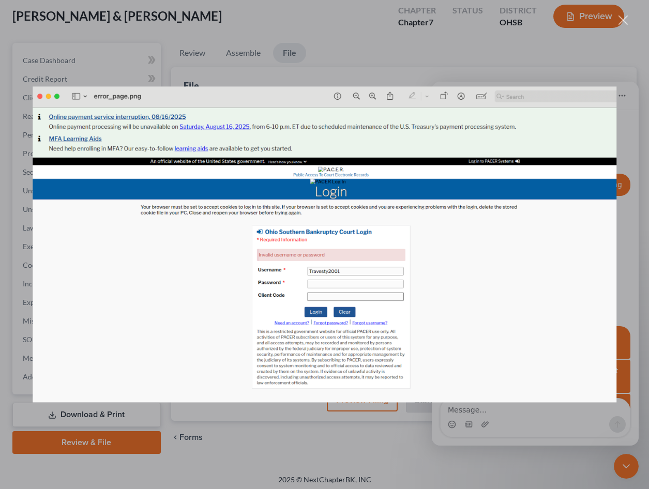
scroll to position [0, 0]
click at [608, 62] on div "Intercom messenger" at bounding box center [324, 244] width 649 height 489
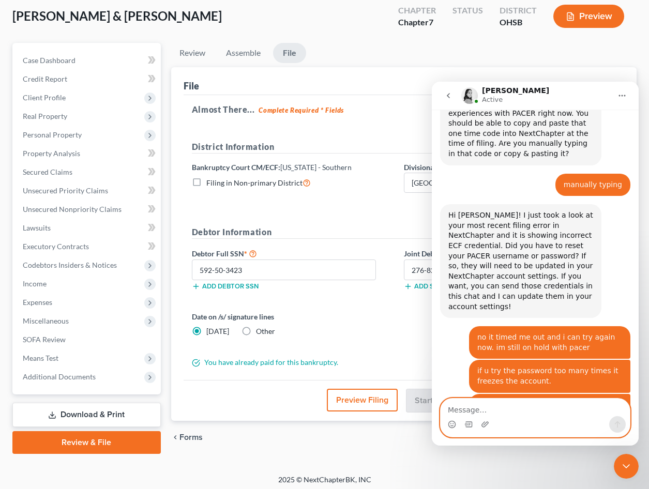
click at [488, 409] on textarea "Message…" at bounding box center [535, 408] width 189 height 18
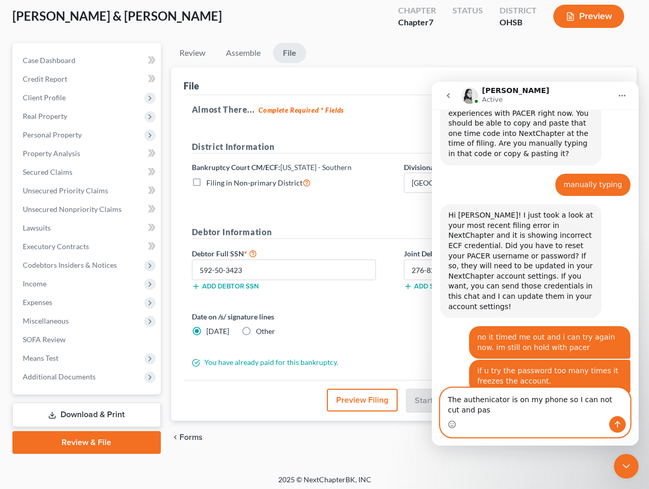
scroll to position [3133, 0]
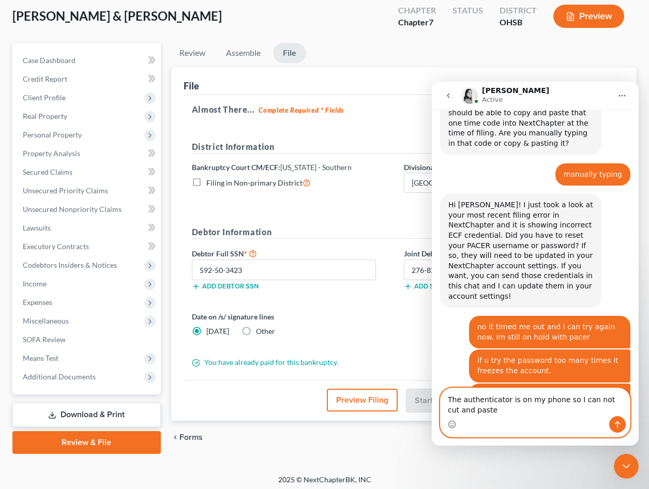
type textarea "The authenticator is on my phone so I can not cut and paste"
click at [618, 424] on icon "Send a message…" at bounding box center [617, 424] width 8 height 8
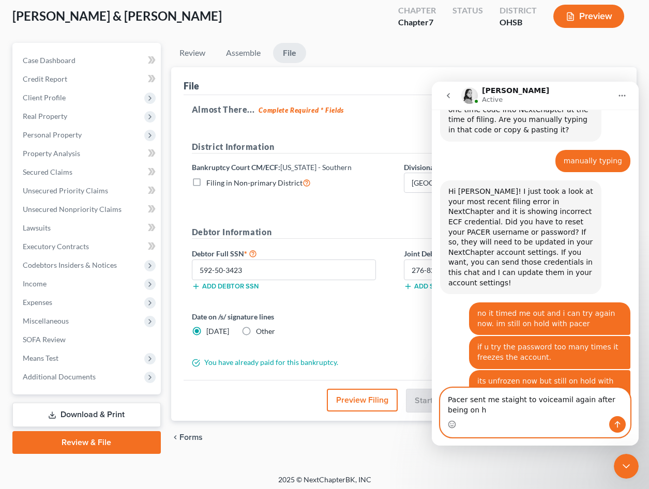
scroll to position [3157, 0]
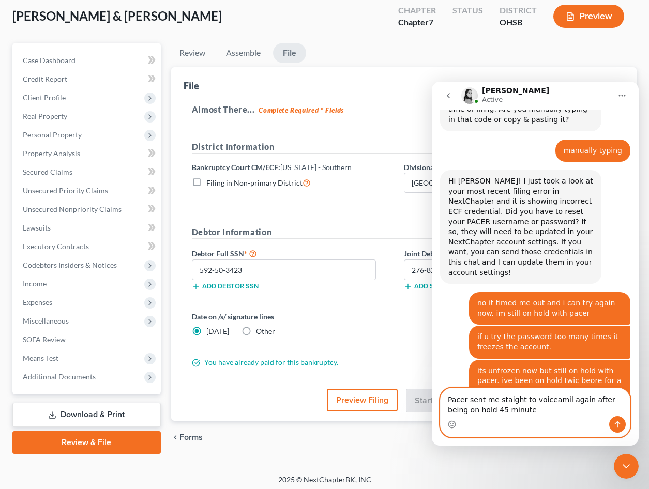
type textarea "Pacer sent me staight to voiceamil again after being on hold 45 minutes"
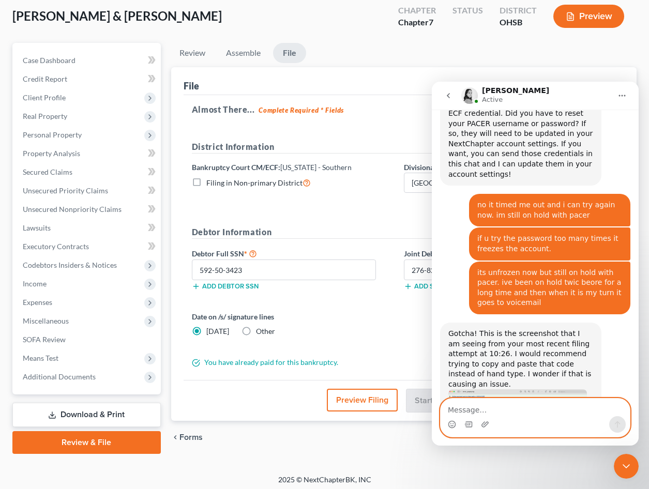
scroll to position [3272, 0]
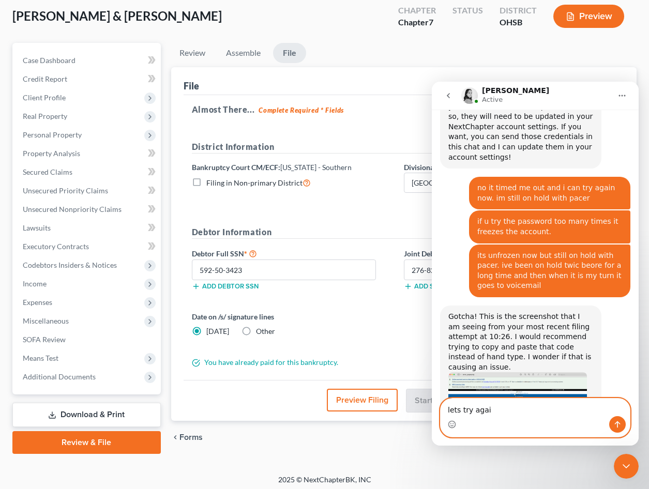
type textarea "lets try again"
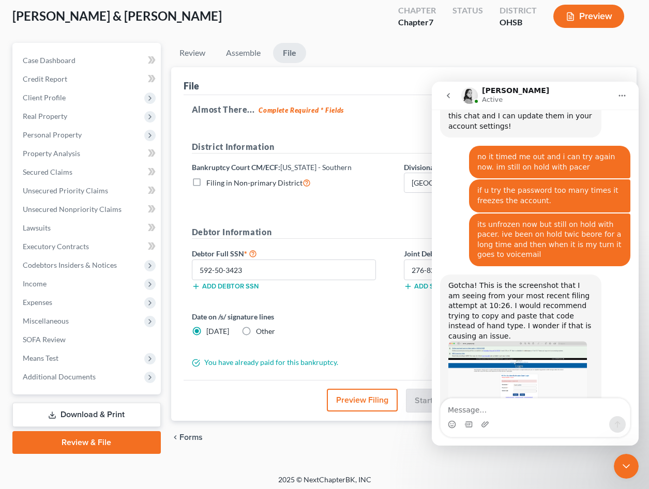
click at [374, 336] on div "Date on /s/ signature lines Today Other" at bounding box center [293, 323] width 212 height 25
click at [625, 462] on icon "Close Intercom Messenger" at bounding box center [626, 466] width 12 height 12
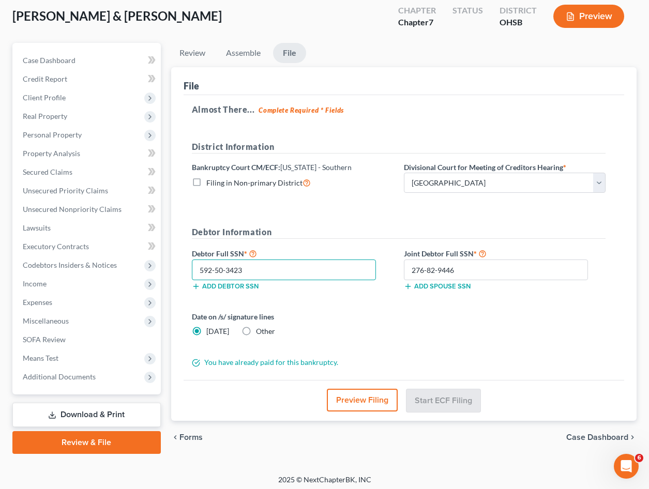
click at [289, 268] on input "592-50-3423" at bounding box center [284, 270] width 184 height 21
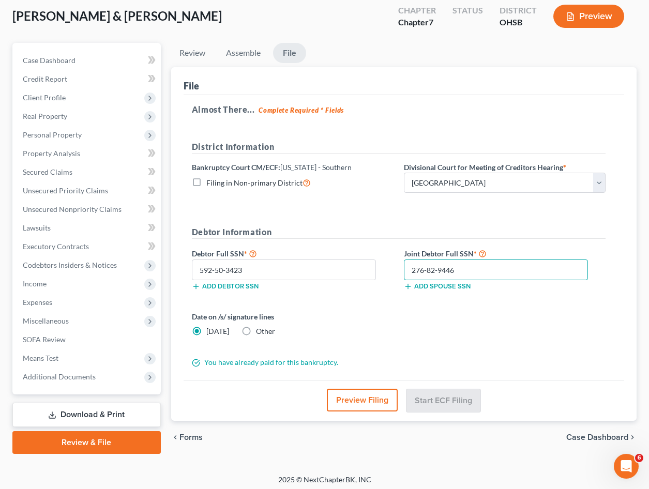
click at [545, 267] on input "276-82-9446" at bounding box center [496, 270] width 184 height 21
click at [544, 323] on div "Date on /s/ signature lines Today Other" at bounding box center [399, 328] width 424 height 34
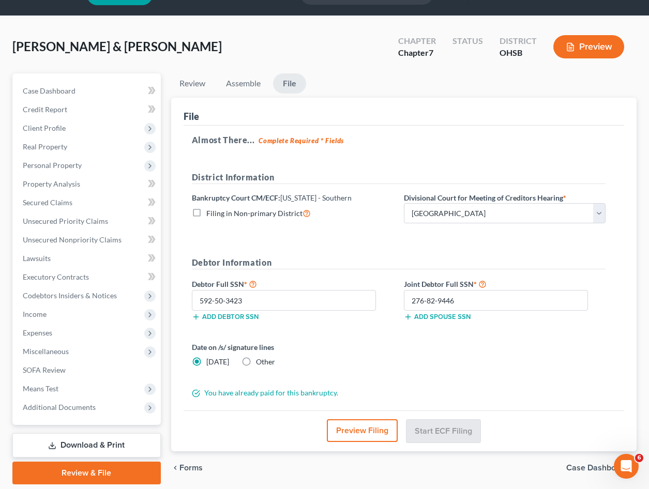
scroll to position [0, 0]
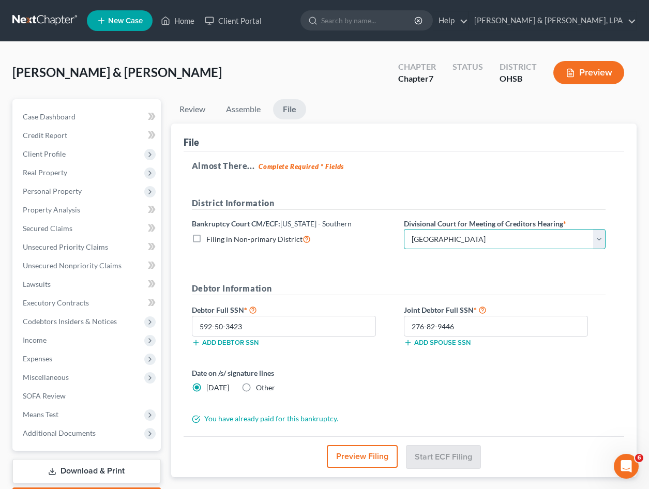
click at [598, 237] on select "Choose Division Cincinnati Columbus Dayton" at bounding box center [505, 239] width 202 height 21
click at [404, 229] on select "Choose Division Cincinnati Columbus Dayton" at bounding box center [505, 239] width 202 height 21
click at [595, 238] on select "Choose Division Cincinnati Columbus Dayton" at bounding box center [505, 239] width 202 height 21
select select "0"
click at [404, 229] on select "Choose Division Cincinnati Columbus Dayton" at bounding box center [505, 239] width 202 height 21
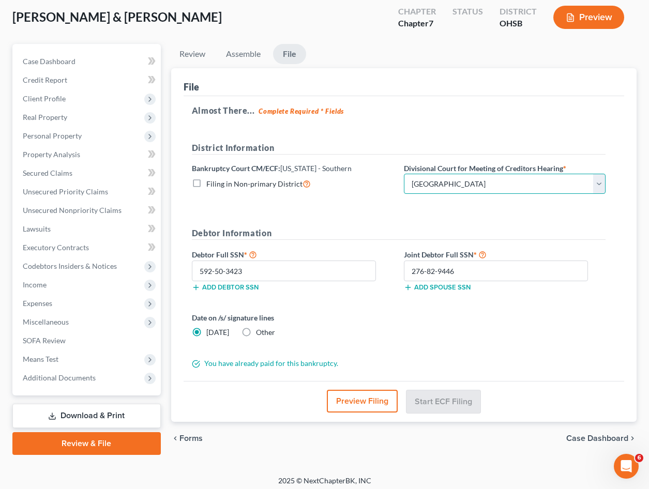
scroll to position [60, 0]
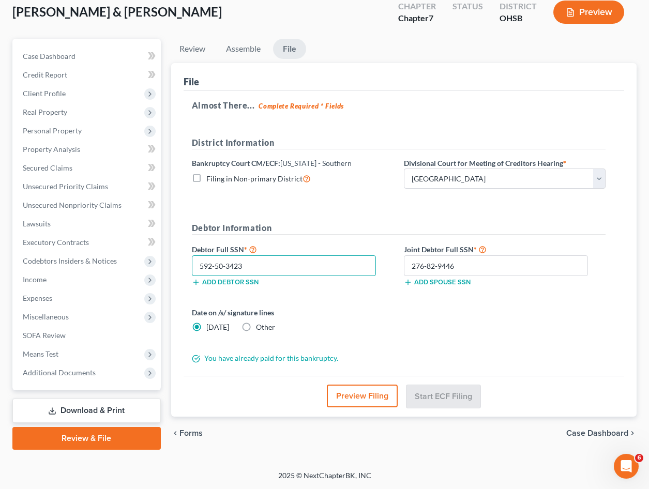
click at [345, 269] on input "592-50-3423" at bounding box center [284, 265] width 184 height 21
drag, startPoint x: 248, startPoint y: 328, endPoint x: 241, endPoint y: 328, distance: 6.7
click at [256, 328] on label "Other" at bounding box center [265, 327] width 19 height 10
click at [260, 328] on input "Other" at bounding box center [263, 325] width 7 height 7
radio input "true"
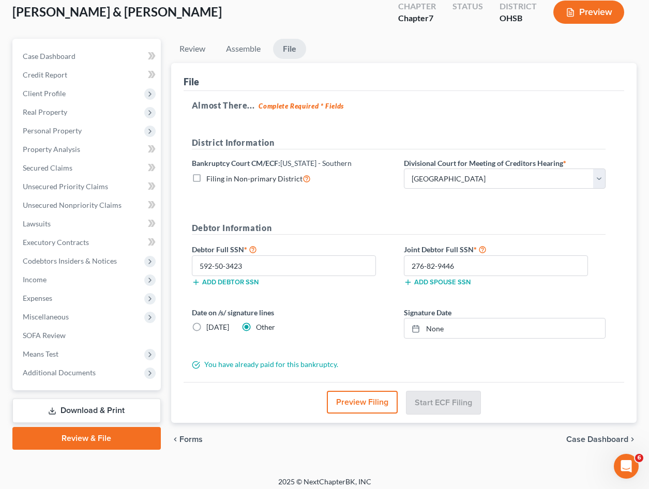
click at [206, 324] on label "Today" at bounding box center [217, 327] width 23 height 10
click at [210, 324] on input "Today" at bounding box center [213, 325] width 7 height 7
radio input "true"
radio input "false"
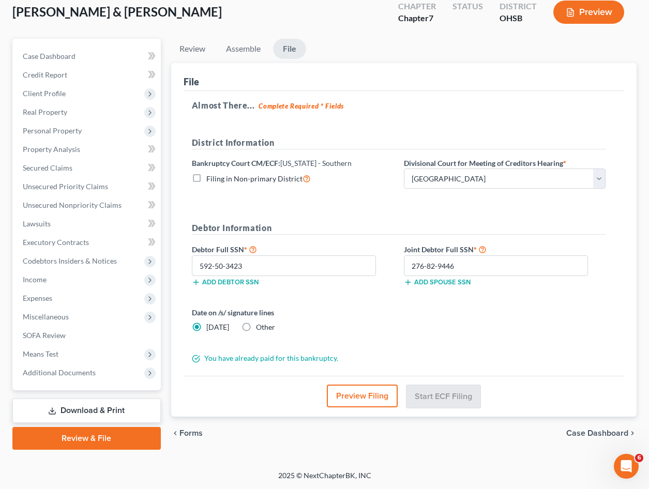
click at [630, 466] on icon "Open Intercom Messenger" at bounding box center [626, 466] width 17 height 17
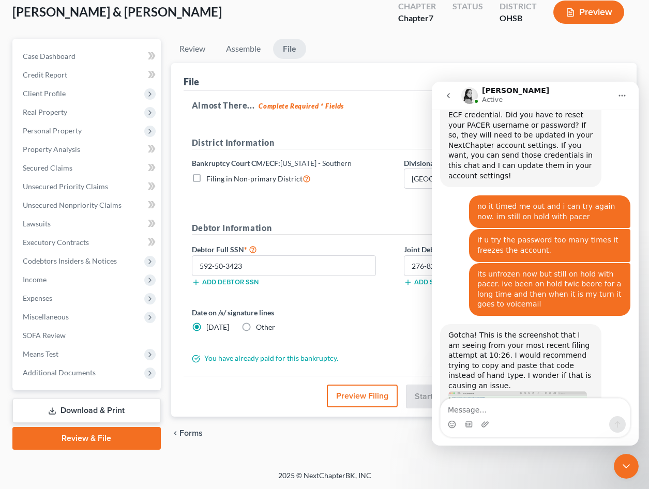
scroll to position [3293, 0]
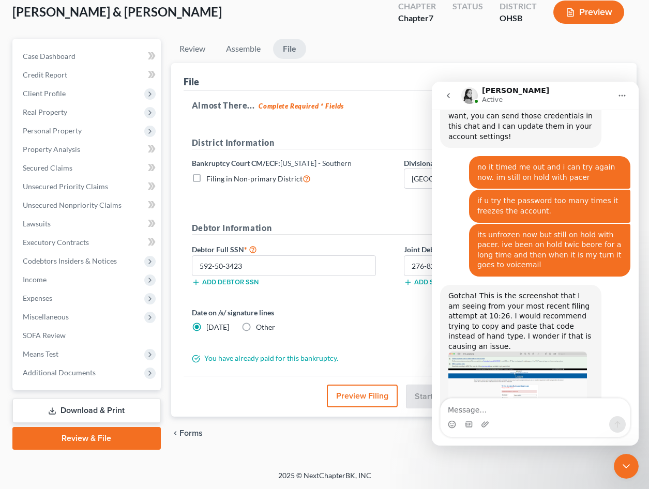
click at [389, 328] on div "Date on /s/ signature lines Today Other" at bounding box center [293, 319] width 212 height 25
click at [449, 60] on ul "Review Assemble File" at bounding box center [403, 51] width 465 height 24
click at [492, 407] on textarea "Message…" at bounding box center [535, 408] width 189 height 18
type textarea "Can I try to file again"
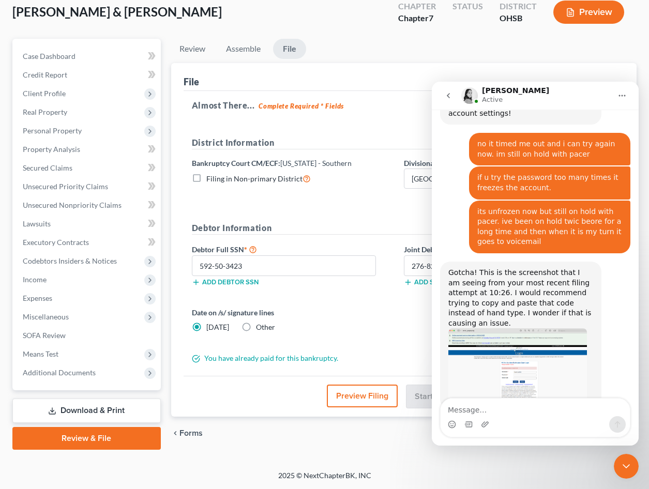
click at [624, 461] on icon "Close Intercom Messenger" at bounding box center [626, 466] width 12 height 12
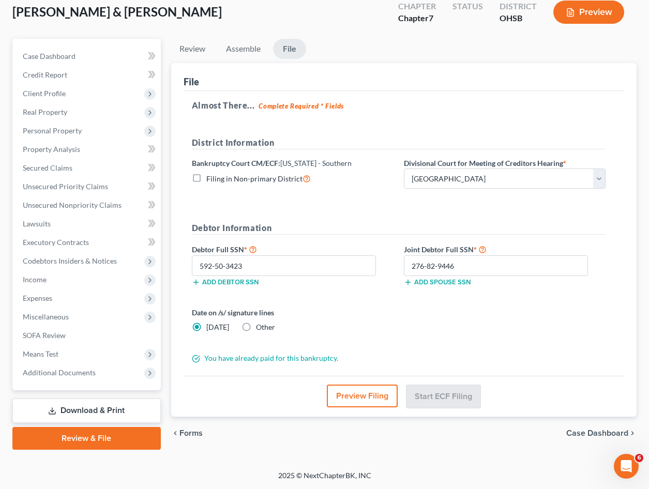
click at [630, 462] on icon "Open Intercom Messenger" at bounding box center [626, 466] width 17 height 17
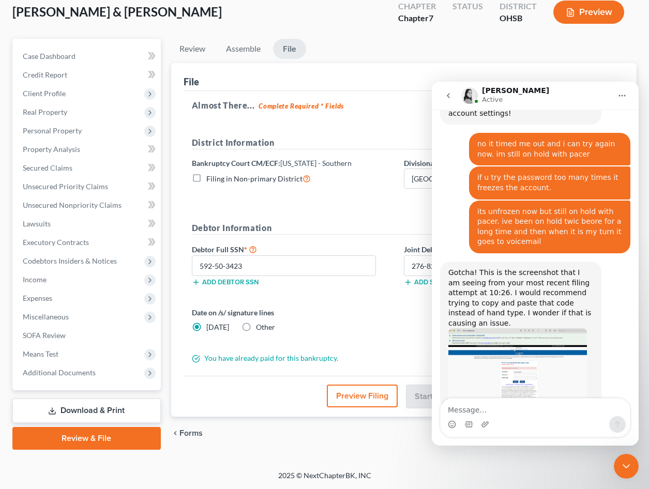
click at [448, 97] on icon "go back" at bounding box center [448, 95] width 3 height 5
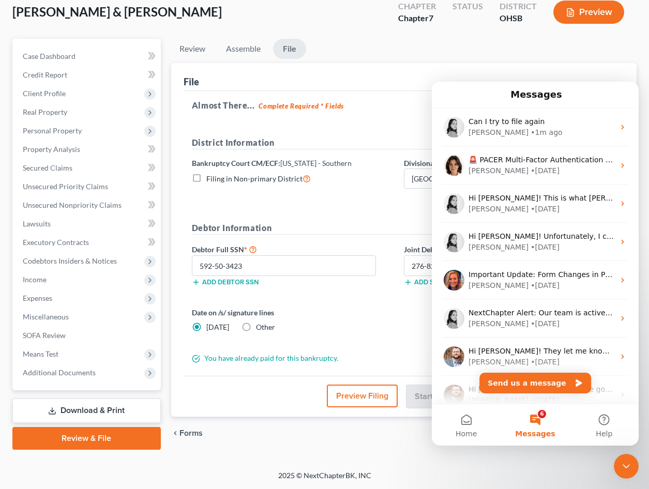
scroll to position [0, 0]
click at [438, 70] on div "File" at bounding box center [404, 77] width 441 height 28
click at [376, 154] on div "District Information" at bounding box center [399, 147] width 424 height 21
click at [631, 464] on icon "Close Intercom Messenger" at bounding box center [626, 466] width 12 height 12
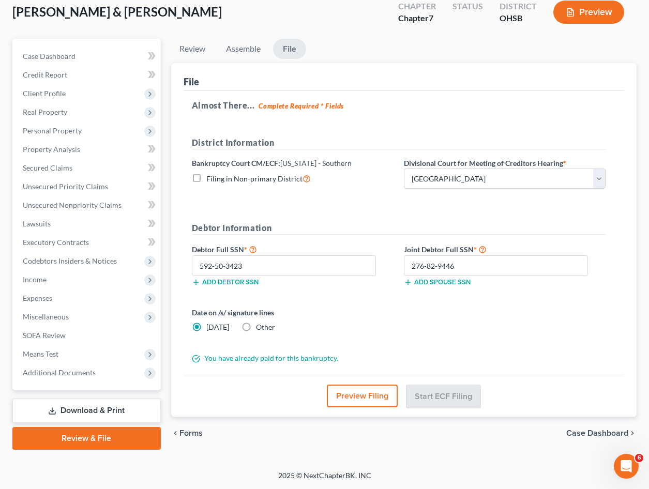
click at [94, 432] on link "Review & File" at bounding box center [86, 438] width 148 height 23
click at [95, 441] on link "Review & File" at bounding box center [86, 438] width 148 height 23
click at [56, 51] on link "Case Dashboard" at bounding box center [87, 56] width 146 height 19
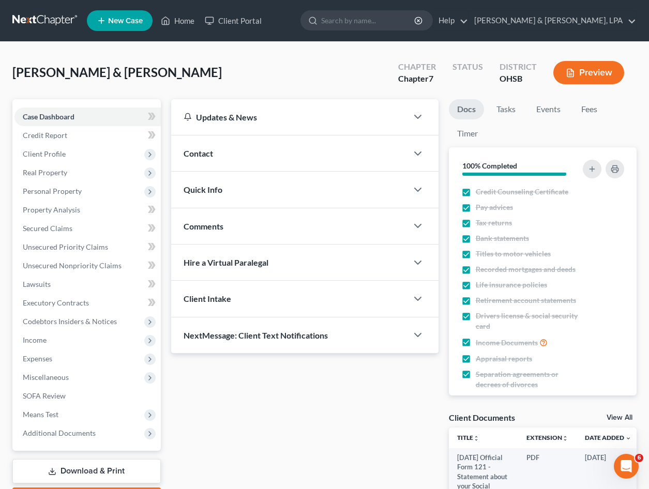
scroll to position [201, 0]
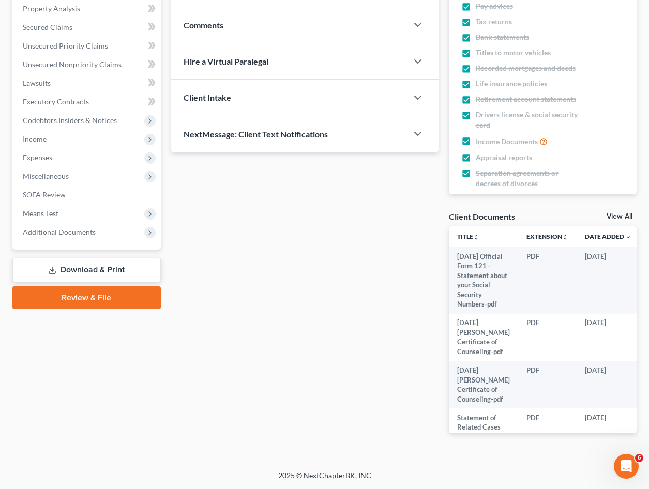
click at [103, 299] on link "Review & File" at bounding box center [86, 297] width 148 height 23
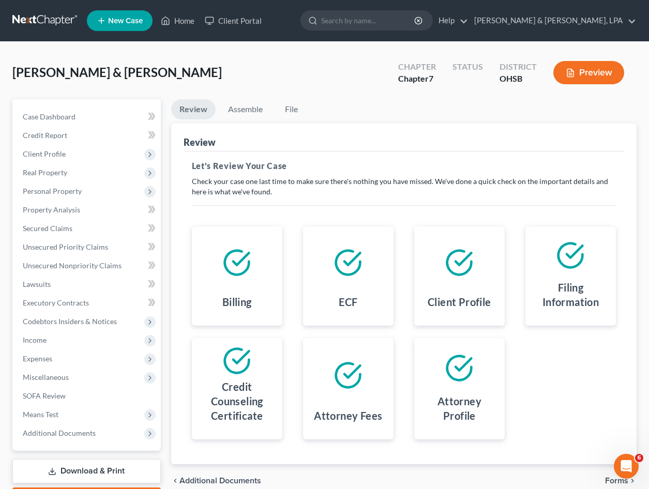
scroll to position [60, 0]
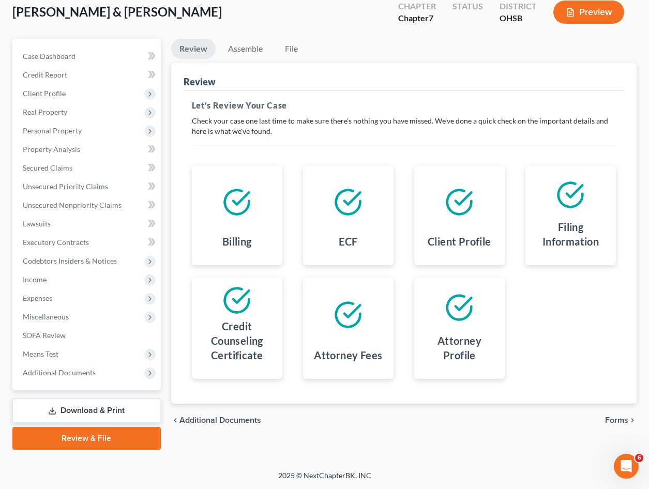
click at [611, 422] on span "Forms" at bounding box center [616, 420] width 23 height 8
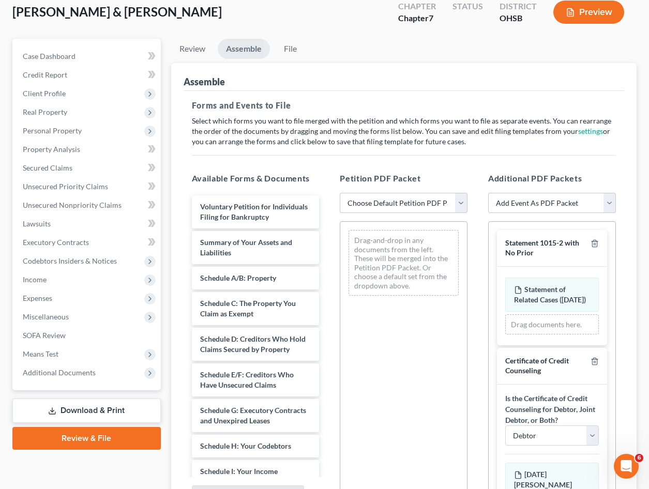
scroll to position [112, 0]
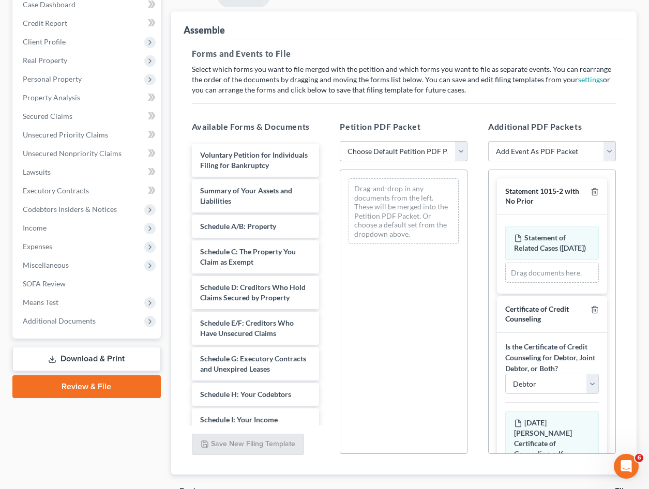
click at [463, 150] on select "Choose Default Petition PDF Packet Emergency Filing (Voluntary Petition and Cre…" at bounding box center [404, 151] width 128 height 21
select select "1"
click at [340, 141] on select "Choose Default Petition PDF Packet Emergency Filing (Voluntary Petition and Cre…" at bounding box center [404, 151] width 128 height 21
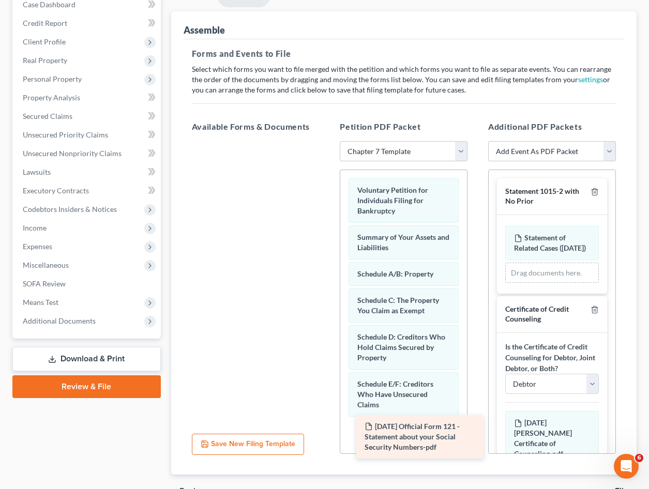
drag, startPoint x: 286, startPoint y: 168, endPoint x: 451, endPoint y: 440, distance: 317.4
click at [328, 141] on div "2025-08-15 Official Form 121 - Statement about your Social Security Numbers-pdf…" at bounding box center [256, 141] width 144 height 0
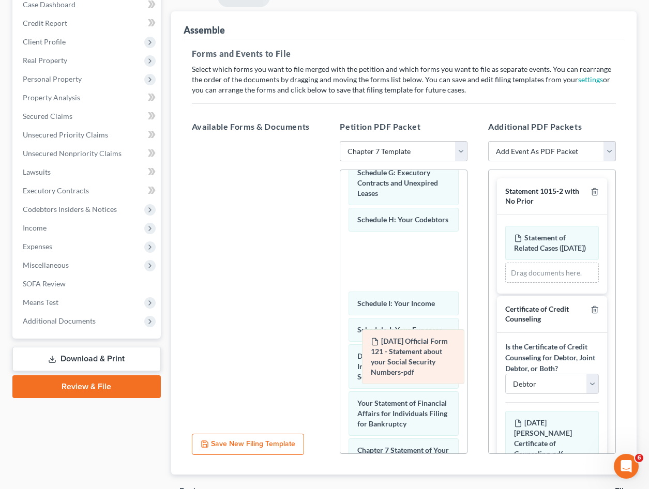
scroll to position [201, 0]
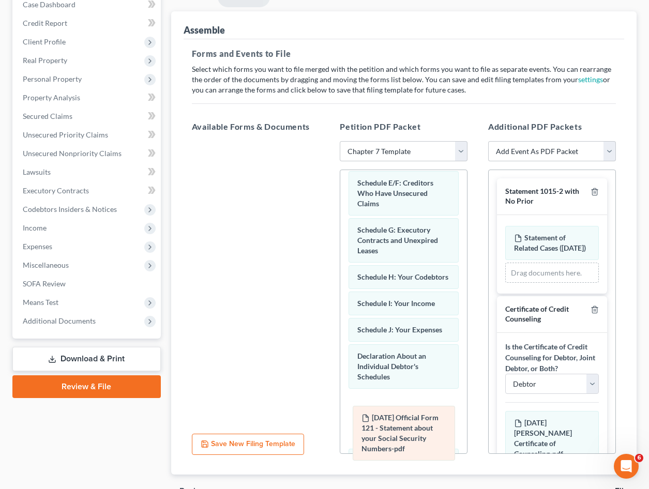
drag, startPoint x: 413, startPoint y: 190, endPoint x: 417, endPoint y: 435, distance: 245.1
click at [417, 435] on div "2025-08-15 Official Form 121 - Statement about your Social Security Numbers-pdf…" at bounding box center [403, 366] width 127 height 795
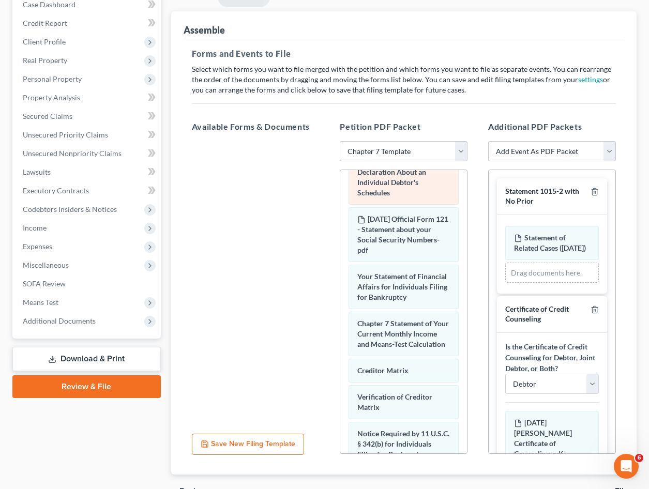
scroll to position [408, 0]
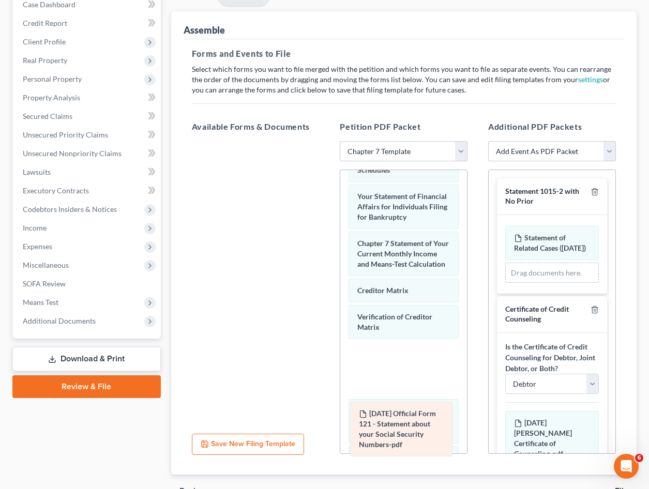
drag, startPoint x: 407, startPoint y: 228, endPoint x: 409, endPoint y: 435, distance: 206.8
click at [409, 435] on div "2025-08-15 Official Form 121 - Statement about your Social Security Numbers-pdf…" at bounding box center [403, 159] width 127 height 795
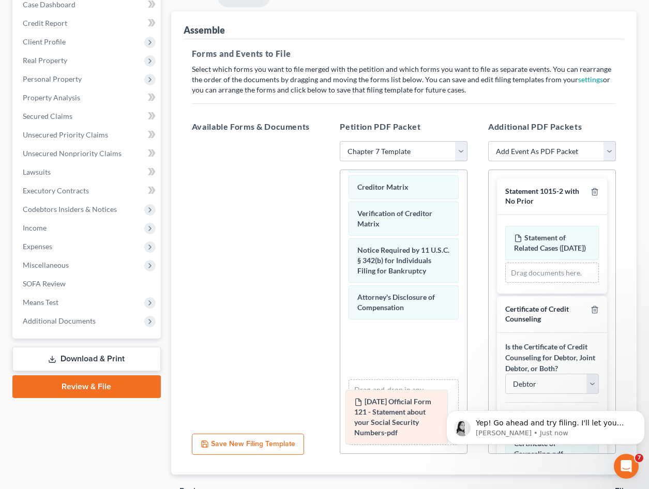
scroll to position [0, 0]
drag, startPoint x: 410, startPoint y: 246, endPoint x: 406, endPoint y: 407, distance: 161.9
click at [406, 407] on div "2025-08-15 Official Form 121 - Statement about your Social Security Numbers-pdf…" at bounding box center [403, 56] width 127 height 795
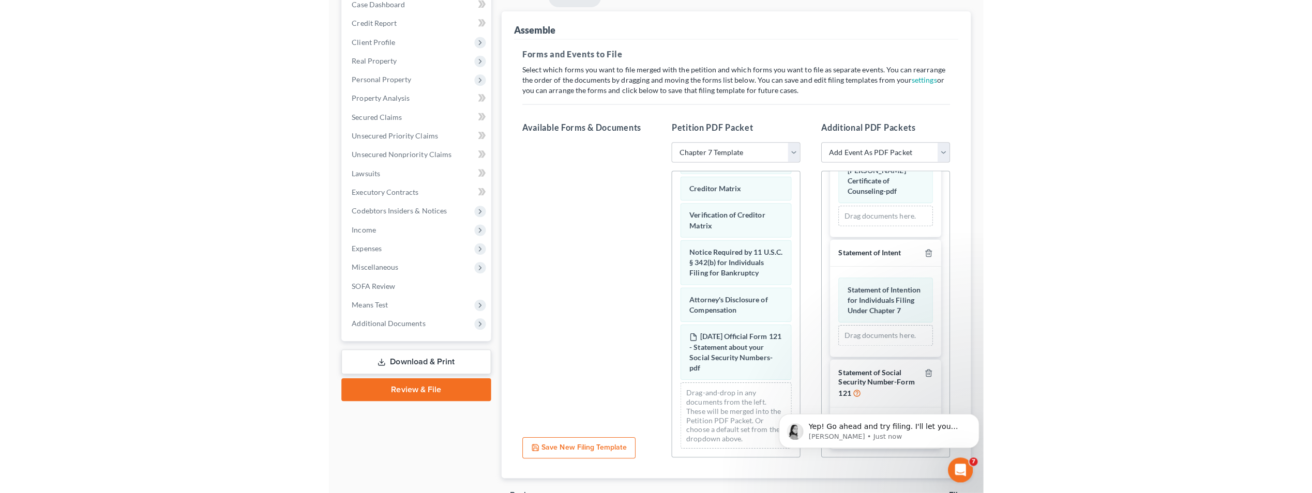
scroll to position [491, 0]
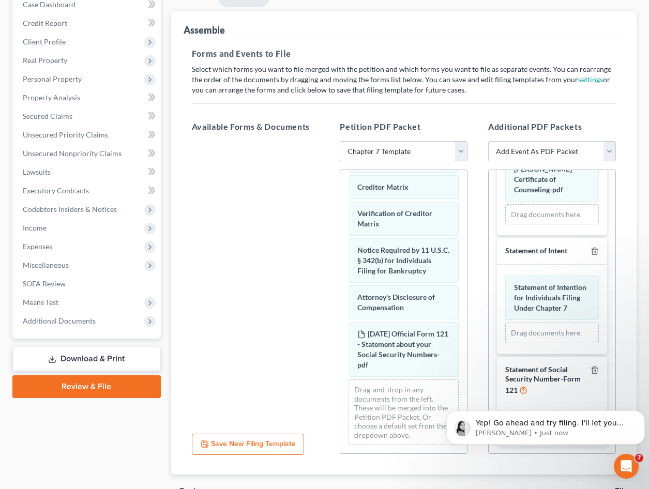
click at [630, 272] on div "Assemble Forms and Events to File Select which forms you want to file merged wi…" at bounding box center [403, 243] width 465 height 464
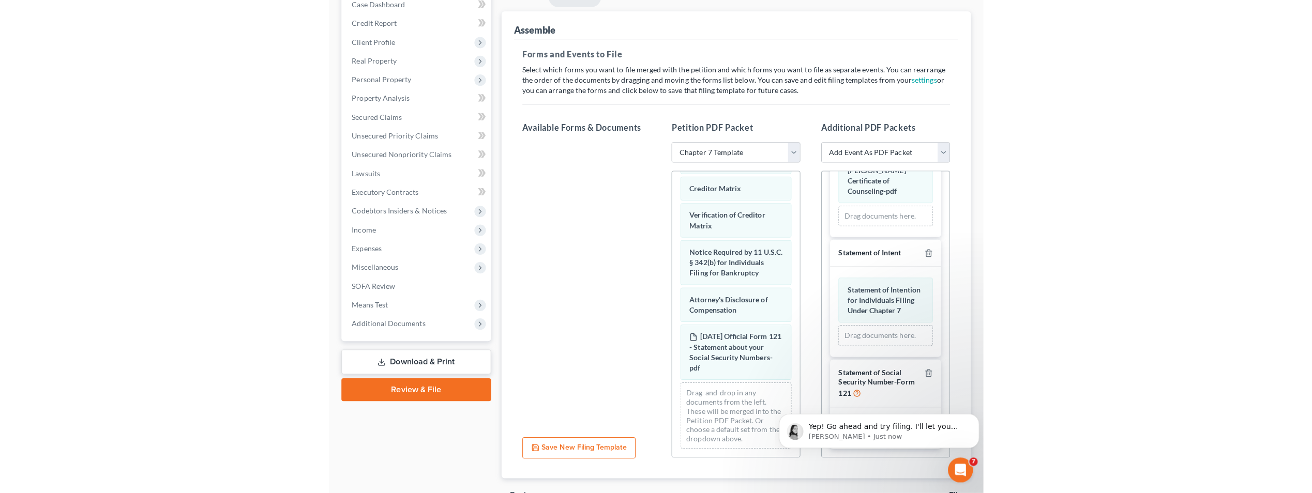
scroll to position [286, 0]
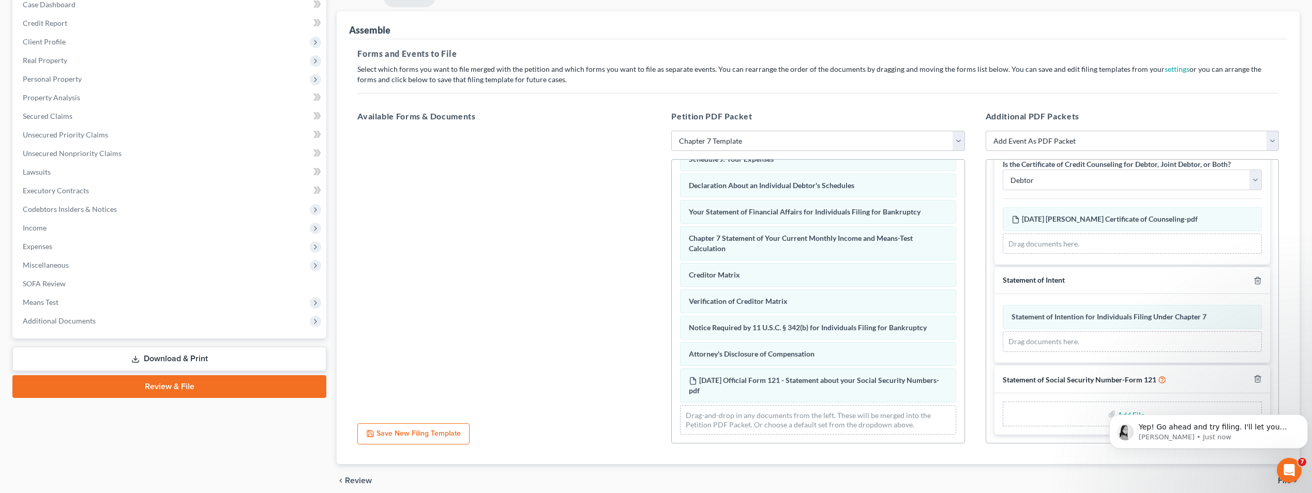
click at [1113, 415] on div "Yep! Go ahead and try filing. I'll let you know what I see on my end! Lindsey •…" at bounding box center [1208, 432] width 199 height 34
click at [1119, 416] on div "Yep! Go ahead and try filing. I'll let you know what I see on my end! Lindsey •…" at bounding box center [1208, 432] width 199 height 34
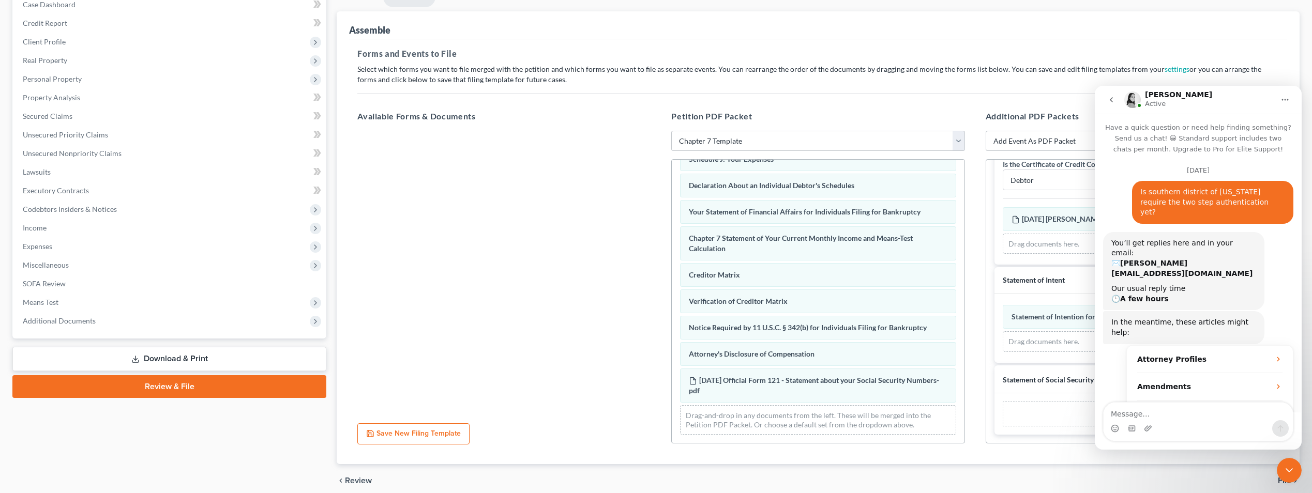
scroll to position [2, 0]
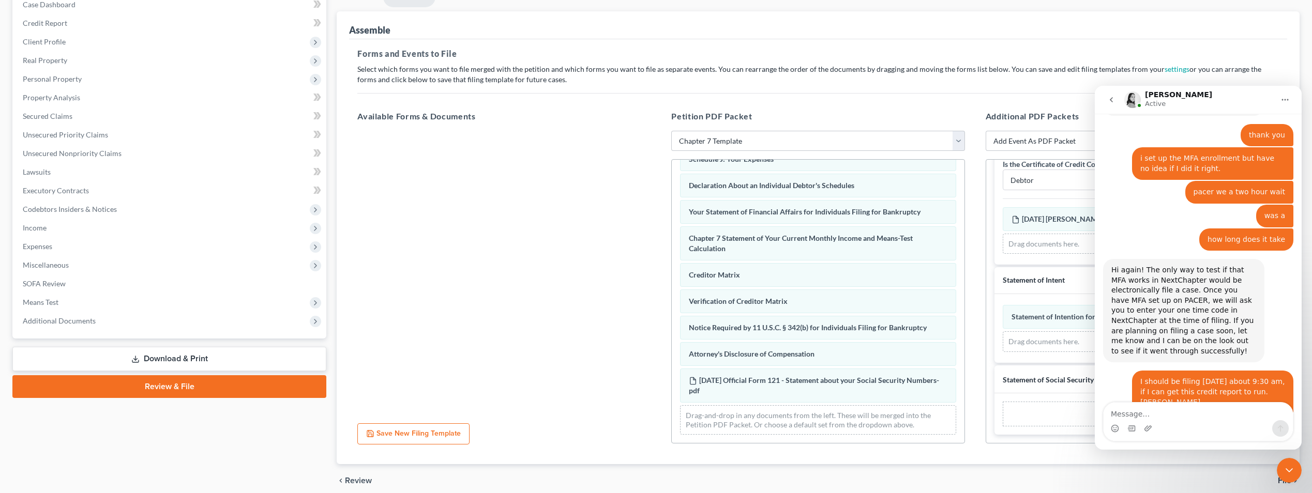
click at [1289, 472] on icon "Close Intercom Messenger" at bounding box center [1288, 470] width 7 height 4
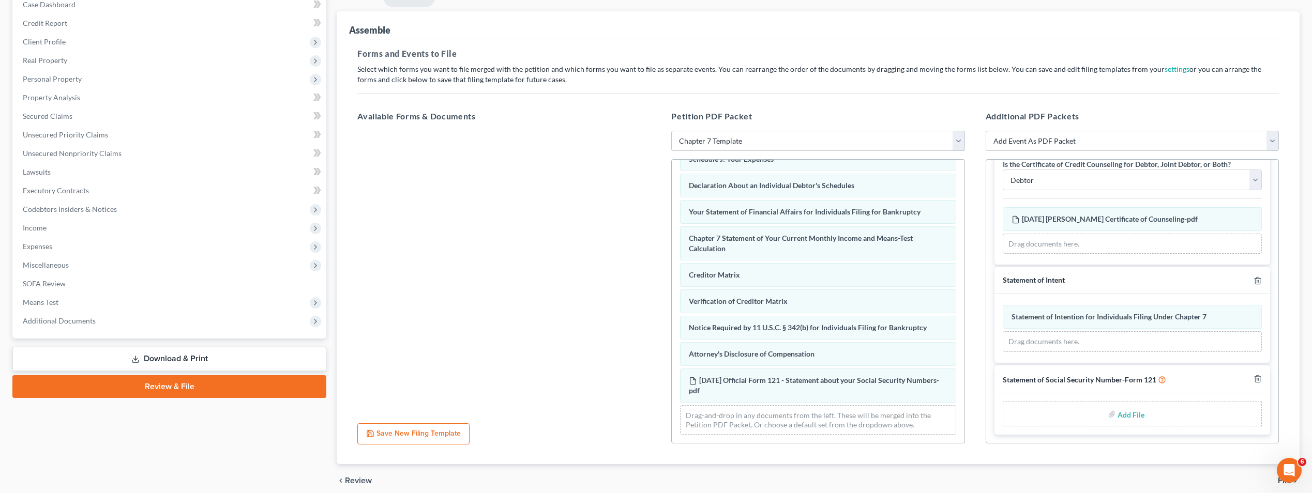
scroll to position [3375, 0]
click at [1123, 414] on input "file" at bounding box center [1129, 414] width 25 height 19
type input "C:\fakepath\2025-08-15 Official Form 121 - Statement about your Social Security…"
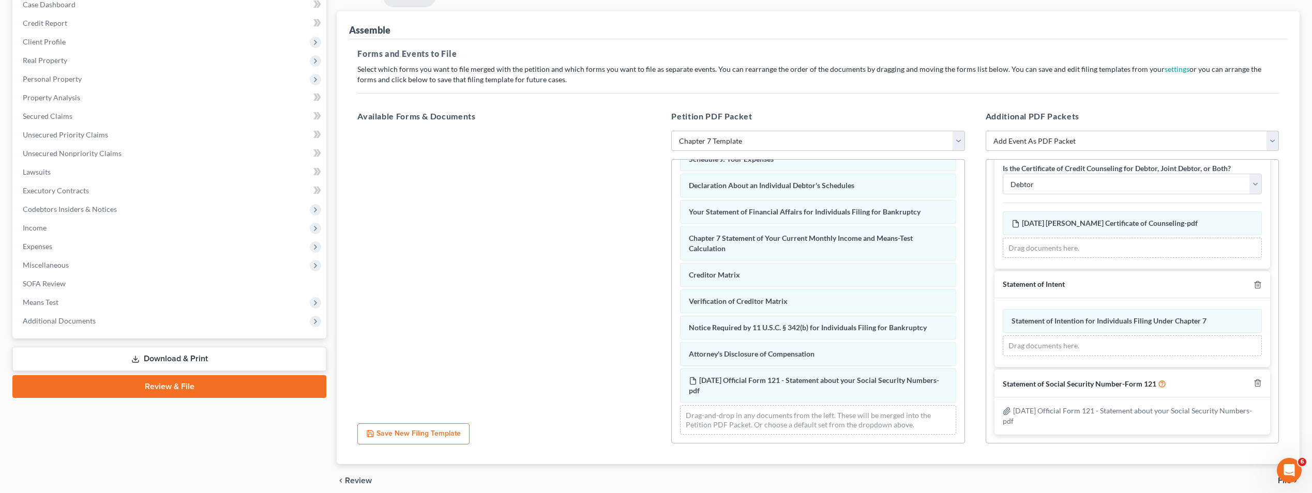
scroll to position [282, 0]
click at [1283, 480] on div "Open Intercom Messenger" at bounding box center [1289, 470] width 34 height 34
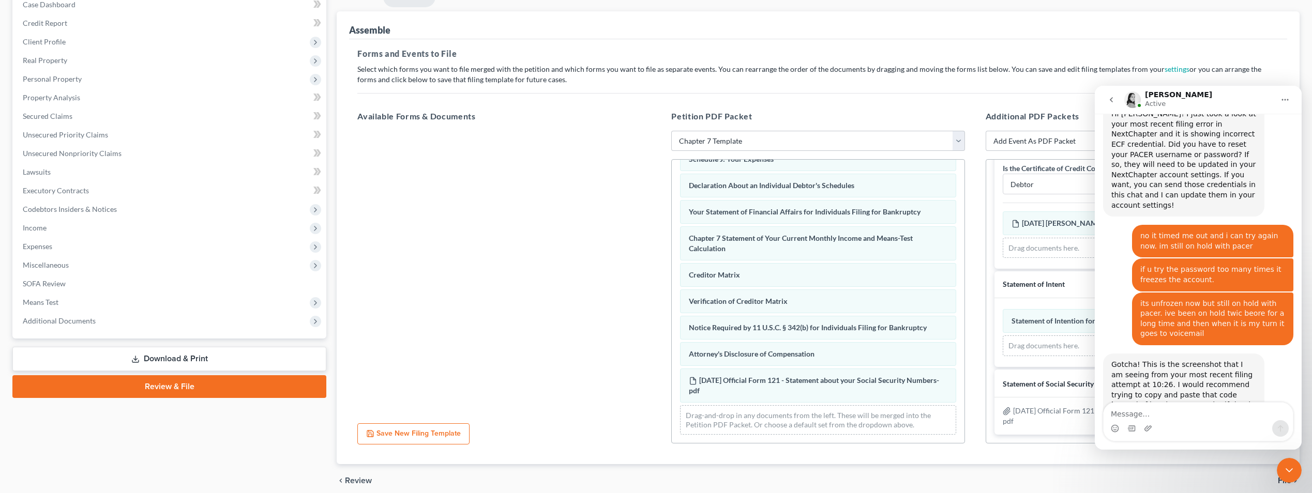
click at [1291, 474] on icon "Close Intercom Messenger" at bounding box center [1289, 470] width 12 height 12
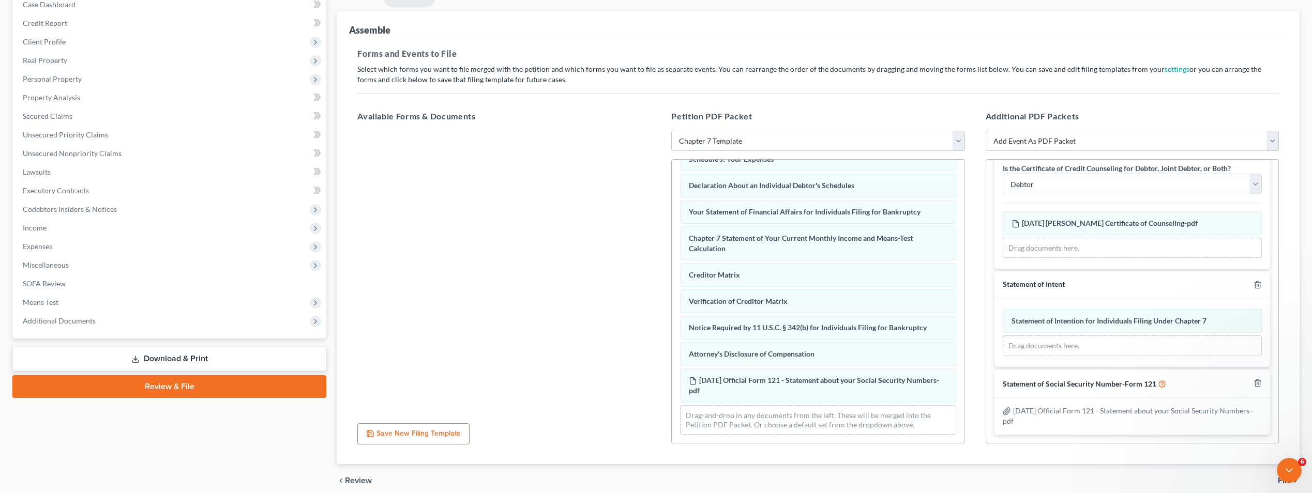
scroll to position [3358, 0]
click at [1289, 483] on span "File" at bounding box center [1284, 481] width 13 height 8
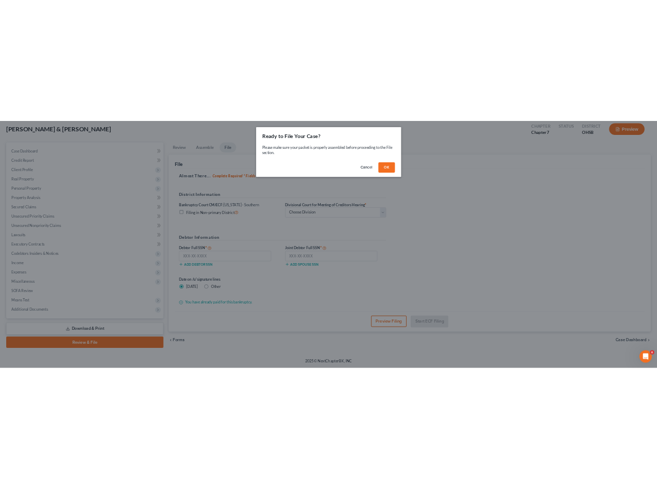
scroll to position [56, 0]
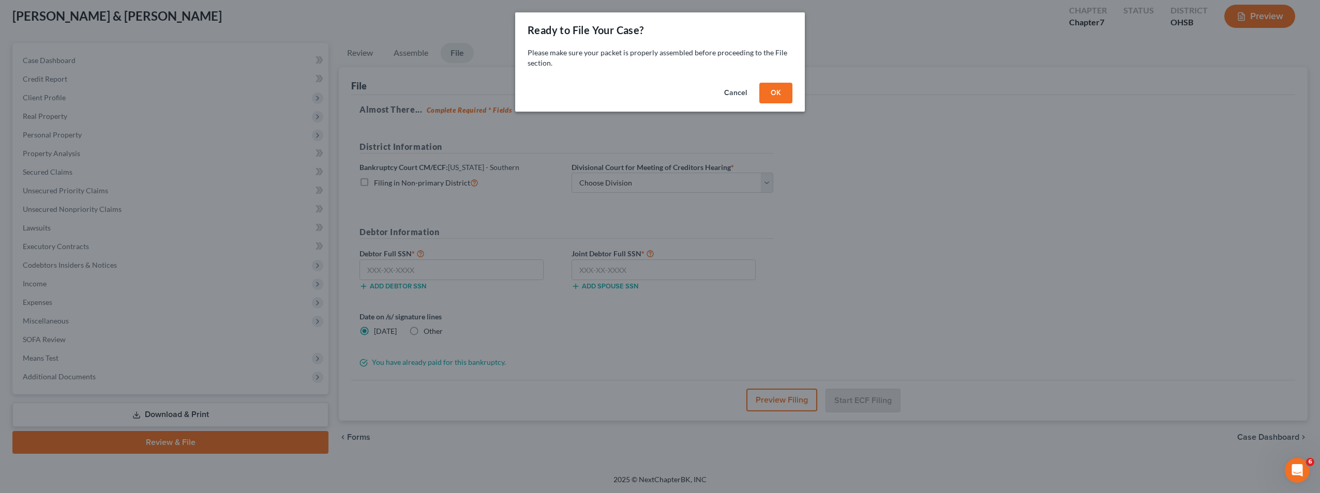
click at [770, 93] on button "OK" at bounding box center [775, 93] width 33 height 21
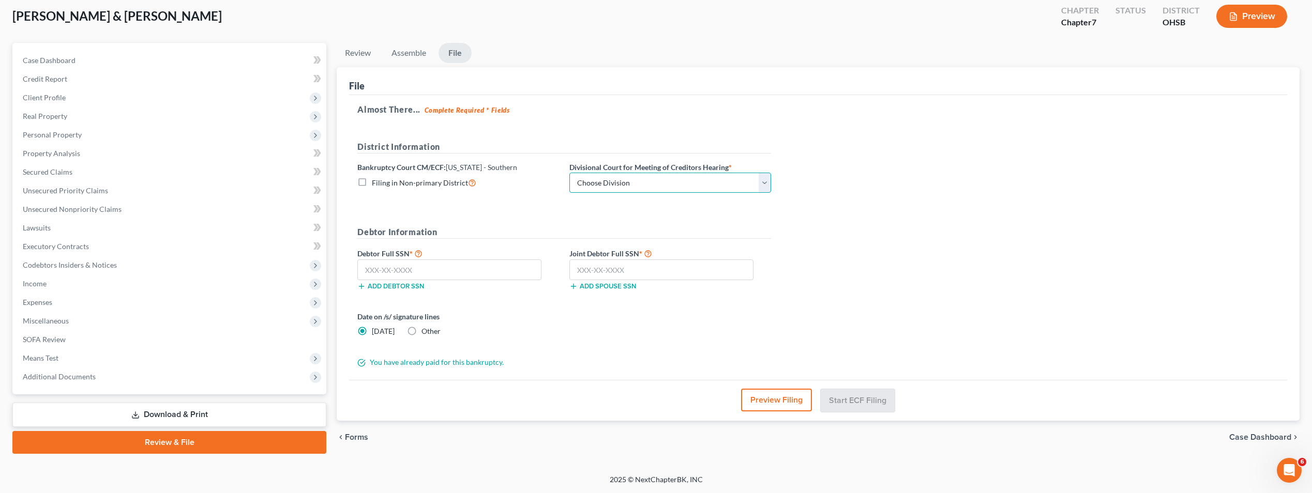
click at [761, 184] on select "Choose Division Cincinnati Columbus Dayton" at bounding box center [670, 183] width 202 height 21
select select "0"
click at [569, 173] on select "Choose Division Cincinnati Columbus Dayton" at bounding box center [670, 183] width 202 height 21
click at [453, 268] on input "text" at bounding box center [449, 270] width 184 height 21
type input "592-50-3423"
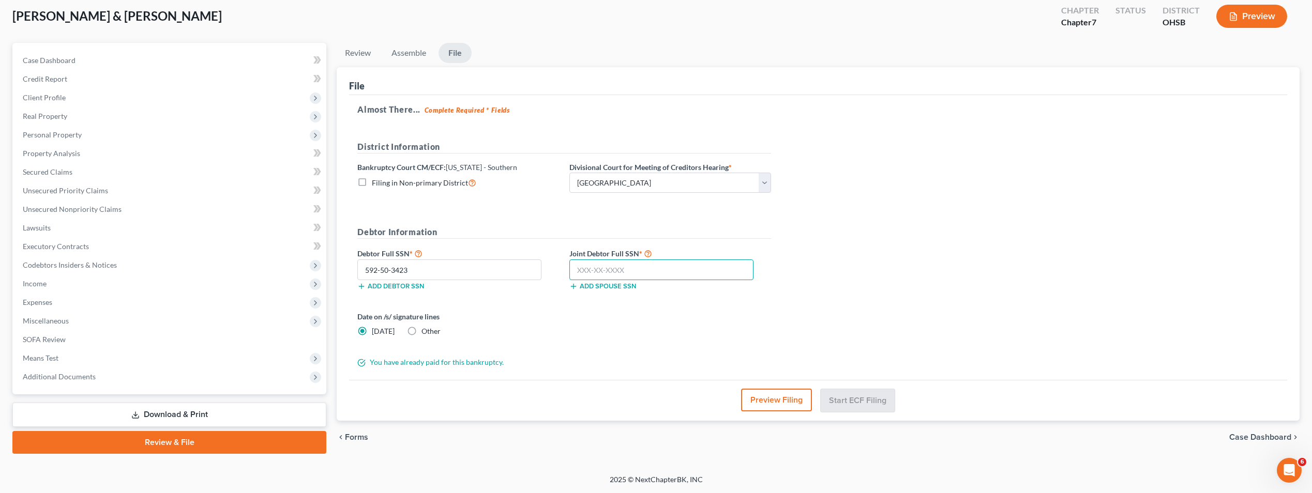
click at [659, 268] on input "text" at bounding box center [661, 270] width 184 height 21
type input "276-82-9446"
click at [852, 395] on button "Start ECF Filing" at bounding box center [858, 400] width 74 height 23
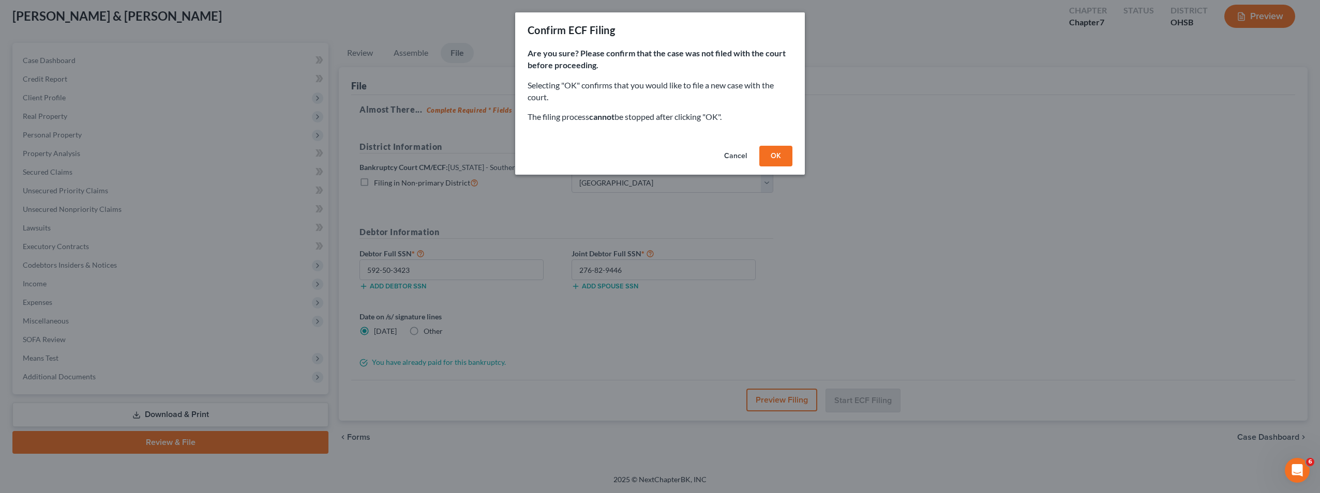
click at [785, 148] on button "OK" at bounding box center [775, 156] width 33 height 21
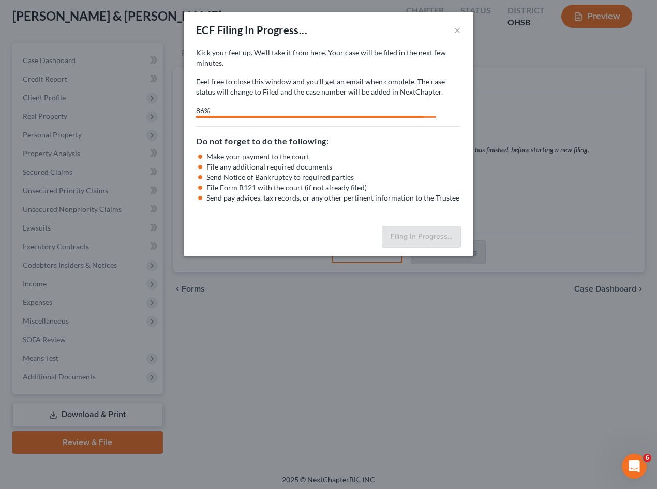
select select "0"
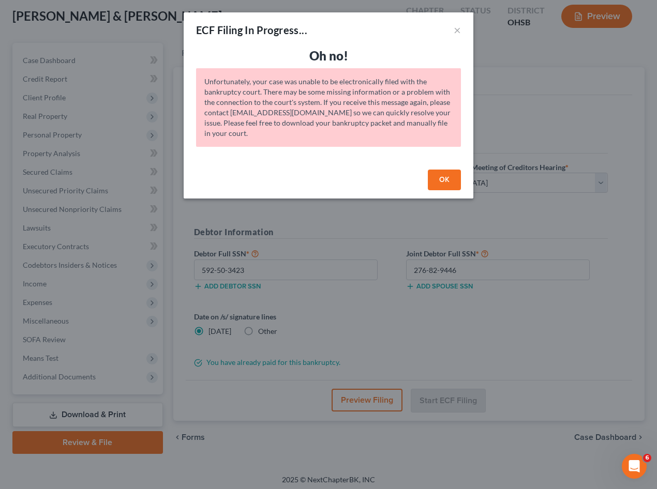
click at [637, 472] on icon "Open Intercom Messenger" at bounding box center [634, 466] width 17 height 17
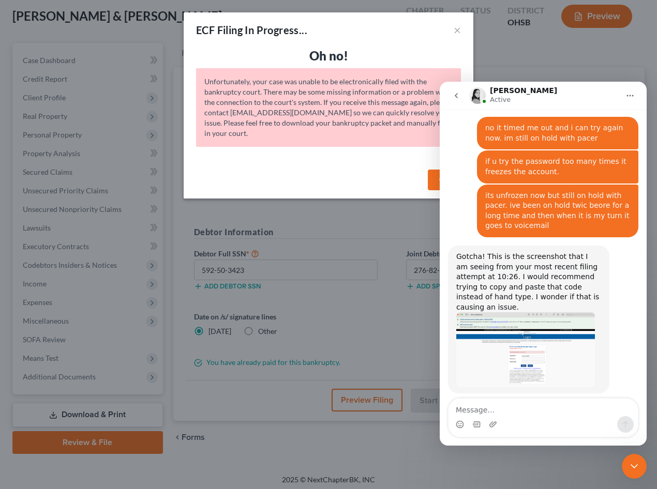
scroll to position [3358, 0]
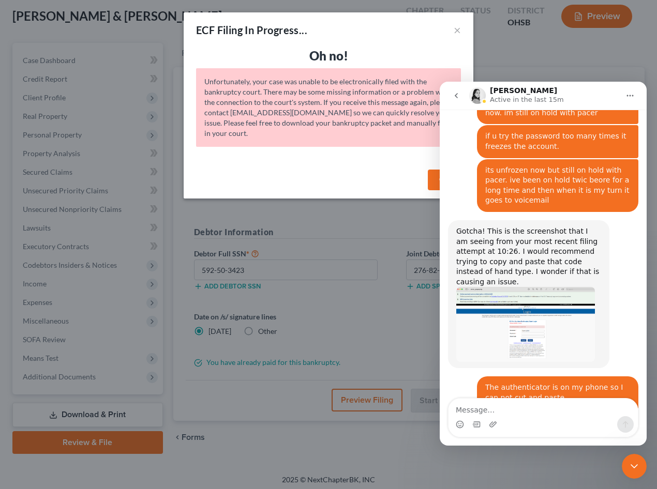
click at [537, 412] on textarea "Message…" at bounding box center [542, 408] width 189 height 18
type textarea "I got a new error message"
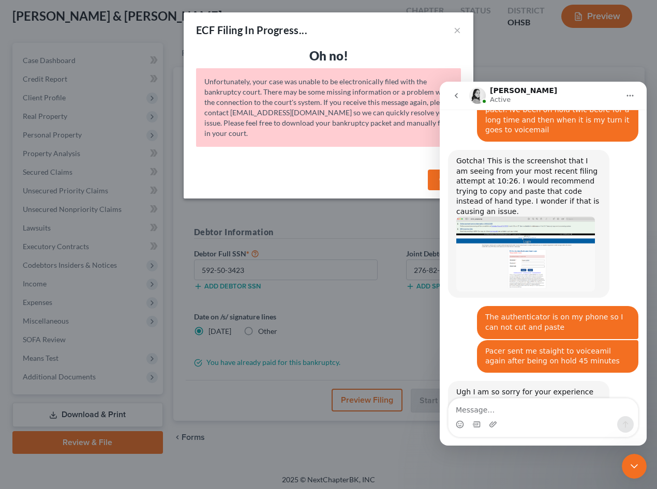
scroll to position [3450, 0]
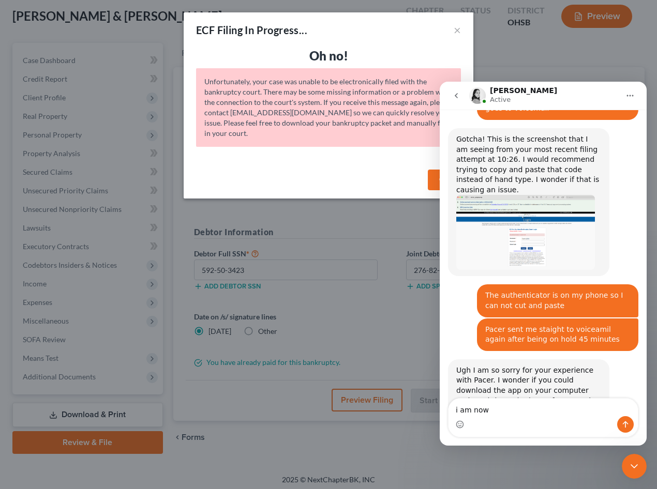
type textarea "i am now"
click at [624, 427] on icon "Send a message…" at bounding box center [625, 424] width 8 height 8
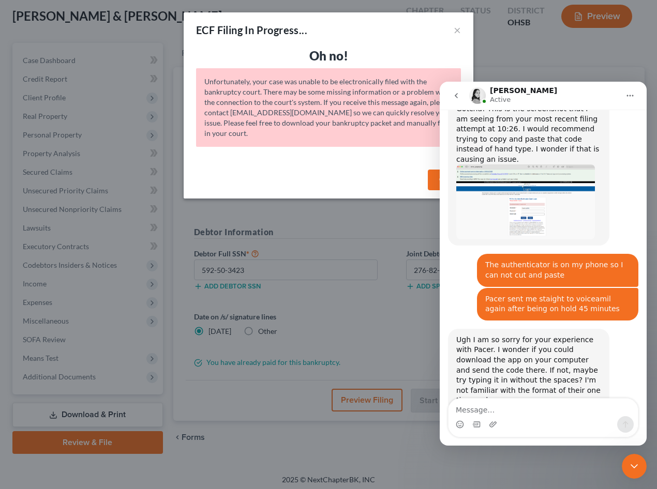
click at [365, 337] on div "ECF Filing In Progress... × Oh no! Unfortunately, your case was unable to be el…" at bounding box center [328, 244] width 657 height 489
click at [632, 468] on icon "Close Intercom Messenger" at bounding box center [634, 466] width 12 height 12
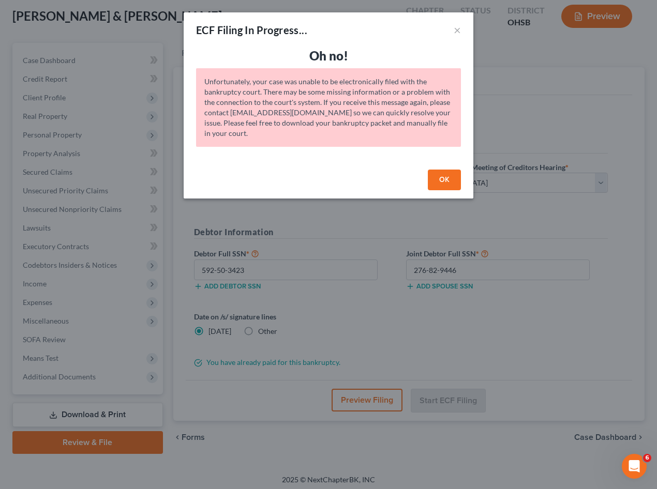
click at [448, 170] on button "OK" at bounding box center [444, 180] width 33 height 21
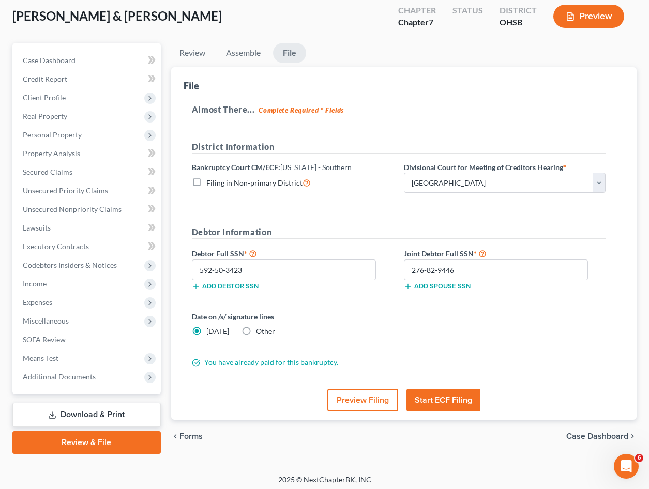
click at [448, 396] on button "Start ECF Filing" at bounding box center [443, 400] width 74 height 23
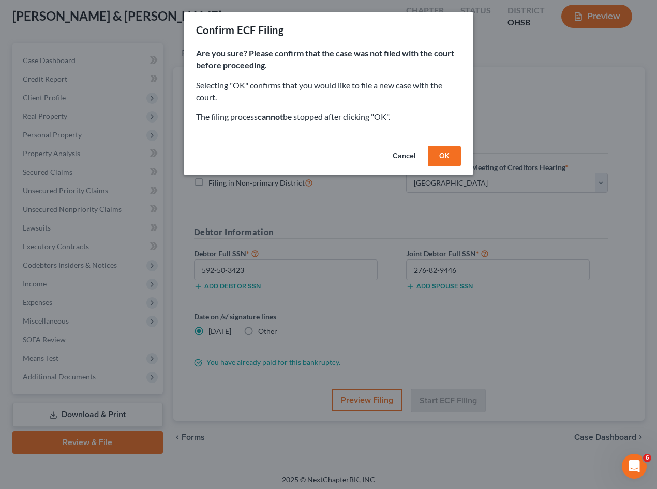
click at [451, 155] on button "OK" at bounding box center [444, 156] width 33 height 21
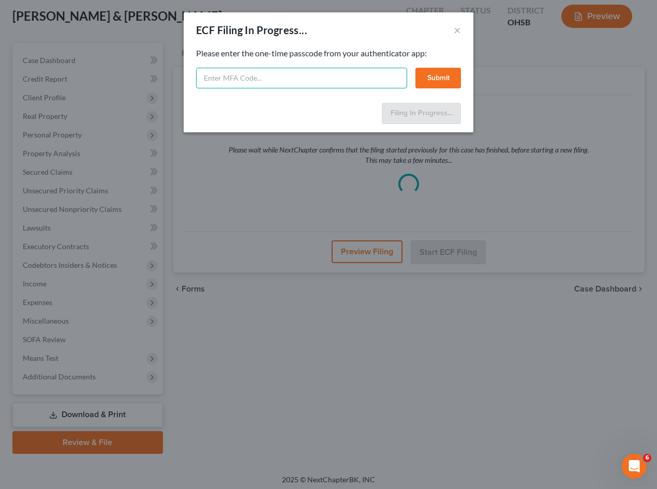
click at [341, 81] on input "text" at bounding box center [301, 78] width 211 height 21
type input "537 250"
click at [441, 82] on button "Submit" at bounding box center [438, 78] width 46 height 21
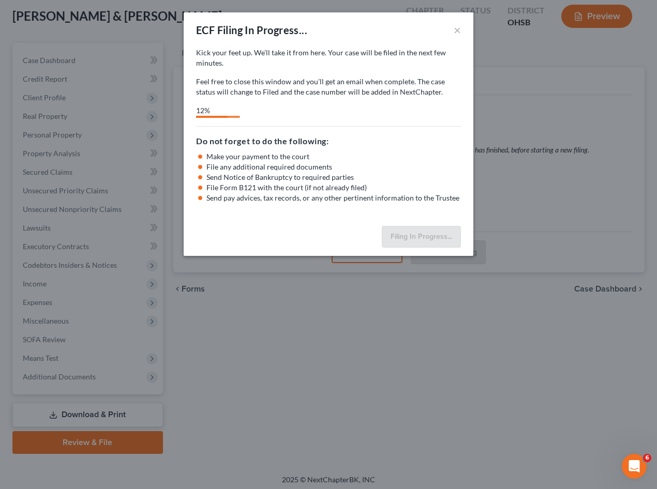
select select "0"
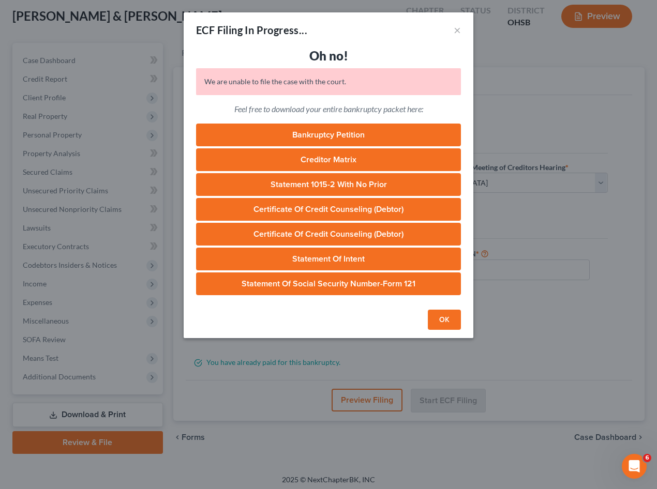
click at [638, 467] on icon "Open Intercom Messenger" at bounding box center [634, 466] width 17 height 17
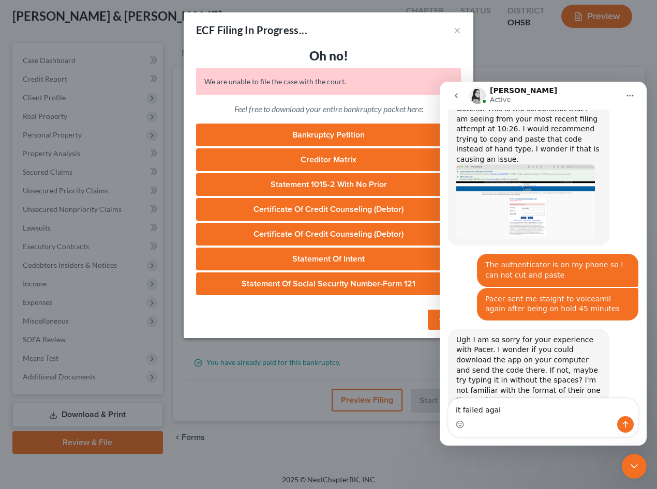
type textarea "it failed again"
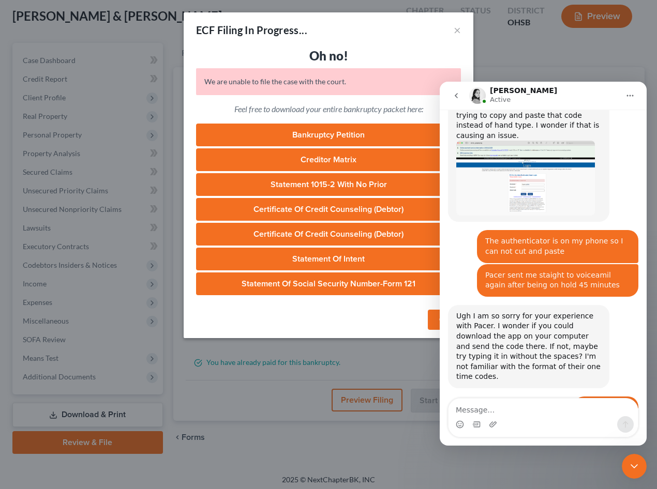
scroll to position [3544, 0]
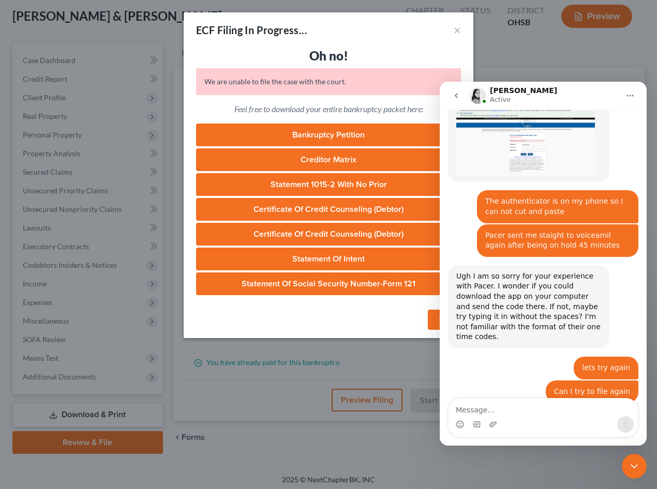
click at [519, 405] on textarea "Message…" at bounding box center [542, 408] width 189 height 18
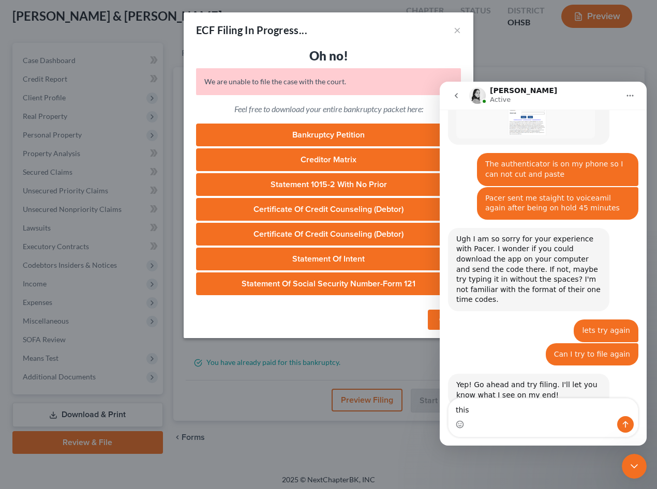
scroll to position [3585, 0]
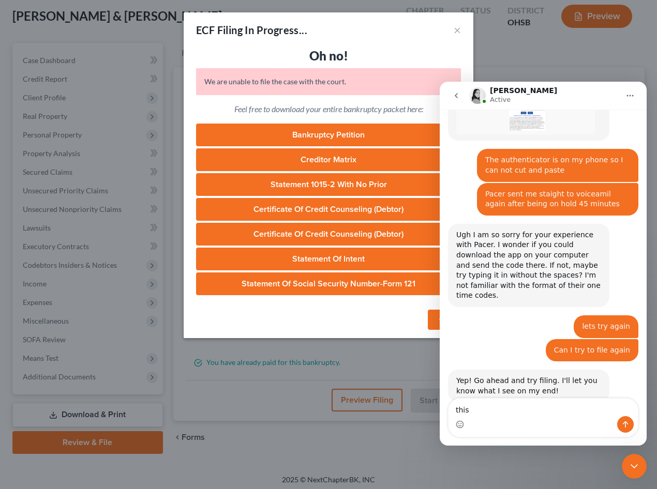
drag, startPoint x: 503, startPoint y: 414, endPoint x: 865, endPoint y: 492, distance: 369.9
click html "Lindsey Active Have a quick question or need help finding something? Send us a …"
type textarea "yes"
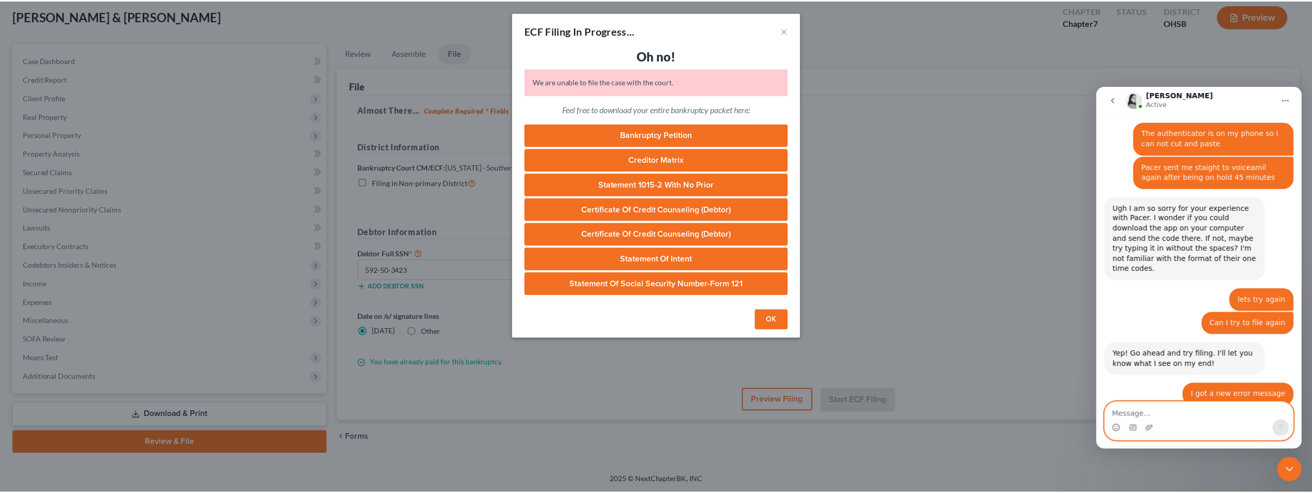
scroll to position [3647, 0]
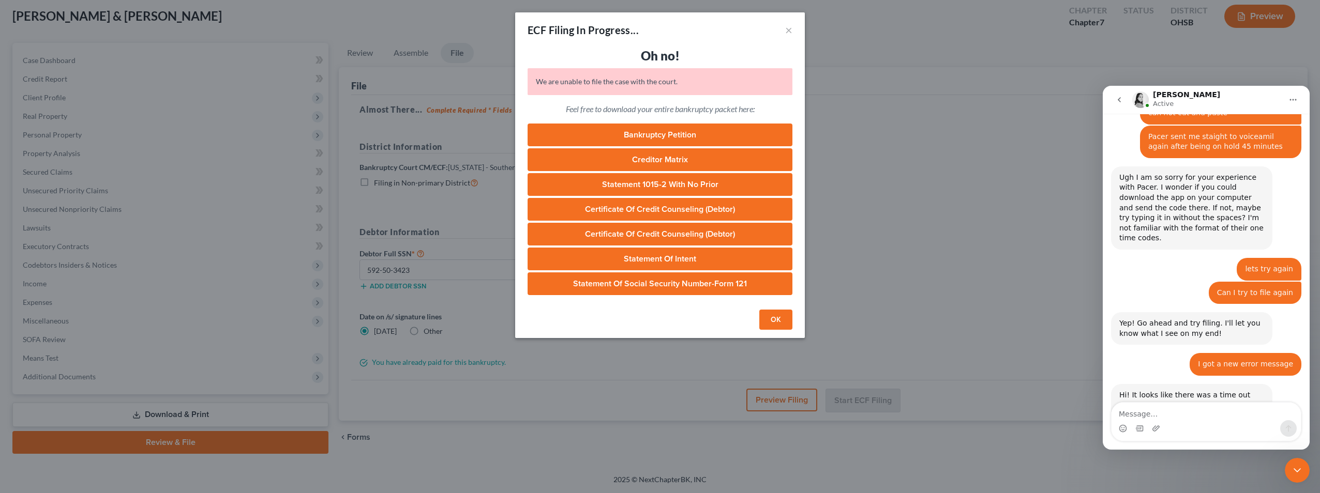
click at [768, 324] on button "OK" at bounding box center [775, 320] width 33 height 21
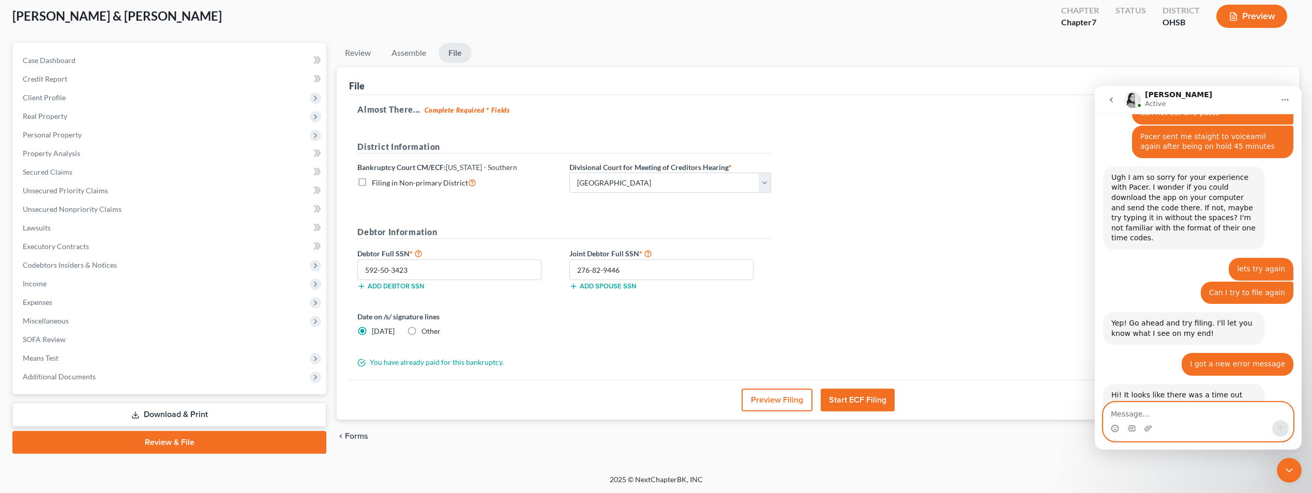
click at [1202, 419] on textarea "Message…" at bounding box center [1197, 412] width 189 height 18
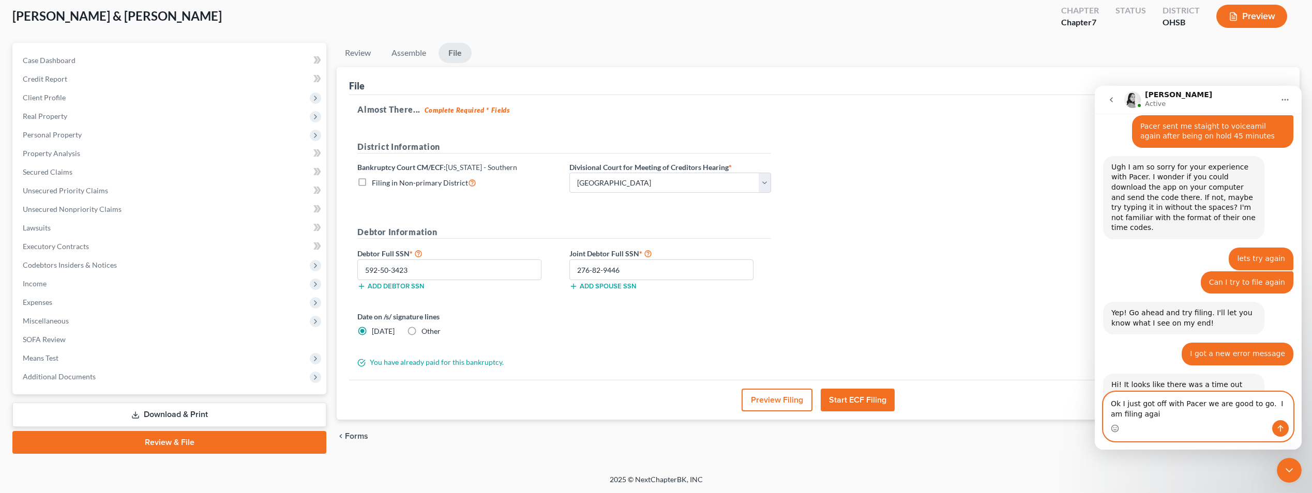
type textarea "Ok I just got off with Pacer we are good to go. I am filing again"
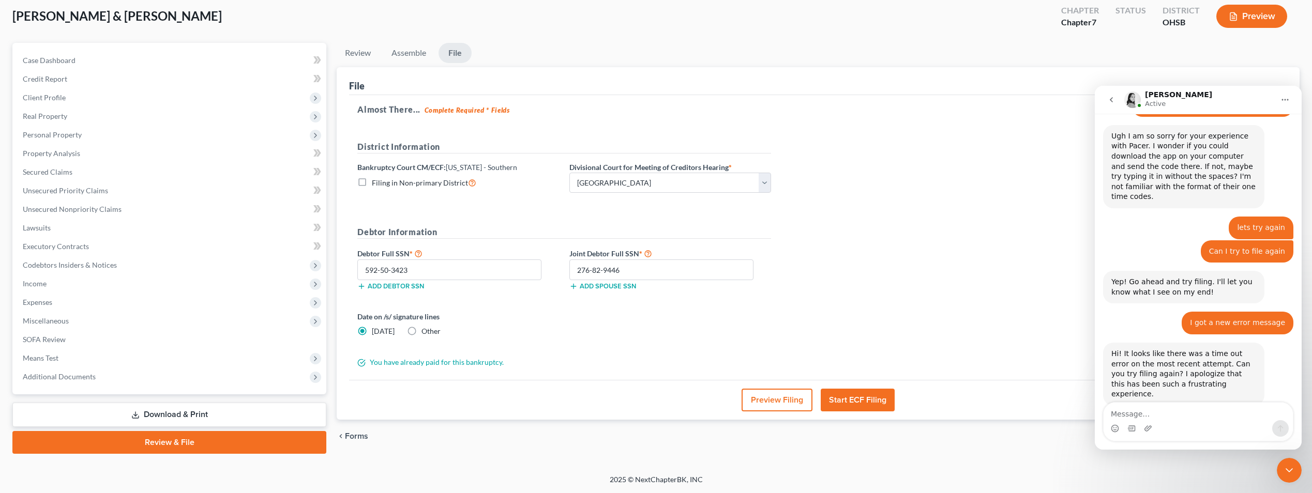
click at [855, 398] on button "Start ECF Filing" at bounding box center [858, 400] width 74 height 23
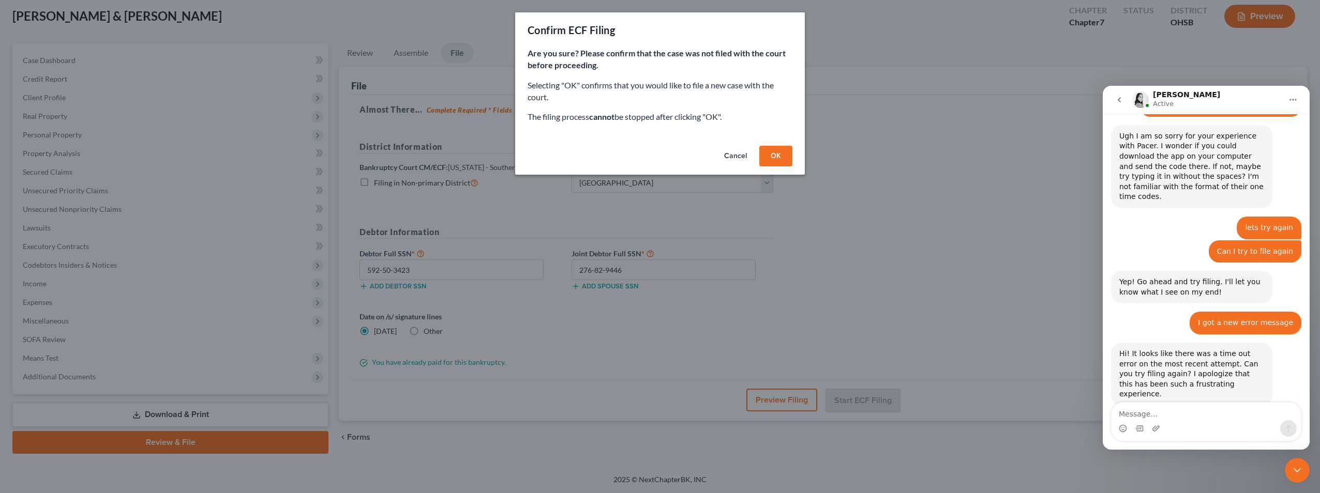
click at [816, 327] on div "Confirm ECF Filing Are you sure? Please confirm that the case was not filed wit…" at bounding box center [660, 246] width 1320 height 493
click at [734, 156] on button "Cancel" at bounding box center [735, 156] width 39 height 21
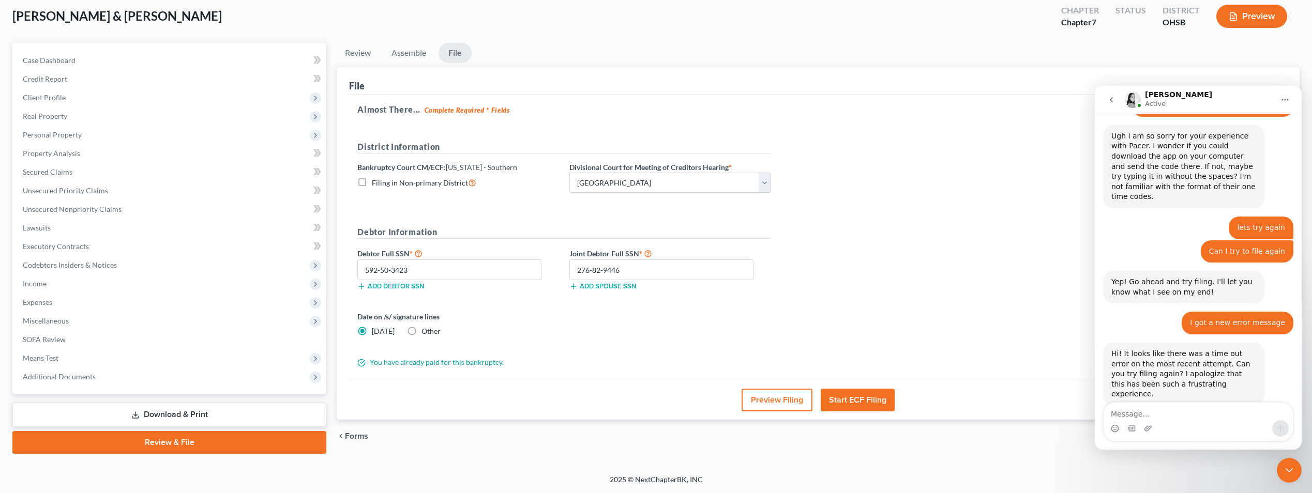
click at [175, 441] on link "Review & File" at bounding box center [169, 442] width 314 height 23
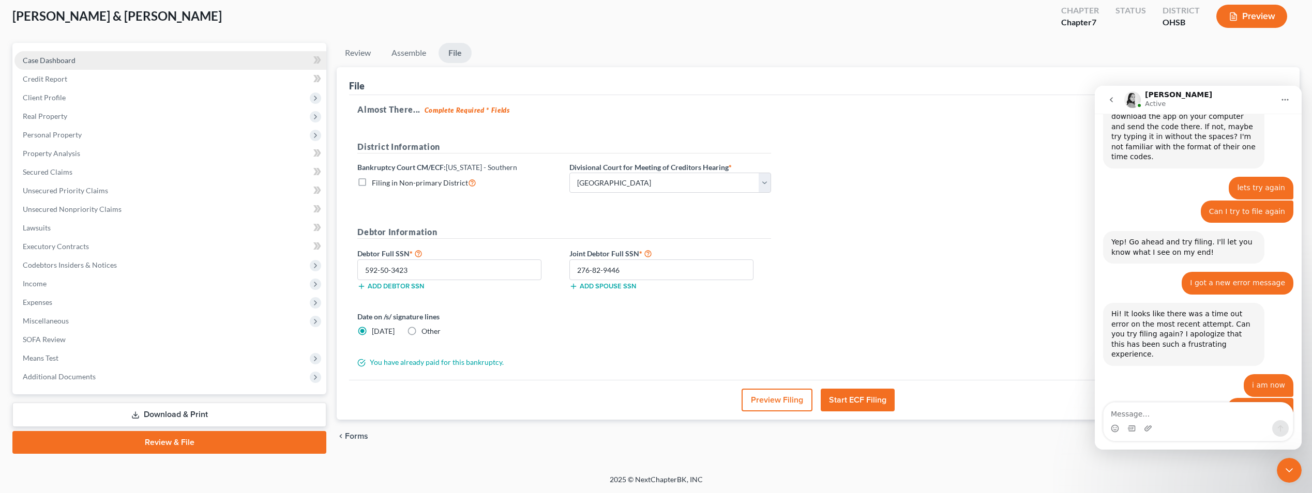
click at [74, 57] on span "Case Dashboard" at bounding box center [49, 60] width 53 height 9
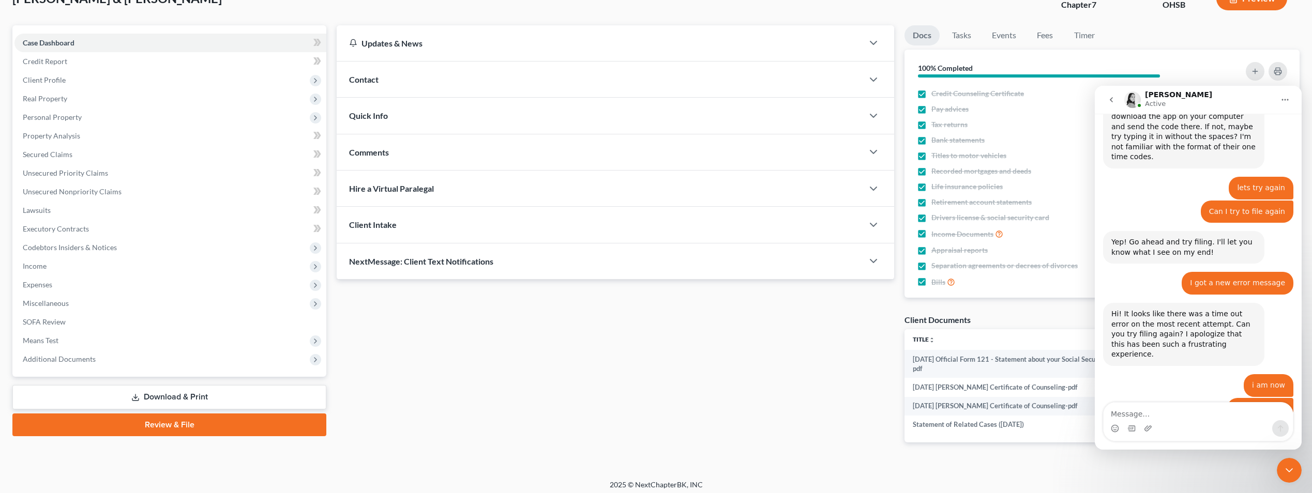
scroll to position [79, 0]
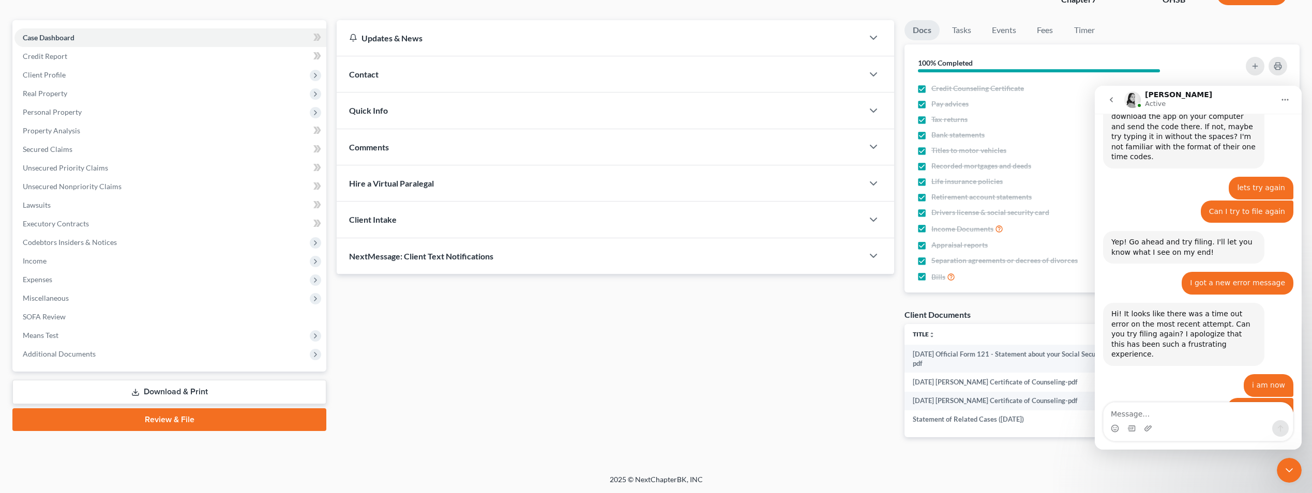
click at [199, 416] on link "Review & File" at bounding box center [169, 419] width 314 height 23
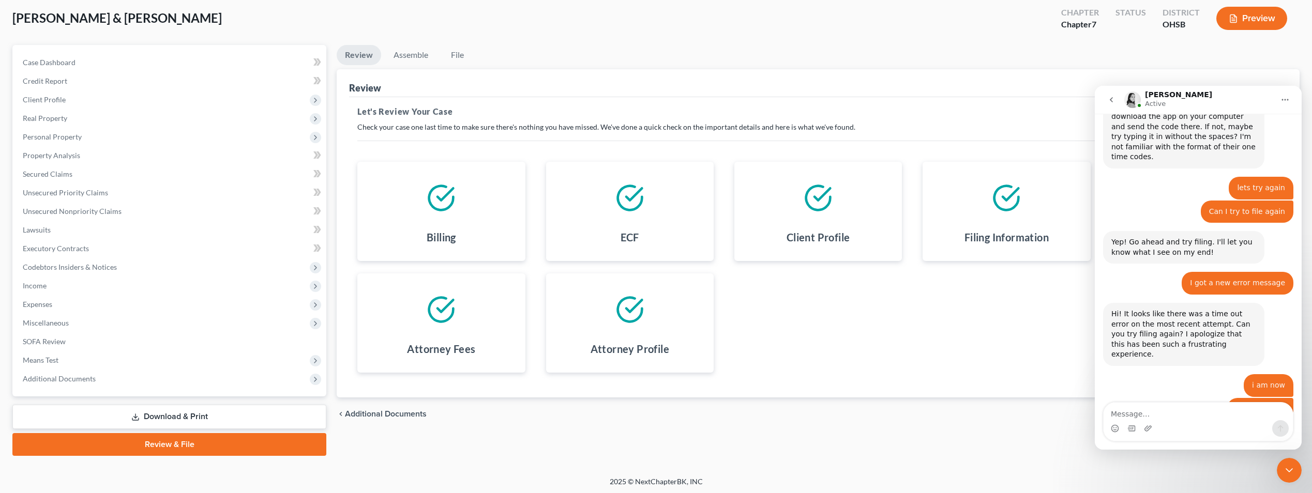
scroll to position [56, 0]
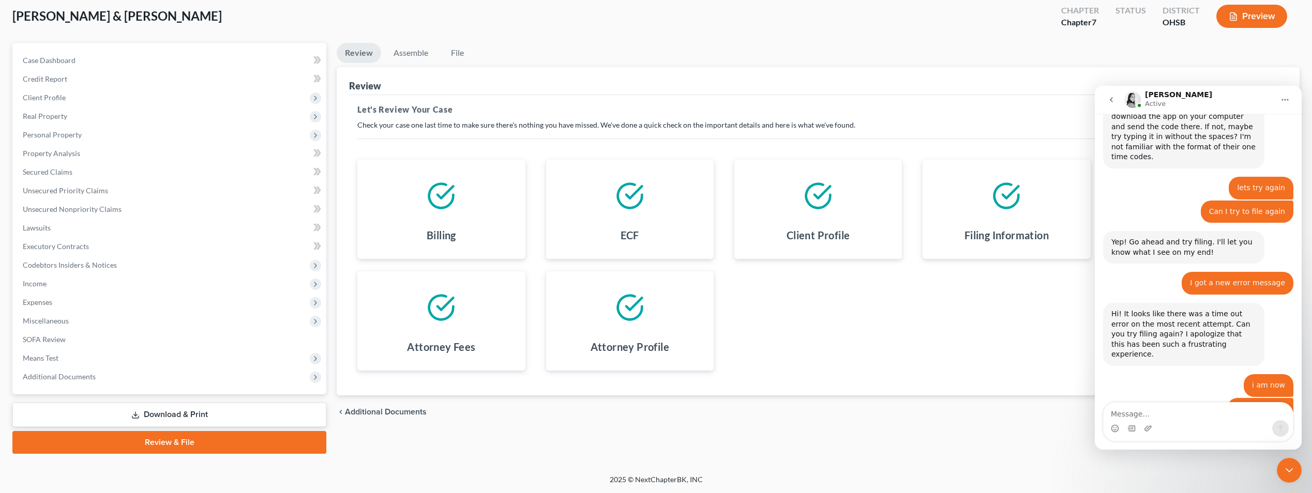
click at [1283, 463] on div "Close Intercom Messenger" at bounding box center [1289, 470] width 25 height 25
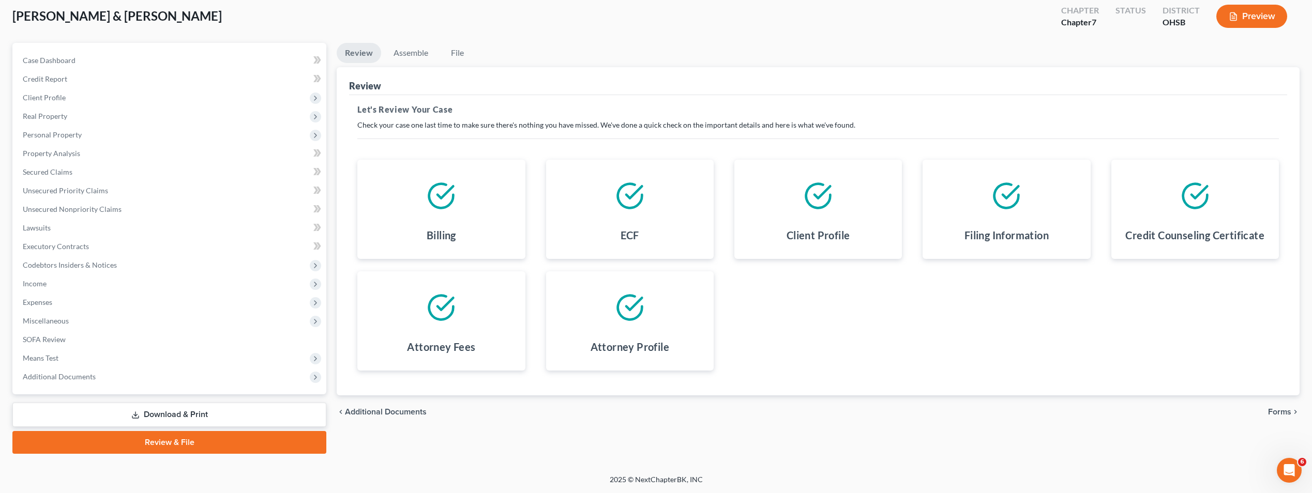
click at [1280, 414] on span "Forms" at bounding box center [1279, 412] width 23 height 8
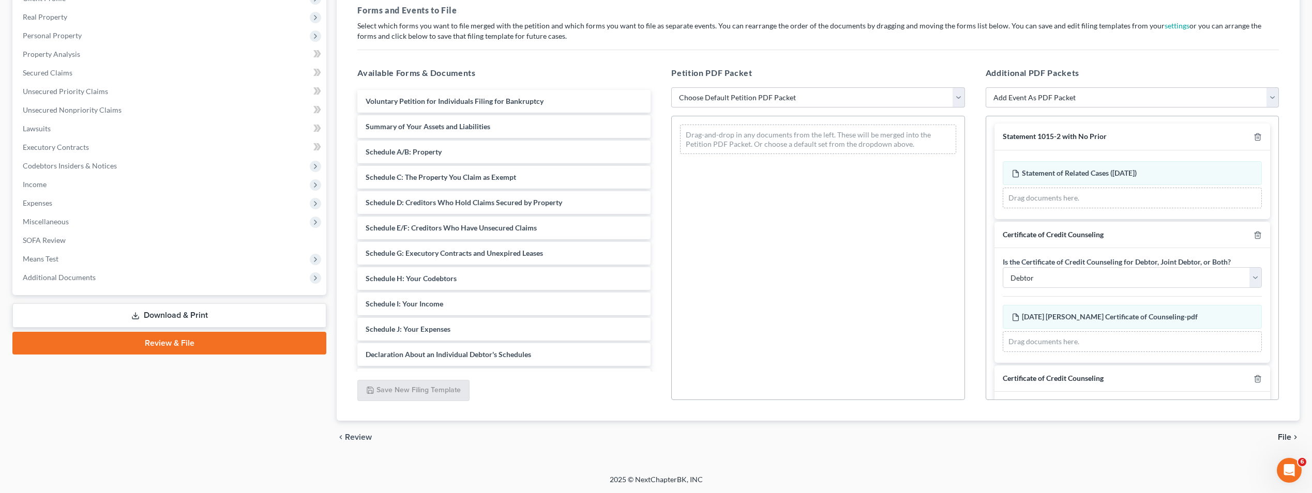
scroll to position [0, 0]
click at [1244, 275] on select "Debtor Joint Debtor Both Debtors" at bounding box center [1132, 278] width 259 height 21
select select "1"
click at [1003, 268] on select "Debtor Joint Debtor Both Debtors" at bounding box center [1132, 278] width 259 height 21
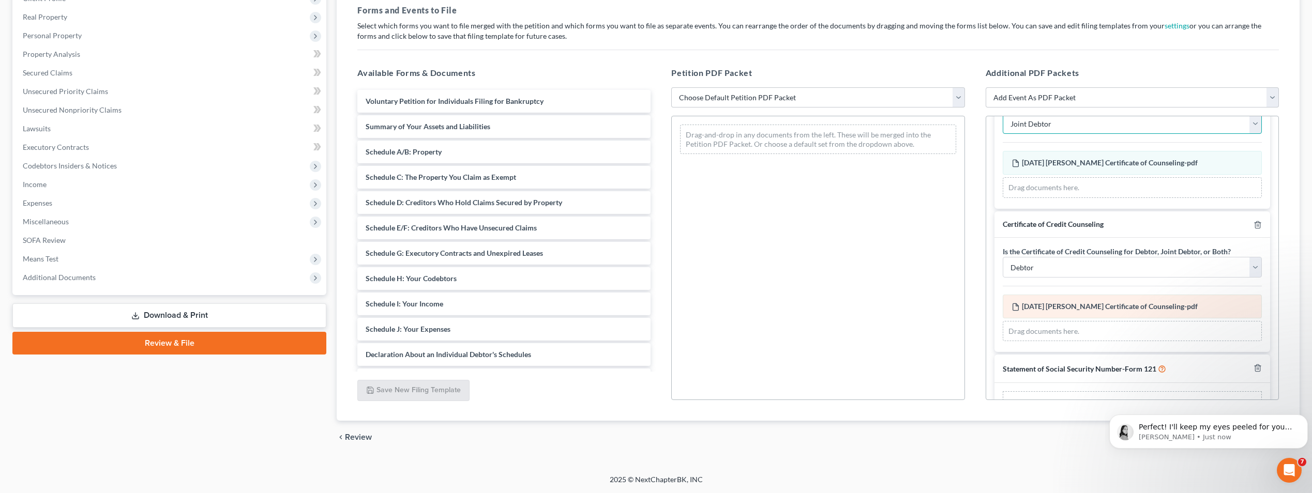
scroll to position [188, 0]
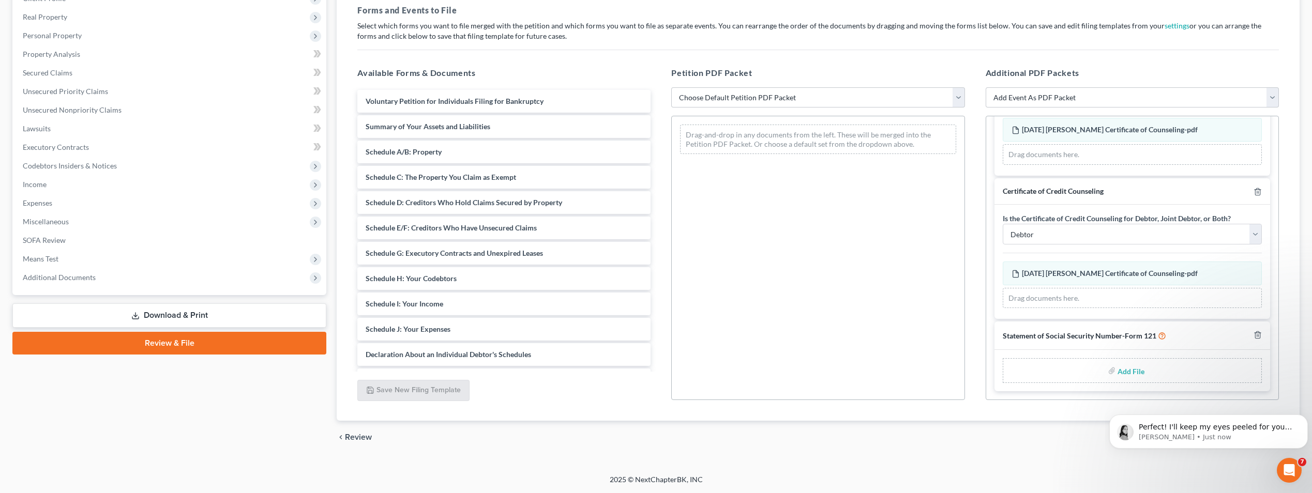
click at [1125, 374] on input "file" at bounding box center [1129, 370] width 25 height 19
type input "C:\fakepath\2025-08-15 Official Form 121 - Statement about your Social Security…"
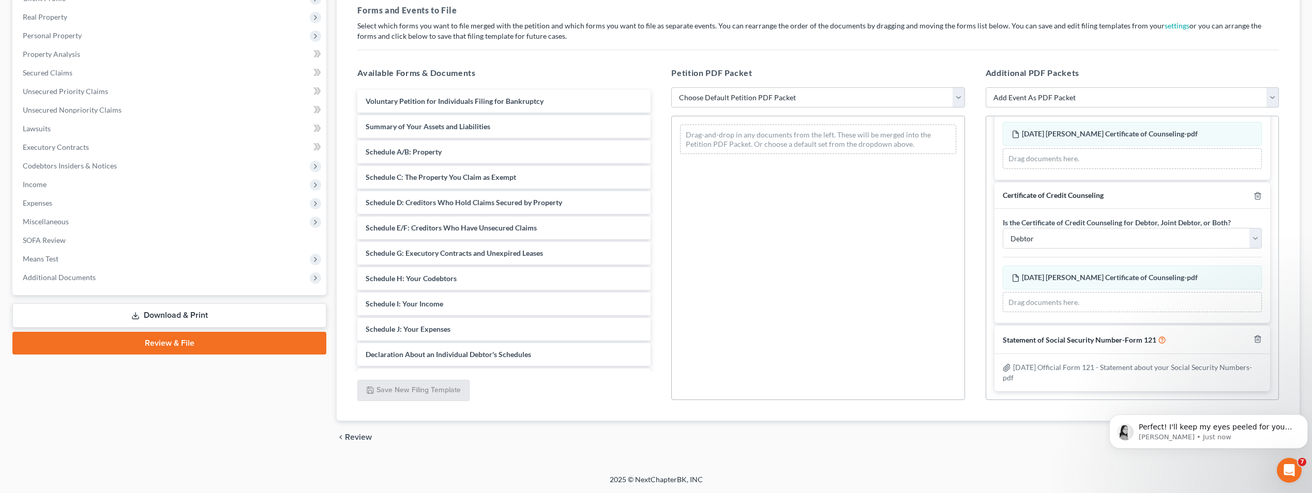
scroll to position [184, 0]
click at [964, 98] on select "Choose Default Petition PDF Packet Emergency Filing (Voluntary Petition and Cre…" at bounding box center [817, 97] width 293 height 21
select select "1"
click at [671, 87] on select "Choose Default Petition PDF Packet Emergency Filing (Voluntary Petition and Cre…" at bounding box center [817, 97] width 293 height 21
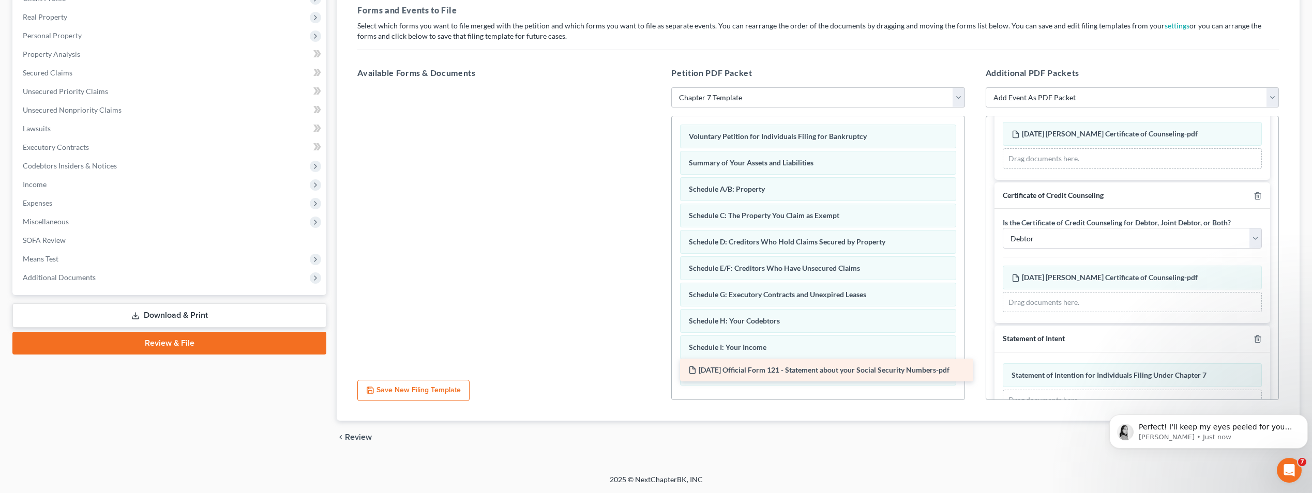
drag, startPoint x: 609, startPoint y: 101, endPoint x: 932, endPoint y: 370, distance: 420.0
click at [659, 87] on div "2025-08-15 Official Form 121 - Statement about your Social Security Numbers-pdf…" at bounding box center [504, 87] width 310 height 0
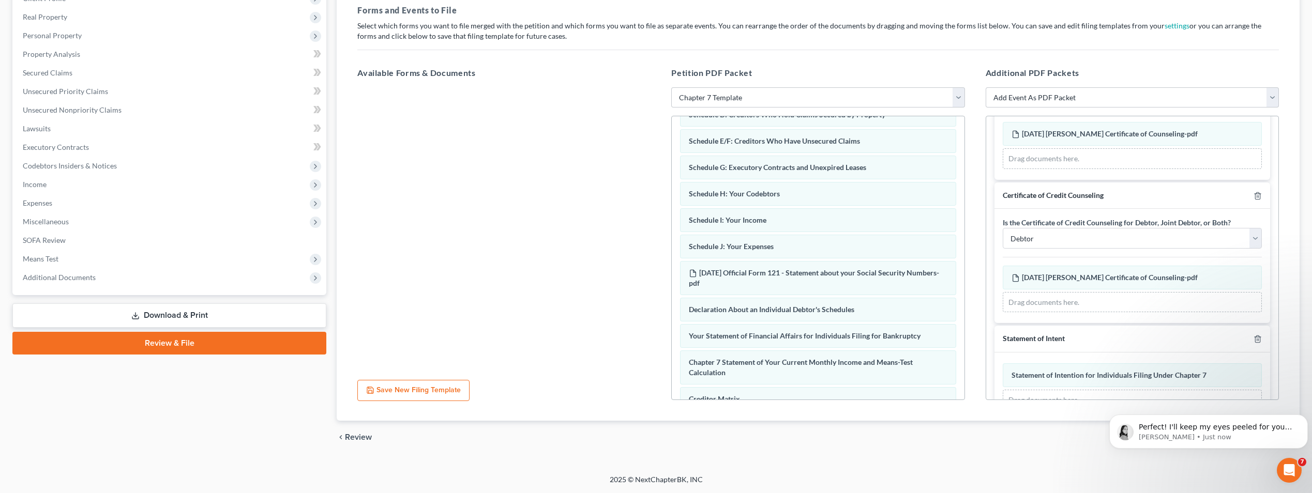
scroll to position [149, 0]
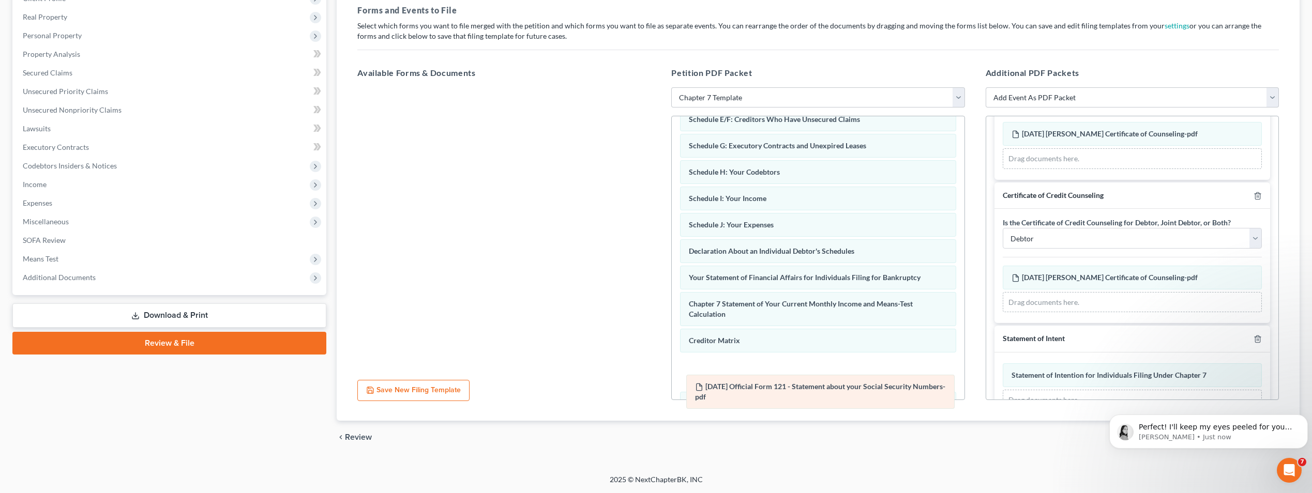
drag, startPoint x: 829, startPoint y: 253, endPoint x: 835, endPoint y: 389, distance: 135.6
click at [835, 389] on div "2025-08-15 Official Form 121 - Statement about your Social Security Numbers-pdf…" at bounding box center [818, 237] width 292 height 541
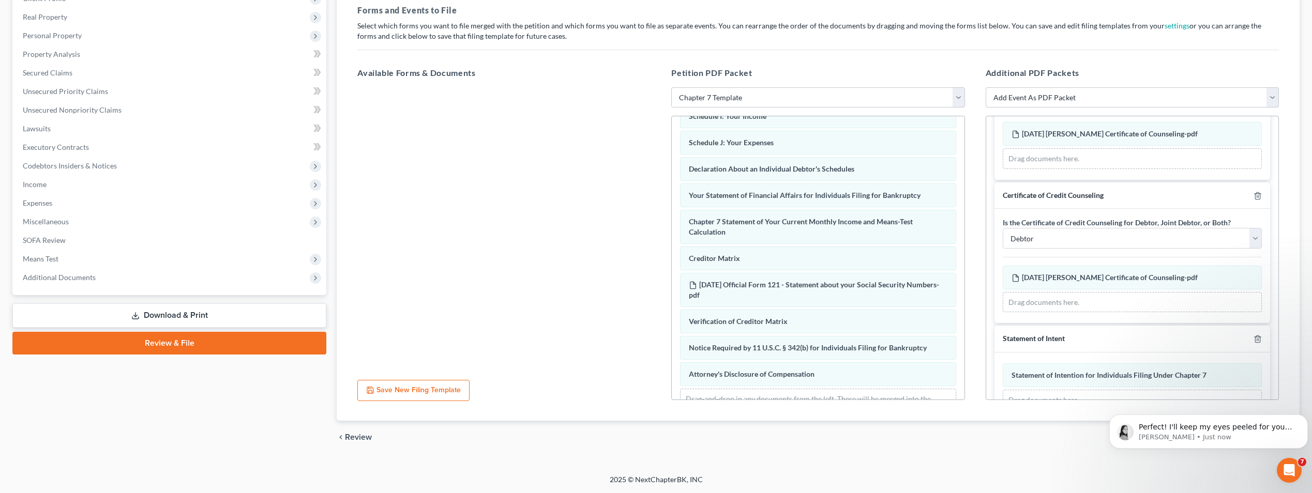
scroll to position [258, 0]
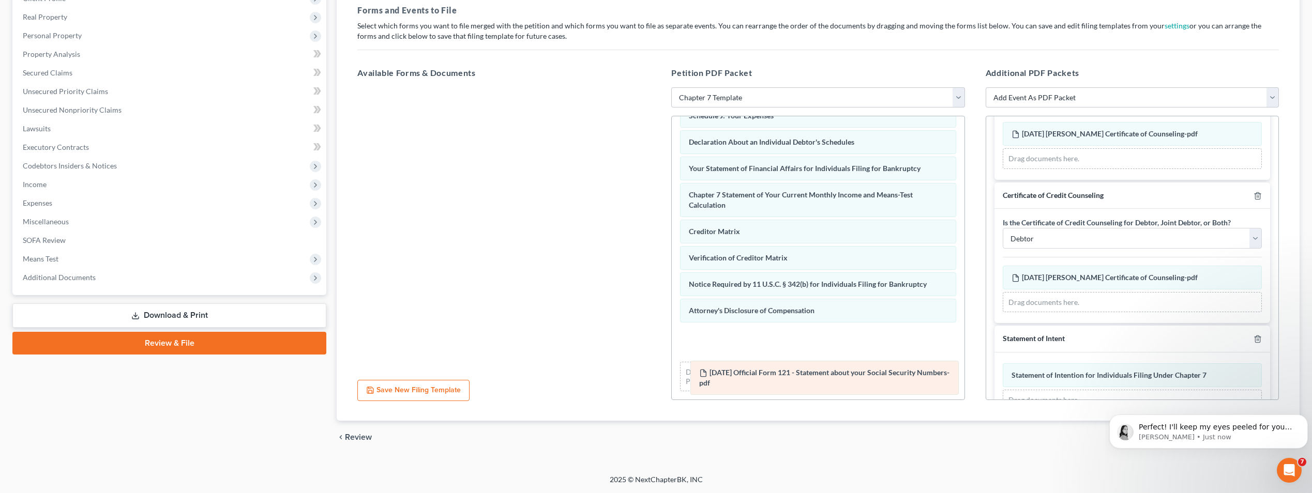
drag, startPoint x: 784, startPoint y: 259, endPoint x: 794, endPoint y: 374, distance: 115.3
click at [794, 374] on div "2025-08-15 Official Form 121 - Statement about your Social Security Numbers-pdf…" at bounding box center [818, 128] width 292 height 541
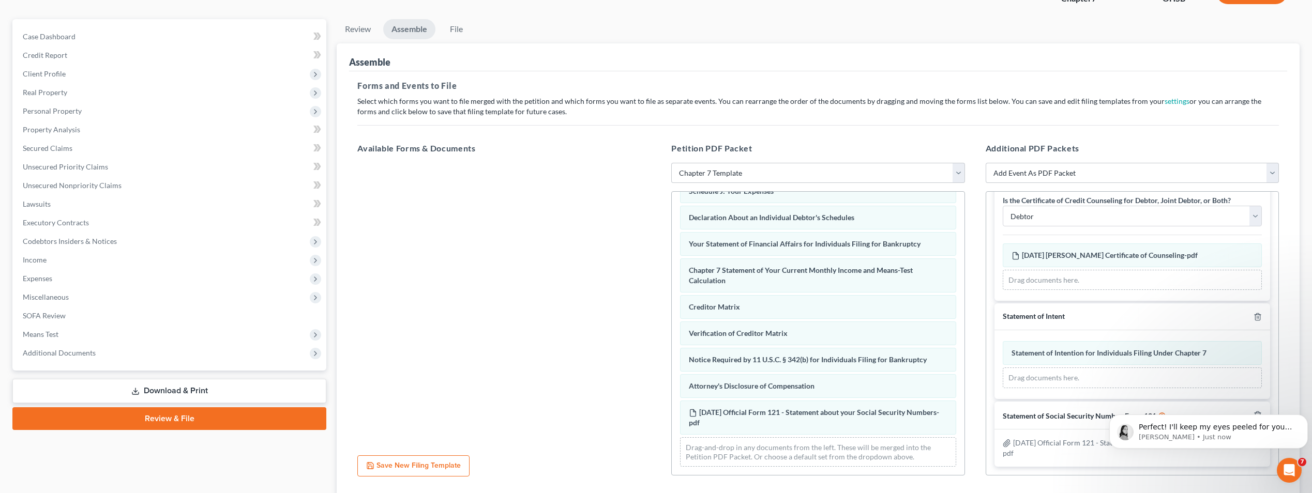
scroll to position [104, 0]
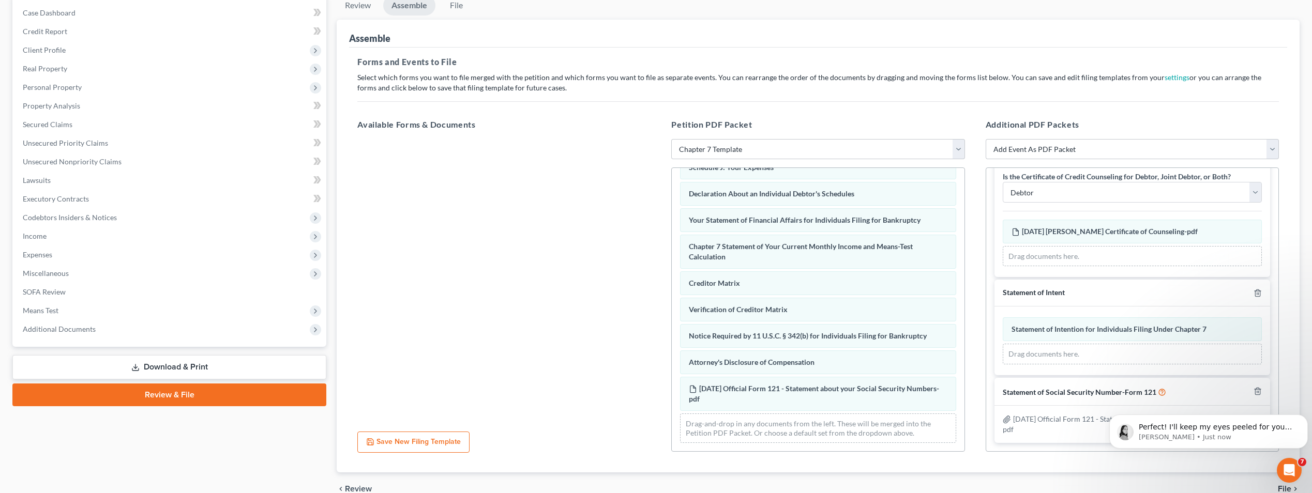
click at [1285, 488] on span "File" at bounding box center [1284, 489] width 13 height 8
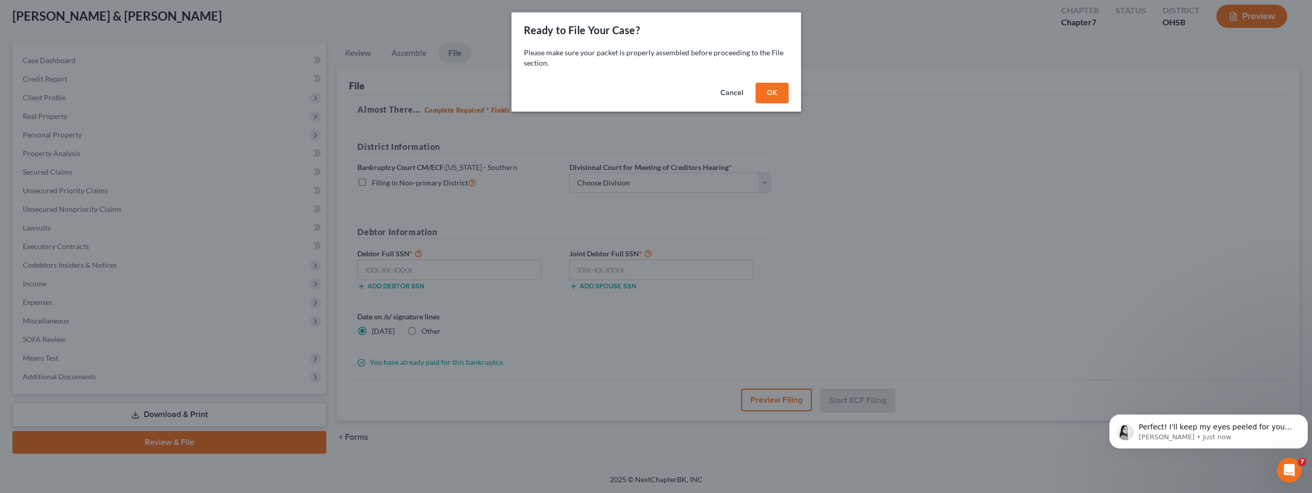
scroll to position [56, 0]
click at [784, 99] on button "OK" at bounding box center [775, 93] width 33 height 21
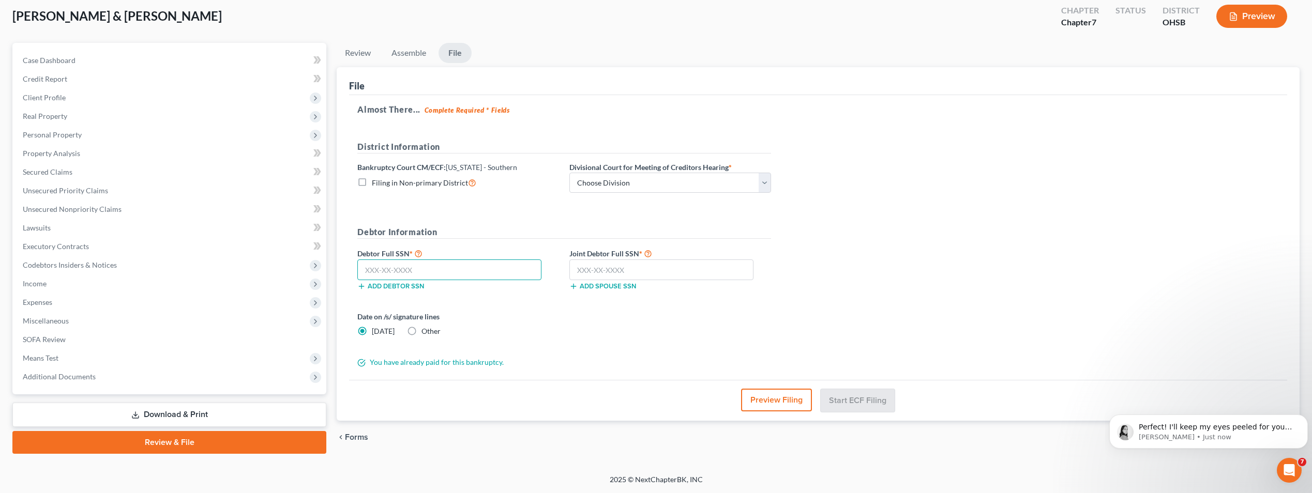
click at [416, 267] on input "text" at bounding box center [449, 270] width 184 height 21
type input "592-50-3423"
type input "276-82-9446"
click at [666, 350] on form "District Information Bankruptcy Court CM/ECF: Ohio - Southern Filing in Non-pri…" at bounding box center [564, 255] width 414 height 228
click at [766, 184] on select "Choose Division Cincinnati Columbus Dayton" at bounding box center [670, 183] width 202 height 21
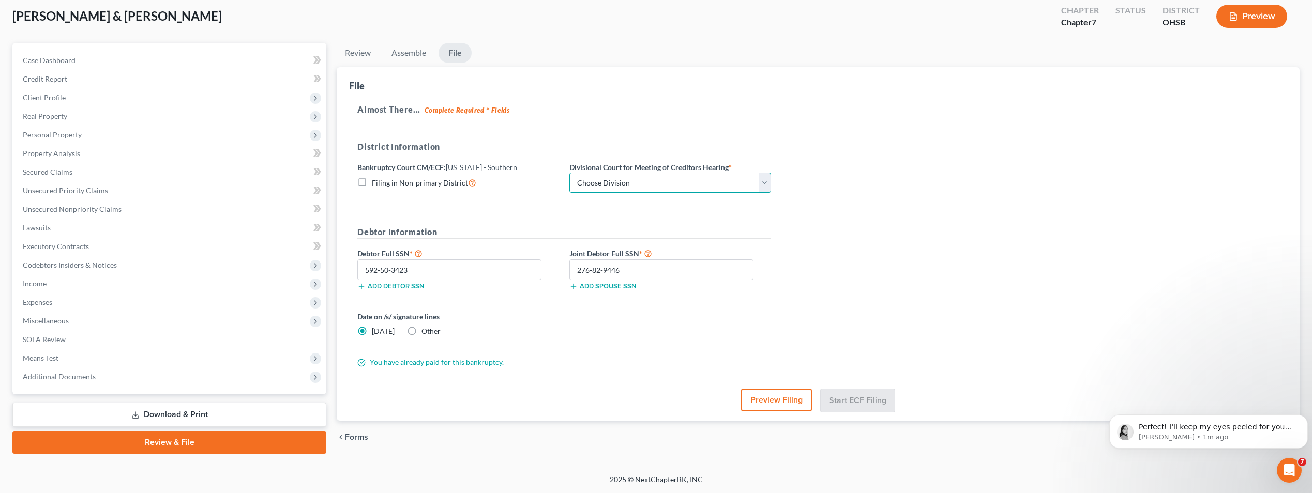
select select "0"
click at [569, 173] on select "Choose Division Cincinnati Columbus Dayton" at bounding box center [670, 183] width 202 height 21
click at [857, 397] on button "Start ECF Filing" at bounding box center [858, 400] width 74 height 23
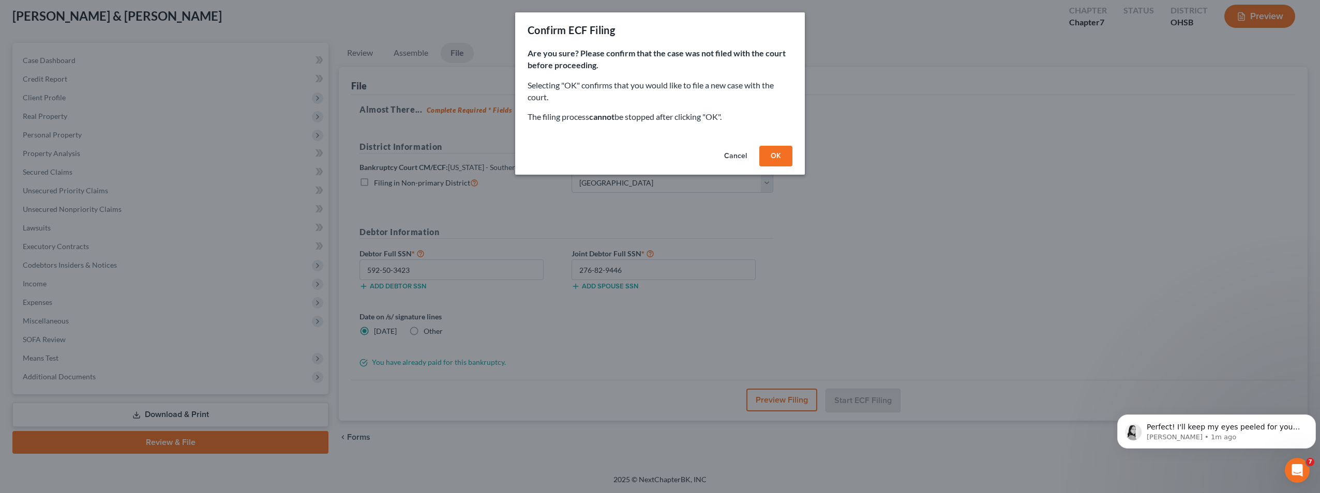
click at [780, 160] on button "OK" at bounding box center [775, 156] width 33 height 21
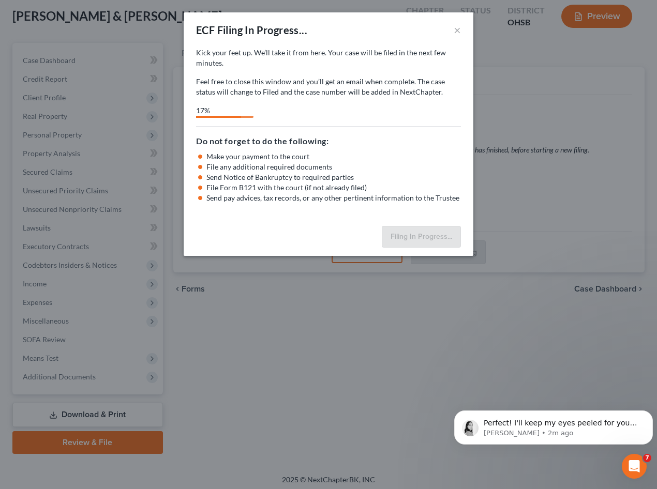
select select "0"
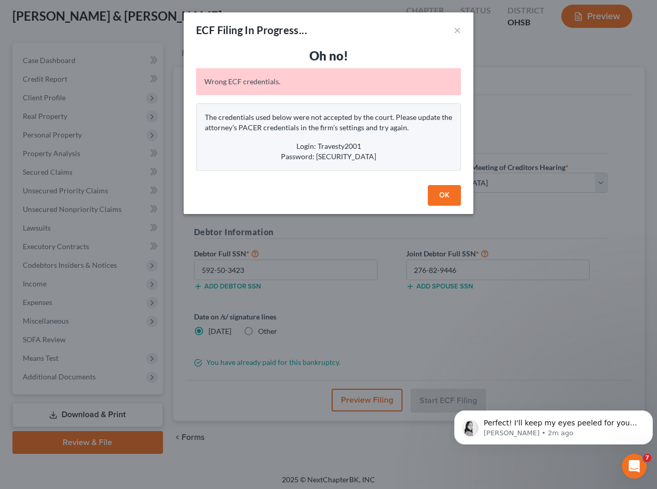
click at [453, 192] on button "OK" at bounding box center [444, 195] width 33 height 21
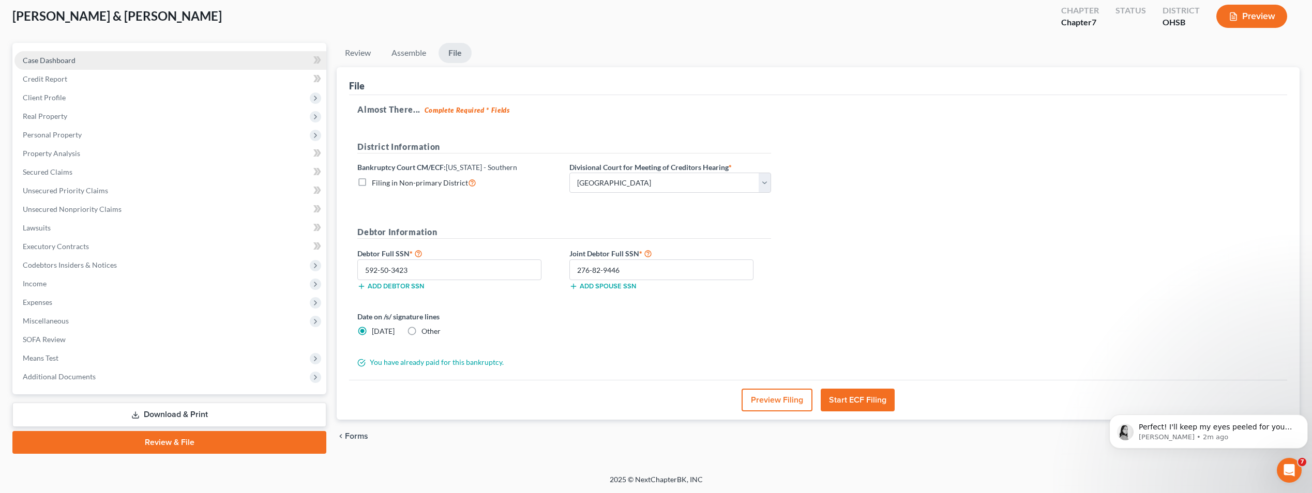
click at [66, 58] on span "Case Dashboard" at bounding box center [49, 60] width 53 height 9
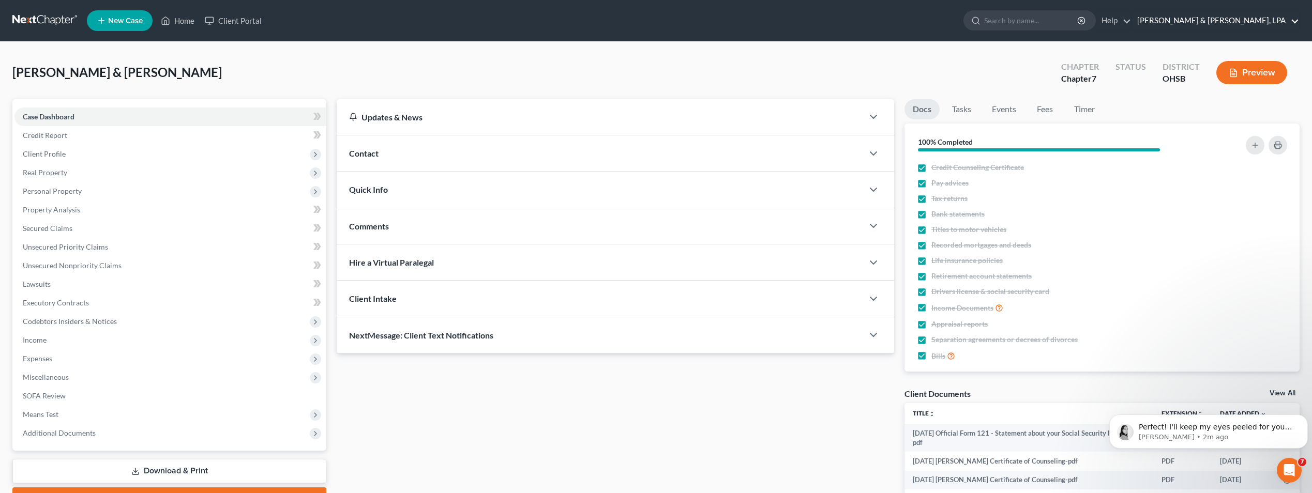
click at [1241, 19] on link "[PERSON_NAME] & [PERSON_NAME], LPA" at bounding box center [1215, 20] width 167 height 19
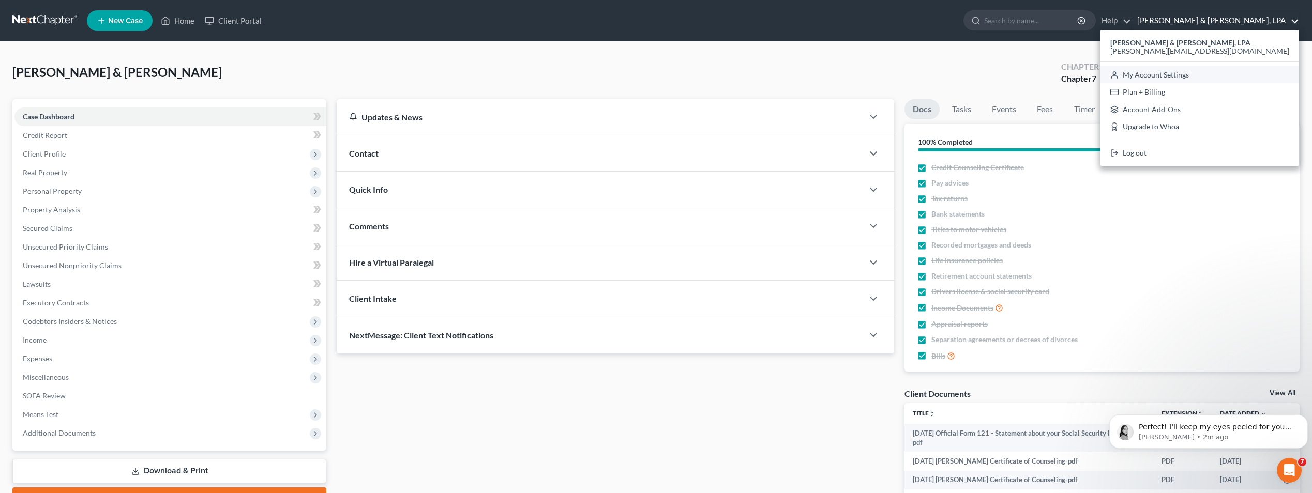
click at [1248, 81] on link "My Account Settings" at bounding box center [1199, 75] width 199 height 18
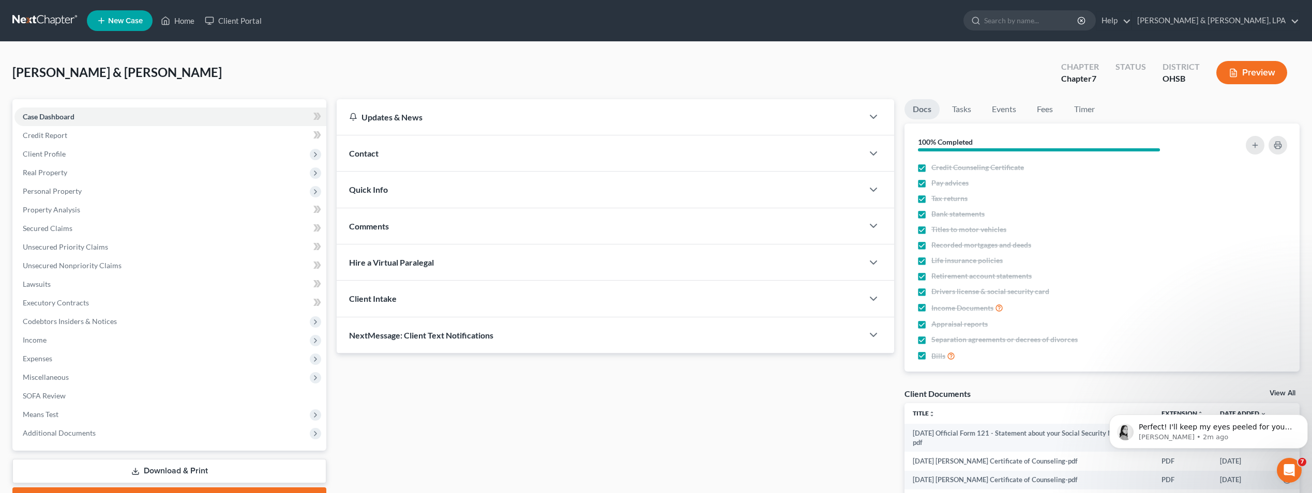
select select "24"
select select "36"
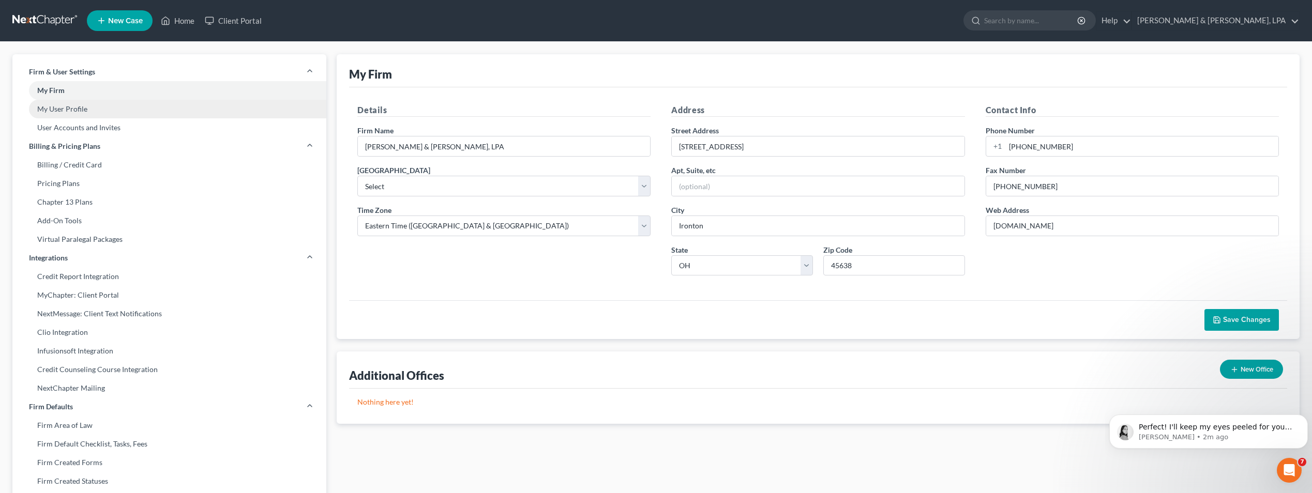
click at [100, 107] on link "My User Profile" at bounding box center [169, 109] width 314 height 19
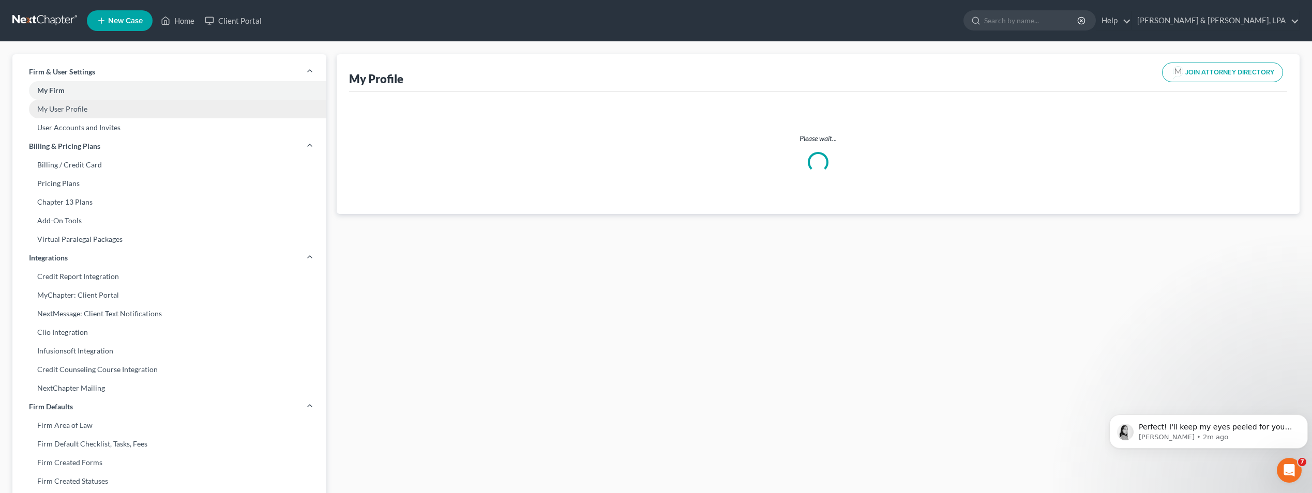
select select "36"
select select "62"
select select "attorney"
select select "0"
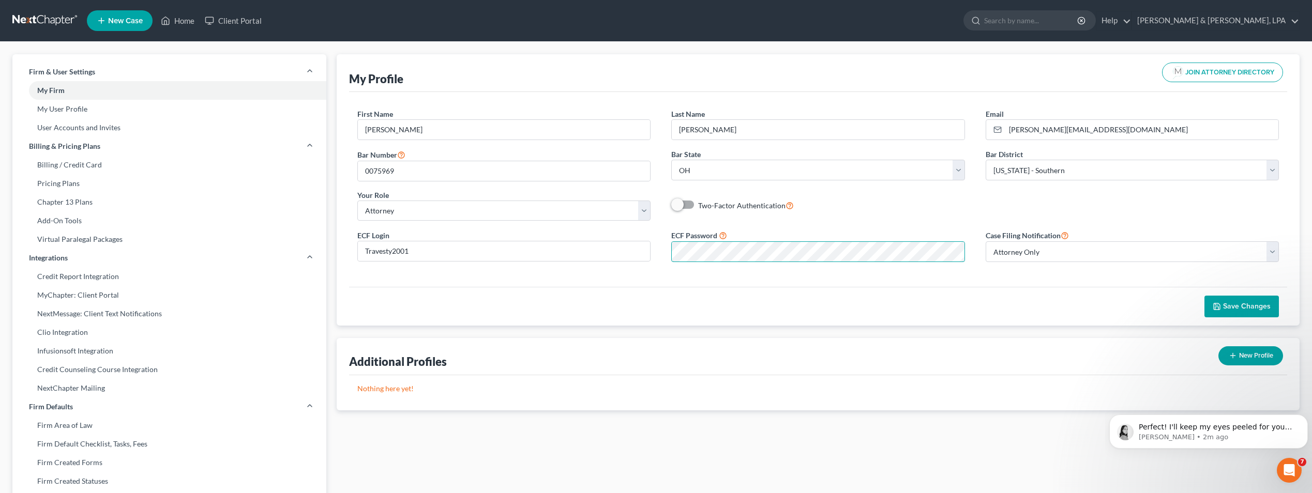
click at [657, 257] on div "ECF Login Travesty2001 ECF Password Case Filing Notification Select Attorney On…" at bounding box center [818, 249] width 942 height 41
click at [691, 205] on span at bounding box center [683, 205] width 25 height 12
click at [1242, 305] on span "Save Changes" at bounding box center [1247, 306] width 48 height 9
click at [189, 21] on link "Home" at bounding box center [178, 20] width 44 height 19
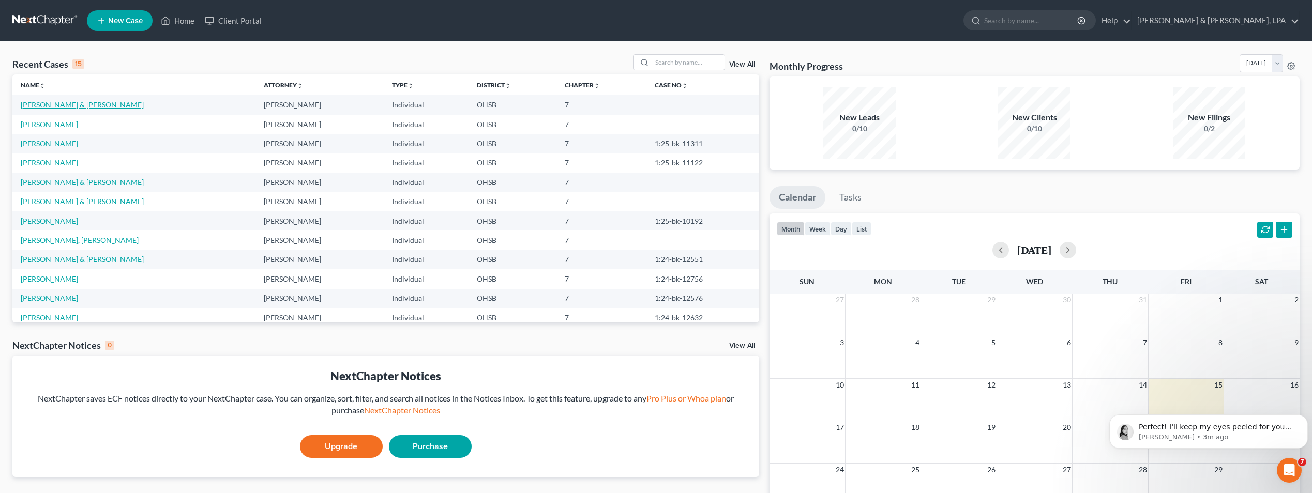
click at [97, 105] on link "[PERSON_NAME] & [PERSON_NAME]" at bounding box center [82, 104] width 123 height 9
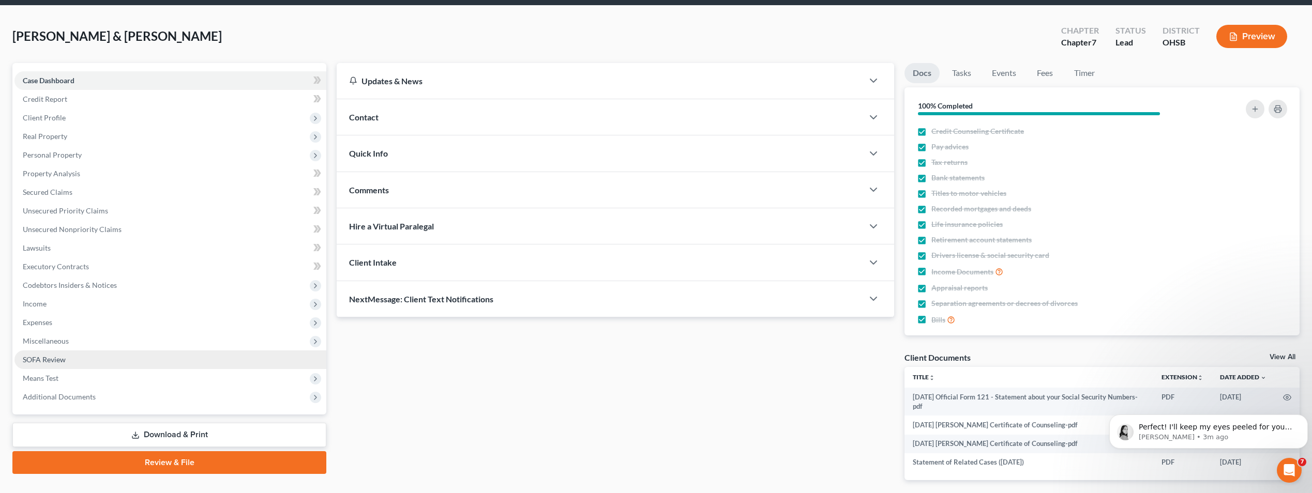
scroll to position [79, 0]
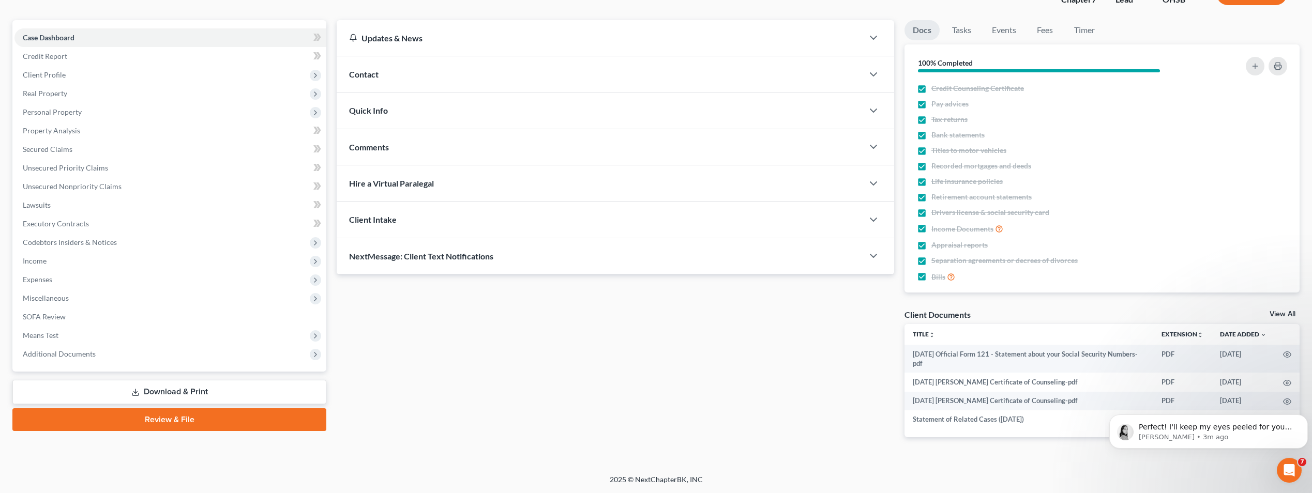
click at [186, 422] on link "Review & File" at bounding box center [169, 419] width 314 height 23
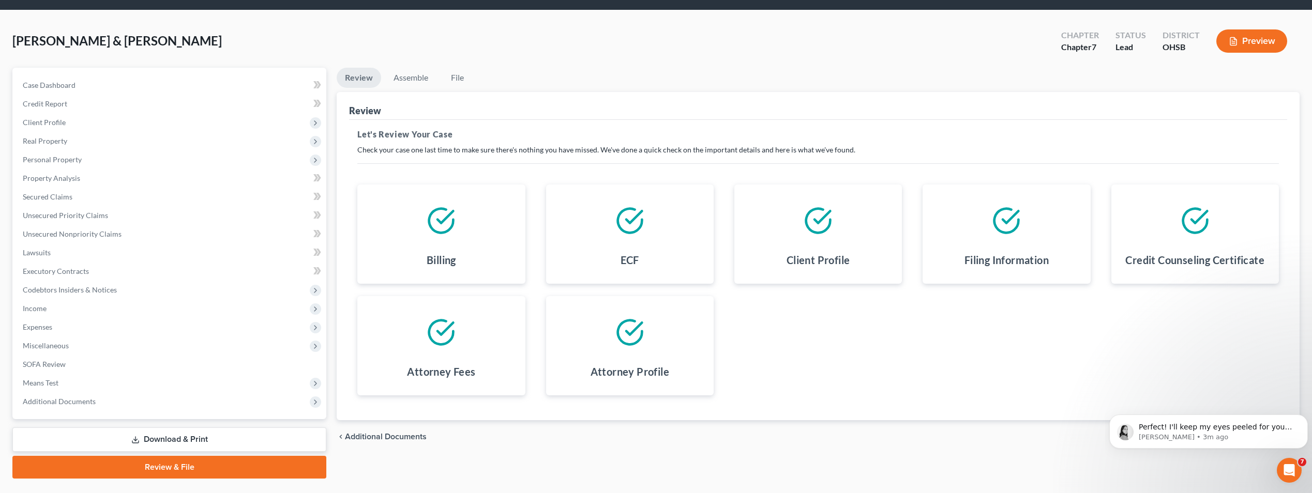
scroll to position [56, 0]
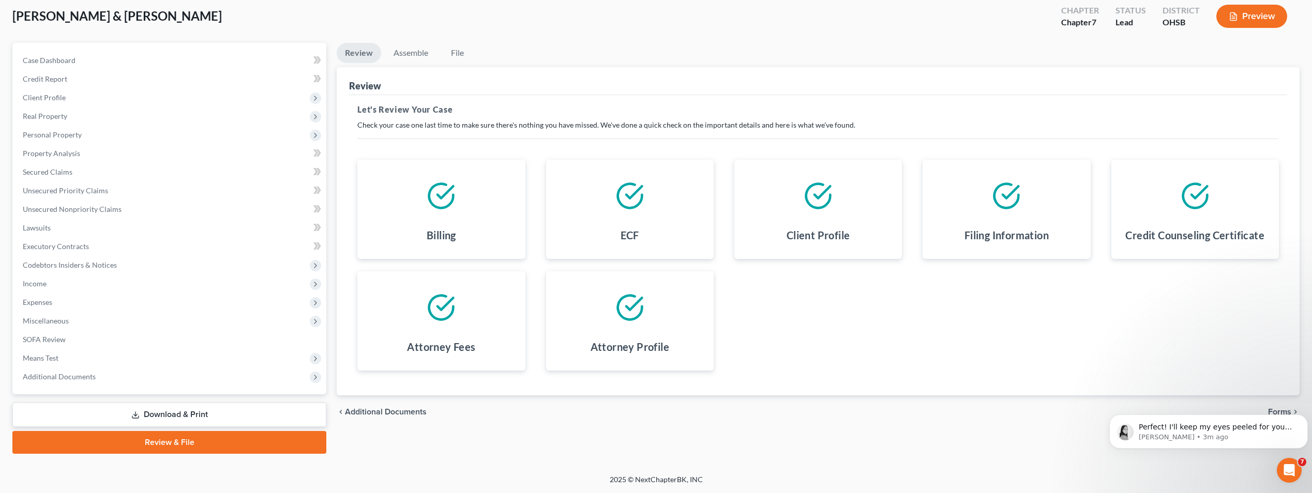
click at [1278, 408] on body "Perfect! I'll keep my eyes peeled for your next filing attempt! Lindsey • 3m ago" at bounding box center [1208, 429] width 199 height 64
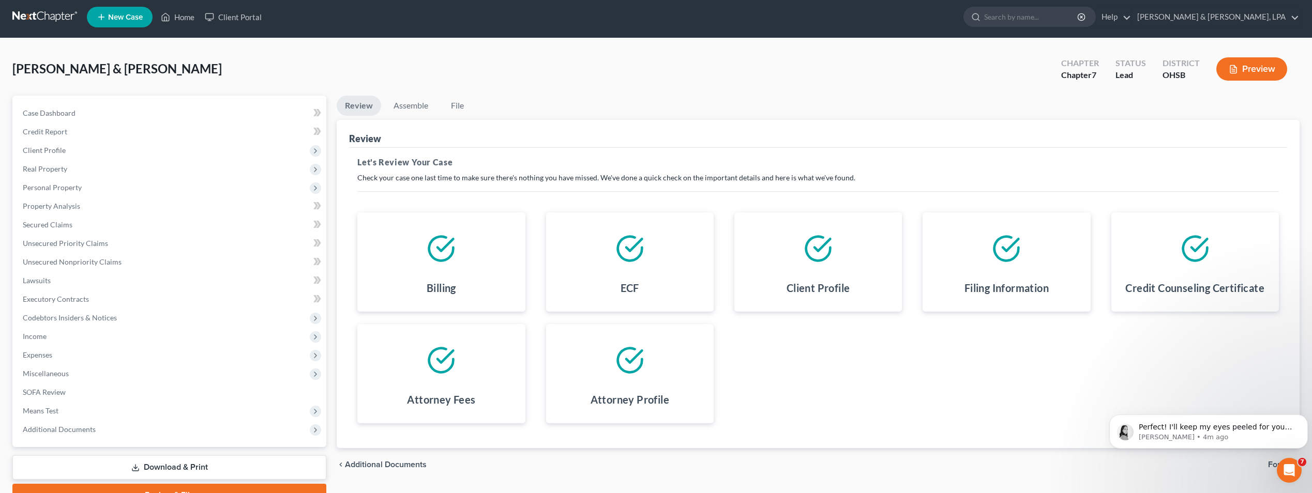
scroll to position [0, 0]
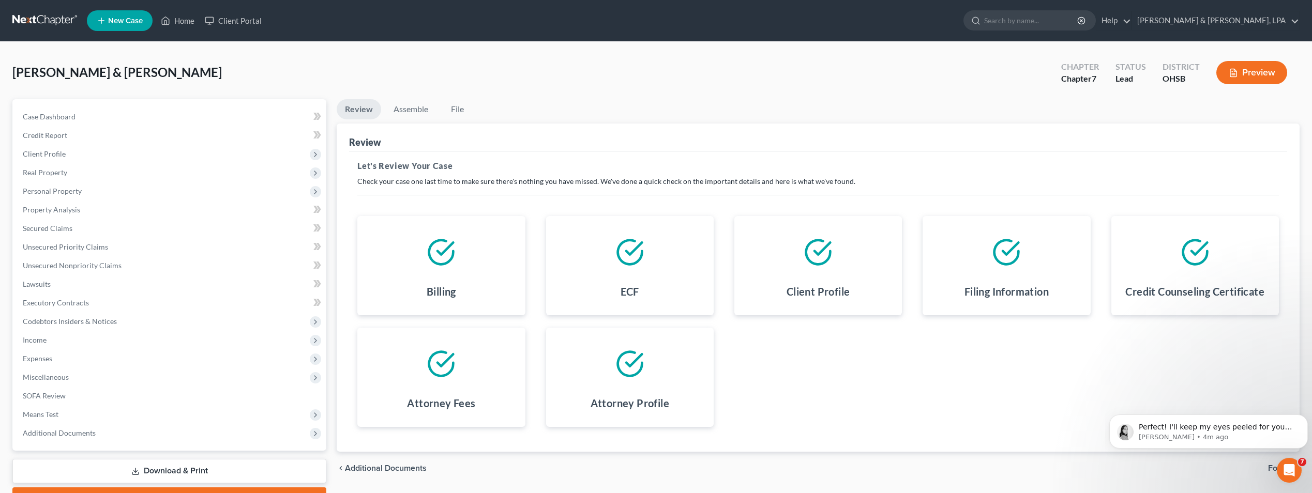
click at [1269, 469] on span "Forms" at bounding box center [1279, 468] width 23 height 8
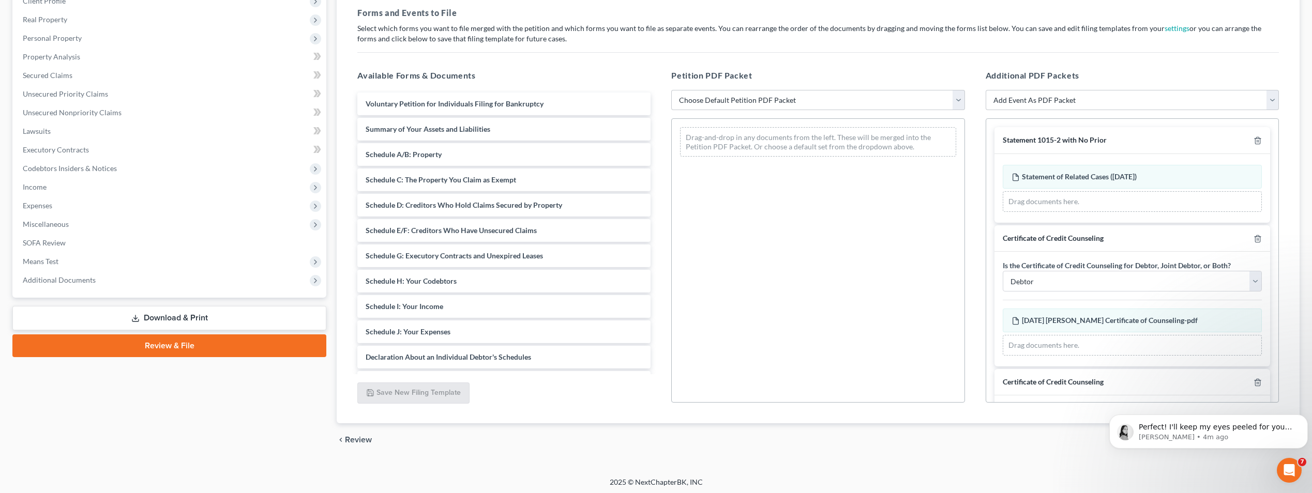
scroll to position [155, 0]
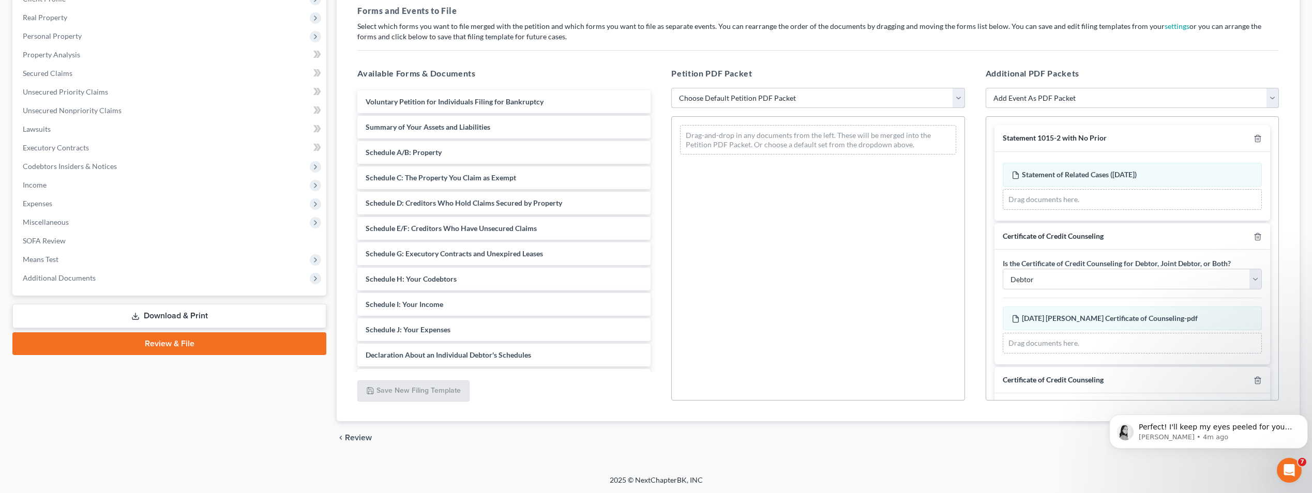
click at [961, 96] on select "Choose Default Petition PDF Packet Emergency Filing (Voluntary Petition and Cre…" at bounding box center [817, 98] width 293 height 21
select select "1"
click at [671, 88] on select "Choose Default Petition PDF Packet Emergency Filing (Voluntary Petition and Cre…" at bounding box center [817, 98] width 293 height 21
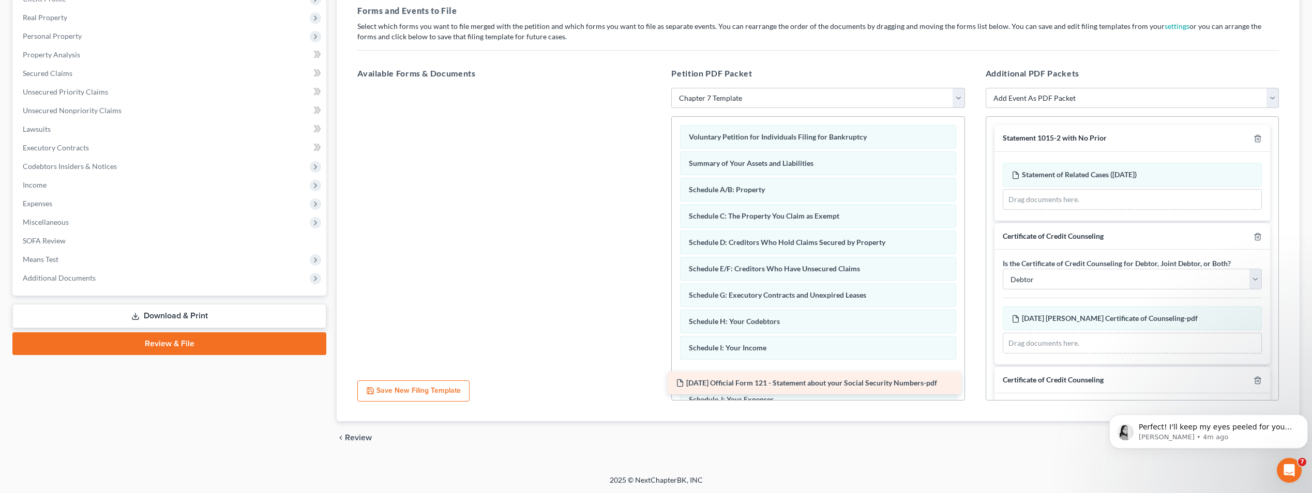
drag, startPoint x: 602, startPoint y: 102, endPoint x: 913, endPoint y: 384, distance: 418.8
click at [659, 88] on div "2025-08-15 Official Form 121 - Statement about your Social Security Numbers-pdf…" at bounding box center [504, 88] width 310 height 0
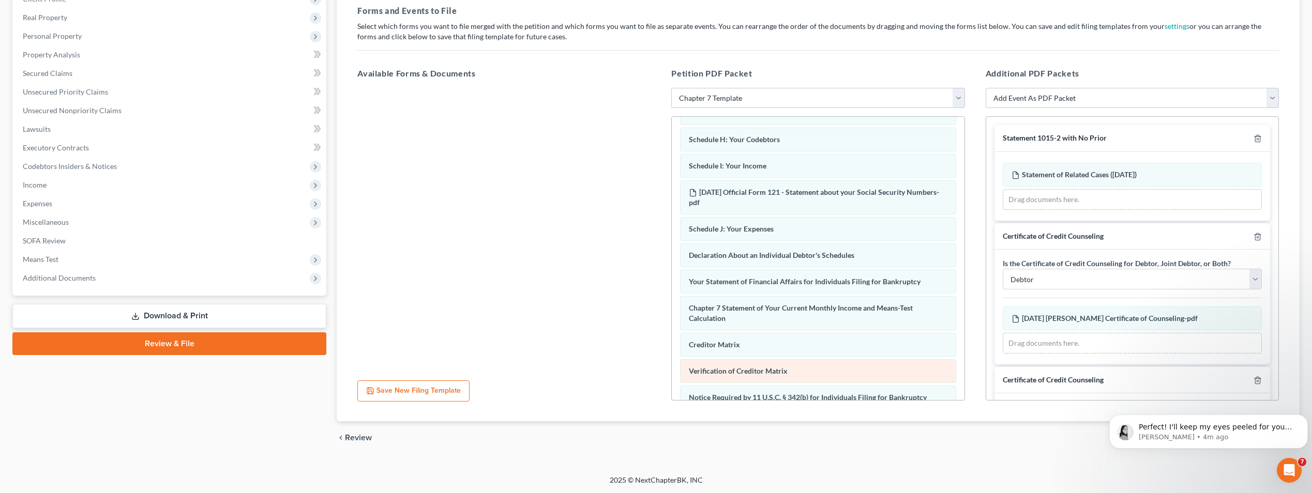
scroll to position [207, 0]
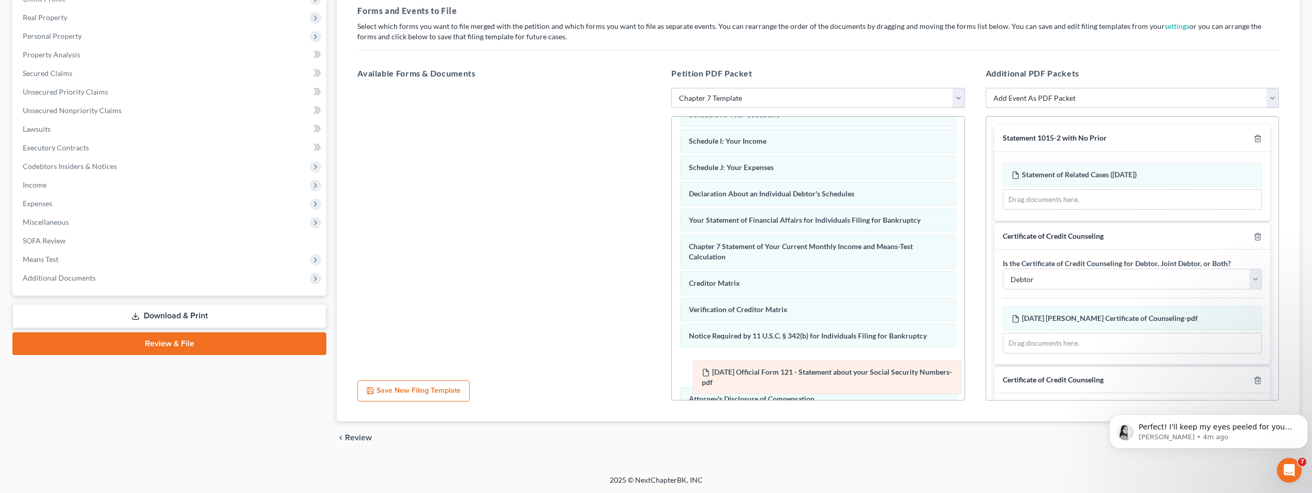
drag, startPoint x: 832, startPoint y: 174, endPoint x: 845, endPoint y: 379, distance: 205.2
click at [845, 379] on div "2025-08-15 Official Form 121 - Statement about your Social Security Numbers-pdf…" at bounding box center [818, 180] width 292 height 541
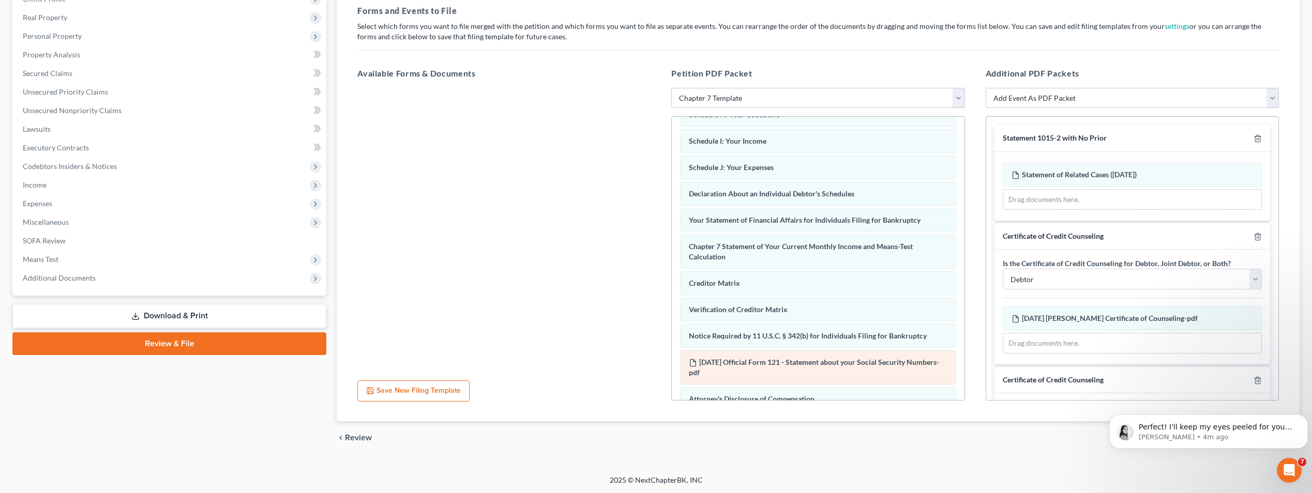
scroll to position [258, 0]
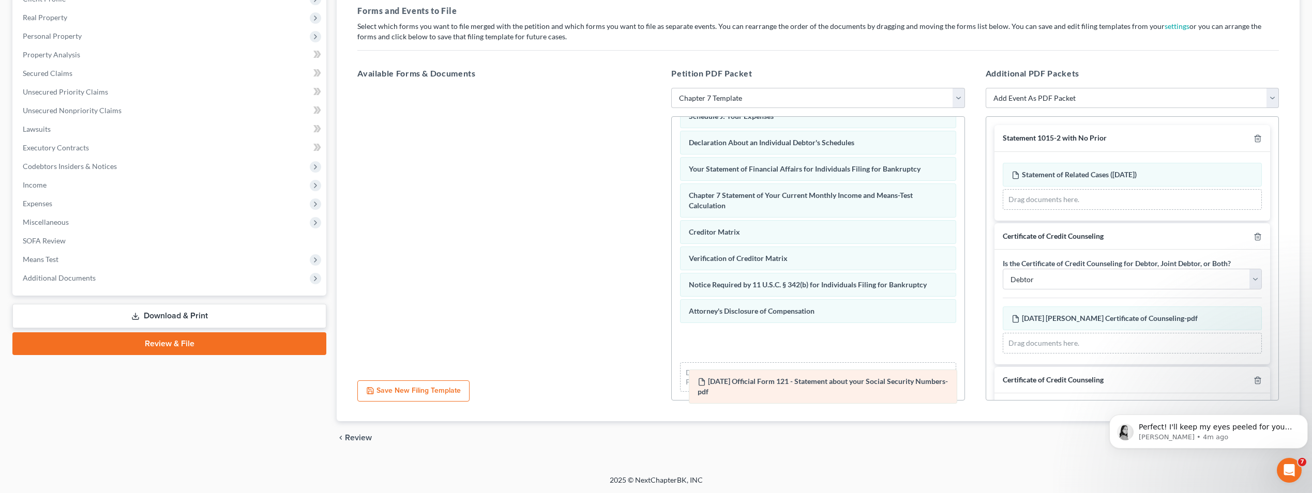
drag, startPoint x: 857, startPoint y: 308, endPoint x: 866, endPoint y: 378, distance: 70.9
click at [866, 378] on div "2025-08-15 Official Form 121 - Statement about your Social Security Numbers-pdf…" at bounding box center [818, 129] width 292 height 541
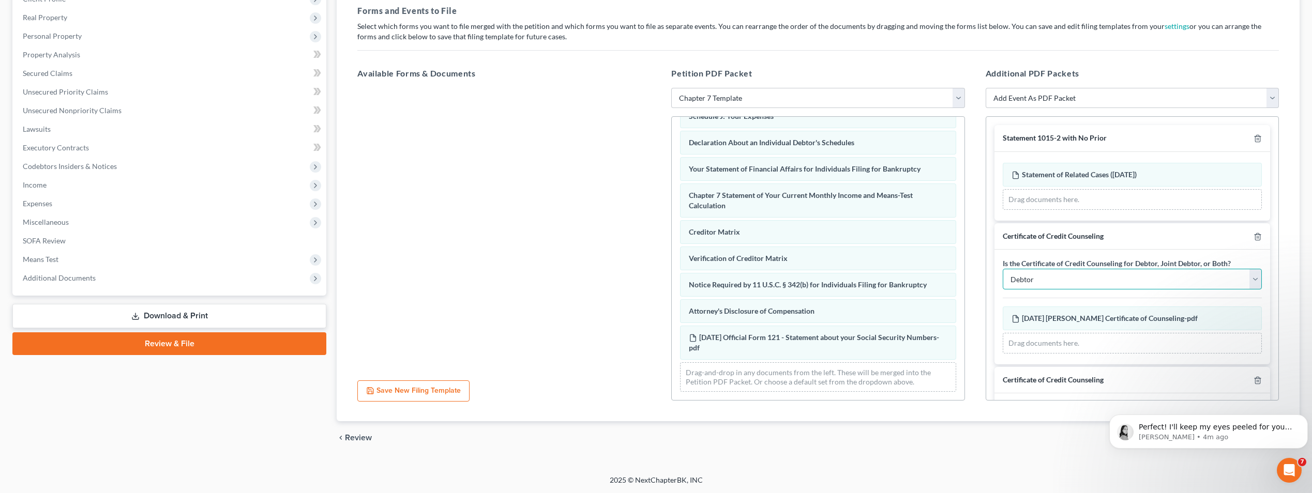
click at [1246, 278] on select "Debtor Joint Debtor Both Debtors" at bounding box center [1132, 279] width 259 height 21
select select "1"
click at [1003, 269] on select "Debtor Joint Debtor Both Debtors" at bounding box center [1132, 279] width 259 height 21
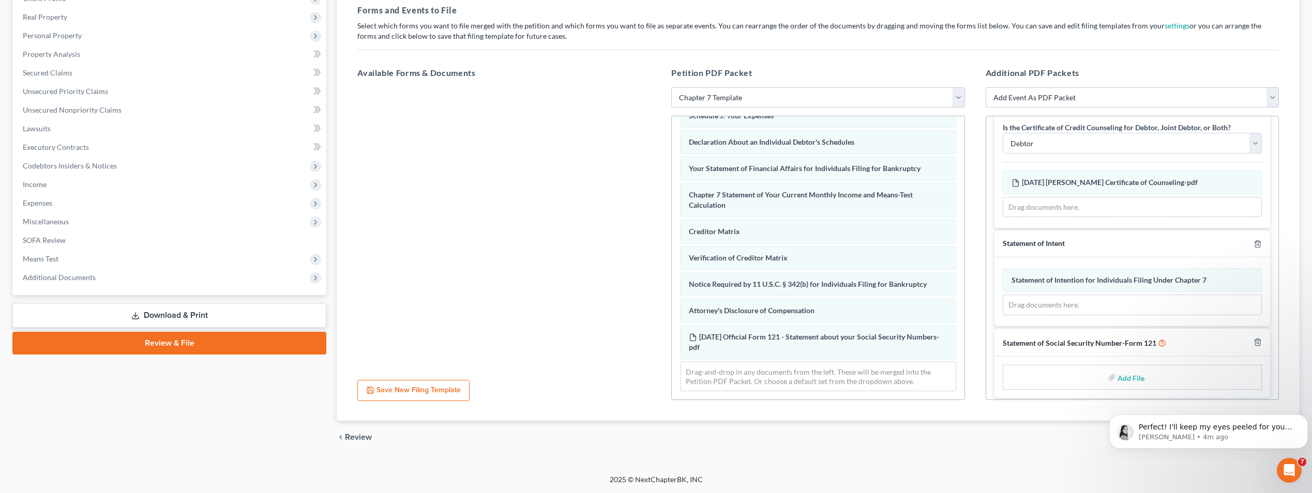
scroll to position [286, 0]
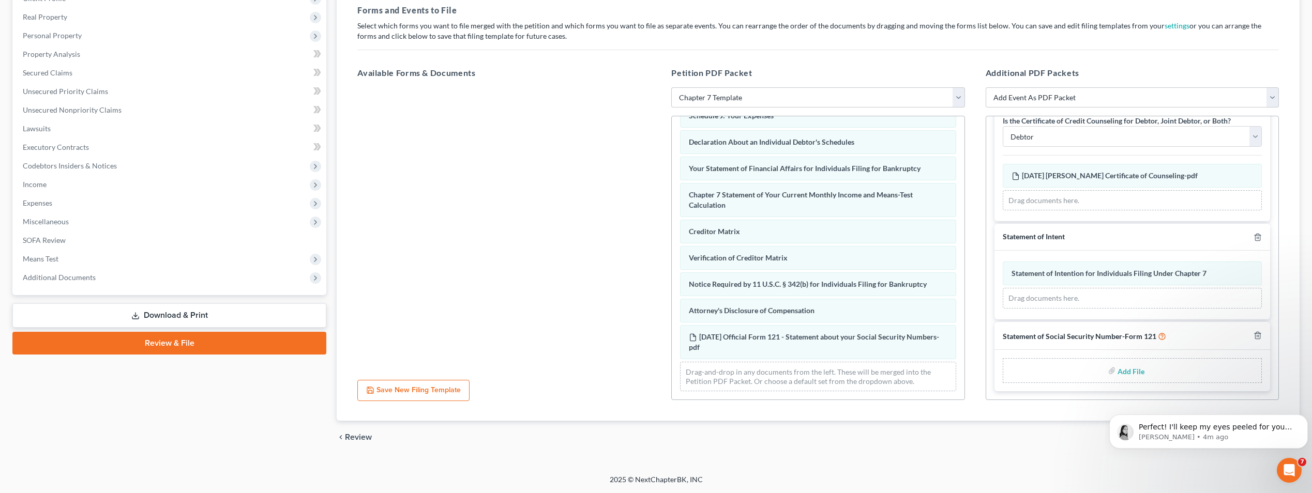
click at [1126, 370] on input "file" at bounding box center [1129, 370] width 25 height 19
type input "C:\fakepath\2025-08-15 Official Form 121 - Statement about your Social Security…"
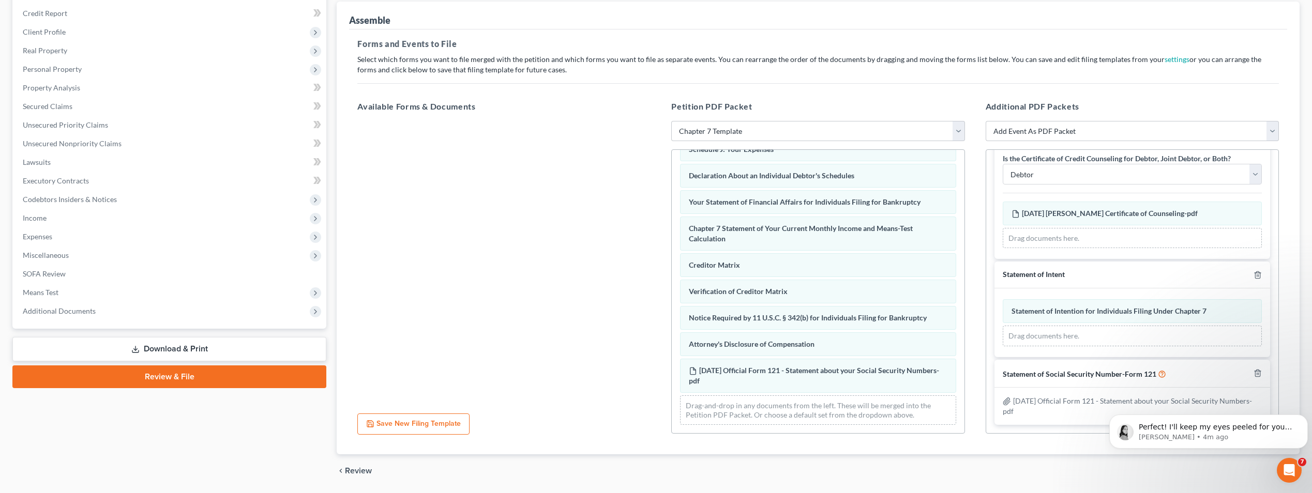
scroll to position [104, 0]
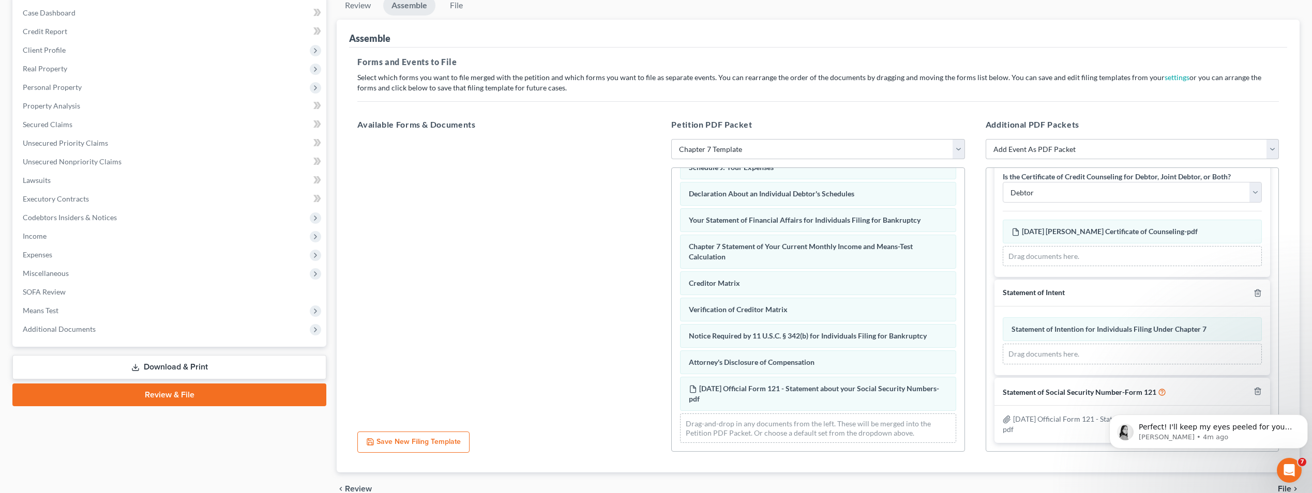
click at [1284, 489] on span "File" at bounding box center [1284, 489] width 13 height 8
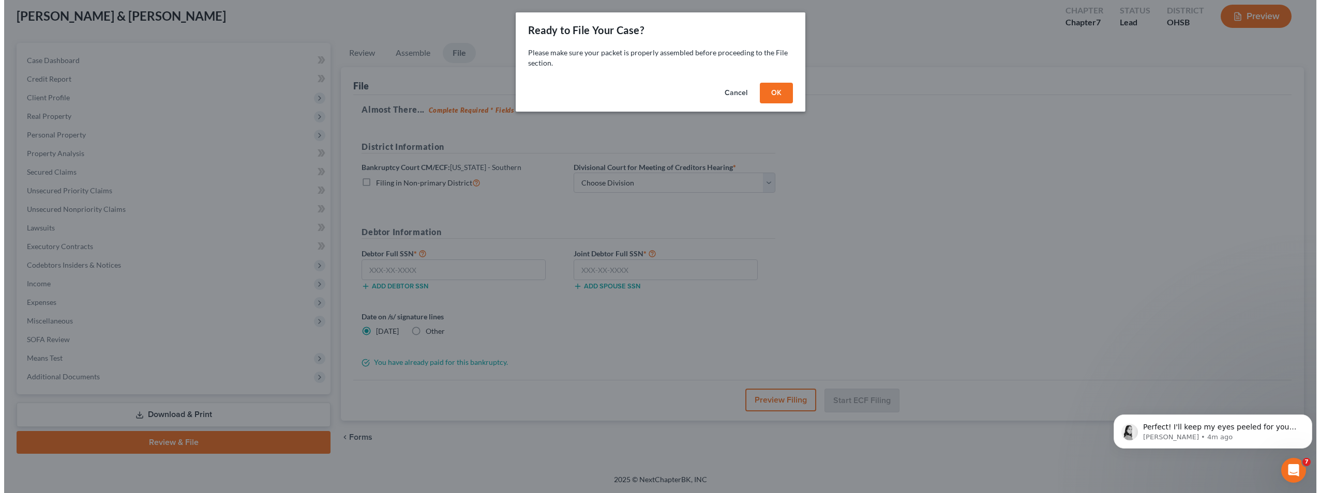
scroll to position [56, 0]
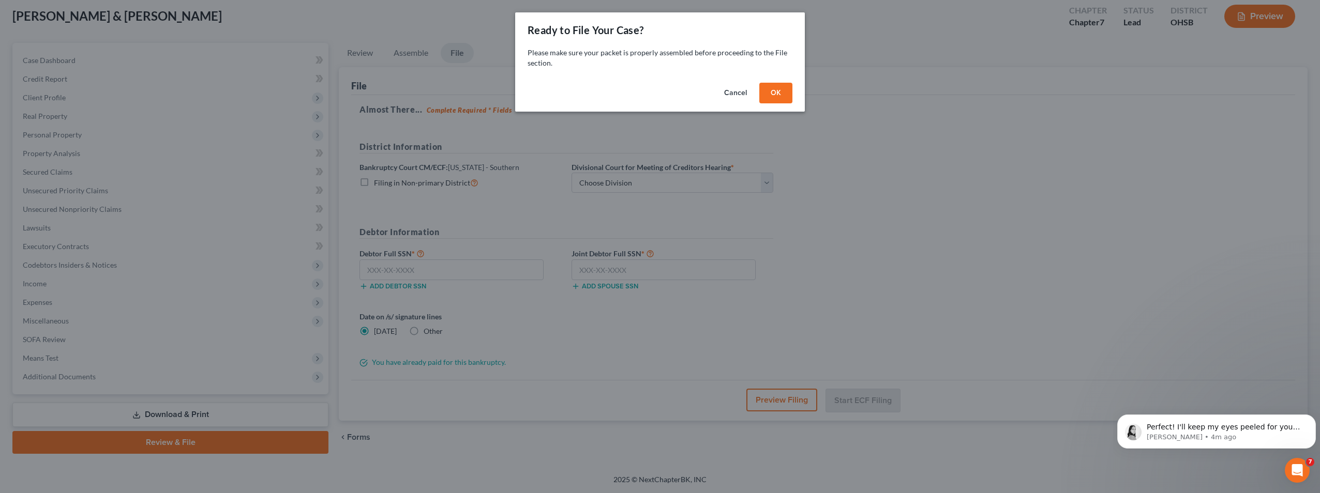
click at [780, 89] on button "OK" at bounding box center [775, 93] width 33 height 21
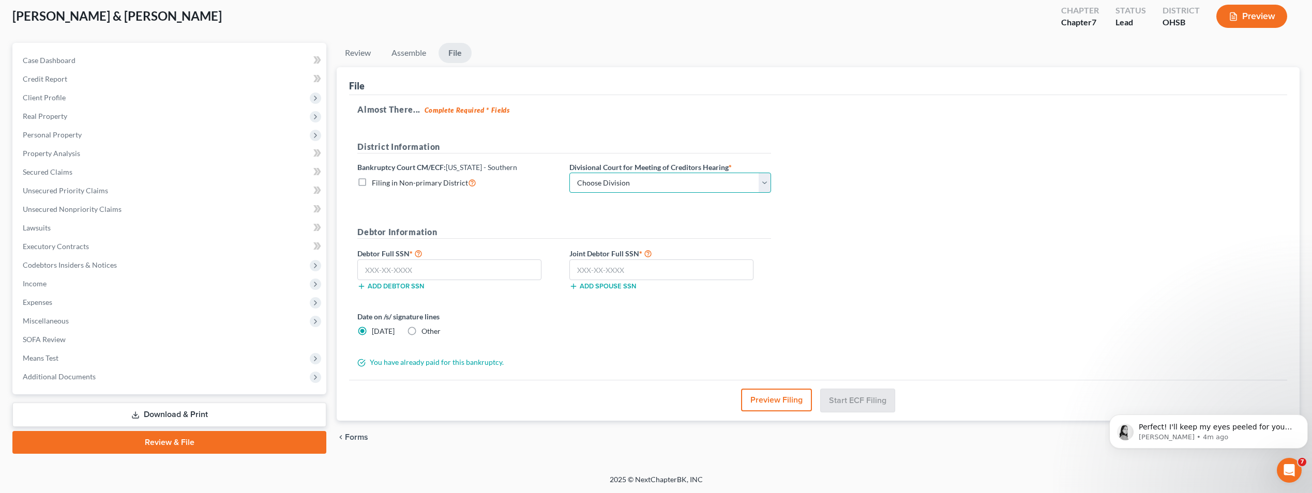
click at [767, 185] on select "Choose Division Cincinnati Columbus Dayton" at bounding box center [670, 183] width 202 height 21
select select "0"
click at [569, 173] on select "Choose Division Cincinnati Columbus Dayton" at bounding box center [670, 183] width 202 height 21
click at [460, 266] on input "text" at bounding box center [449, 270] width 184 height 21
type input "592-50-3423"
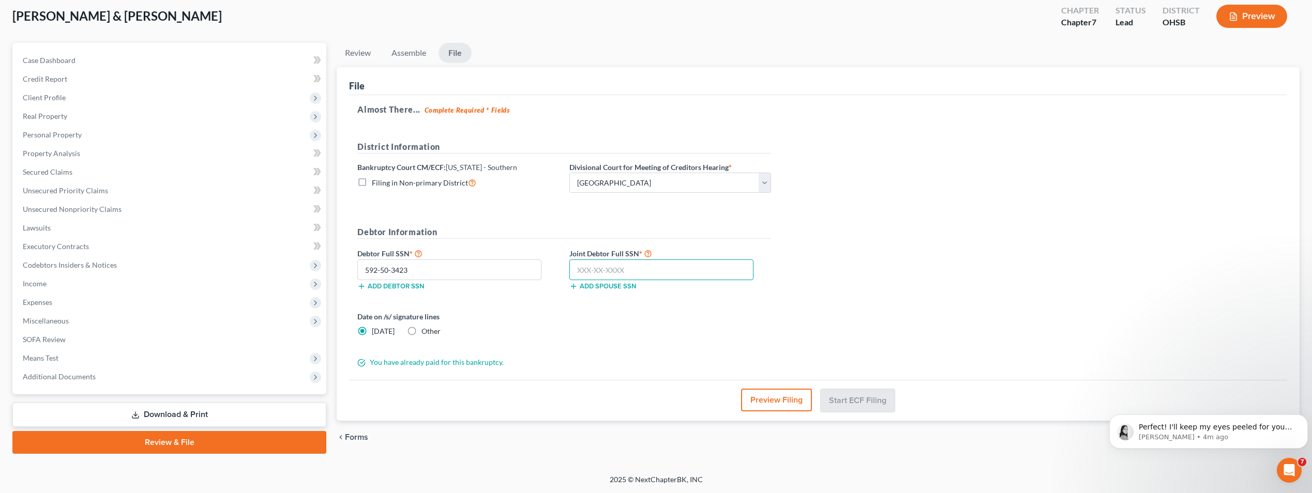
click at [625, 270] on input "text" at bounding box center [661, 270] width 184 height 21
type input "276-82-9446"
click at [852, 396] on button "Start ECF Filing" at bounding box center [858, 400] width 74 height 23
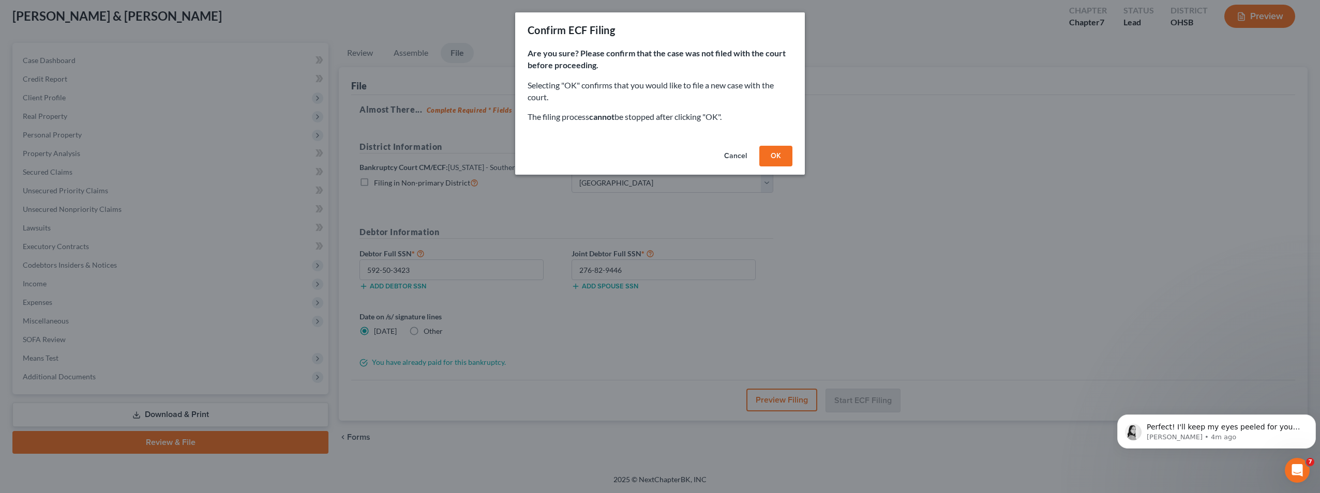
click at [772, 150] on button "OK" at bounding box center [775, 156] width 33 height 21
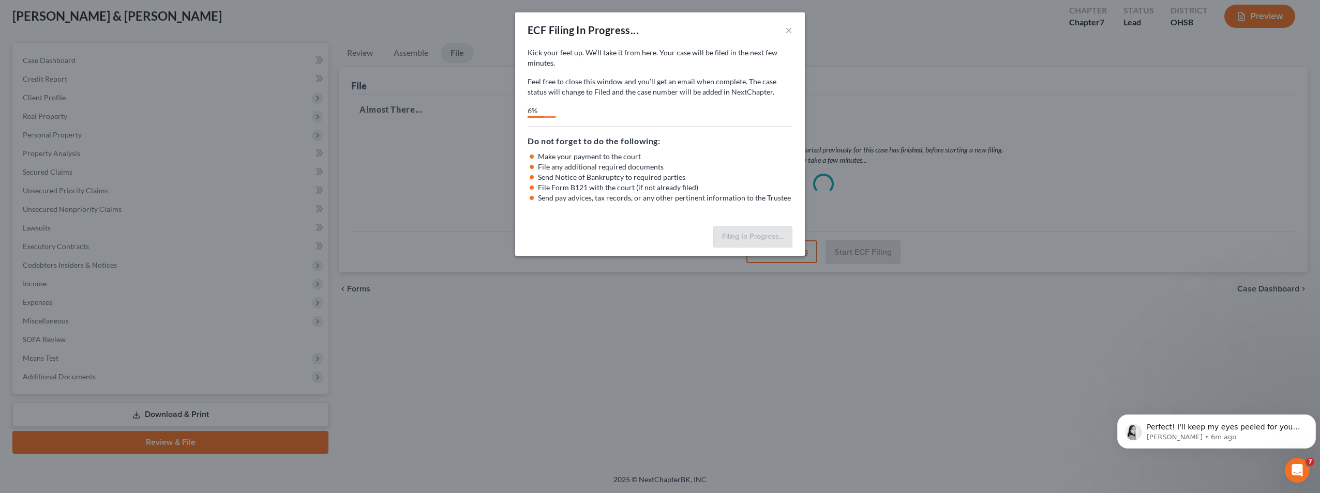
scroll to position [3769, 0]
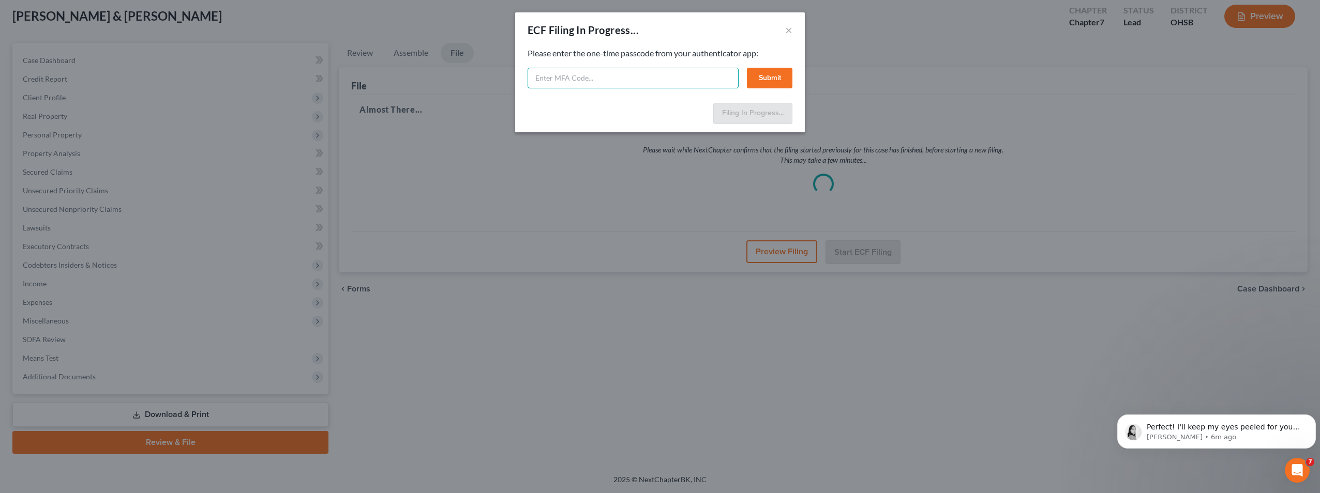
click at [619, 74] on input "text" at bounding box center [632, 78] width 211 height 21
type input "979892"
click at [768, 78] on button "Submit" at bounding box center [770, 78] width 46 height 21
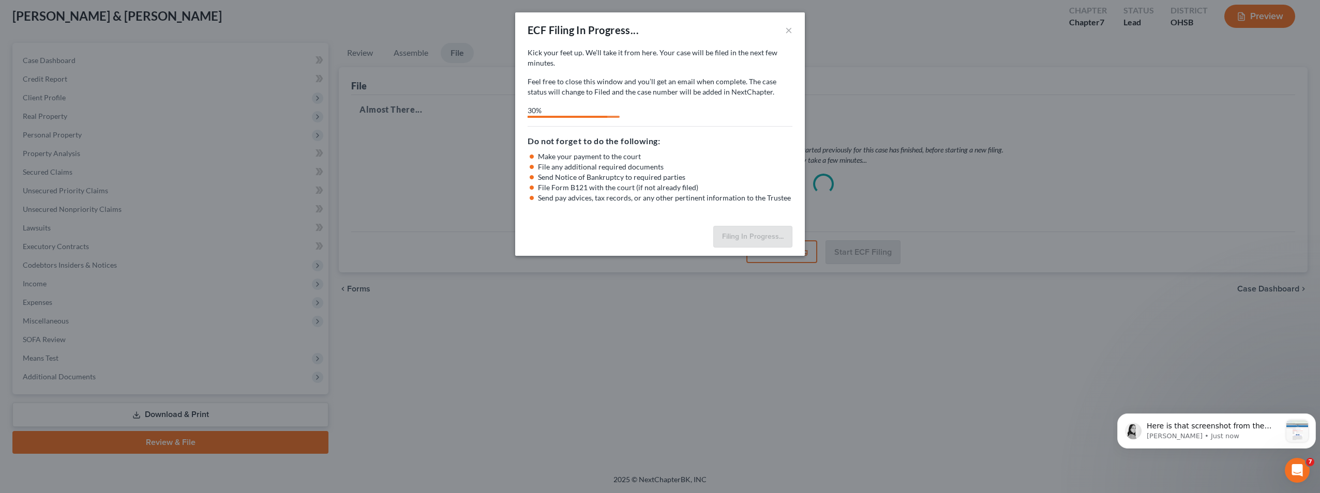
scroll to position [3928, 0]
click at [1295, 477] on div "Open Intercom Messenger" at bounding box center [1297, 470] width 34 height 34
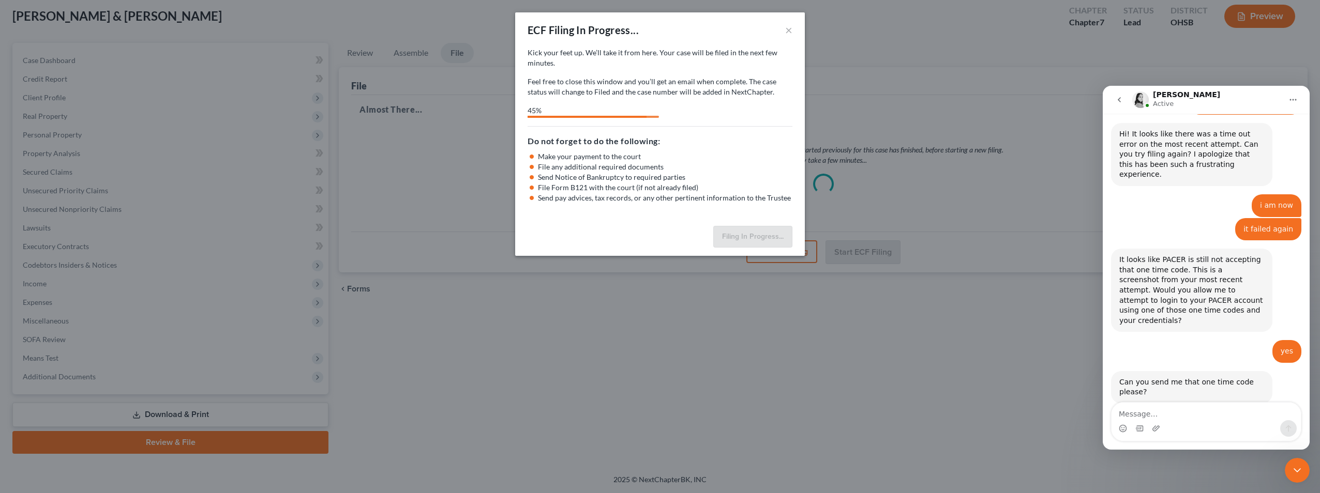
scroll to position [3945, 0]
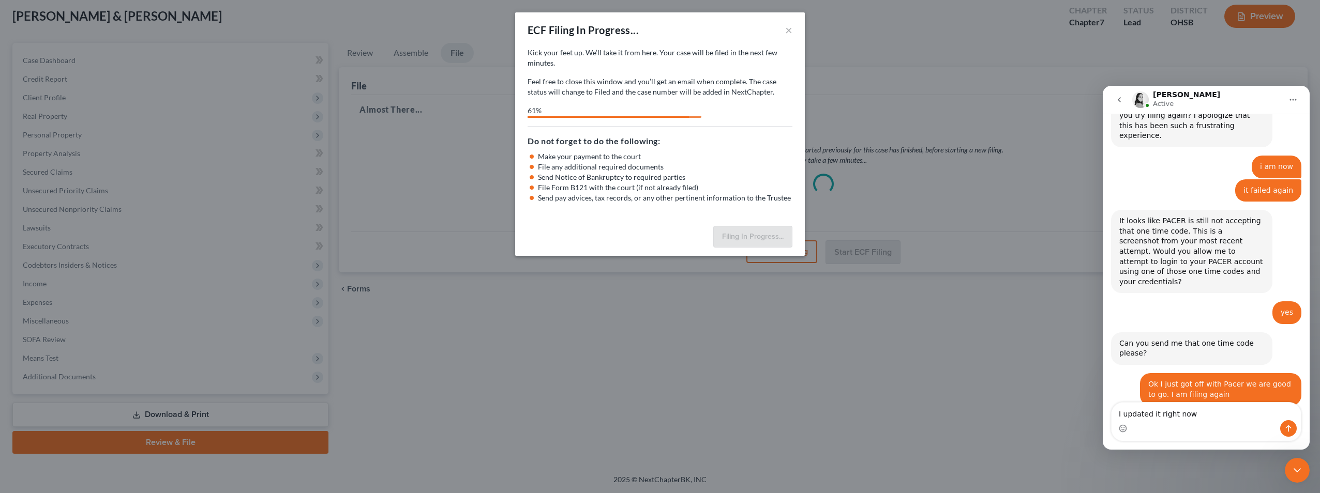
click at [1206, 417] on textarea "I updated it right now" at bounding box center [1205, 412] width 189 height 18
type textarea "I updated it right now and am refiling"
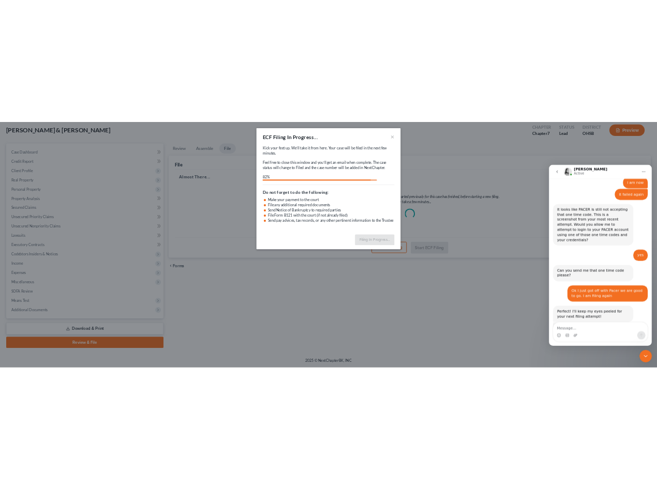
scroll to position [3990, 0]
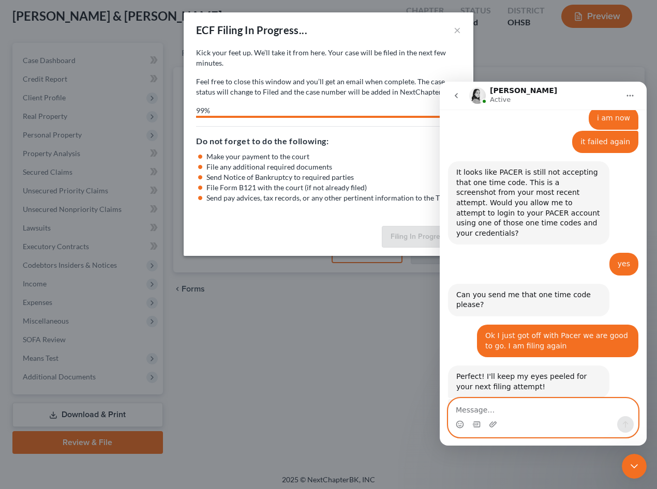
click at [480, 408] on textarea "Message…" at bounding box center [542, 408] width 189 height 18
type textarea "f"
type textarea "Filed!!! Thank youuuuuuu"
click at [625, 426] on icon "Send a message…" at bounding box center [625, 424] width 8 height 8
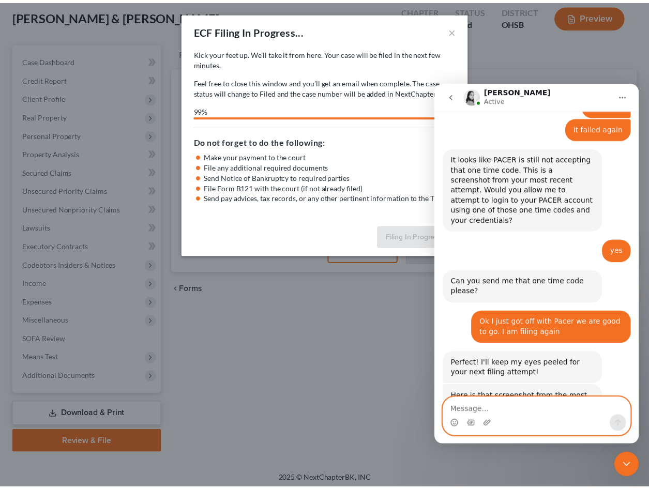
scroll to position [4021, 0]
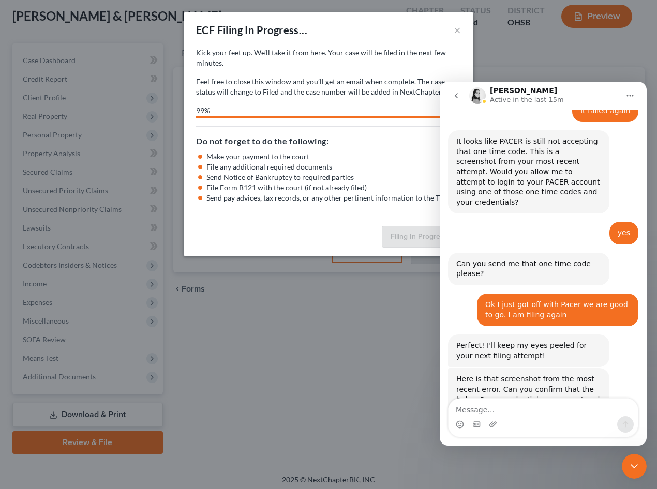
select select "0"
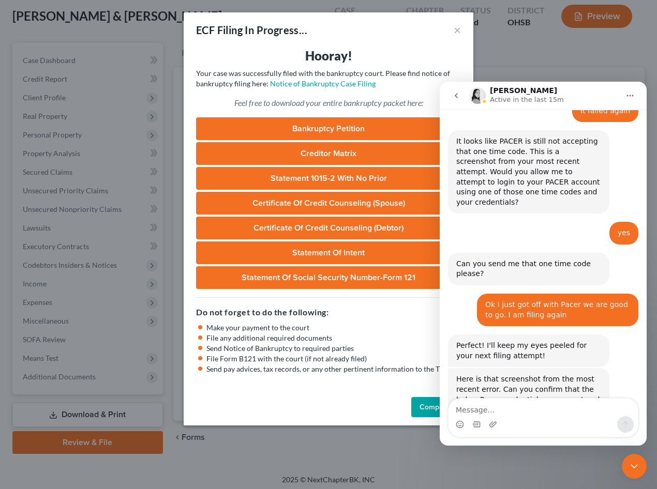
click at [633, 463] on icon "Close Intercom Messenger" at bounding box center [634, 466] width 12 height 12
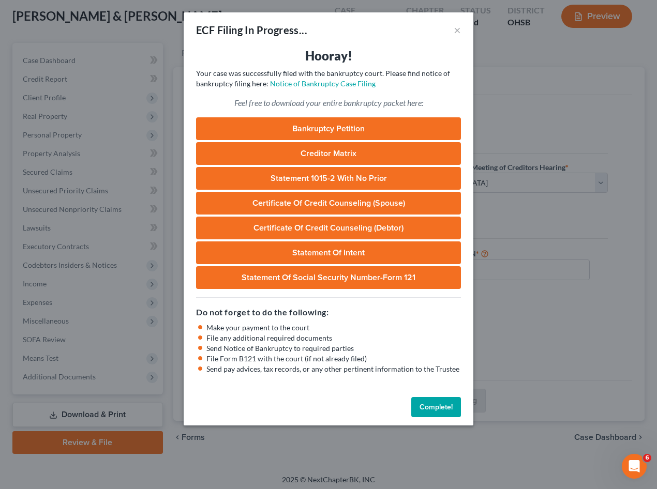
click at [436, 414] on button "Complete!" at bounding box center [436, 407] width 50 height 21
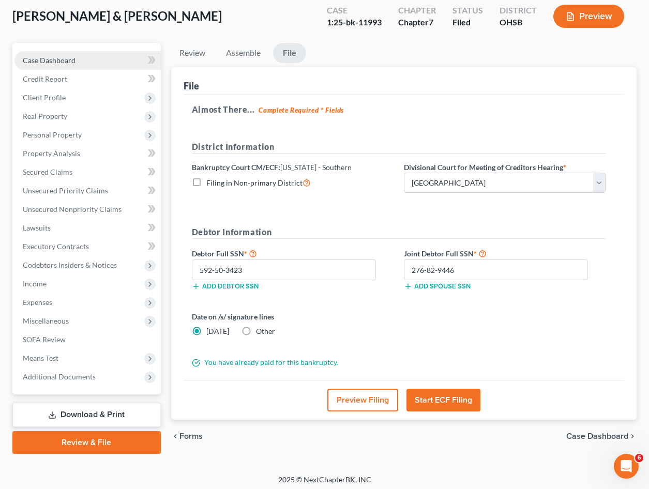
click at [22, 65] on link "Case Dashboard" at bounding box center [87, 60] width 146 height 19
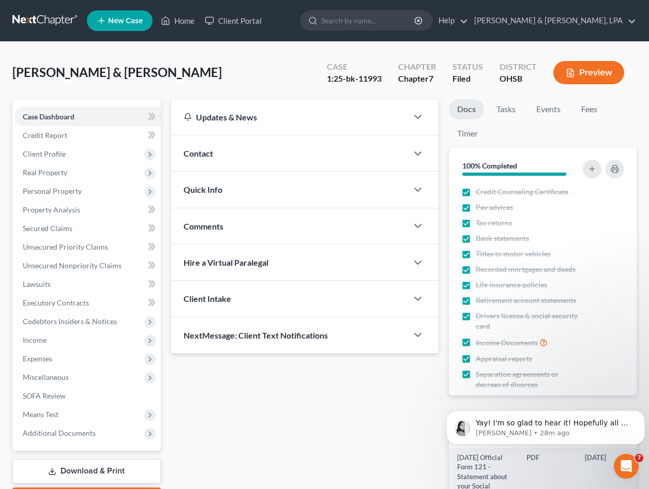
drag, startPoint x: 54, startPoint y: 117, endPoint x: 57, endPoint y: 54, distance: 62.6
click at [54, 117] on span "Case Dashboard" at bounding box center [49, 116] width 52 height 9
click at [48, 17] on link at bounding box center [45, 20] width 66 height 19
